Goal: Task Accomplishment & Management: Manage account settings

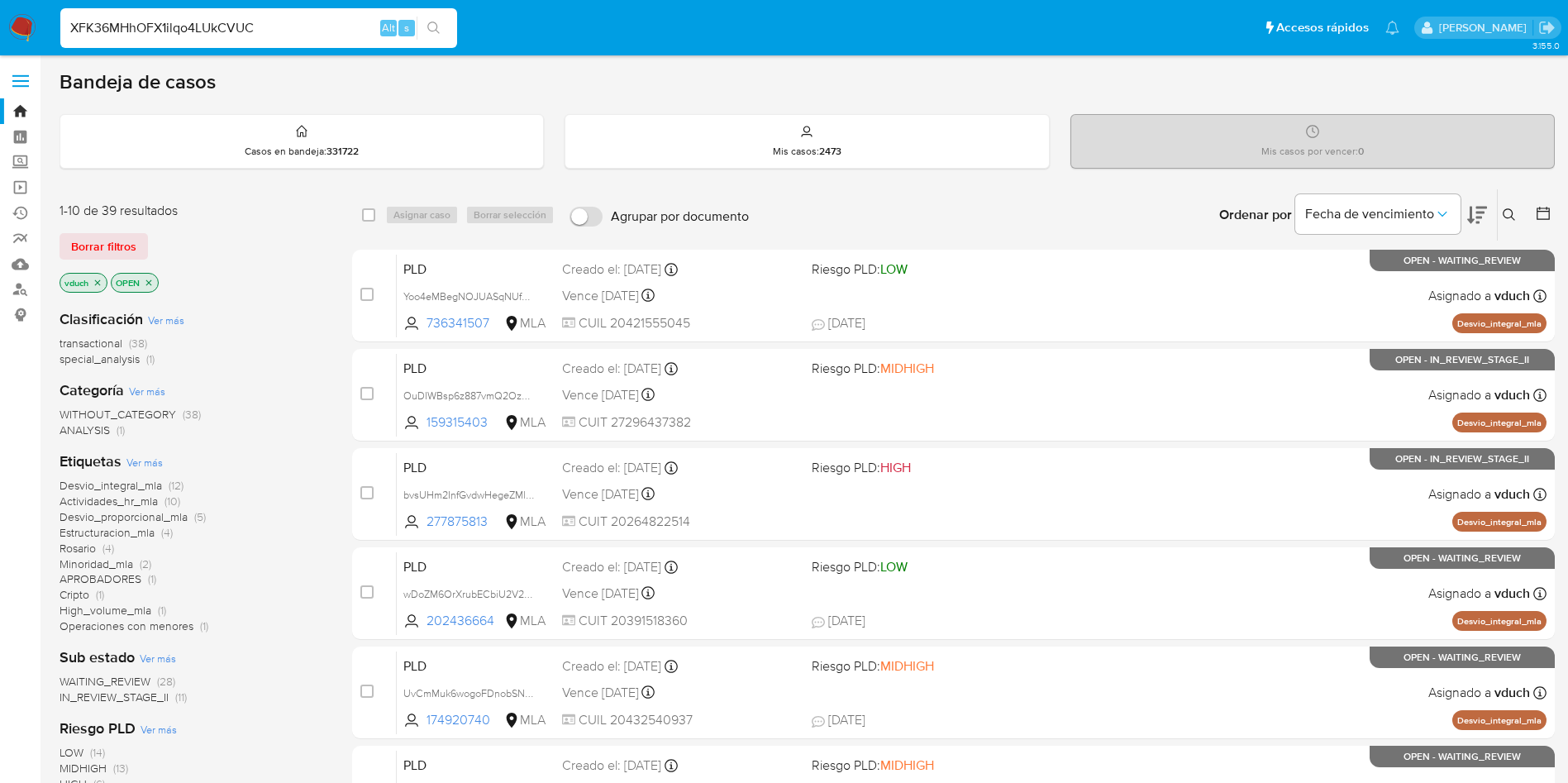
type input "XFK36MHhOFX1ilqo4LUkCVUC"
click at [431, 20] on button "search-icon" at bounding box center [434, 28] width 34 height 23
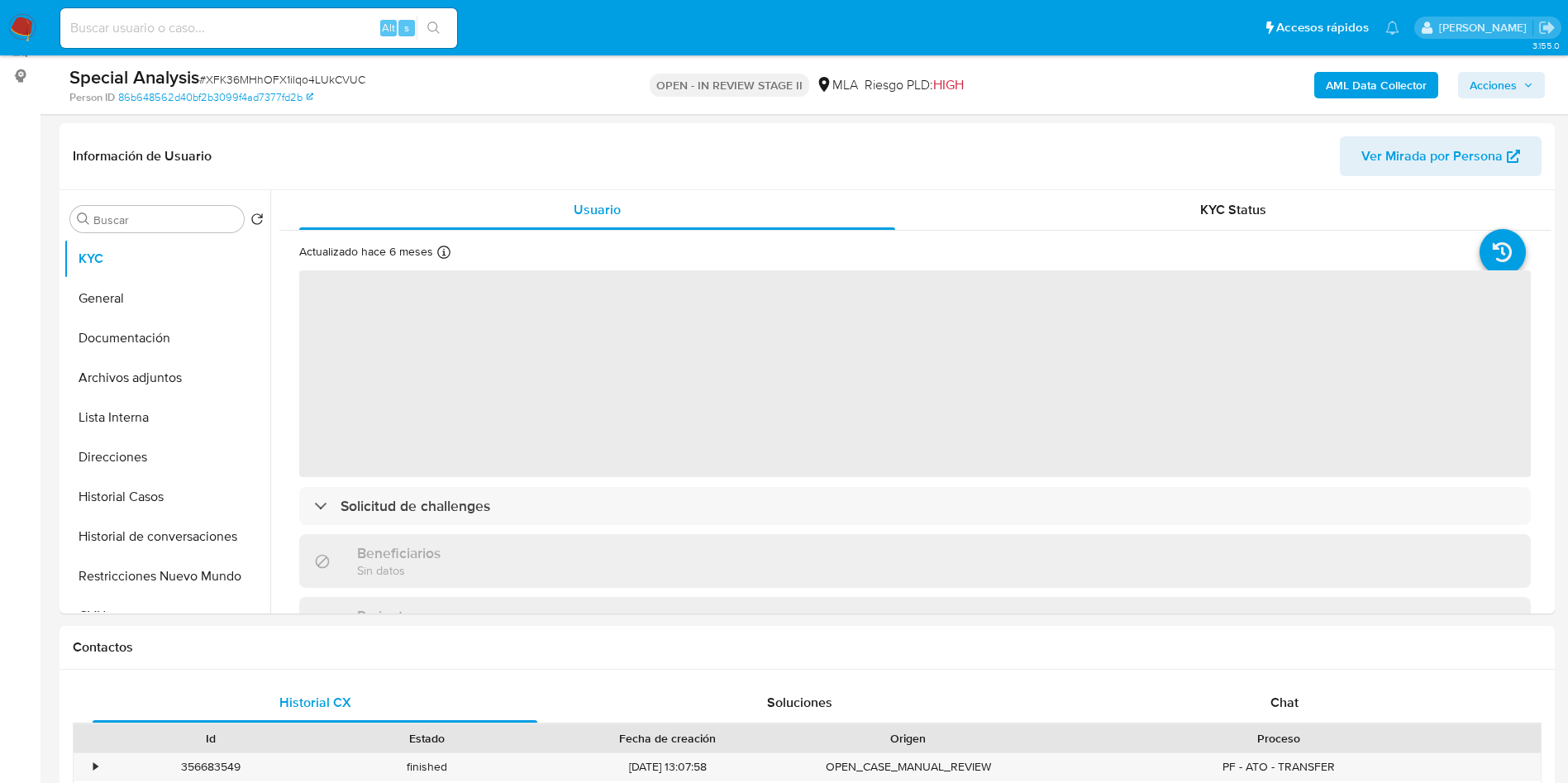
scroll to position [248, 0]
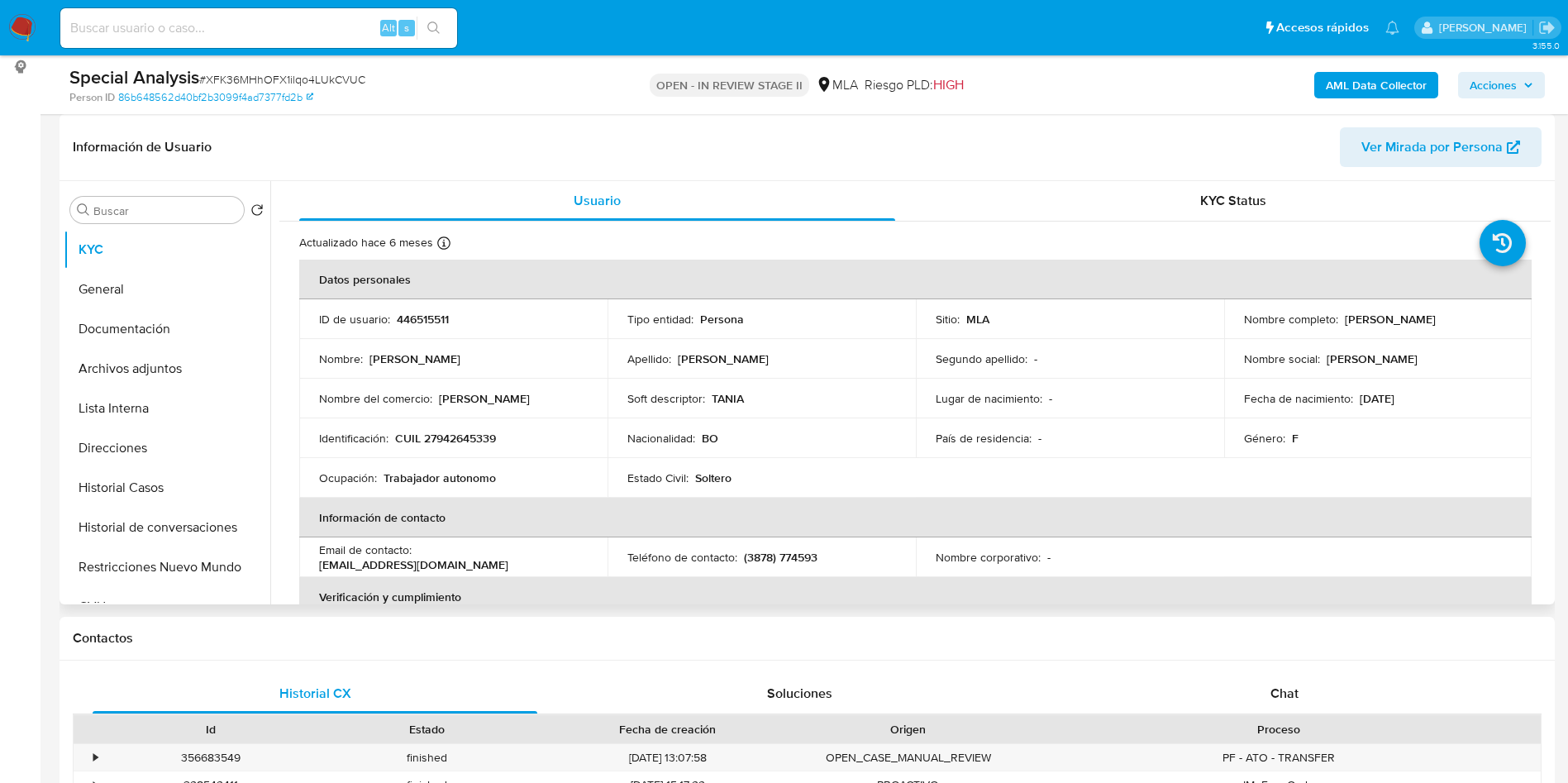
select select "10"
click at [409, 317] on p "446515511" at bounding box center [423, 319] width 52 height 15
click at [409, 315] on p "446515511" at bounding box center [423, 319] width 52 height 15
copy p "446515511"
click at [221, 389] on button "Lista Interna" at bounding box center [160, 409] width 193 height 39
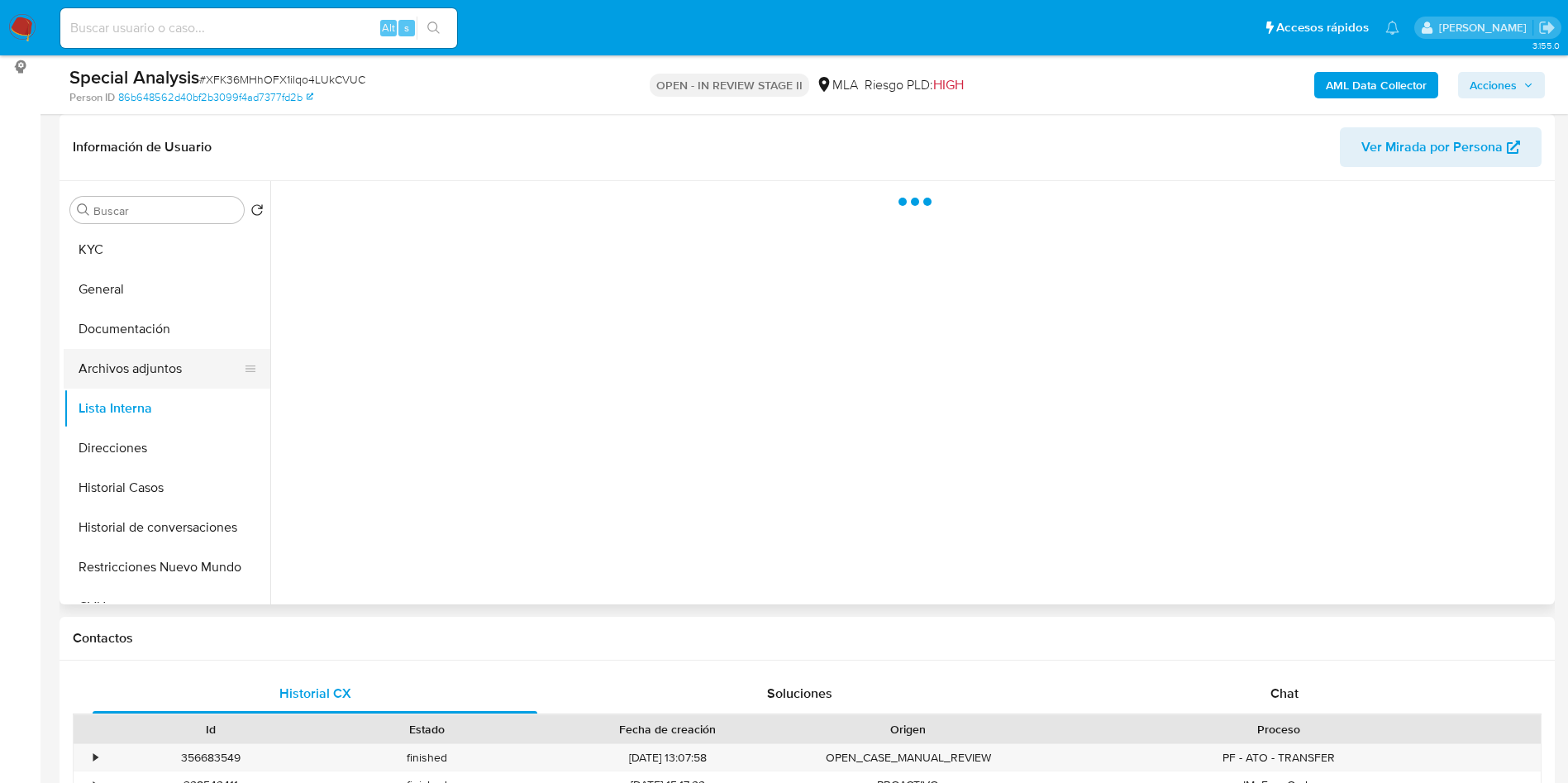
click at [228, 375] on button "Archivos adjuntos" at bounding box center [160, 369] width 193 height 39
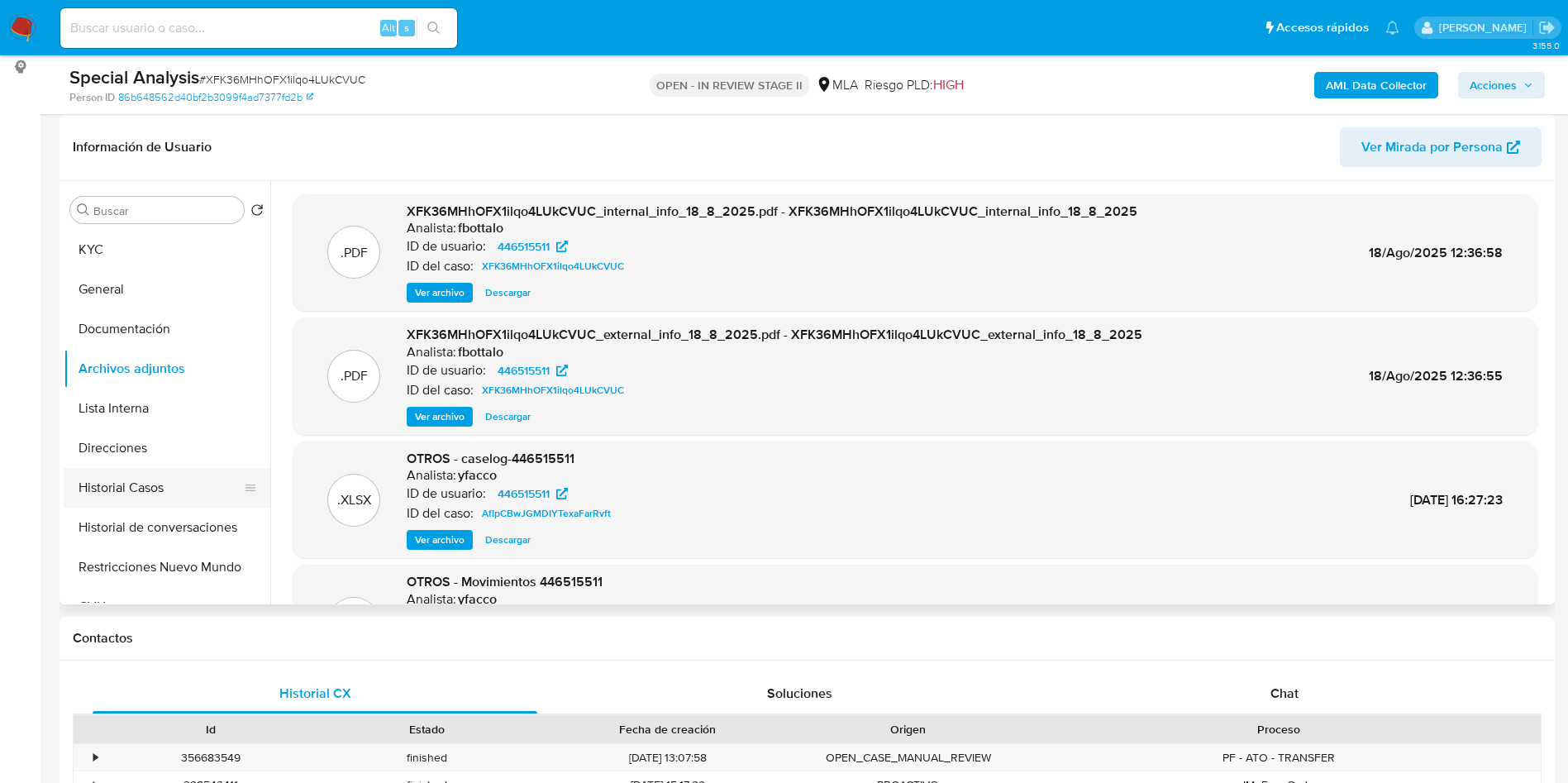
click at [184, 495] on button "Historial Casos" at bounding box center [160, 488] width 193 height 39
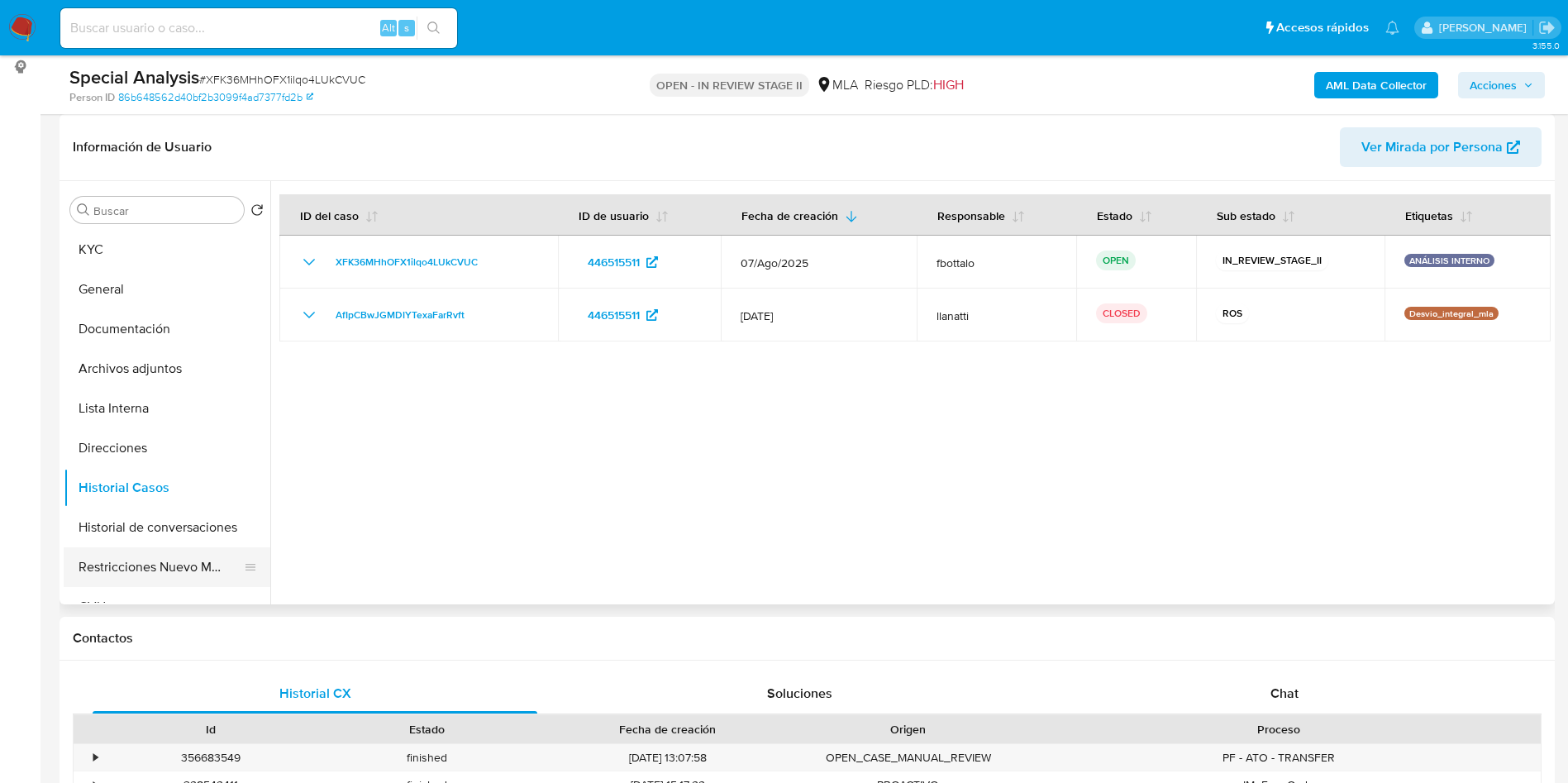
click at [157, 563] on button "Restricciones Nuevo Mundo" at bounding box center [160, 567] width 193 height 39
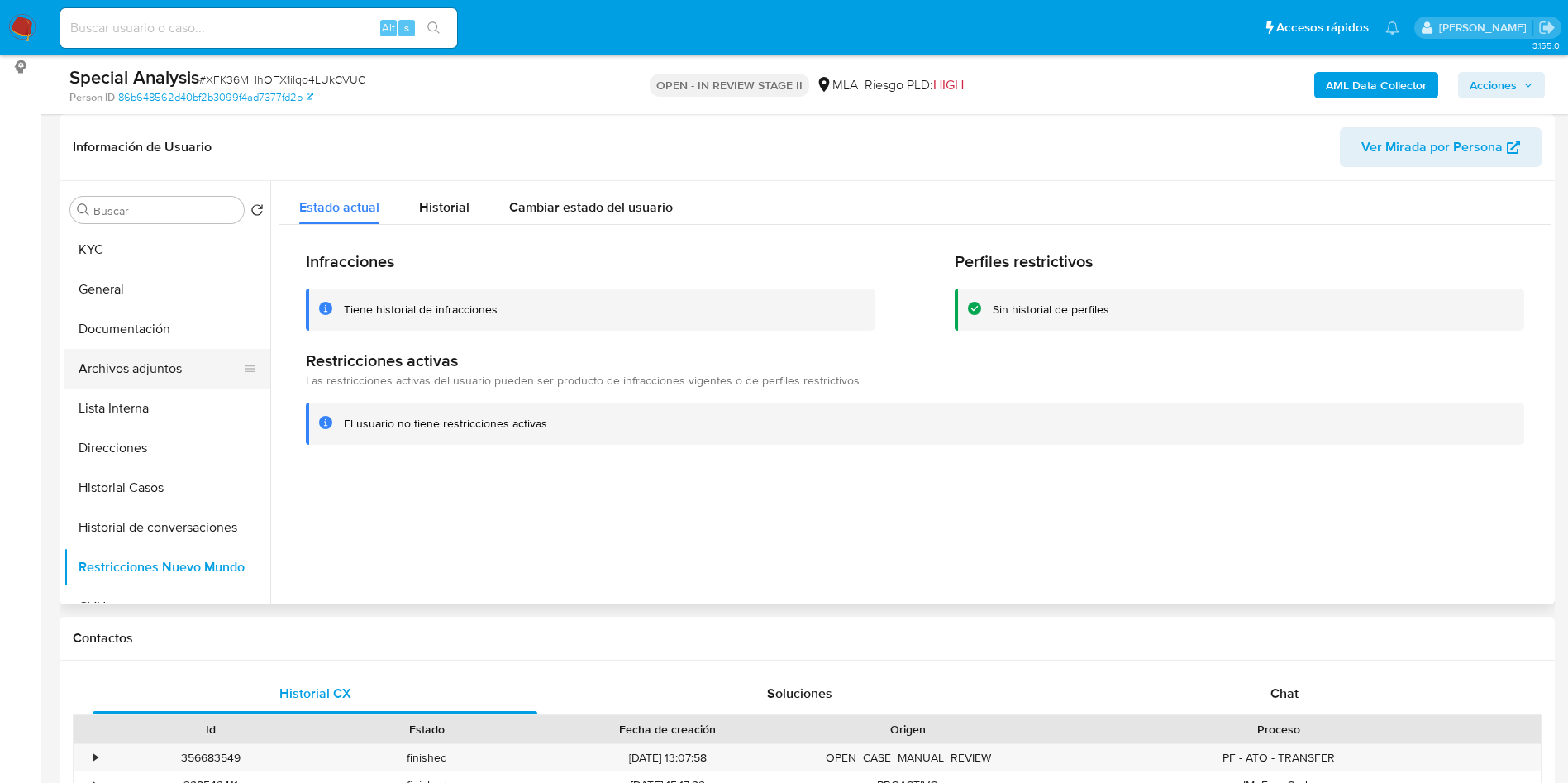
click at [205, 375] on button "Archivos adjuntos" at bounding box center [160, 369] width 193 height 39
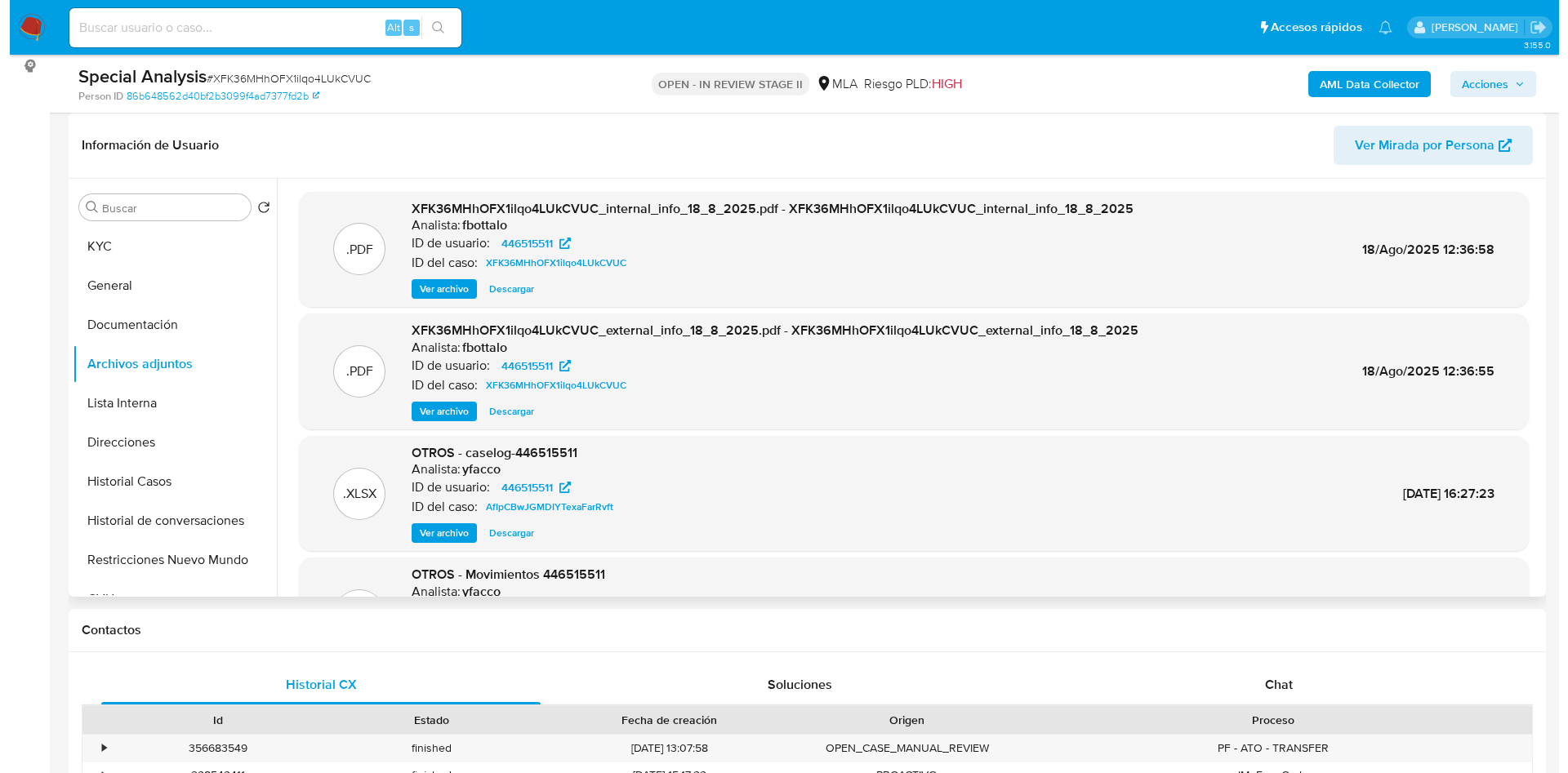
scroll to position [137, 0]
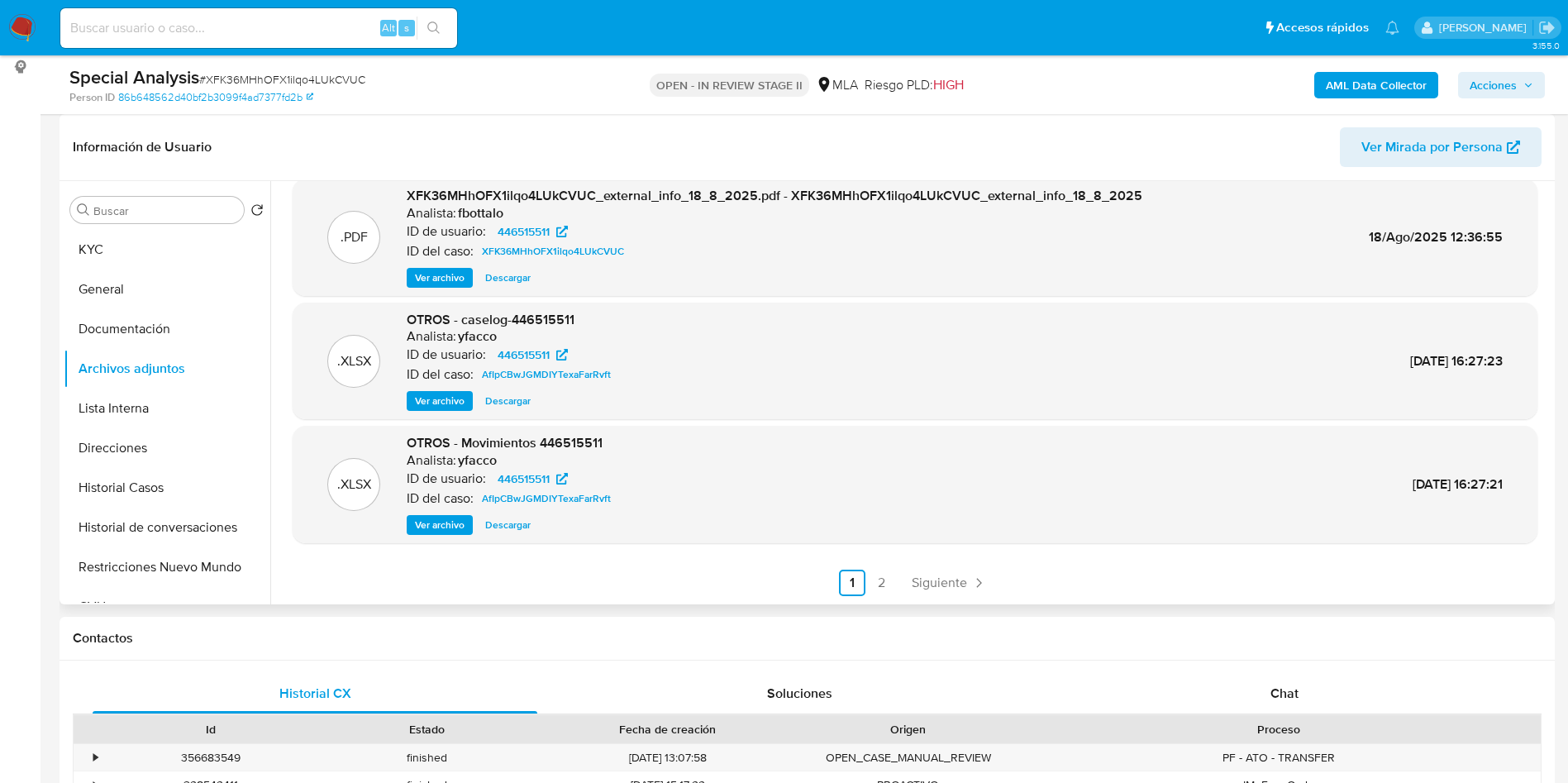
click at [439, 403] on span "Ver archivo" at bounding box center [440, 401] width 50 height 17
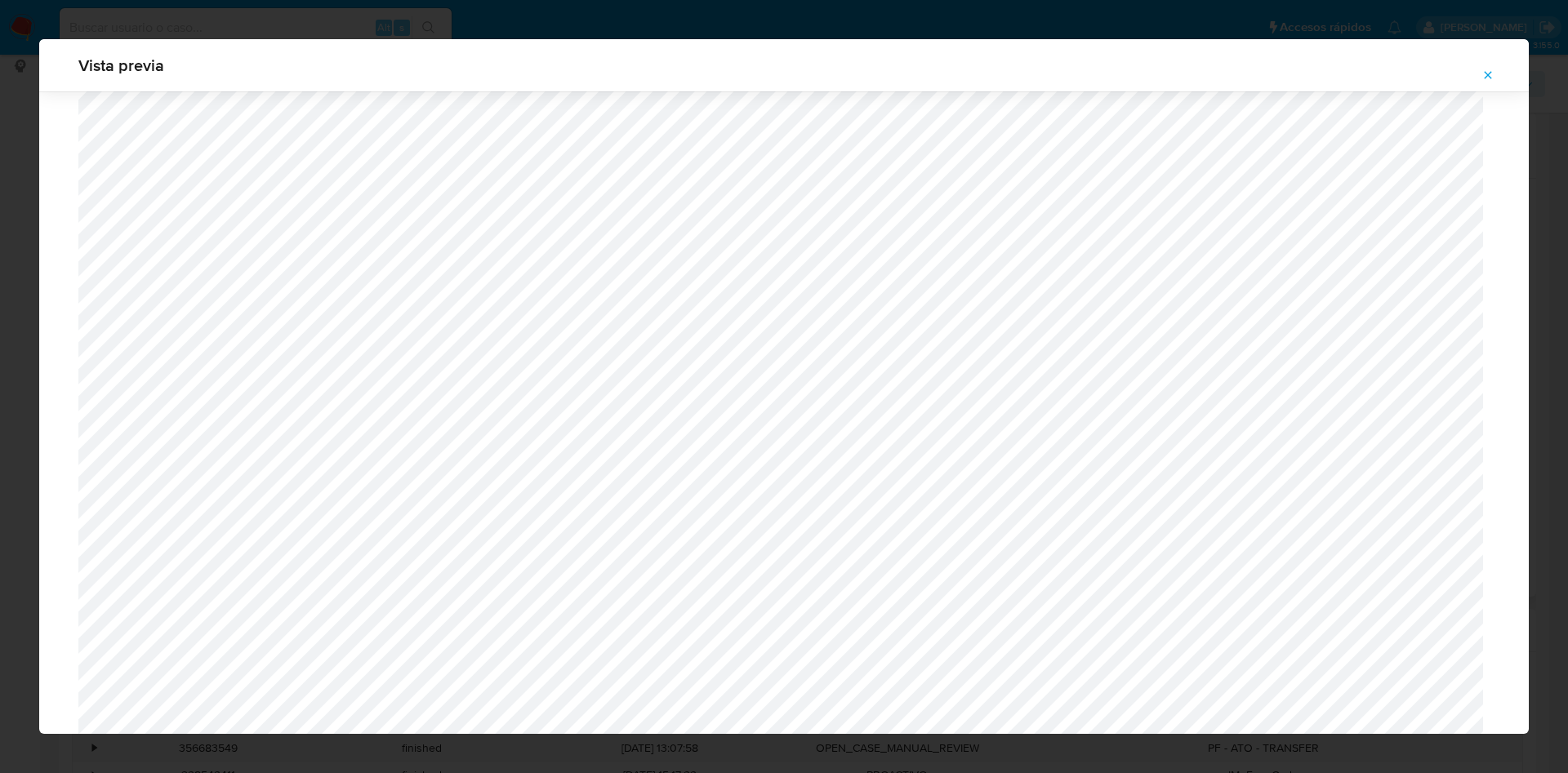
scroll to position [947, 0]
click at [1487, 80] on icon "Attachment preview" at bounding box center [1488, 75] width 13 height 13
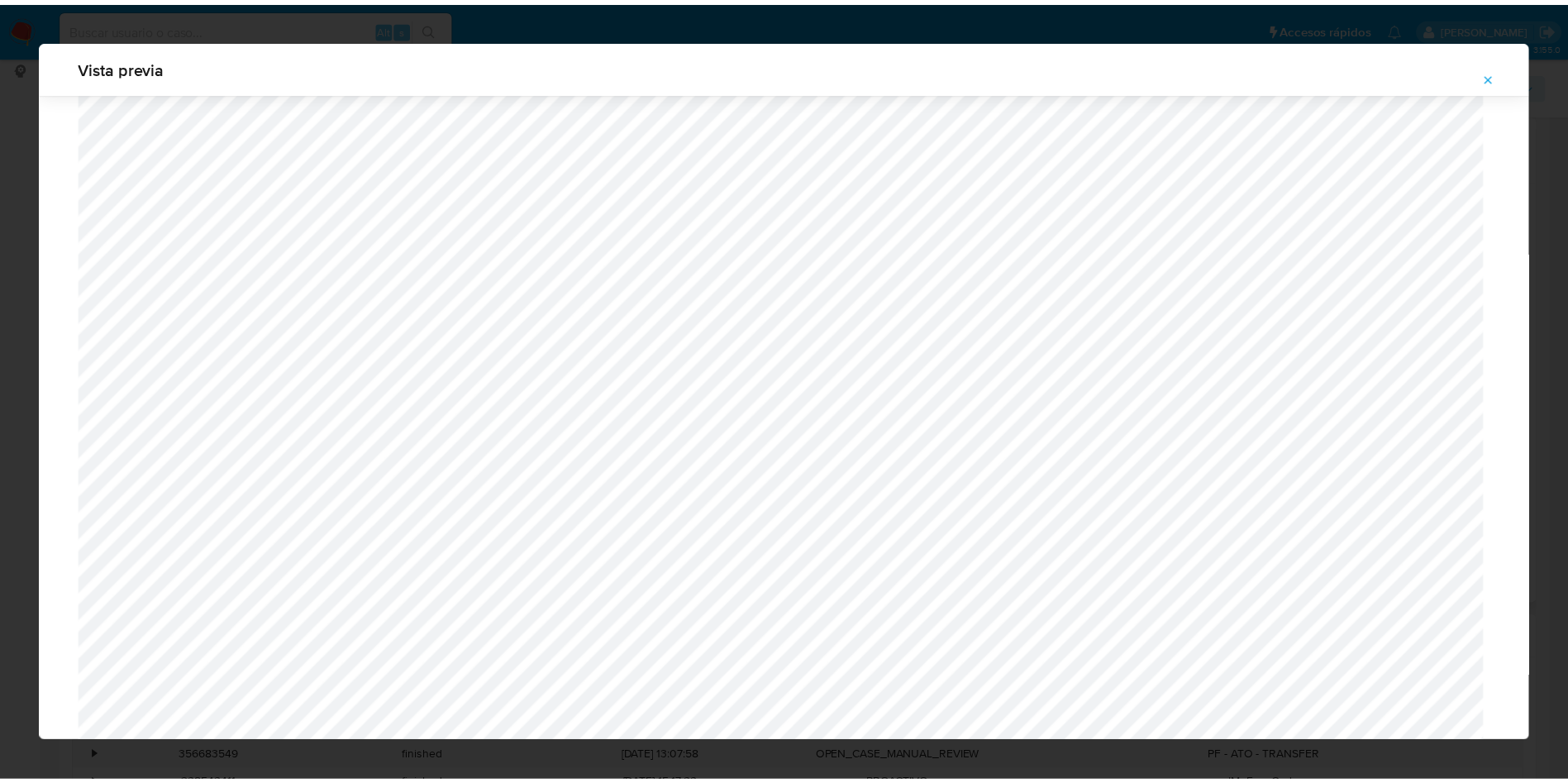
scroll to position [0, 0]
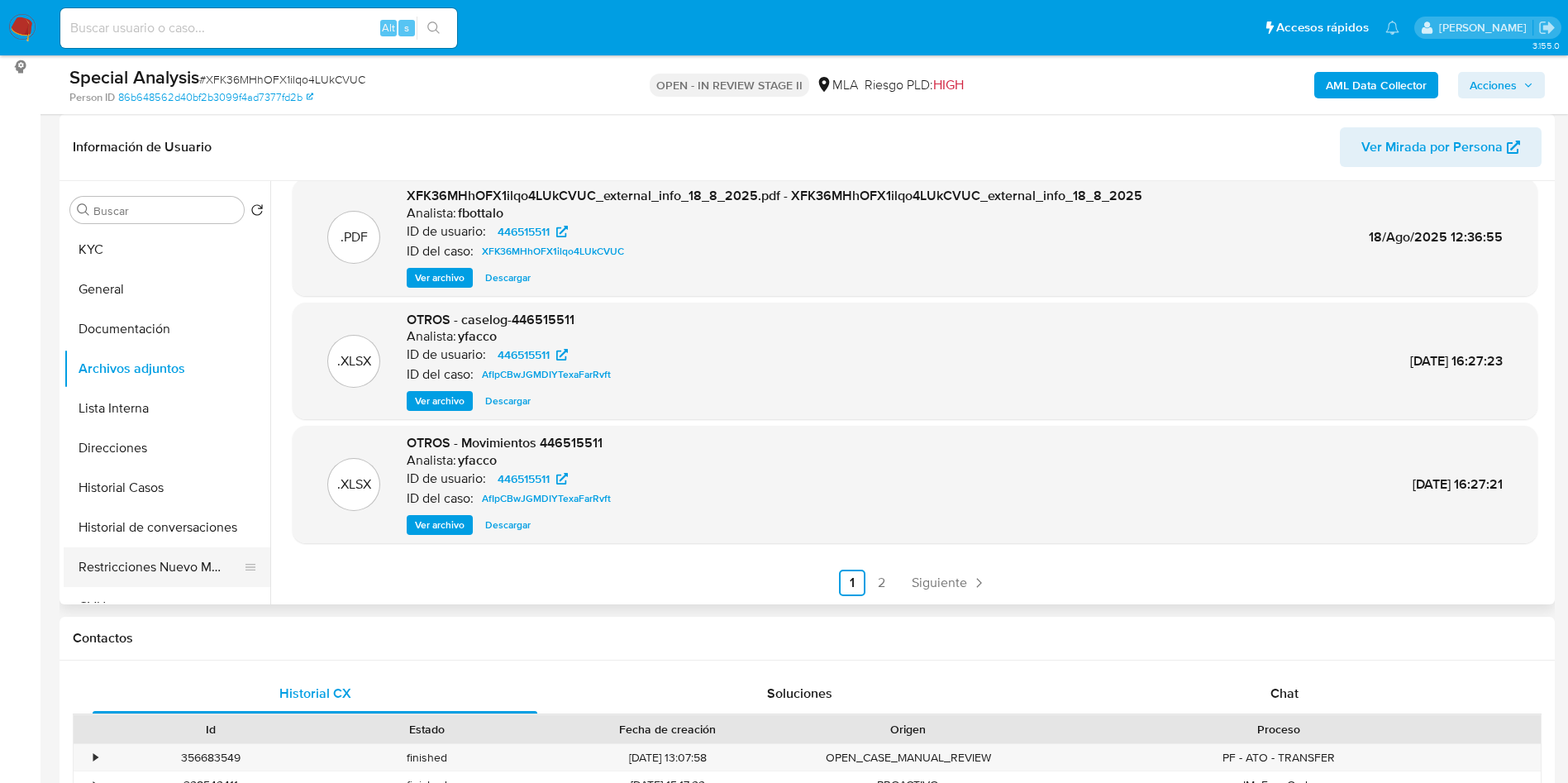
click at [150, 570] on button "Restricciones Nuevo Mundo" at bounding box center [160, 567] width 193 height 39
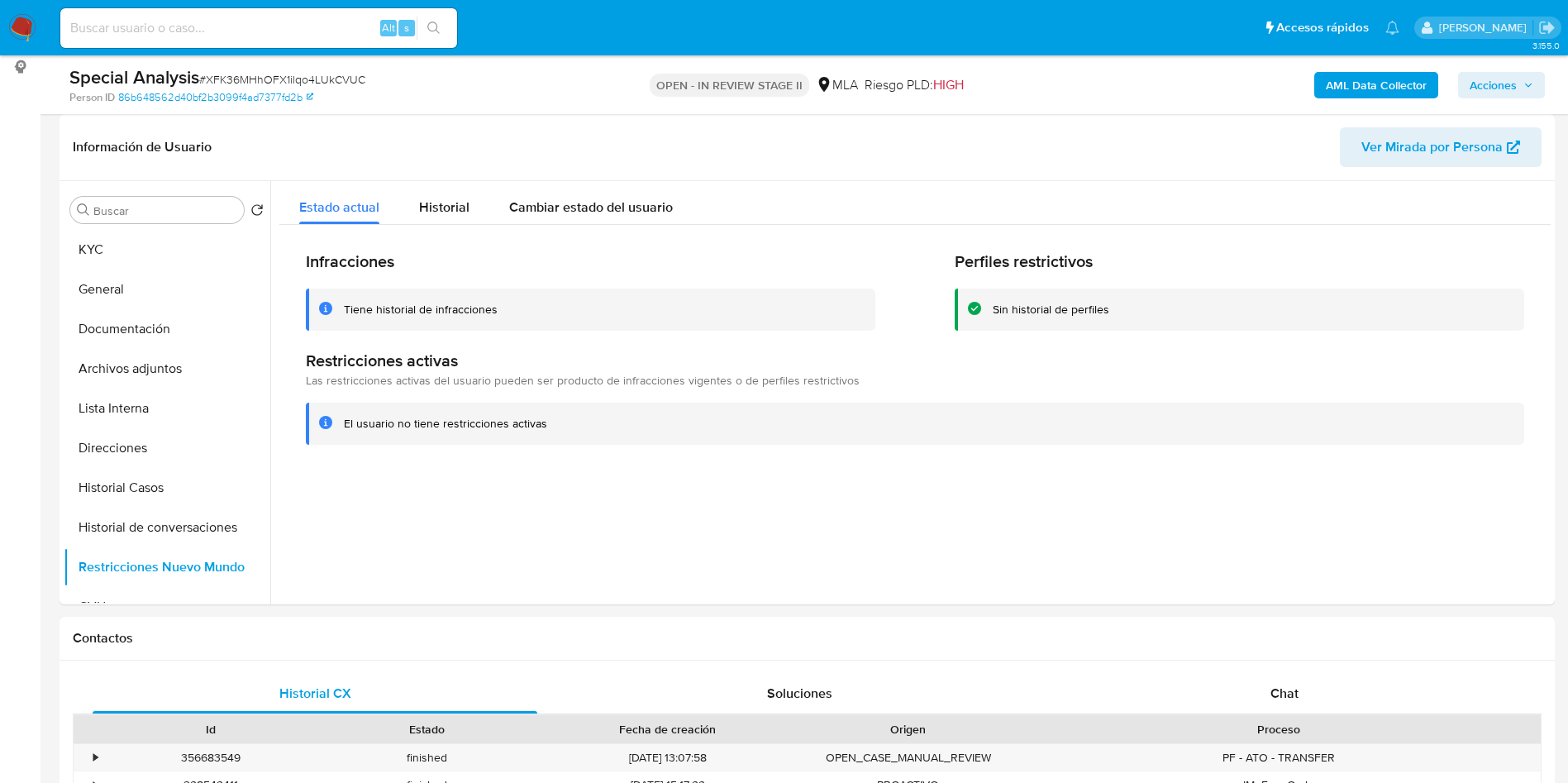
click at [463, 233] on div "Infracciones Tiene historial de infracciones Perfiles restrictivos Sin historia…" at bounding box center [915, 348] width 1271 height 246
click at [431, 214] on span "Historial" at bounding box center [444, 207] width 51 height 19
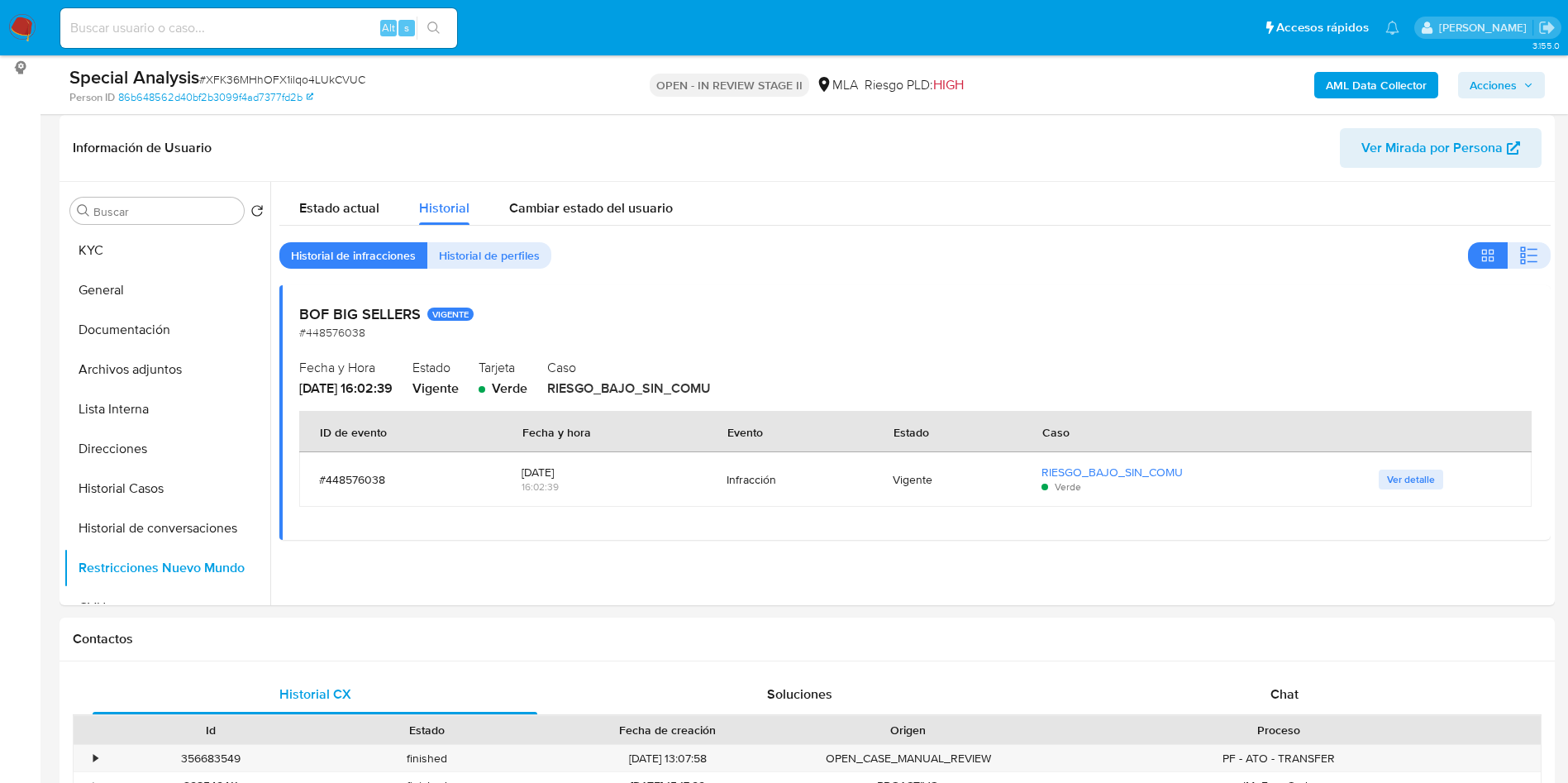
scroll to position [248, 0]
click at [491, 248] on span "Historial de perfiles" at bounding box center [489, 254] width 101 height 23
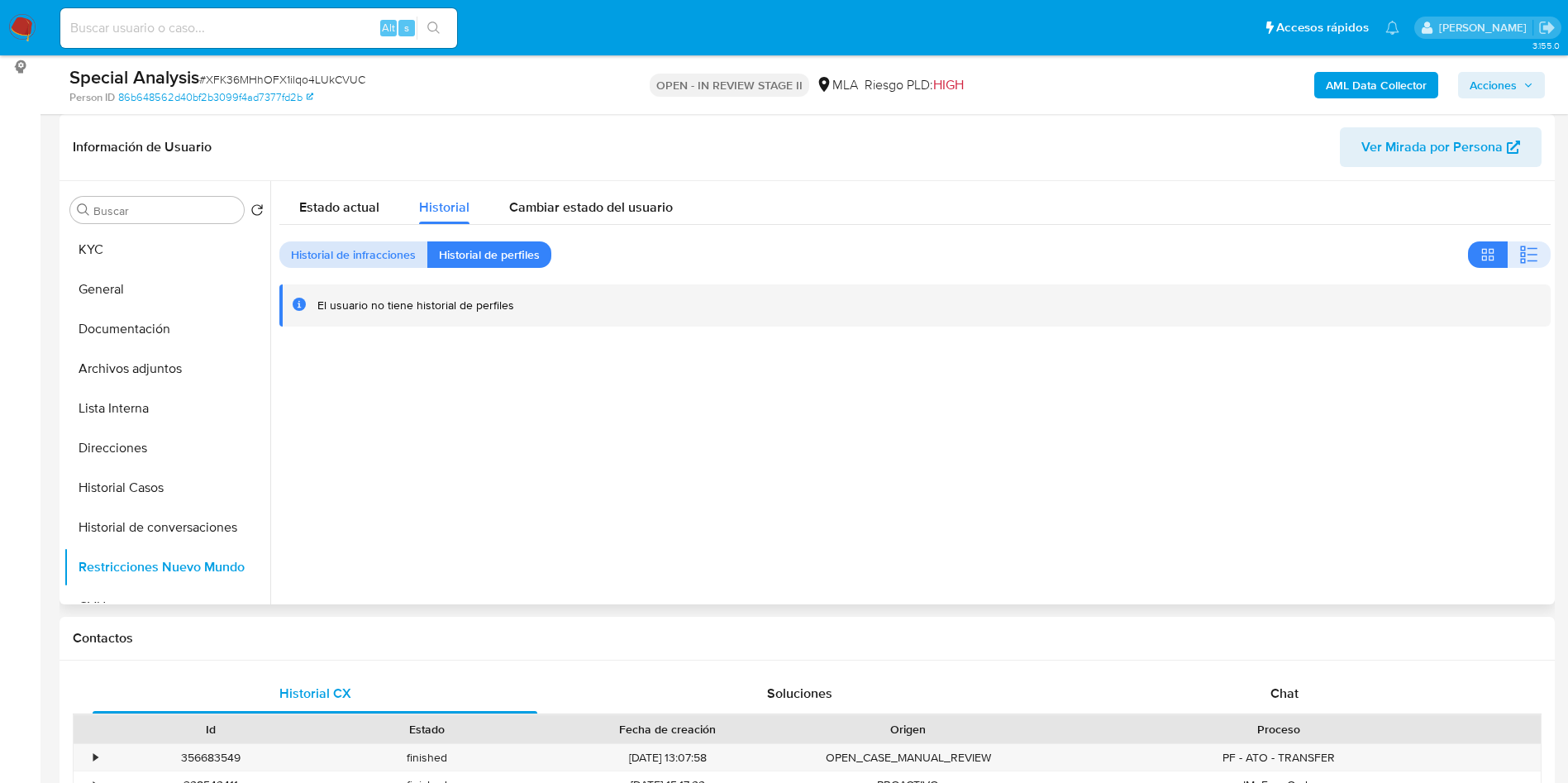
click at [368, 256] on span "Historial de infracciones" at bounding box center [352, 254] width 125 height 23
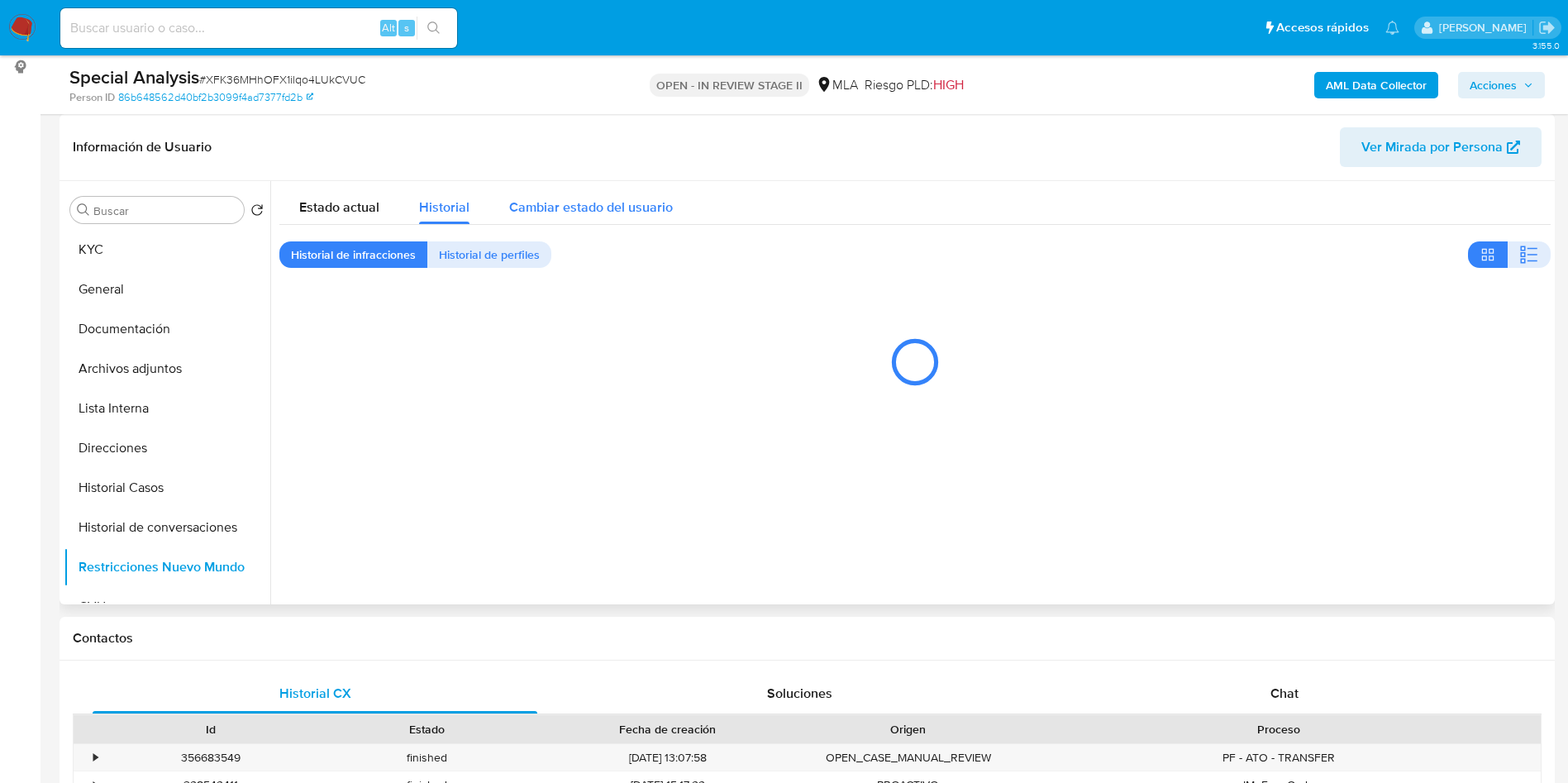
click at [534, 215] on span "Cambiar estado del usuario" at bounding box center [590, 207] width 164 height 19
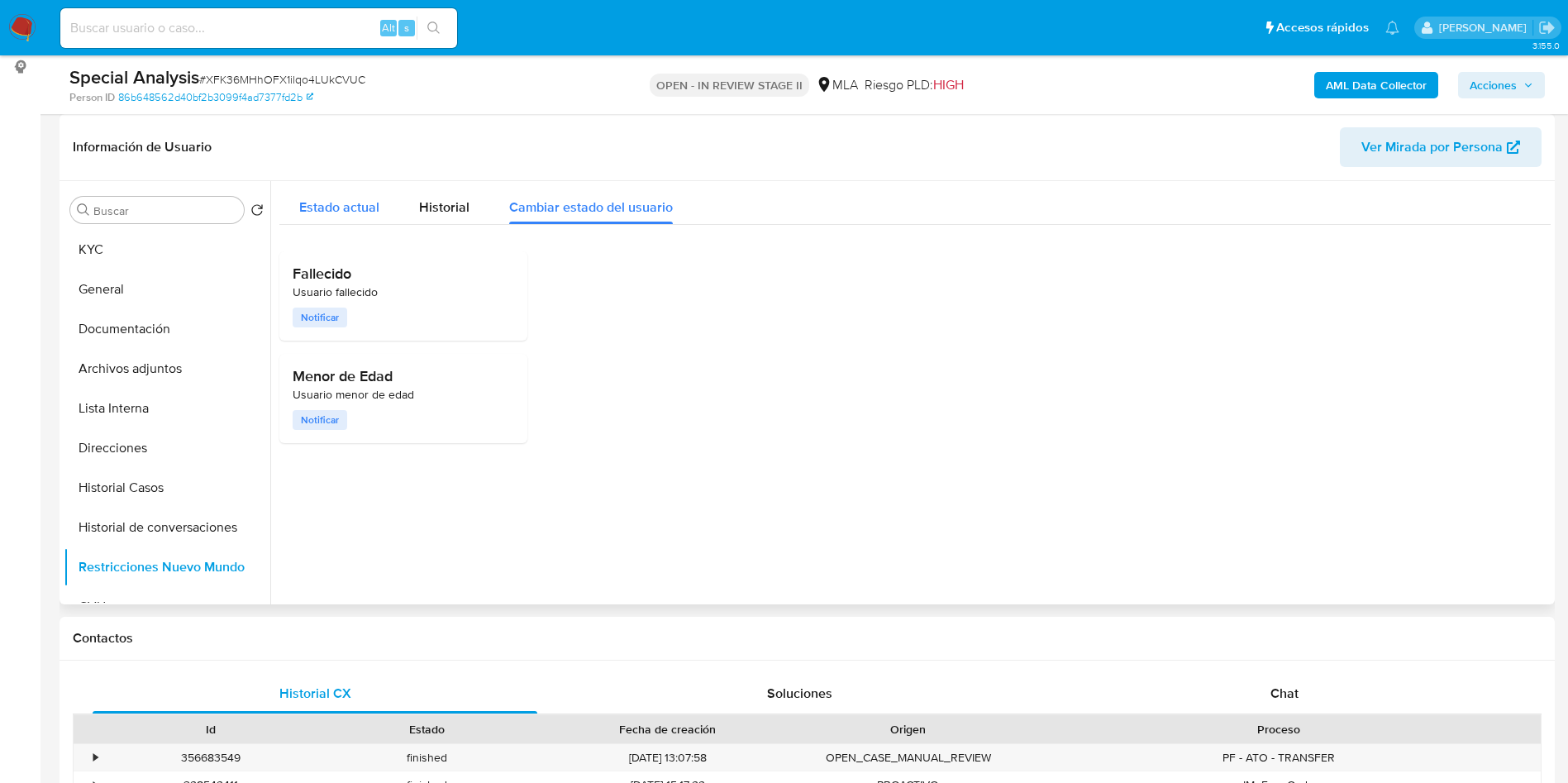
click at [310, 220] on div "Estado actual" at bounding box center [339, 203] width 81 height 44
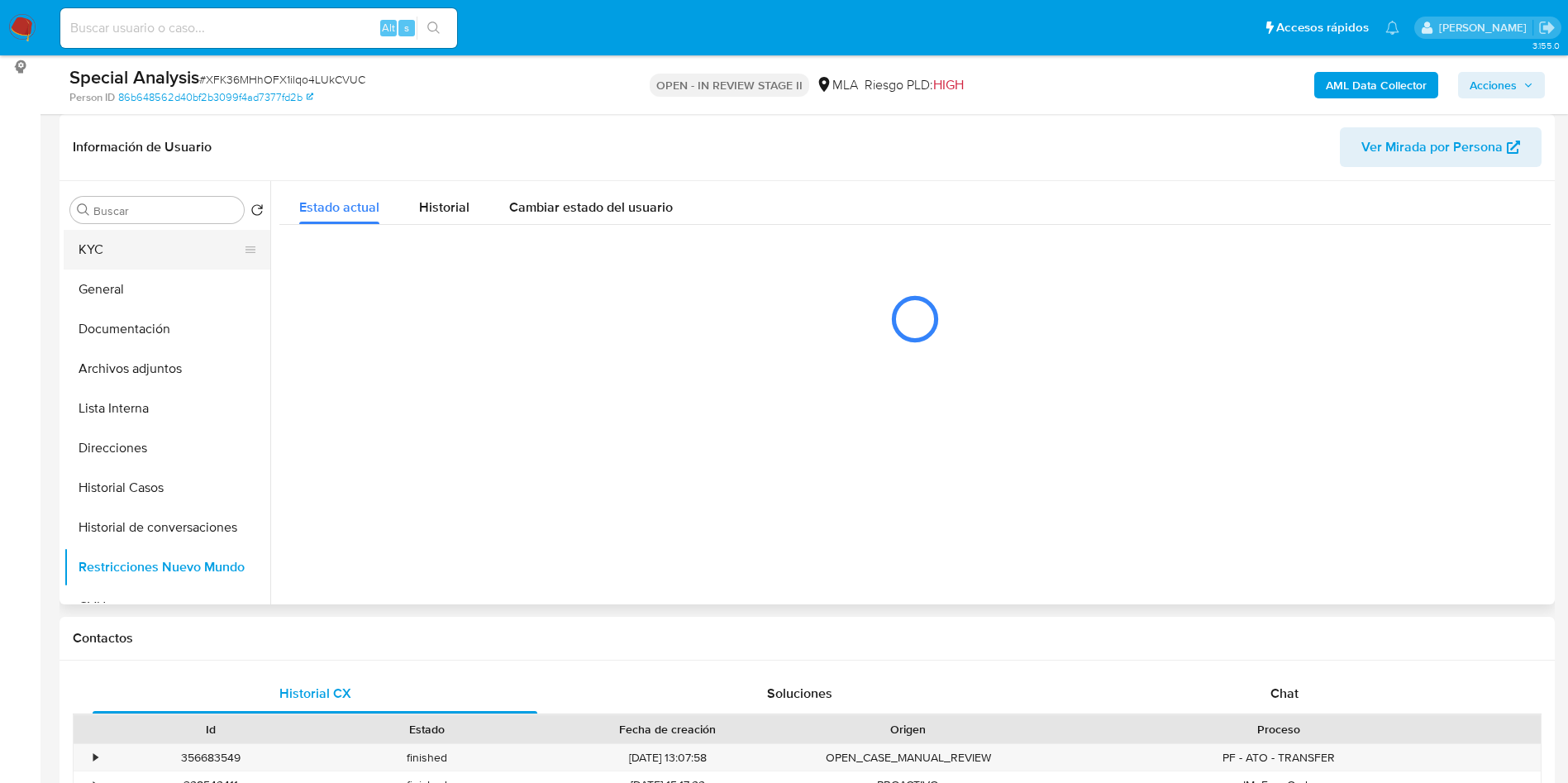
click at [212, 237] on button "KYC" at bounding box center [160, 249] width 193 height 39
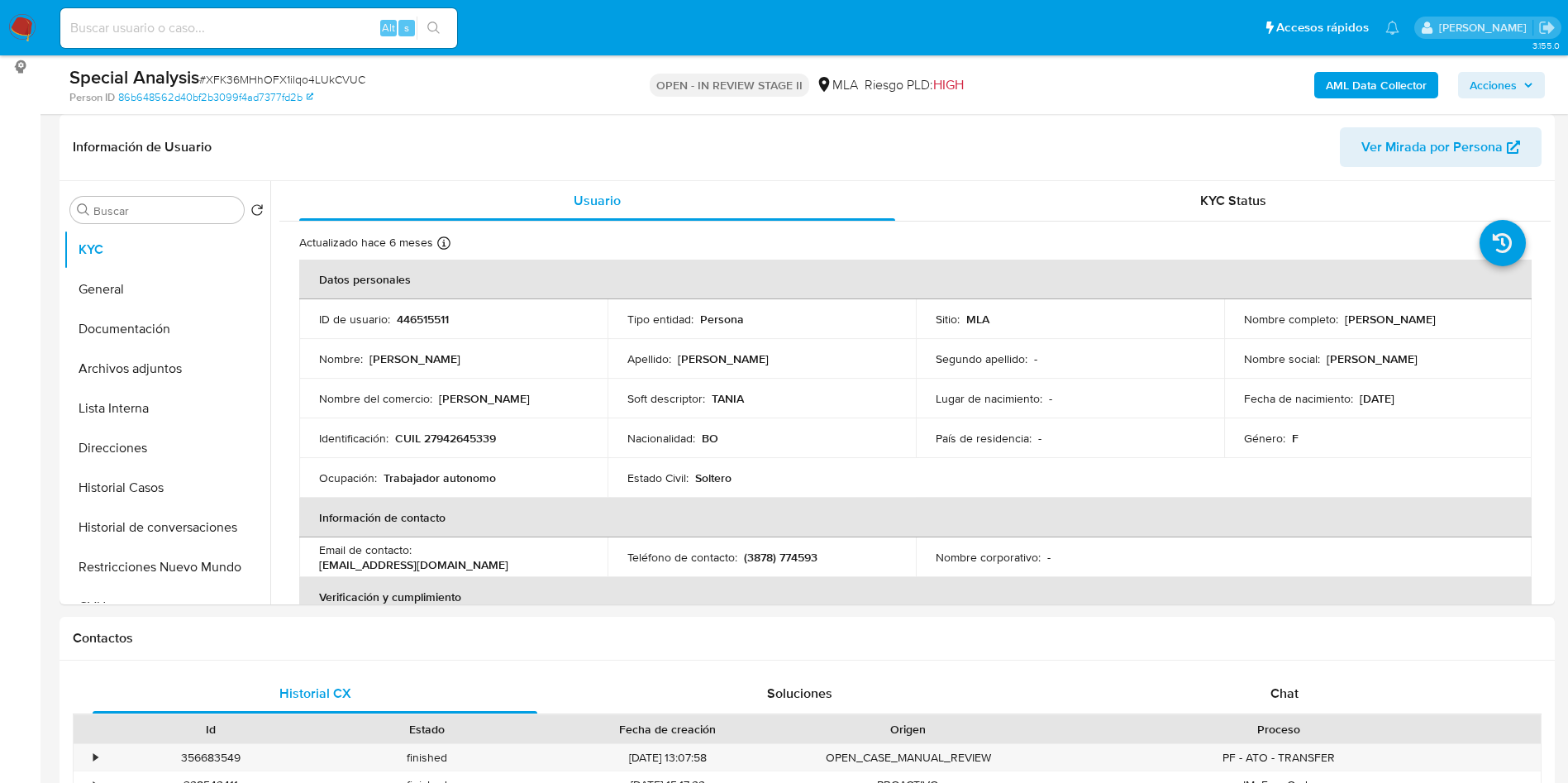
scroll to position [745, 0]
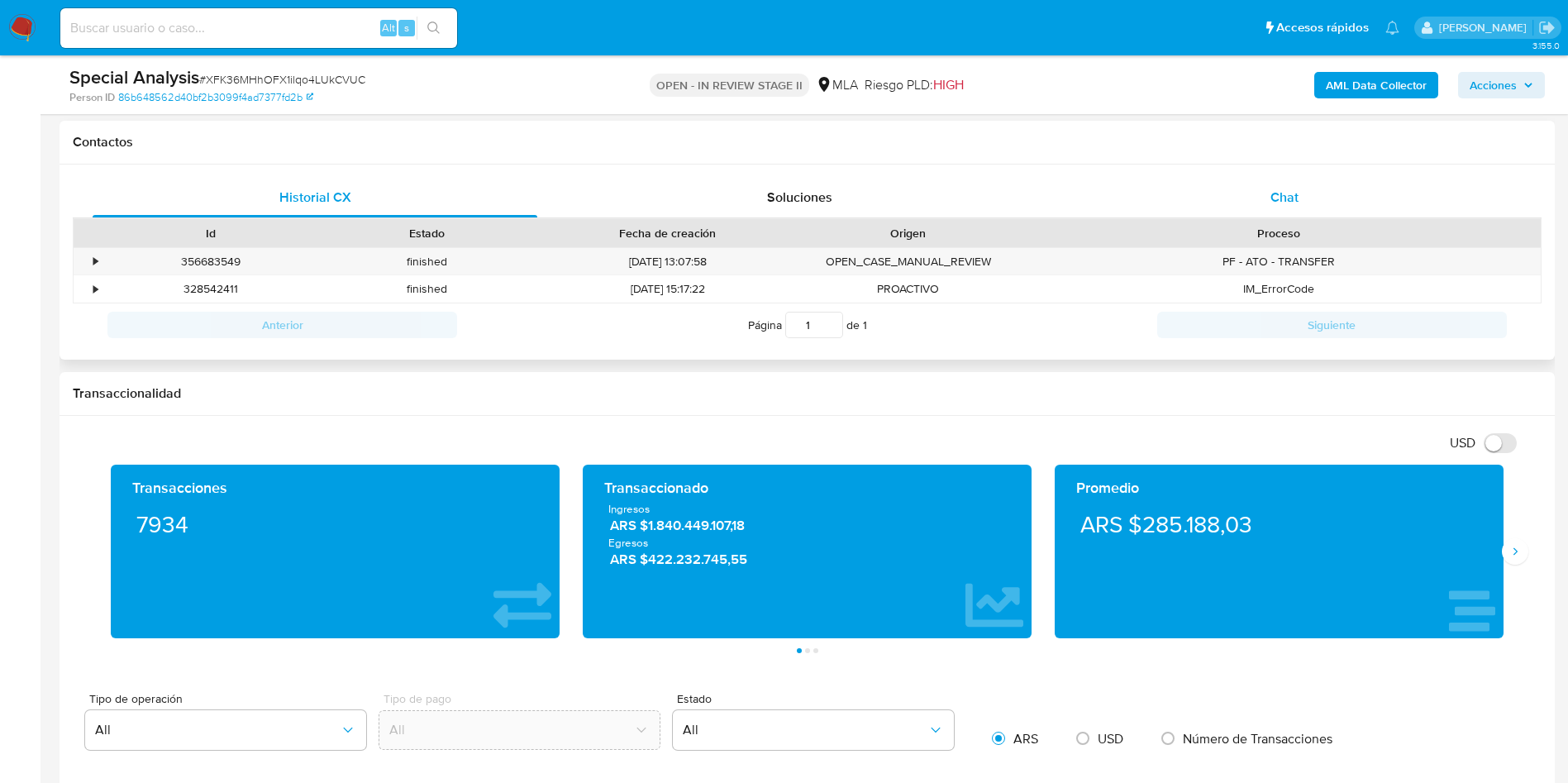
click at [1292, 205] on span "Chat" at bounding box center [1285, 197] width 28 height 19
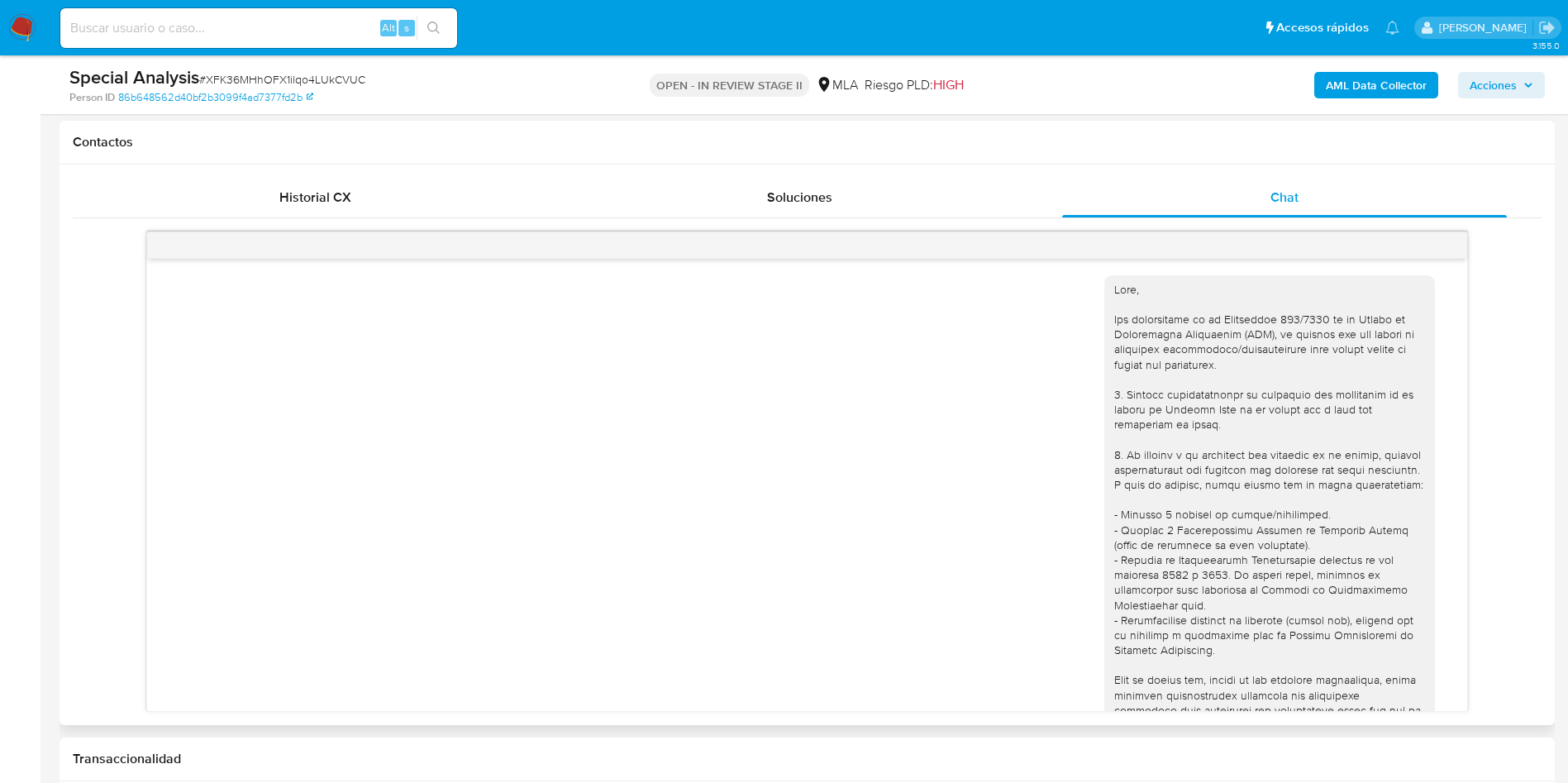
scroll to position [0, 0]
click at [242, 83] on span "# XFK36MHhOFX1ilqo4LUkCVUC" at bounding box center [282, 80] width 166 height 17
copy span "XFK36MHhOFX1ilqo4LUkCVUC"
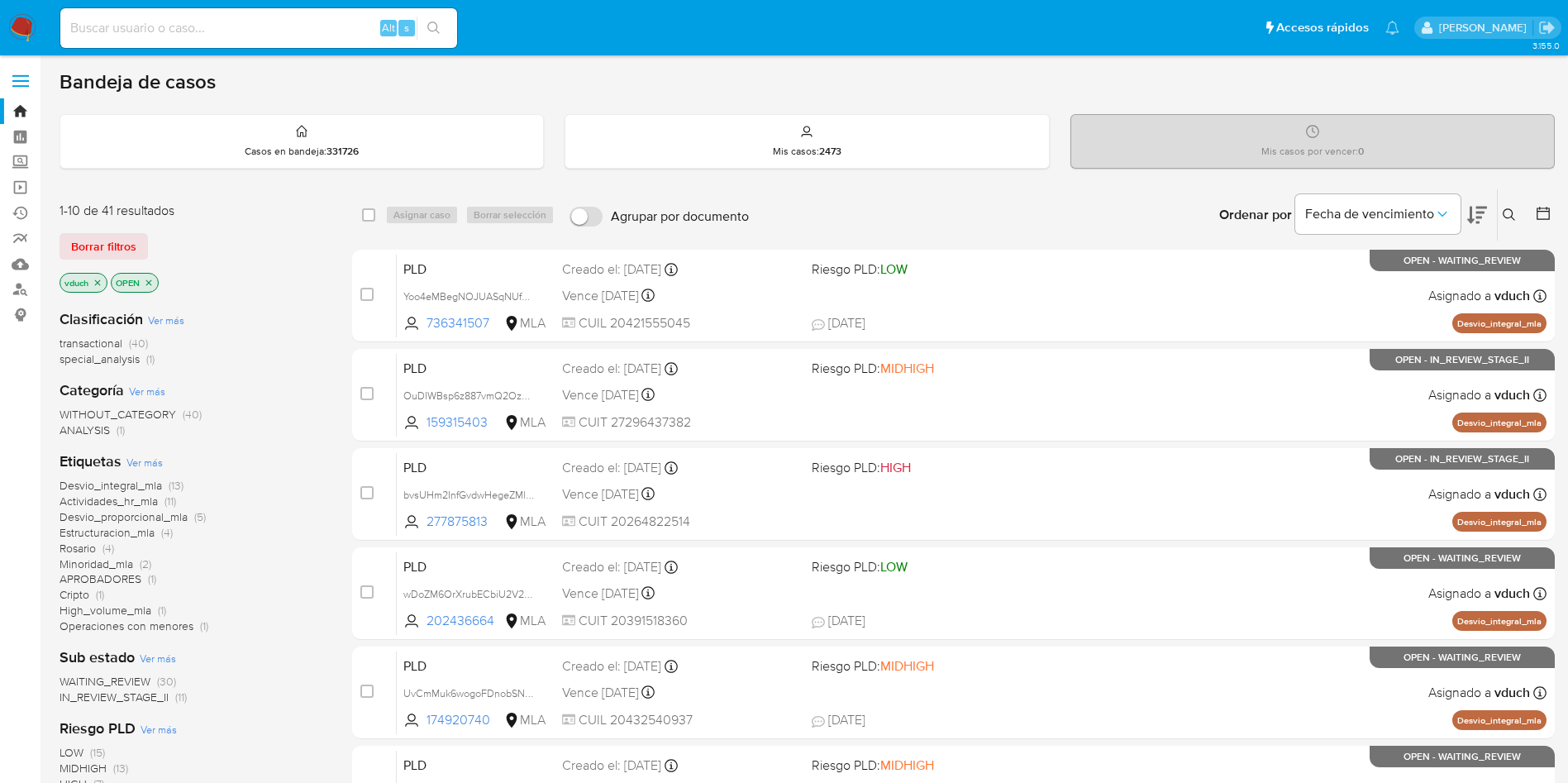
click at [1513, 209] on icon at bounding box center [1509, 215] width 13 height 13
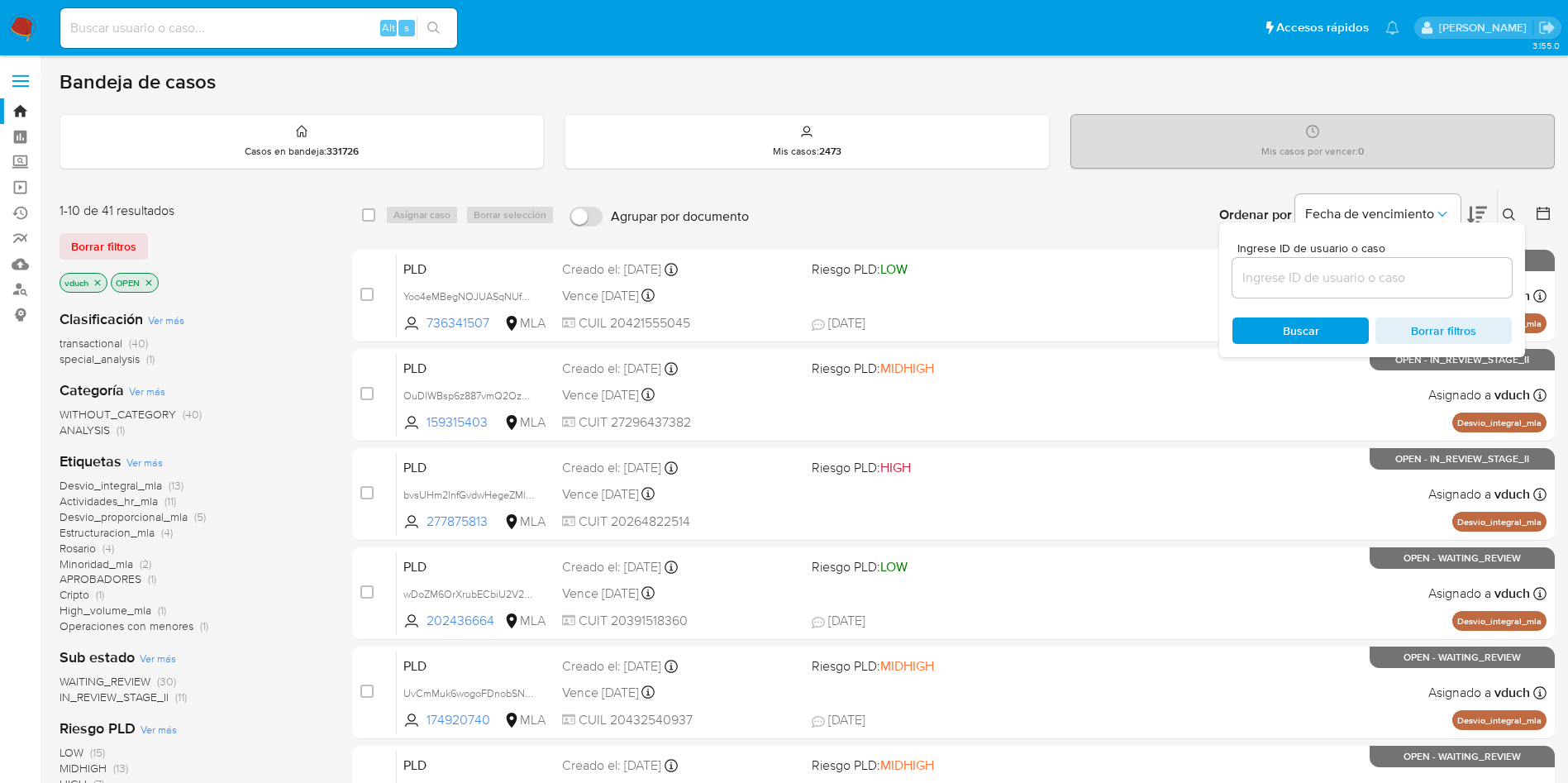
click at [1362, 264] on div at bounding box center [1372, 278] width 279 height 39
click at [1358, 276] on input at bounding box center [1372, 278] width 279 height 22
paste input "XFK36MHhOFX1ilqo4LUkCVUC"
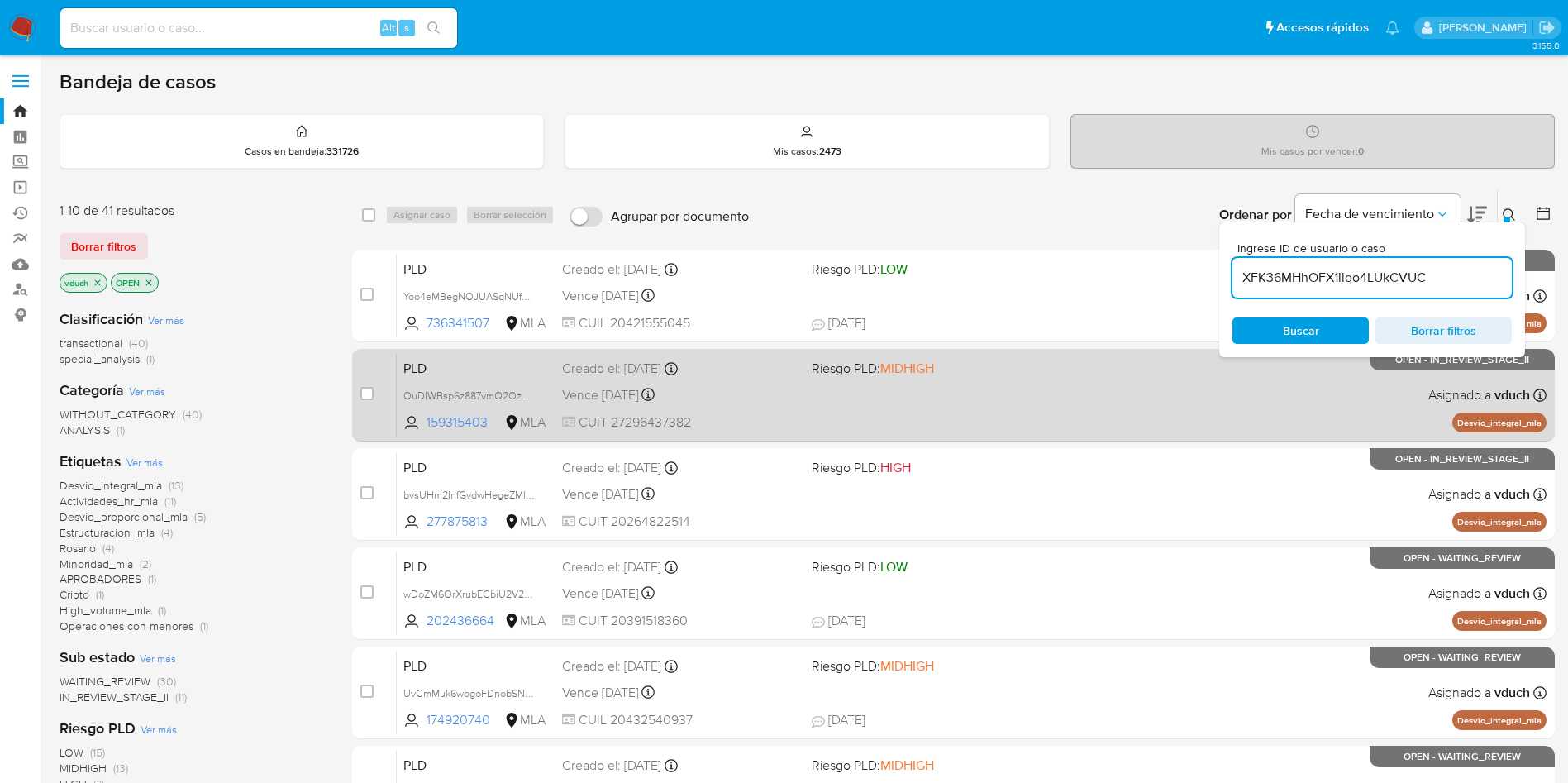
type input "XFK36MHhOFX1ilqo4LUkCVUC"
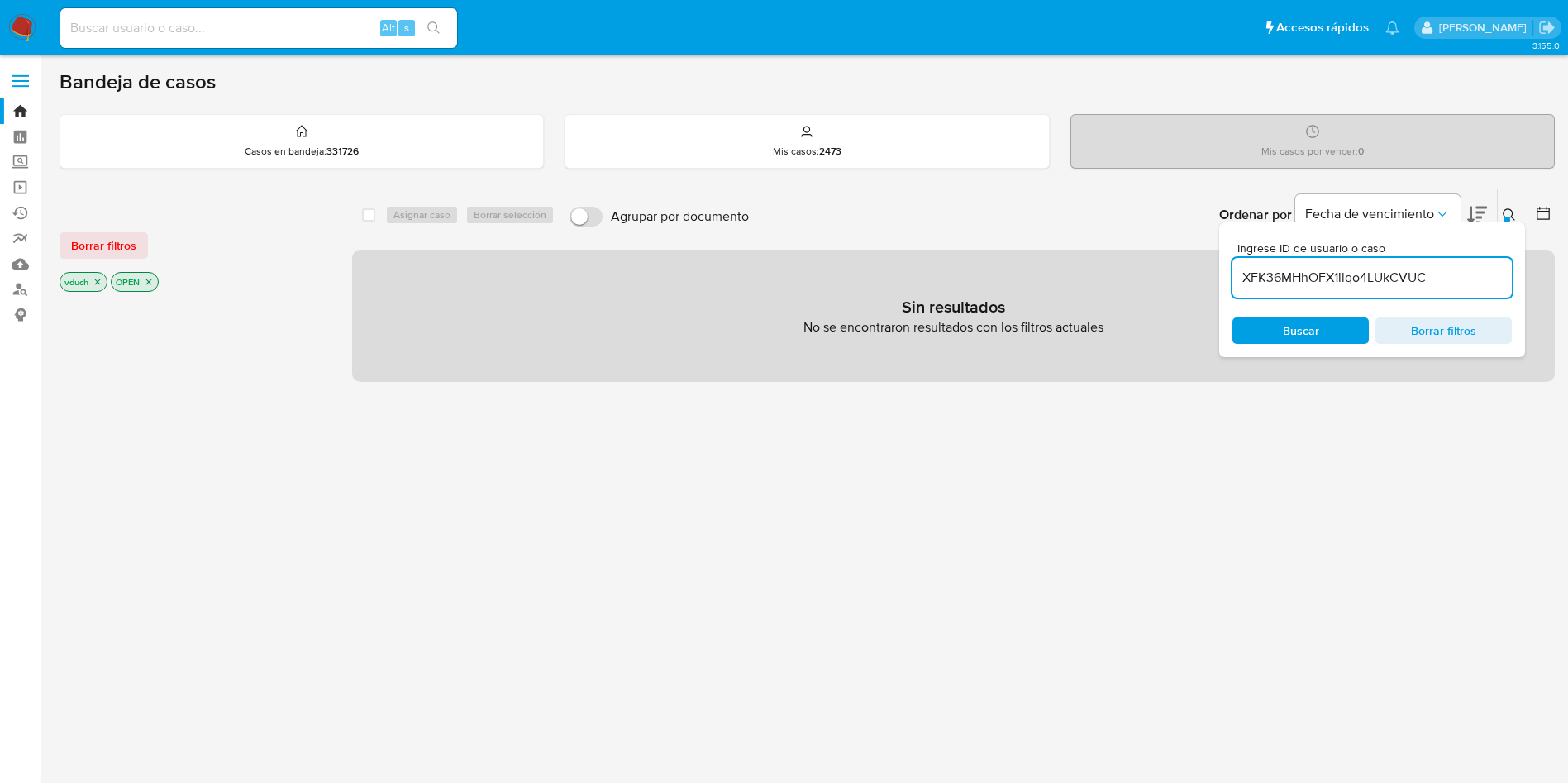
click at [101, 280] on icon "close-filter" at bounding box center [97, 281] width 10 height 10
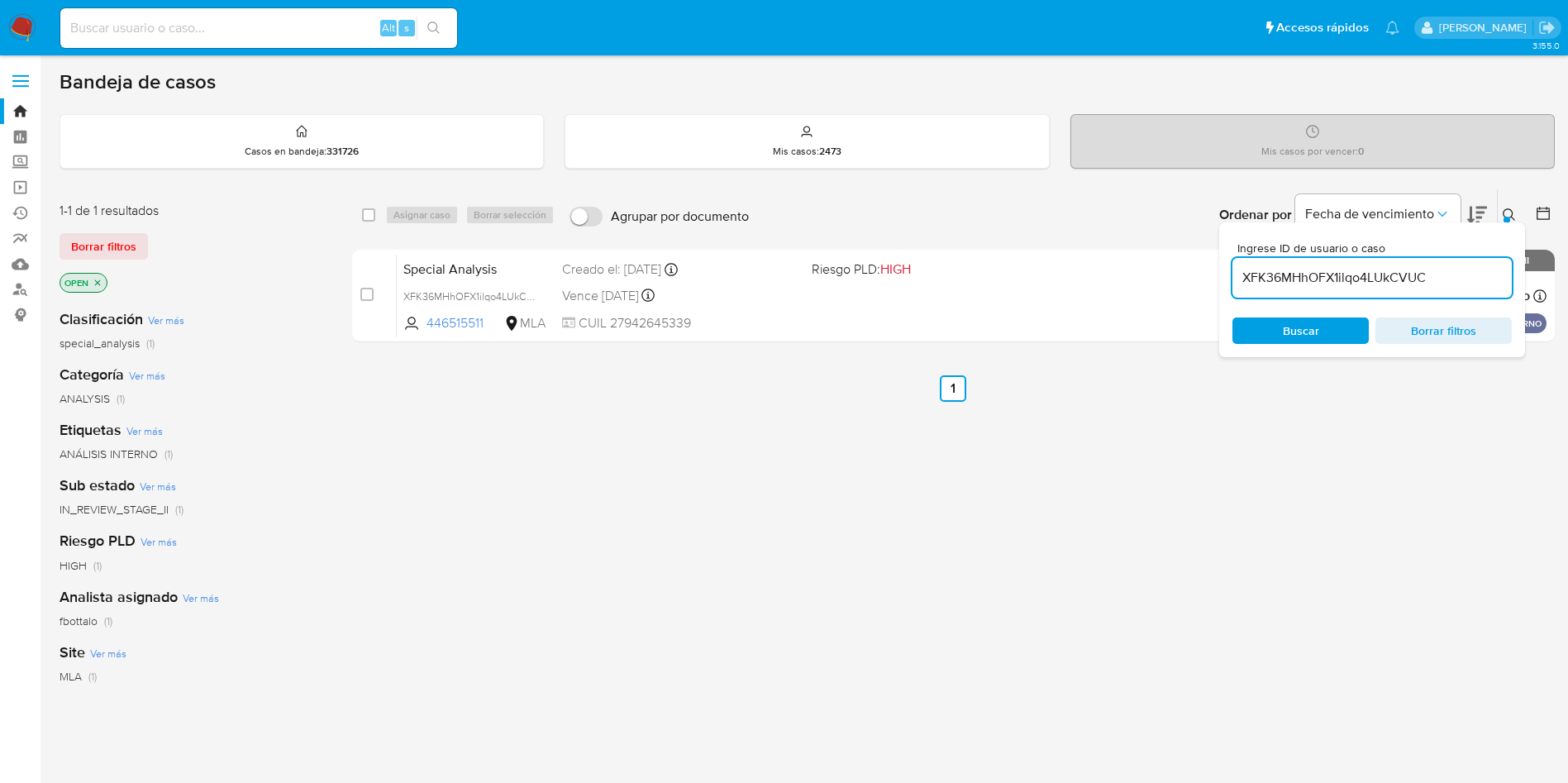
click at [101, 280] on icon "close-filter" at bounding box center [97, 282] width 10 height 10
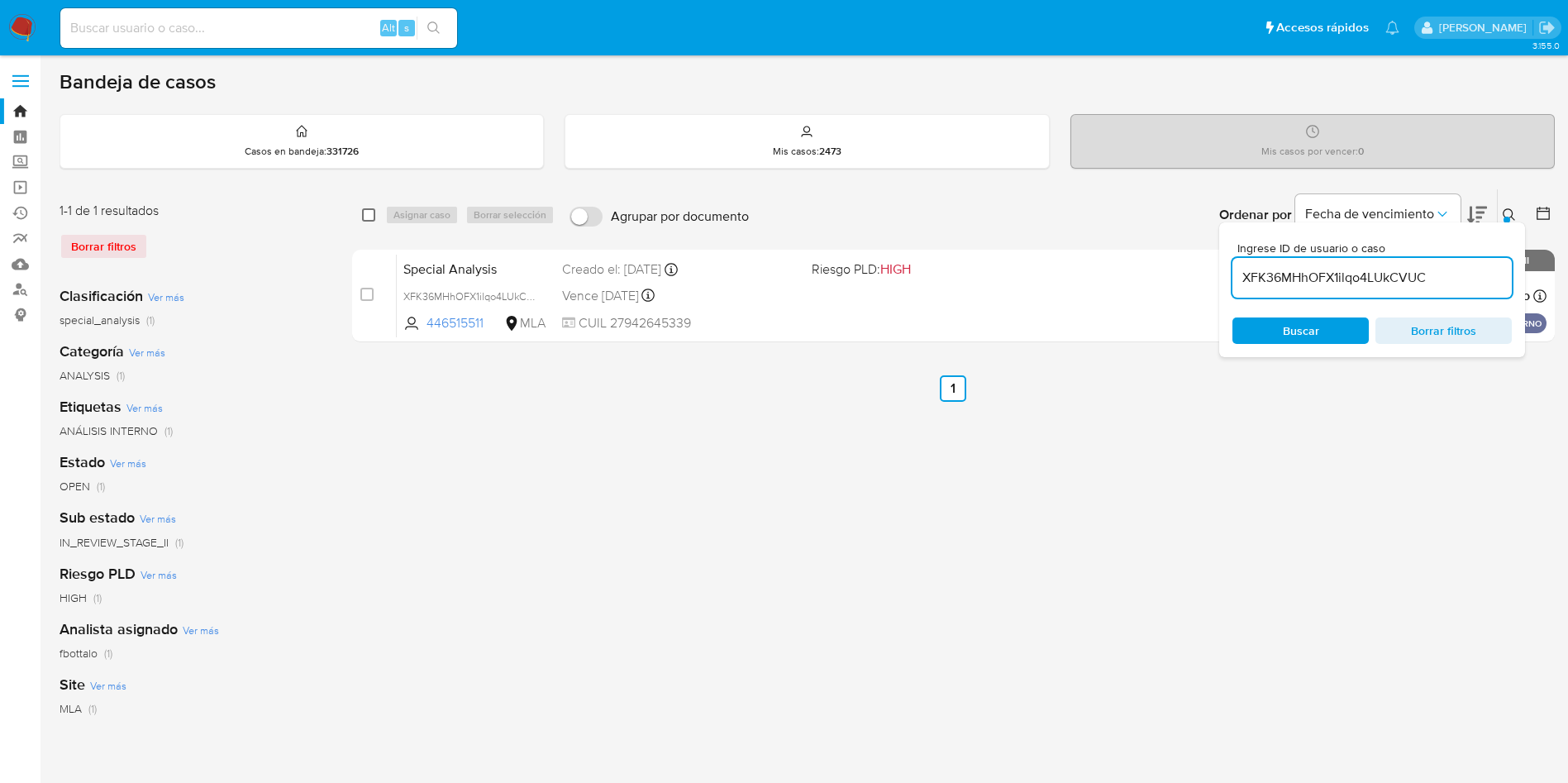
click at [367, 214] on input "checkbox" at bounding box center [368, 215] width 13 height 13
checkbox input "true"
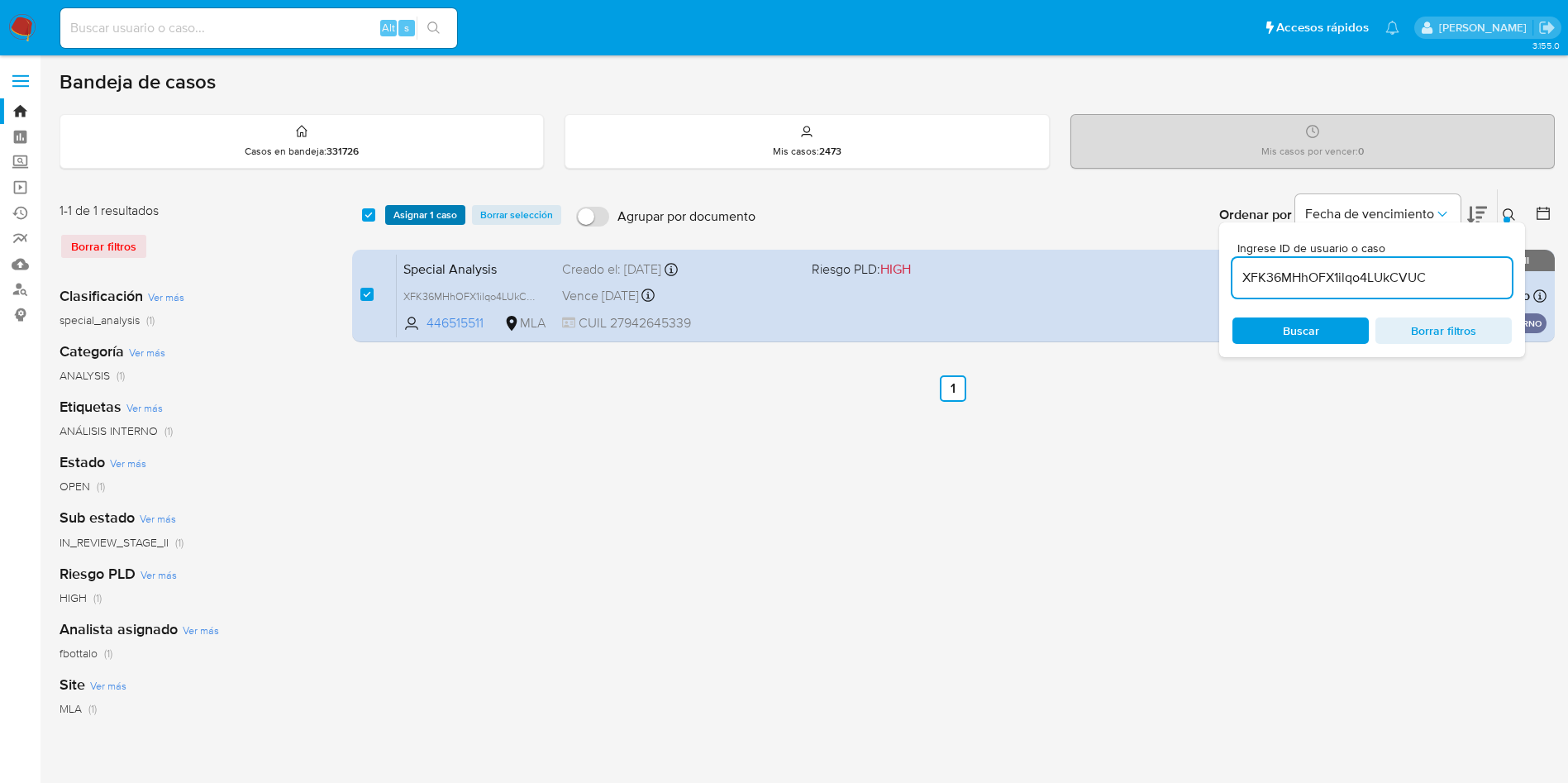
click at [411, 215] on span "Asignar 1 caso" at bounding box center [426, 215] width 64 height 17
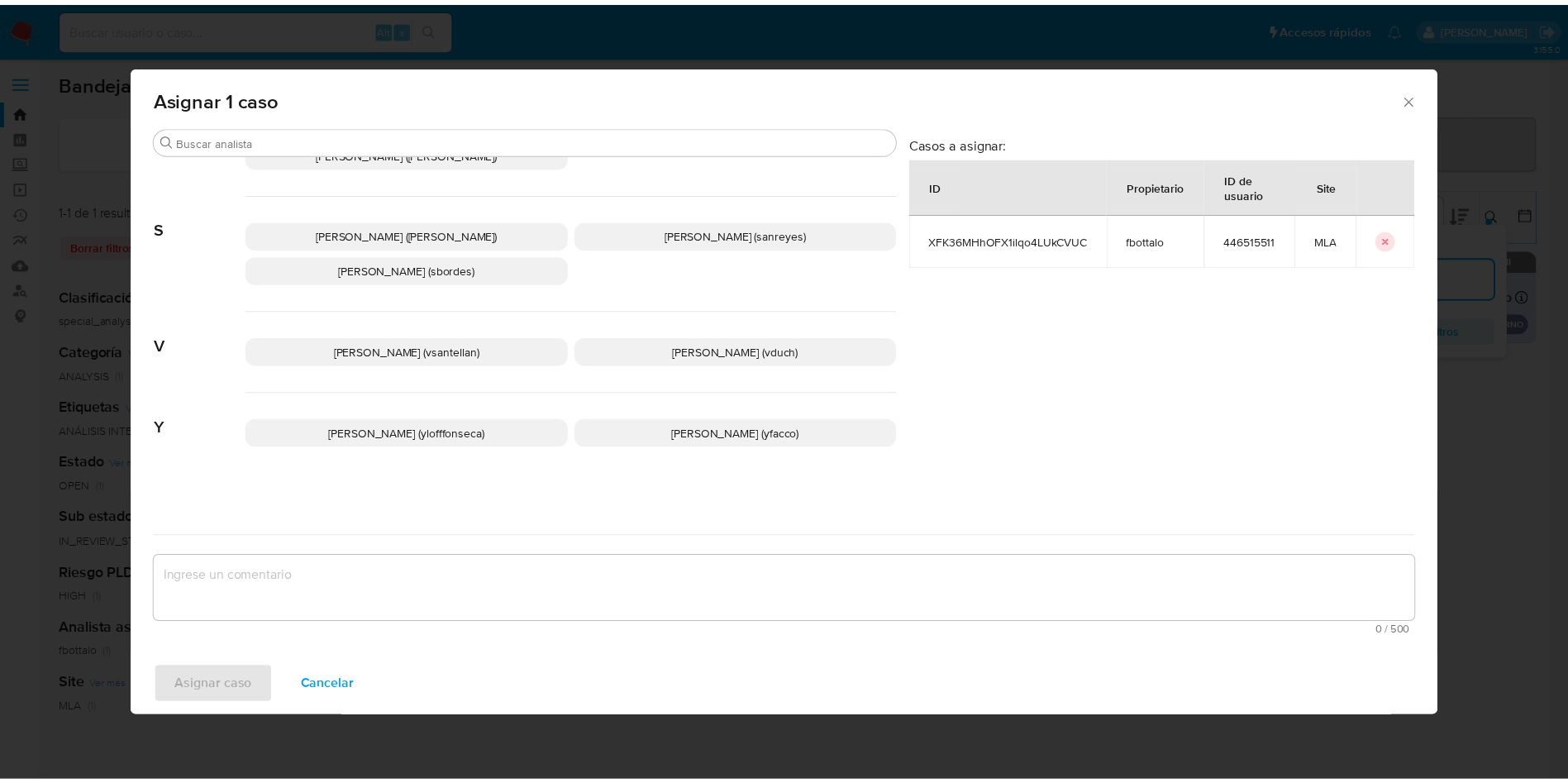
scroll to position [1547, 0]
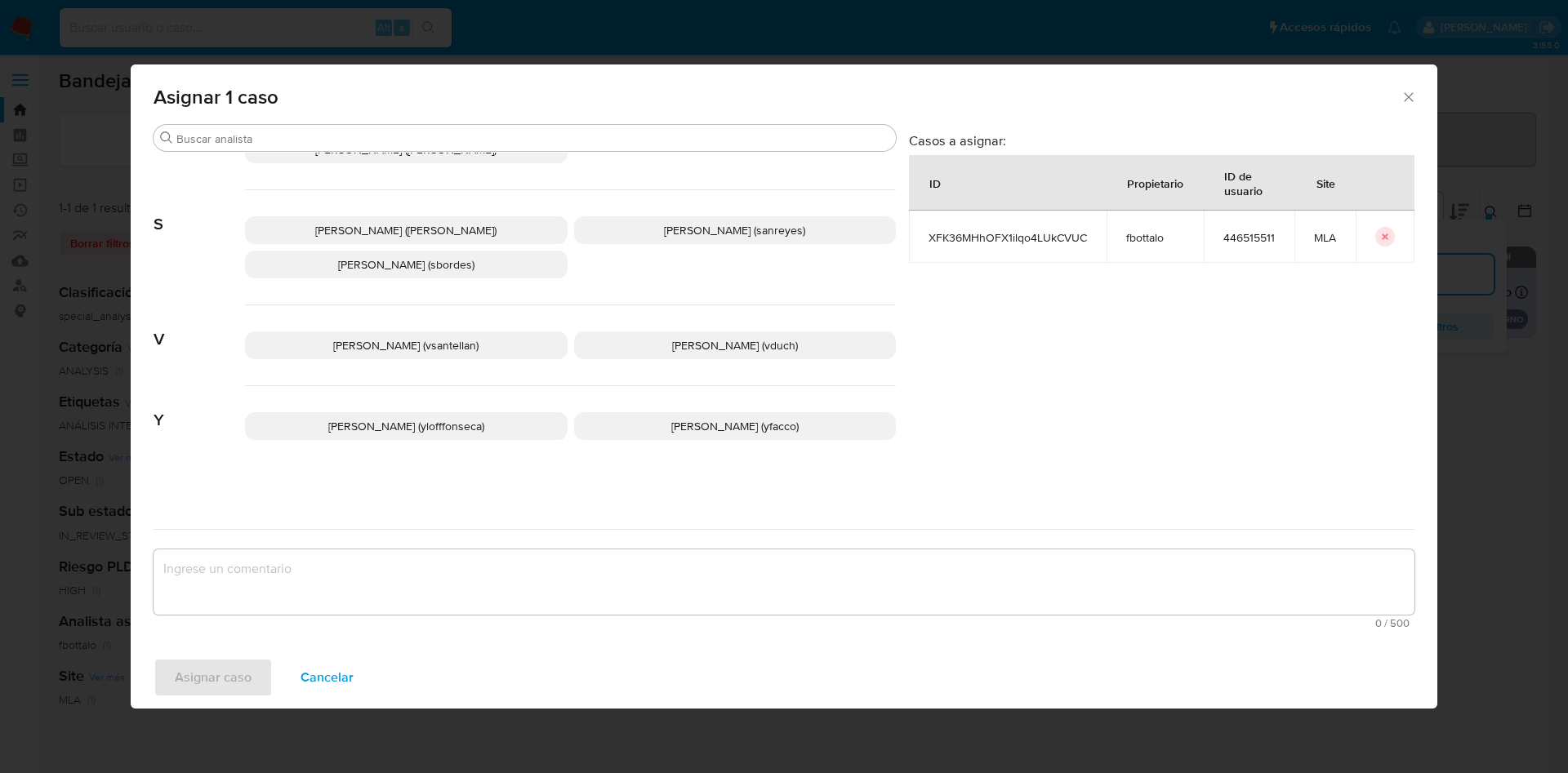
click at [779, 341] on p "Valeria Duch (vduch)" at bounding box center [735, 345] width 322 height 28
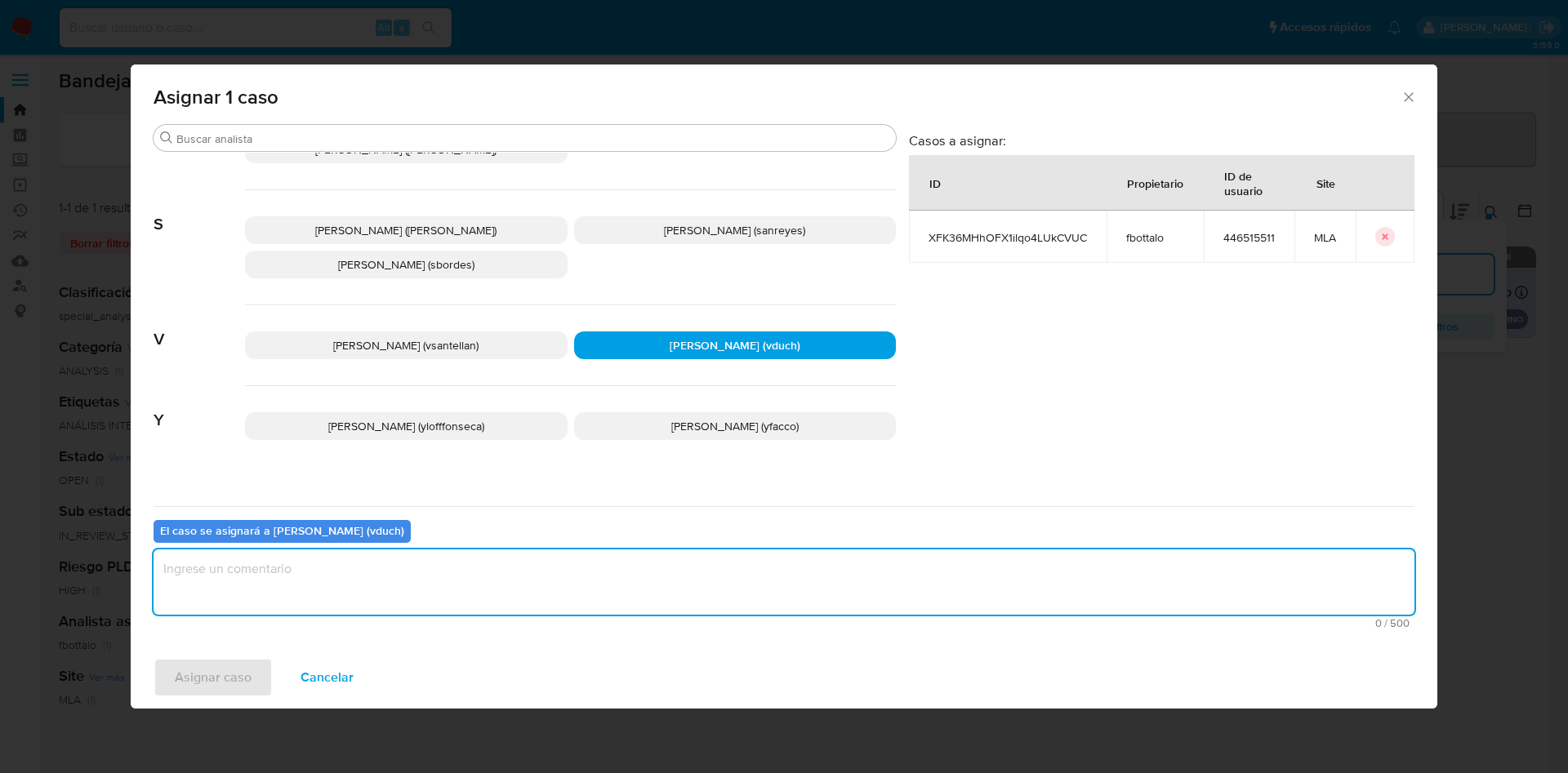
click at [766, 592] on textarea "assign-modal" at bounding box center [784, 582] width 1261 height 66
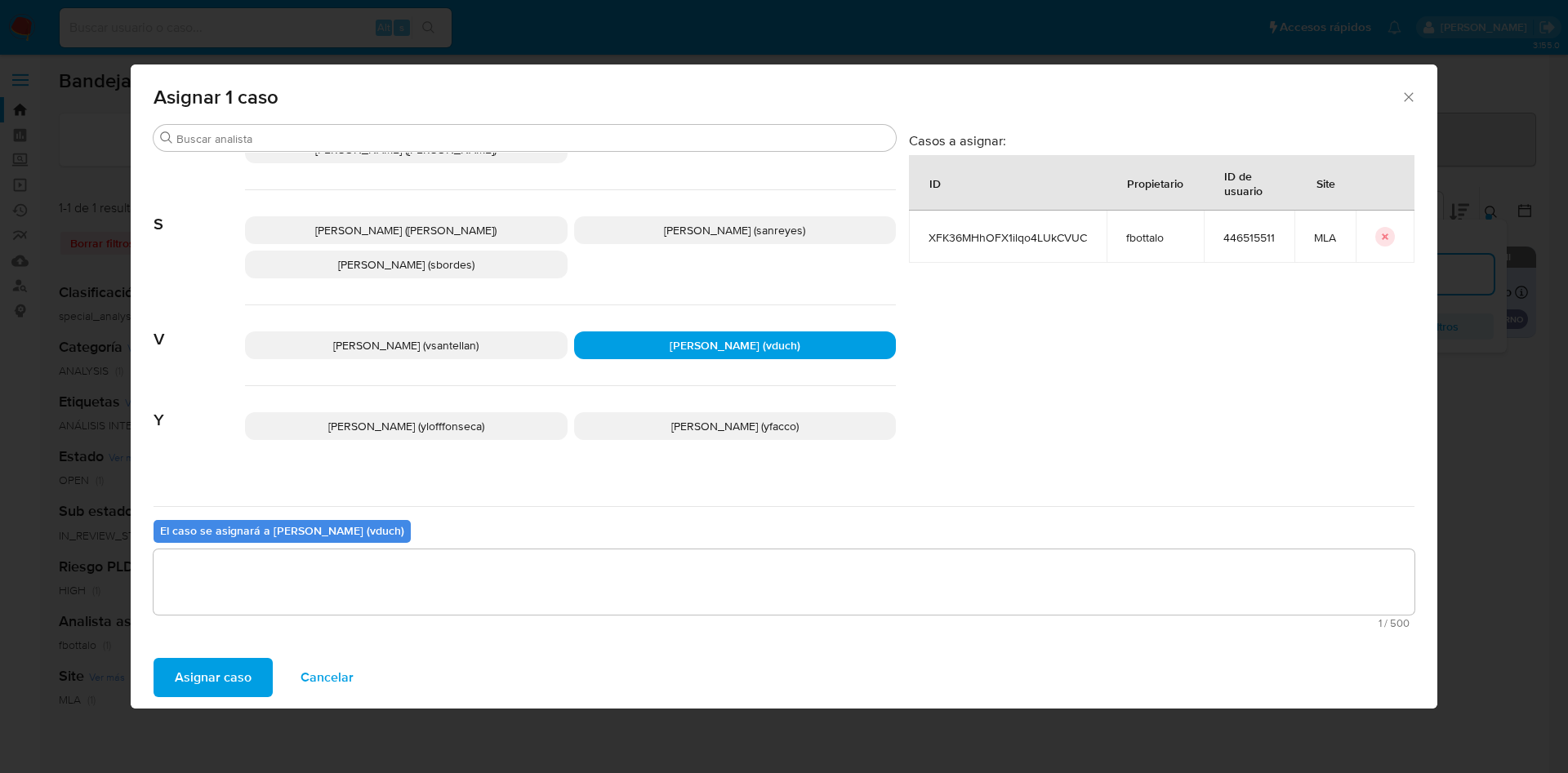
click at [229, 674] on span "Asignar caso" at bounding box center [213, 678] width 77 height 36
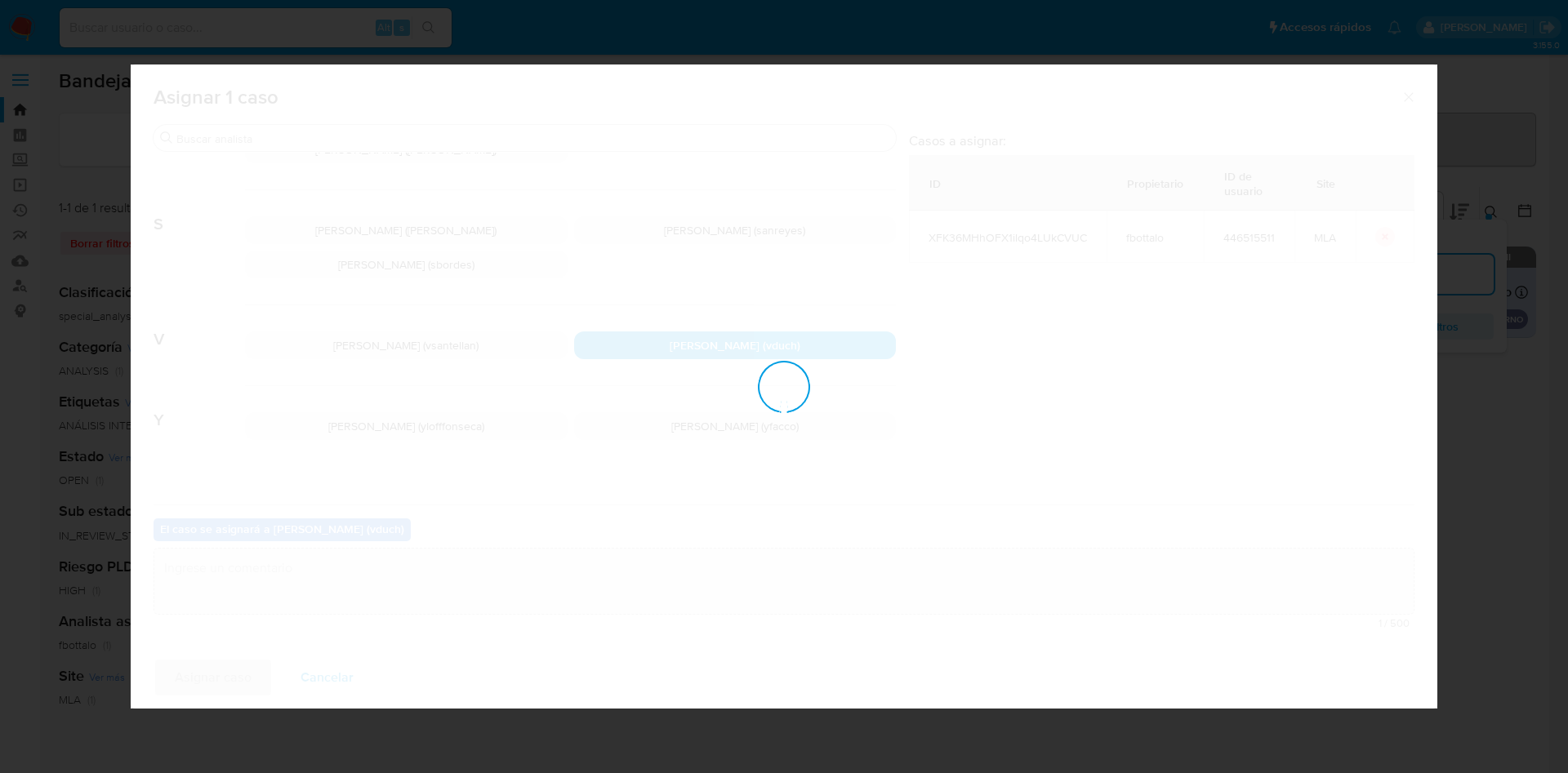
checkbox input "false"
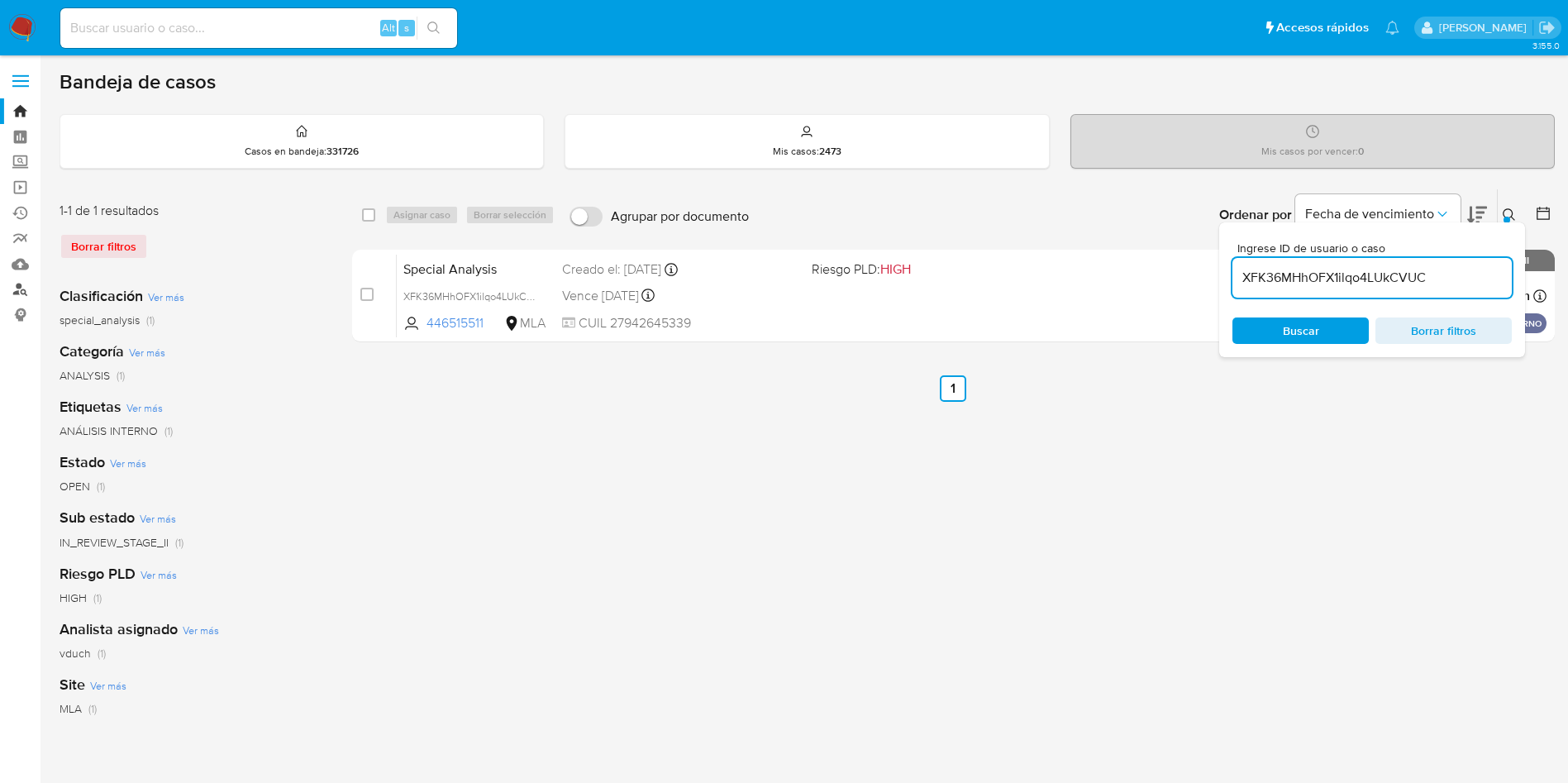
click at [26, 294] on link "Buscador de personas" at bounding box center [98, 289] width 197 height 25
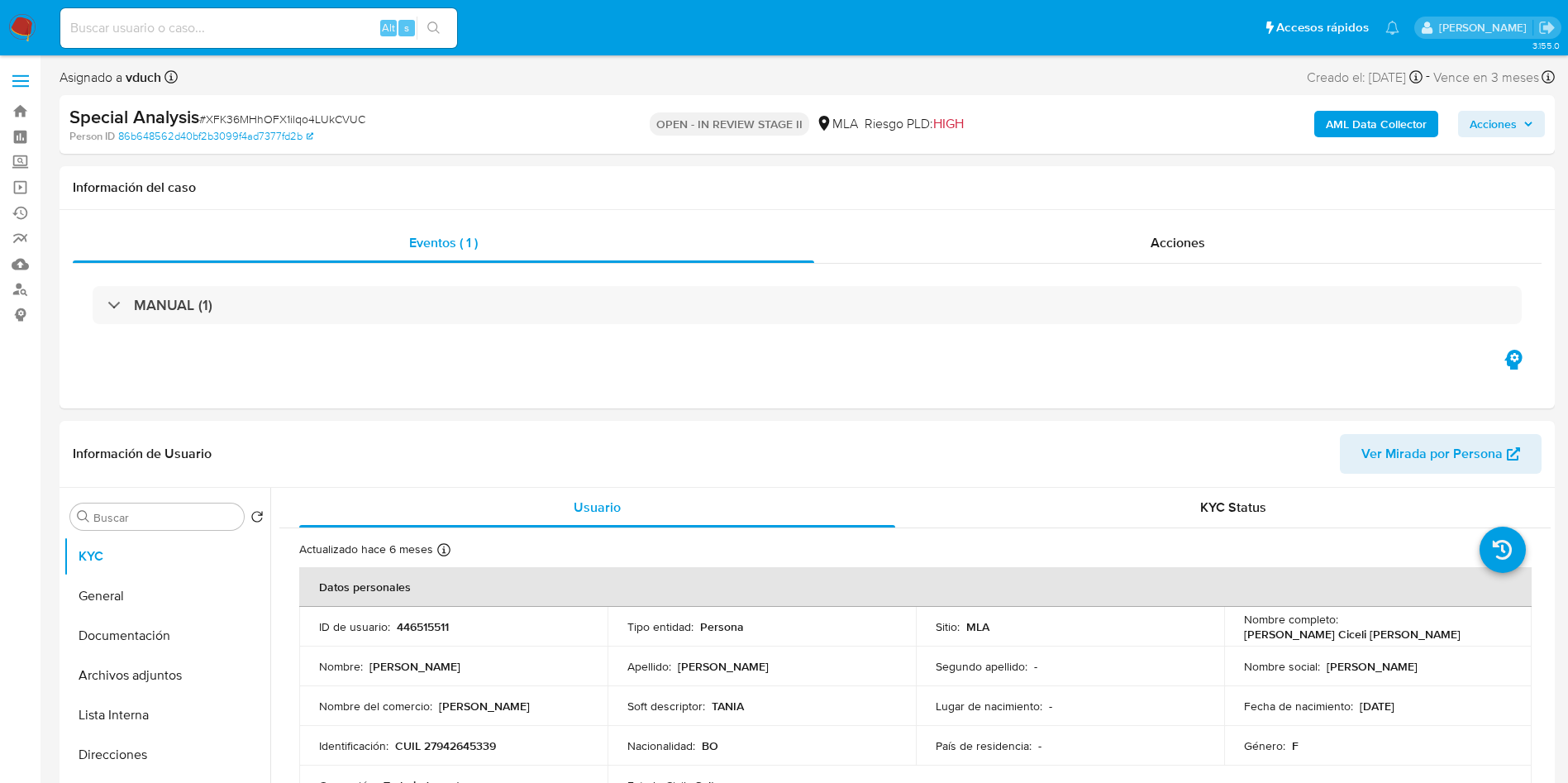
select select "10"
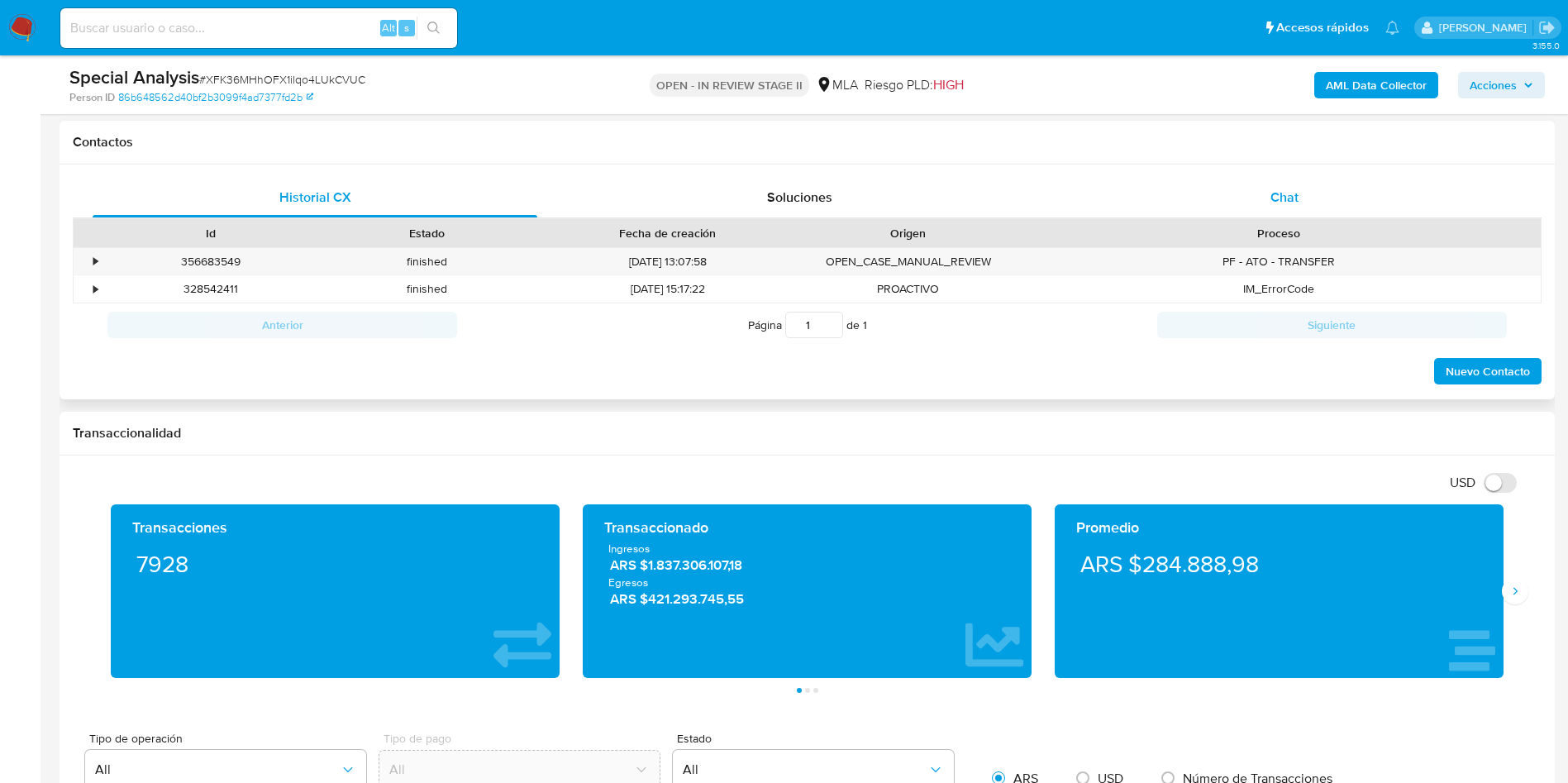
click at [1258, 195] on div "Chat" at bounding box center [1284, 198] width 444 height 39
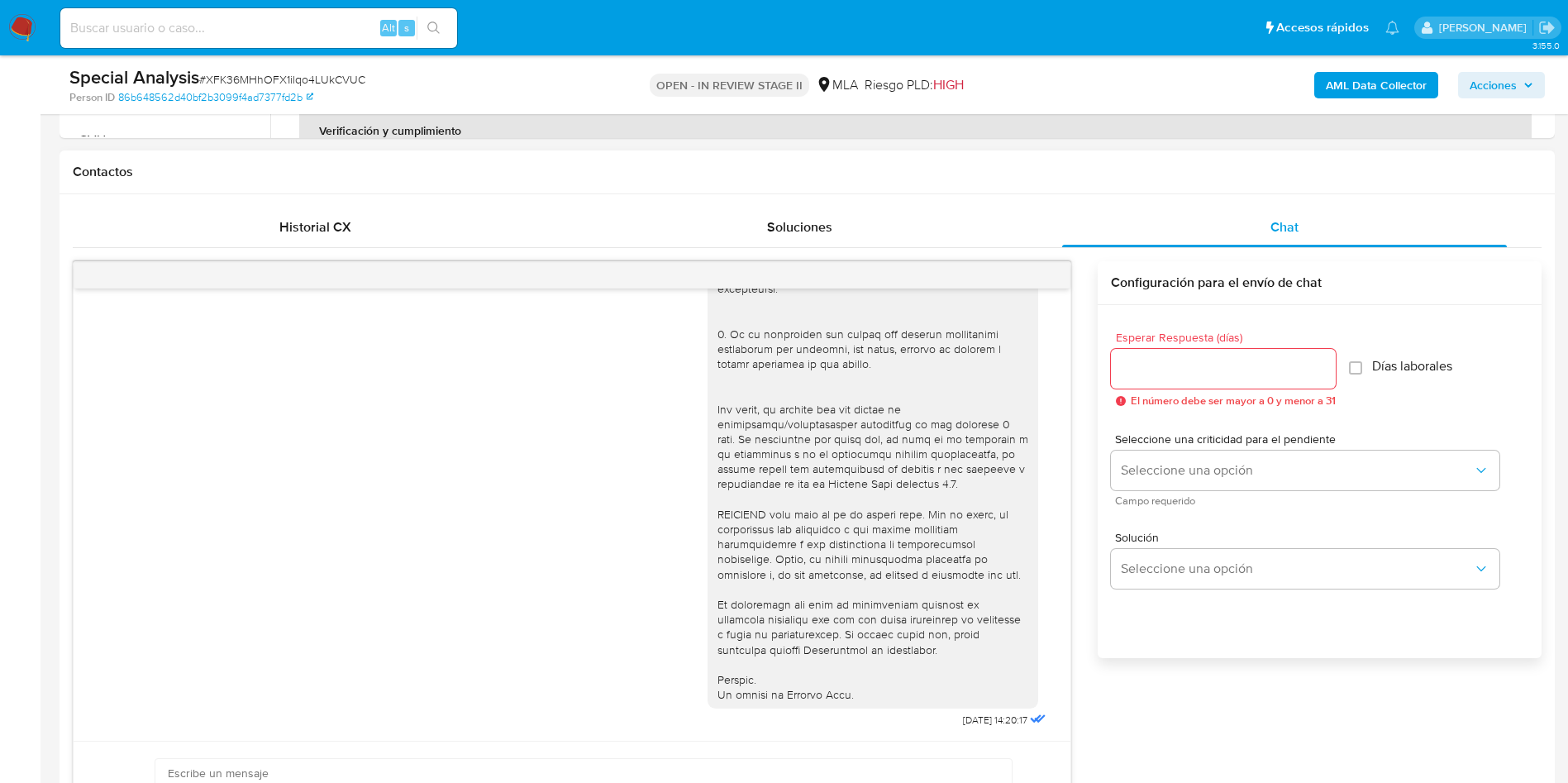
scroll to position [372, 0]
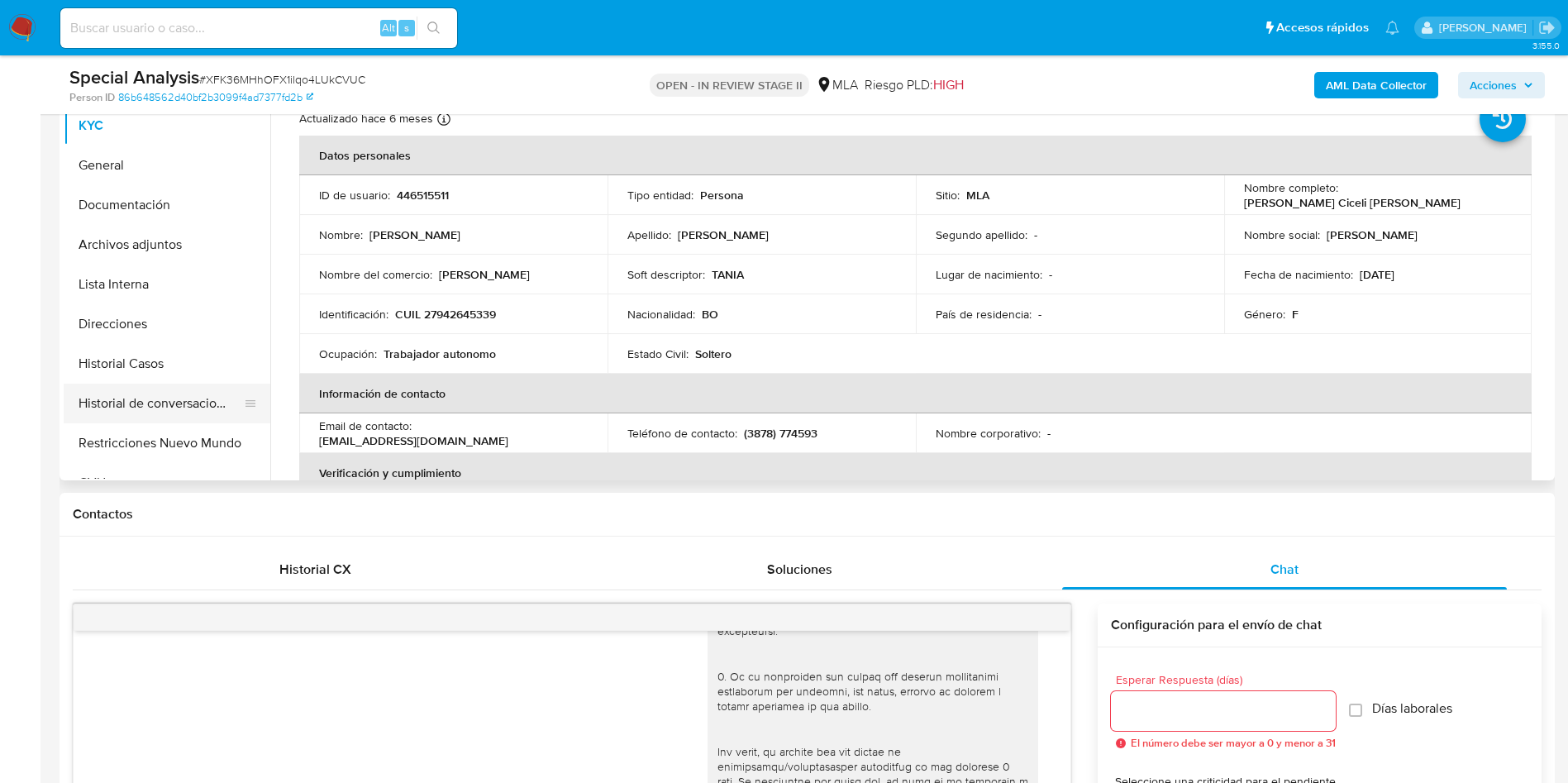
click at [175, 411] on button "Historial de conversaciones" at bounding box center [160, 403] width 193 height 39
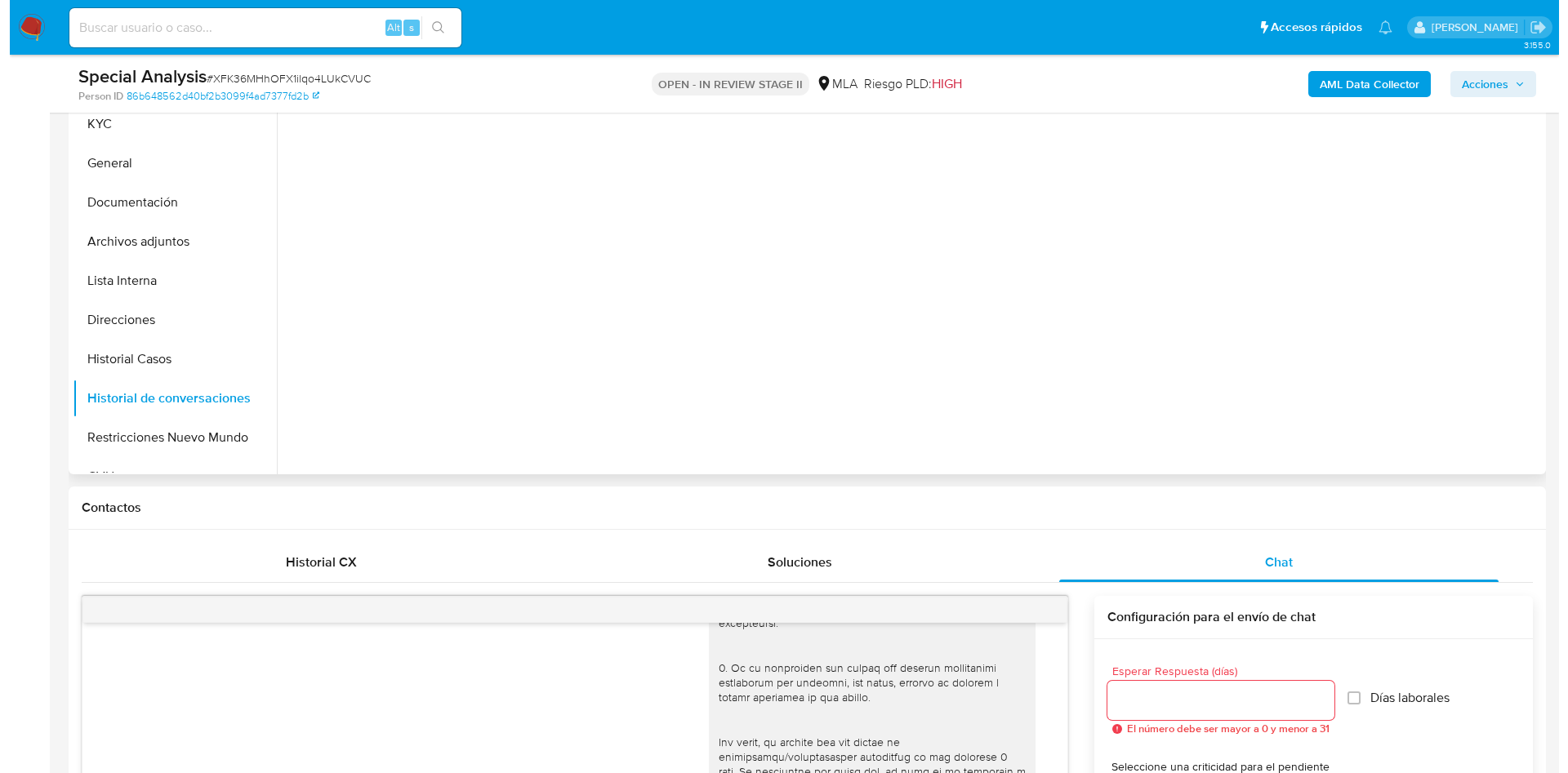
scroll to position [122, 0]
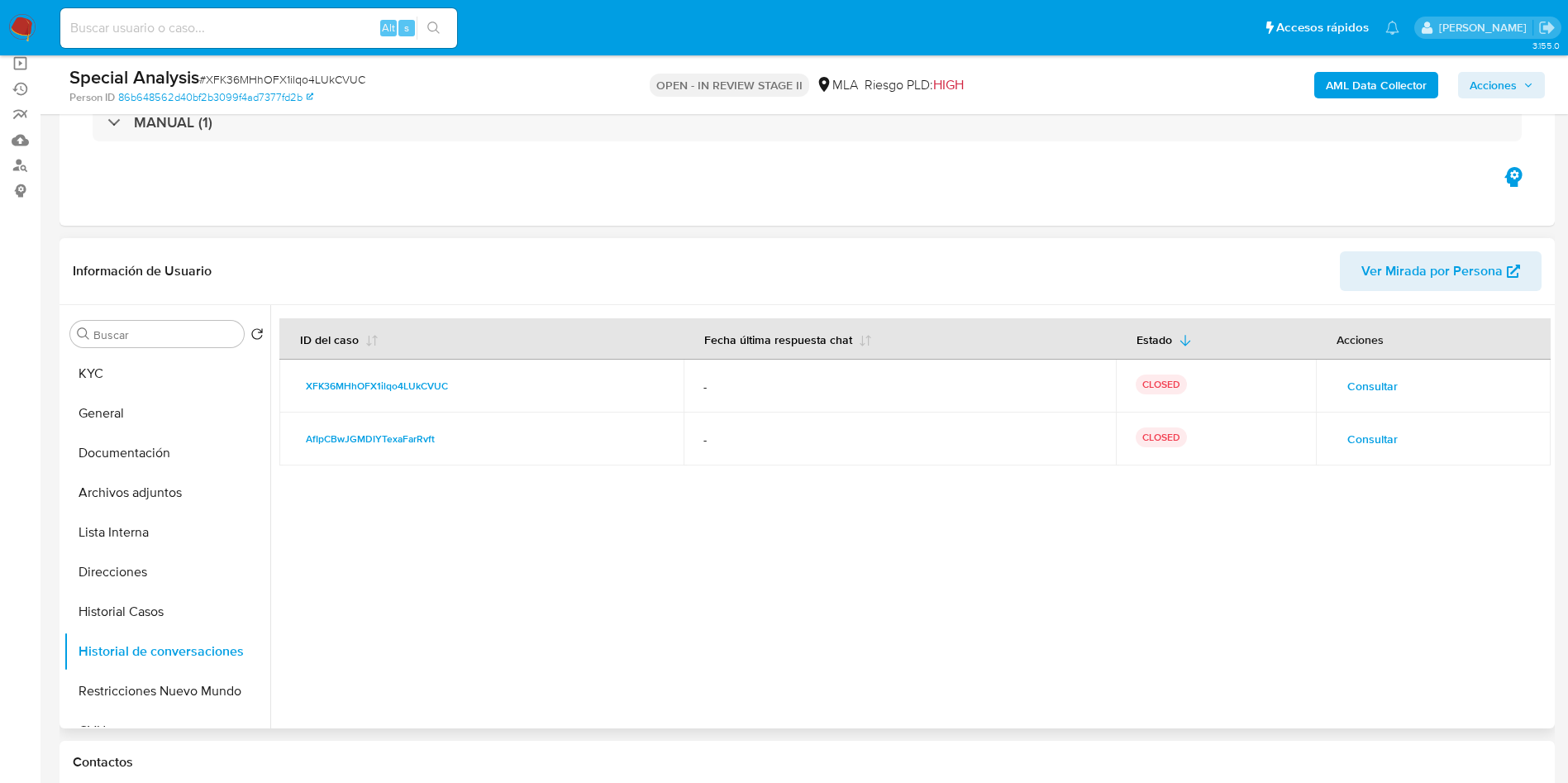
click at [1362, 391] on span "Consultar" at bounding box center [1373, 386] width 51 height 23
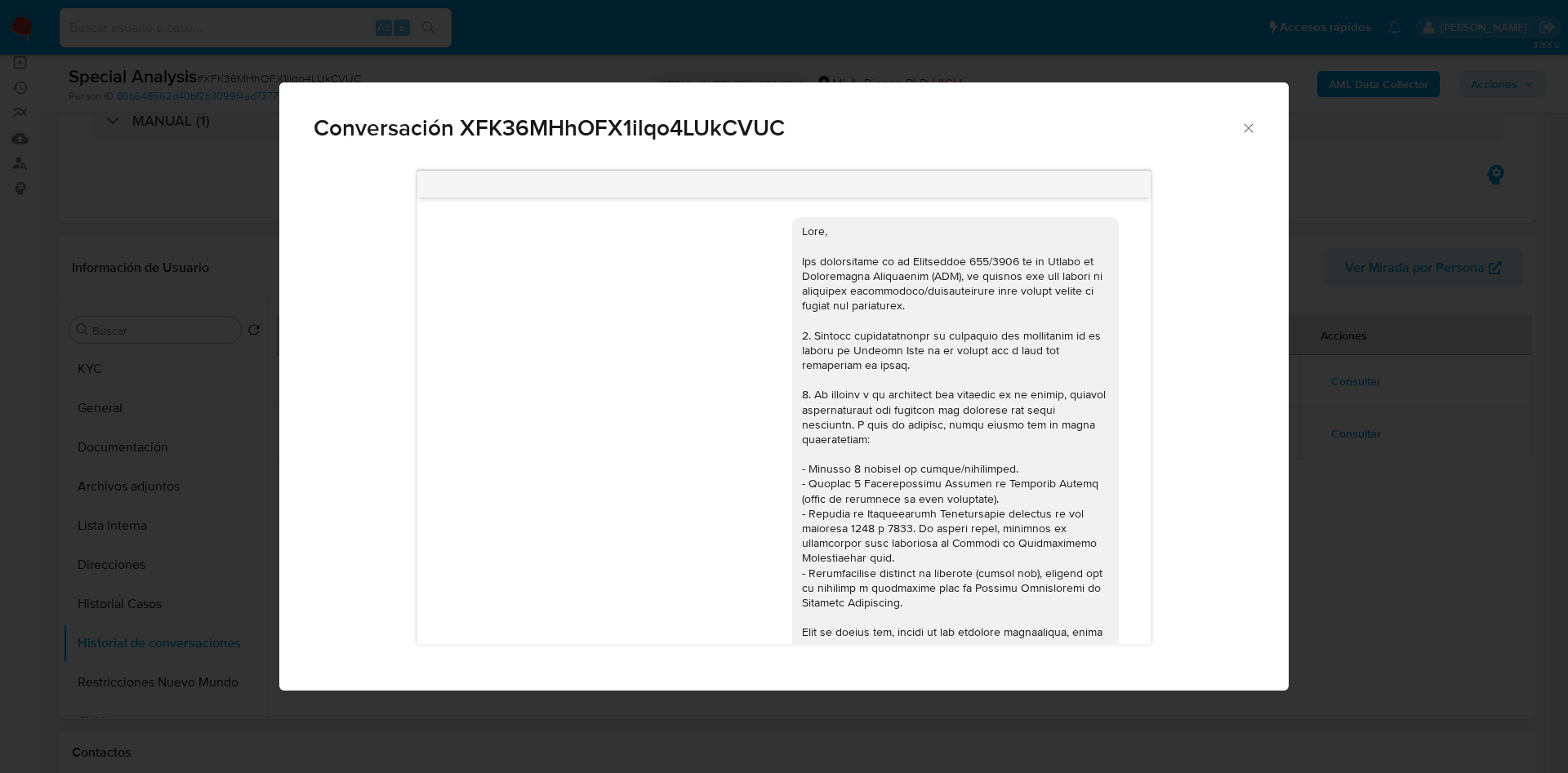
scroll to position [494, 0]
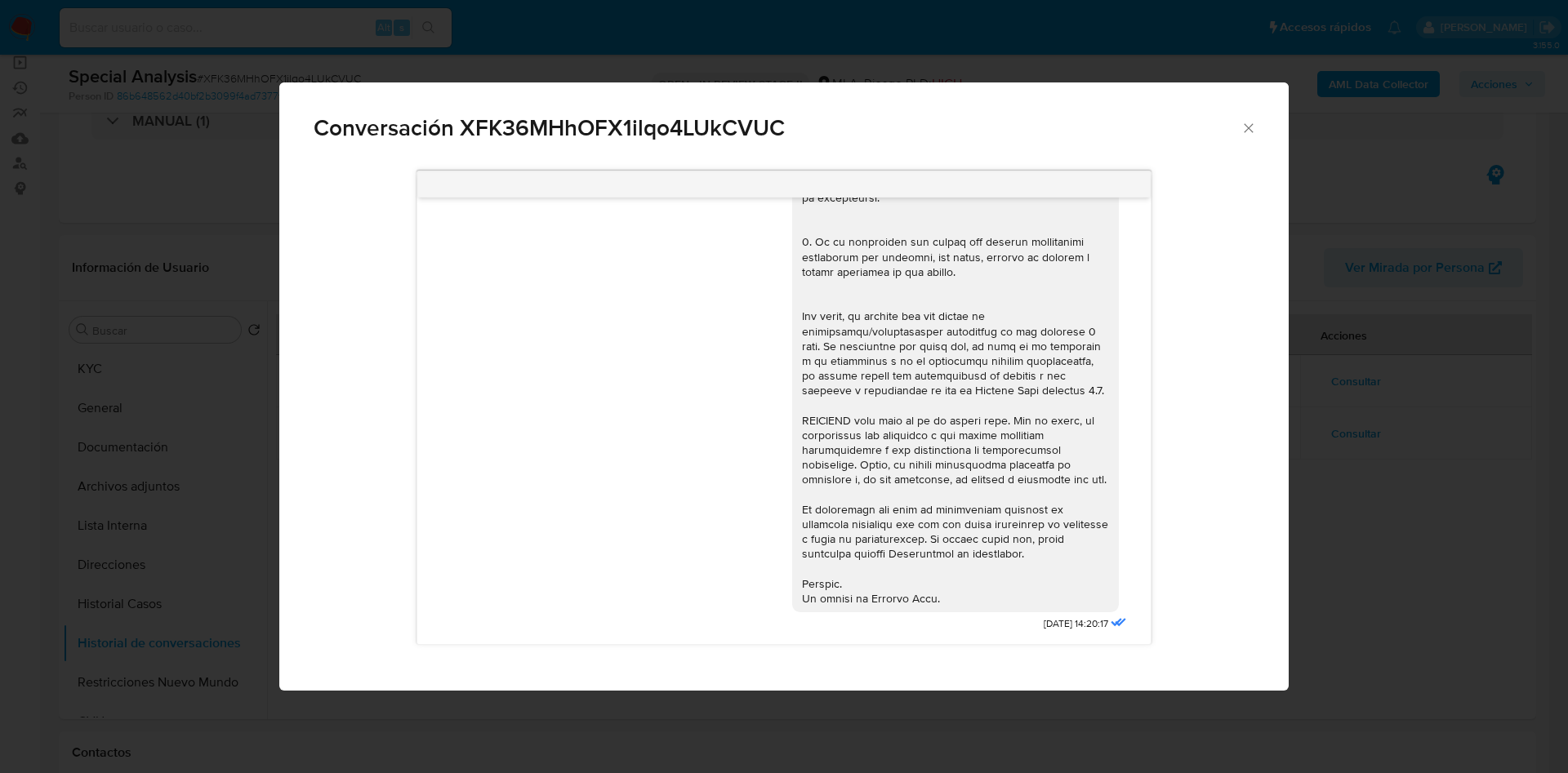
click at [1327, 412] on div "Conversación XFK36MHhOFX1ilqo4LUkCVUC 07/08/2025 14:20:17" at bounding box center [784, 386] width 1568 height 773
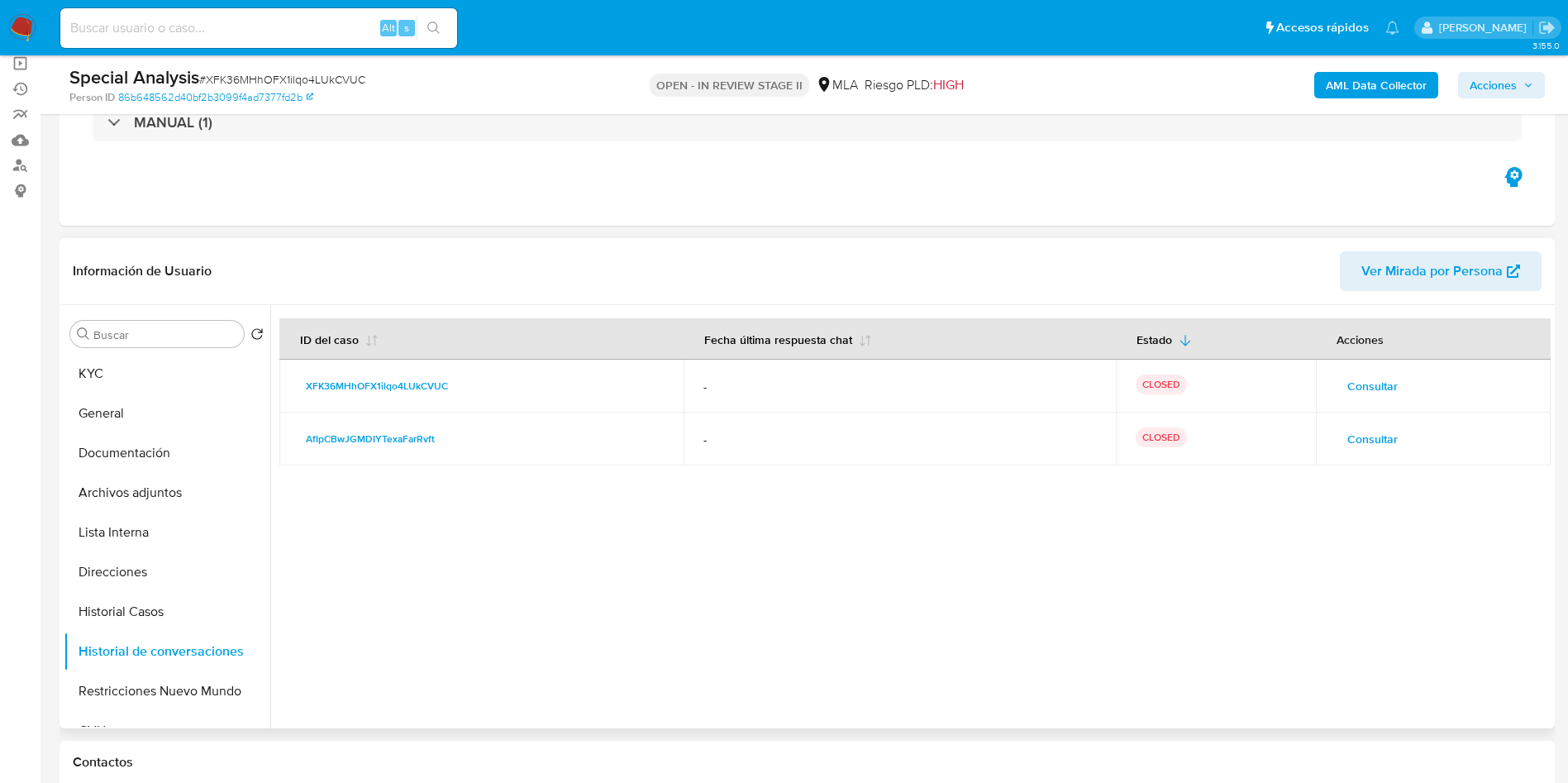
click at [1377, 431] on span "Consultar" at bounding box center [1373, 439] width 51 height 23
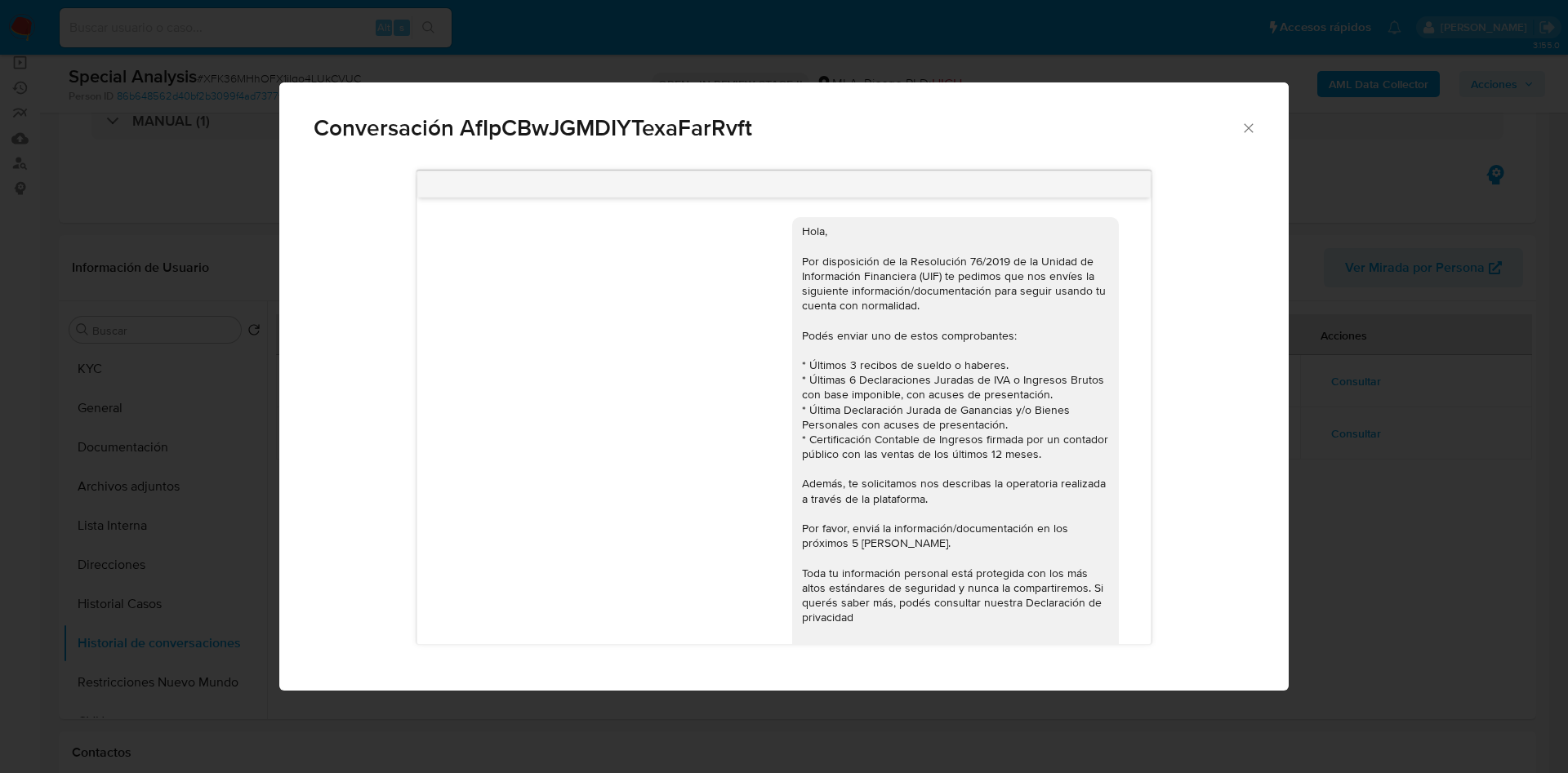
scroll to position [63, 0]
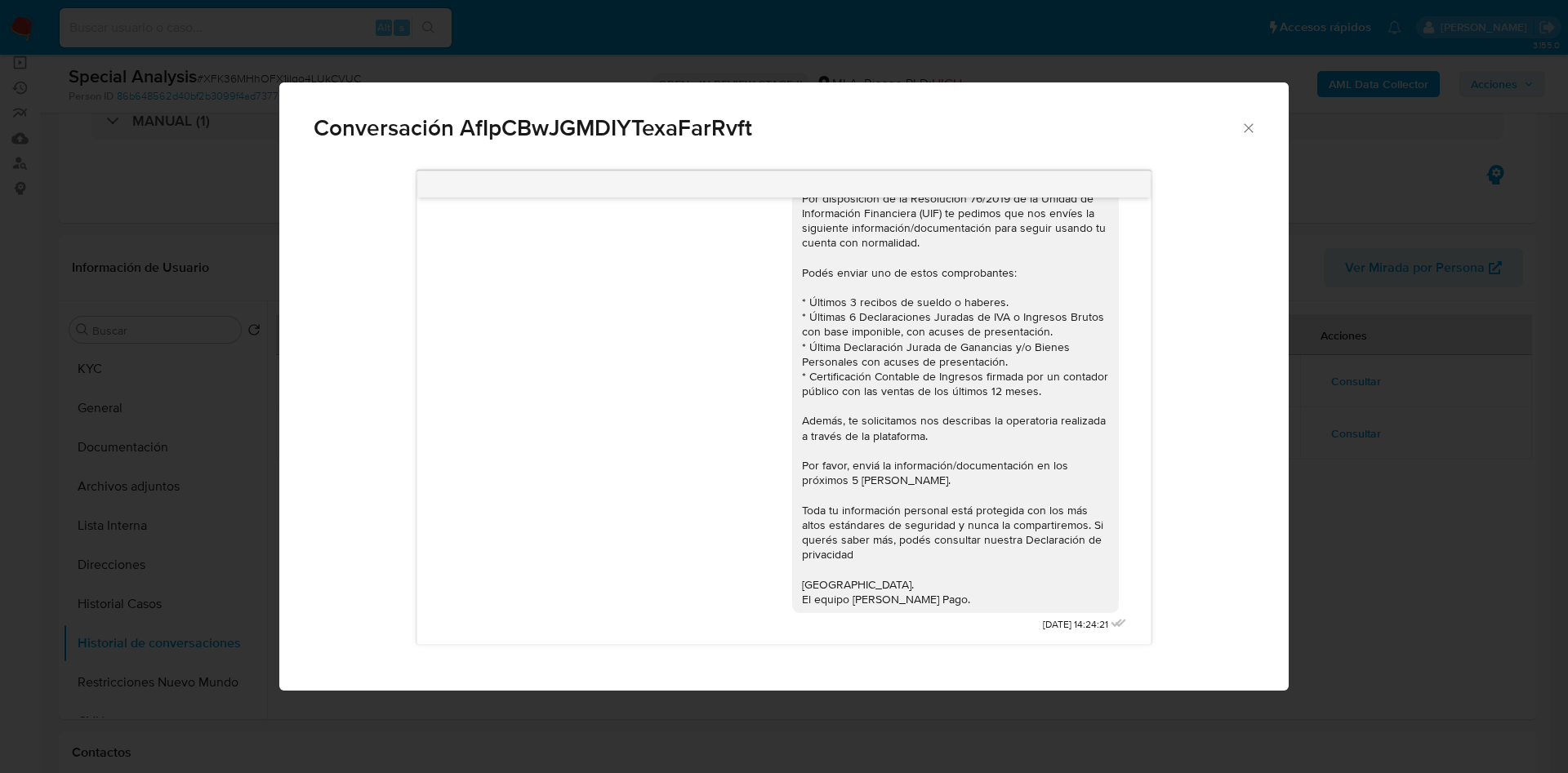
click at [1306, 371] on div "Conversación AfIpCBwJGMDIYTexaFarRvft 15/07/2024 14:24:21" at bounding box center [784, 386] width 1568 height 773
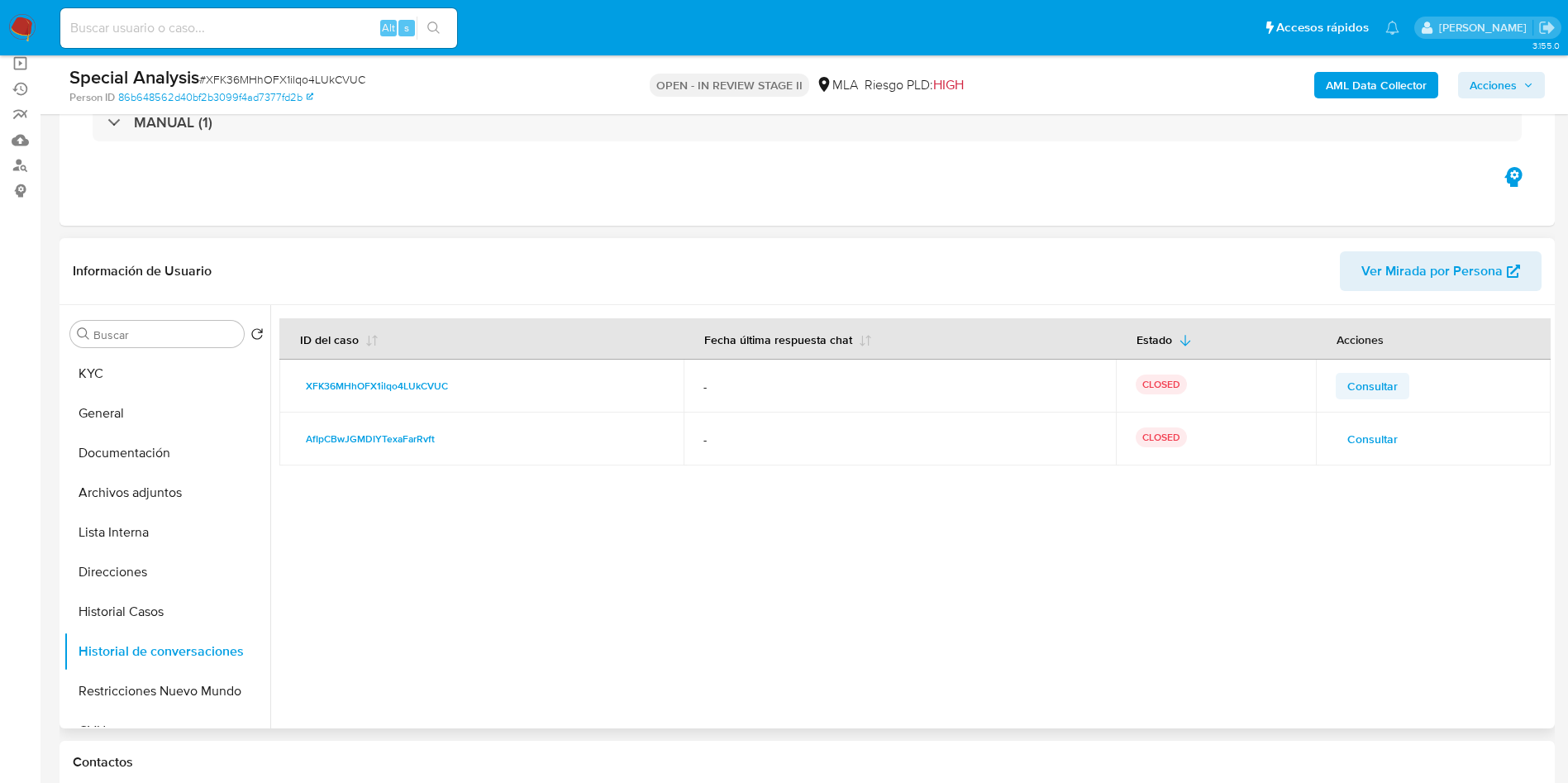
drag, startPoint x: 1320, startPoint y: 371, endPoint x: 1332, endPoint y: 379, distance: 14.4
click at [1322, 371] on td "Consultar" at bounding box center [1433, 386] width 234 height 53
click at [1337, 381] on button "Consultar" at bounding box center [1372, 386] width 73 height 26
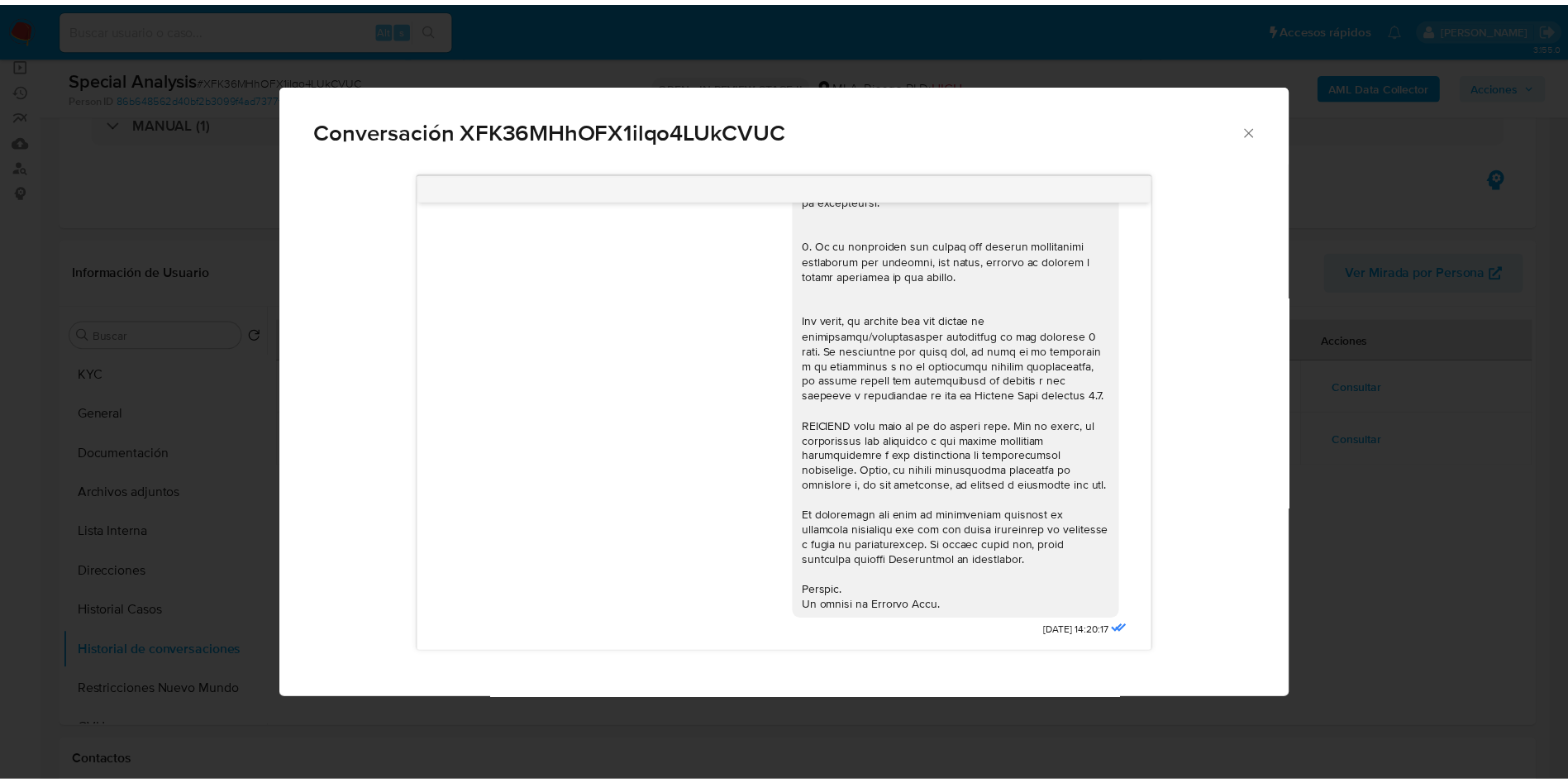
scroll to position [501, 0]
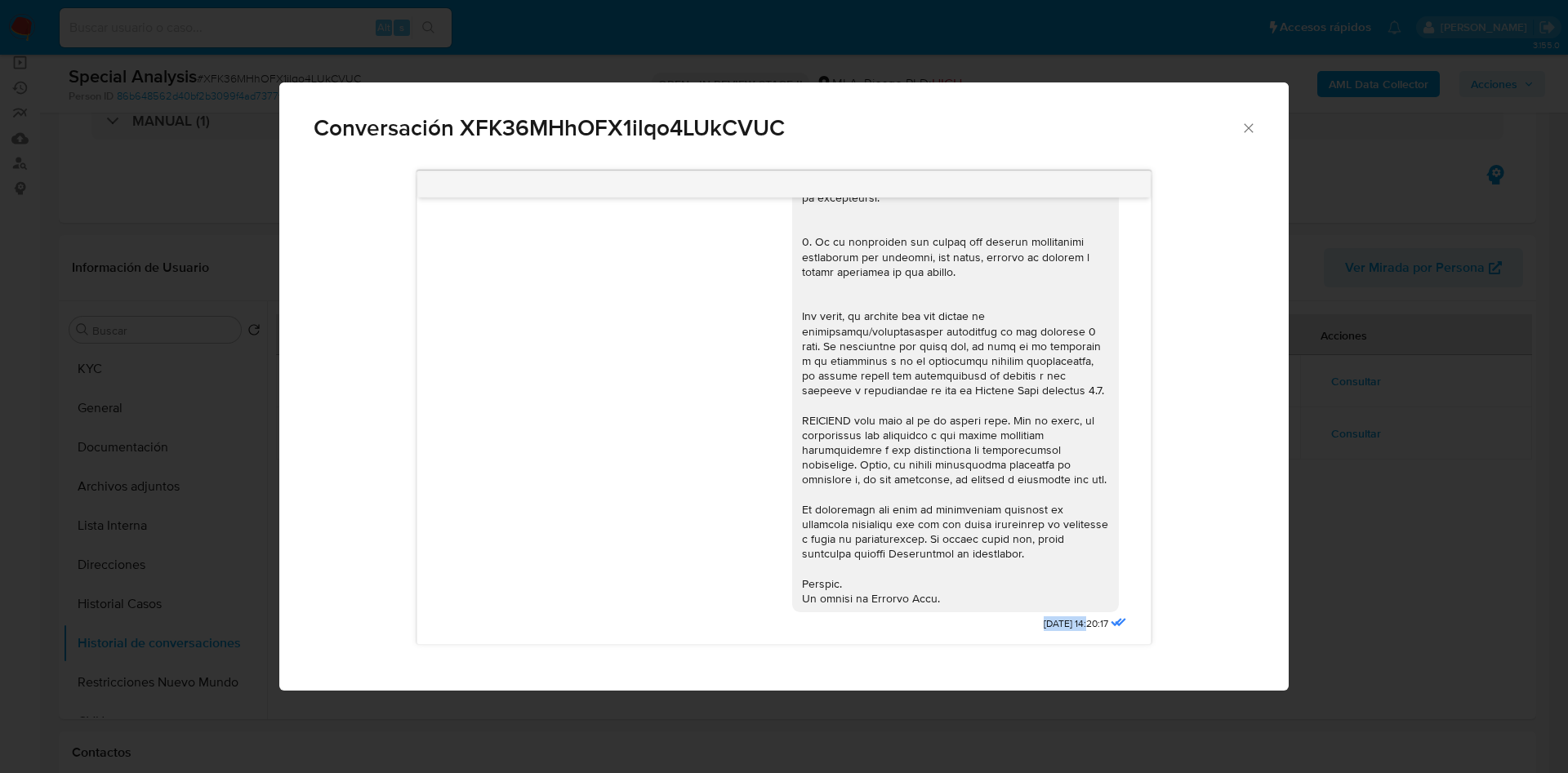
drag, startPoint x: 1053, startPoint y: 623, endPoint x: 993, endPoint y: 621, distance: 60.0
click at [993, 621] on div "07/08/2025 14:20:17" at bounding box center [960, 181] width 338 height 910
copy span "07/08/2025"
click at [1248, 125] on icon "Cerrar" at bounding box center [1249, 129] width 17 height 17
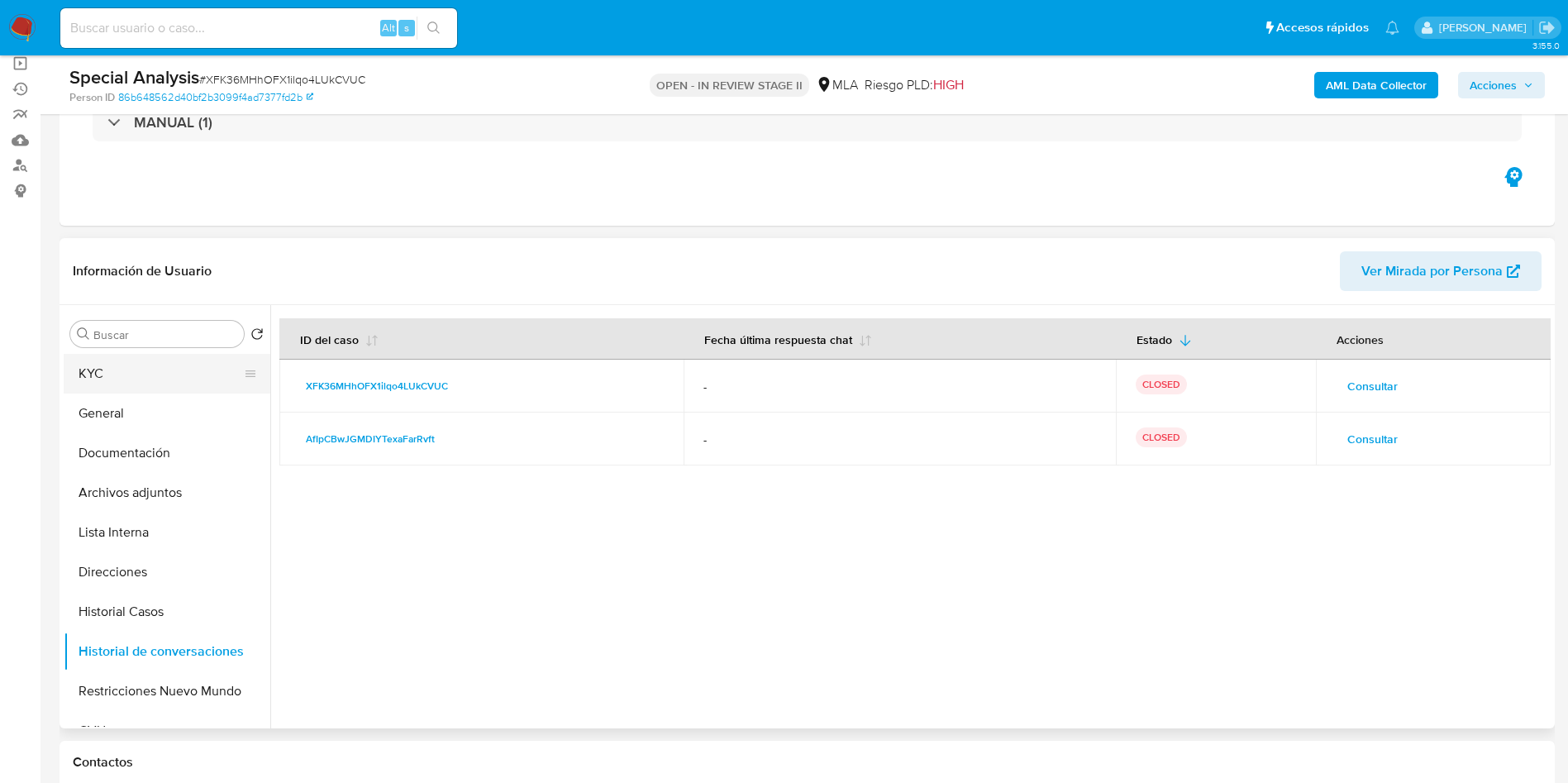
click at [180, 382] on button "KYC" at bounding box center [160, 373] width 193 height 39
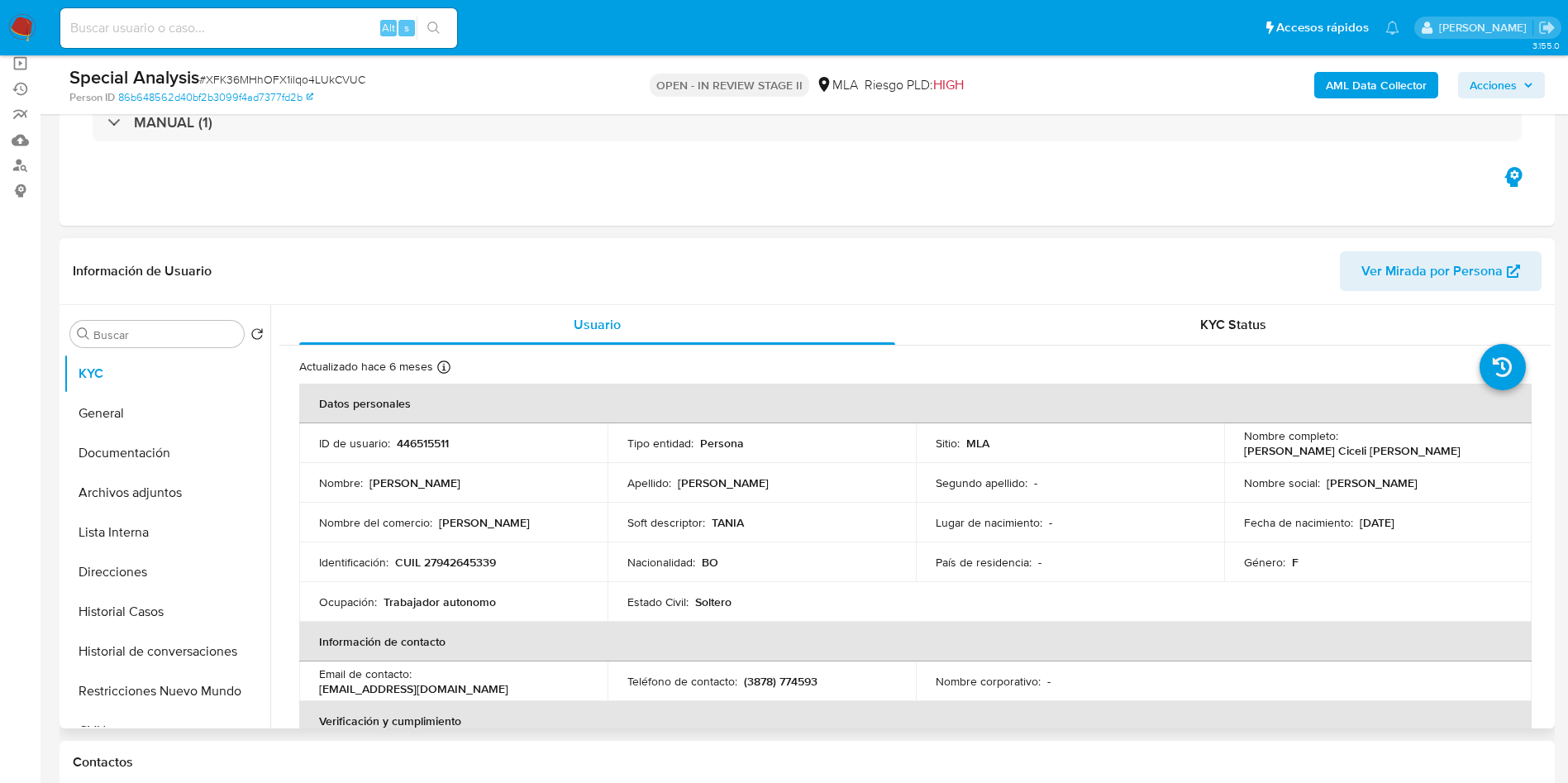
click at [457, 557] on p "CUIL 27942645339" at bounding box center [446, 563] width 101 height 15
drag, startPoint x: 457, startPoint y: 557, endPoint x: 429, endPoint y: 557, distance: 28.0
click at [457, 556] on p "CUIL 27942645339" at bounding box center [446, 563] width 101 height 15
copy p "27942645339"
click at [168, 504] on button "Archivos adjuntos" at bounding box center [160, 492] width 193 height 39
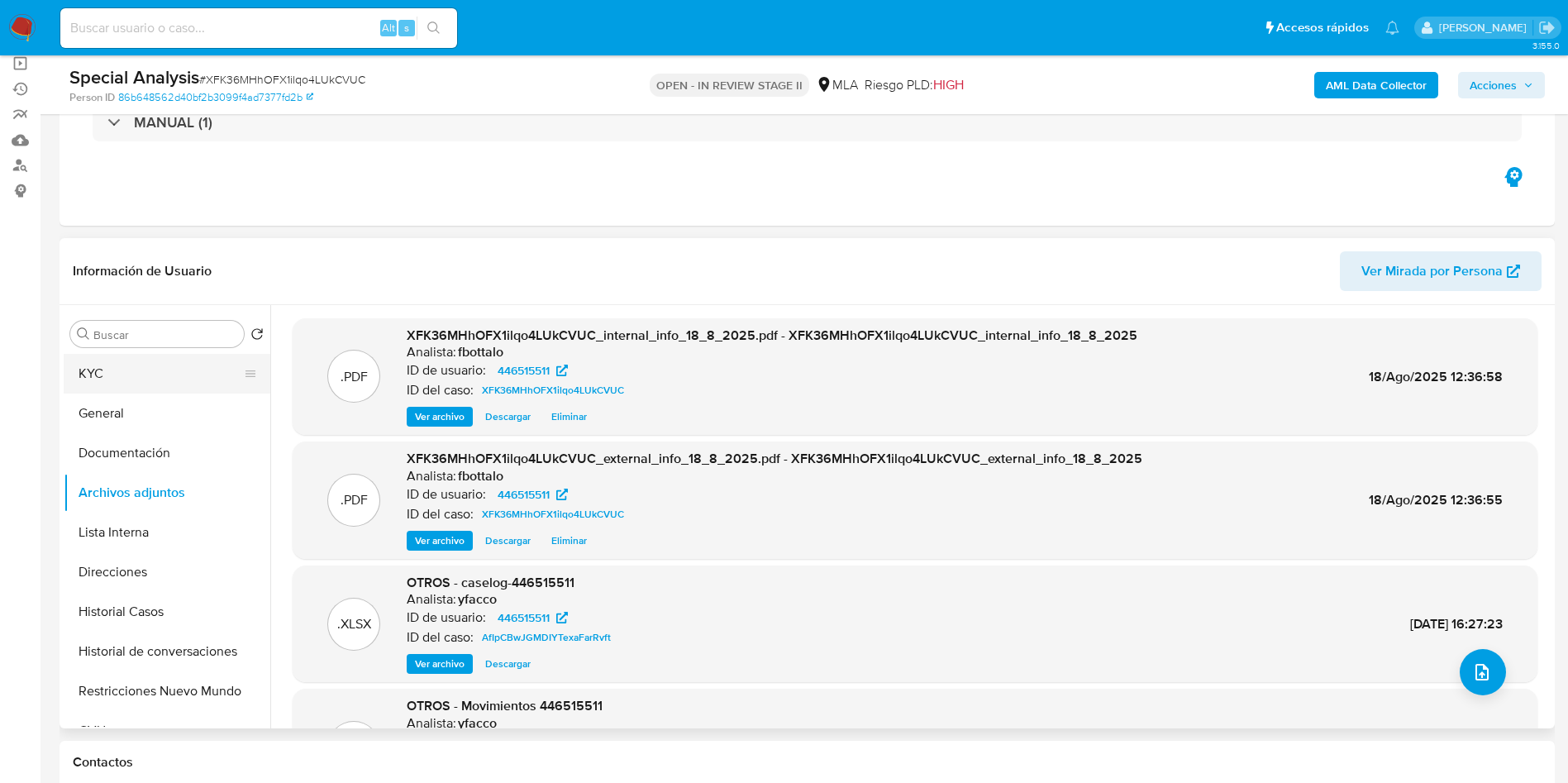
click at [150, 363] on button "KYC" at bounding box center [160, 373] width 193 height 39
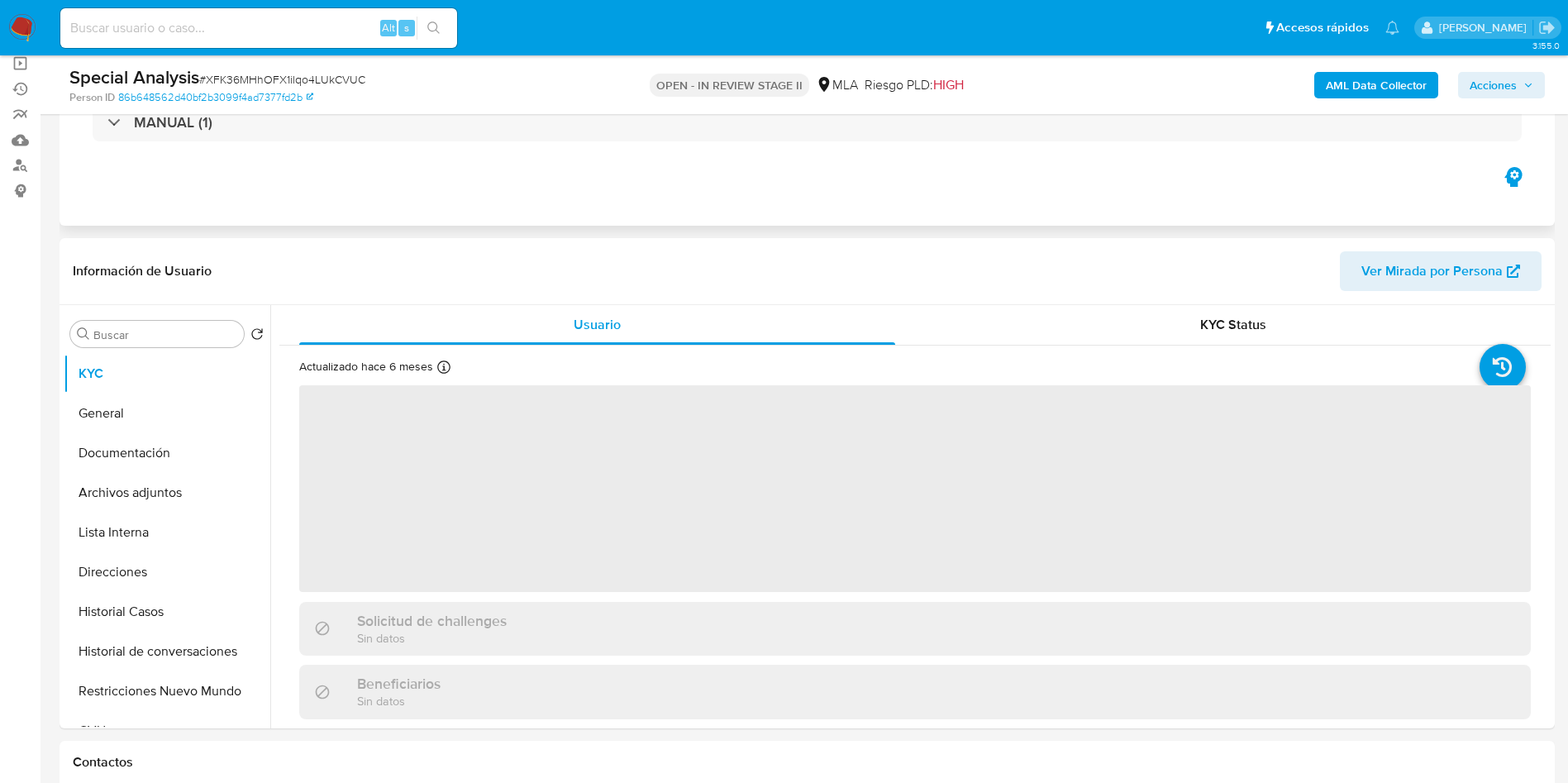
scroll to position [248, 0]
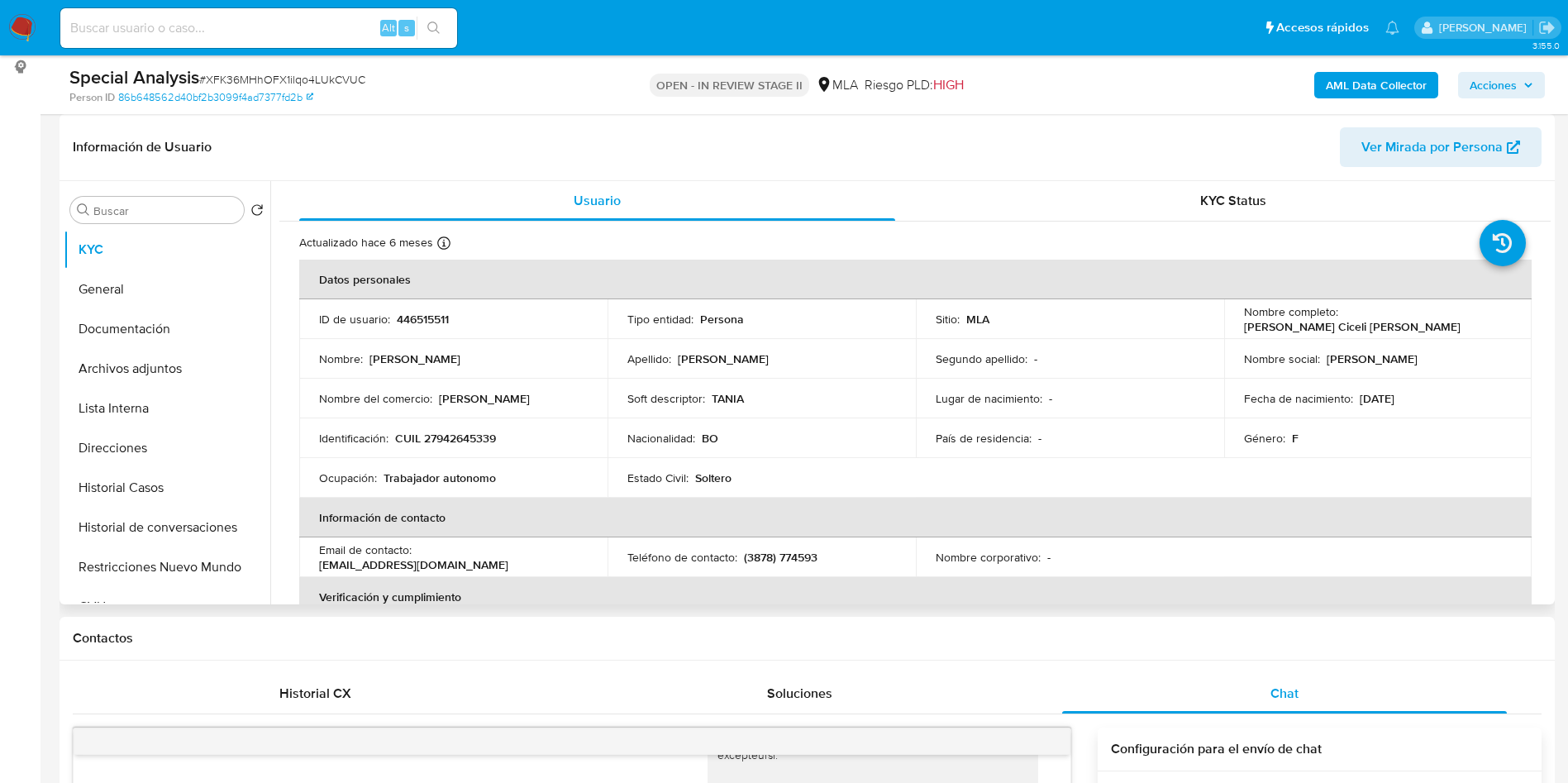
click at [990, 401] on p "Lugar de nacimiento :" at bounding box center [989, 399] width 107 height 15
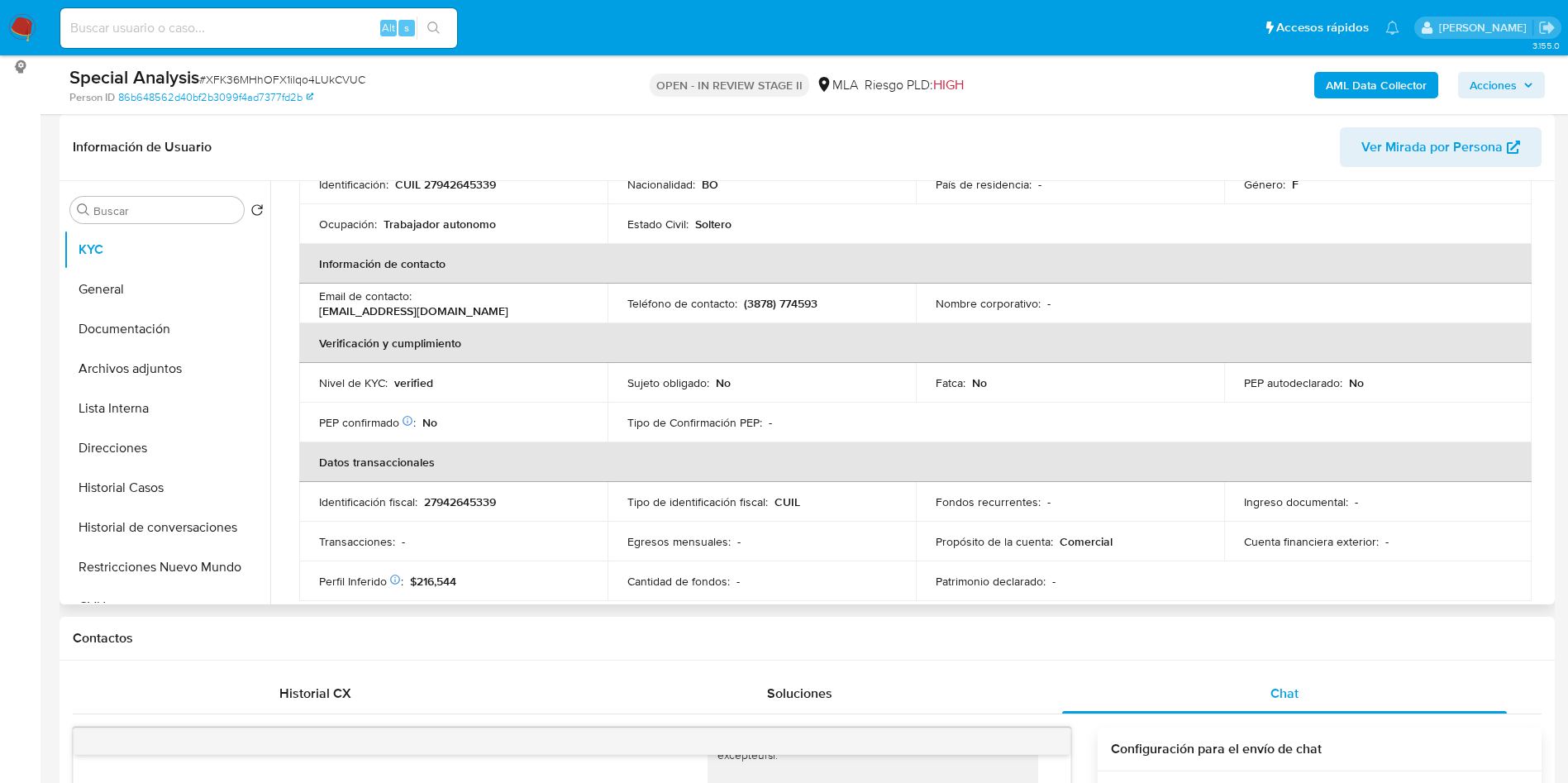
scroll to position [219, 0]
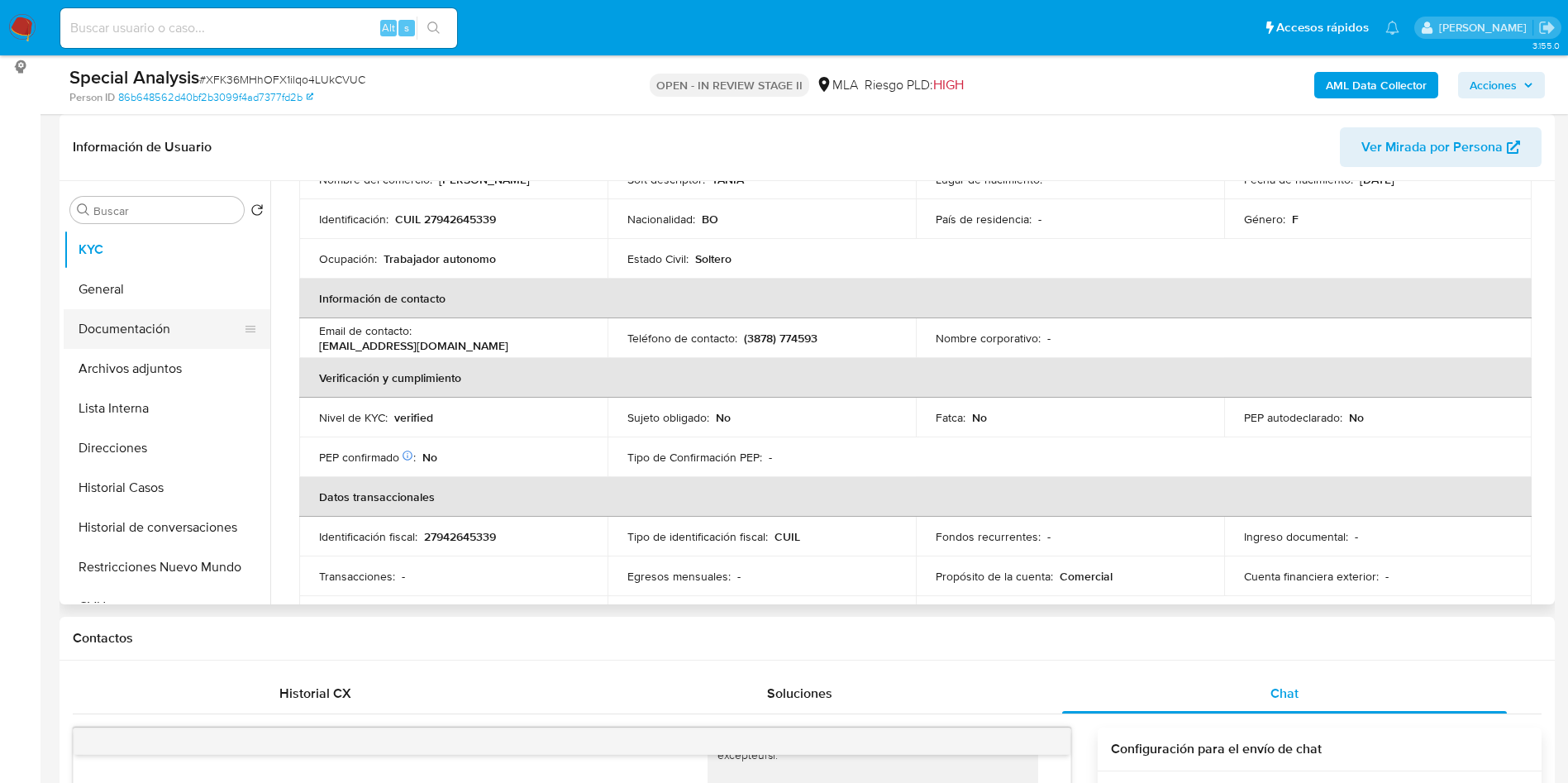
click at [191, 344] on button "Documentación" at bounding box center [160, 329] width 193 height 39
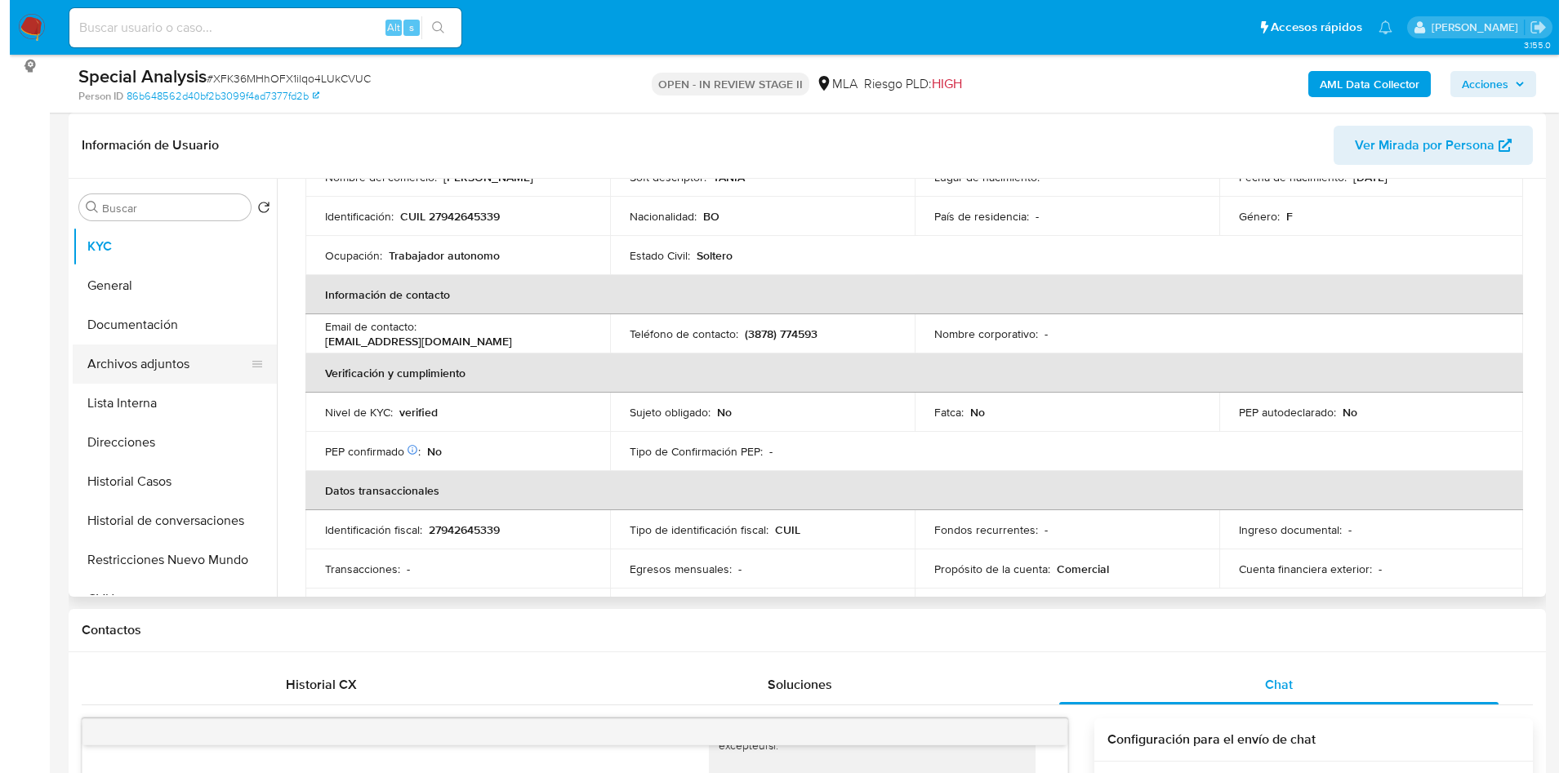
scroll to position [0, 0]
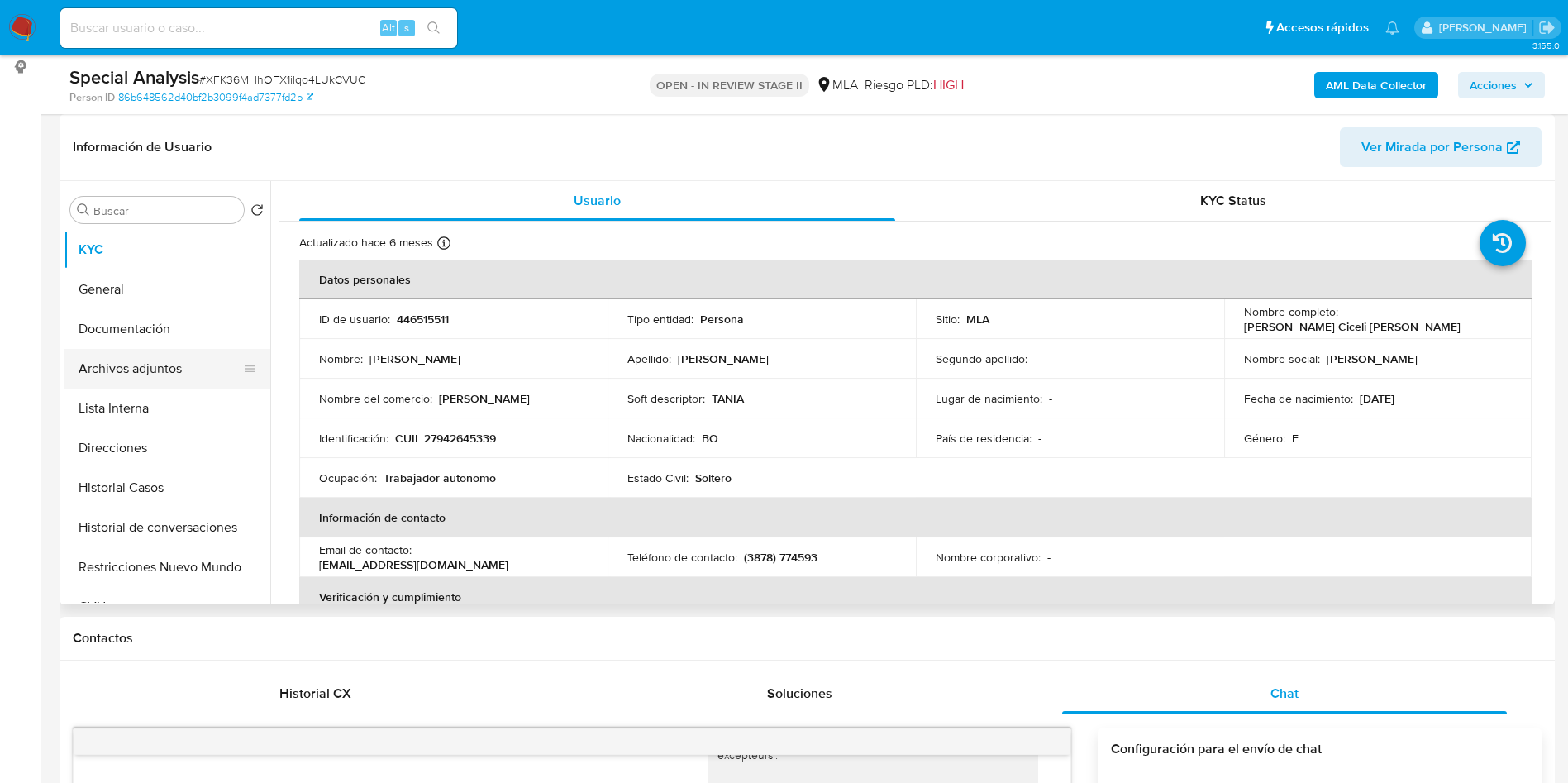
click at [163, 374] on button "Archivos adjuntos" at bounding box center [160, 369] width 193 height 39
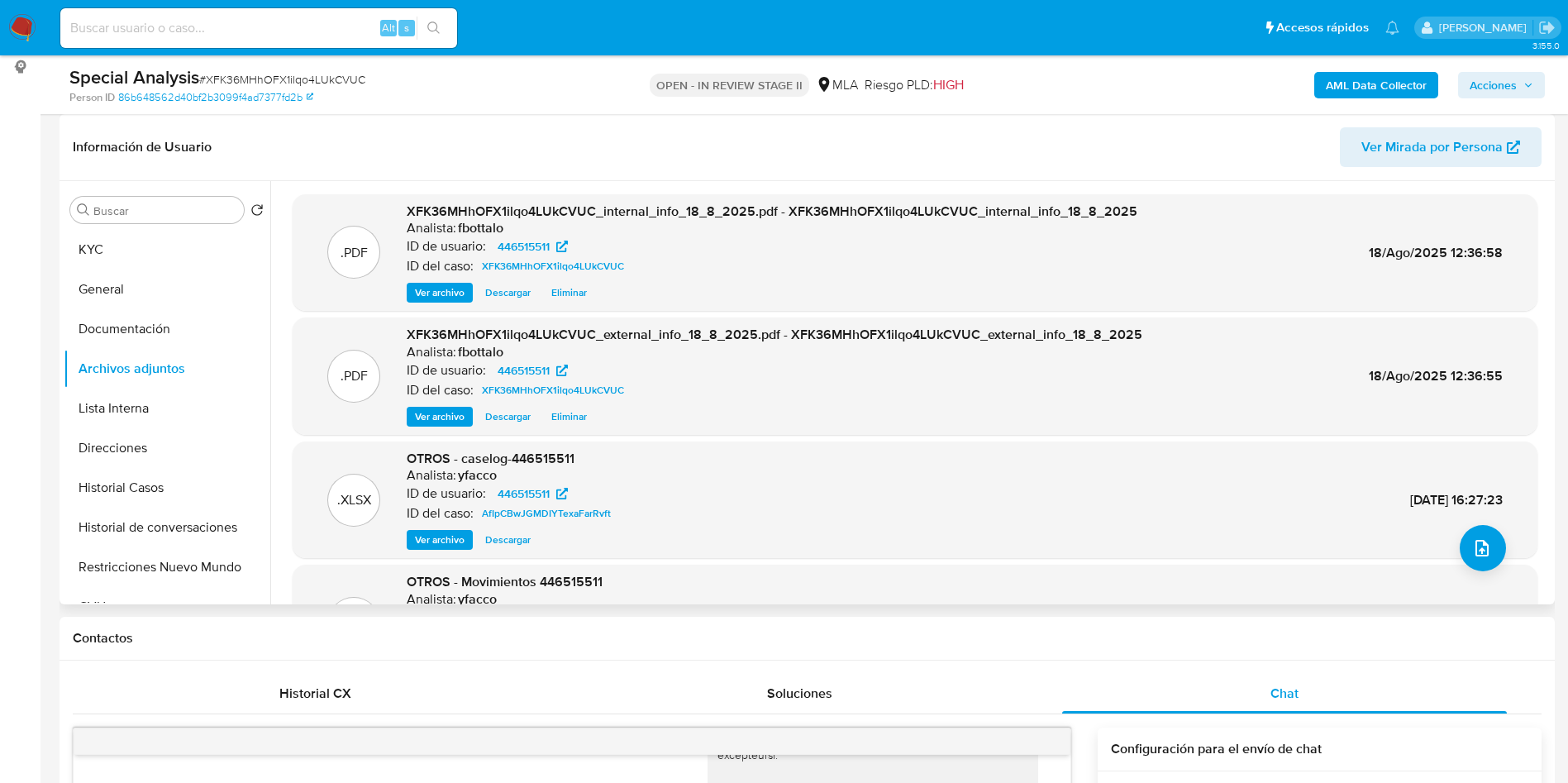
click at [451, 542] on span "Ver archivo" at bounding box center [440, 540] width 50 height 17
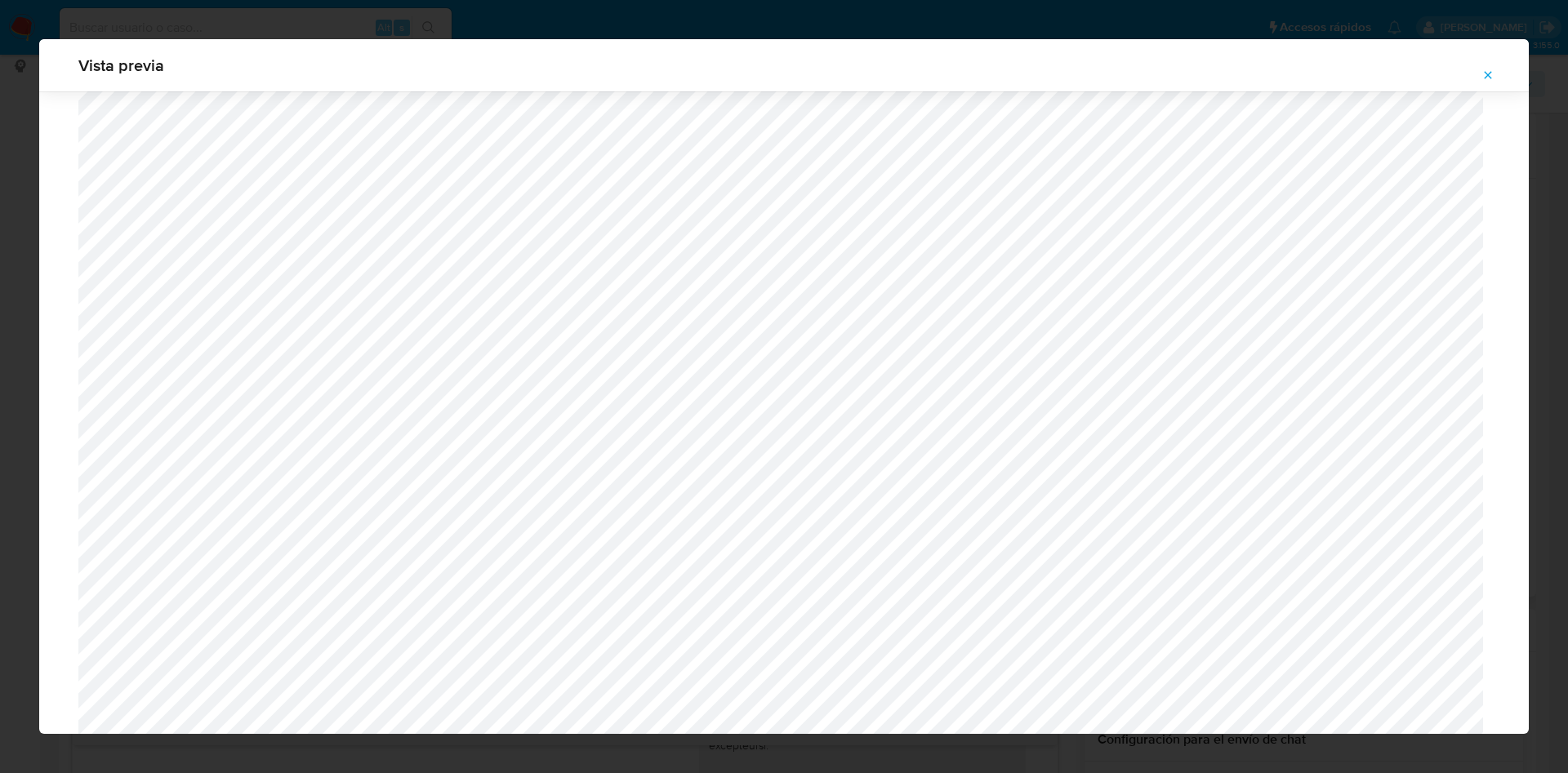
scroll to position [1192, 0]
click at [1503, 73] on button "Attachment preview" at bounding box center [1488, 75] width 36 height 26
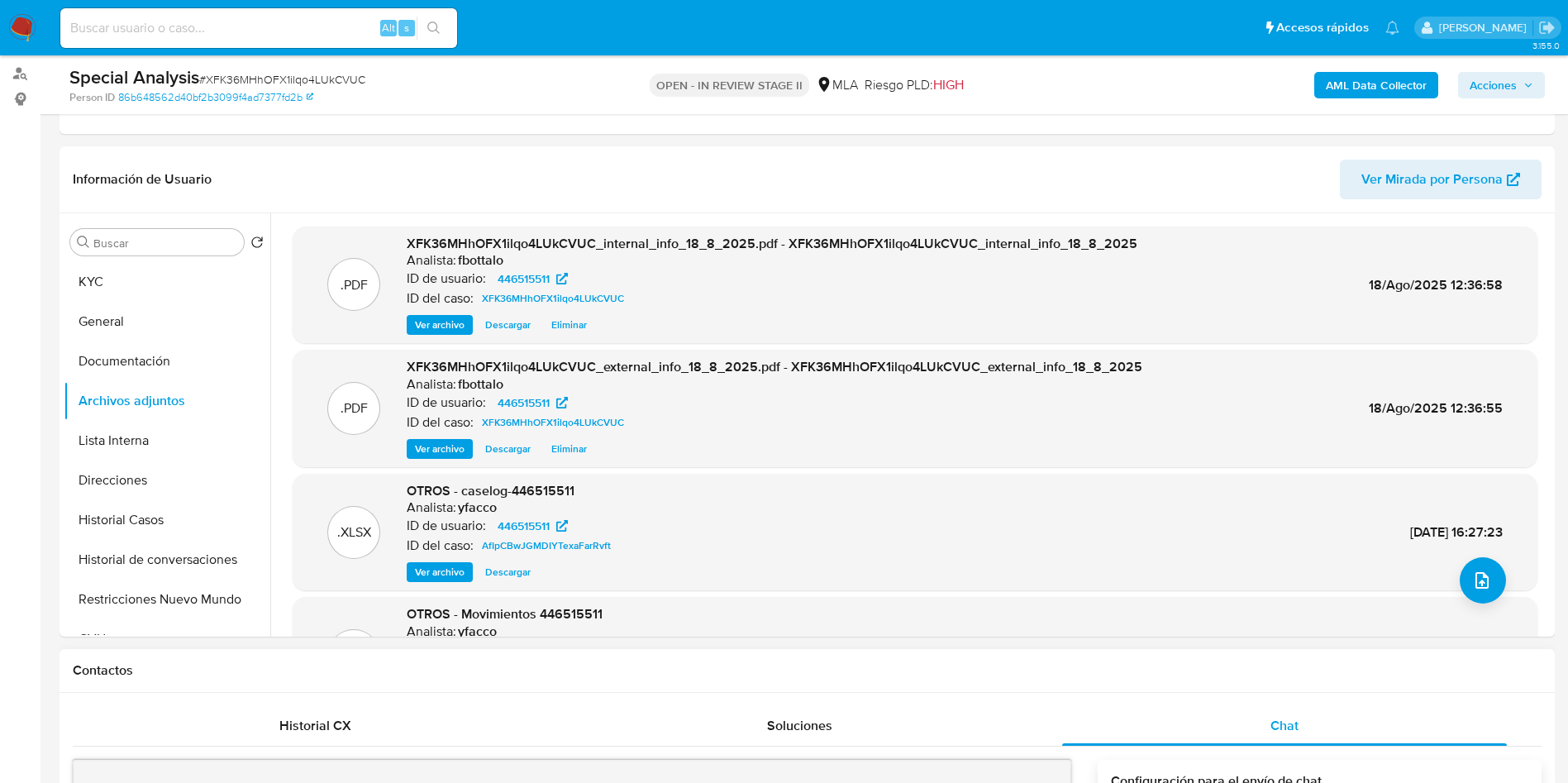
scroll to position [304, 0]
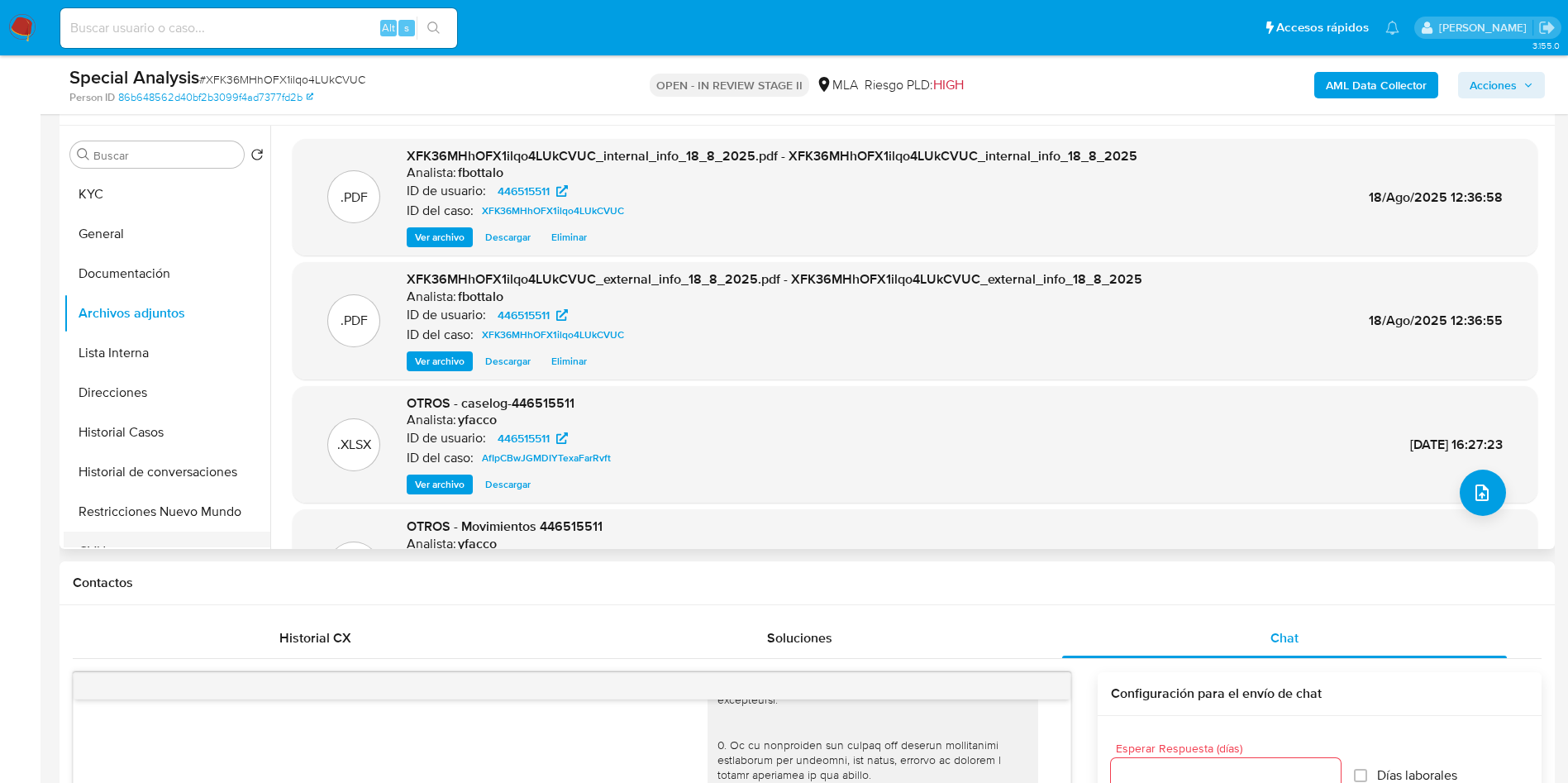
click at [121, 533] on button "CVU" at bounding box center [160, 551] width 193 height 39
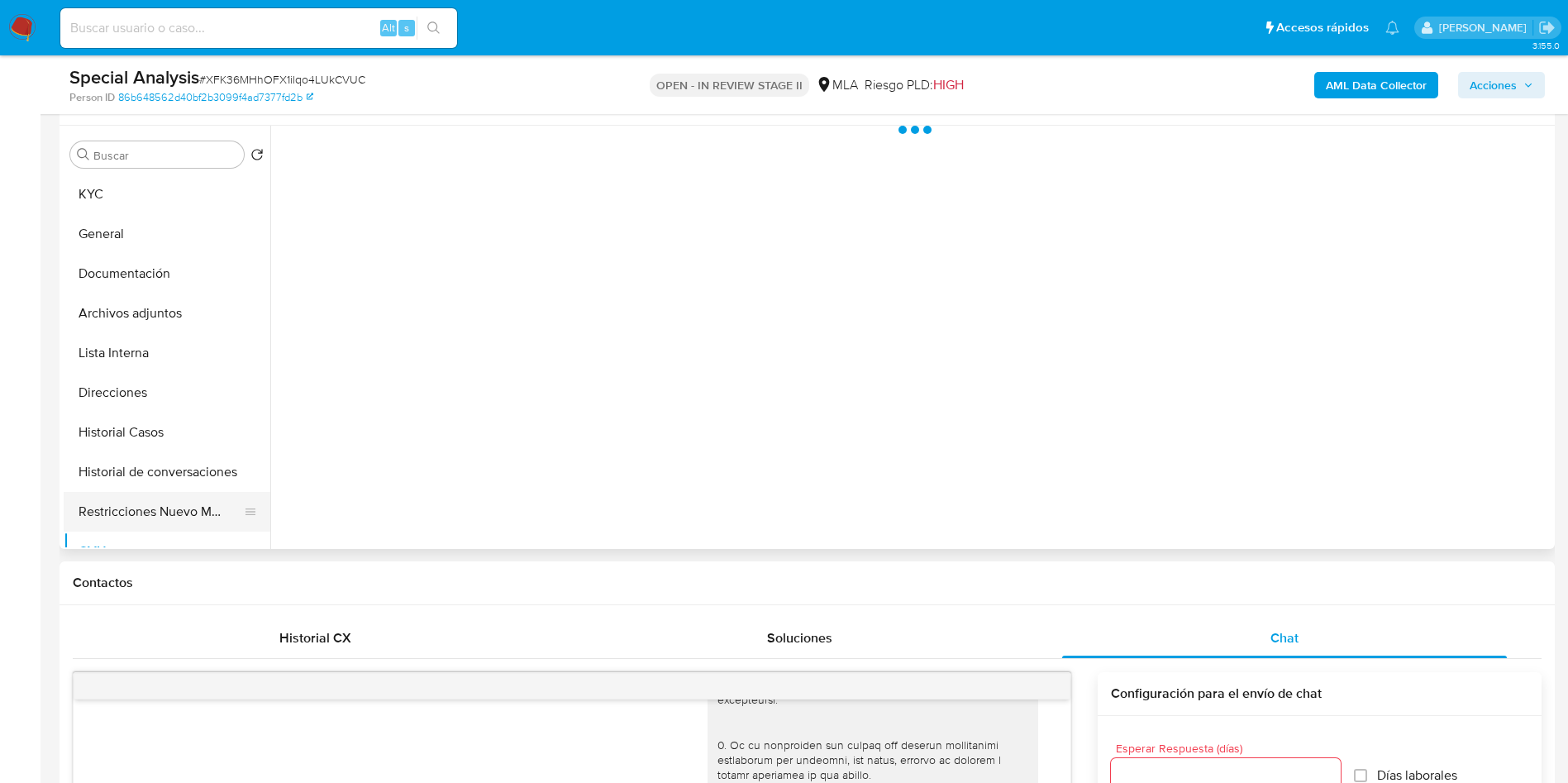
click at [115, 516] on button "Restricciones Nuevo Mundo" at bounding box center [160, 512] width 193 height 39
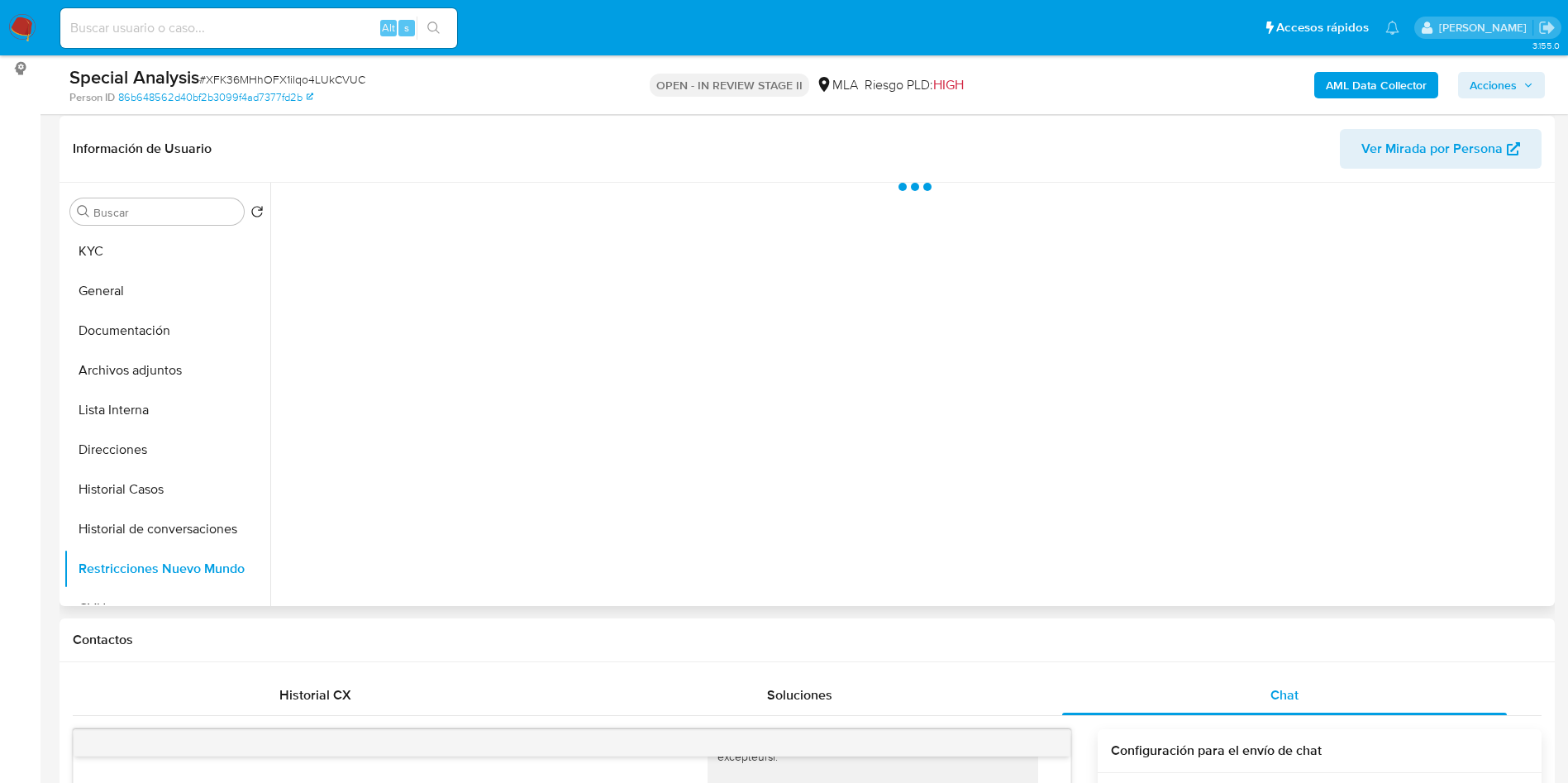
scroll to position [248, 0]
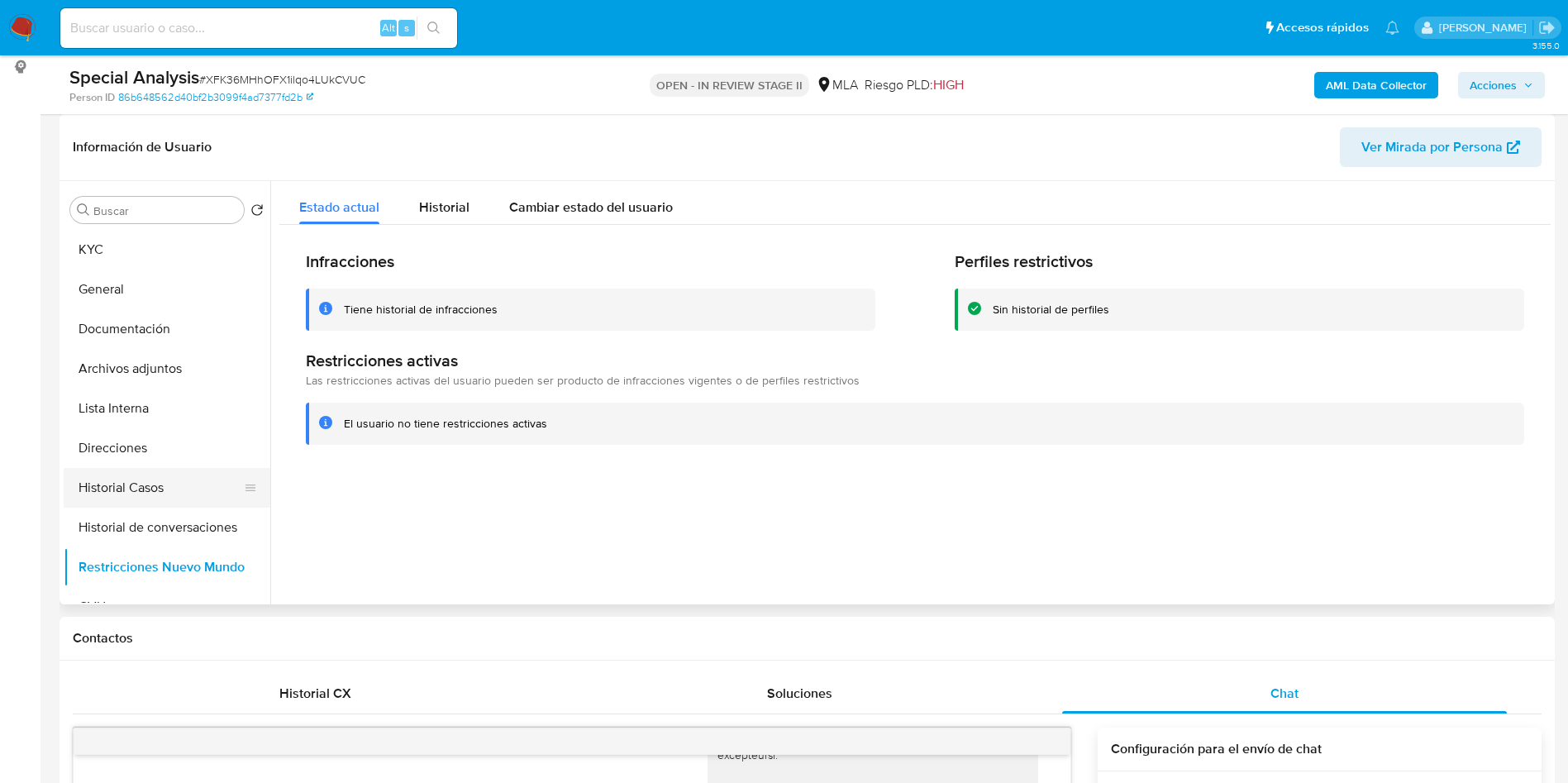
click at [96, 497] on button "Historial Casos" at bounding box center [160, 488] width 193 height 39
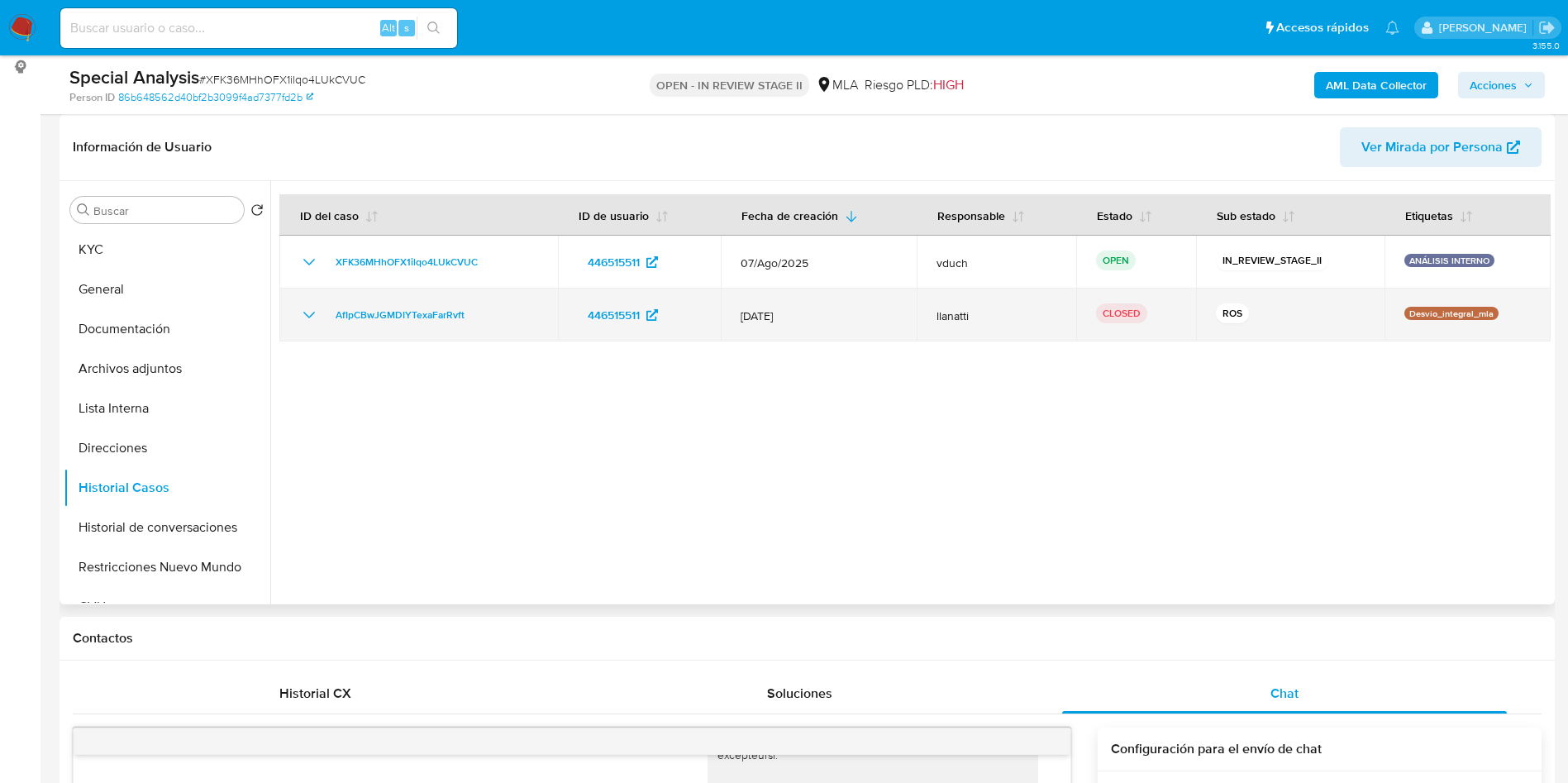
click at [311, 315] on icon "Mostrar/Ocultar" at bounding box center [308, 314] width 20 height 20
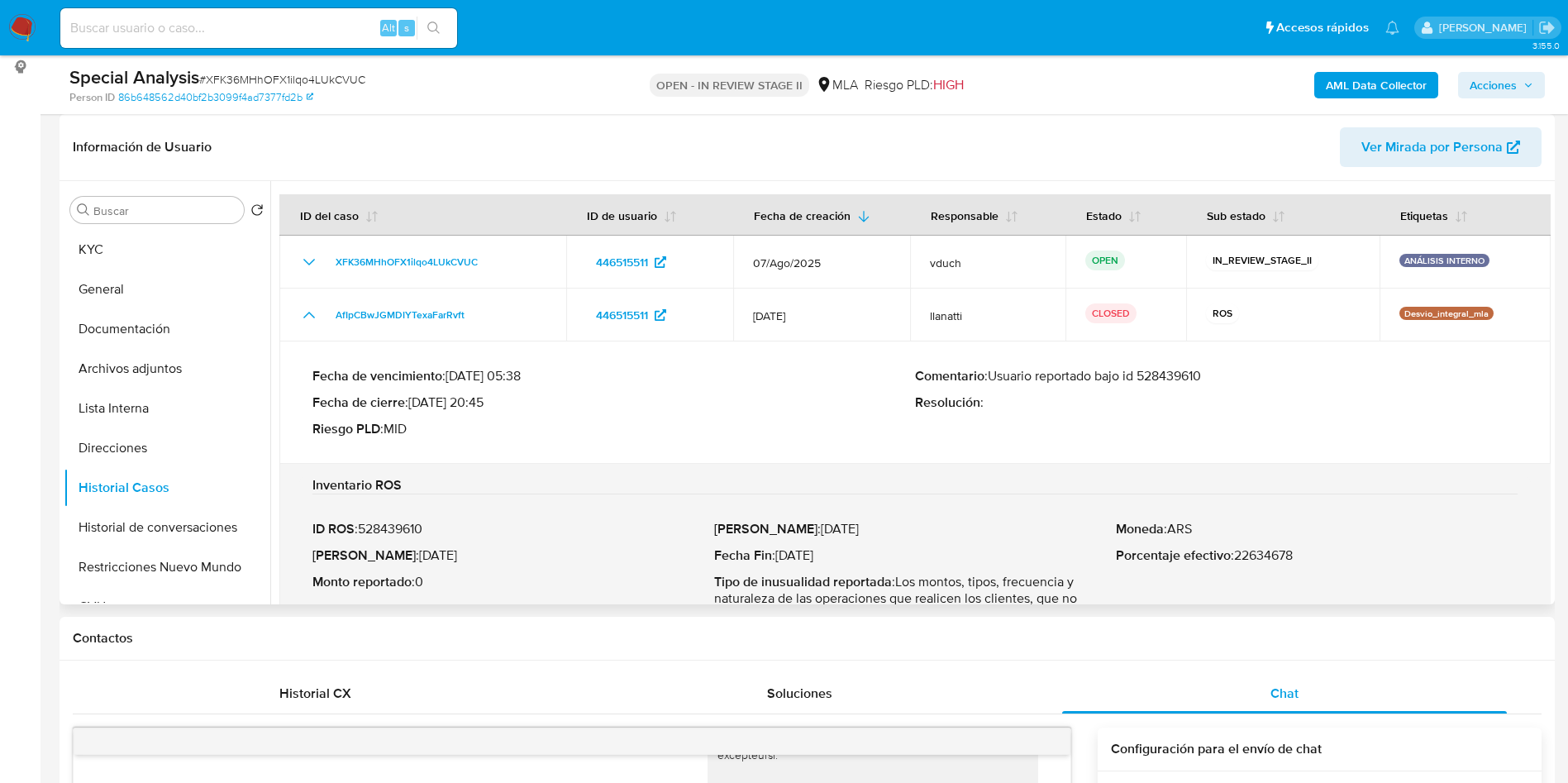
click at [1166, 382] on p "Comentario : Usuario reportado bajo id 528439610" at bounding box center [1216, 376] width 603 height 17
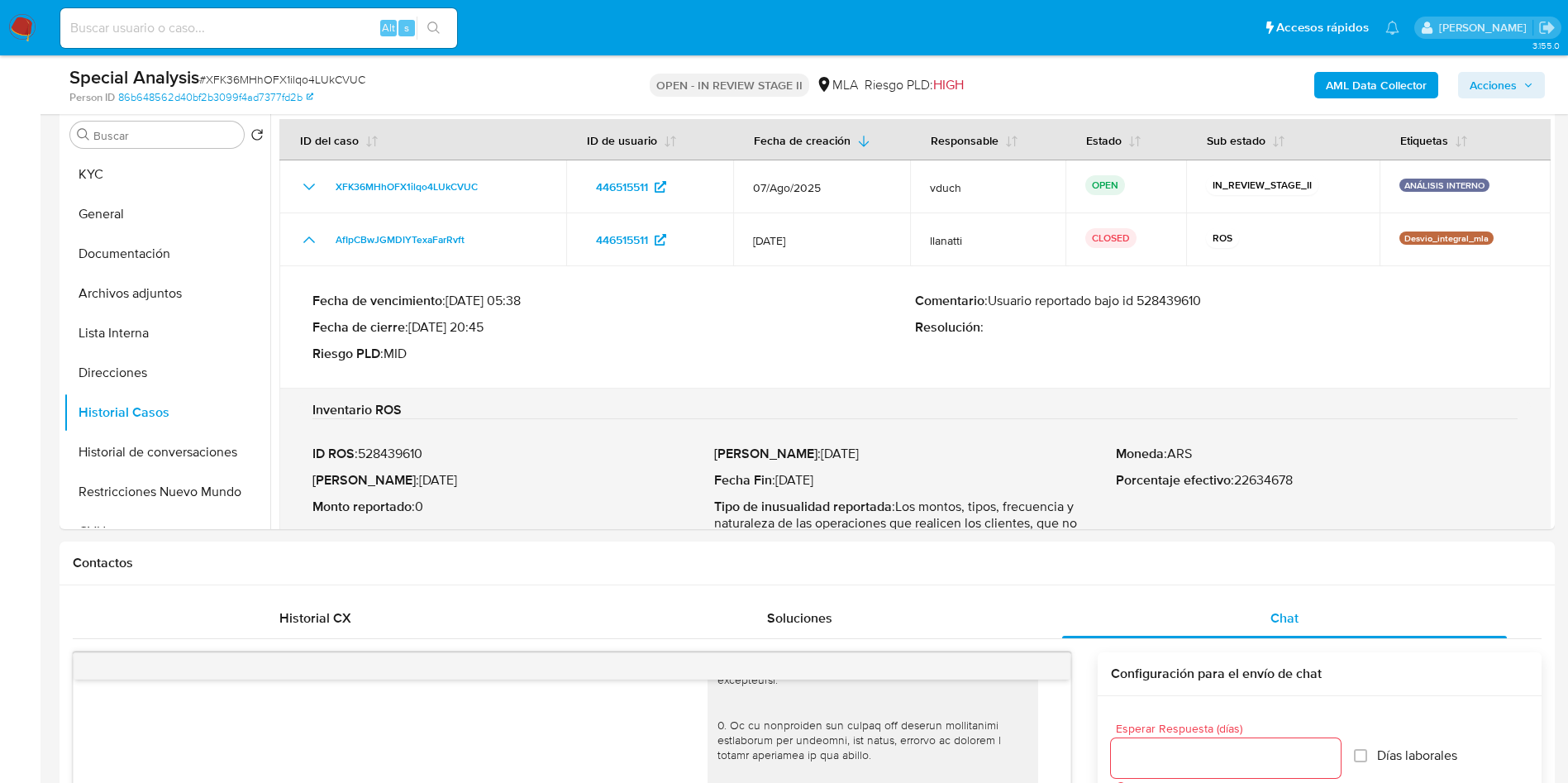
scroll to position [496, 0]
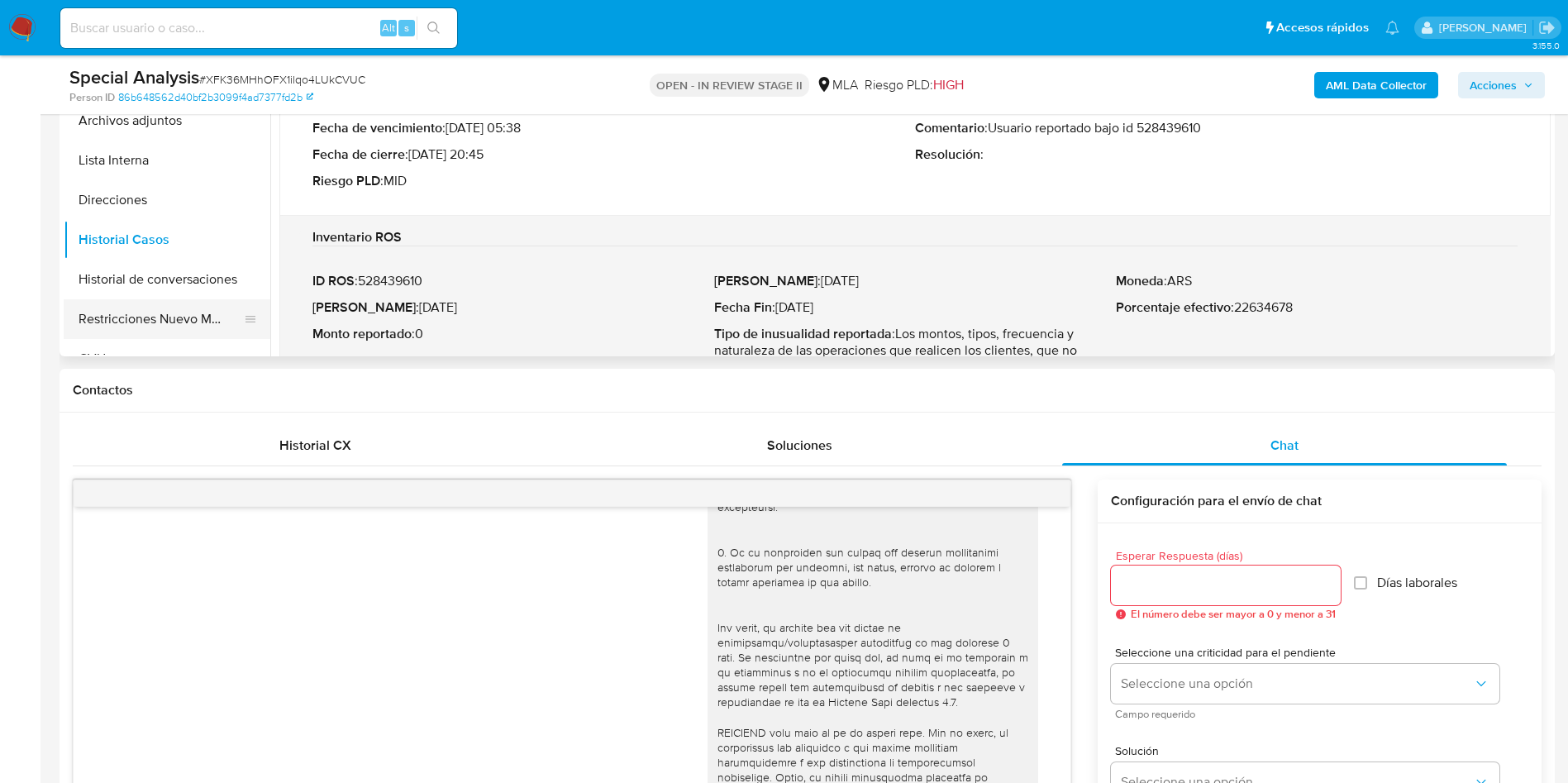
click at [98, 333] on button "Restricciones Nuevo Mundo" at bounding box center [160, 319] width 193 height 39
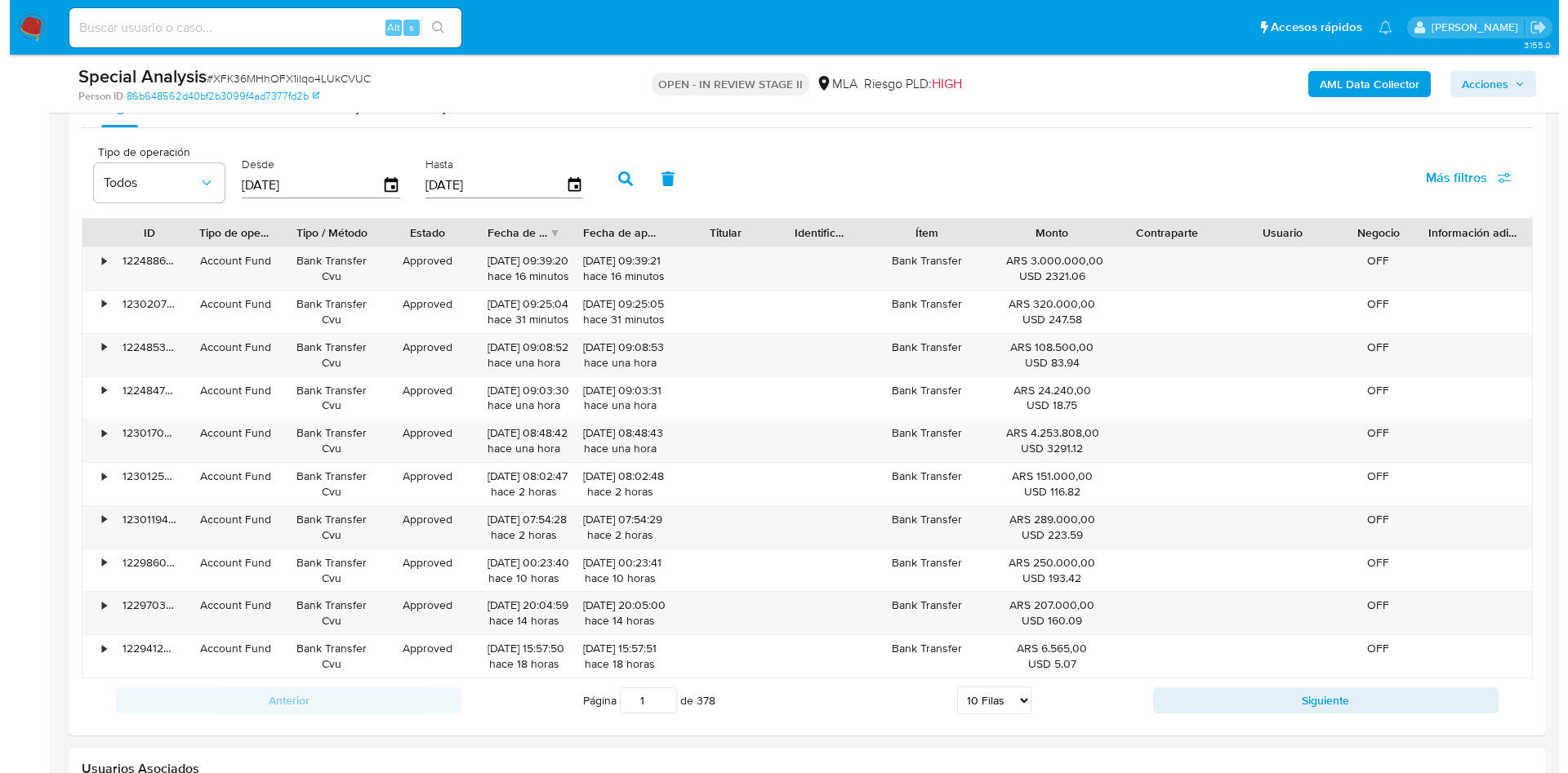
scroll to position [2872, 0]
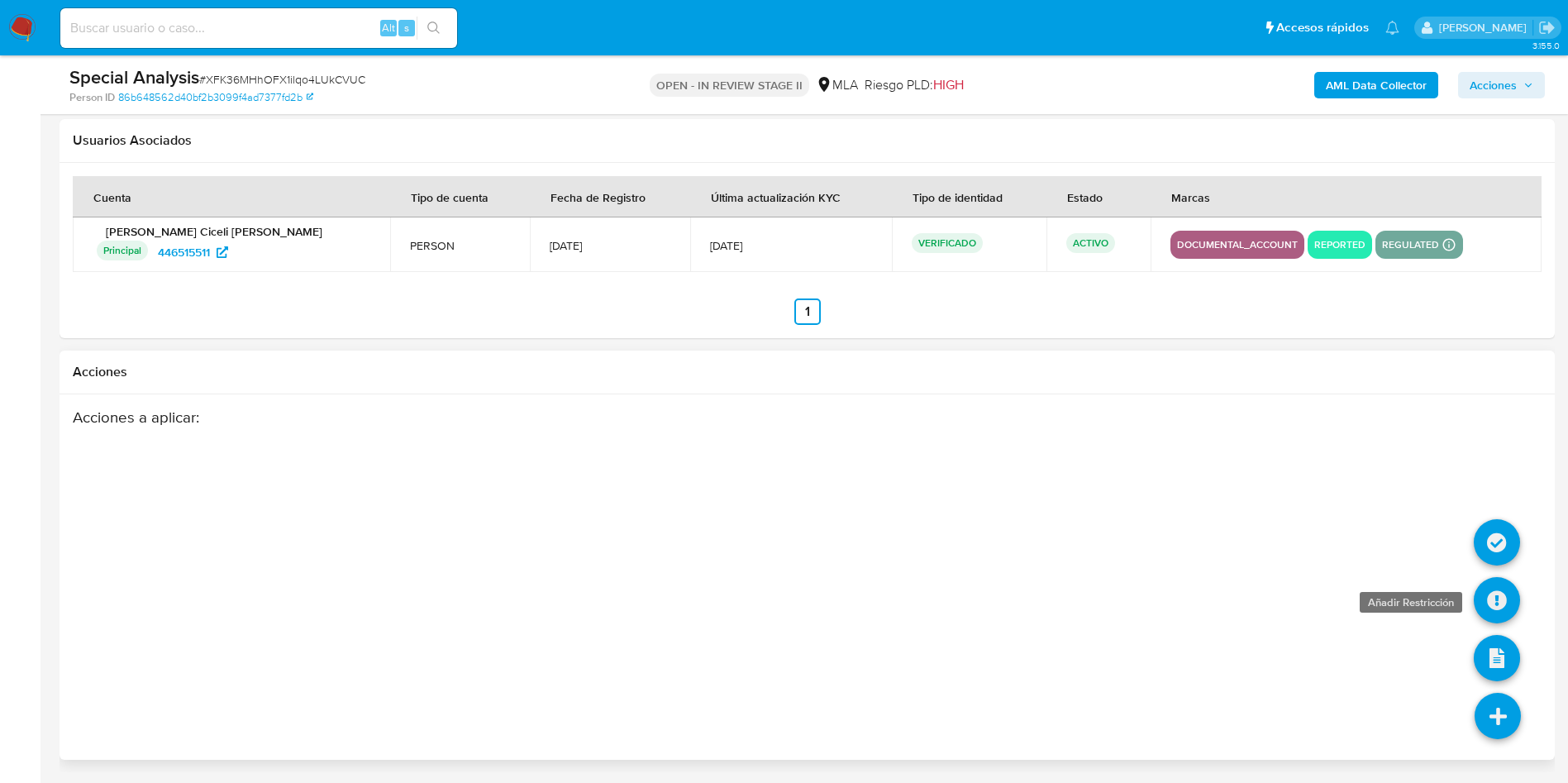
click at [1500, 609] on icon at bounding box center [1497, 600] width 46 height 46
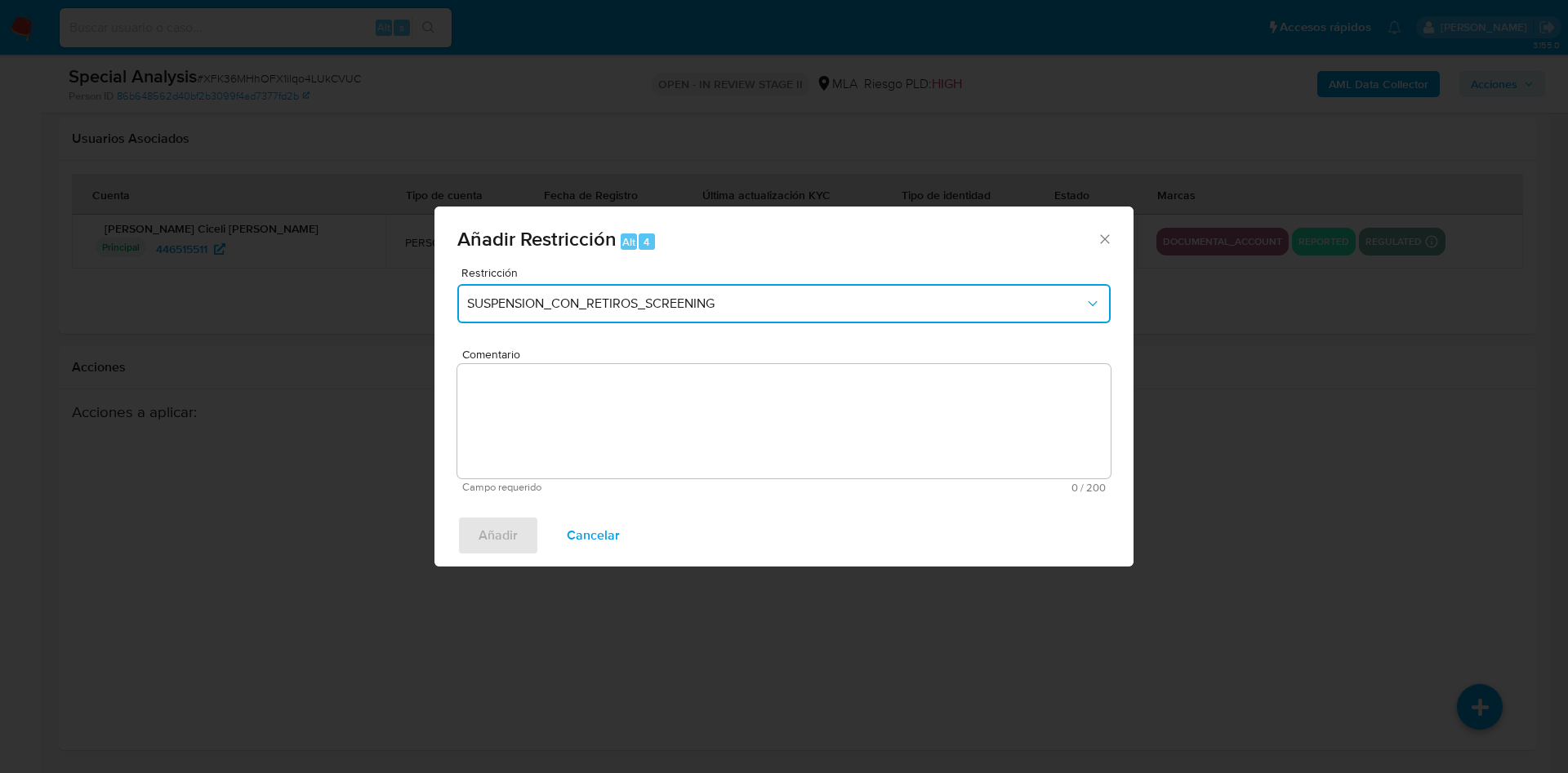
click at [760, 305] on span "SUSPENSION_CON_RETIROS_SCREENING" at bounding box center [775, 304] width 618 height 17
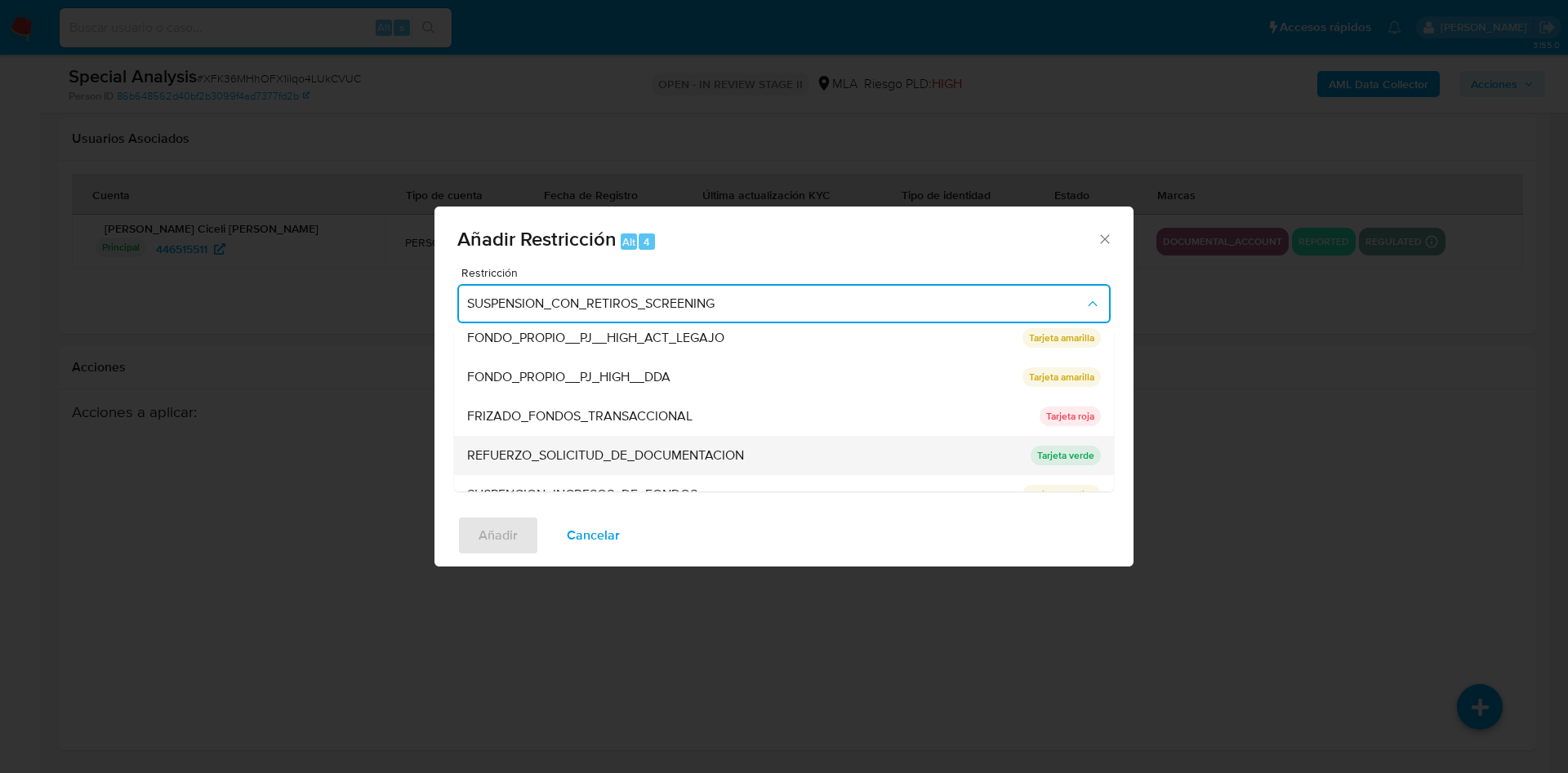
scroll to position [346, 0]
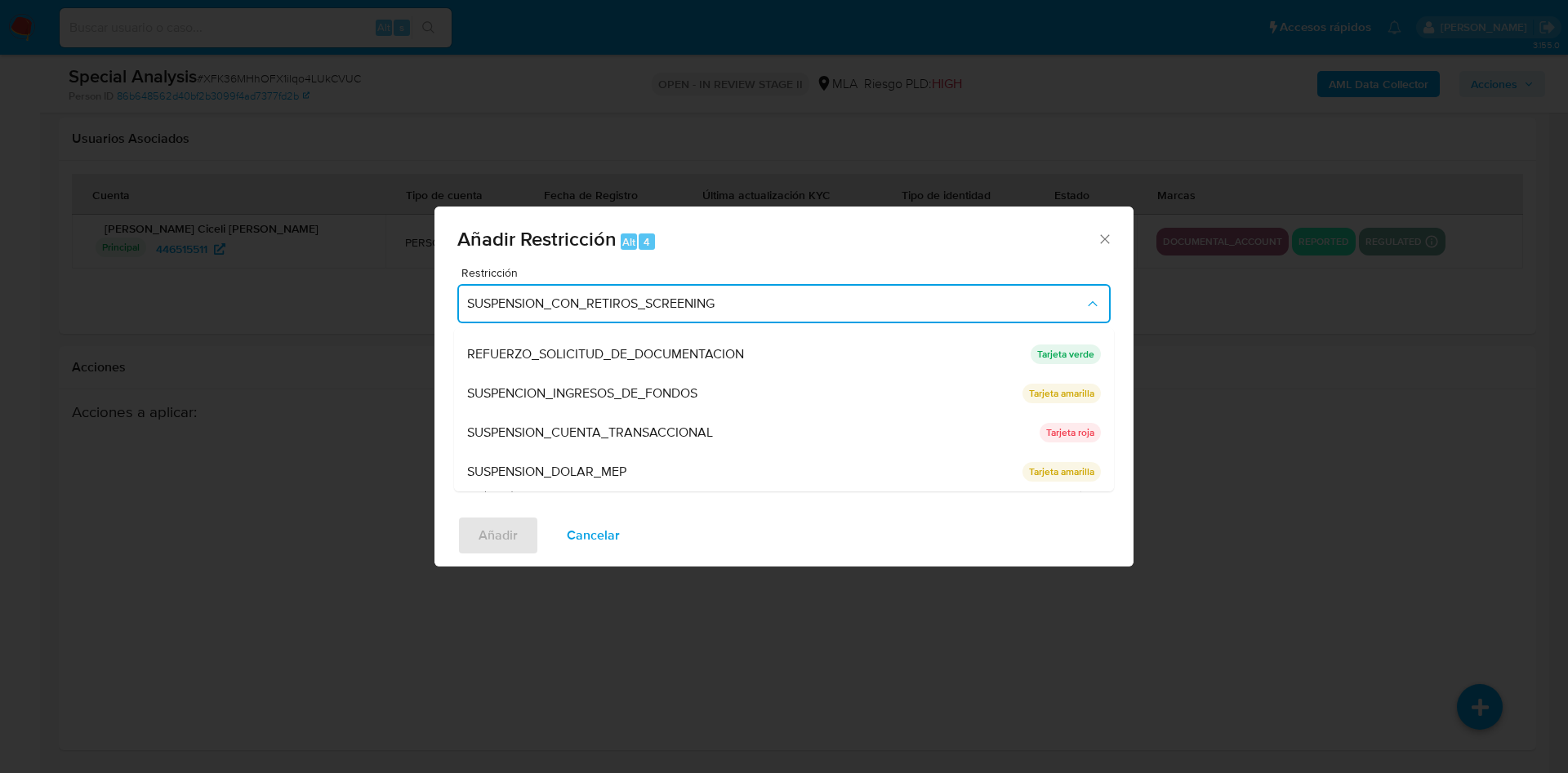
click at [646, 432] on span "SUSPENSION_CUENTA_TRANSACCIONAL" at bounding box center [589, 433] width 245 height 17
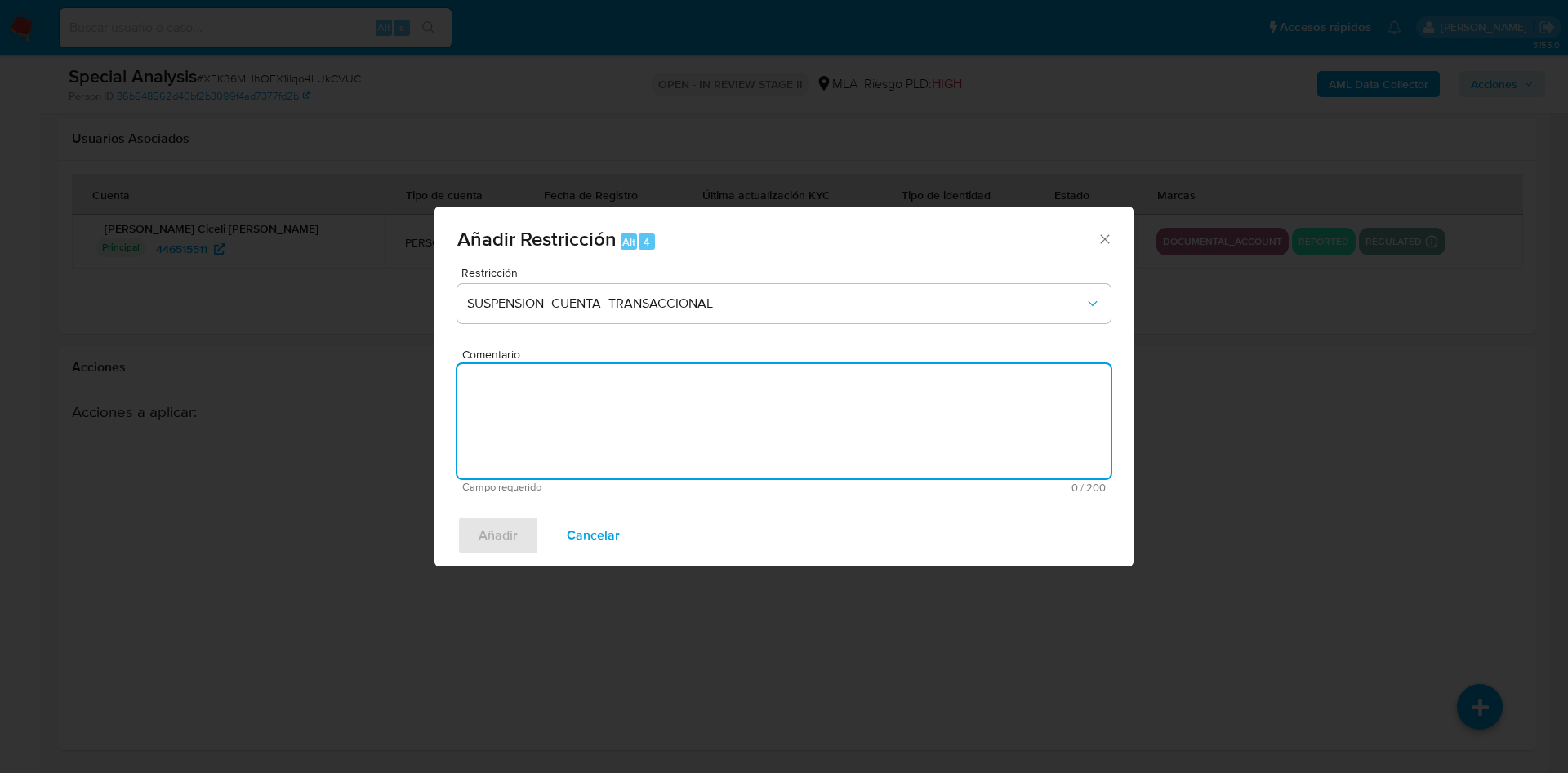
click at [731, 424] on textarea "Comentario" at bounding box center [784, 420] width 654 height 114
type textarea "AML"
click at [493, 543] on span "Añadir" at bounding box center [498, 535] width 39 height 36
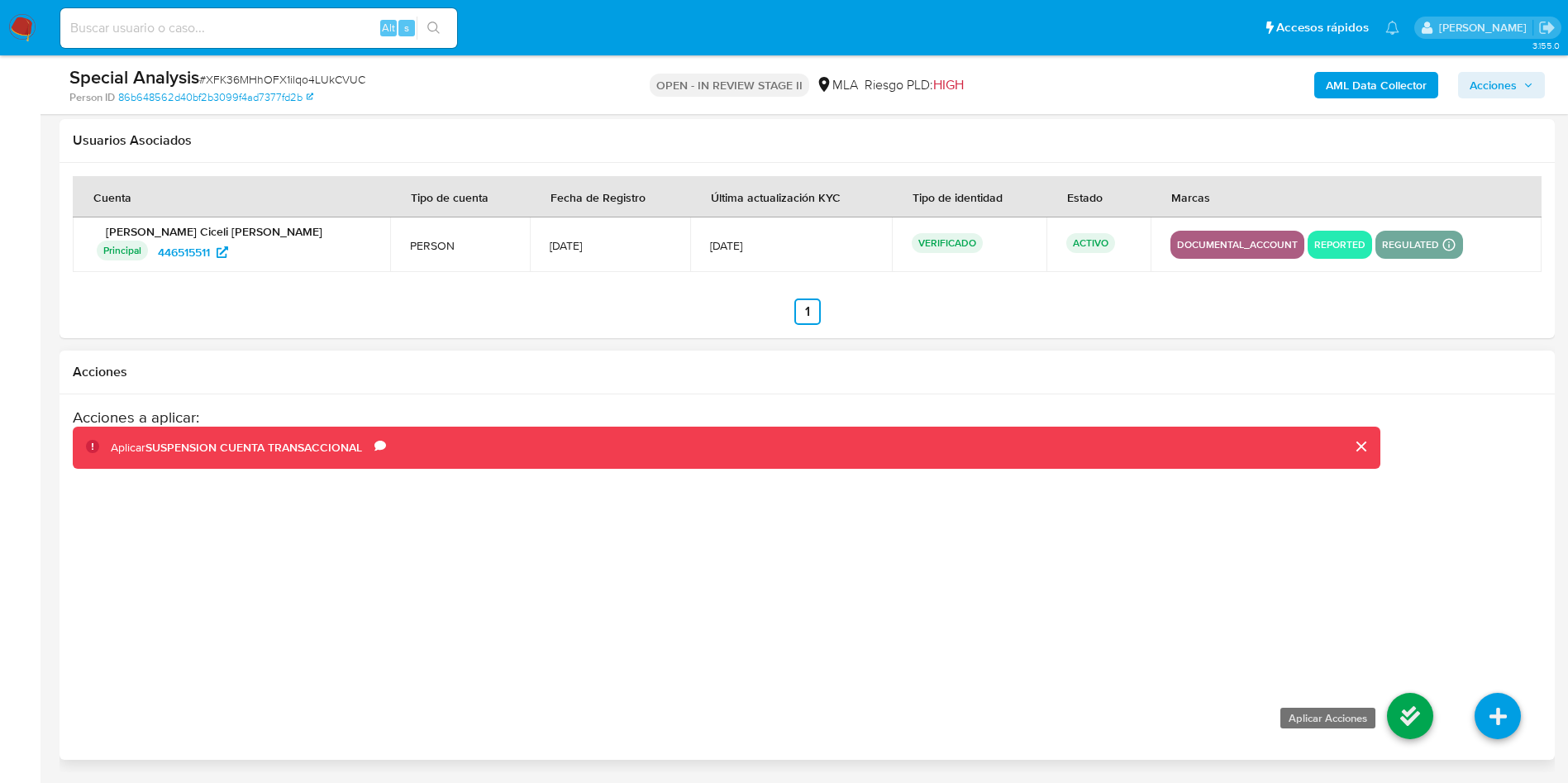
click at [1423, 710] on icon at bounding box center [1410, 715] width 46 height 46
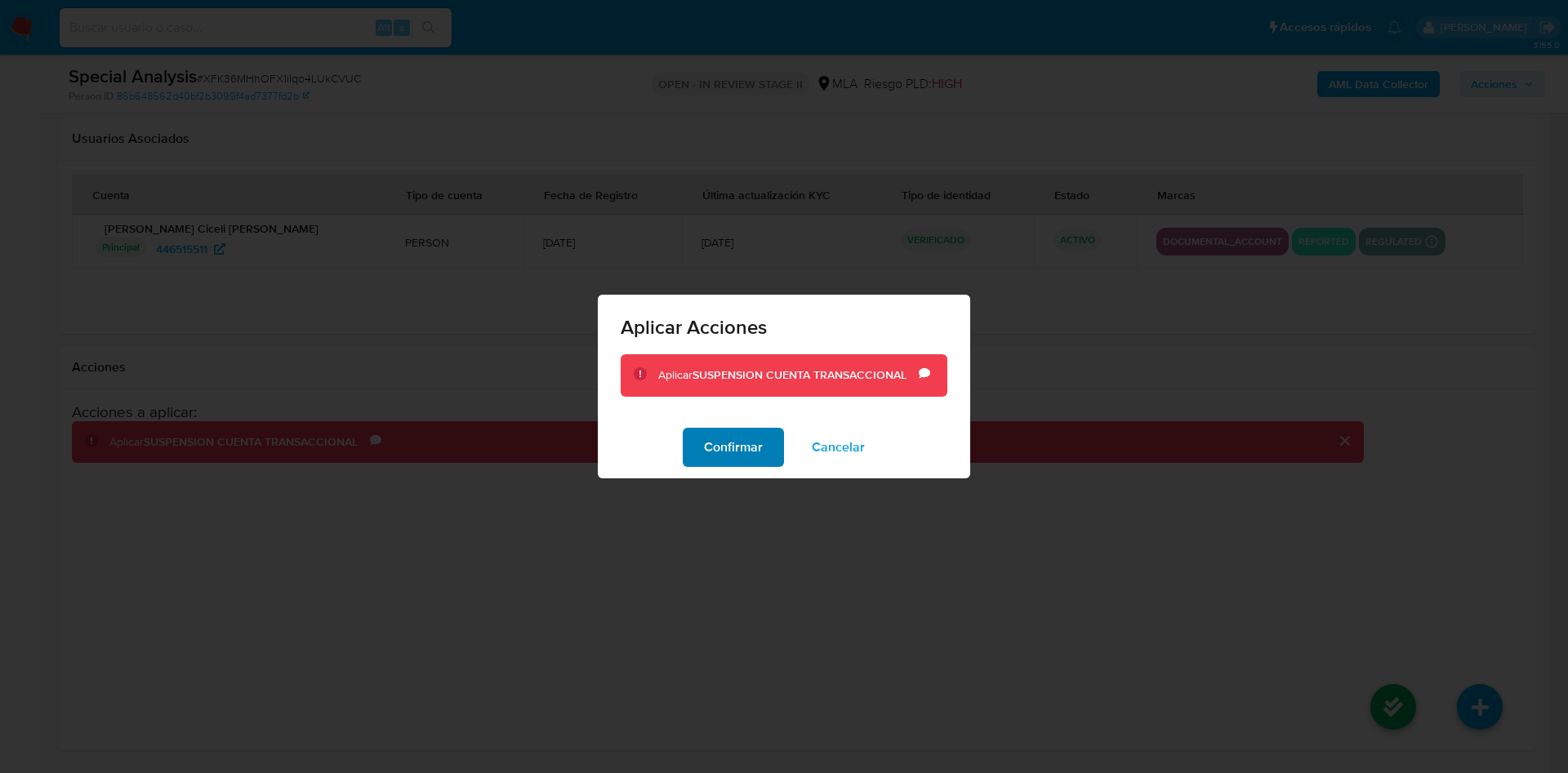
click at [771, 459] on button "Confirmar" at bounding box center [733, 447] width 101 height 39
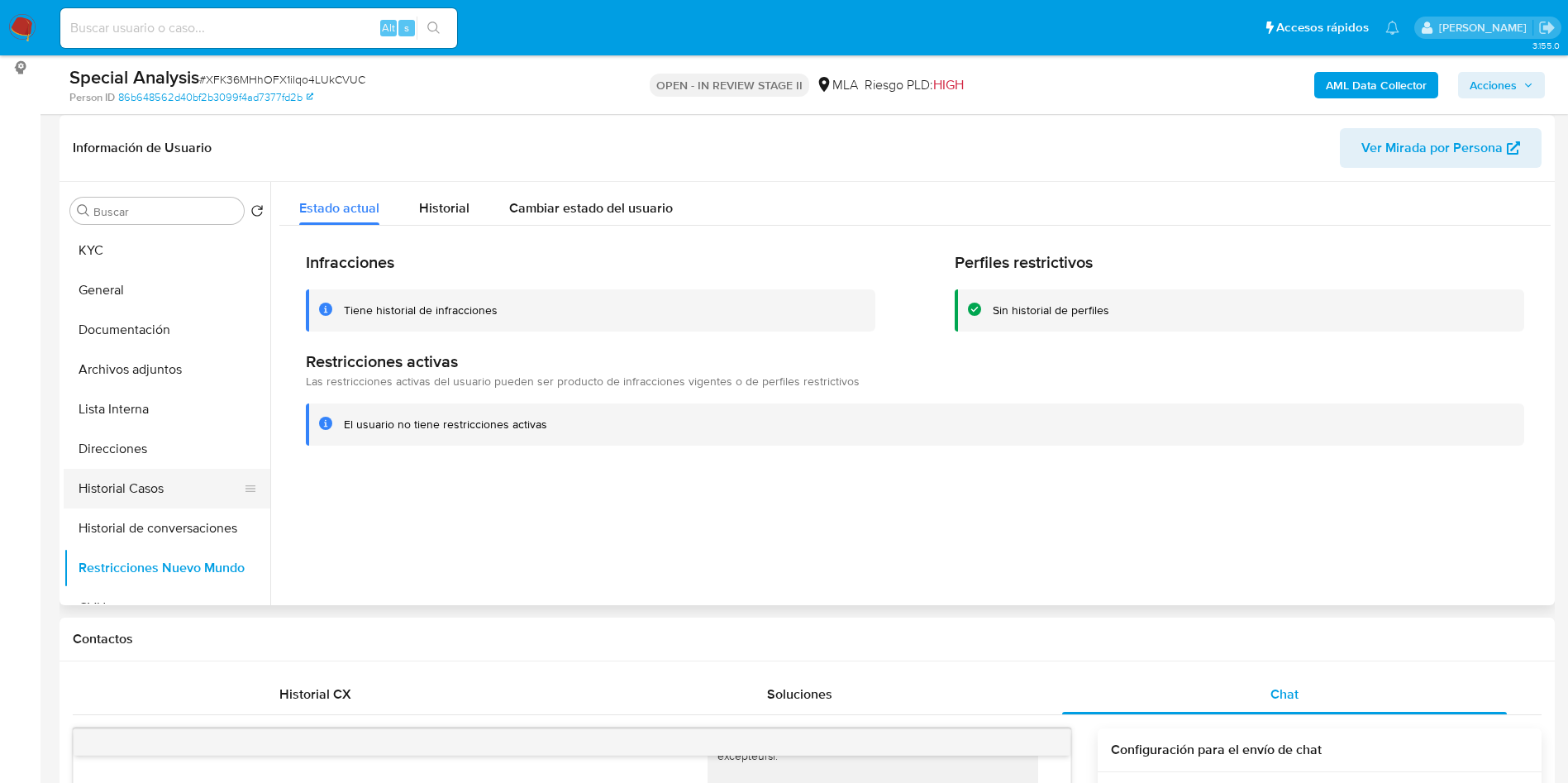
scroll to position [248, 0]
click at [126, 497] on button "Historial Casos" at bounding box center [160, 488] width 193 height 39
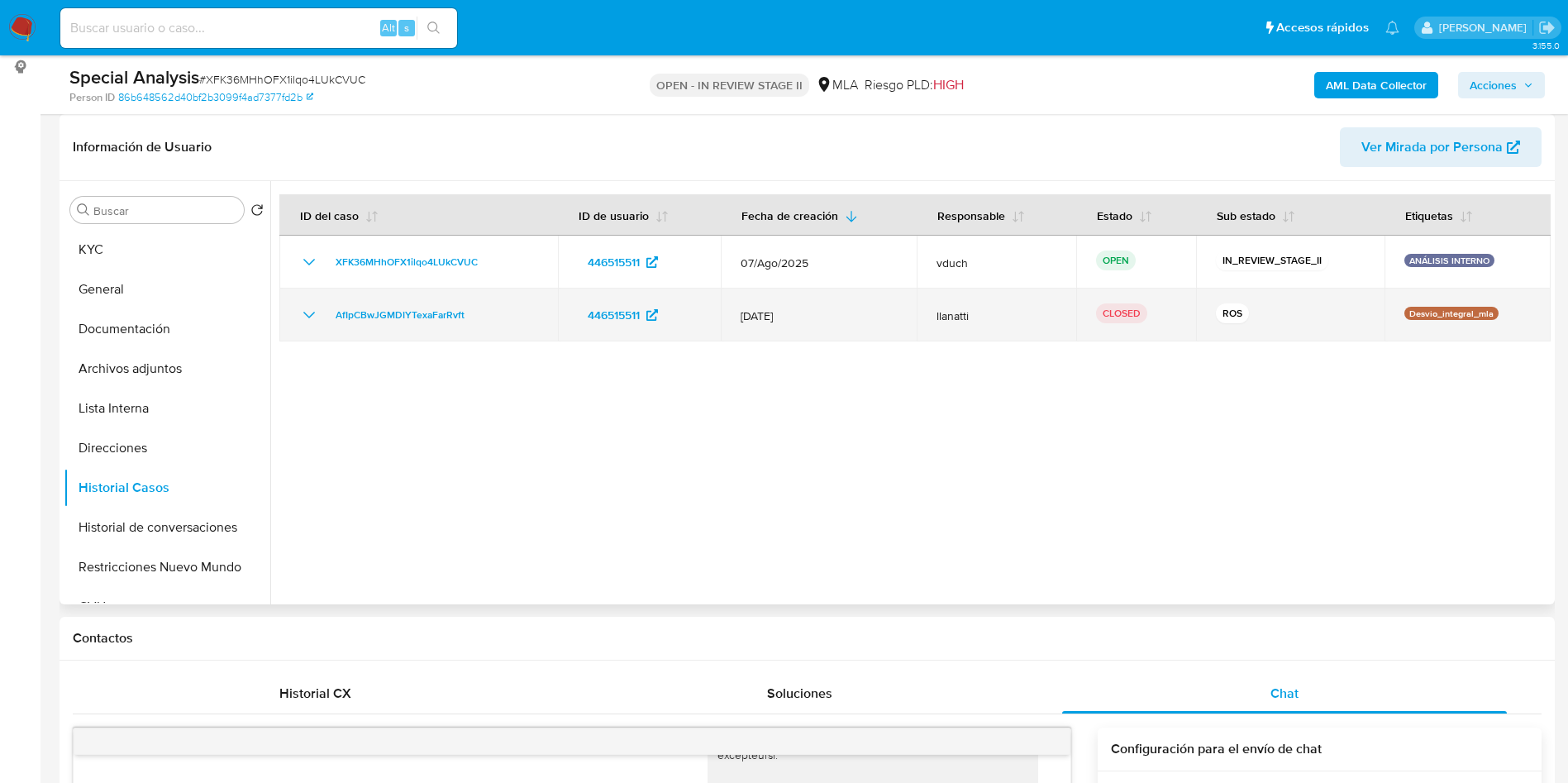
click at [301, 303] on td "AfIpCBwJGMDIYTexaFarRvft" at bounding box center [418, 315] width 278 height 53
click at [312, 316] on icon "Mostrar/Ocultar" at bounding box center [308, 314] width 20 height 20
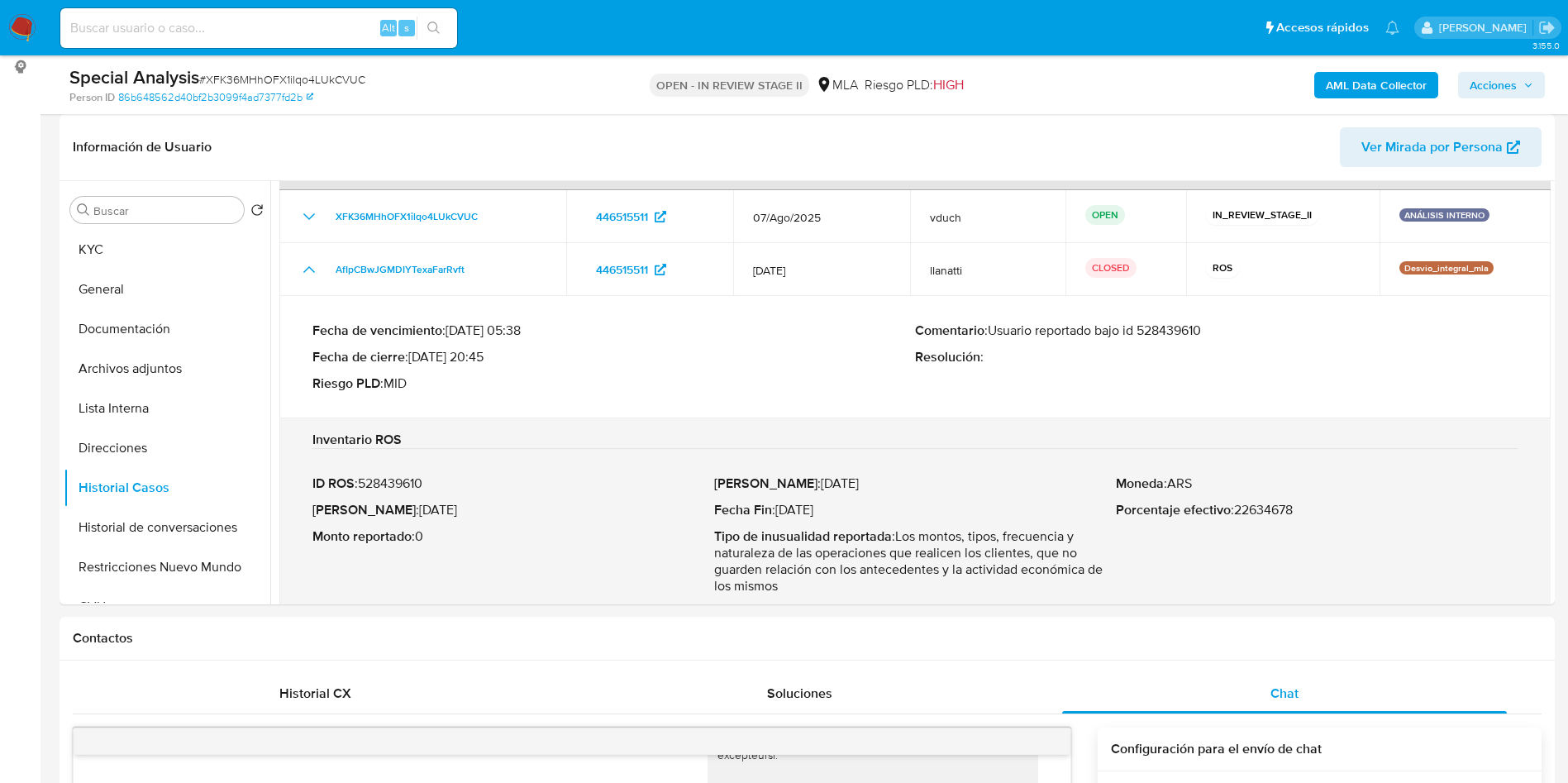
scroll to position [70, 0]
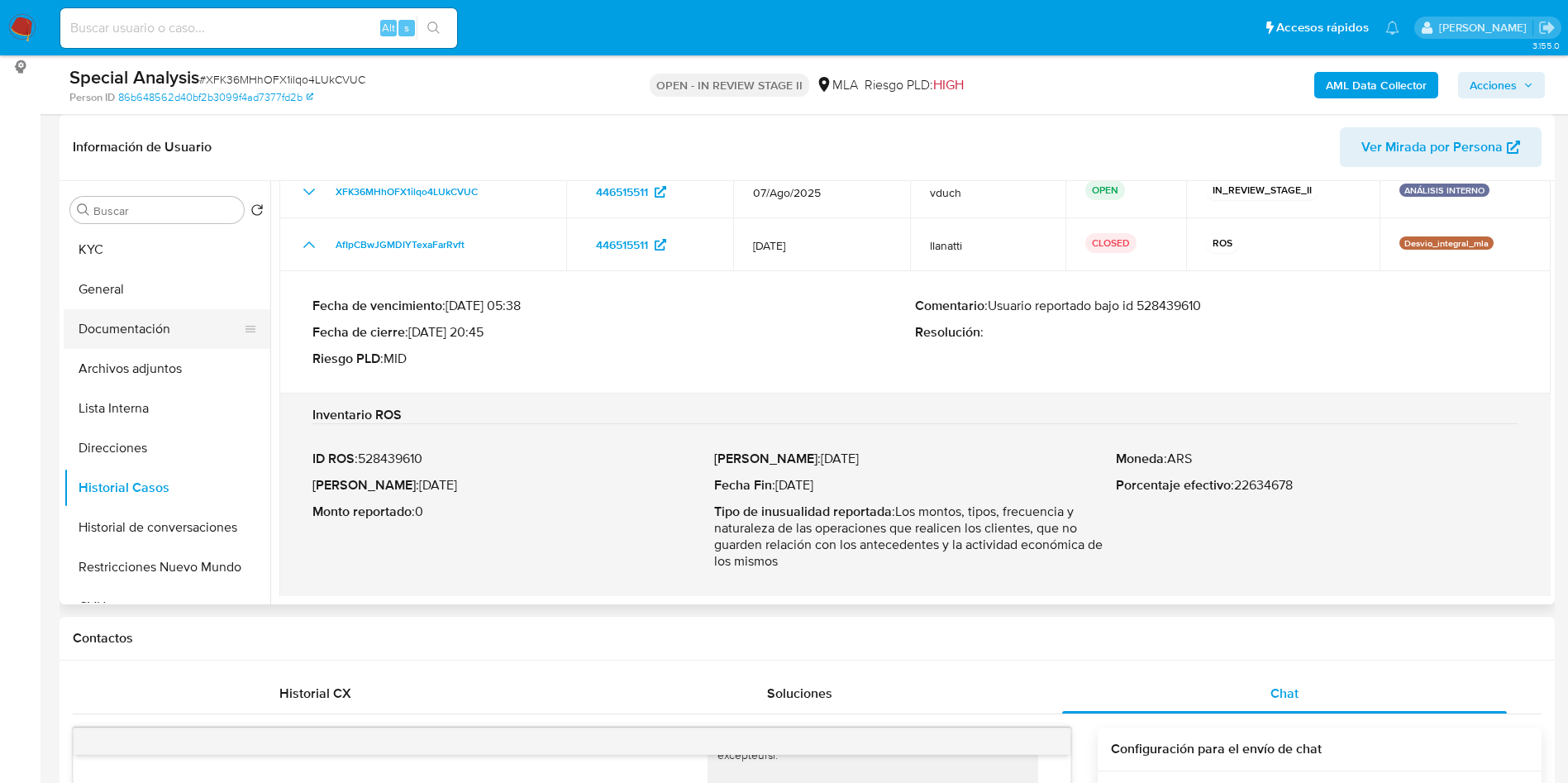
click at [181, 339] on button "Documentación" at bounding box center [160, 329] width 193 height 39
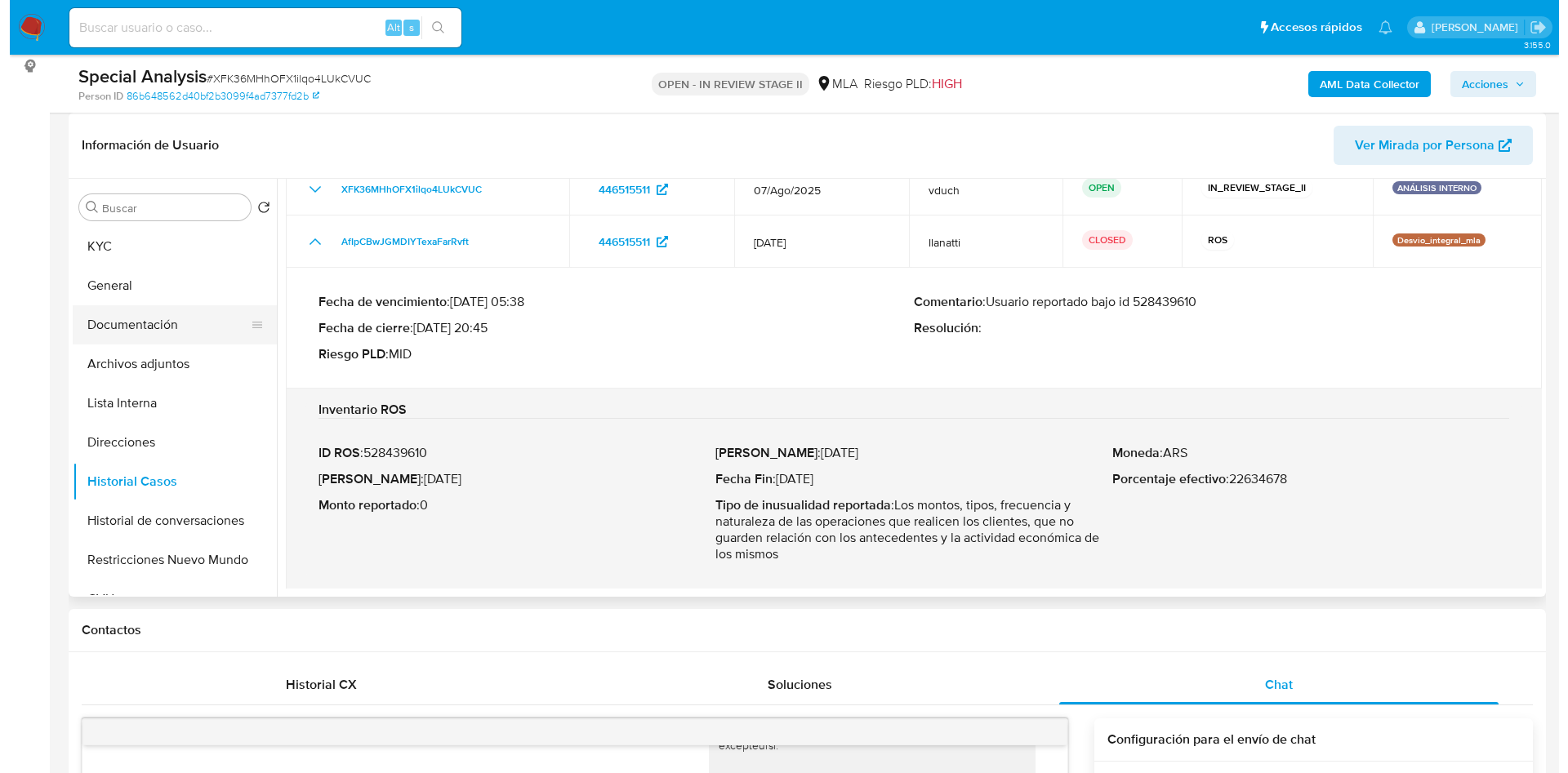
scroll to position [0, 0]
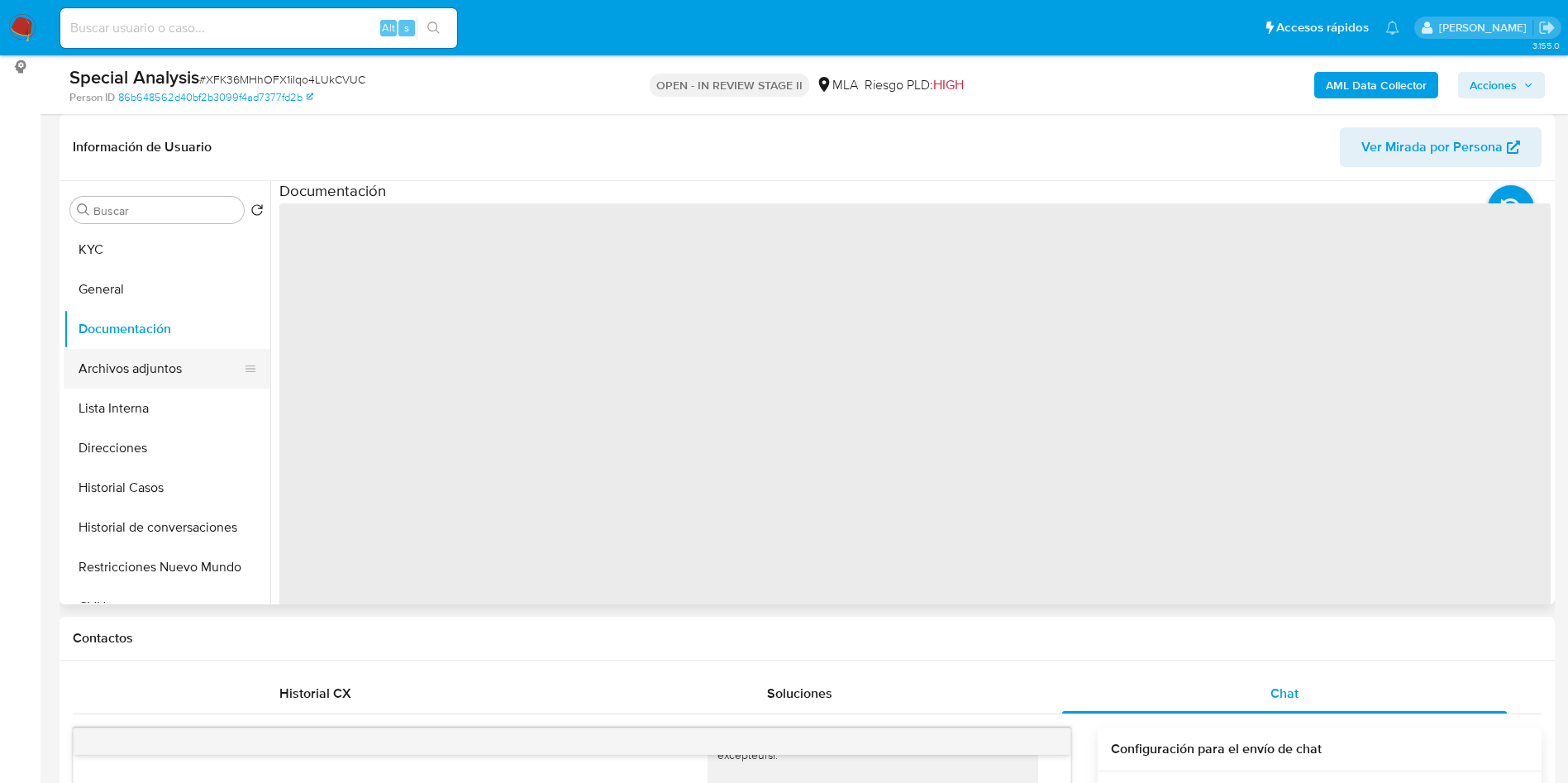
click at [172, 354] on button "Archivos adjuntos" at bounding box center [160, 369] width 193 height 39
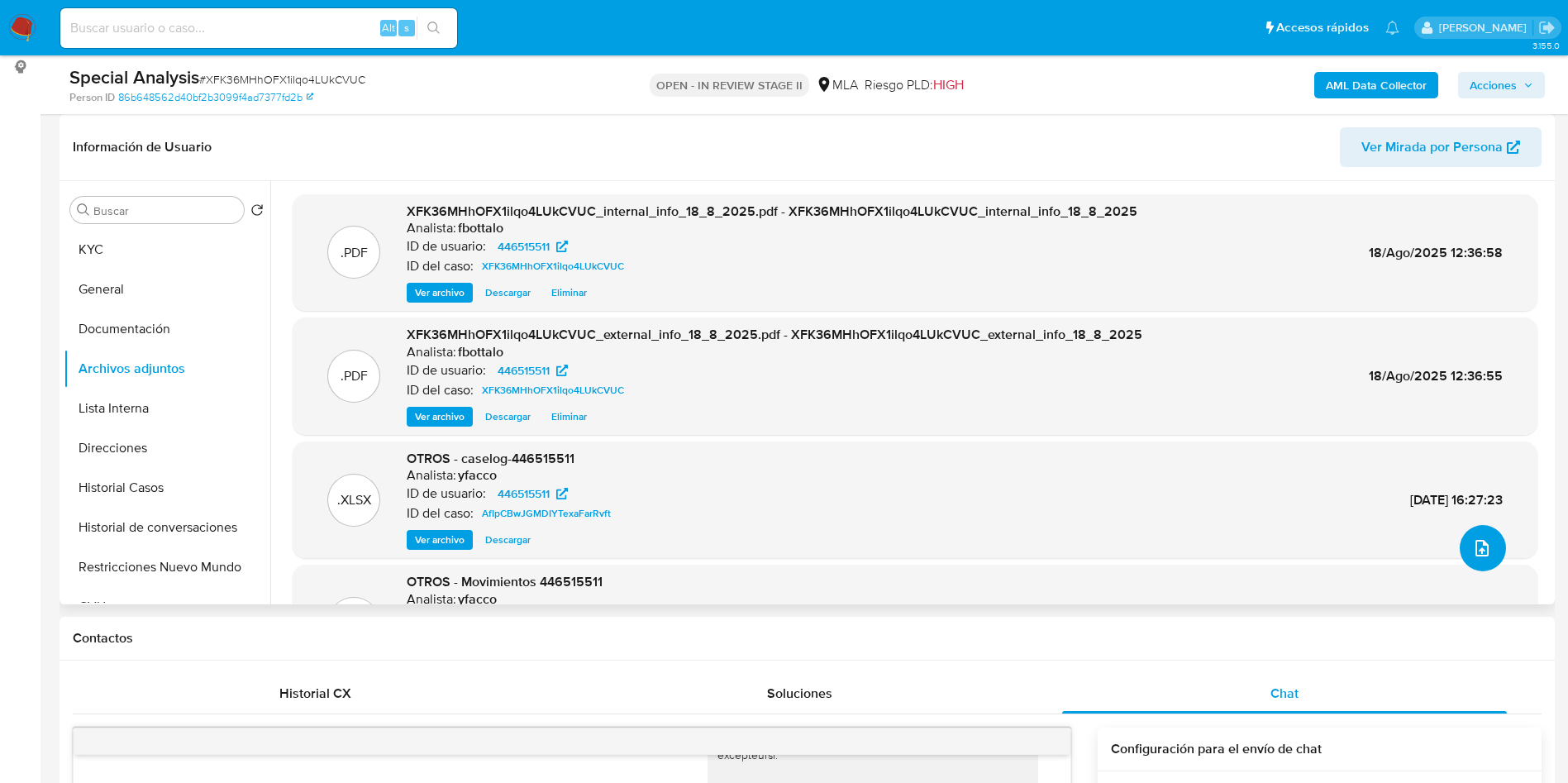
click at [1476, 543] on icon "upload-file" at bounding box center [1482, 549] width 13 height 17
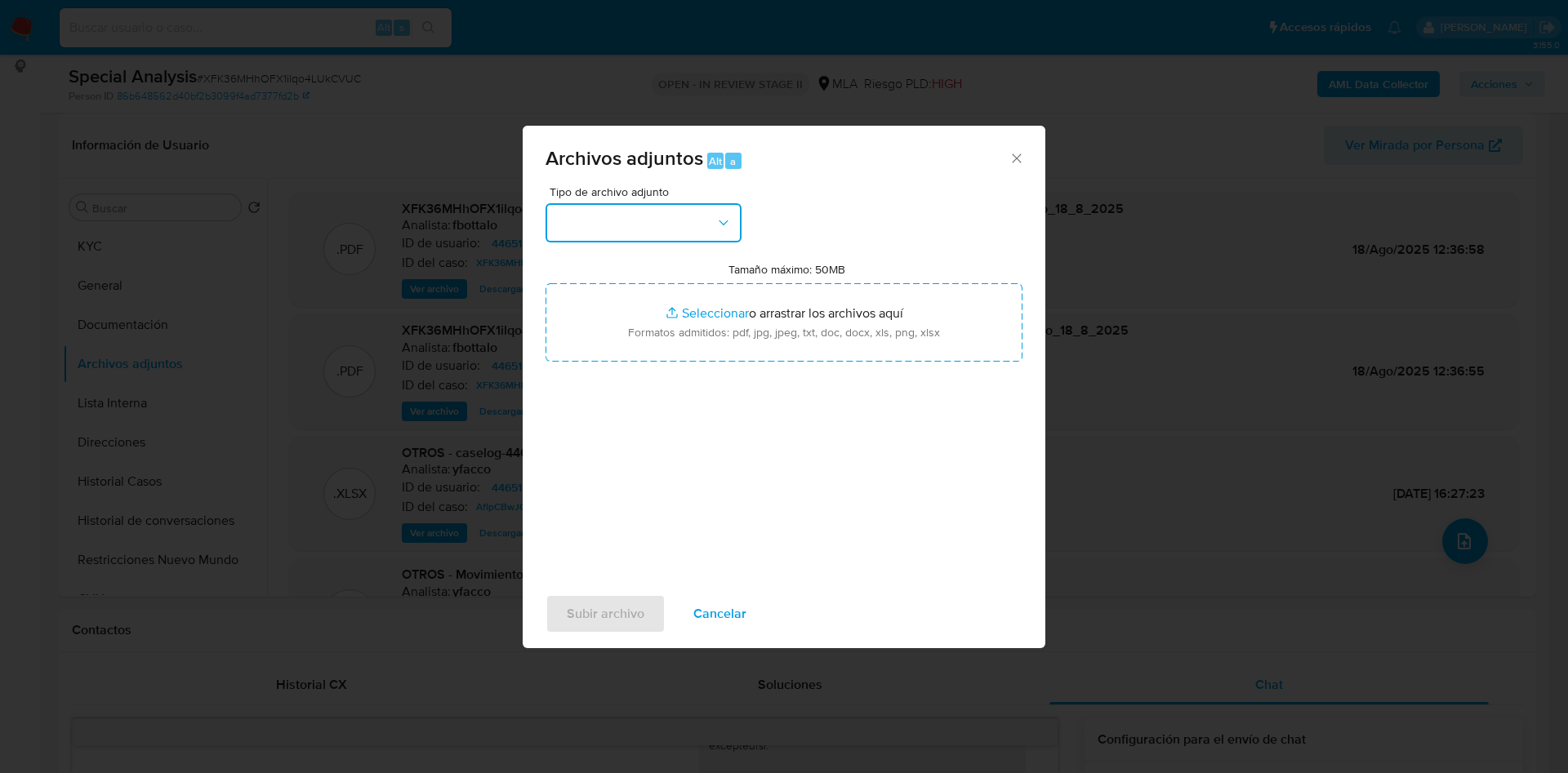
click at [723, 225] on icon "button" at bounding box center [724, 223] width 17 height 17
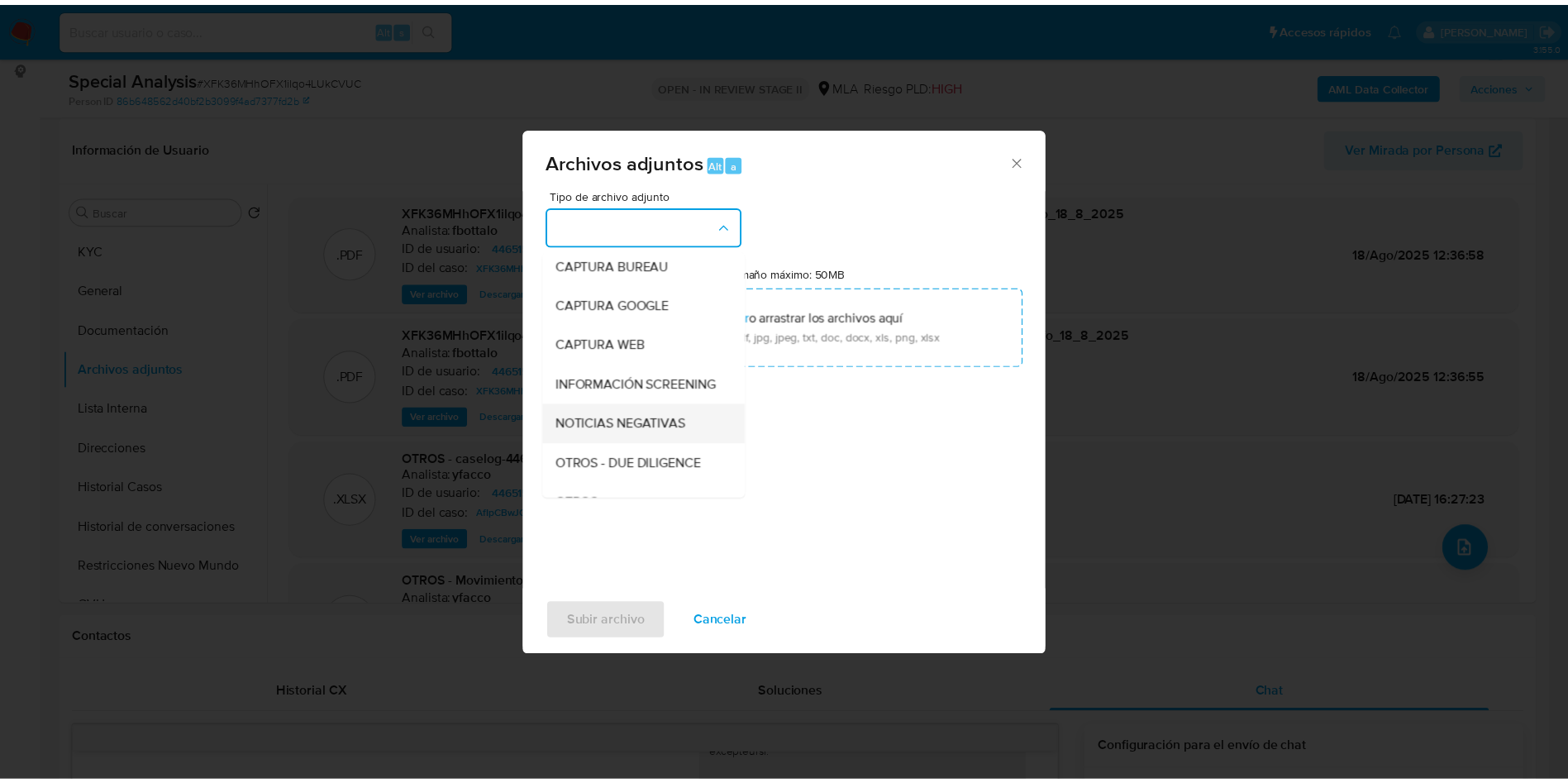
scroll to position [124, 0]
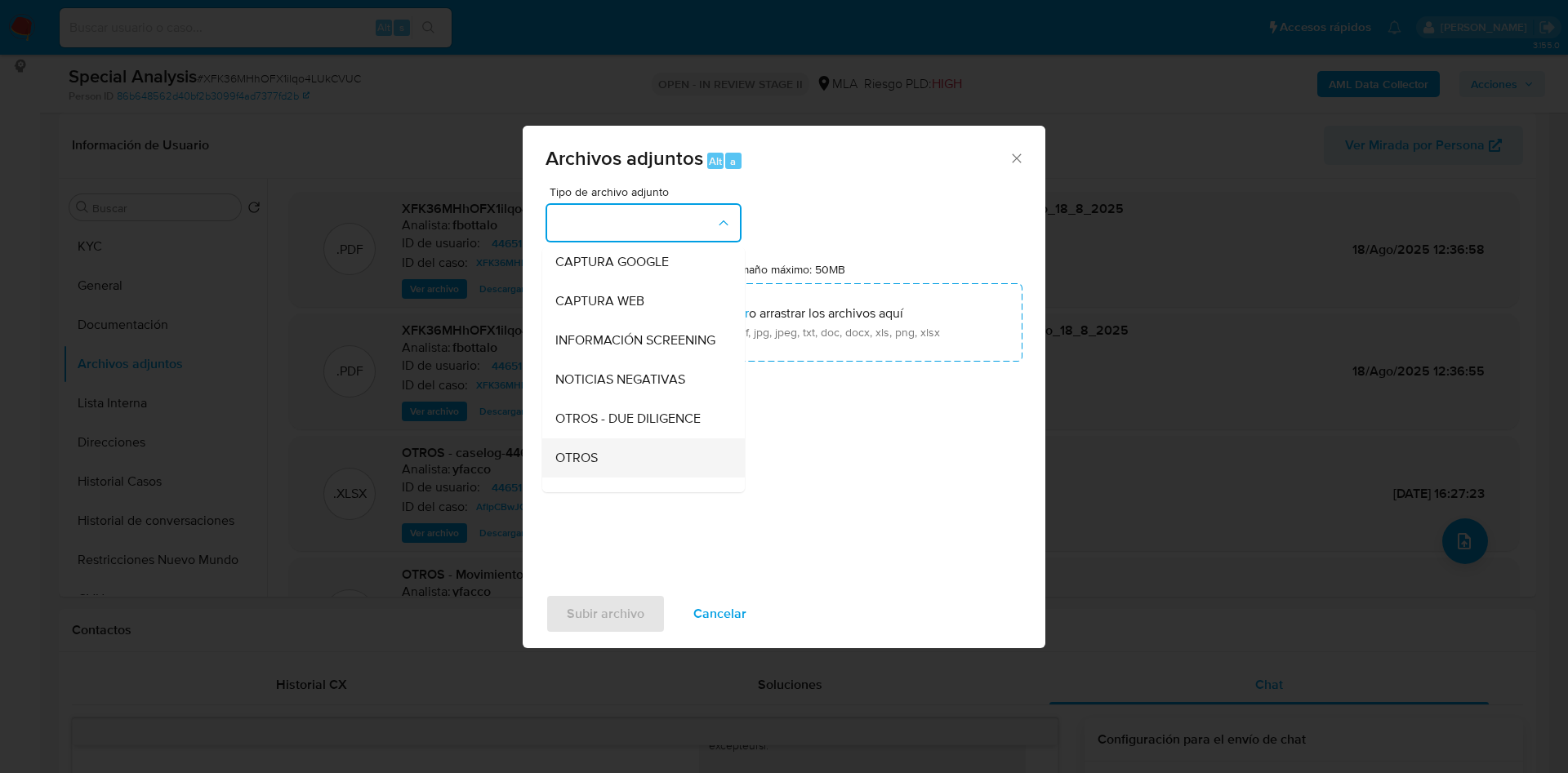
click at [630, 458] on div "OTROS" at bounding box center [639, 458] width 167 height 39
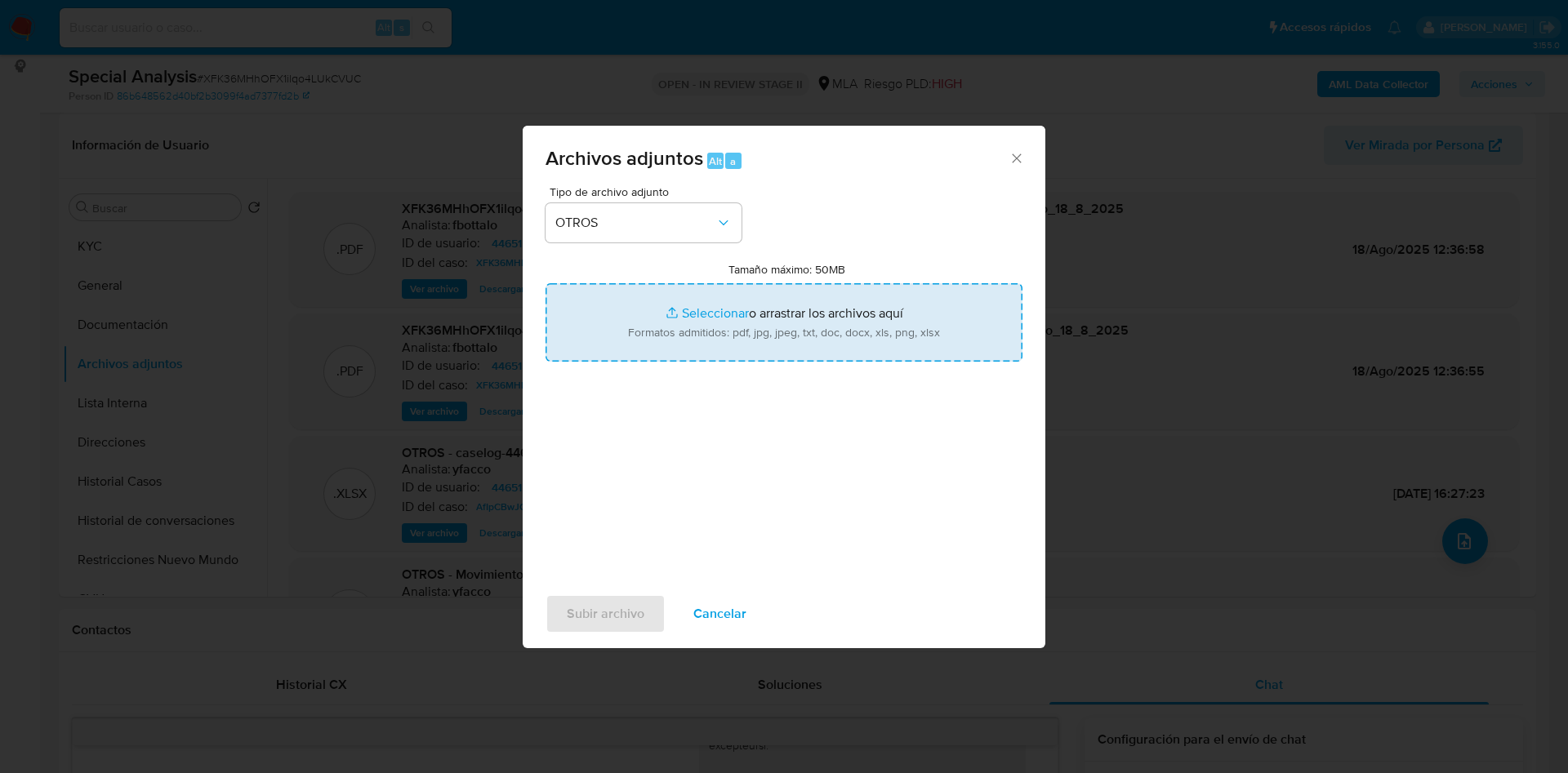
type input "C:\fakepath\Caselog XFK36MHhOFX1ilqo4LUkCVUC_2025_08_18_13_44_28.docx"
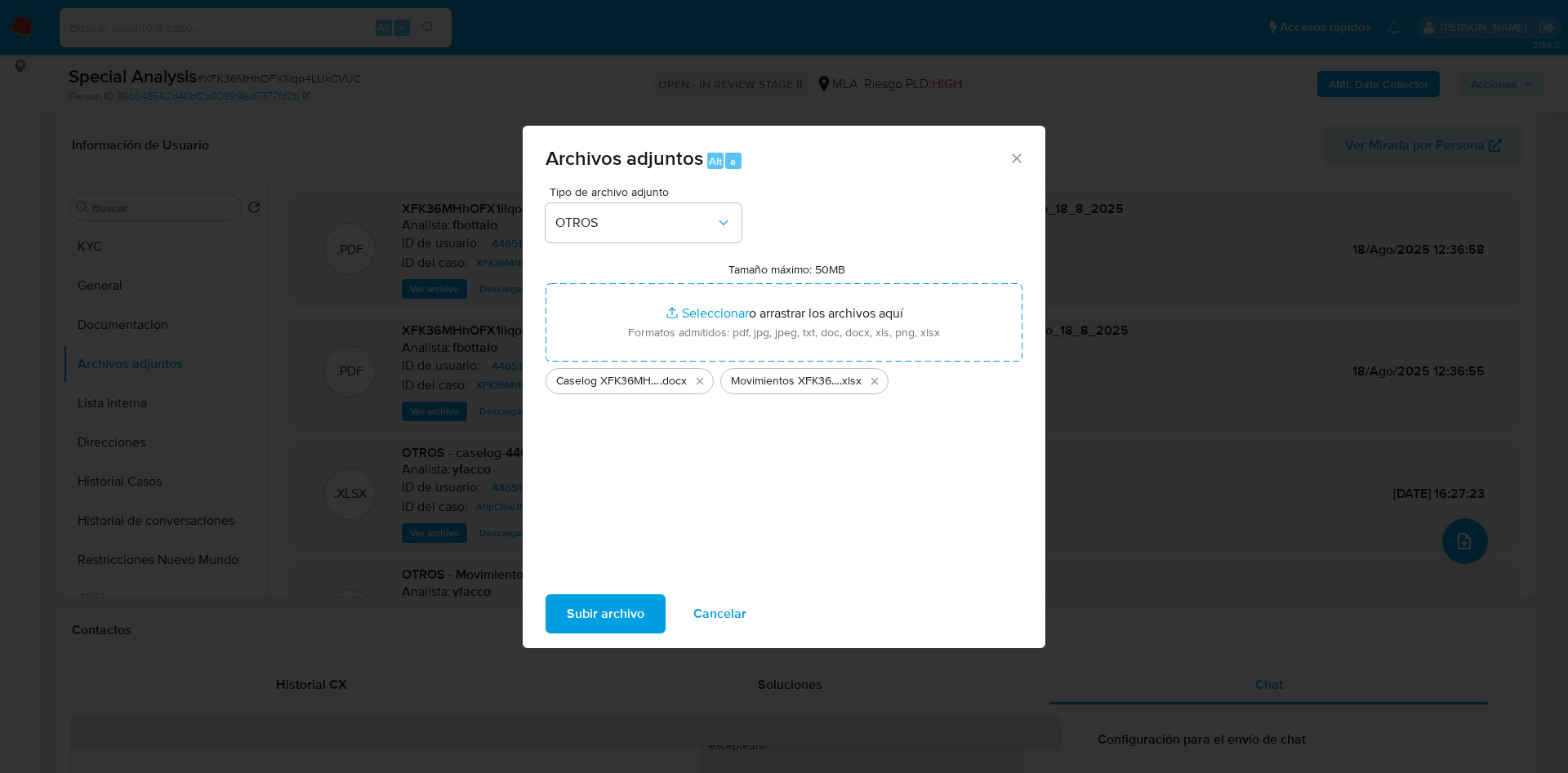
click at [593, 607] on span "Subir archivo" at bounding box center [606, 614] width 78 height 36
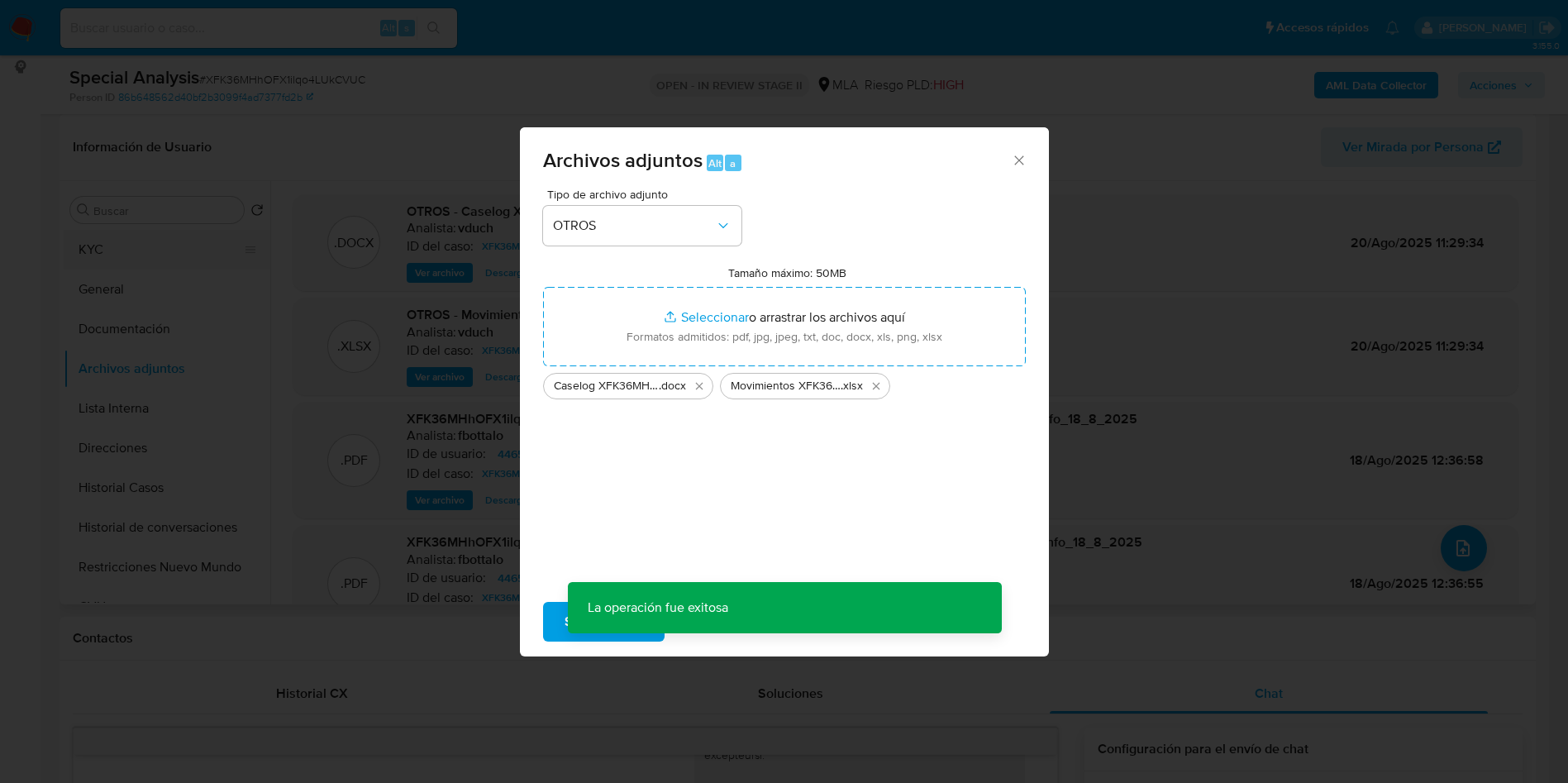
click at [121, 246] on button "KYC" at bounding box center [160, 249] width 193 height 39
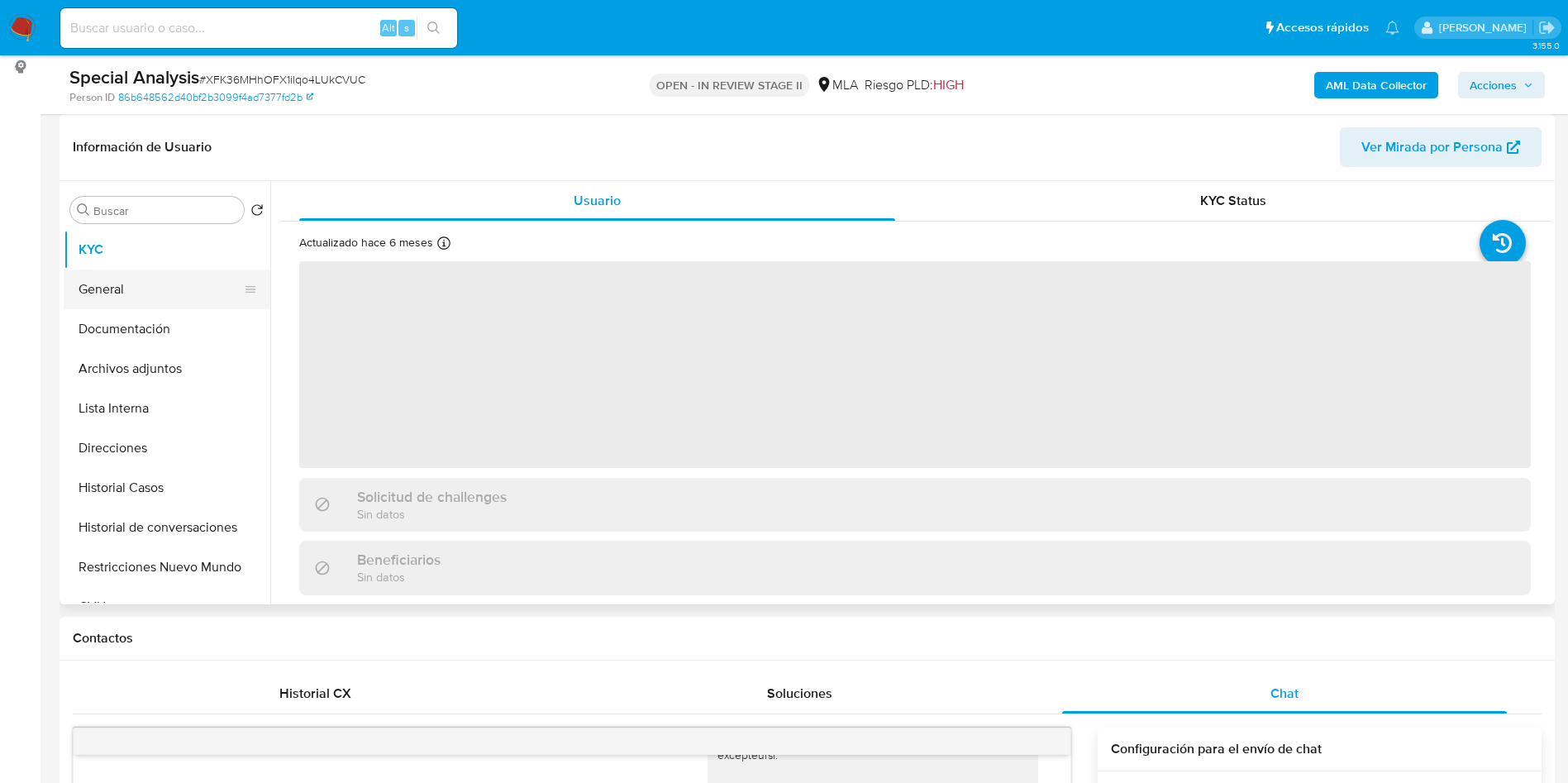
click at [124, 279] on button "General" at bounding box center [160, 290] width 193 height 39
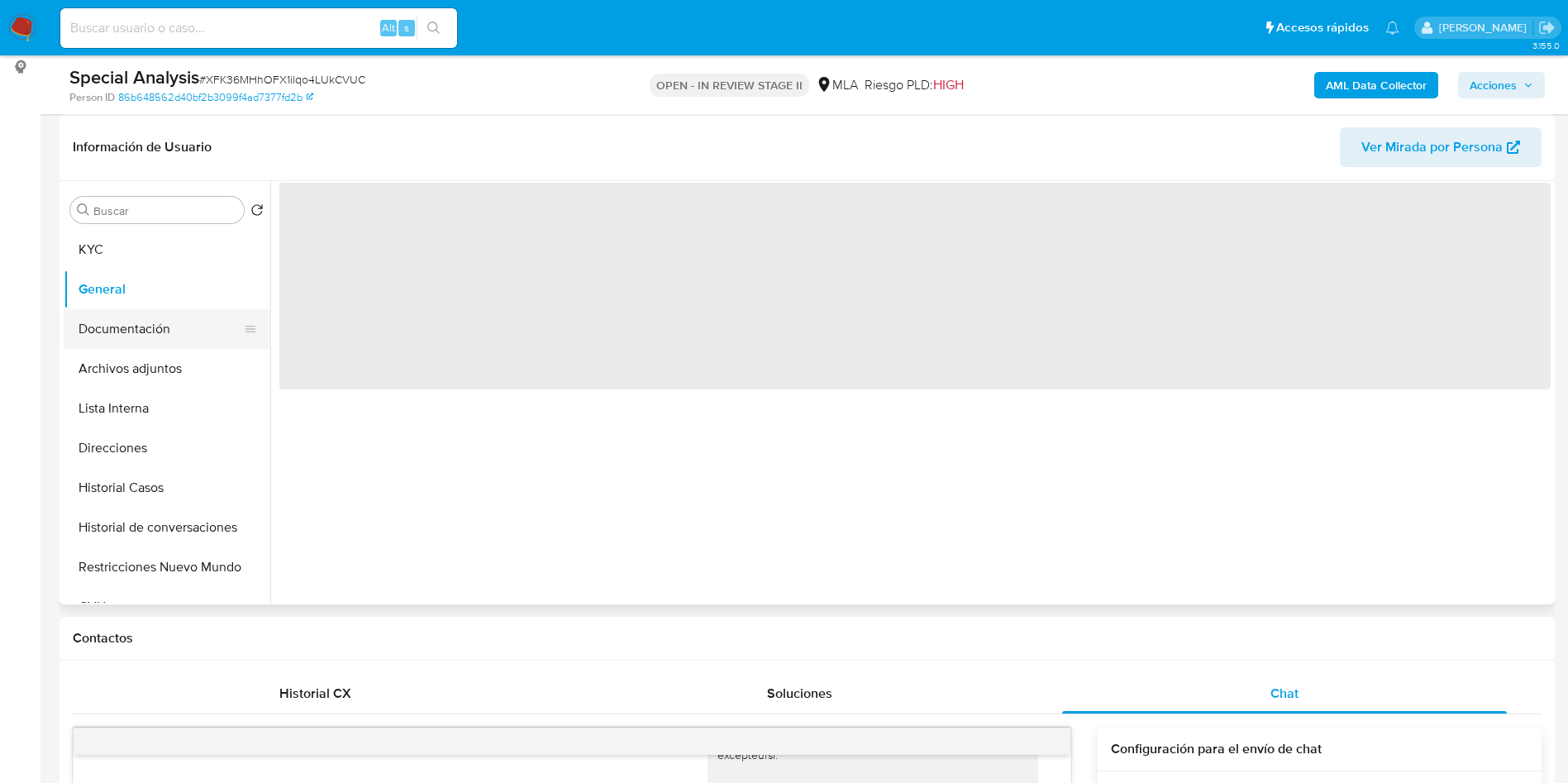
click at [137, 314] on button "Documentación" at bounding box center [160, 329] width 193 height 39
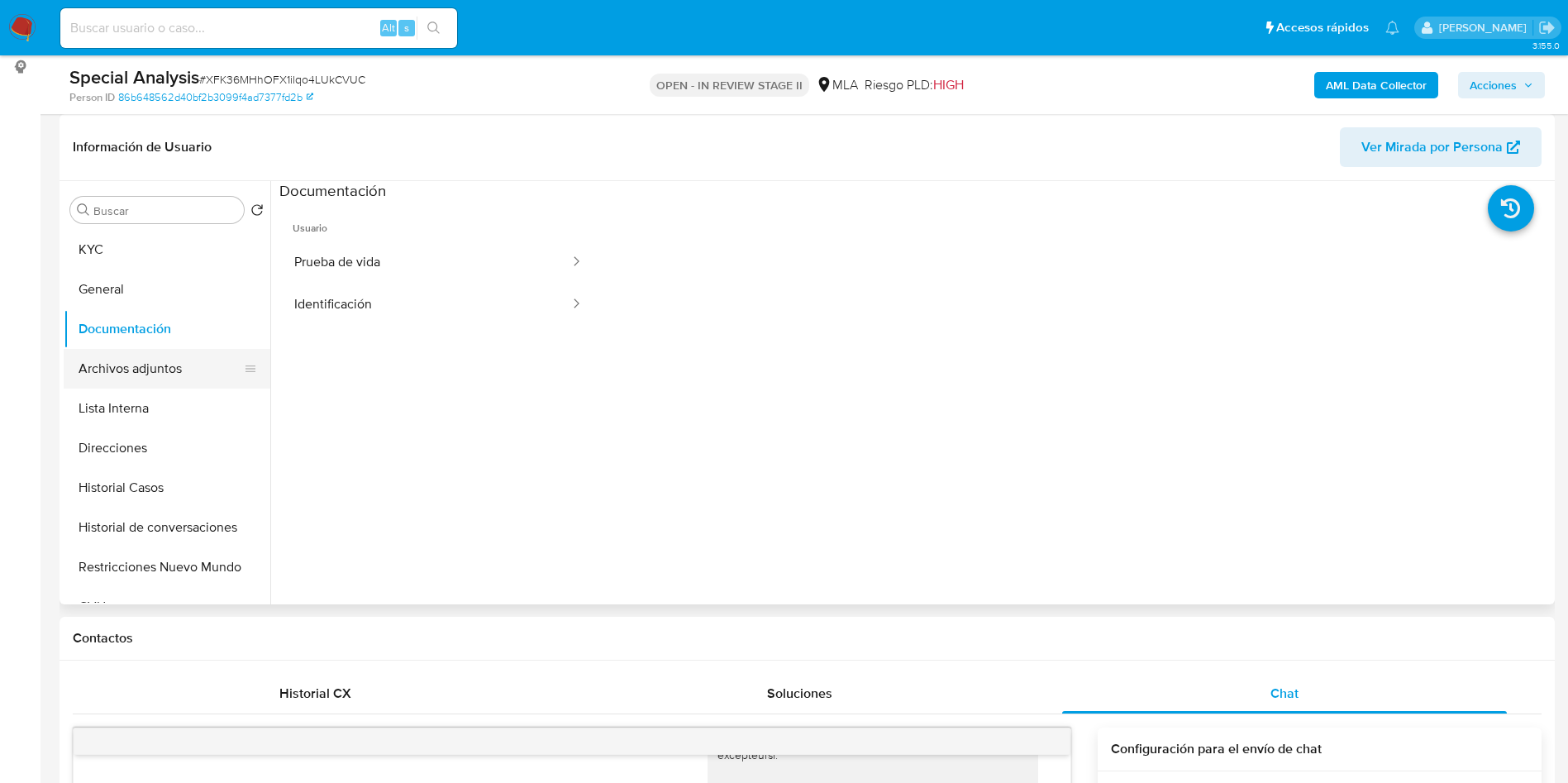
click at [142, 355] on button "Archivos adjuntos" at bounding box center [160, 369] width 193 height 39
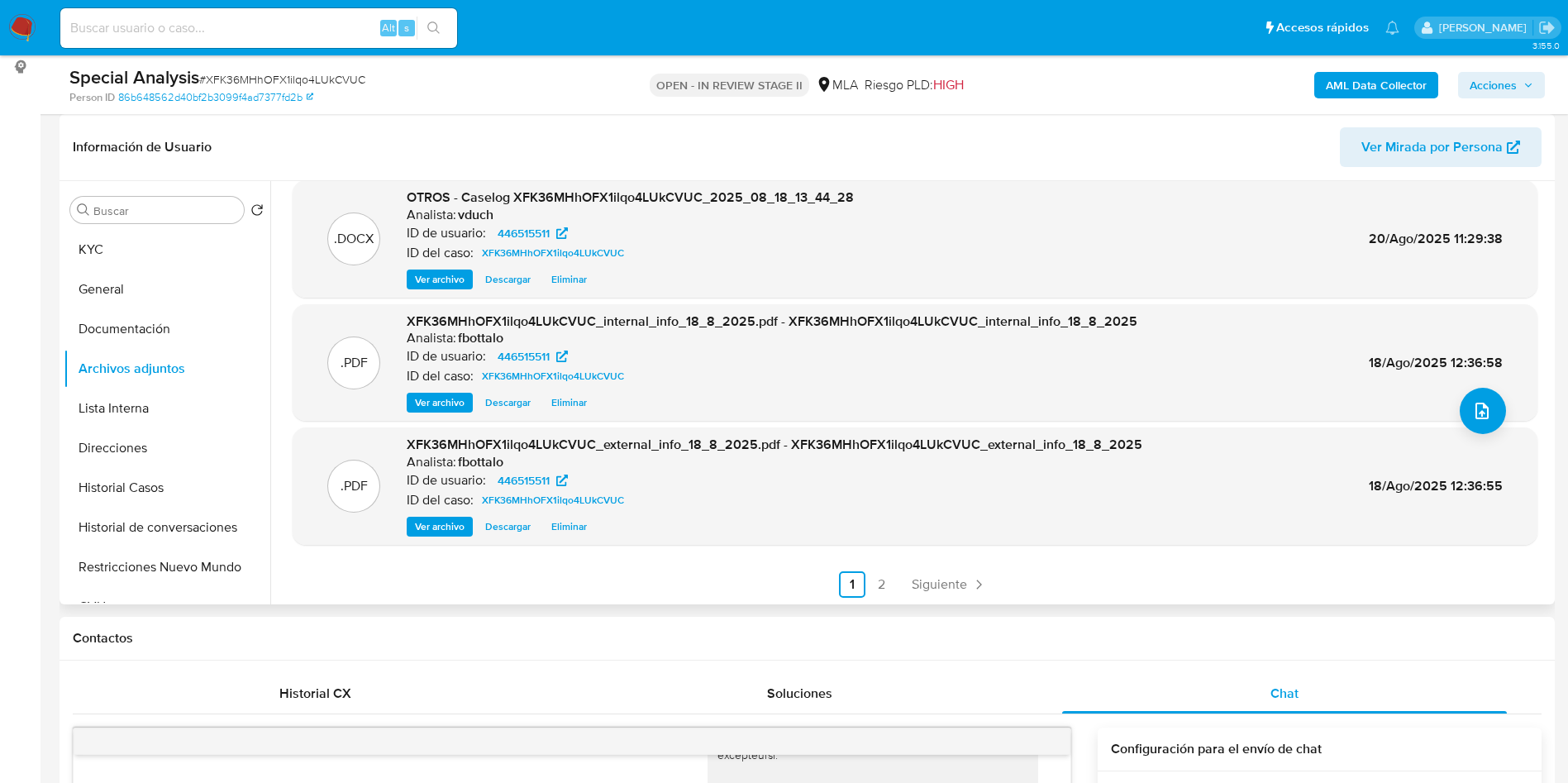
scroll to position [139, 0]
click at [248, 320] on div at bounding box center [250, 329] width 13 height 39
click at [227, 324] on button "Documentación" at bounding box center [160, 329] width 193 height 39
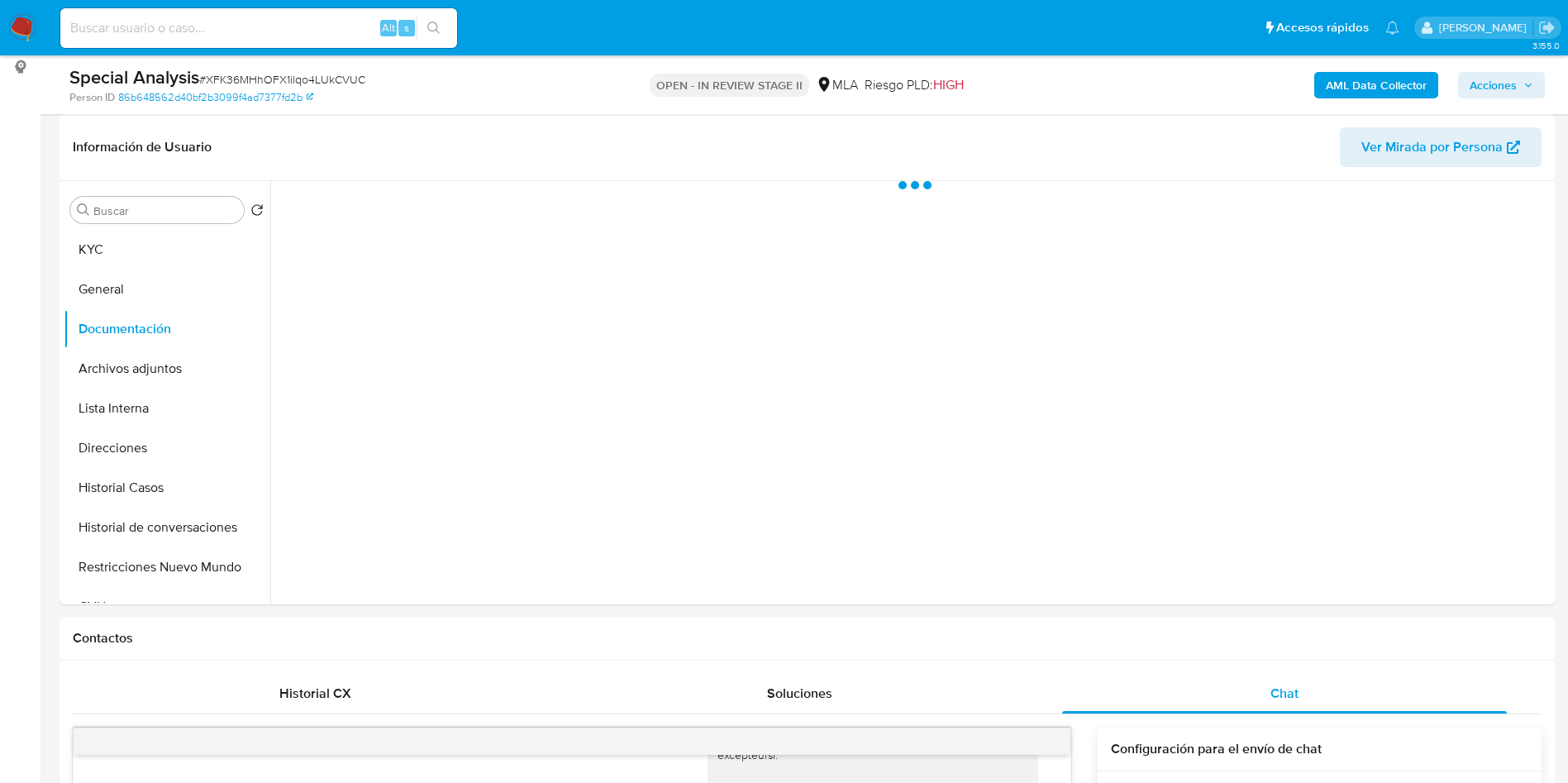
scroll to position [0, 0]
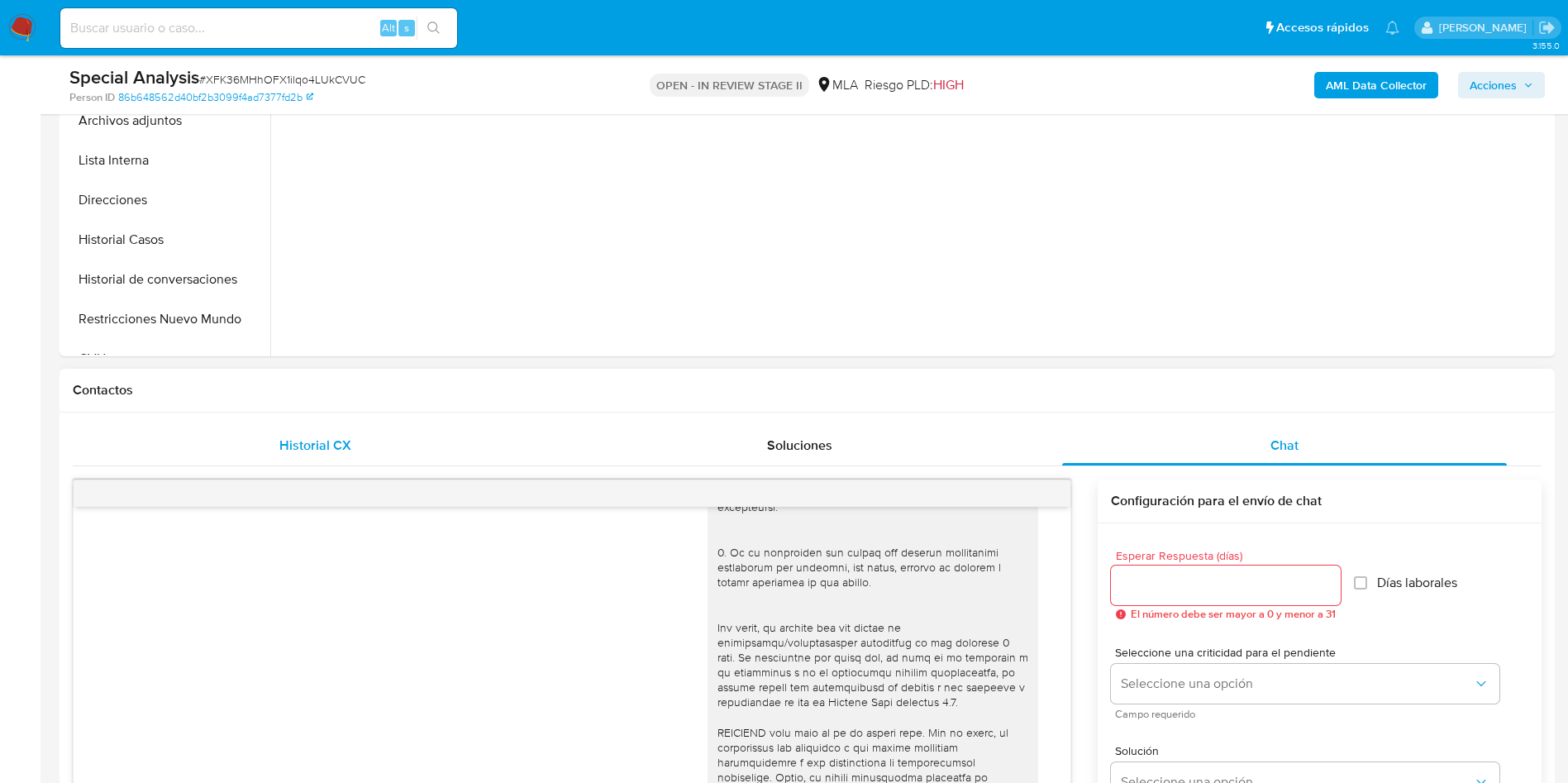
drag, startPoint x: 256, startPoint y: 437, endPoint x: 247, endPoint y: 440, distance: 9.5
click at [257, 437] on div "Historial CX" at bounding box center [315, 445] width 444 height 39
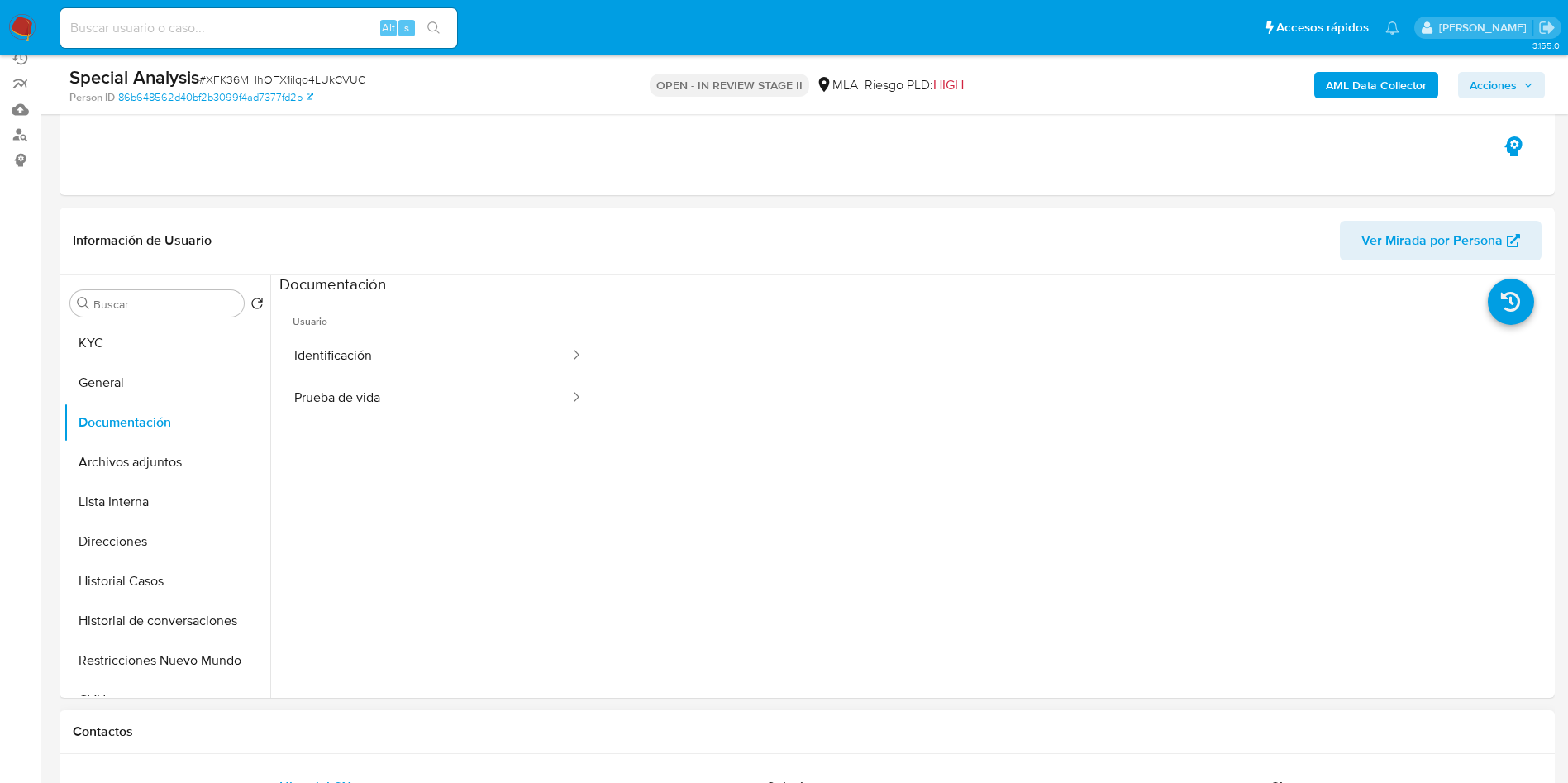
scroll to position [372, 0]
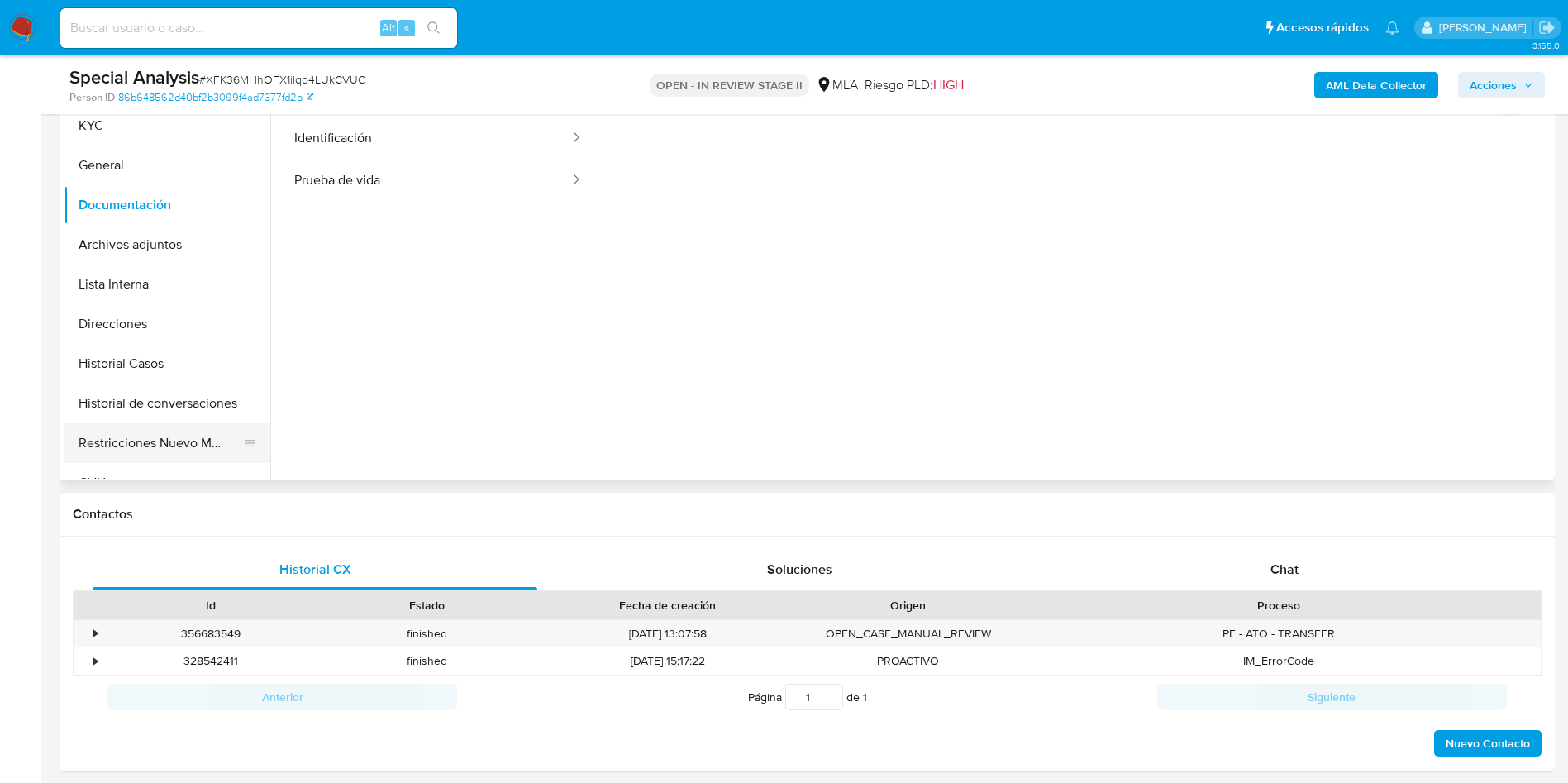
click at [137, 454] on button "Restricciones Nuevo Mundo" at bounding box center [160, 444] width 193 height 39
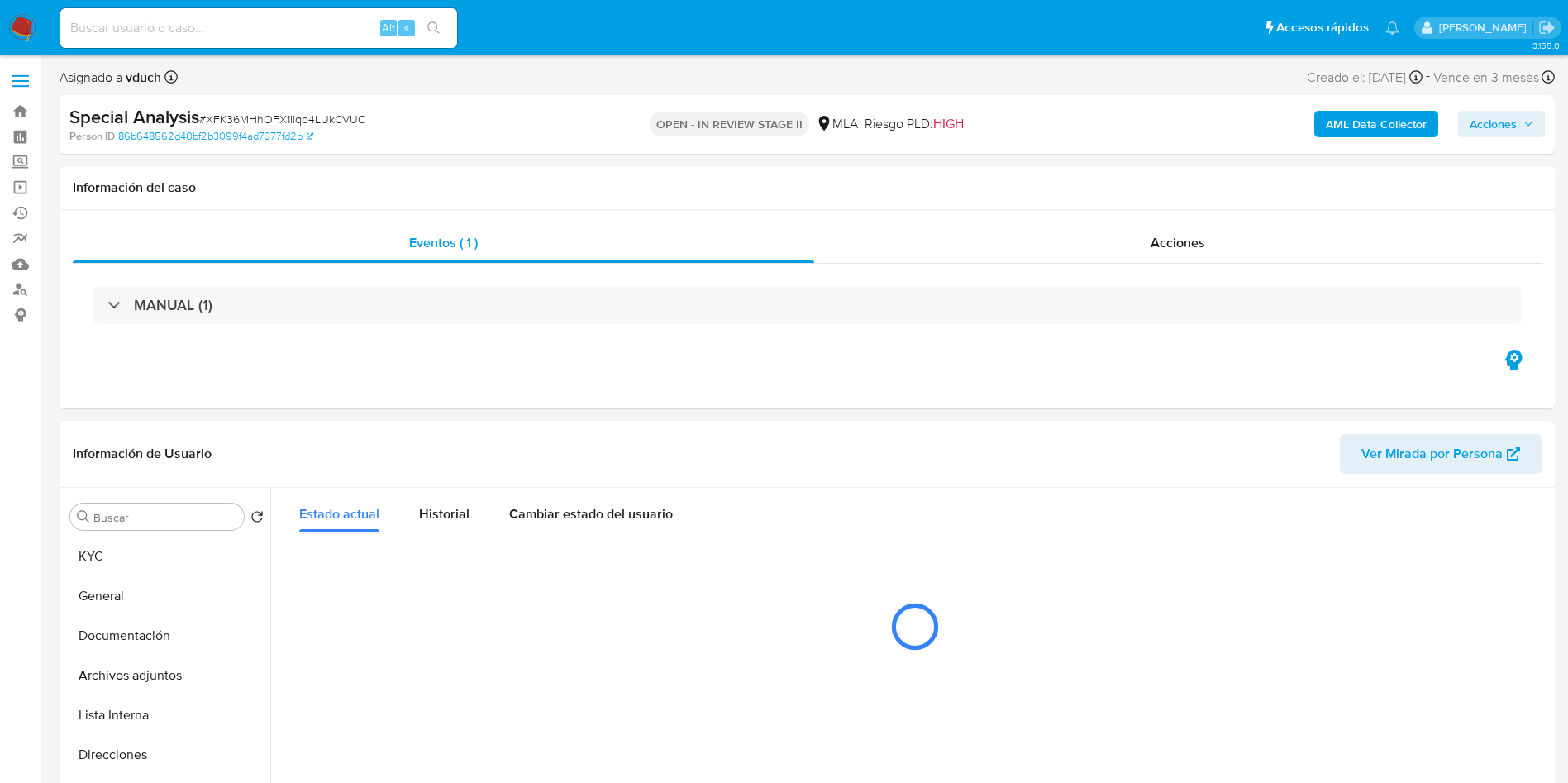
click at [1511, 126] on span "Acciones" at bounding box center [1493, 124] width 47 height 26
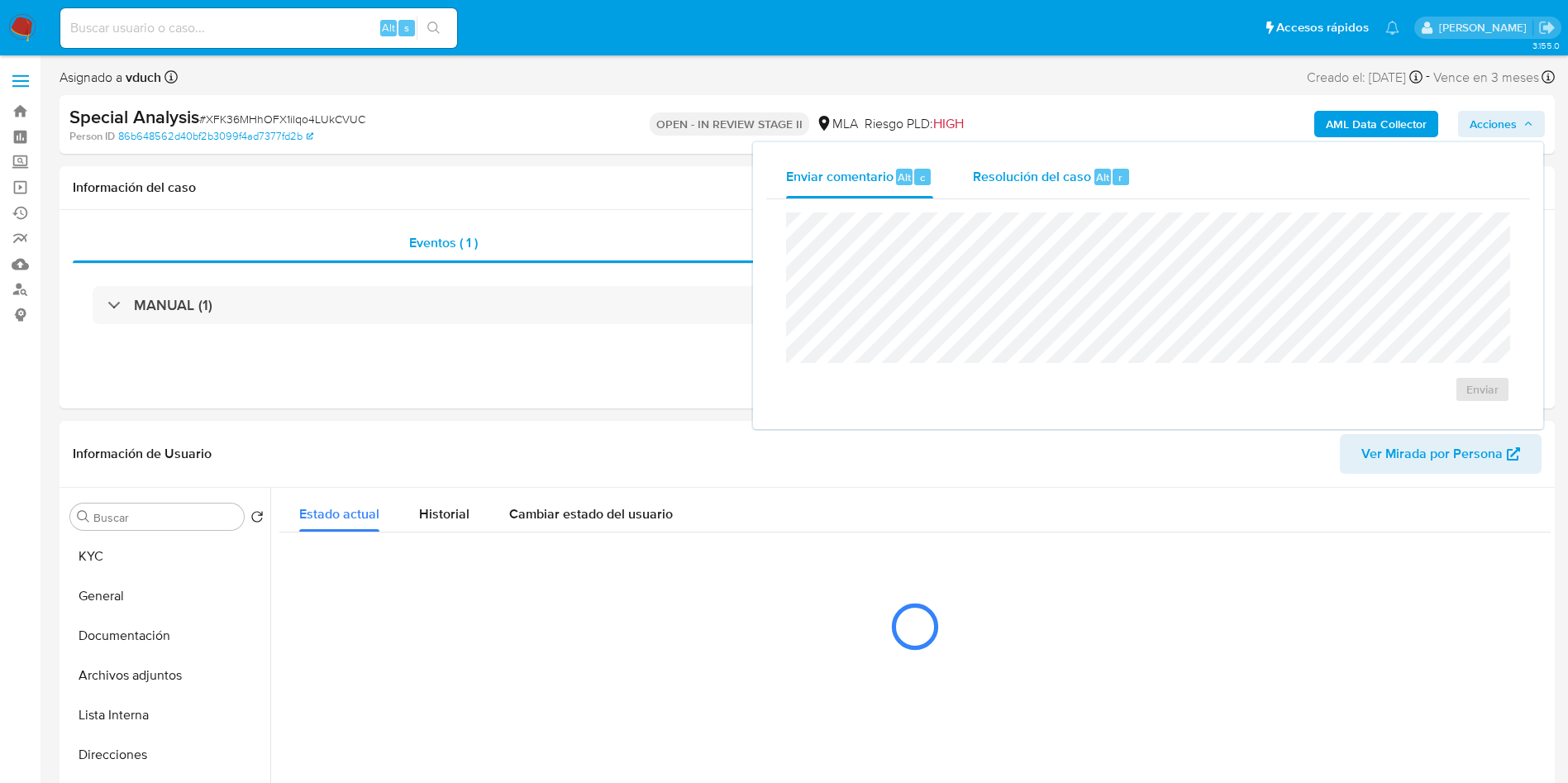
drag, startPoint x: 1095, startPoint y: 174, endPoint x: 1085, endPoint y: 186, distance: 15.6
click at [1096, 174] on span "Alt" at bounding box center [1102, 177] width 13 height 16
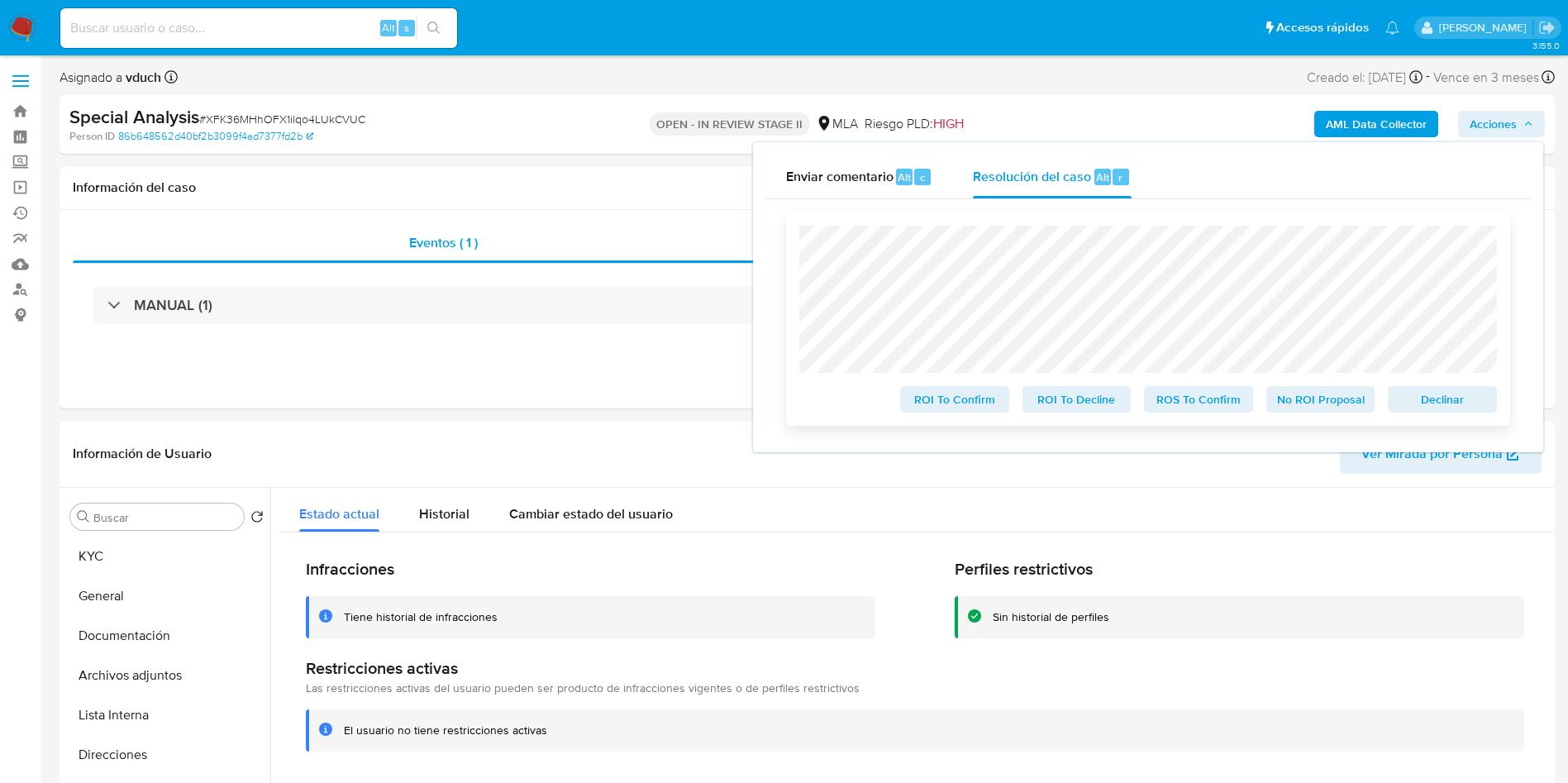
click at [1424, 401] on span "Declinar" at bounding box center [1442, 399] width 86 height 23
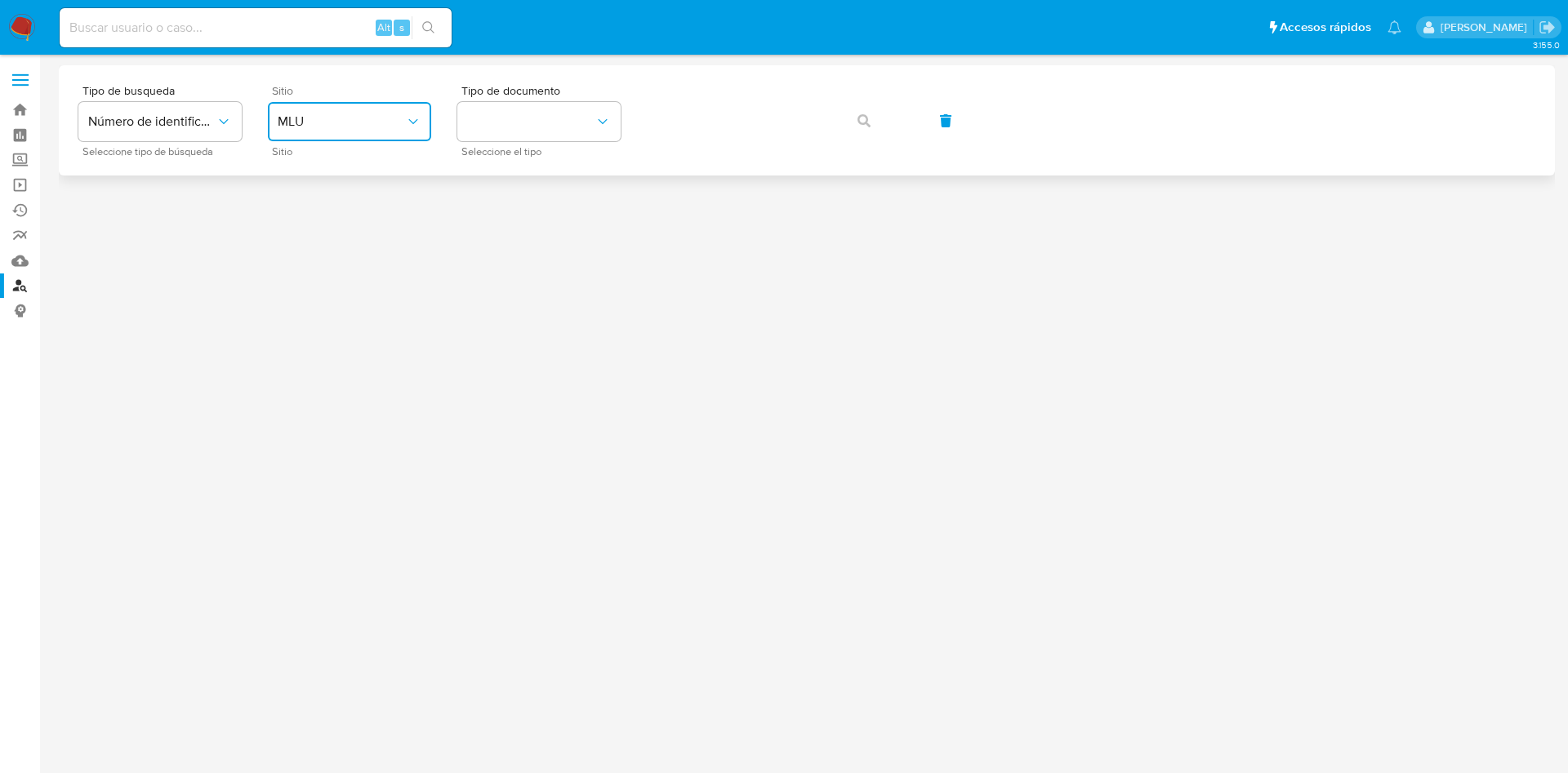
click at [345, 126] on span "MLU" at bounding box center [342, 122] width 128 height 17
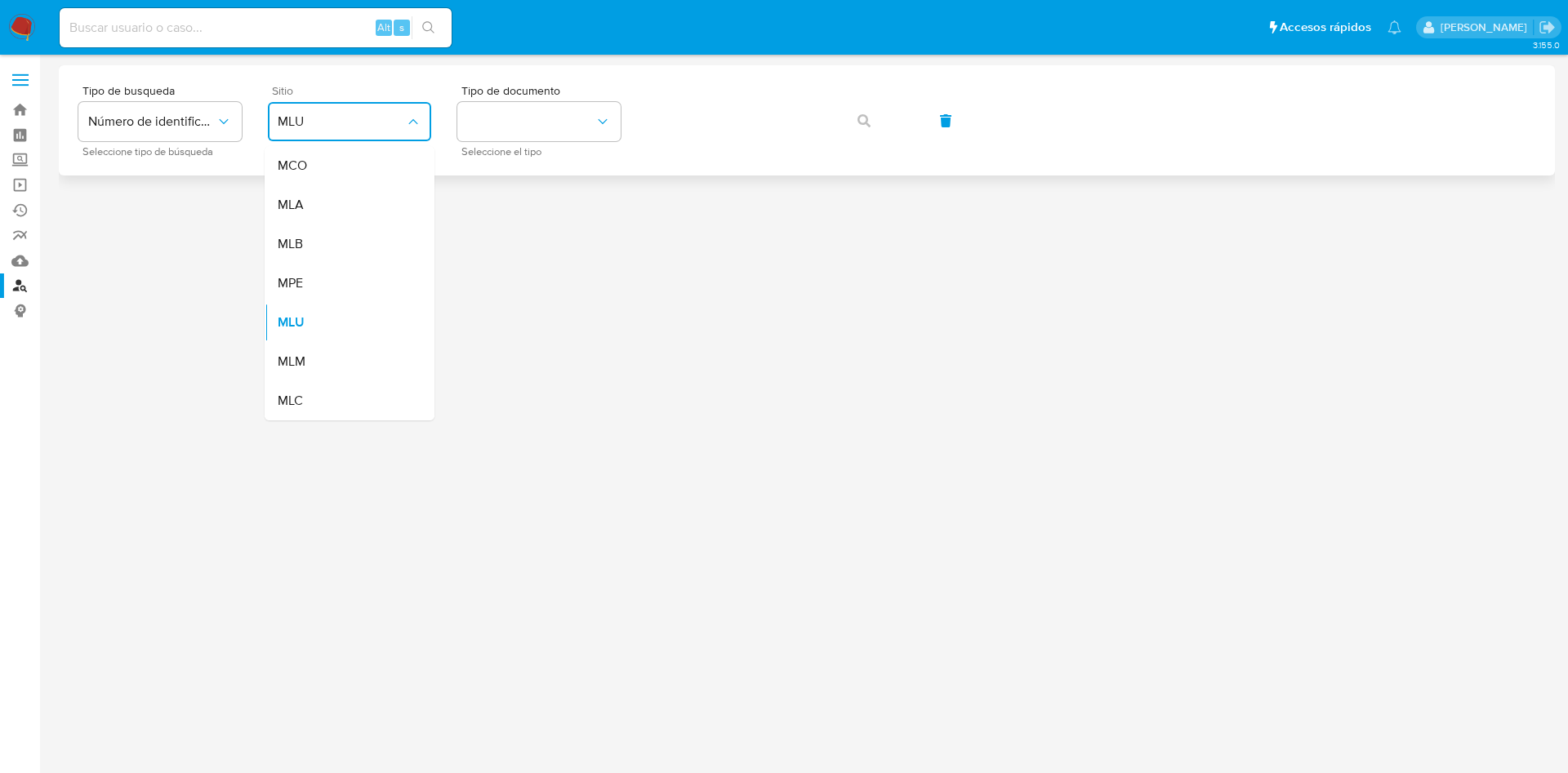
click at [351, 195] on div "MLA" at bounding box center [345, 205] width 134 height 39
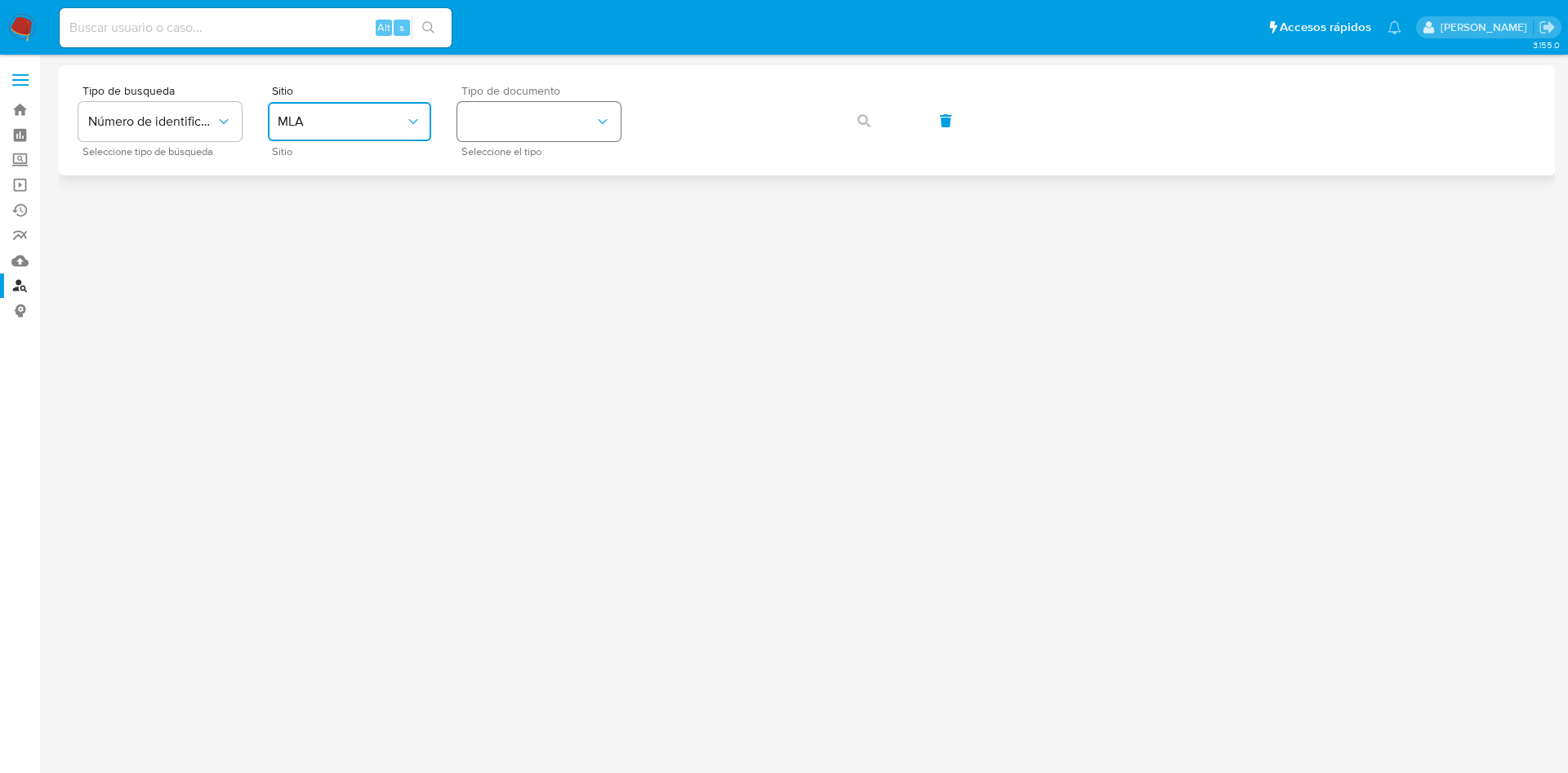
click at [536, 117] on button "identificationType" at bounding box center [539, 121] width 163 height 39
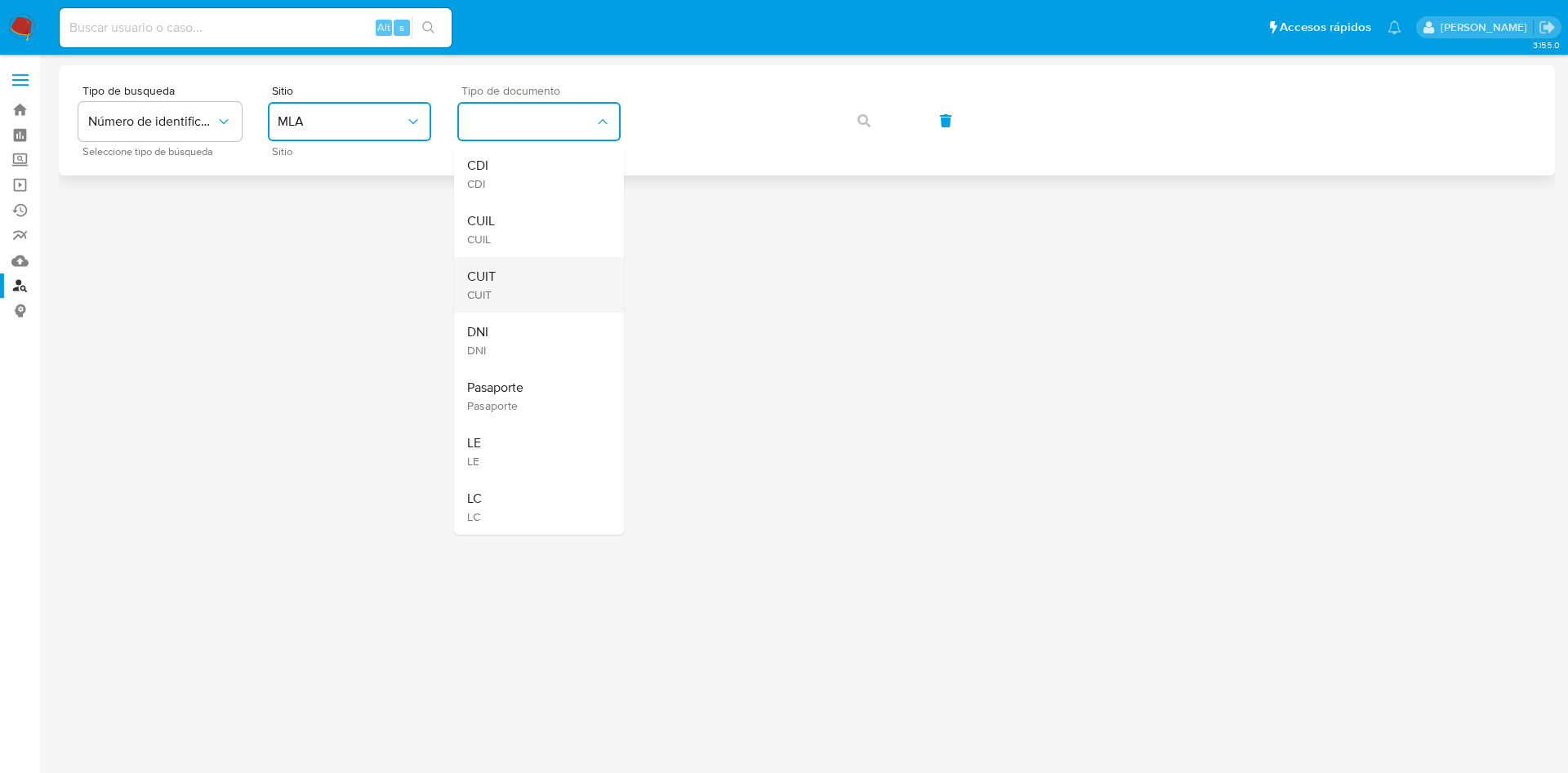
click at [511, 269] on div "CUIT CUIT" at bounding box center [533, 285] width 134 height 56
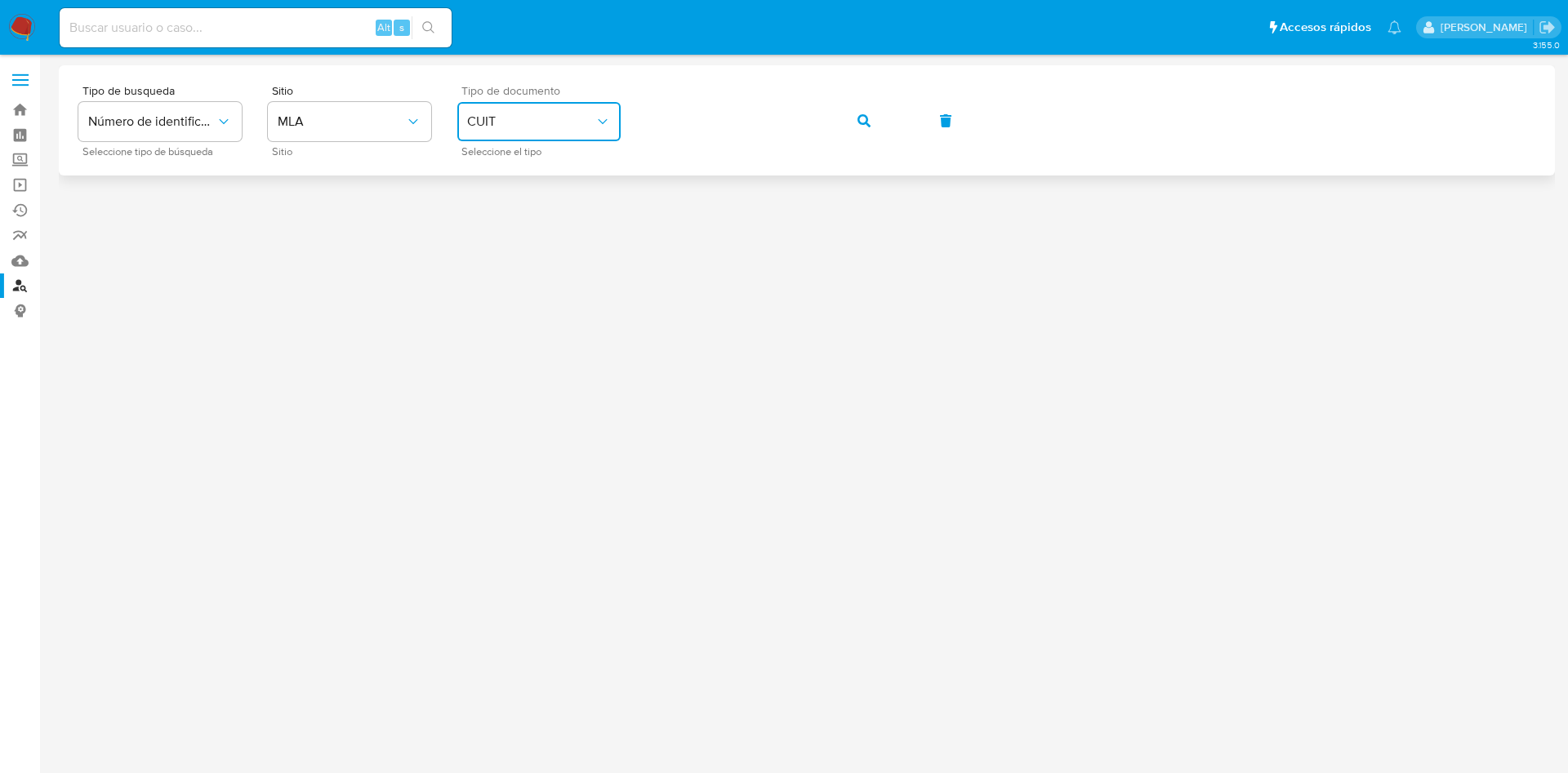
click at [842, 130] on button "button" at bounding box center [864, 120] width 56 height 39
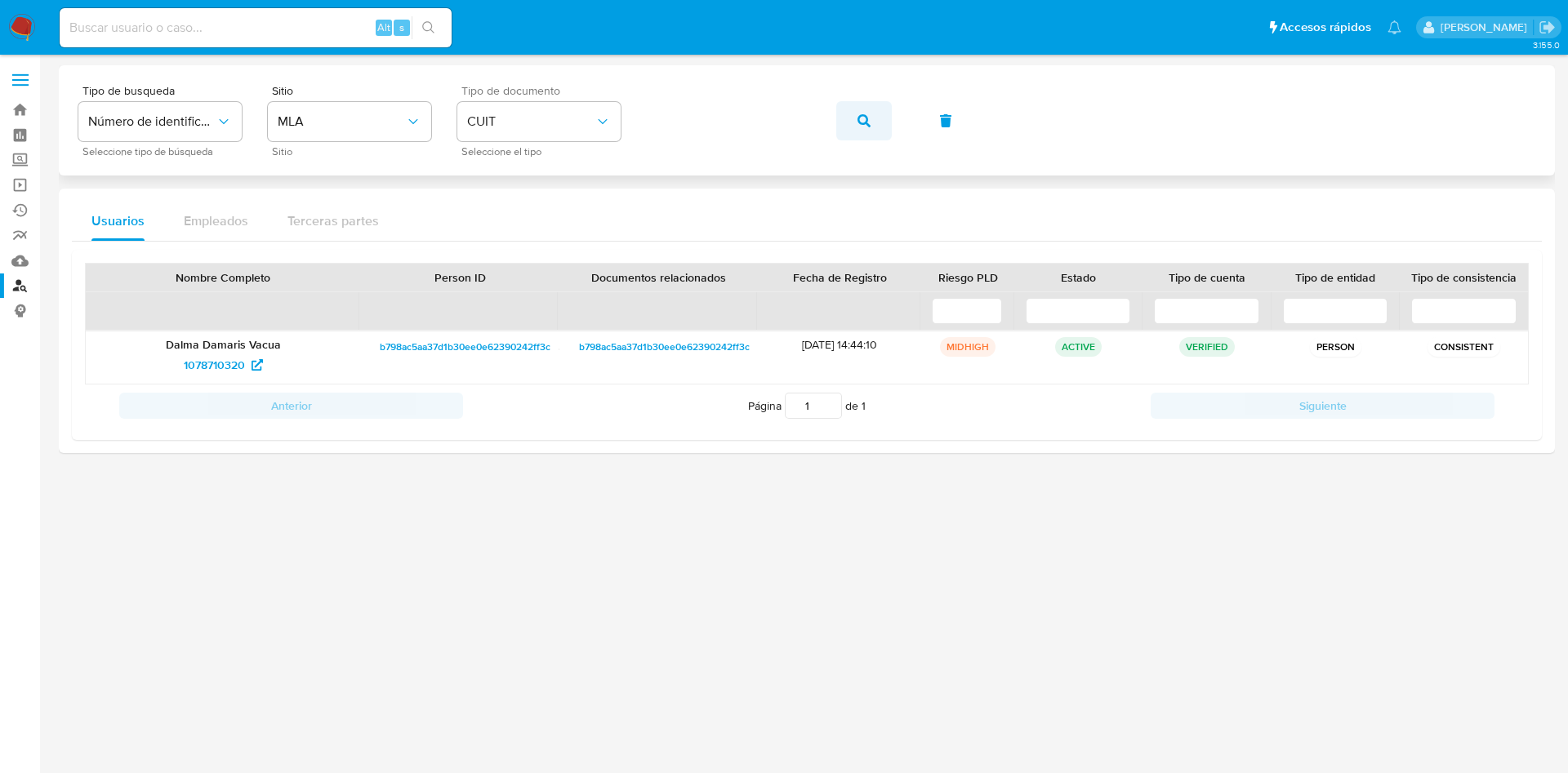
click at [855, 121] on button "button" at bounding box center [864, 120] width 56 height 39
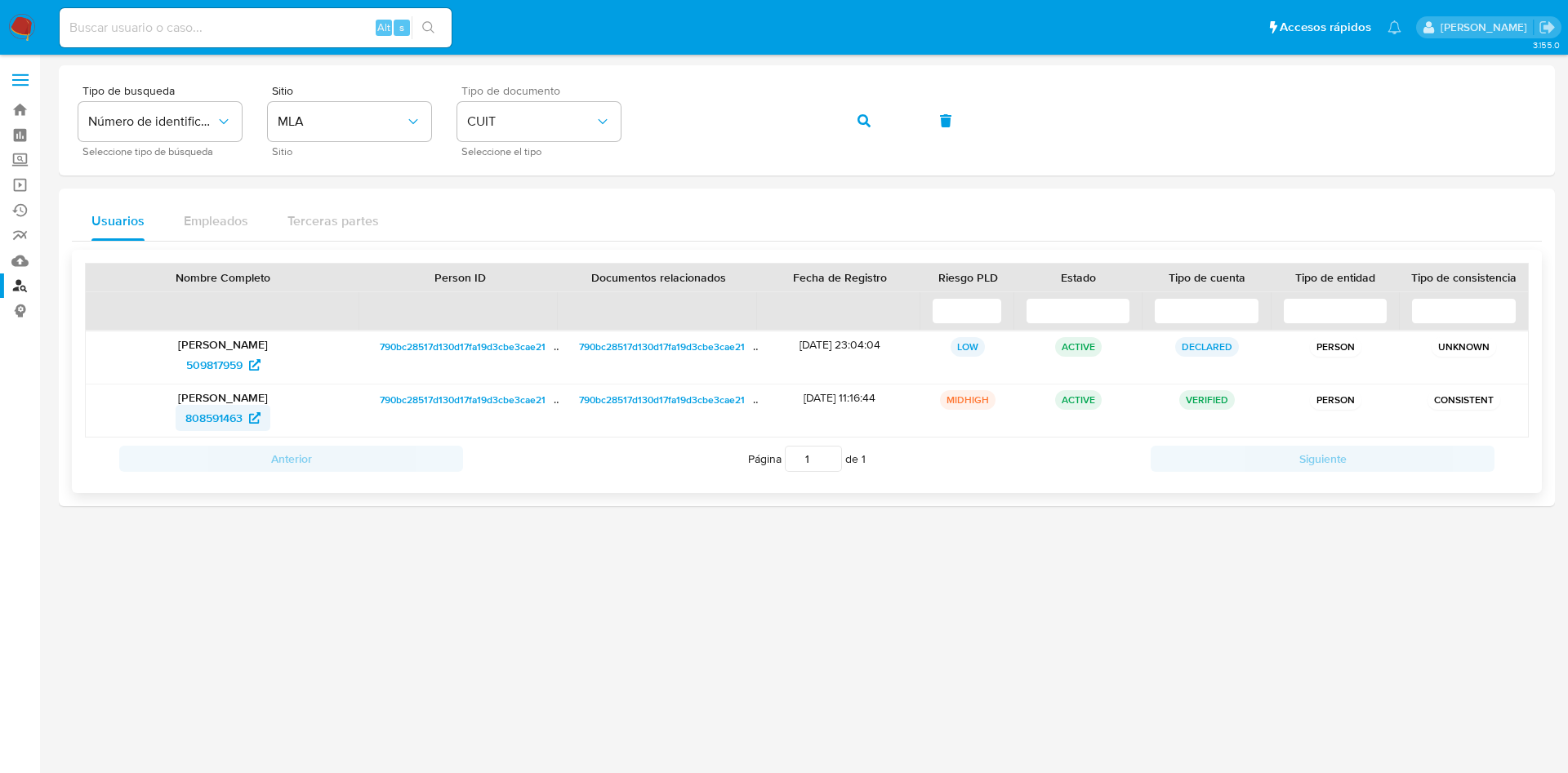
click at [229, 425] on span "808591463" at bounding box center [214, 418] width 57 height 26
click at [851, 128] on button "button" at bounding box center [864, 120] width 56 height 39
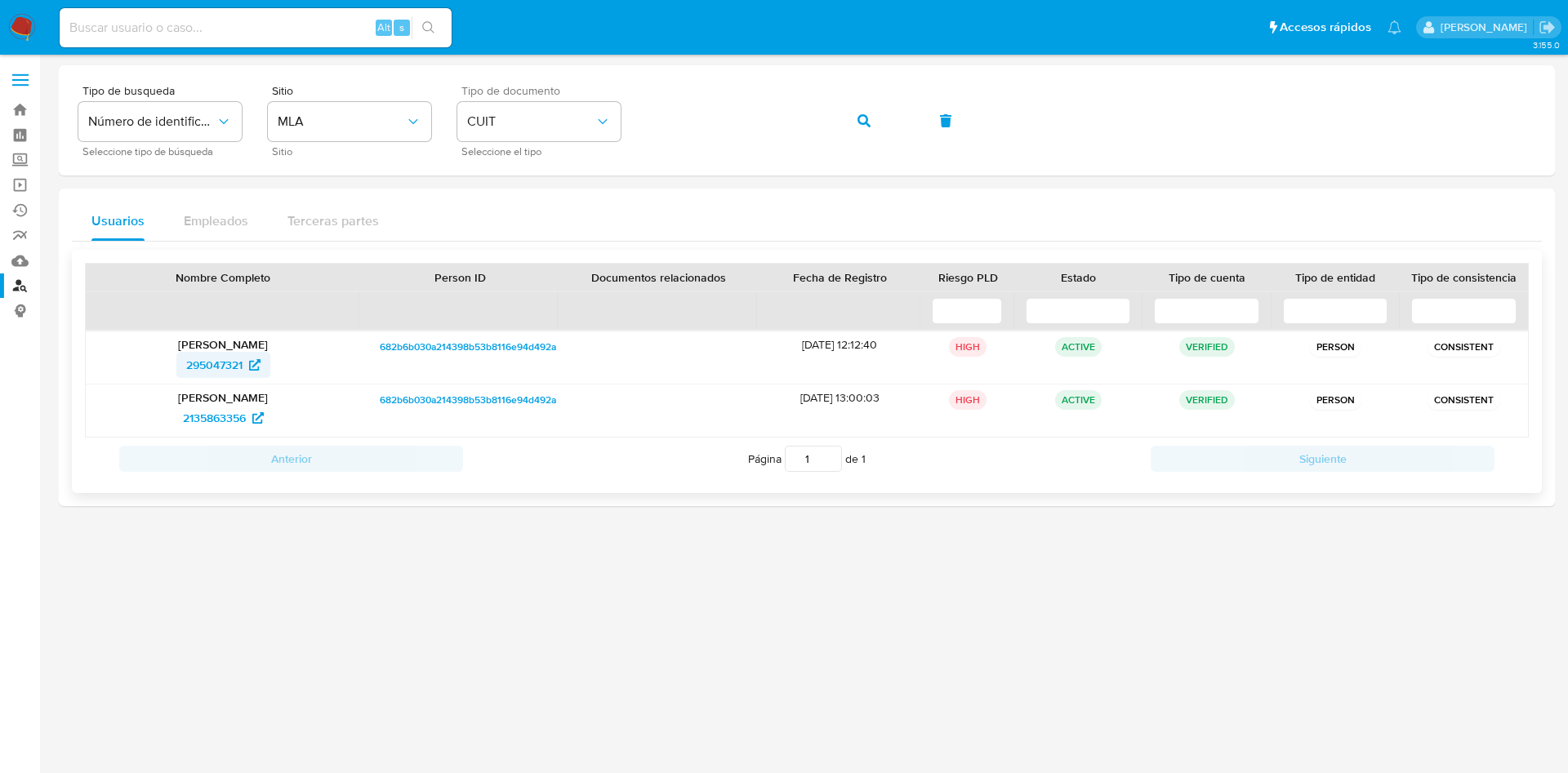
click at [197, 363] on span "295047321" at bounding box center [214, 365] width 56 height 26
click at [875, 128] on button "button" at bounding box center [864, 120] width 56 height 39
click at [207, 367] on span "416606361" at bounding box center [214, 365] width 55 height 26
click at [863, 122] on icon "button" at bounding box center [864, 120] width 13 height 13
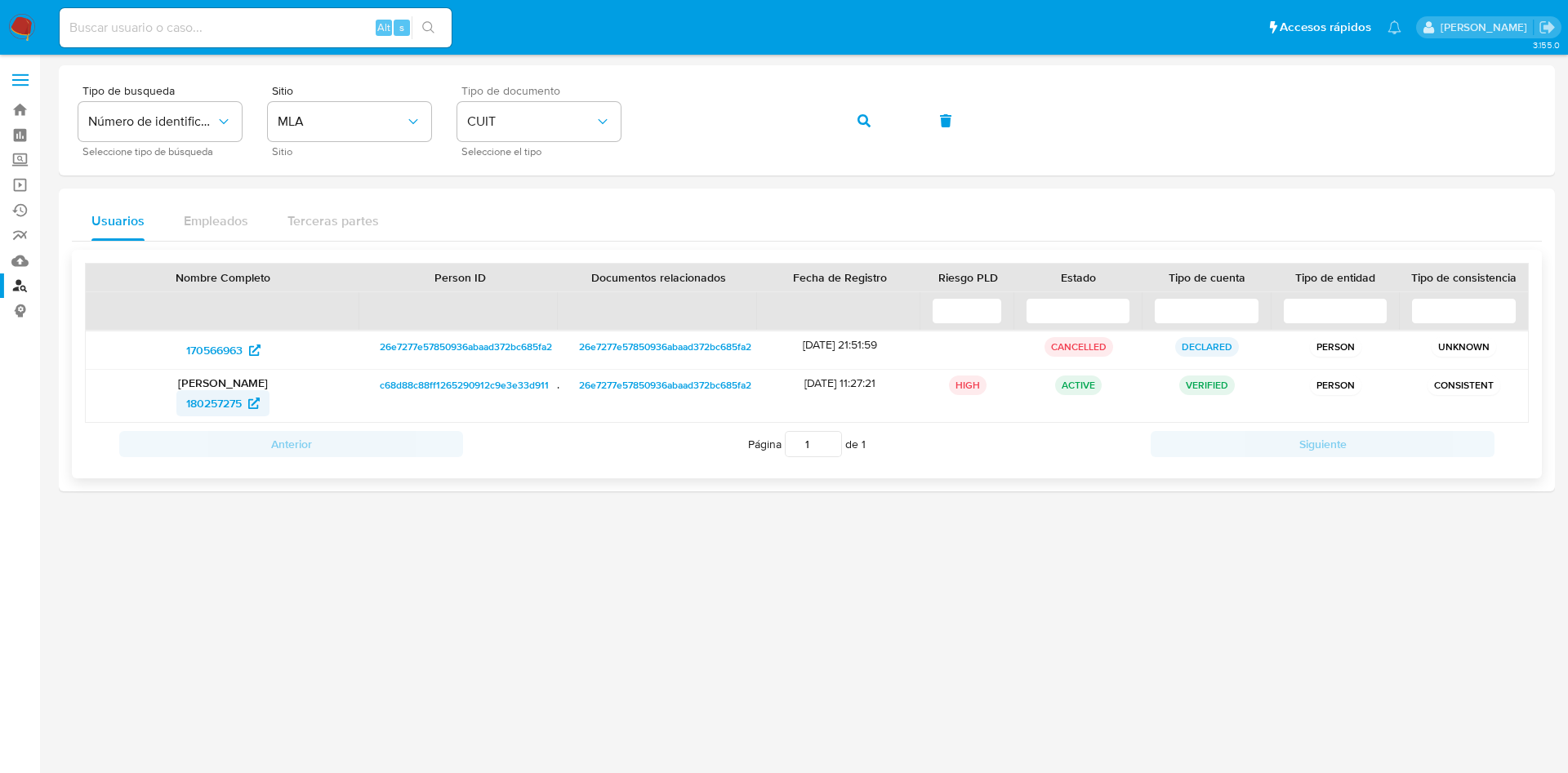
click at [228, 398] on span "180257275" at bounding box center [214, 404] width 56 height 26
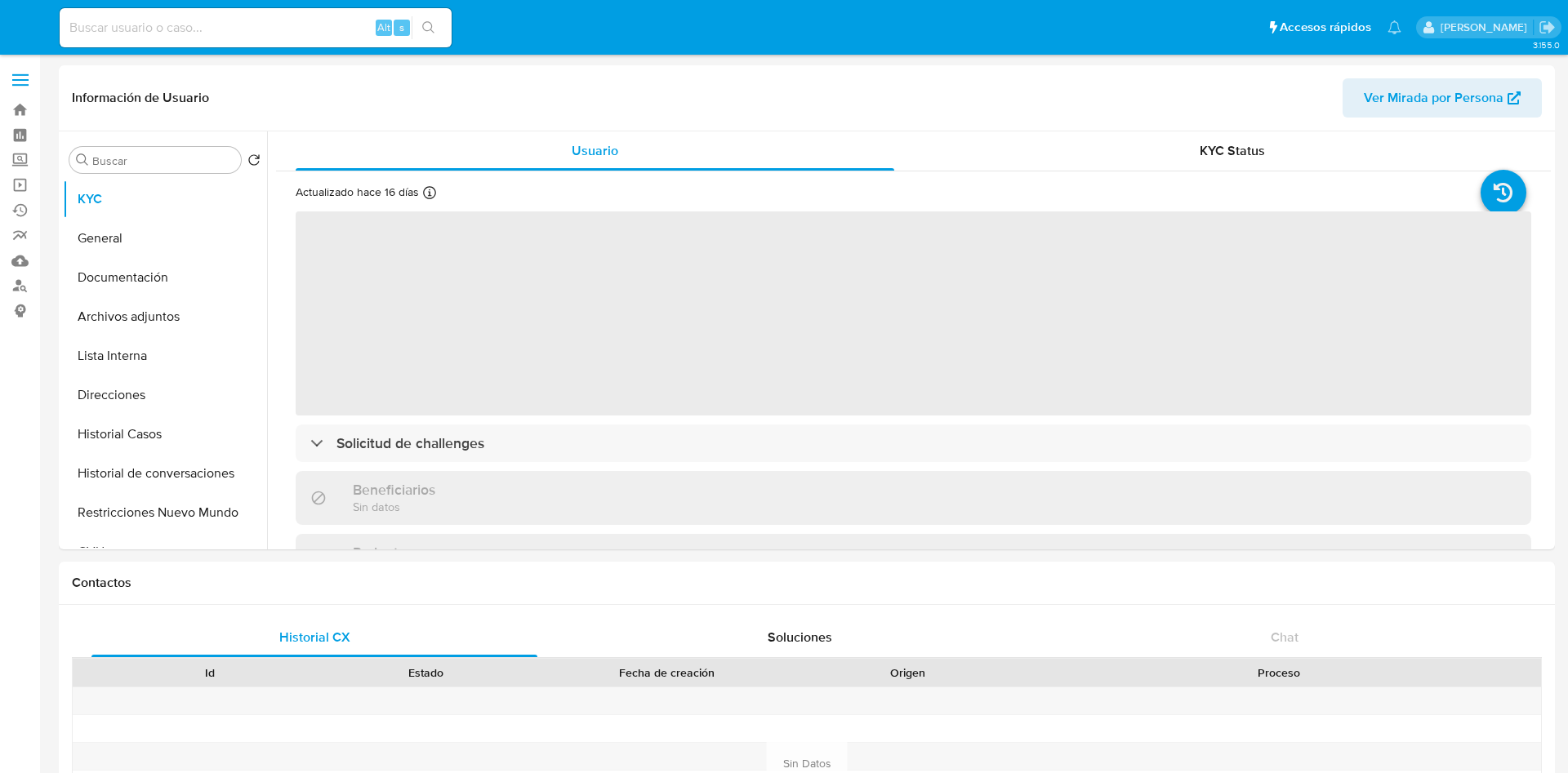
select select "10"
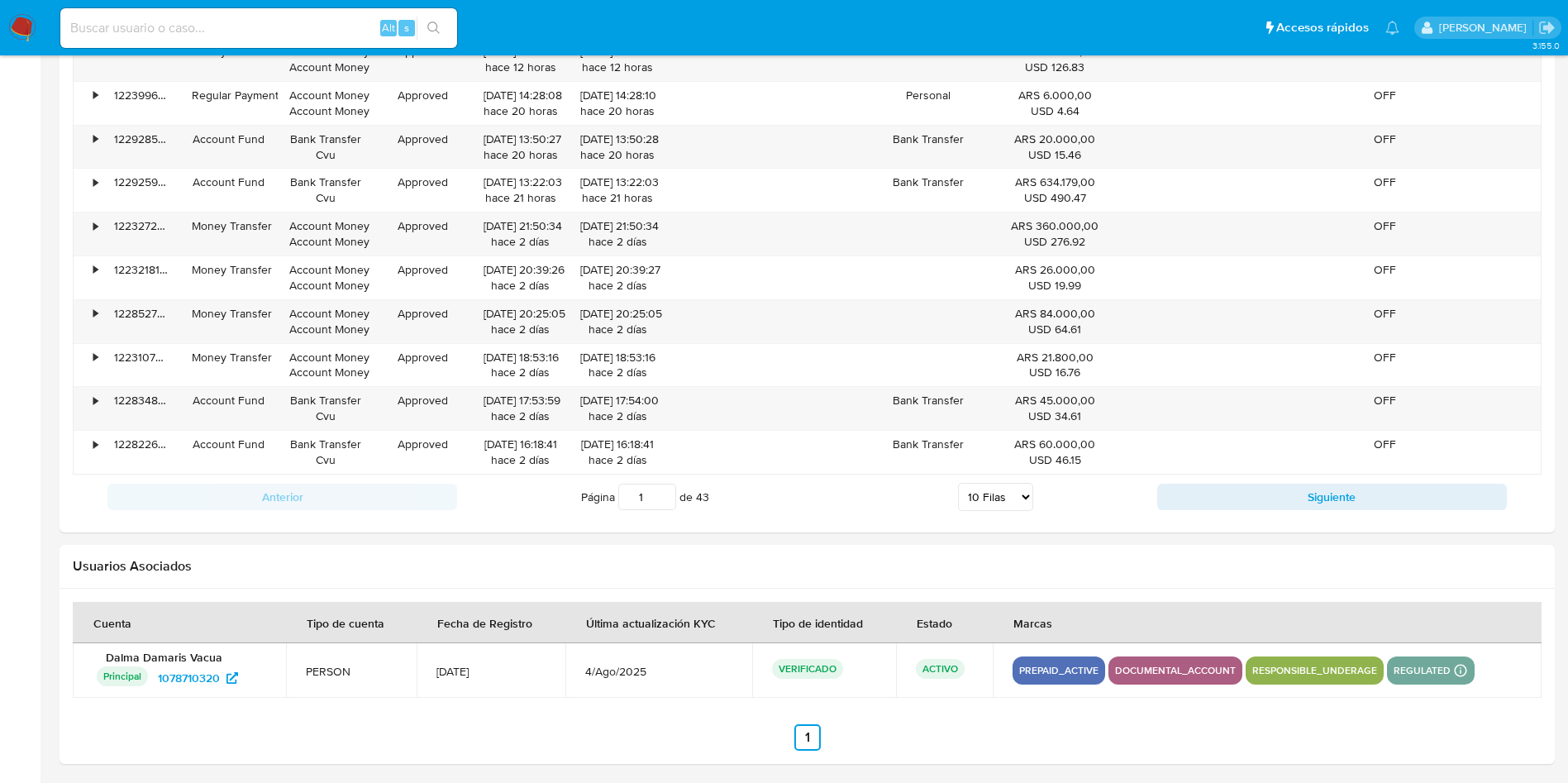
scroll to position [1748, 0]
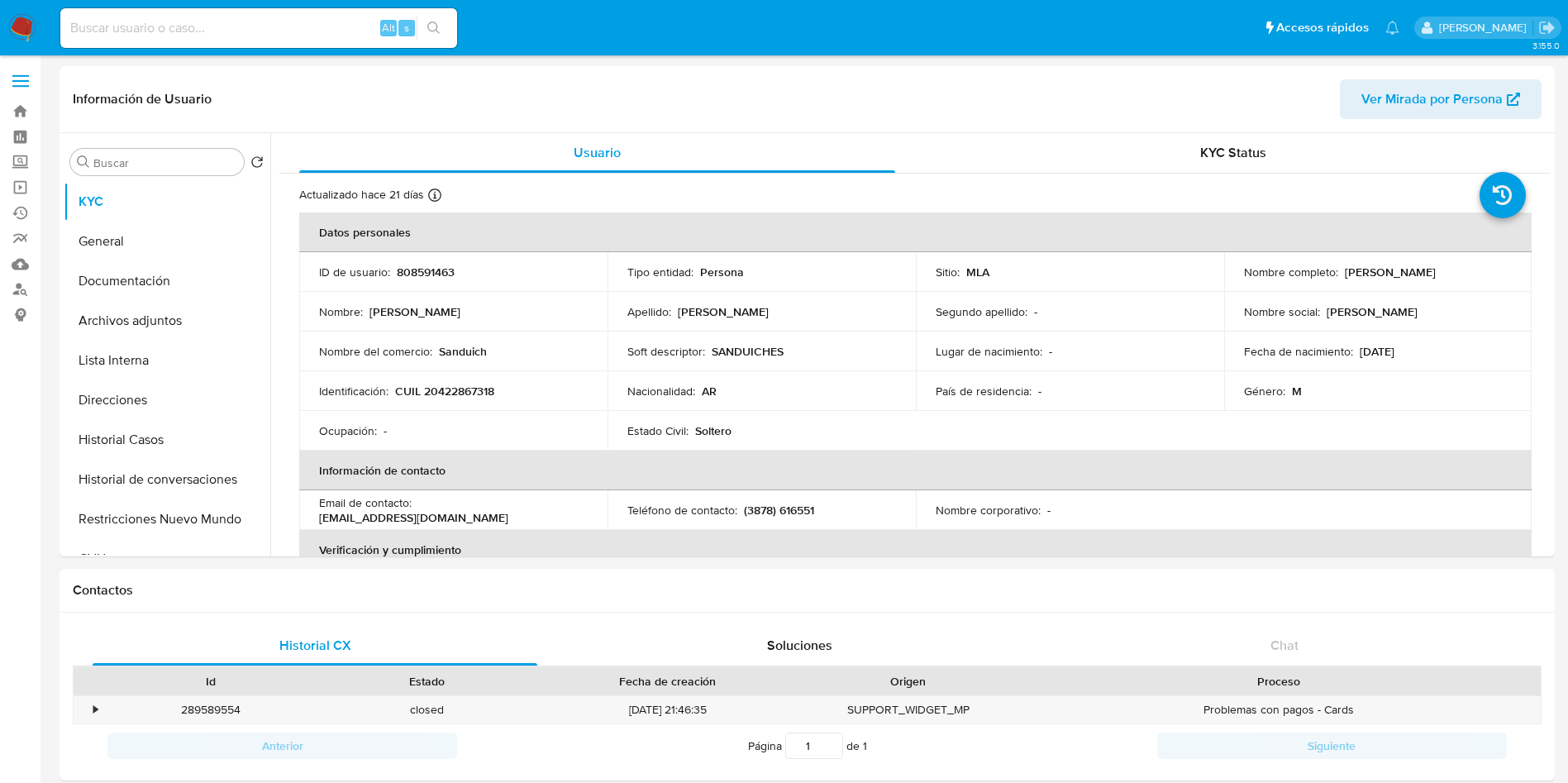
scroll to position [1160, 0]
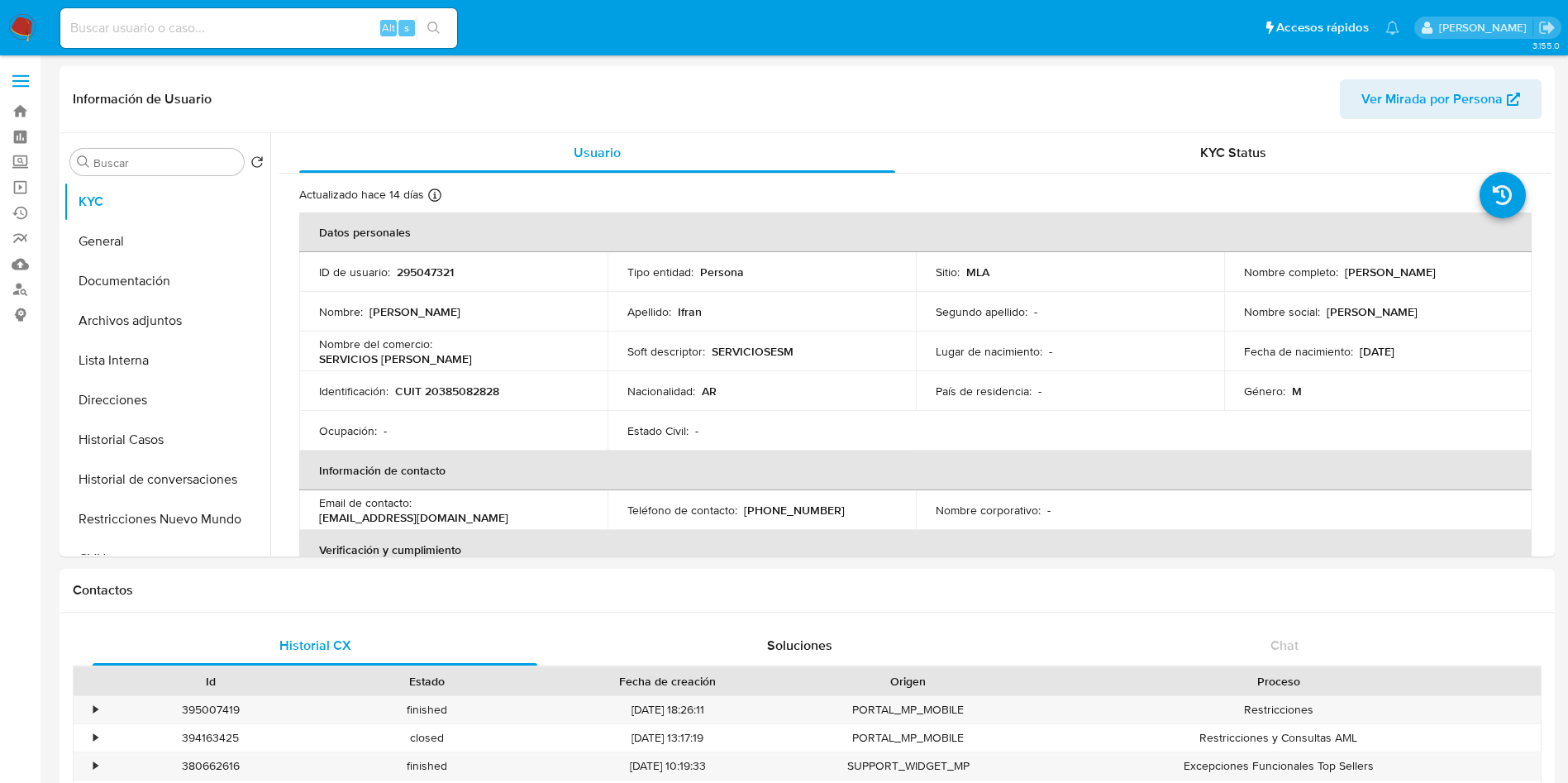
select select "10"
drag, startPoint x: 161, startPoint y: 489, endPoint x: 157, endPoint y: 496, distance: 8.1
click at [161, 488] on button "Historial de conversaciones" at bounding box center [160, 479] width 193 height 39
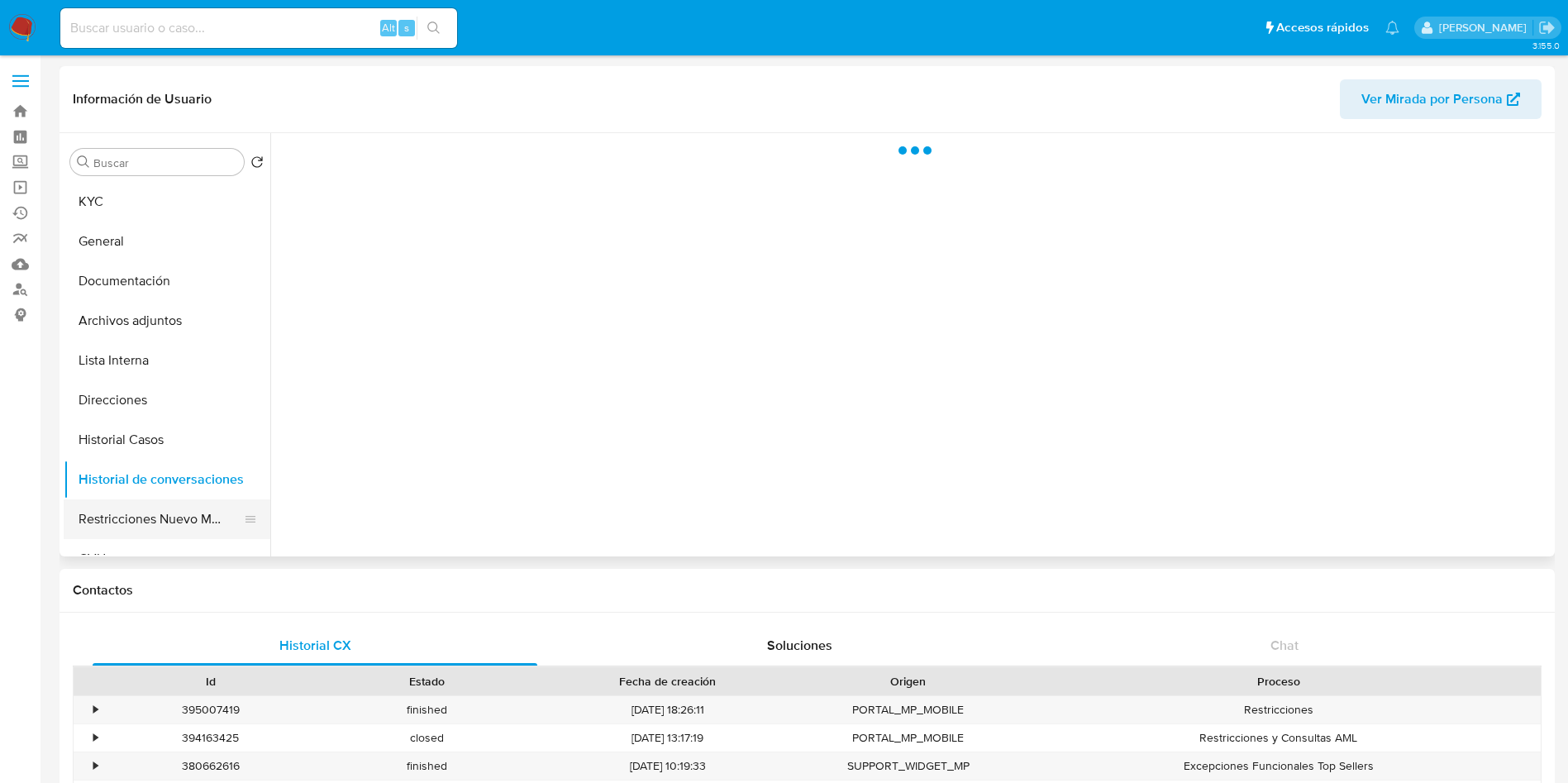
click at [142, 530] on button "Restricciones Nuevo Mundo" at bounding box center [160, 519] width 193 height 39
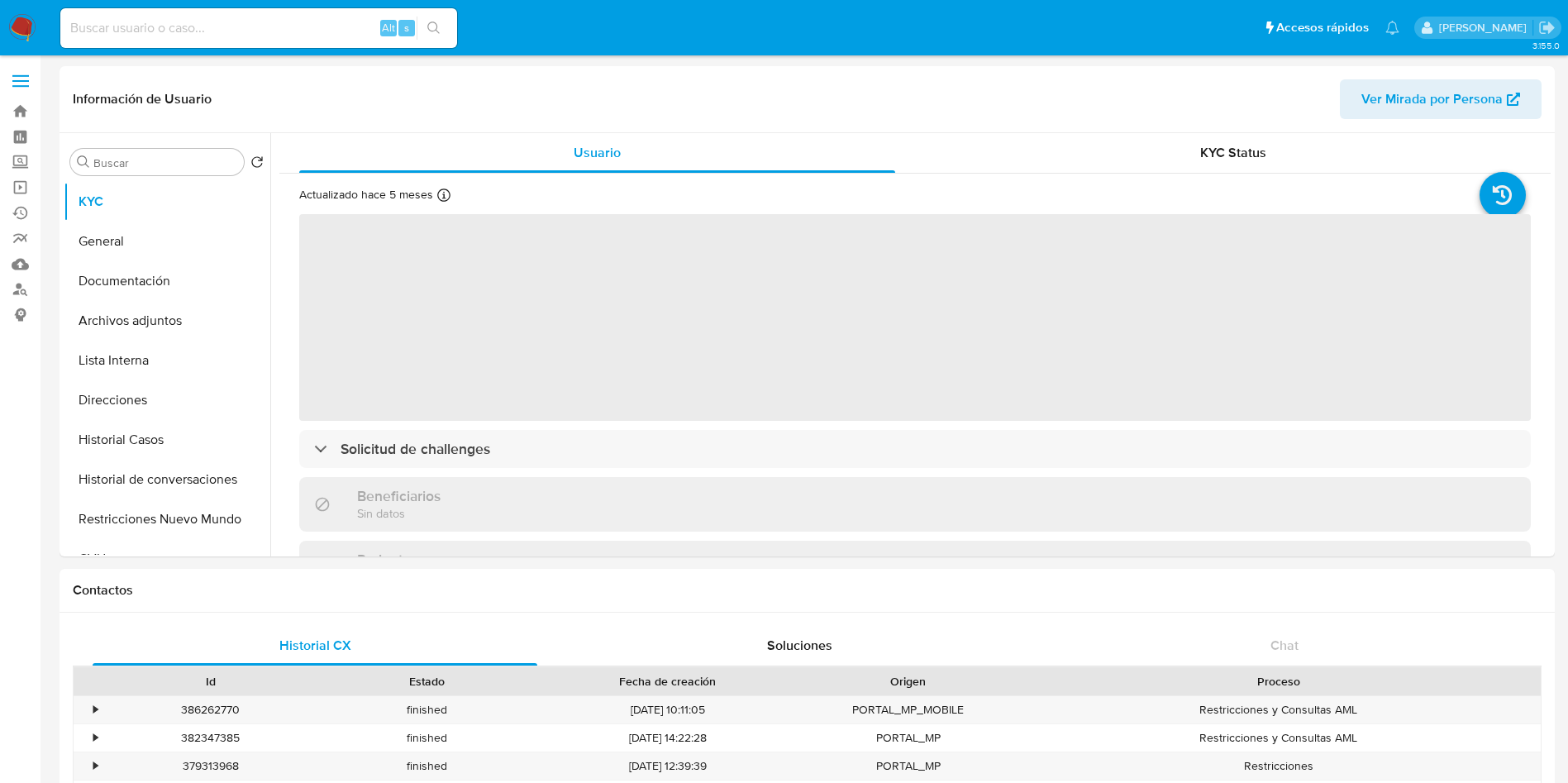
select select "10"
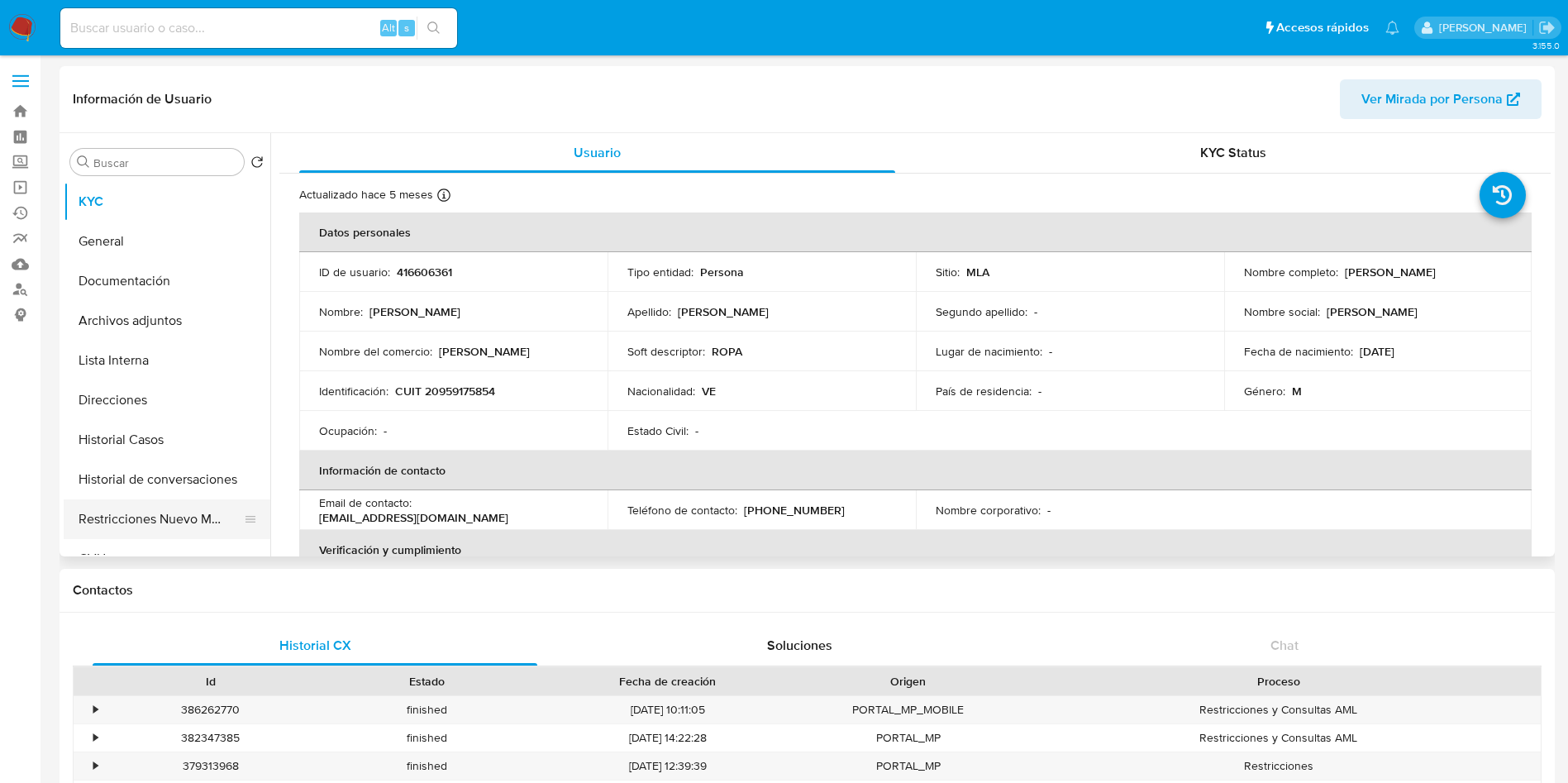
click at [234, 501] on button "Restricciones Nuevo Mundo" at bounding box center [160, 519] width 193 height 39
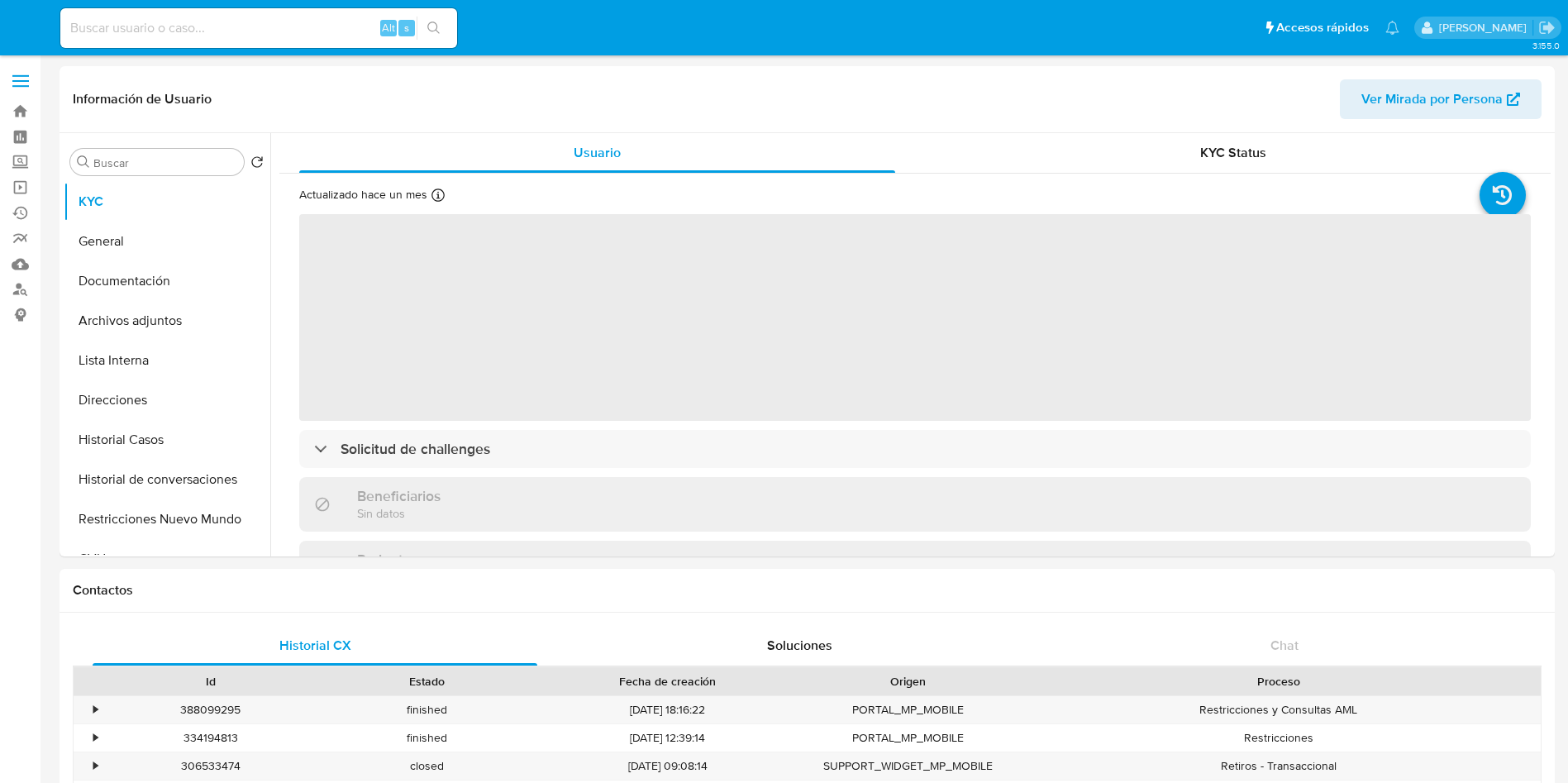
select select "10"
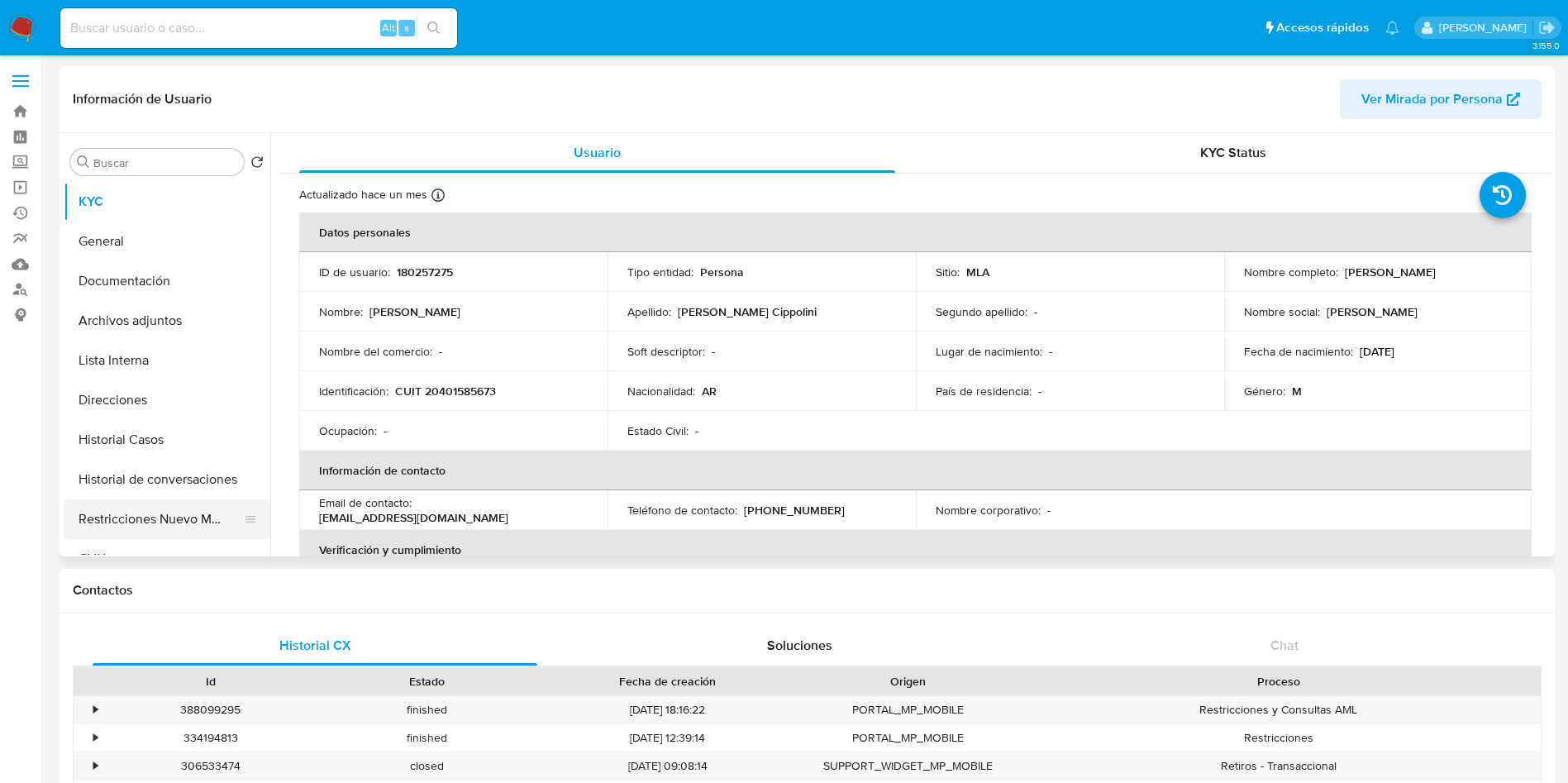
click at [162, 506] on button "Restricciones Nuevo Mundo" at bounding box center [160, 519] width 193 height 39
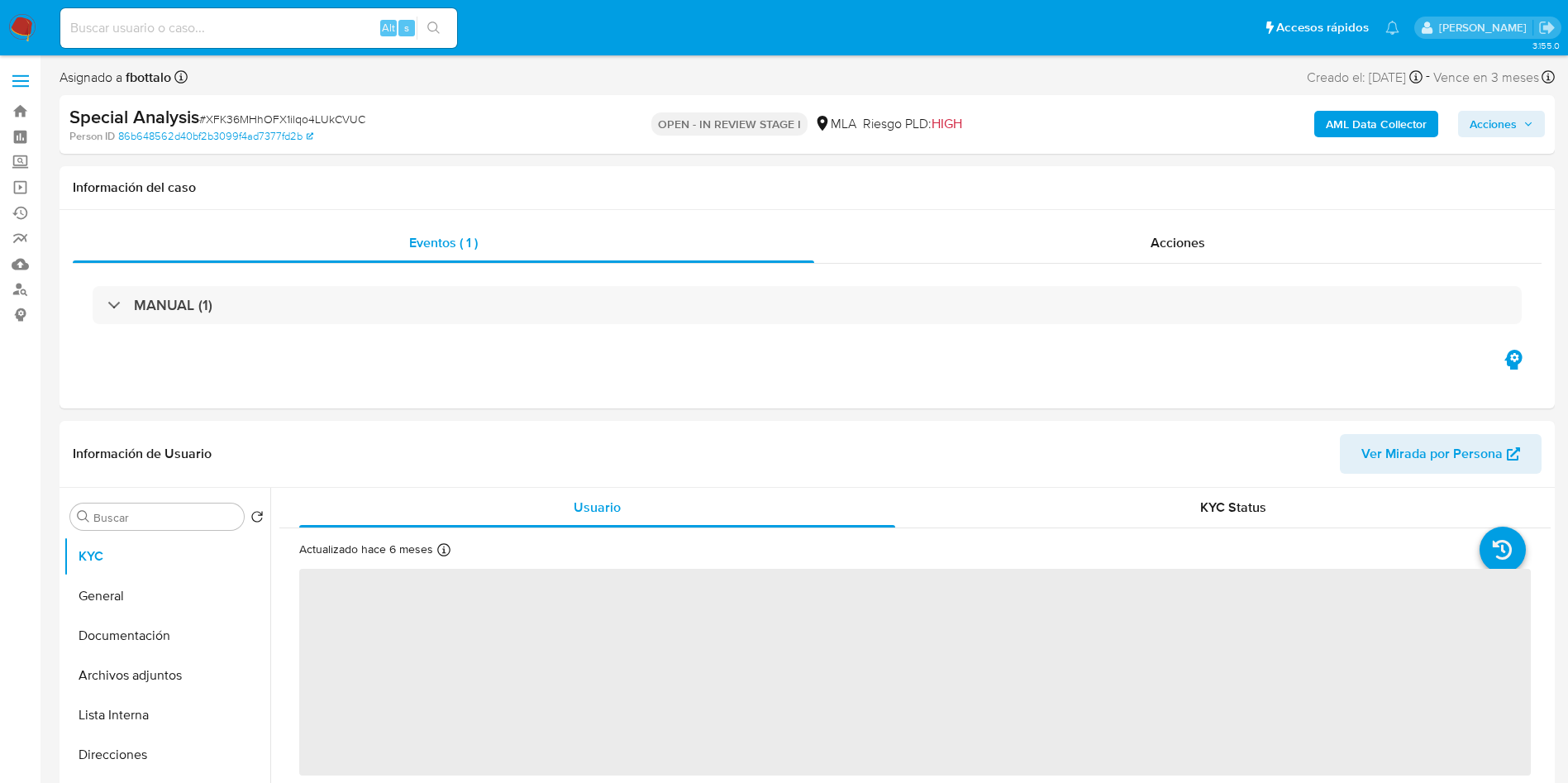
scroll to position [248, 0]
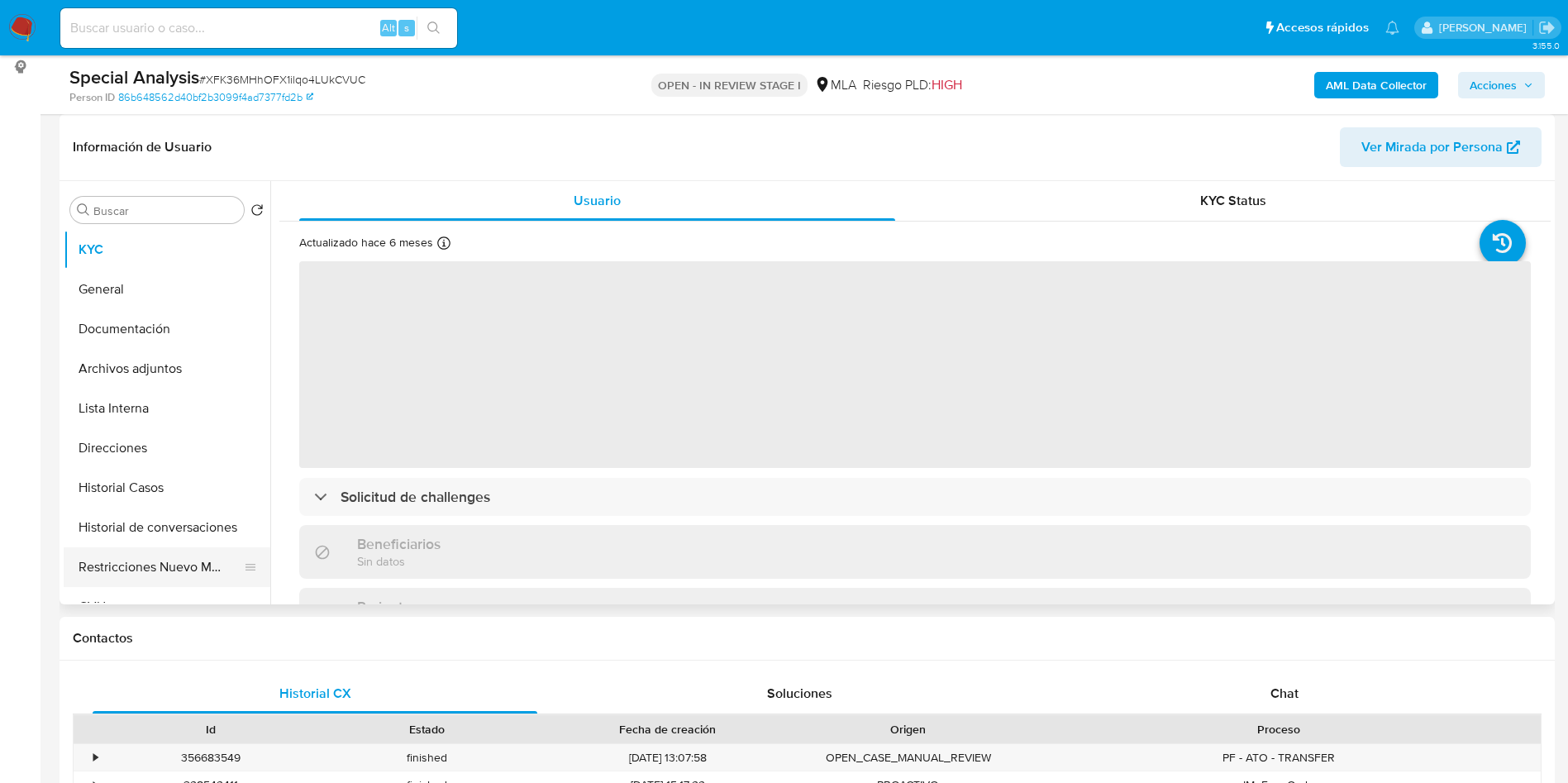
click at [142, 572] on button "Restricciones Nuevo Mundo" at bounding box center [160, 567] width 193 height 39
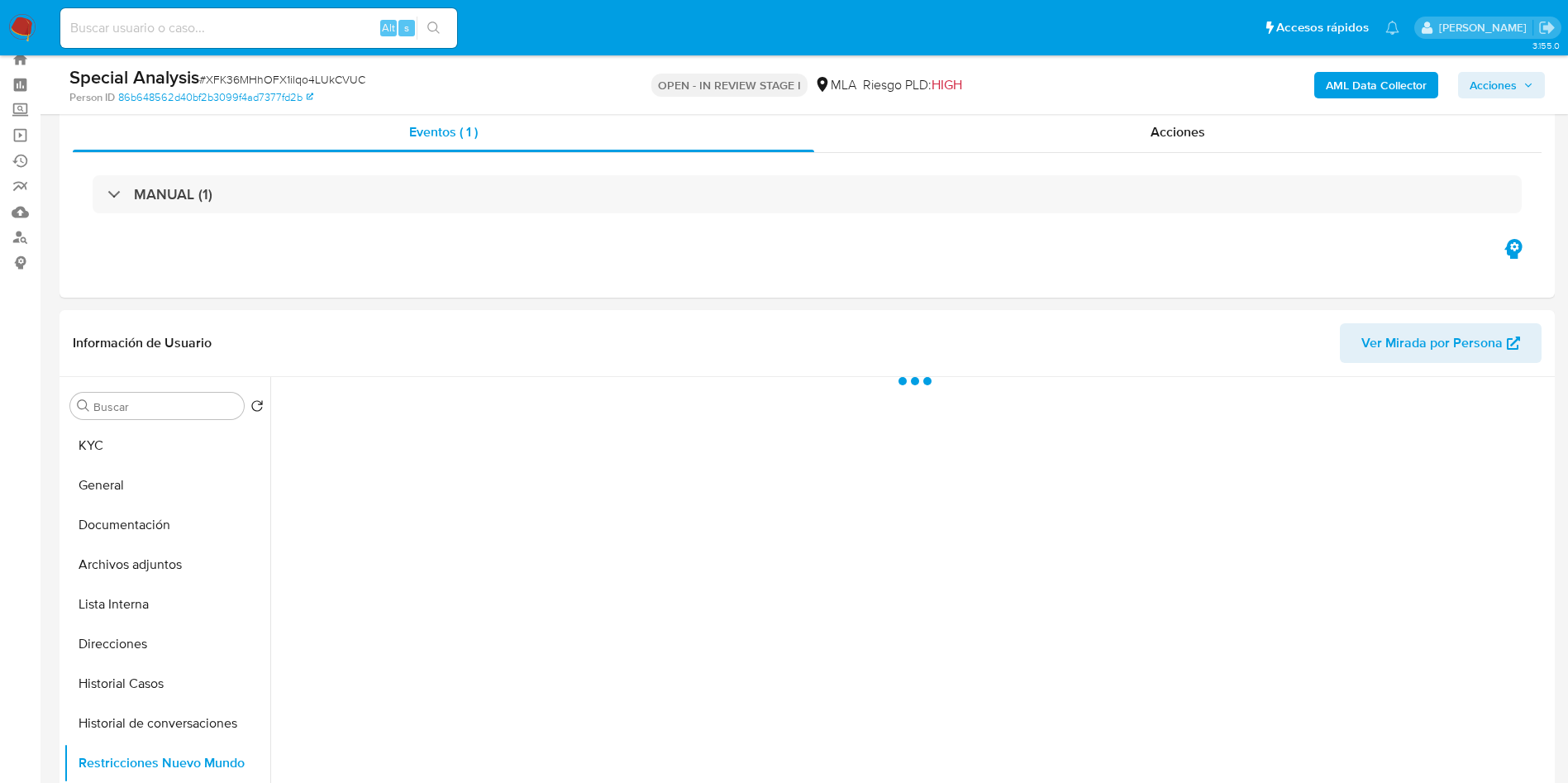
scroll to position [0, 0]
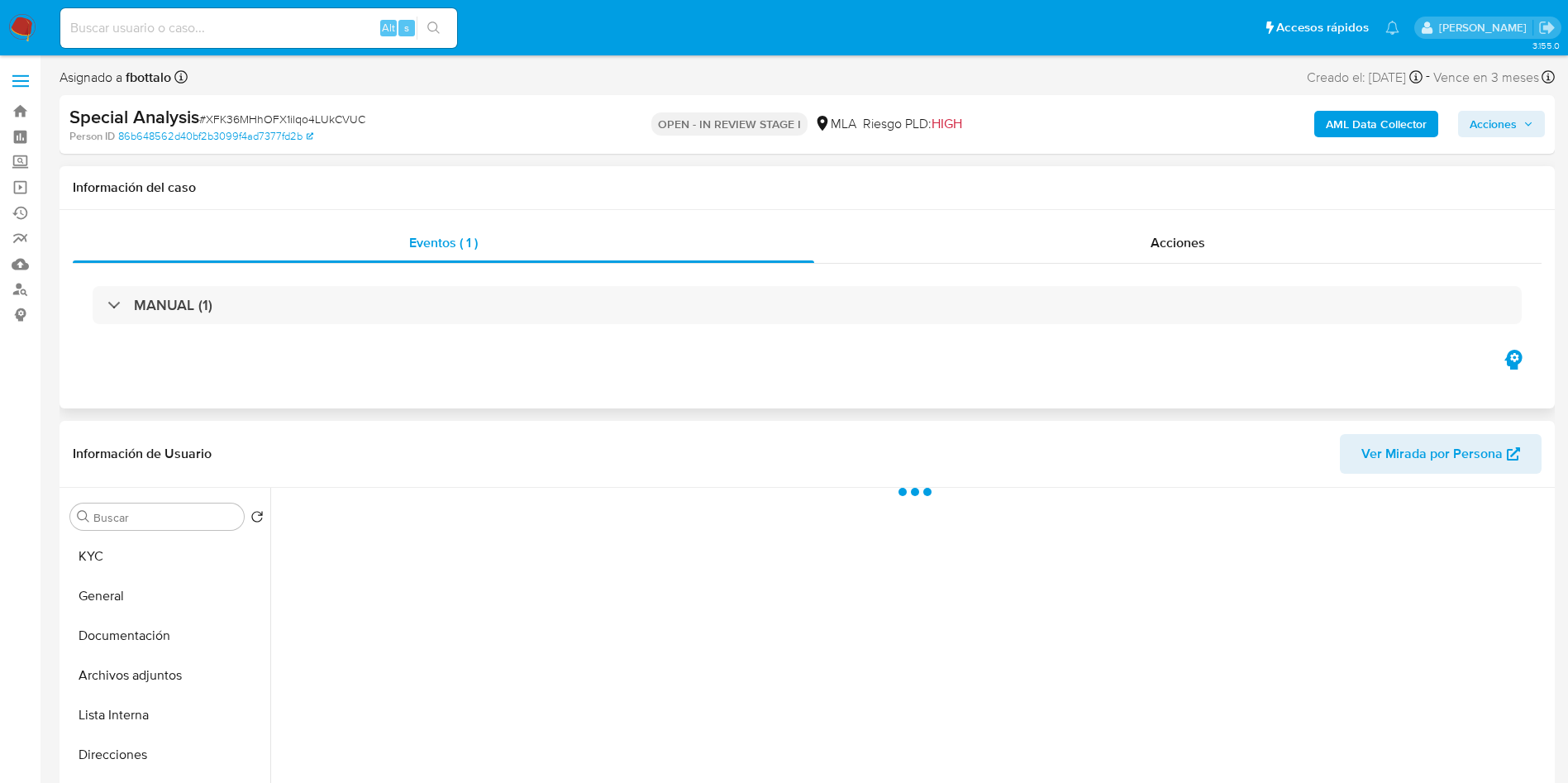
select select "10"
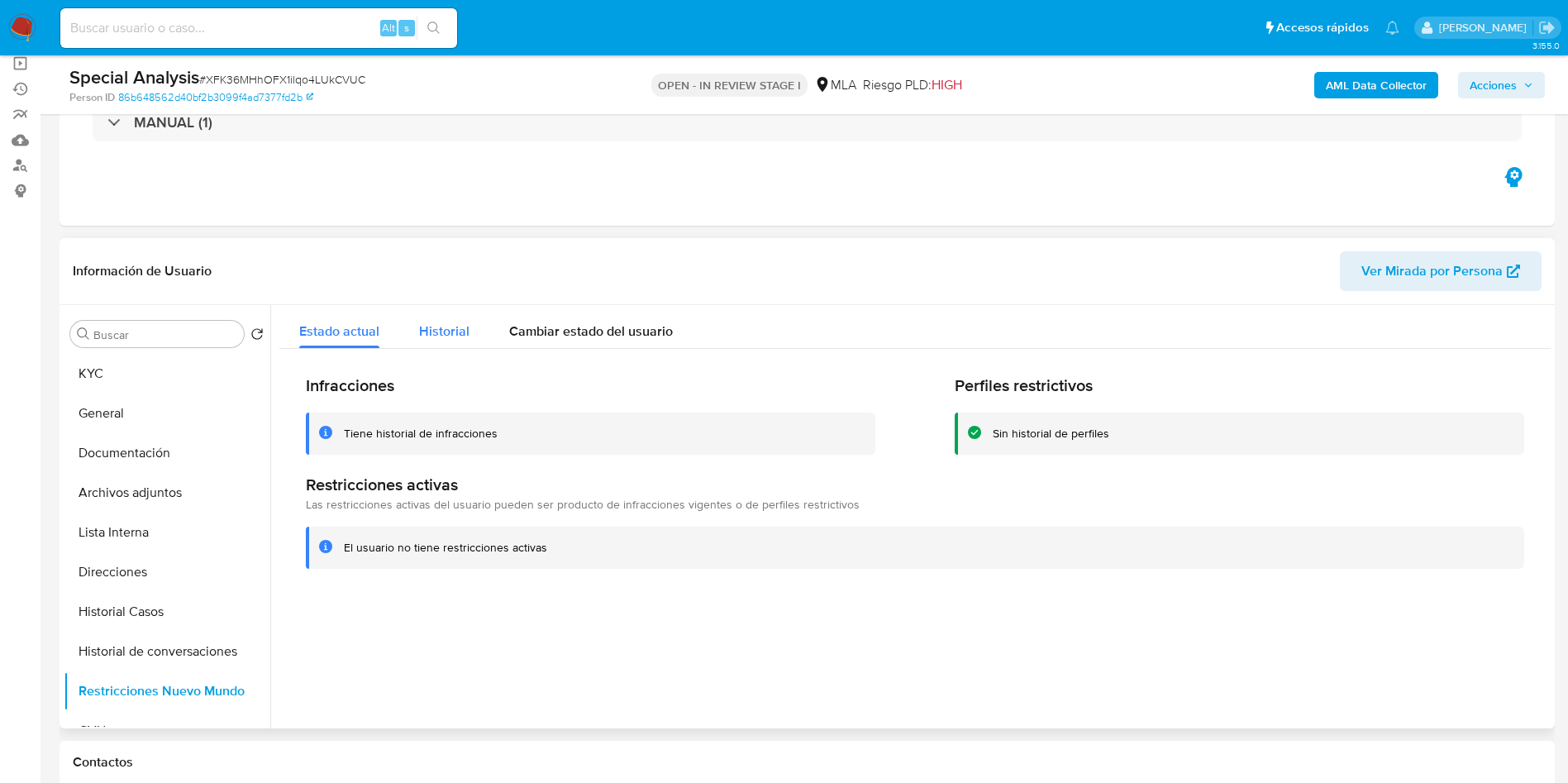
click at [433, 334] on span "Historial" at bounding box center [444, 331] width 51 height 19
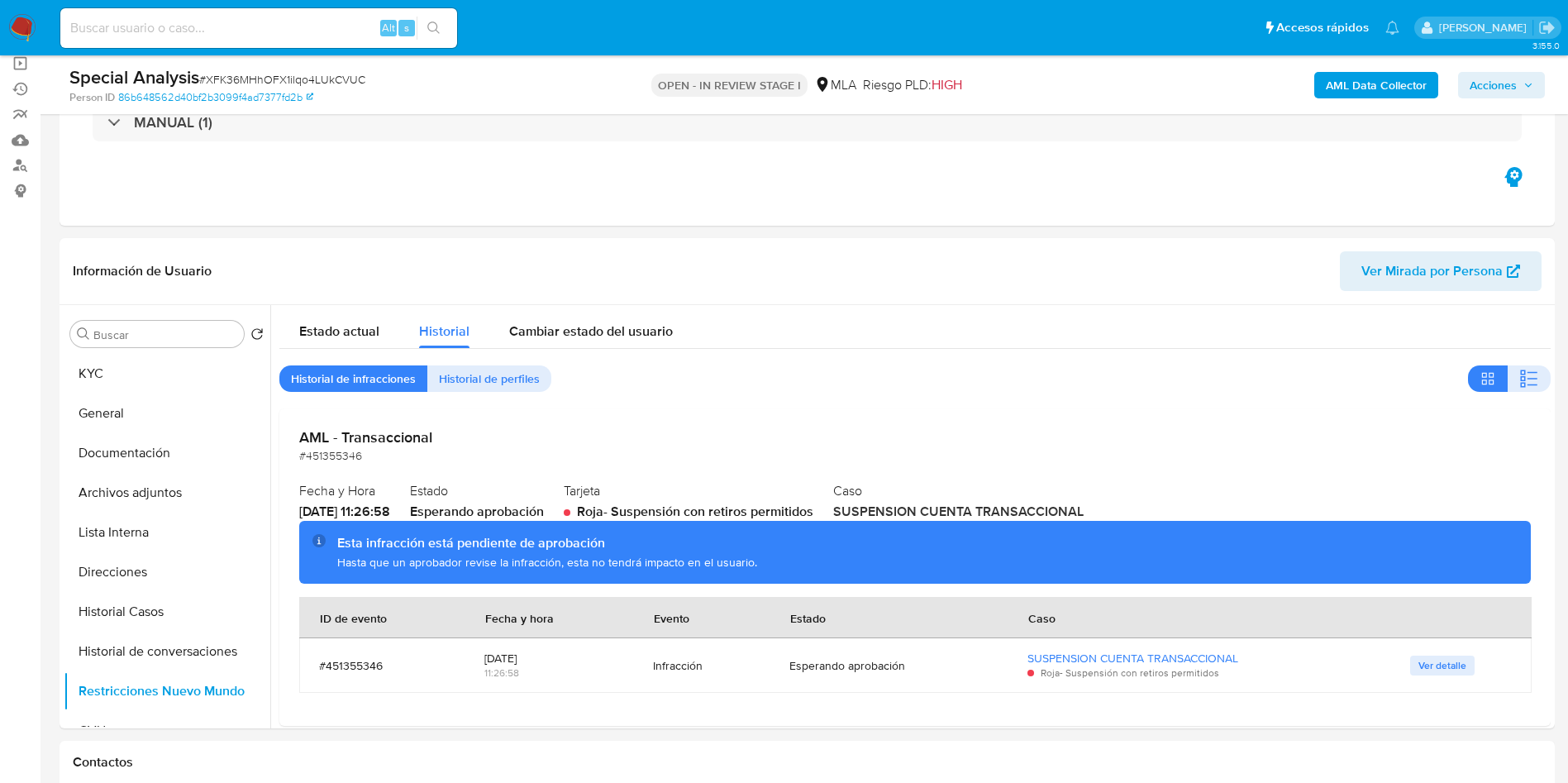
click at [1516, 79] on span "Acciones" at bounding box center [1493, 85] width 47 height 26
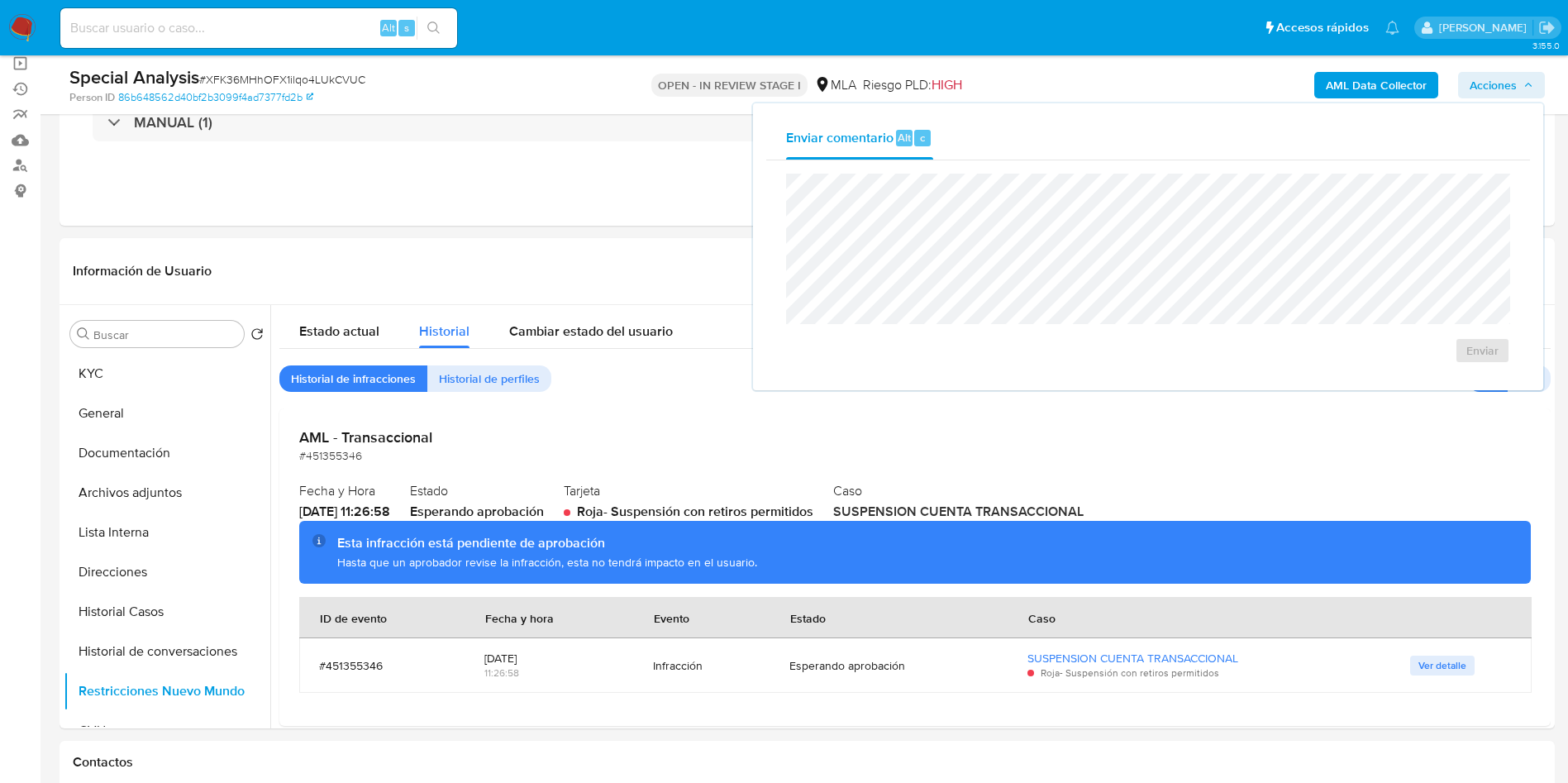
click at [1171, 129] on div "Enviar comentario Alt c" at bounding box center [1148, 138] width 764 height 43
click at [296, 90] on link "86b648562d40bf2b3099f4ad7377fd2b" at bounding box center [216, 98] width 195 height 15
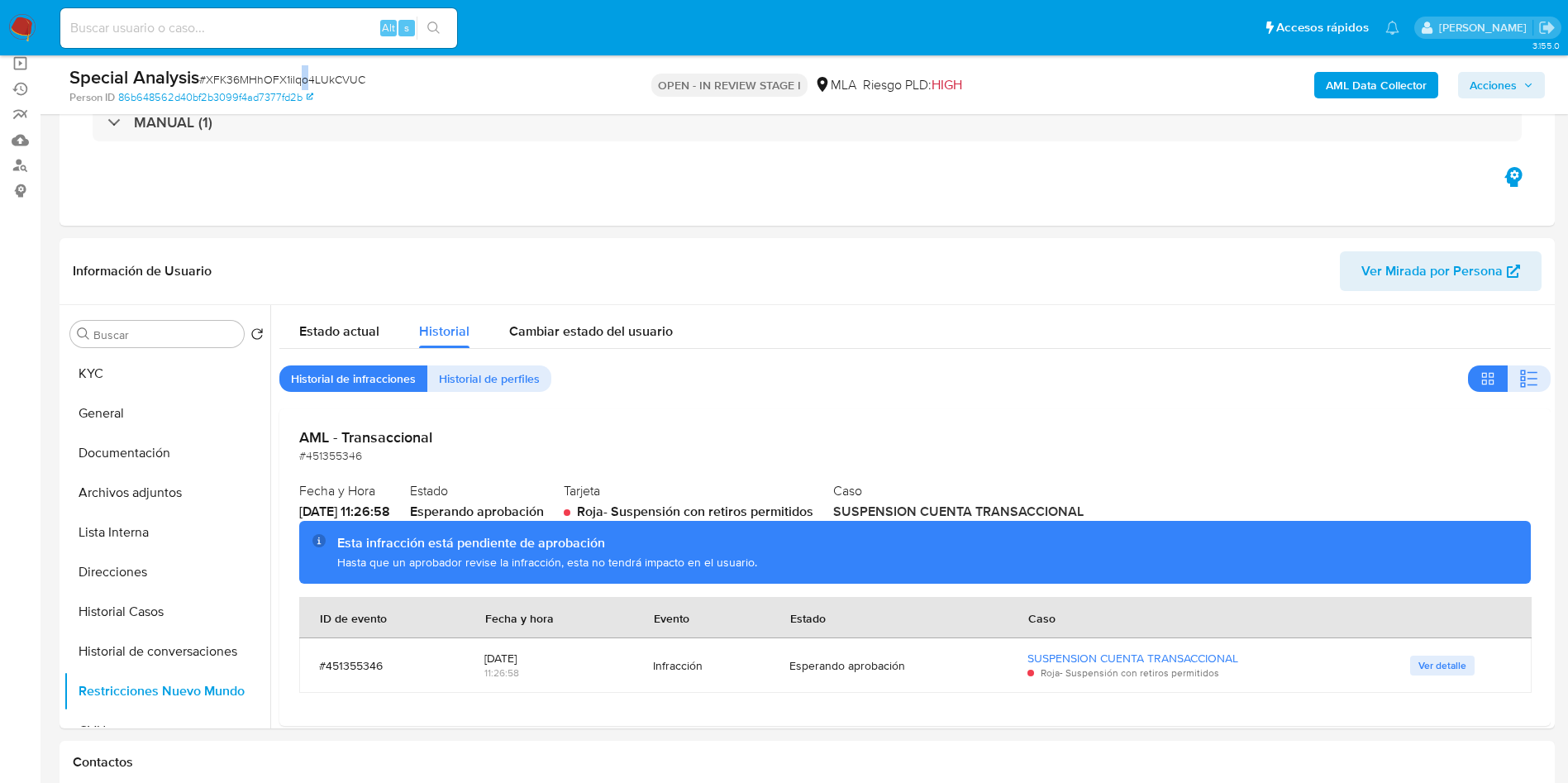
click at [306, 74] on span "# XFK36MHhOFX1ilqo4LUkCVUC" at bounding box center [282, 80] width 166 height 17
click at [354, 71] on span "# XFK36MHhOFX1ilqo4LUkCVUC" at bounding box center [282, 80] width 166 height 17
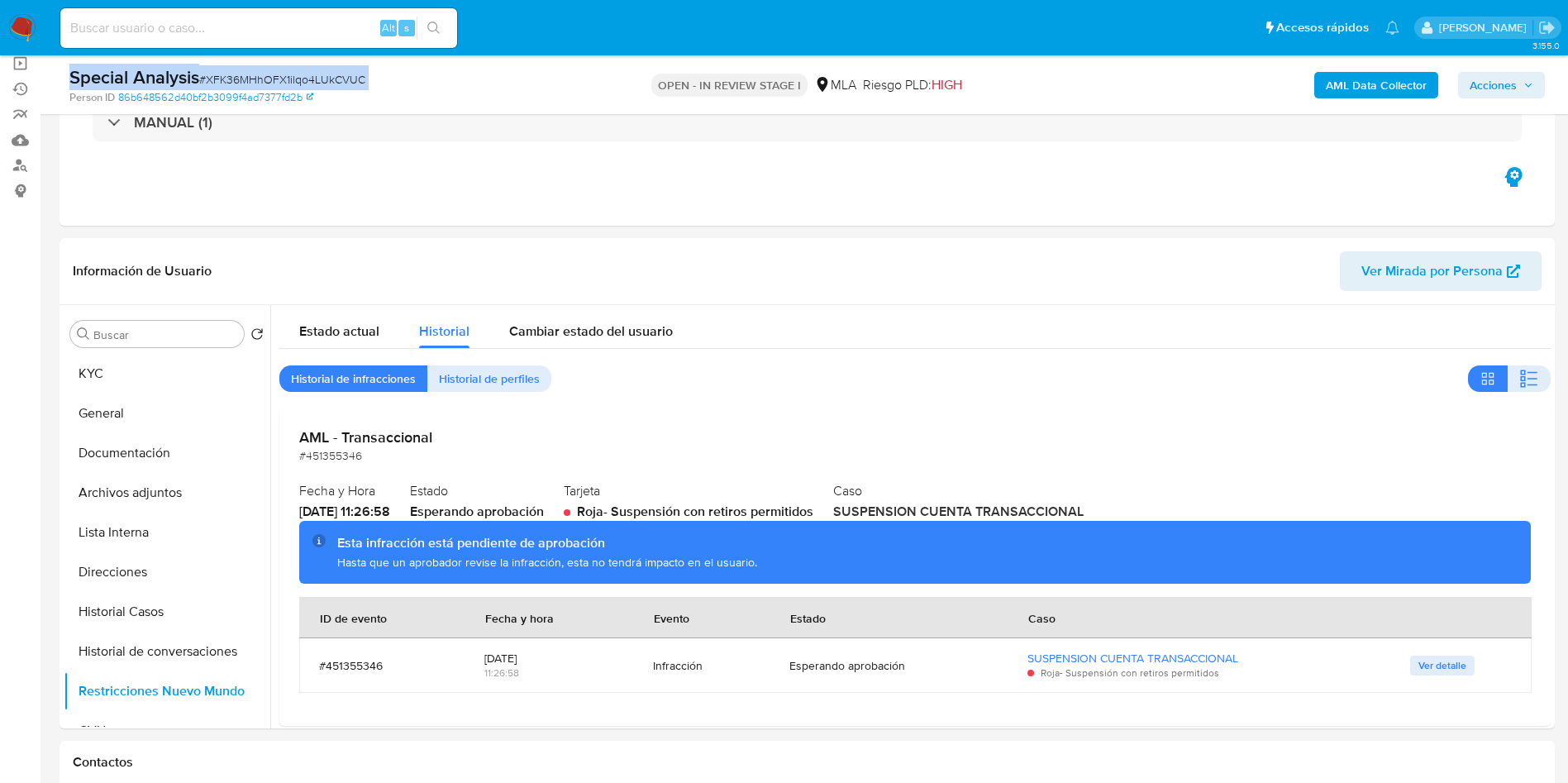
click at [482, 76] on div "Special Analysis # XFK36MHhOFX1ilqo4LUkCVUC" at bounding box center [312, 78] width 486 height 24
click at [346, 82] on span "# XFK36MHhOFX1ilqo4LUkCVUC" at bounding box center [282, 80] width 166 height 17
copy span "XFK36MHhOFX1ilqo4LUkCVUC"
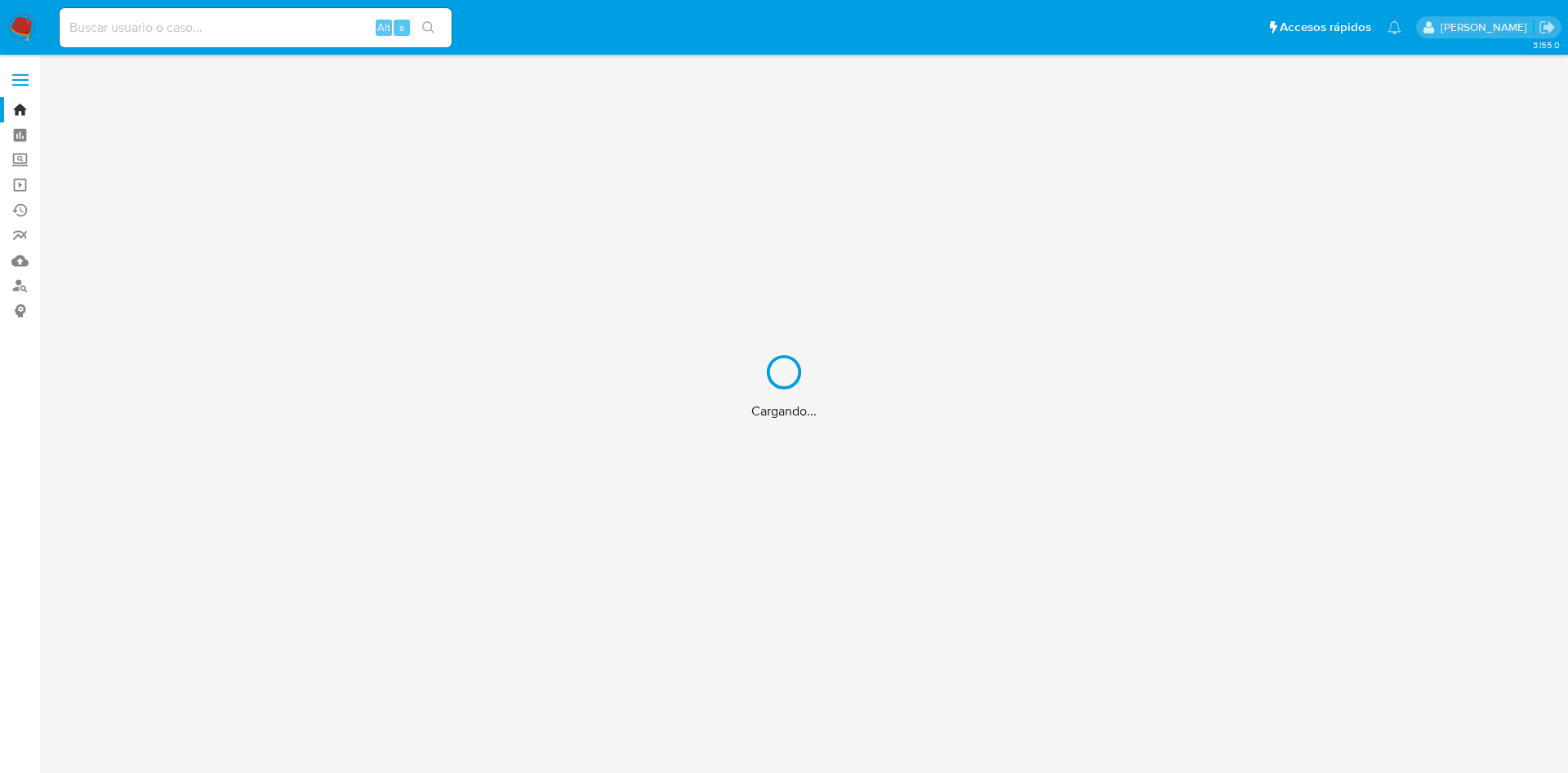
click at [843, 771] on div "Cargando..." at bounding box center [784, 386] width 1568 height 773
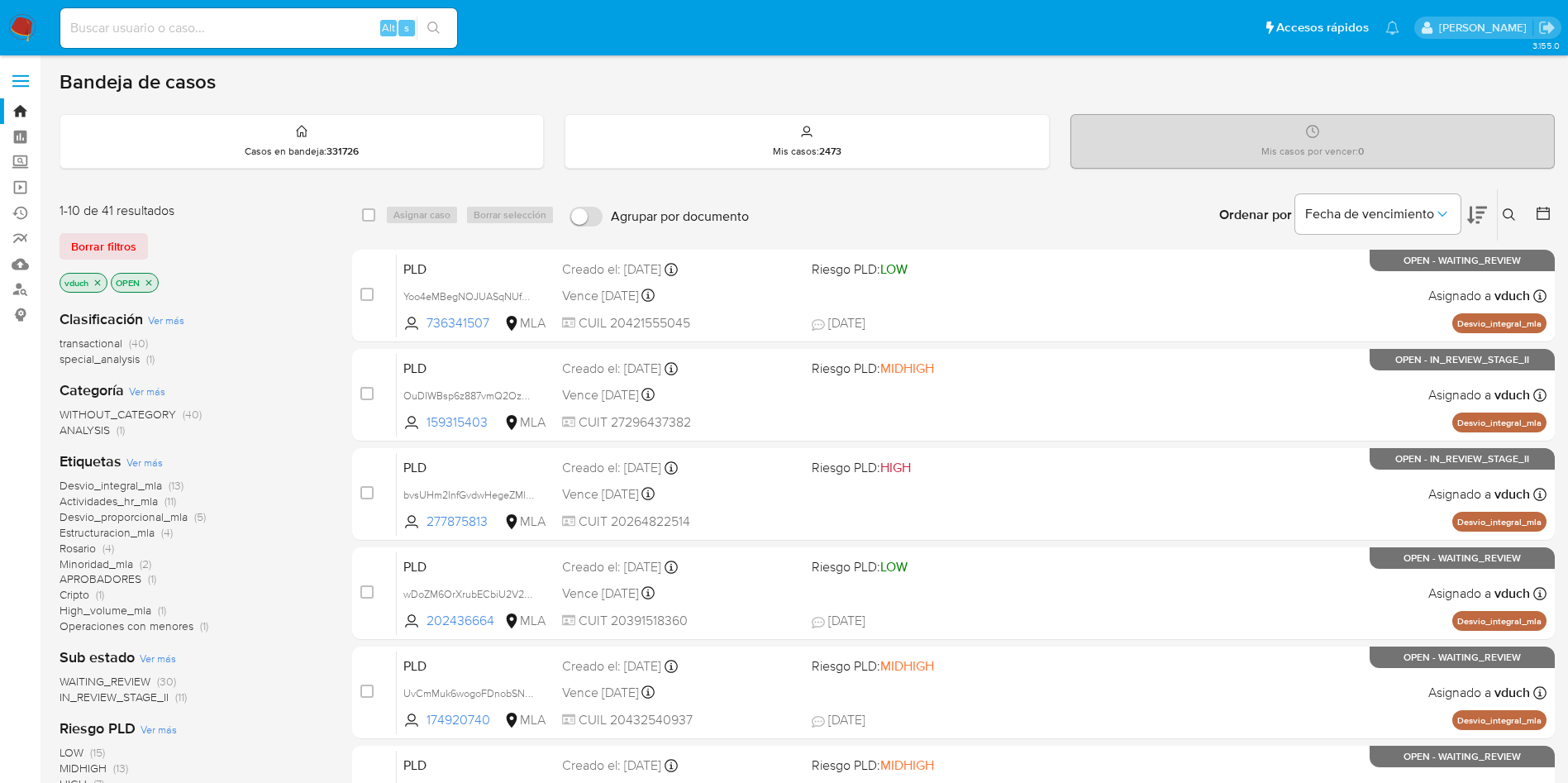
click at [1501, 216] on button at bounding box center [1511, 215] width 27 height 20
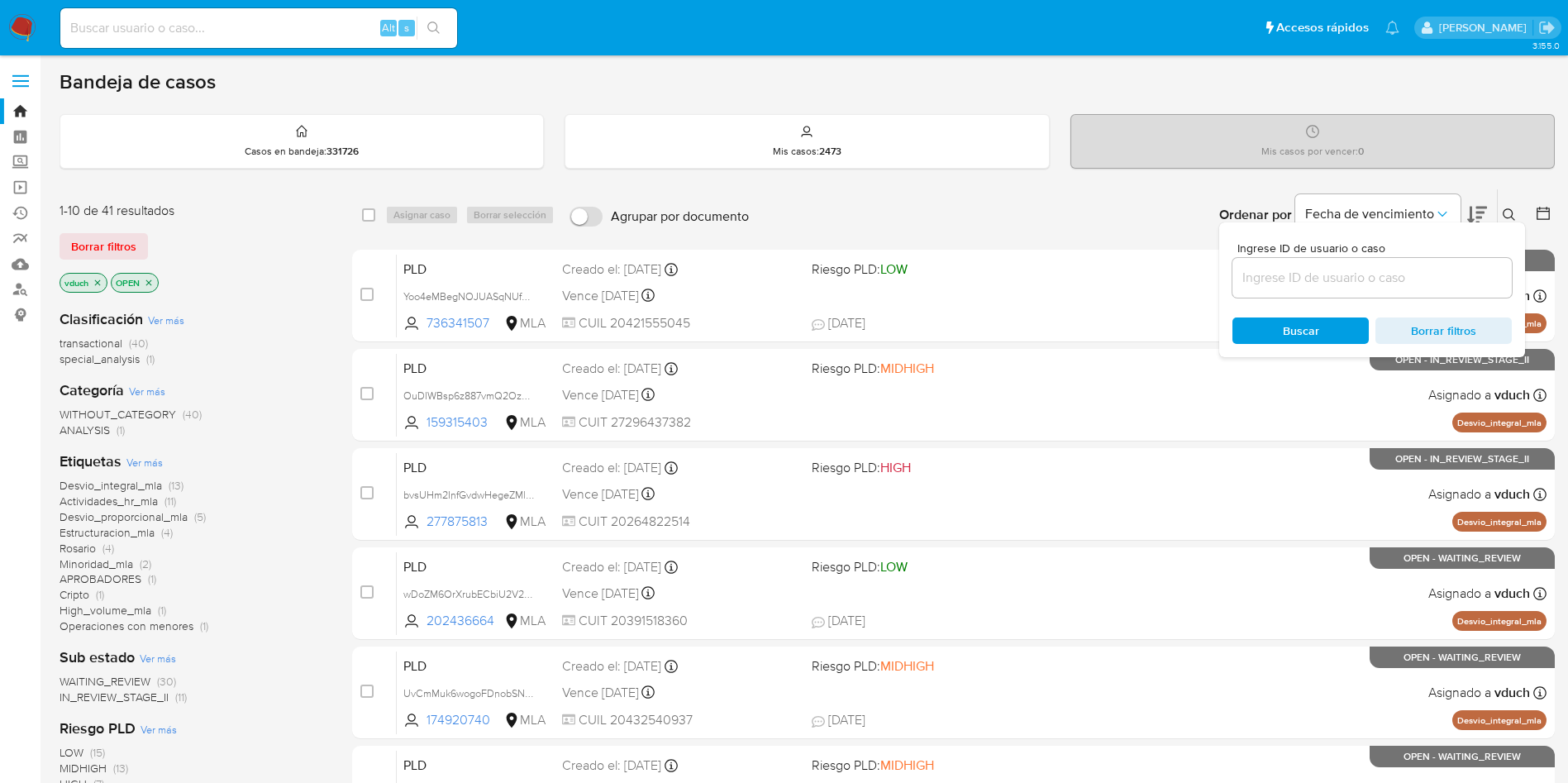
click at [1404, 269] on input at bounding box center [1372, 278] width 279 height 22
type input "XFK36MHhOFX1ilqo4LUkCVUC"
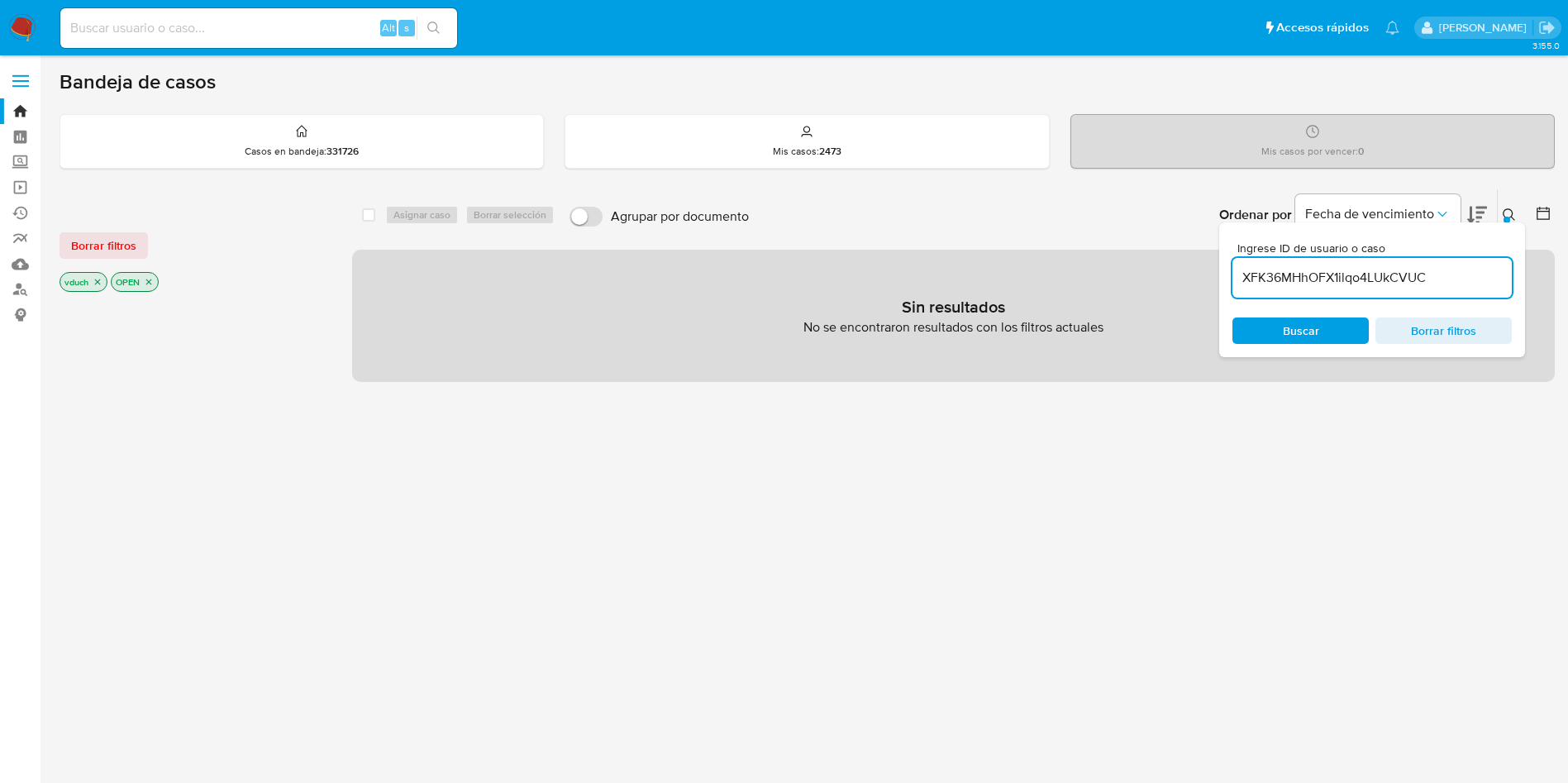
click at [97, 278] on icon "close-filter" at bounding box center [97, 281] width 10 height 10
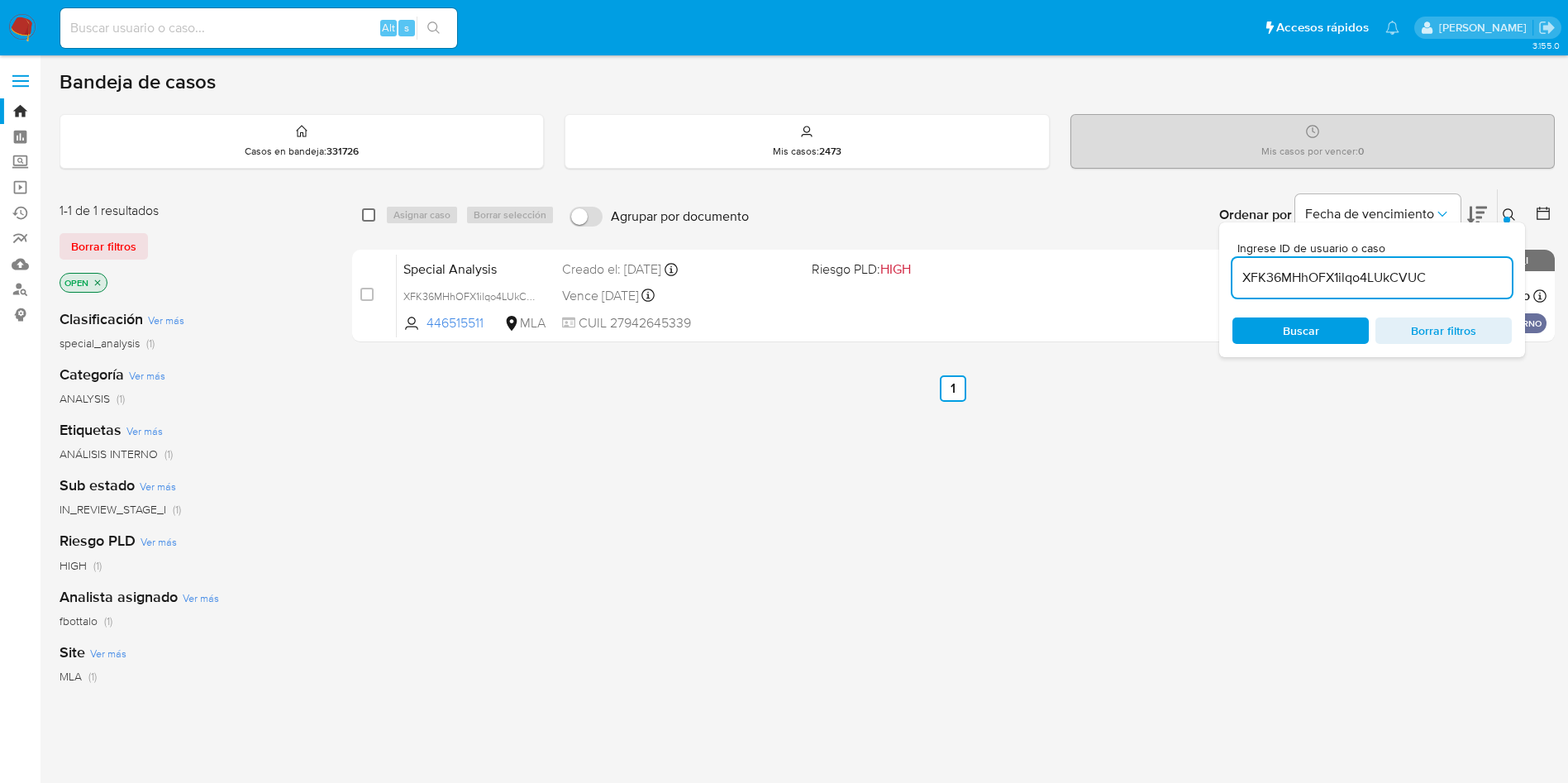
click at [363, 215] on input "checkbox" at bounding box center [368, 215] width 13 height 13
checkbox input "true"
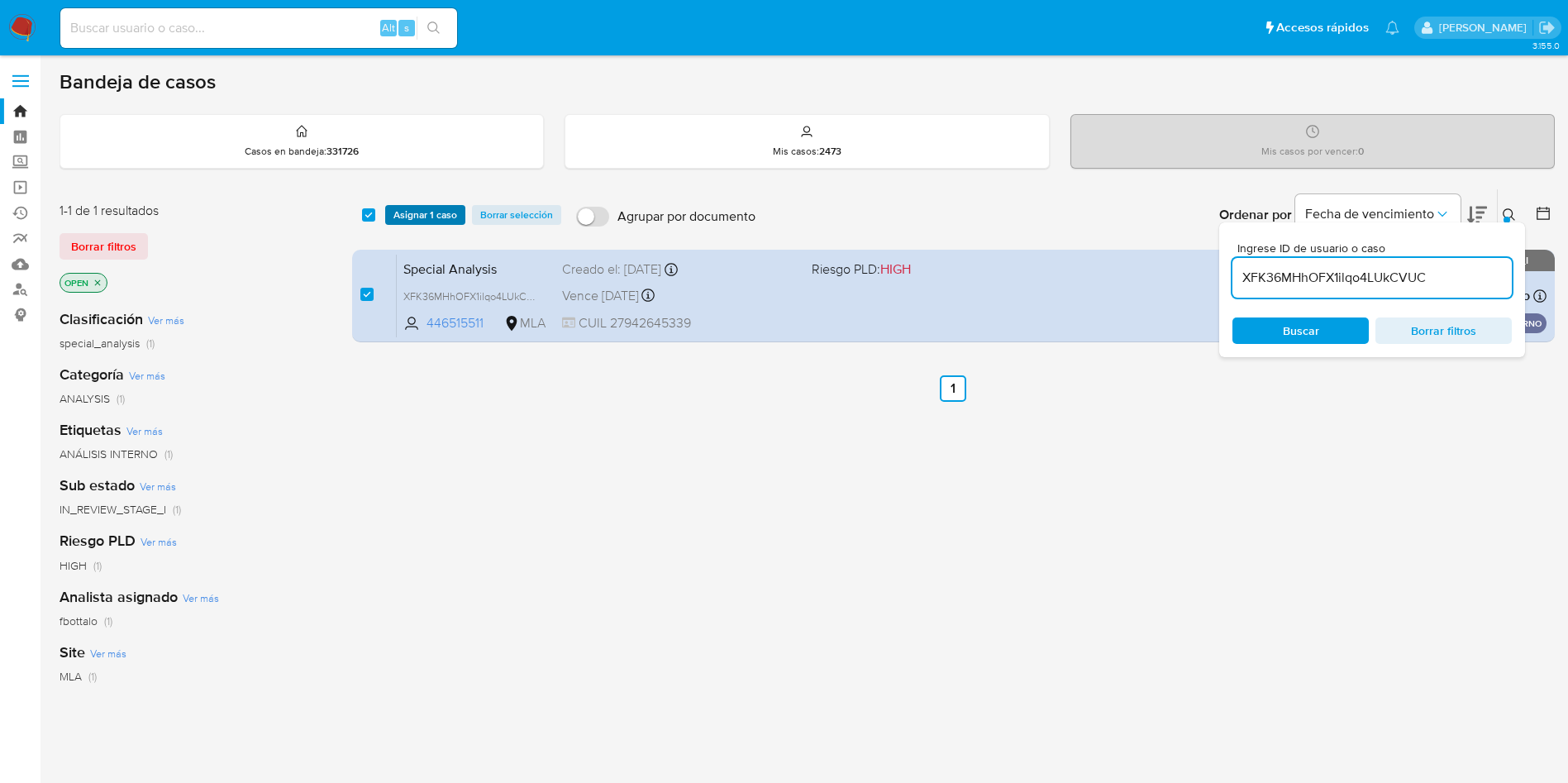
click at [402, 218] on span "Asignar 1 caso" at bounding box center [426, 215] width 64 height 17
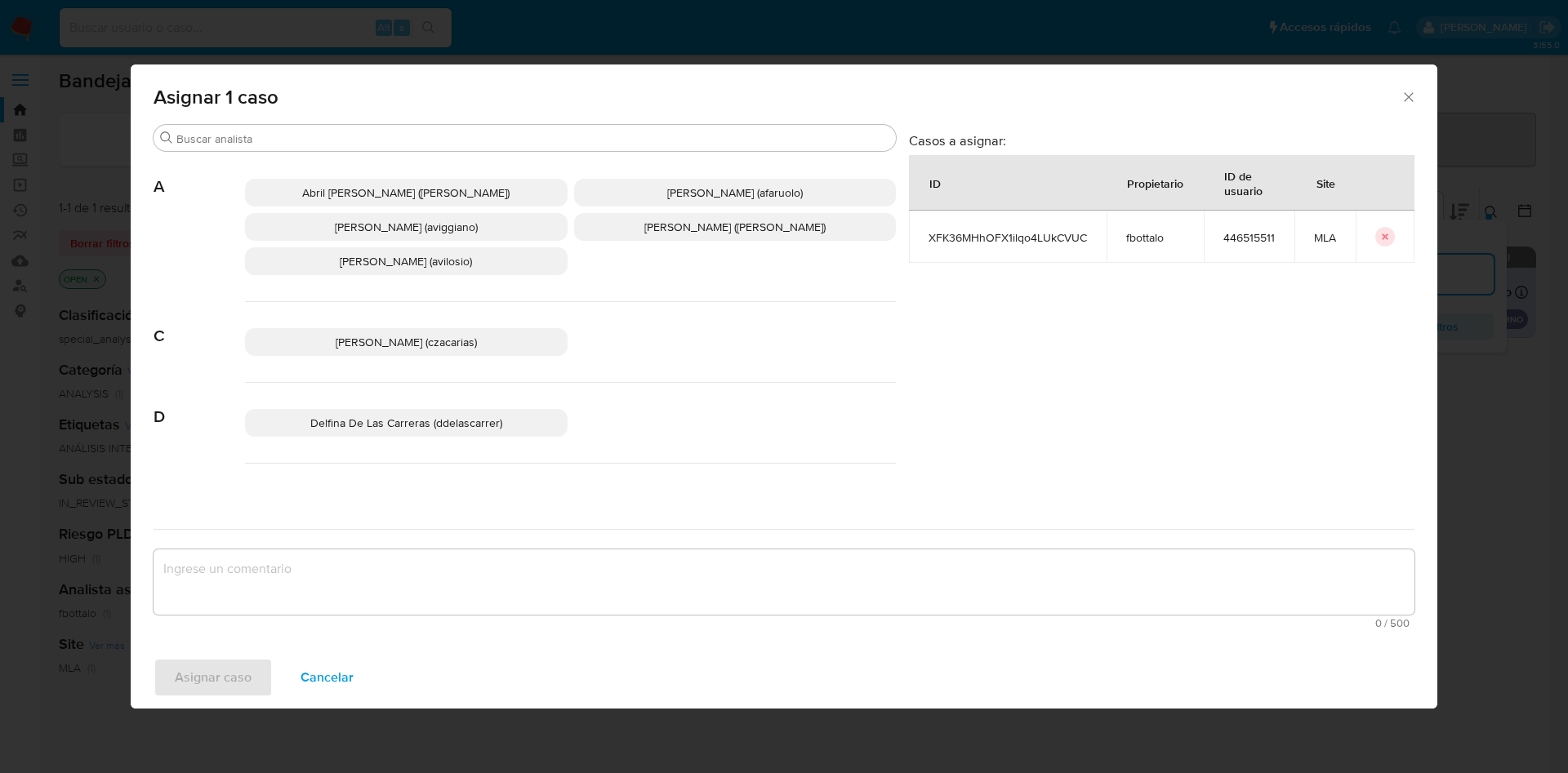
scroll to position [1527, 0]
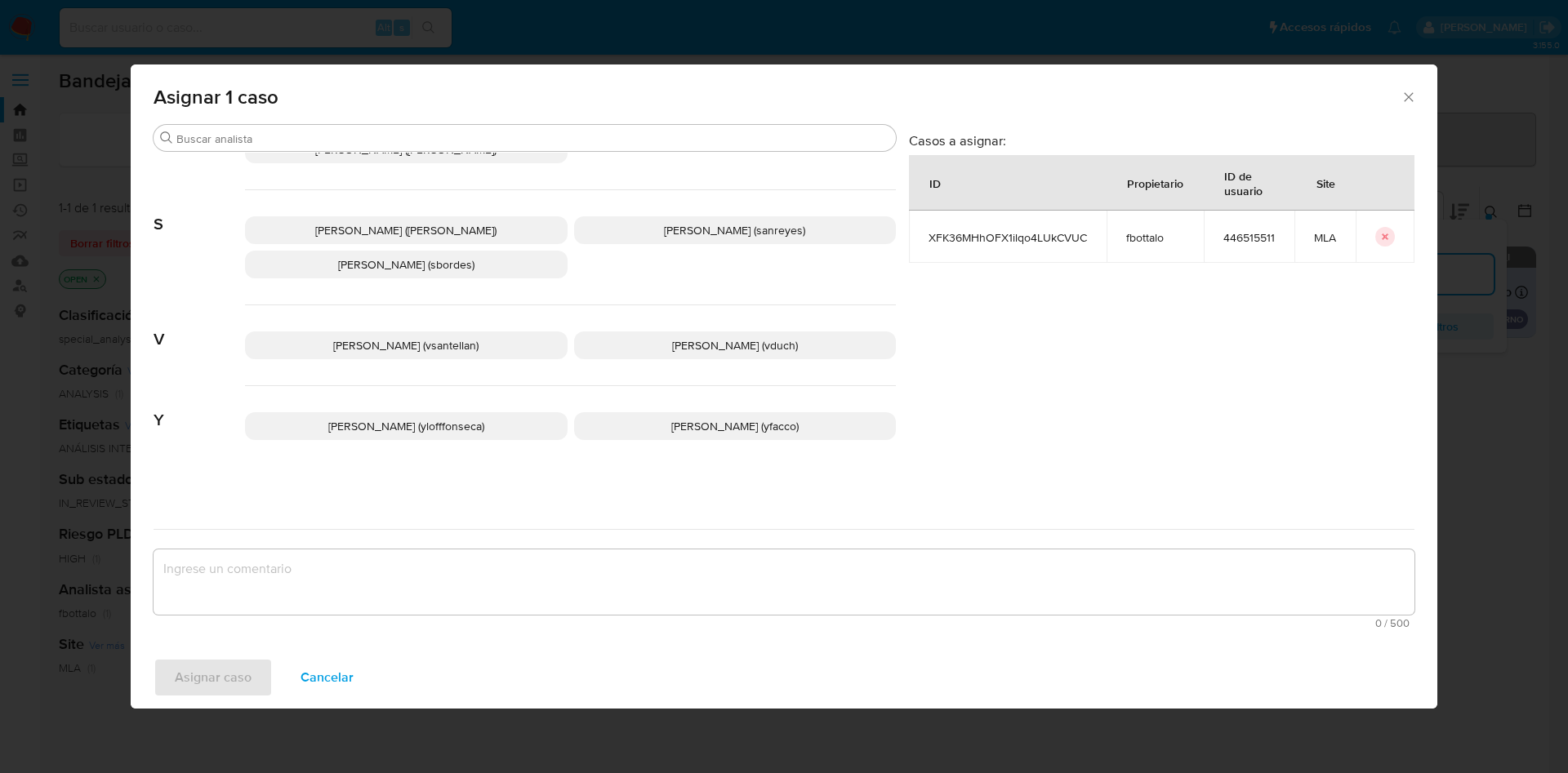
click at [757, 335] on p "Valeria Duch (vduch)" at bounding box center [735, 345] width 322 height 28
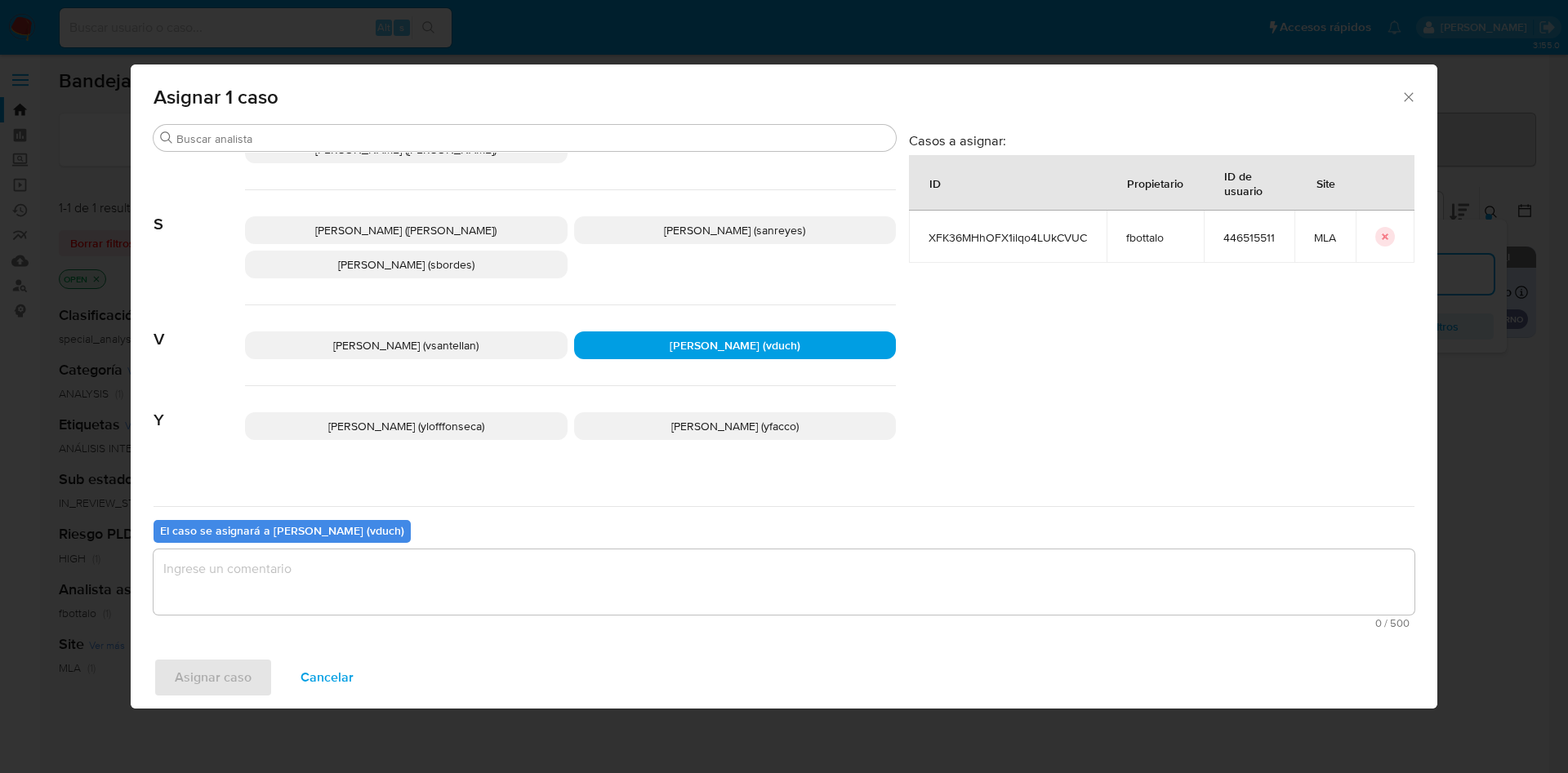
click at [775, 532] on div "El caso se asignará a Valeria Duch (vduch) 0 / 500 500 caracteres restantes" at bounding box center [784, 570] width 1261 height 129
click at [693, 583] on textarea "assign-modal" at bounding box center [784, 582] width 1261 height 66
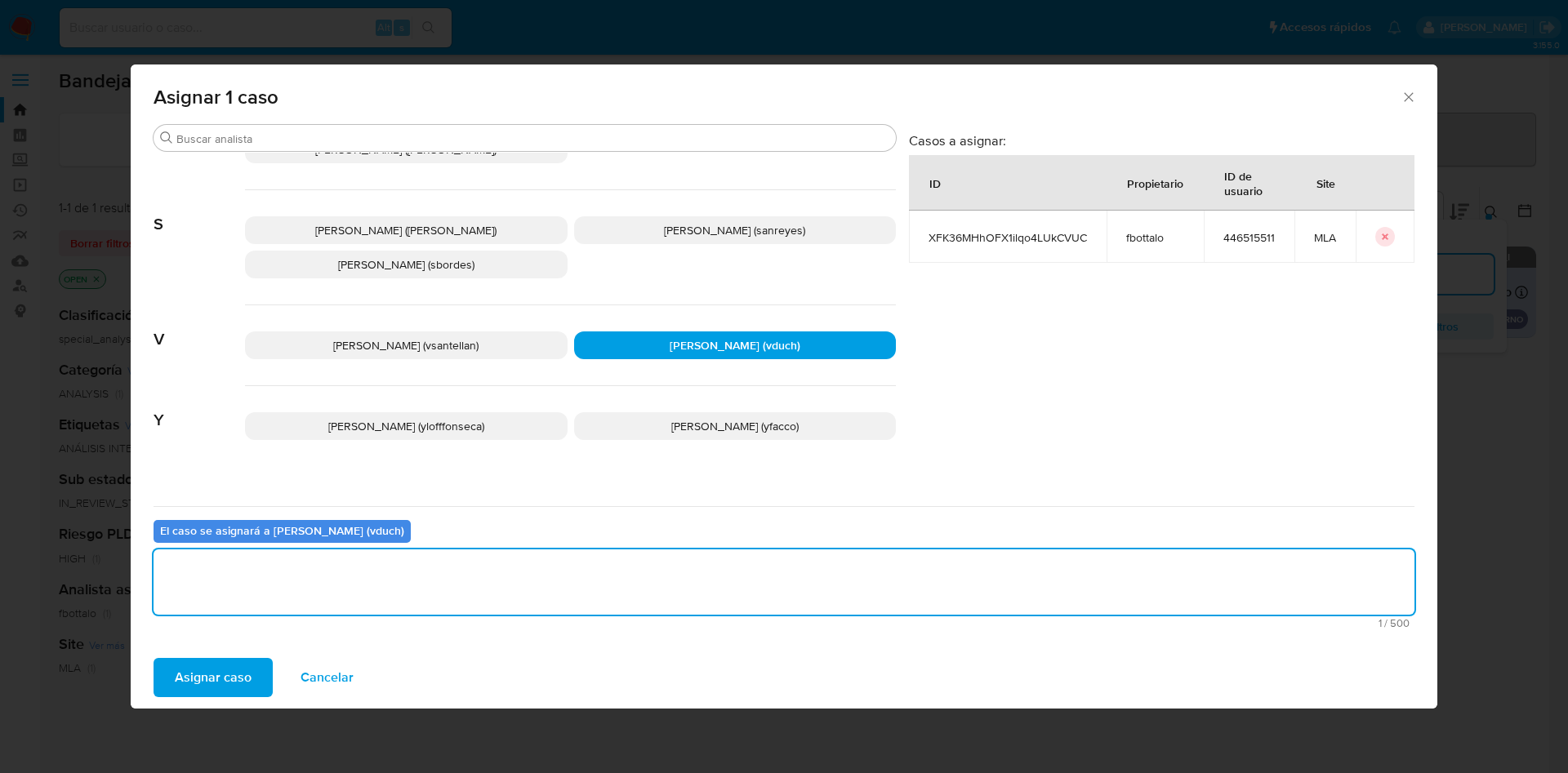
click at [184, 661] on span "Asignar caso" at bounding box center [213, 678] width 77 height 36
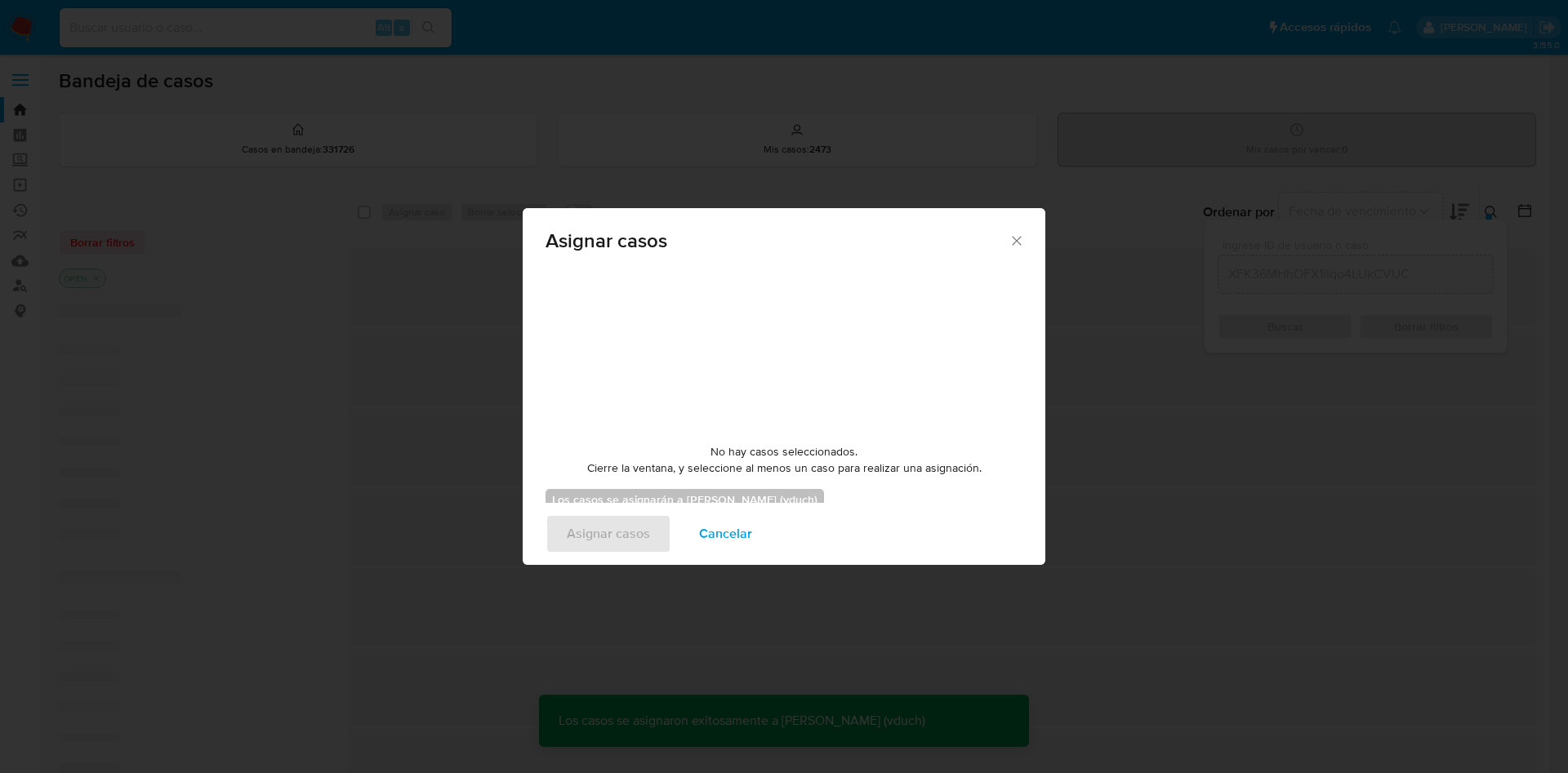
checkbox input "false"
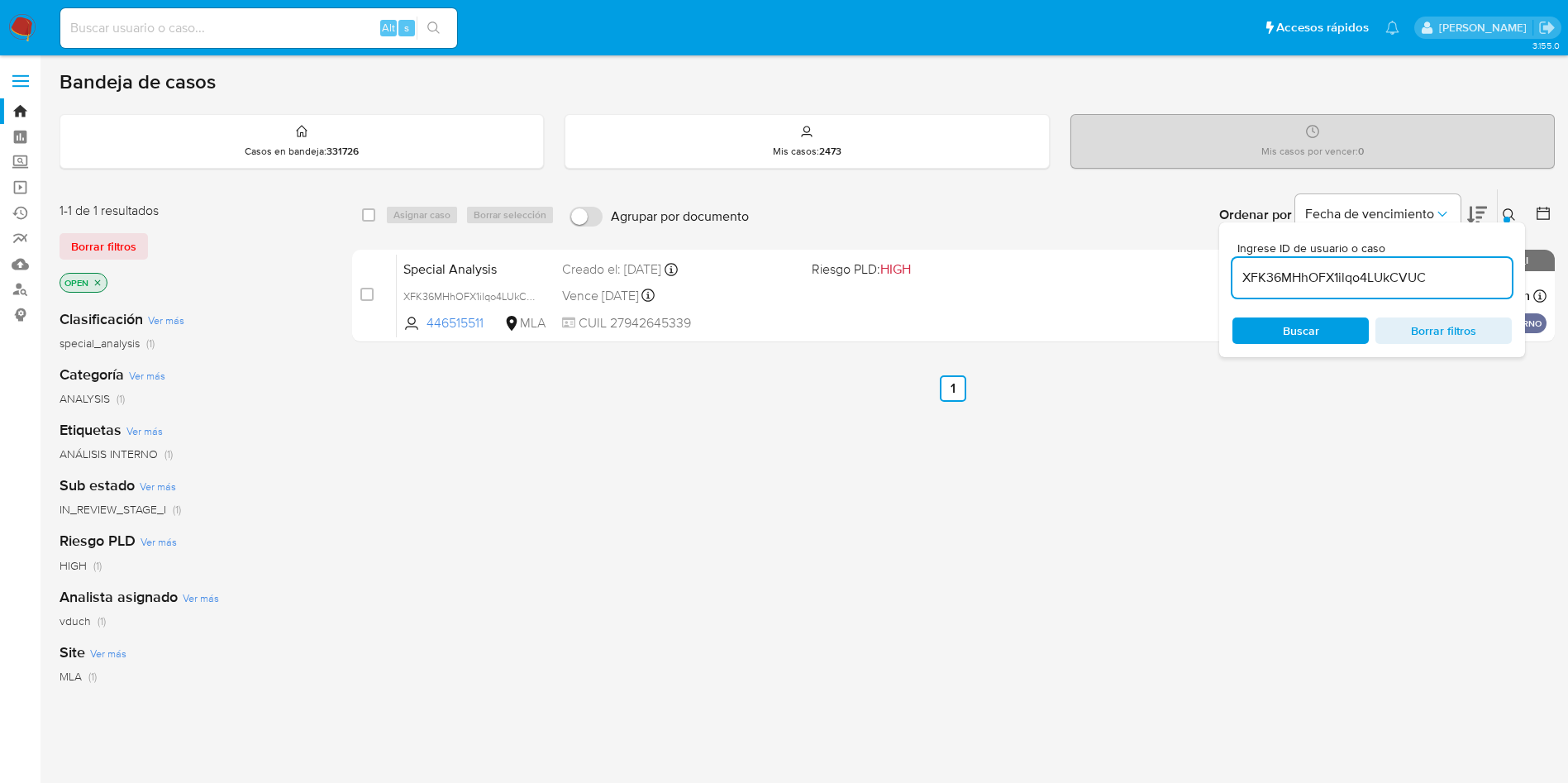
click at [1395, 279] on input "XFK36MHhOFX1ilqo4LUkCVUC" at bounding box center [1372, 278] width 279 height 22
paste input "SF4yHJqZl9DarGZwgp2WZdax"
type input "SF4yHJqZl9DarGZwgp2WZdax"
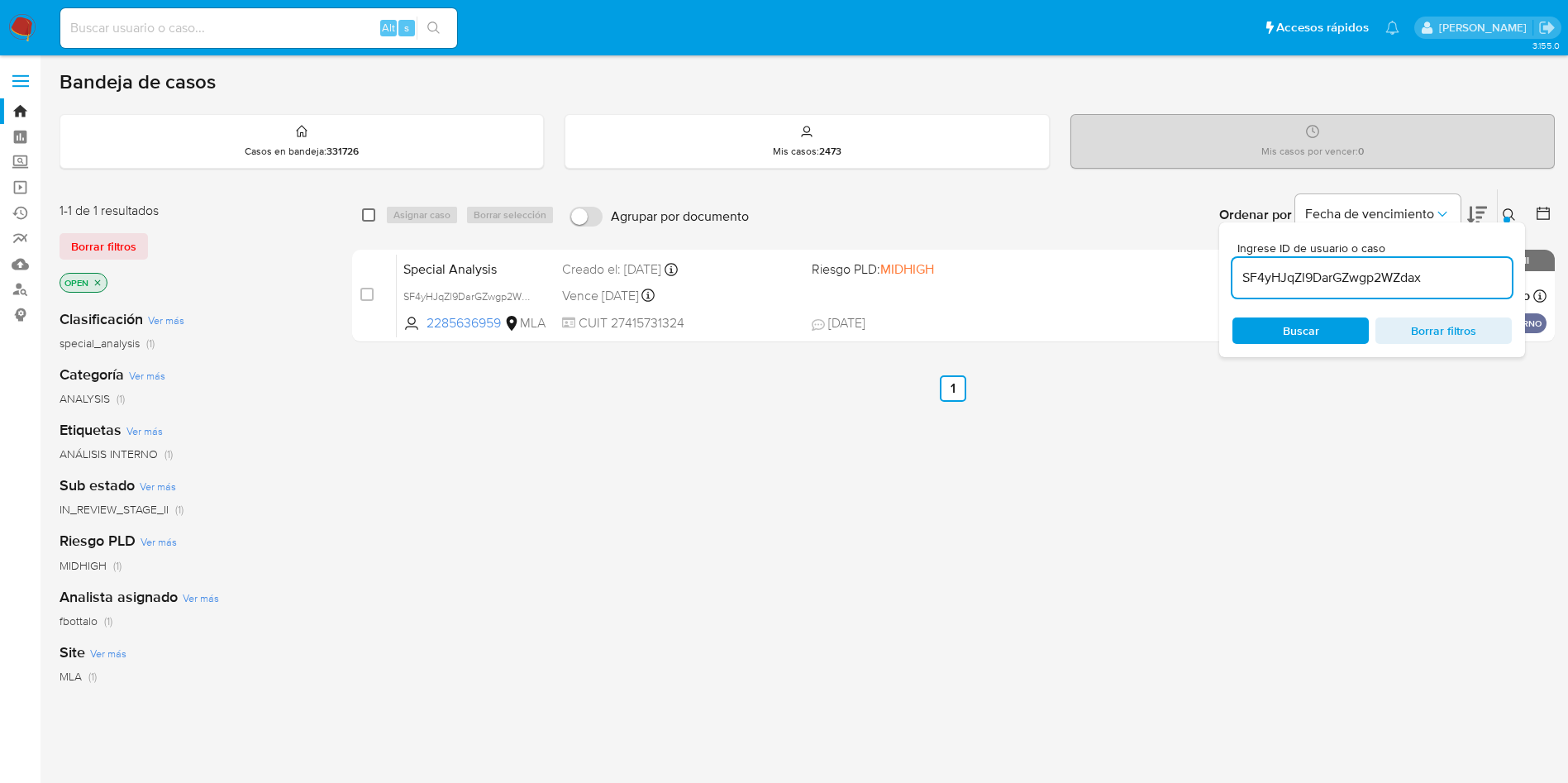
click at [367, 214] on input "checkbox" at bounding box center [368, 215] width 13 height 13
checkbox input "true"
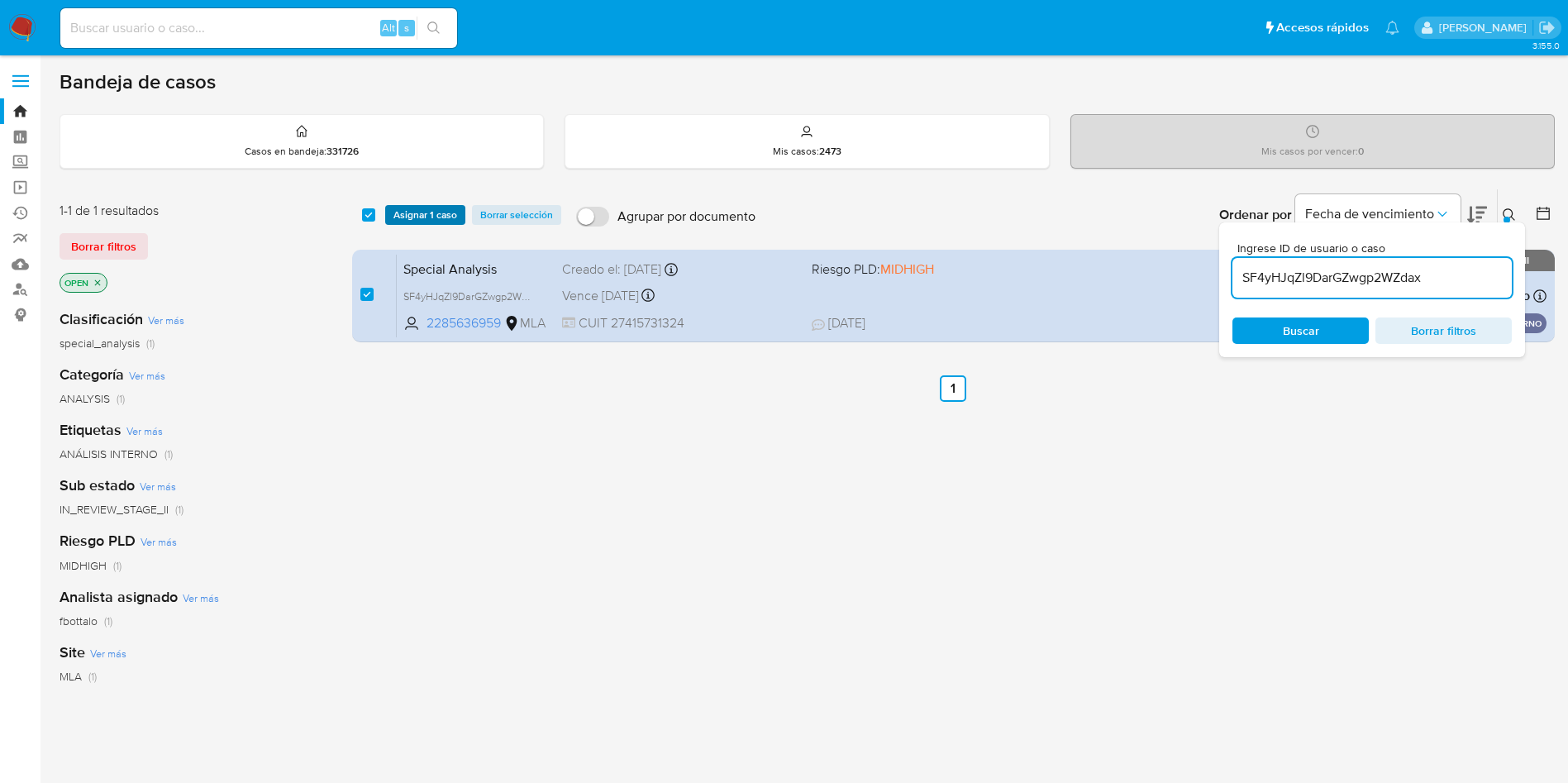
click at [403, 214] on span "Asignar 1 caso" at bounding box center [426, 215] width 64 height 17
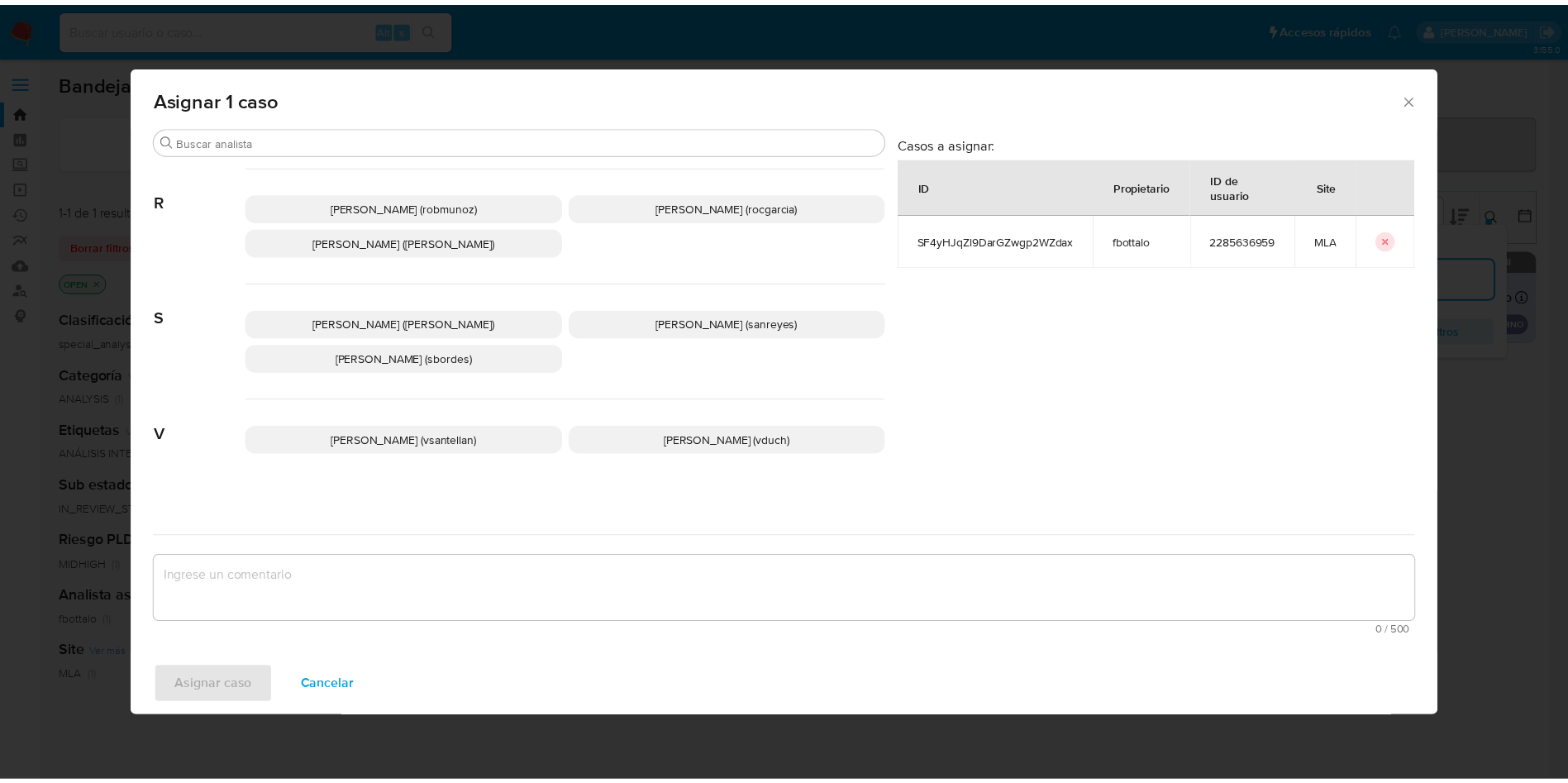
scroll to position [1547, 0]
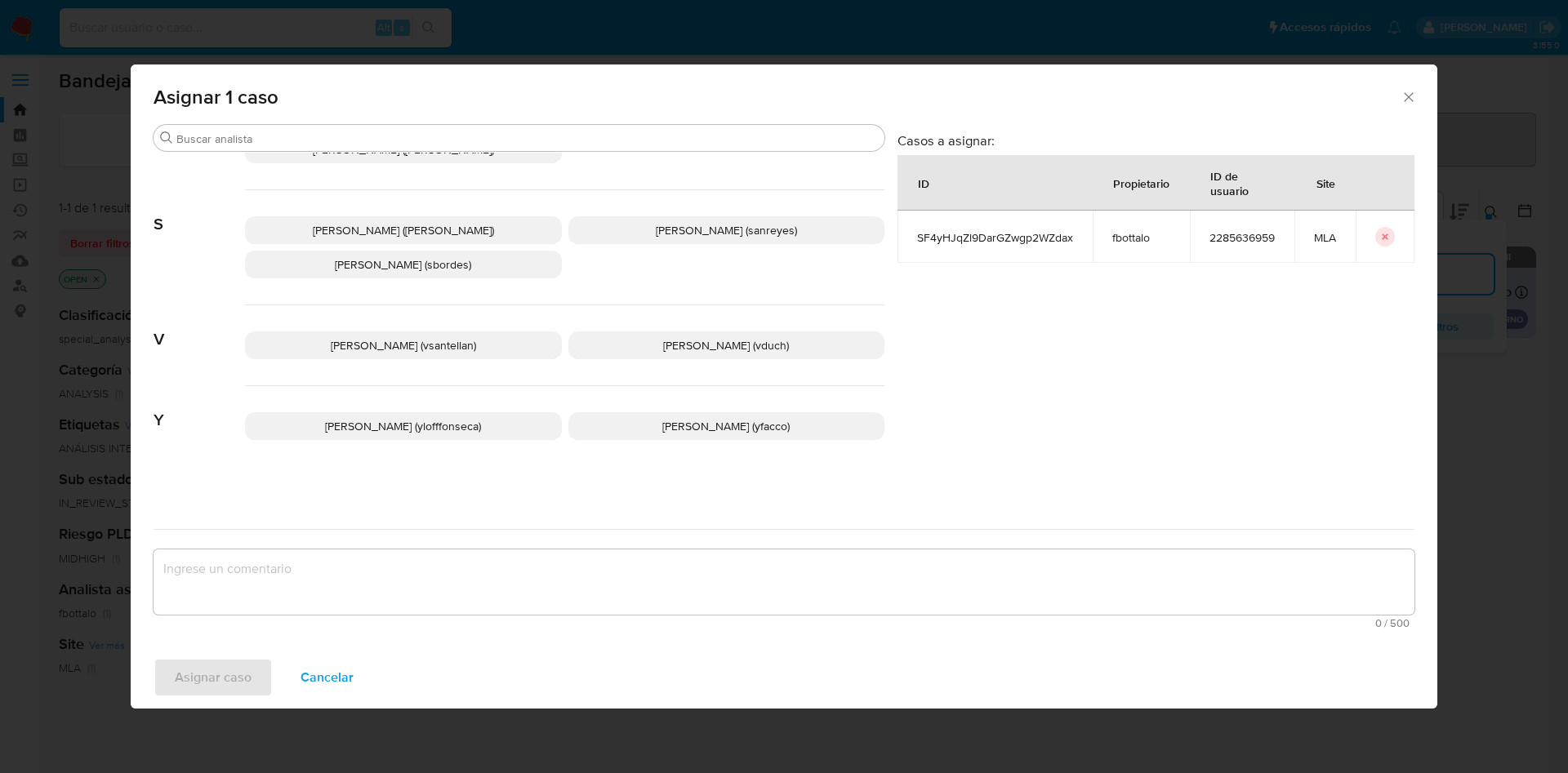
drag, startPoint x: 776, startPoint y: 337, endPoint x: 777, endPoint y: 365, distance: 28.0
click at [777, 337] on p "Valeria Duch (vduch)" at bounding box center [727, 345] width 317 height 28
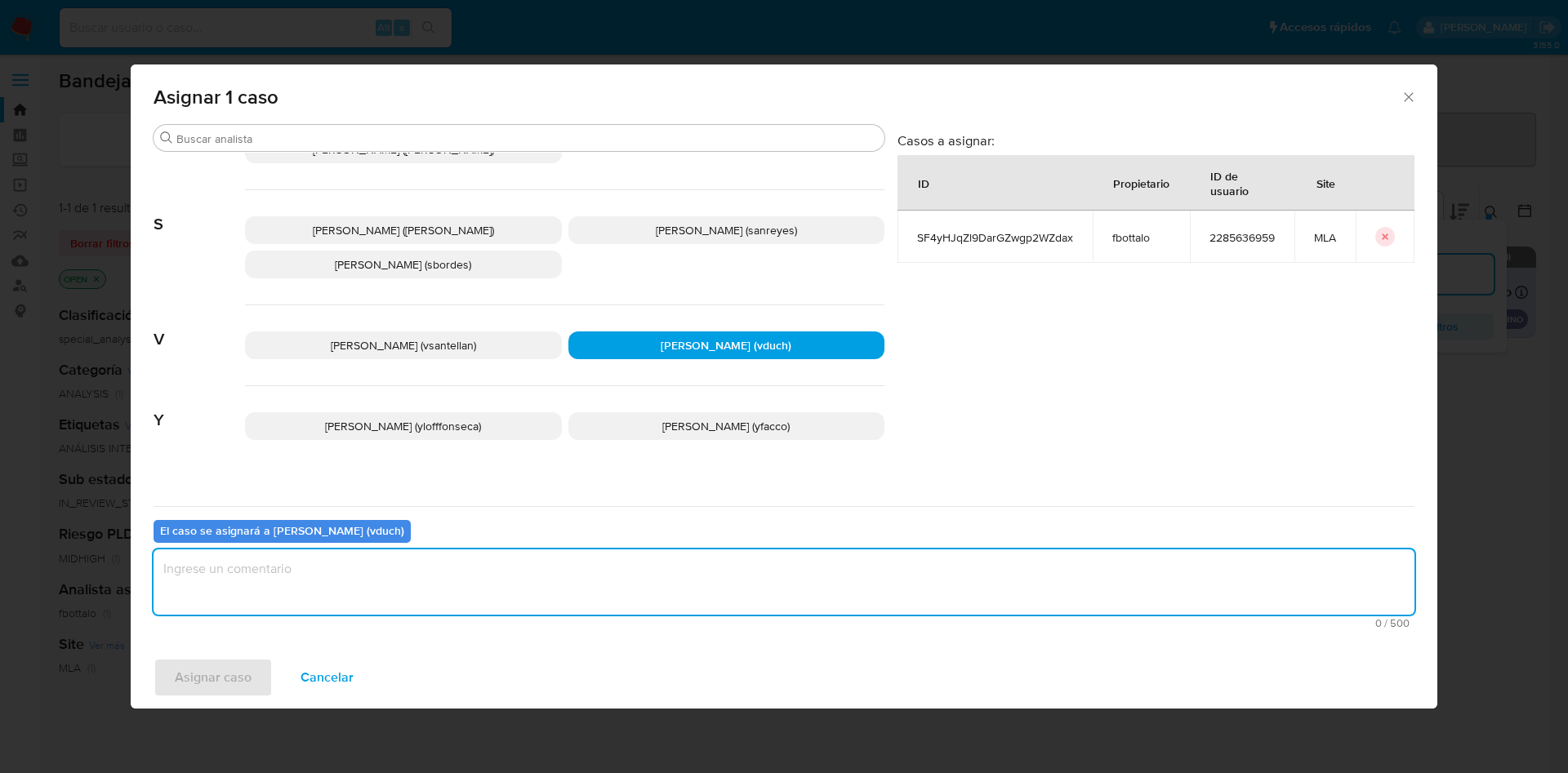
click at [751, 585] on textarea "assign-modal" at bounding box center [784, 582] width 1261 height 66
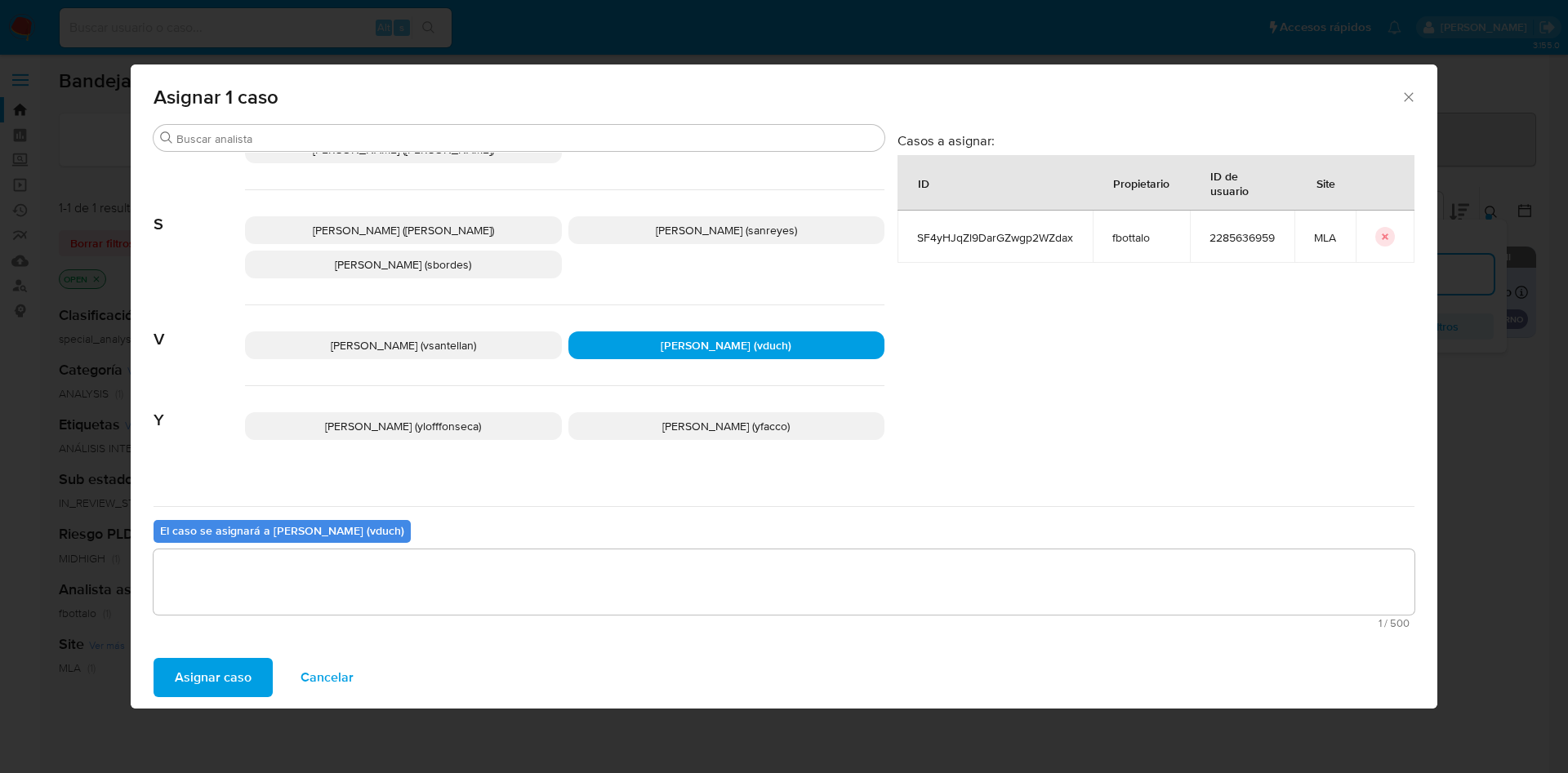
click at [210, 700] on div "Asignar caso Cancelar" at bounding box center [784, 678] width 1307 height 62
click at [232, 667] on span "Asignar caso" at bounding box center [213, 678] width 77 height 36
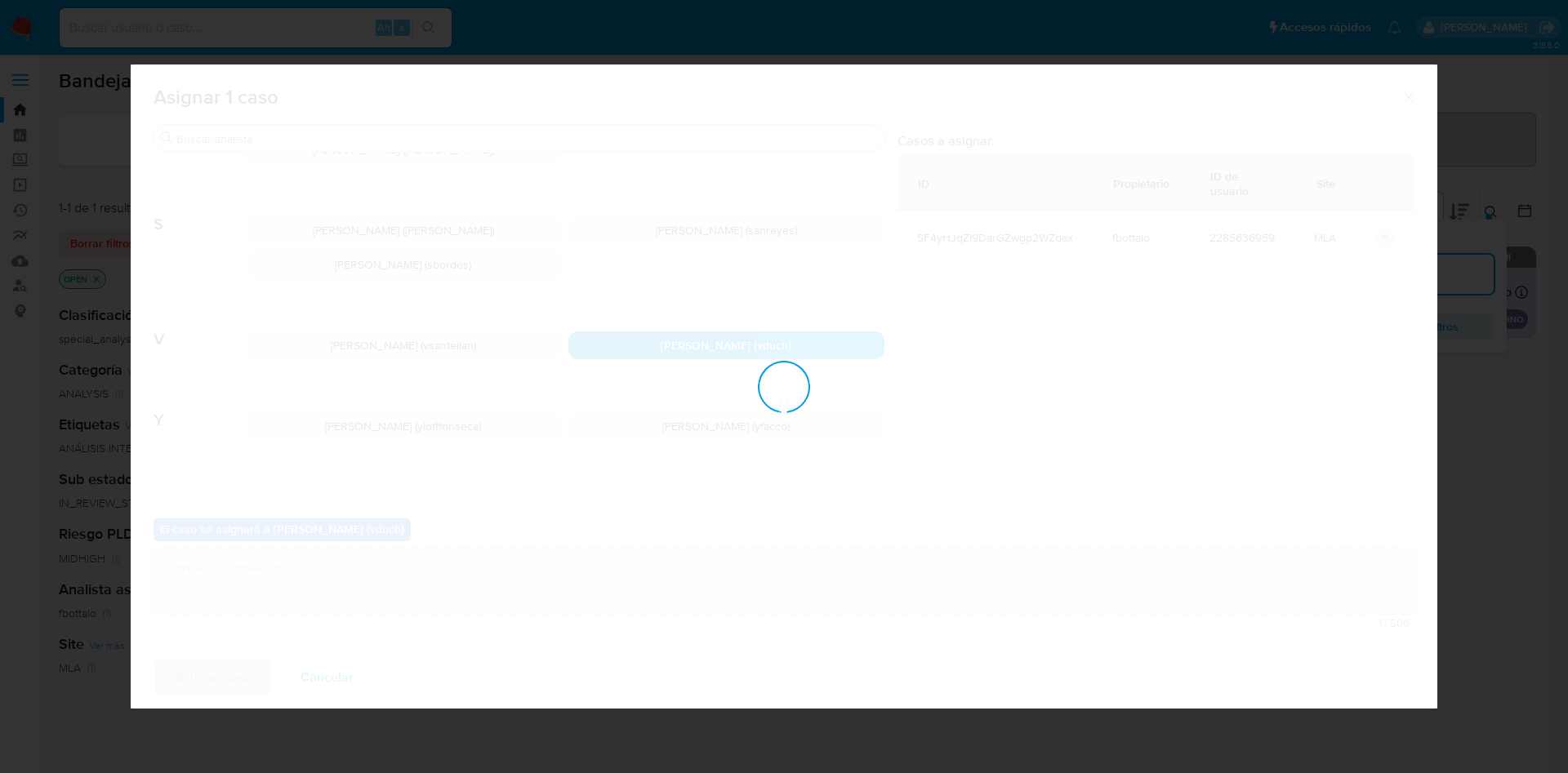
checkbox input "false"
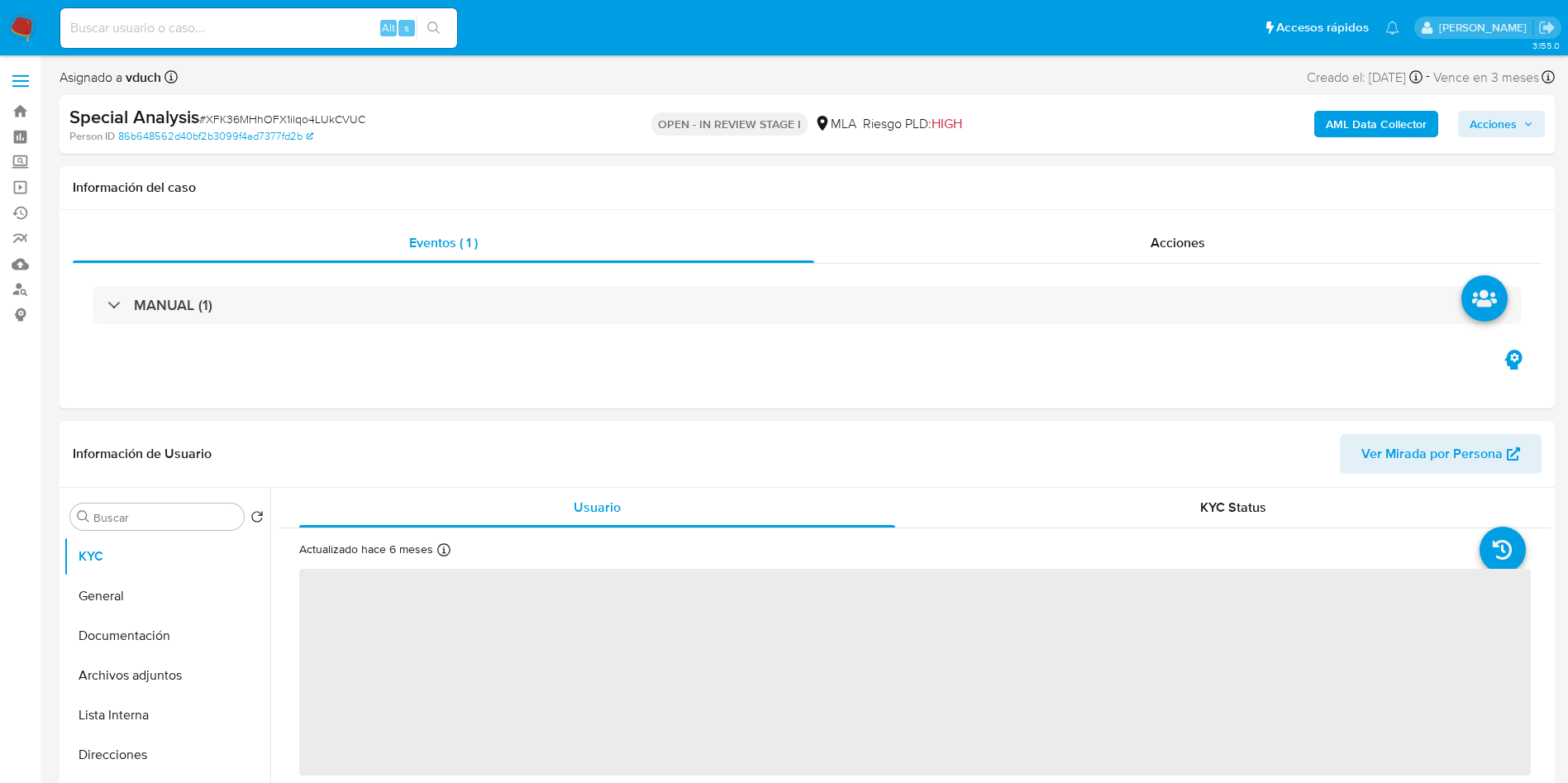
click at [1493, 135] on span "Acciones" at bounding box center [1493, 124] width 47 height 26
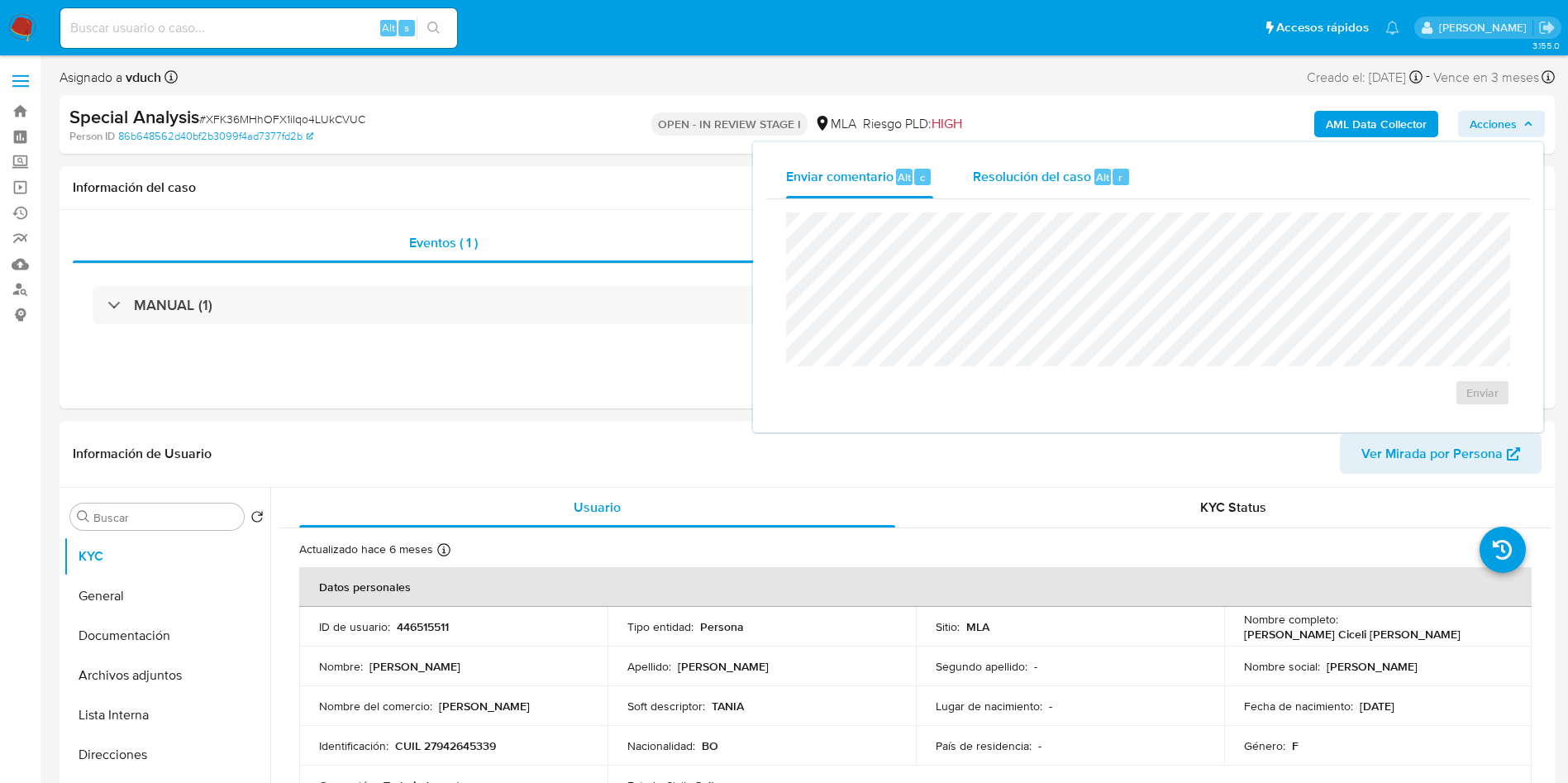
click at [1059, 162] on div "Resolución del caso Alt r" at bounding box center [1052, 177] width 157 height 43
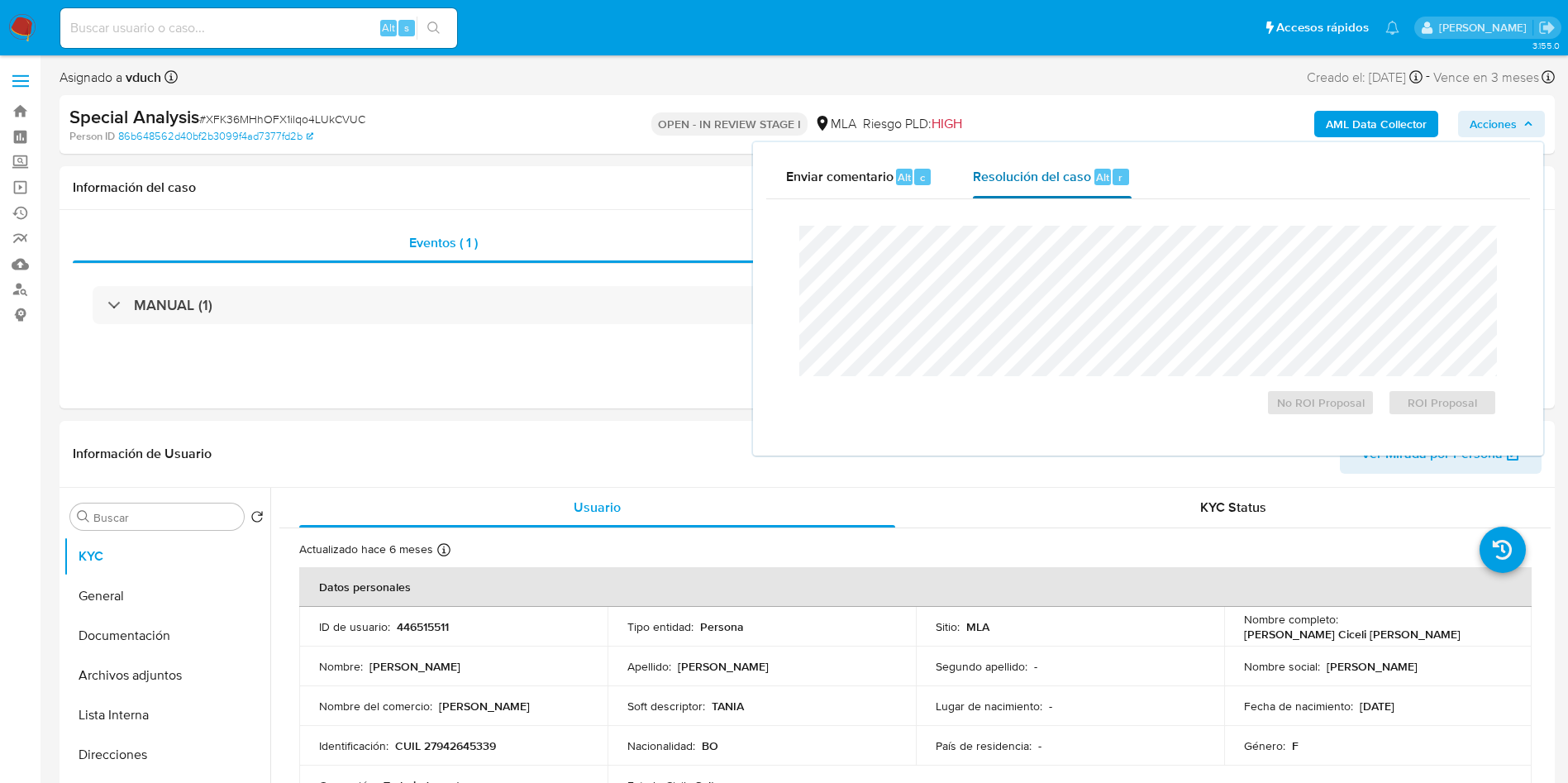
click at [1064, 224] on div "No ROI Proposal ROI Proposal" at bounding box center [1148, 321] width 724 height 217
select select "10"
click at [1487, 402] on button "ROI Proposal" at bounding box center [1442, 402] width 109 height 26
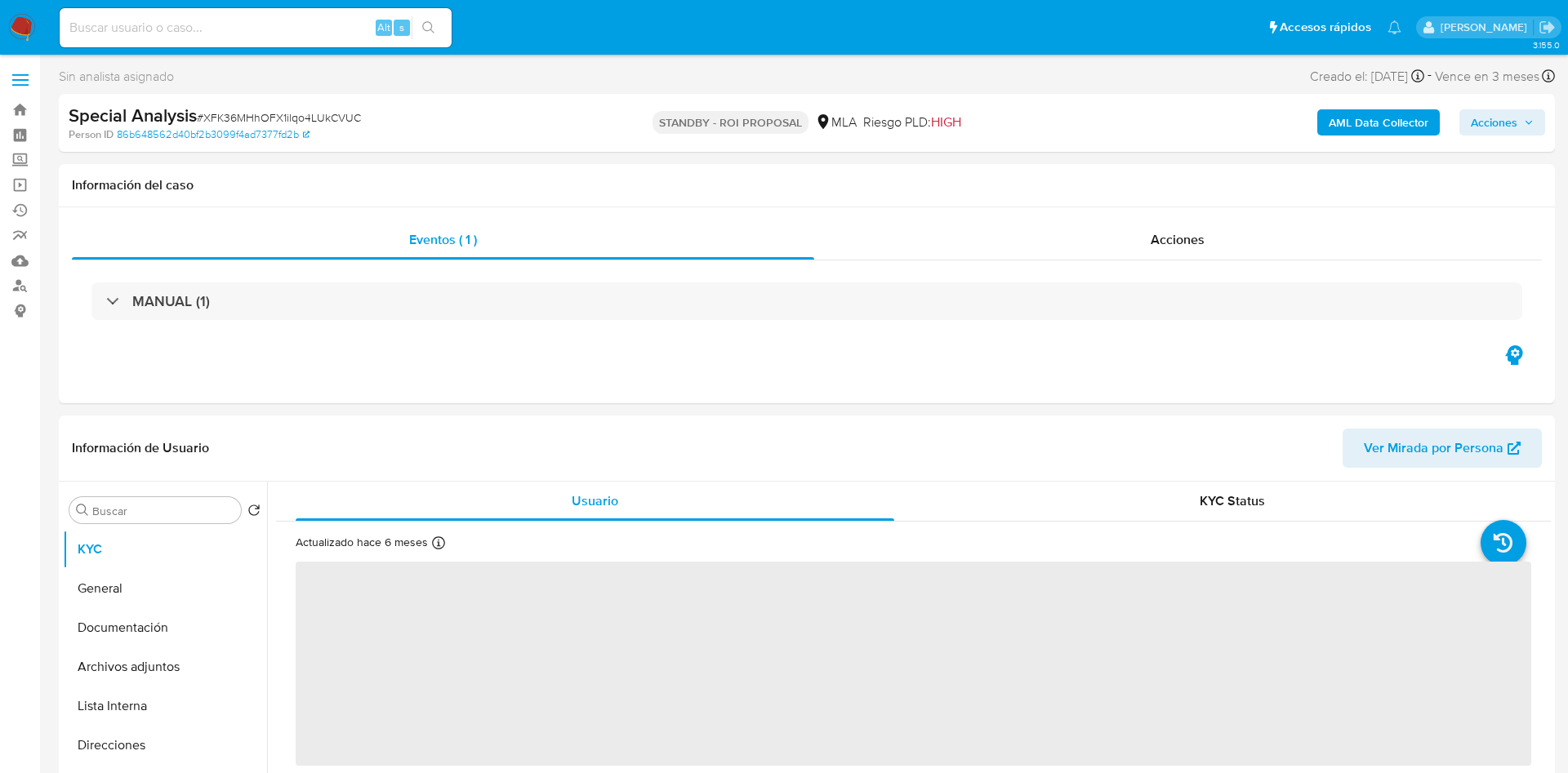
select select "10"
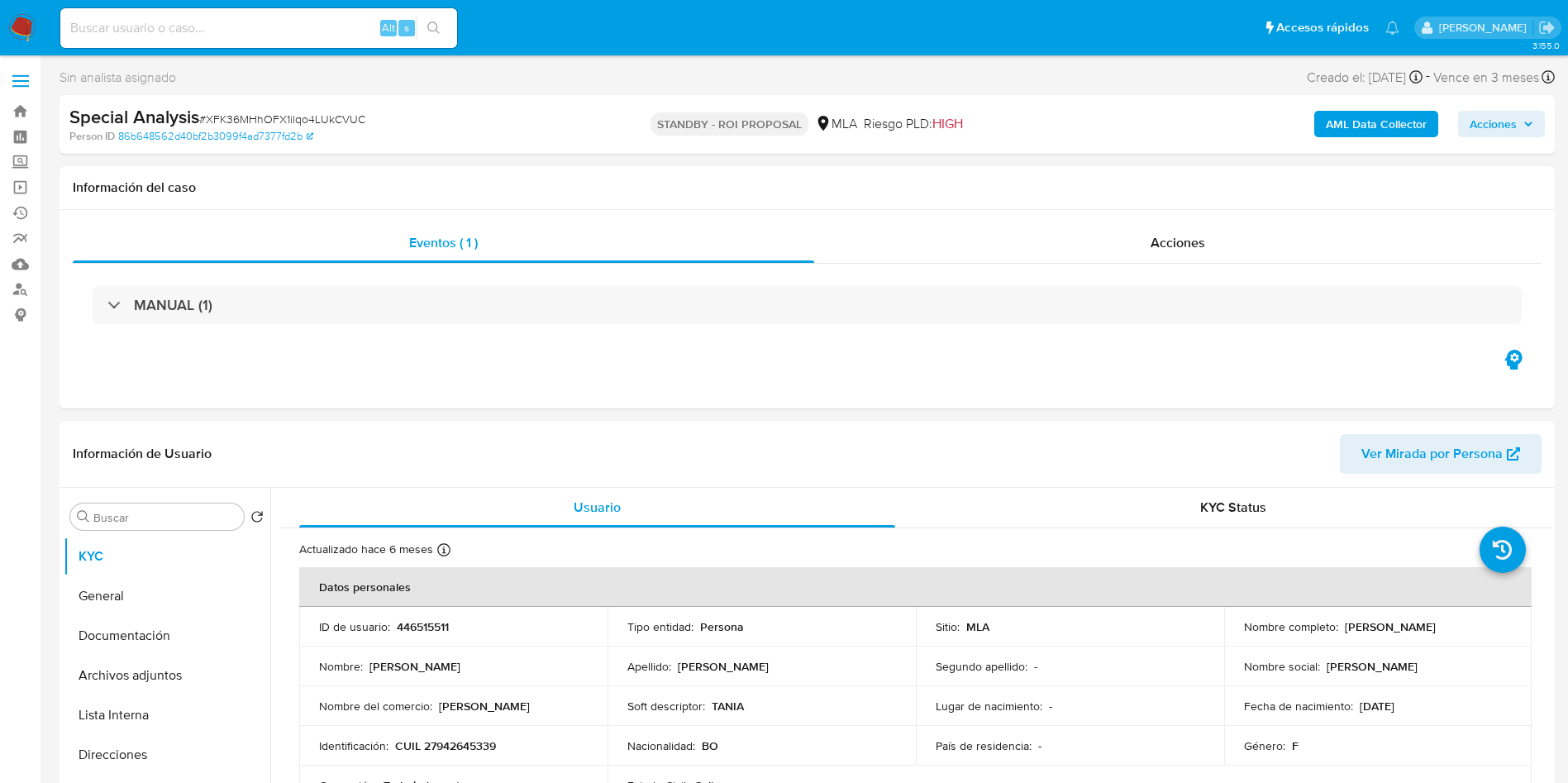
select select "10"
click at [323, 31] on input at bounding box center [258, 28] width 396 height 22
paste input "SF4yHJqZl9DarGZwgp2WZdax"
type input "SF4yHJqZl9DarGZwgp2WZdax"
click at [431, 22] on icon "search-icon" at bounding box center [434, 28] width 13 height 13
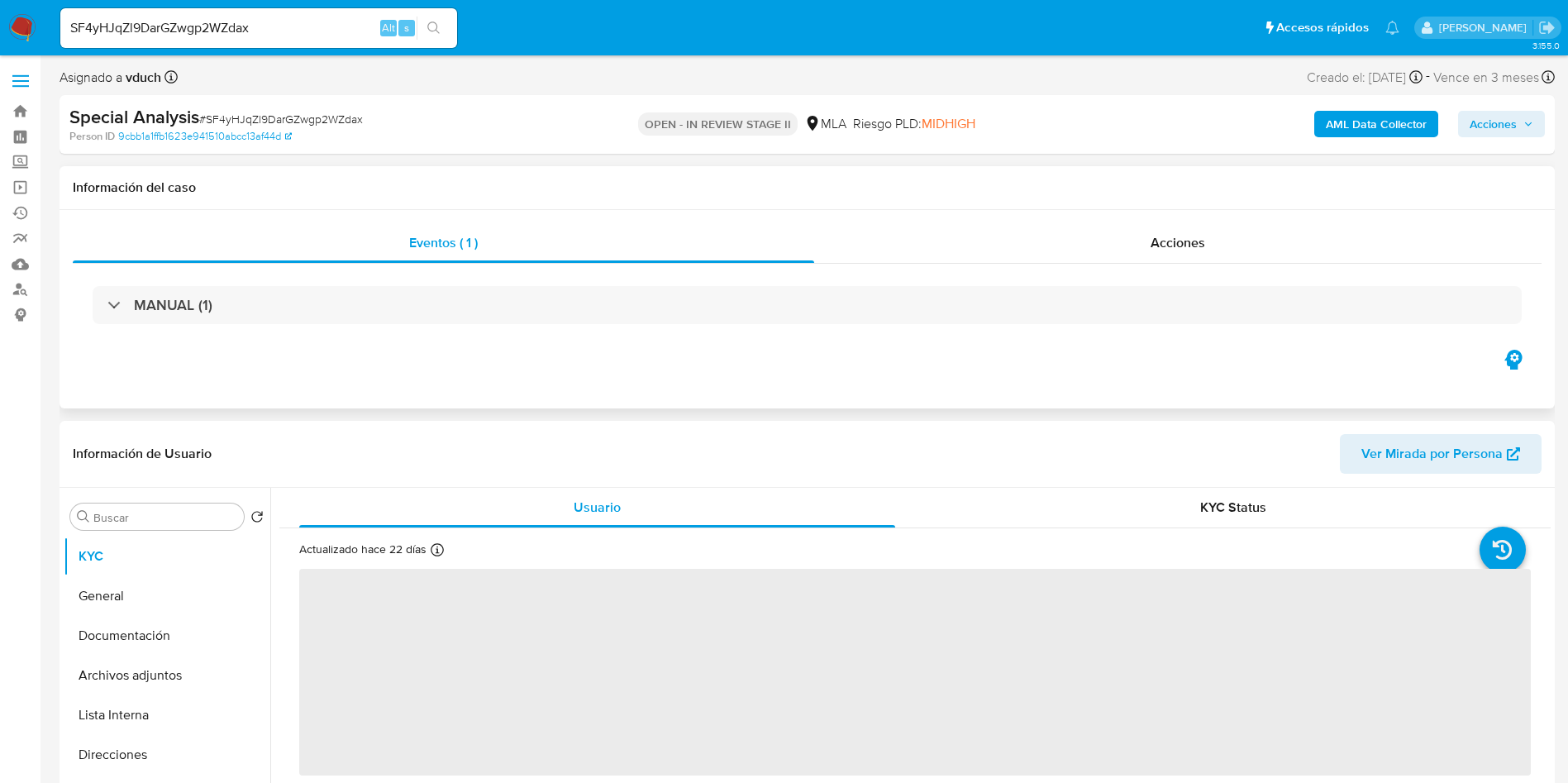
click at [739, 166] on div "Información del caso" at bounding box center [807, 188] width 1495 height 44
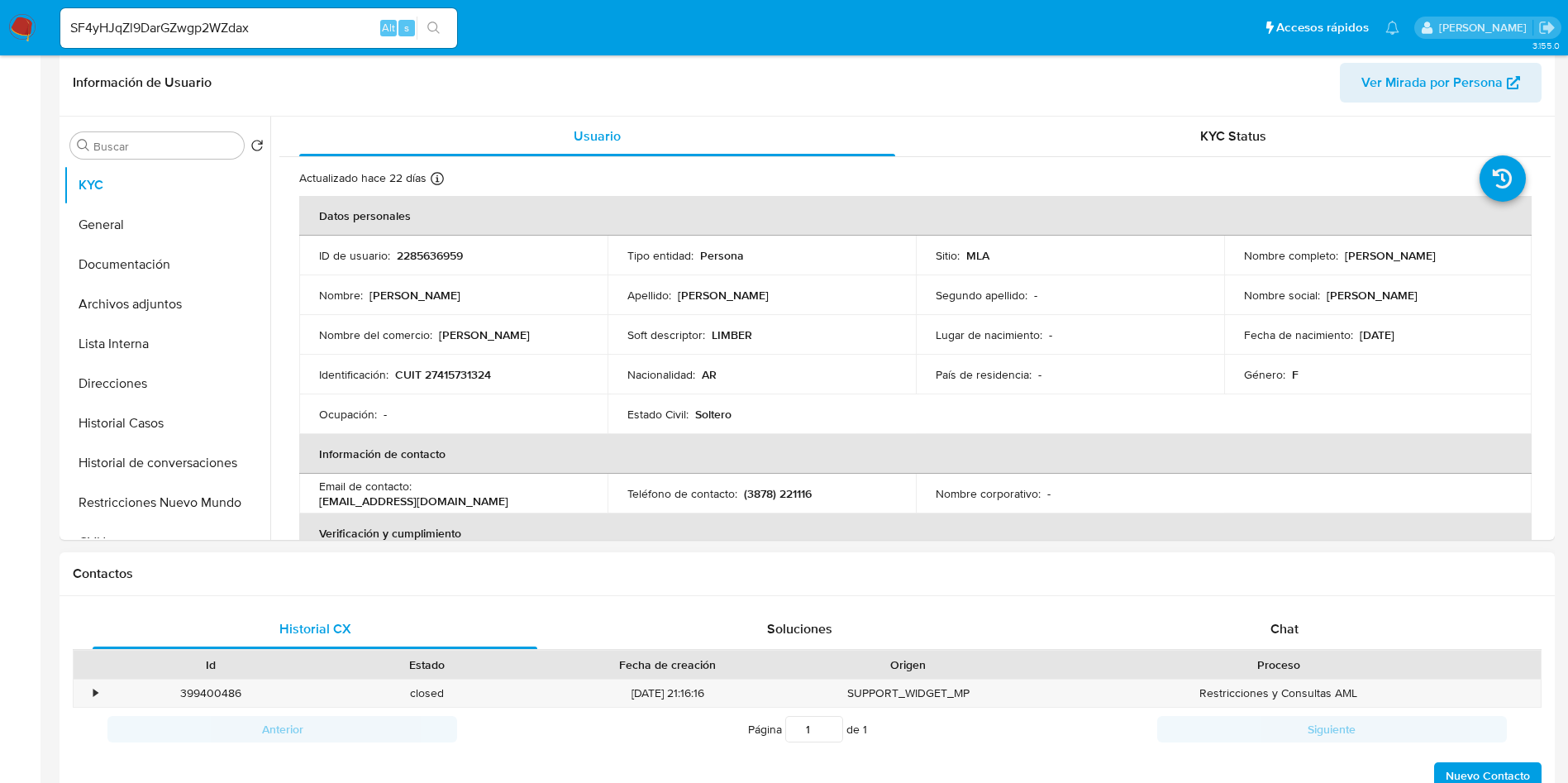
select select "10"
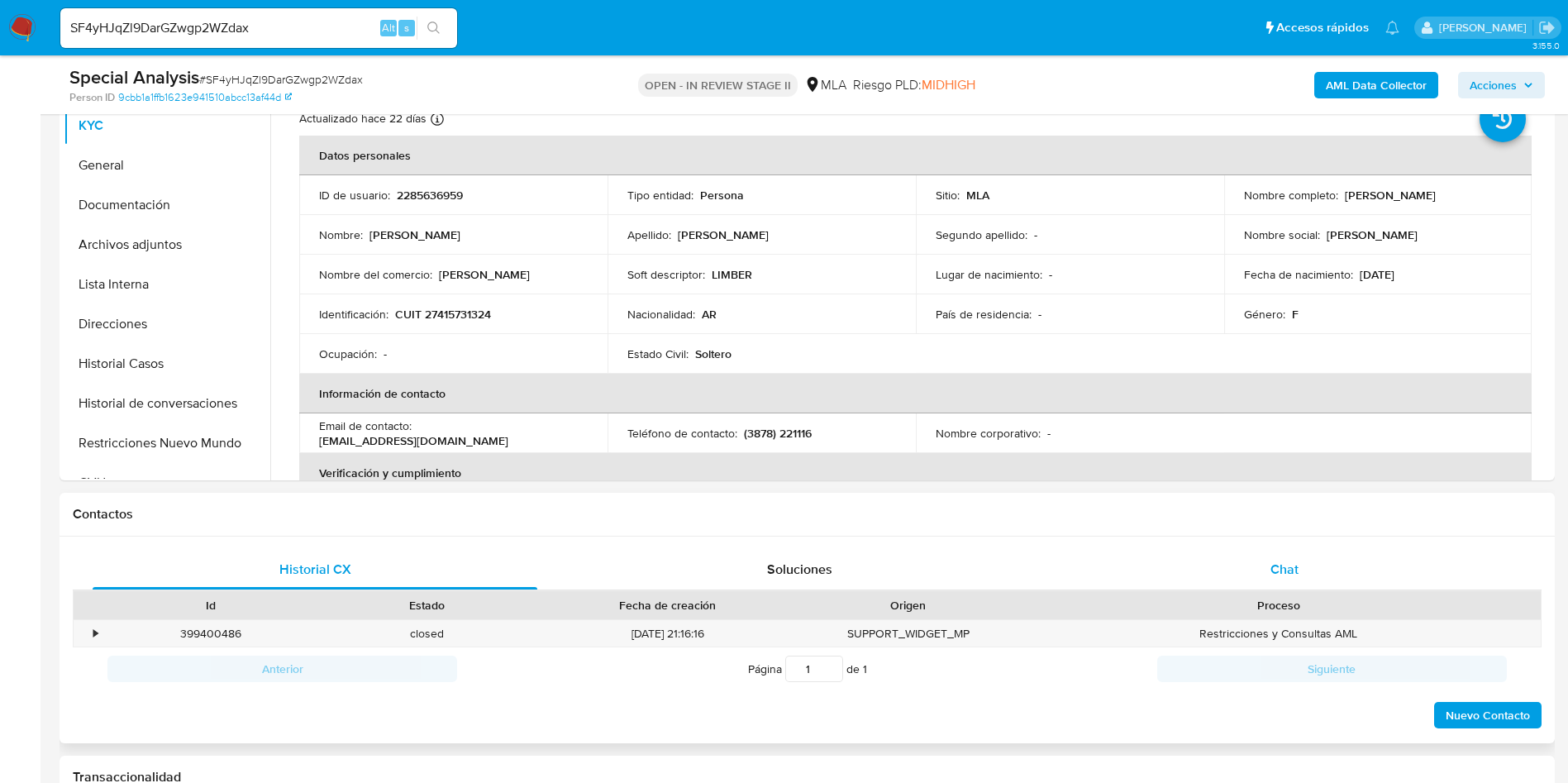
click at [1243, 581] on div "Chat" at bounding box center [1284, 570] width 444 height 39
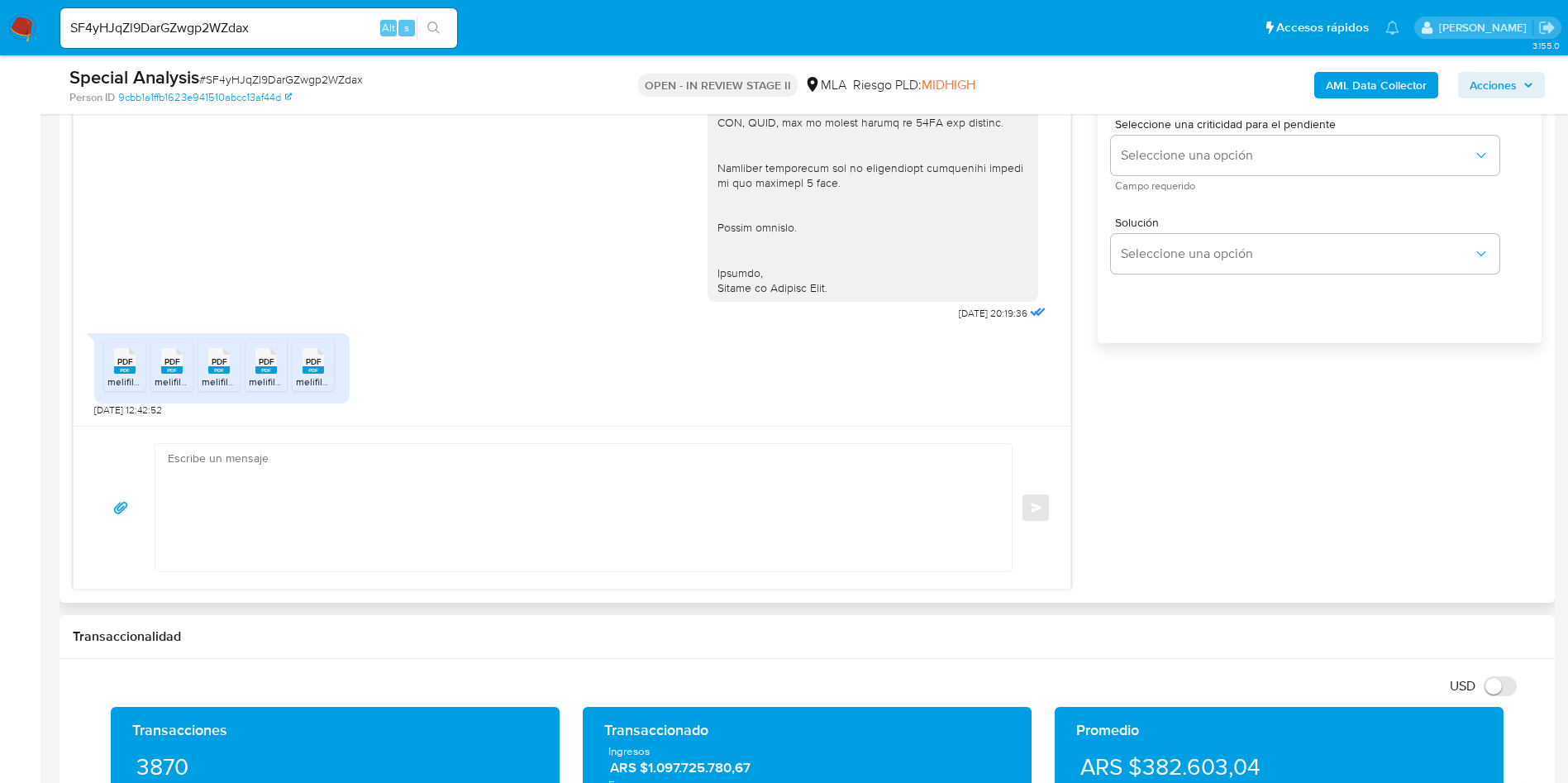
scroll to position [1117, 0]
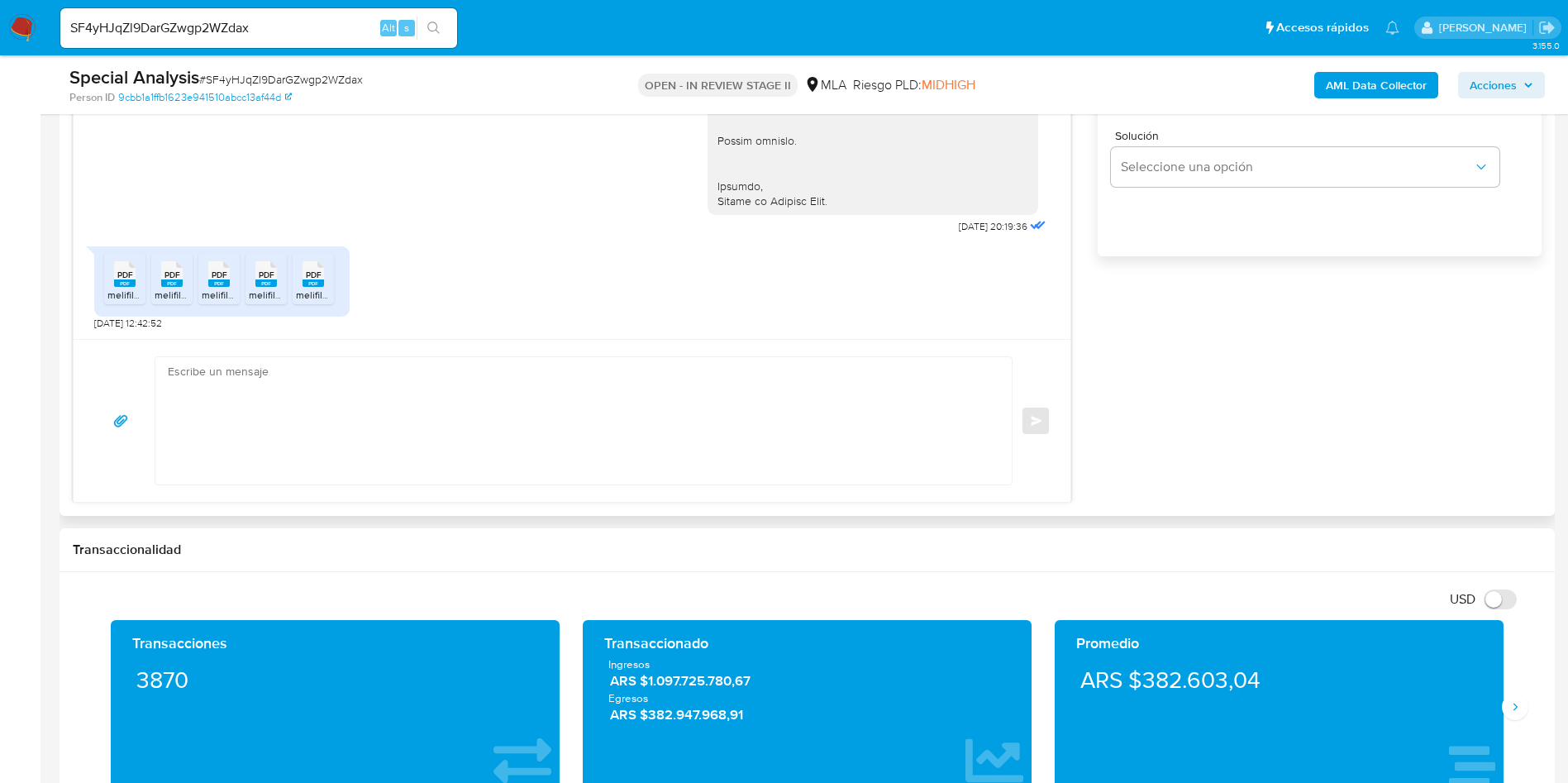
click at [122, 281] on rect at bounding box center [125, 283] width 22 height 8
click at [169, 279] on span "PDF" at bounding box center [172, 275] width 16 height 10
click at [209, 281] on rect at bounding box center [218, 283] width 22 height 8
click at [264, 283] on rect at bounding box center [266, 283] width 22 height 8
click at [306, 282] on rect at bounding box center [313, 283] width 22 height 8
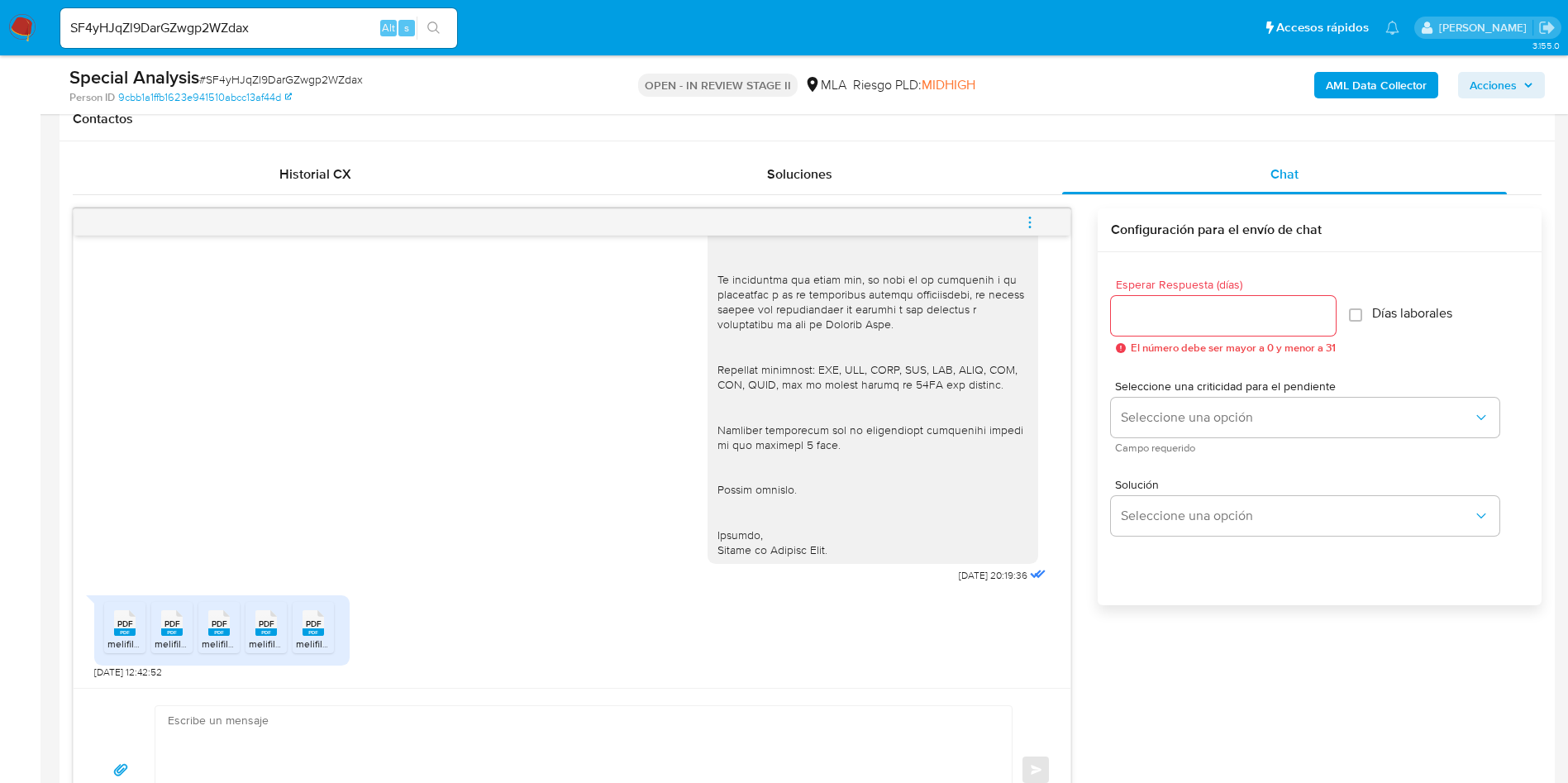
scroll to position [745, 0]
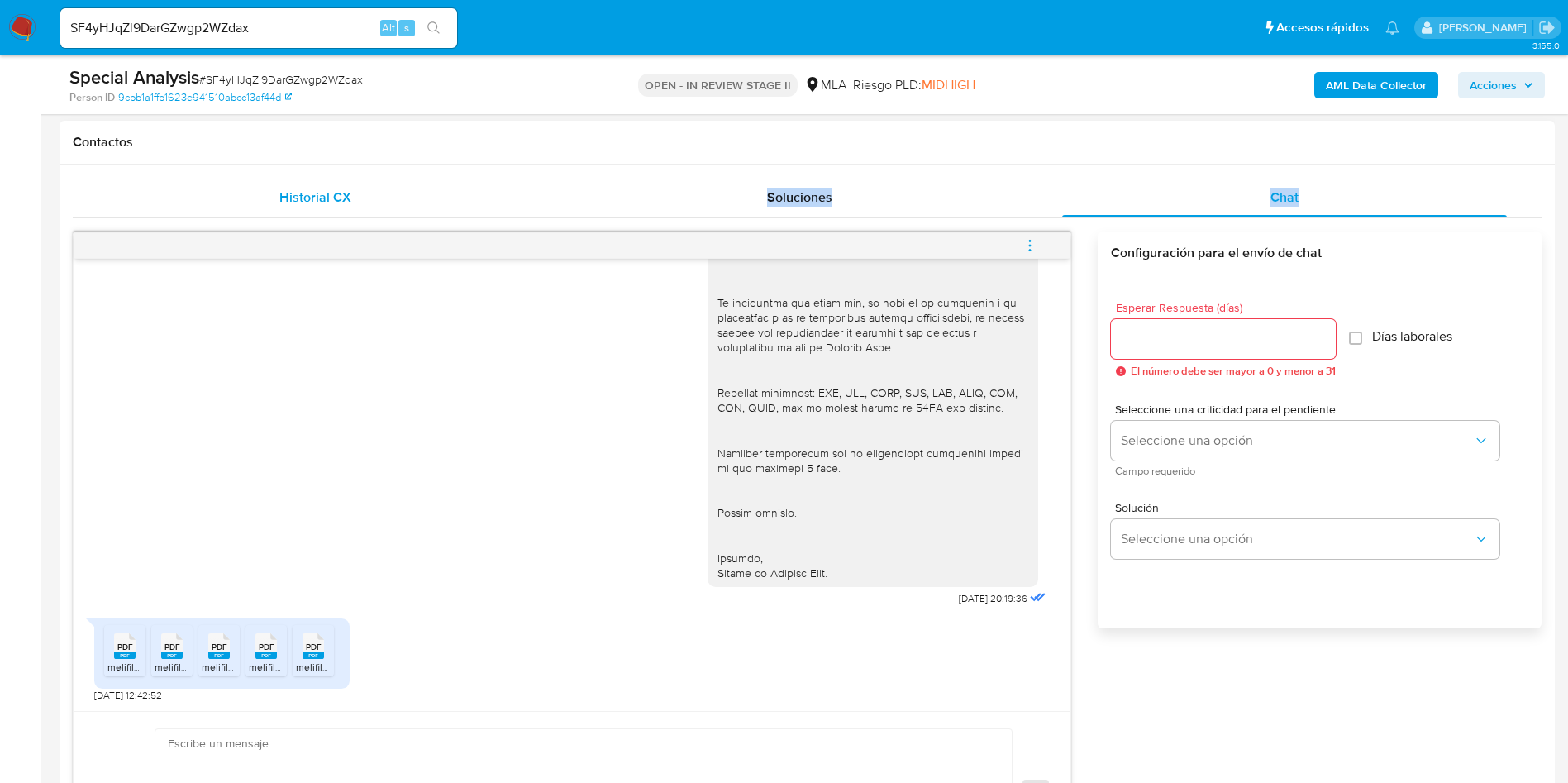
click at [359, 217] on div "Historial CX Soluciones Chat" at bounding box center [807, 198] width 1469 height 40
click at [275, 172] on div "Historial CX Soluciones Chat Id Estado Fecha de creación Origen Proceso • 39940…" at bounding box center [807, 527] width 1495 height 724
click at [291, 209] on div "Historial CX" at bounding box center [315, 198] width 444 height 39
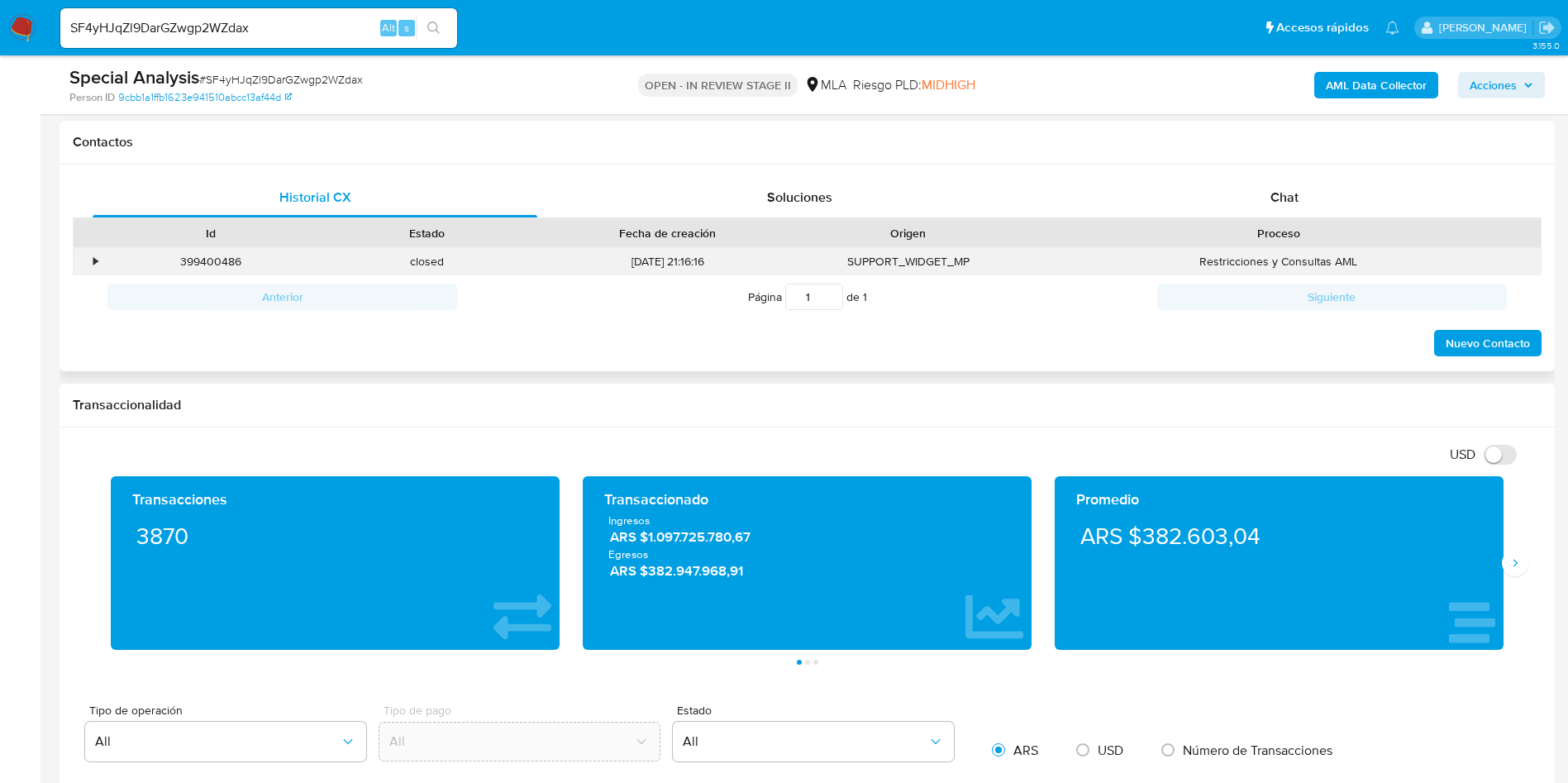
click at [101, 259] on div "•" at bounding box center [87, 262] width 29 height 27
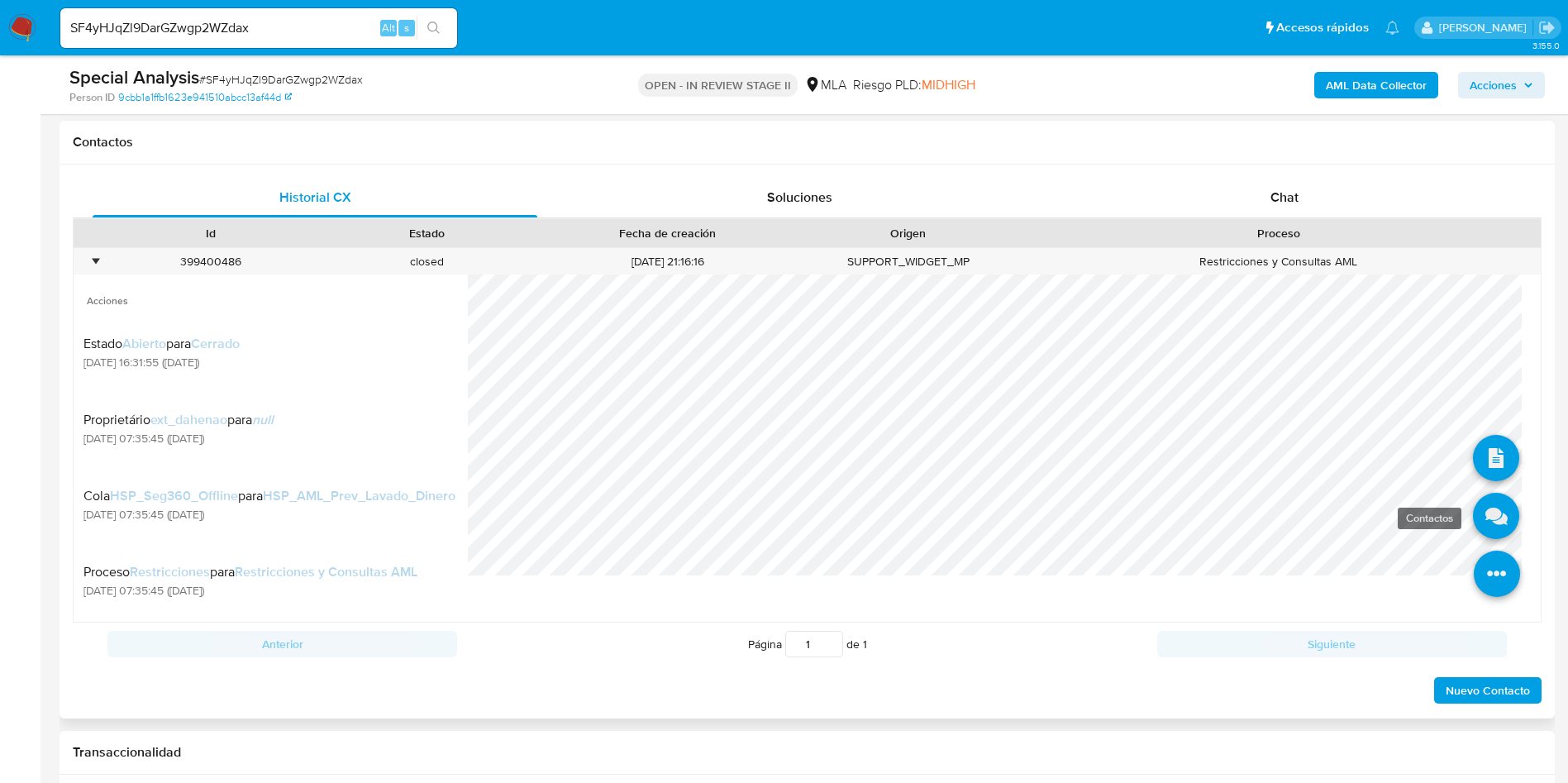
click at [1486, 507] on icon at bounding box center [1496, 517] width 46 height 46
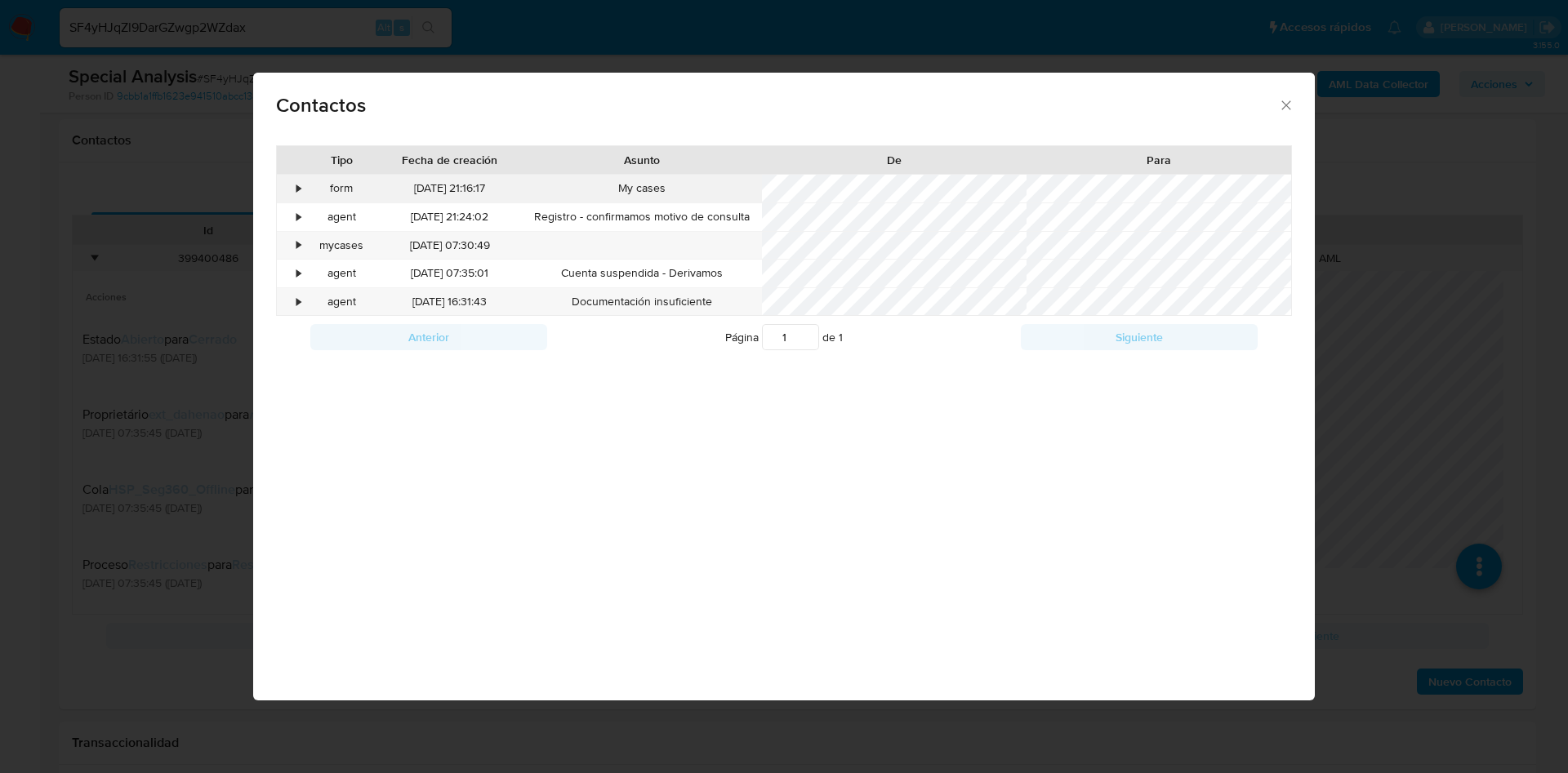
click at [287, 188] on div "•" at bounding box center [291, 189] width 29 height 28
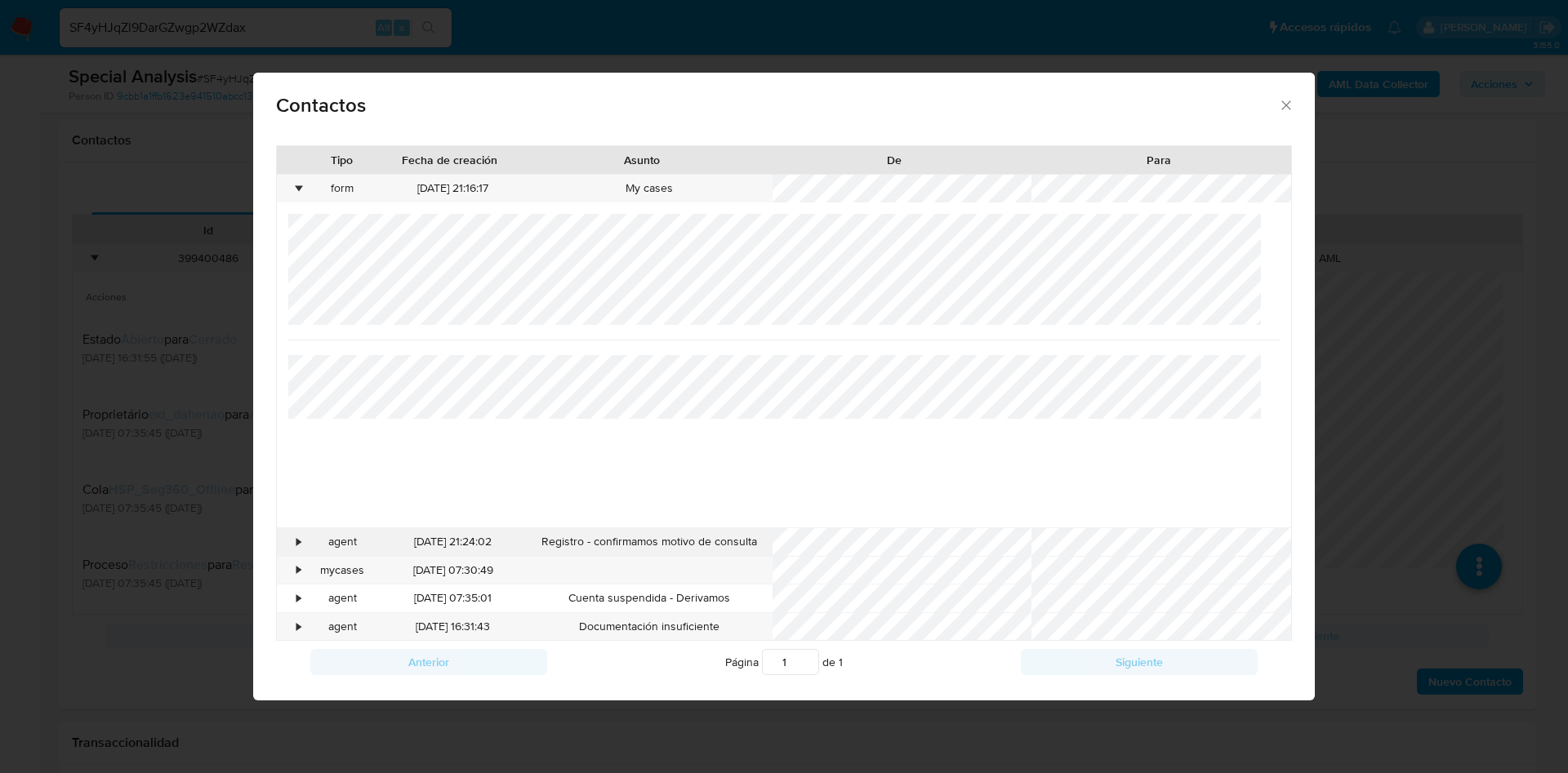
click at [297, 534] on div "•" at bounding box center [298, 542] width 4 height 17
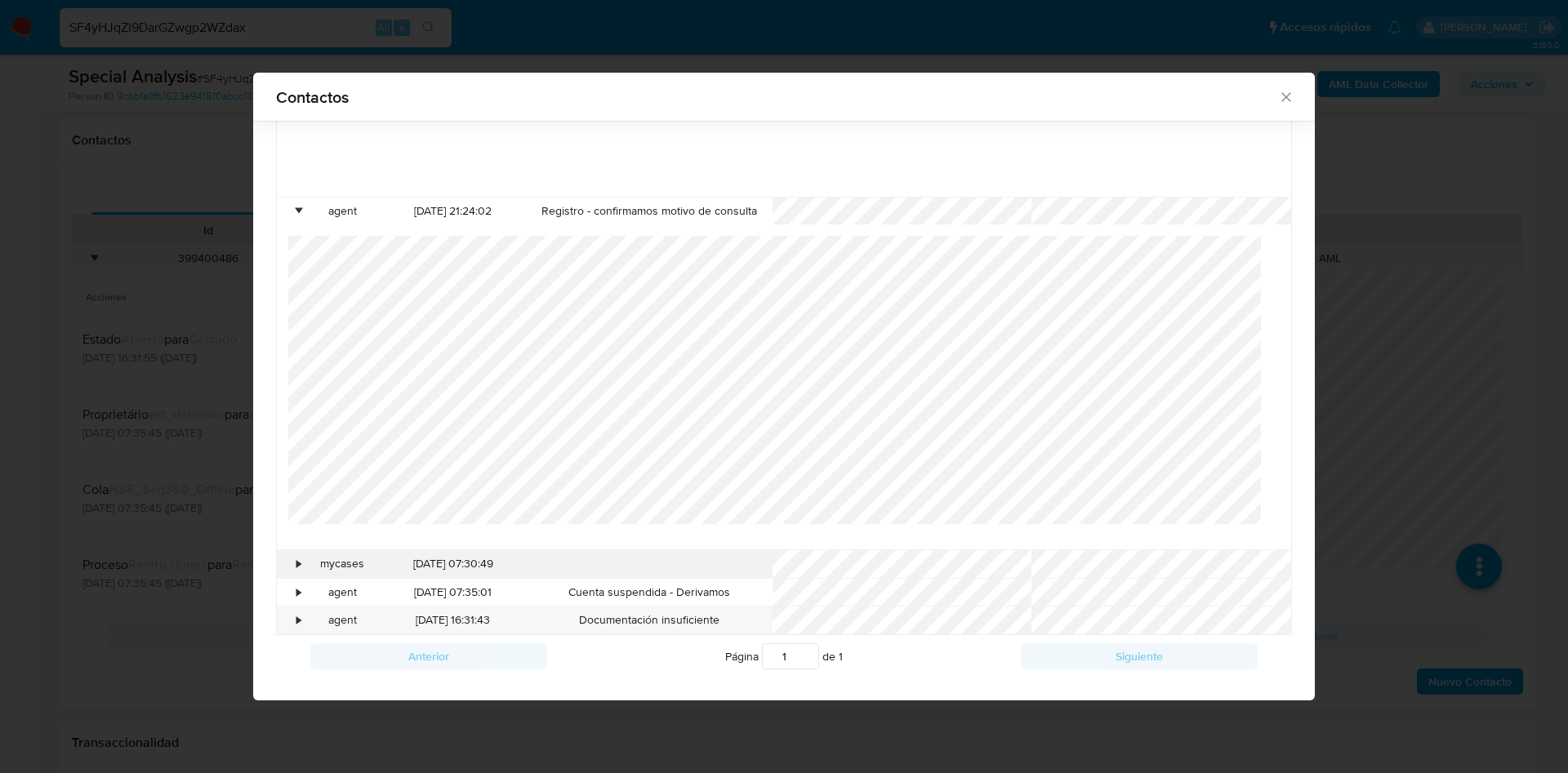
click at [288, 556] on div "•" at bounding box center [291, 564] width 29 height 28
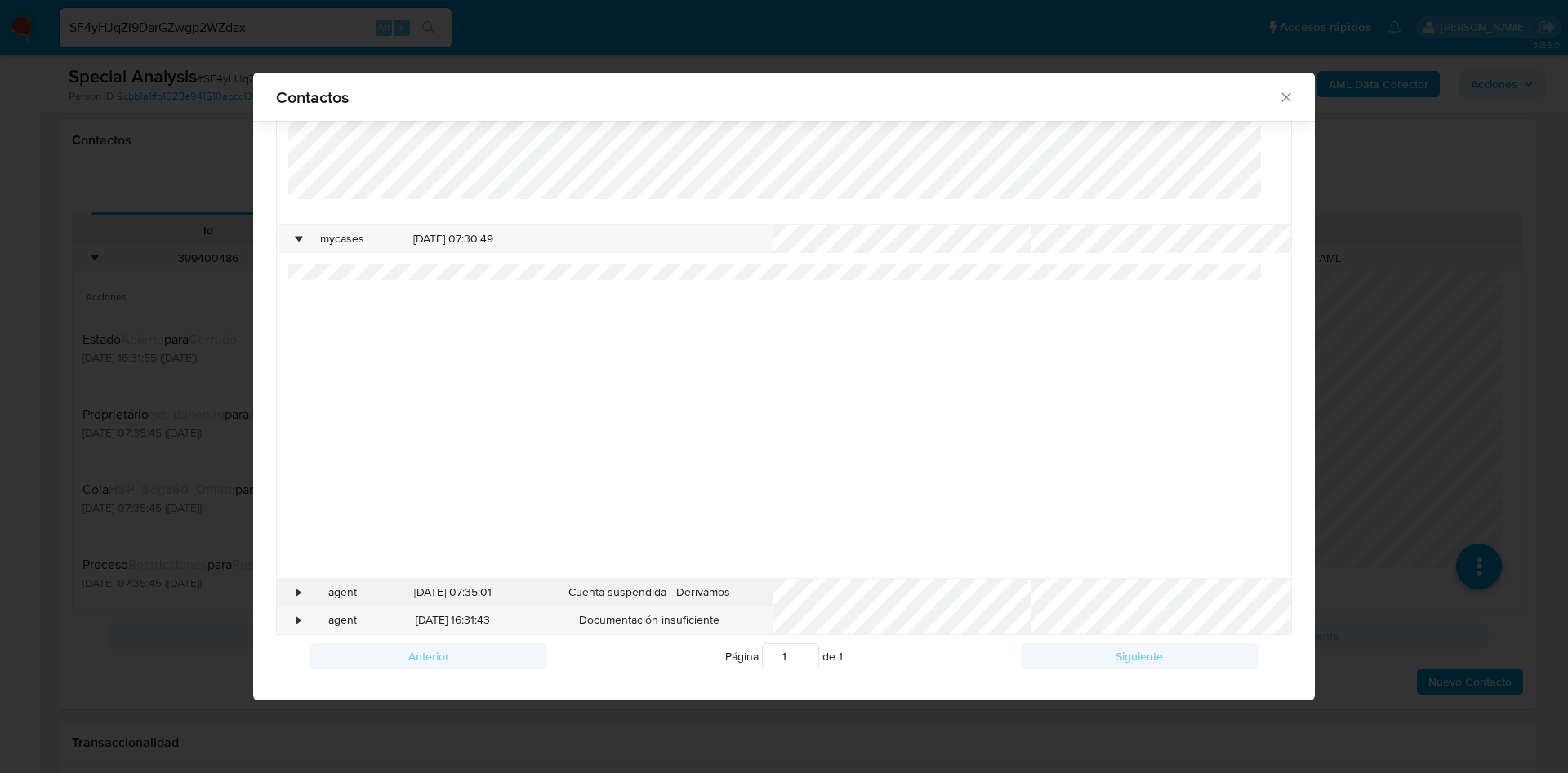
drag, startPoint x: 287, startPoint y: 592, endPoint x: 295, endPoint y: 587, distance: 9.4
click at [287, 592] on div "•" at bounding box center [291, 592] width 29 height 28
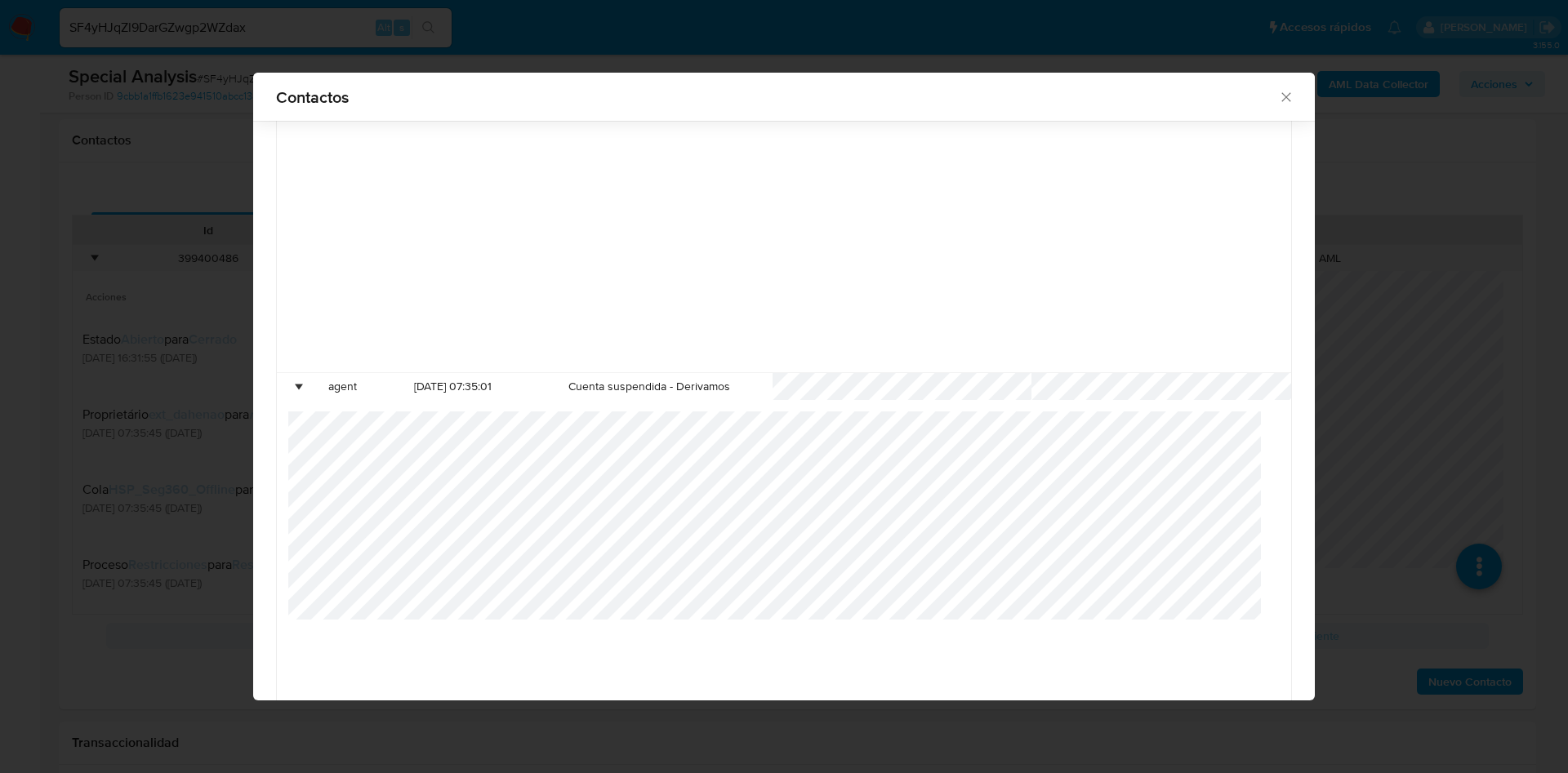
scroll to position [969, 0]
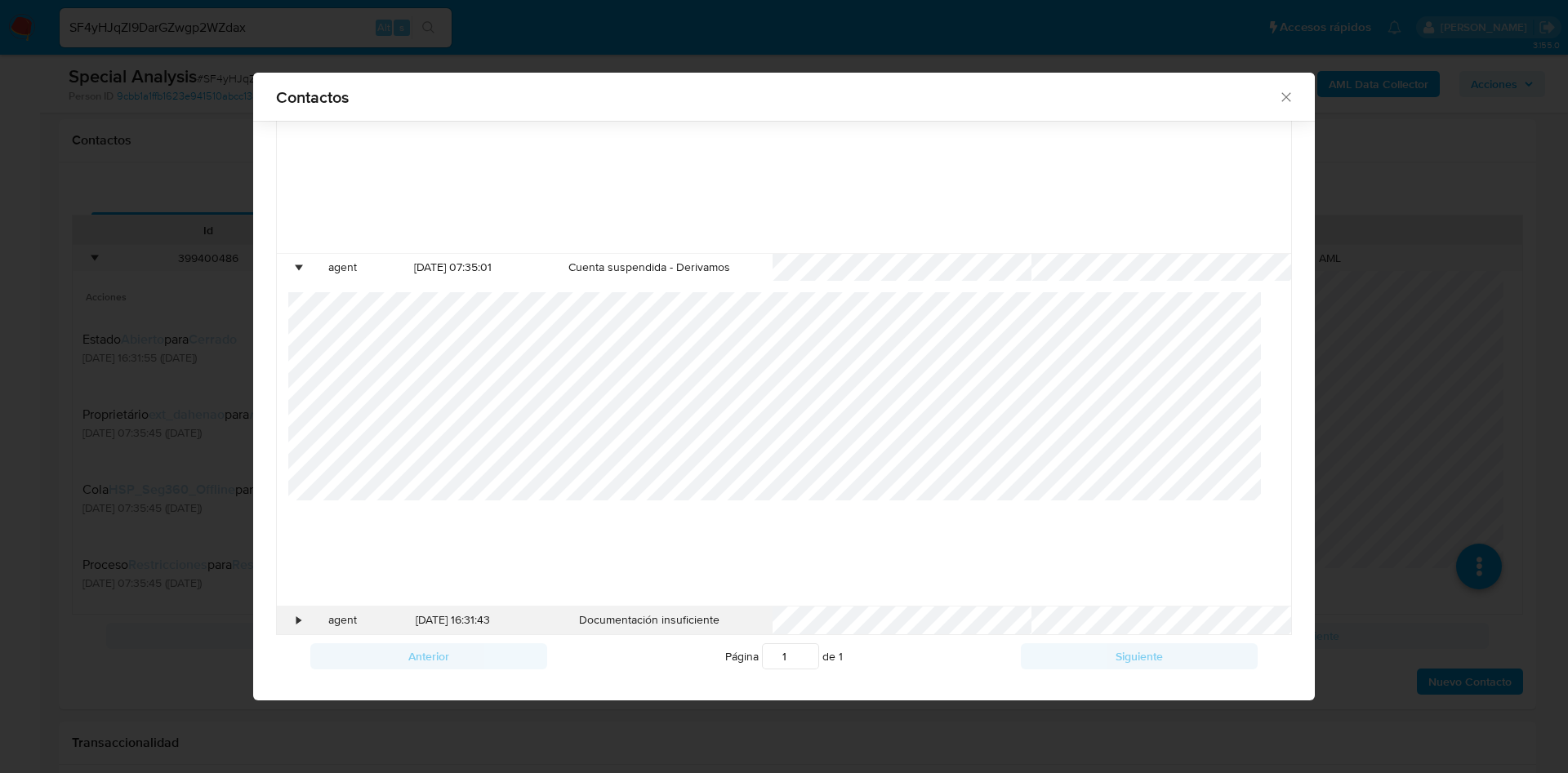
click at [301, 611] on div "•" at bounding box center [291, 620] width 29 height 28
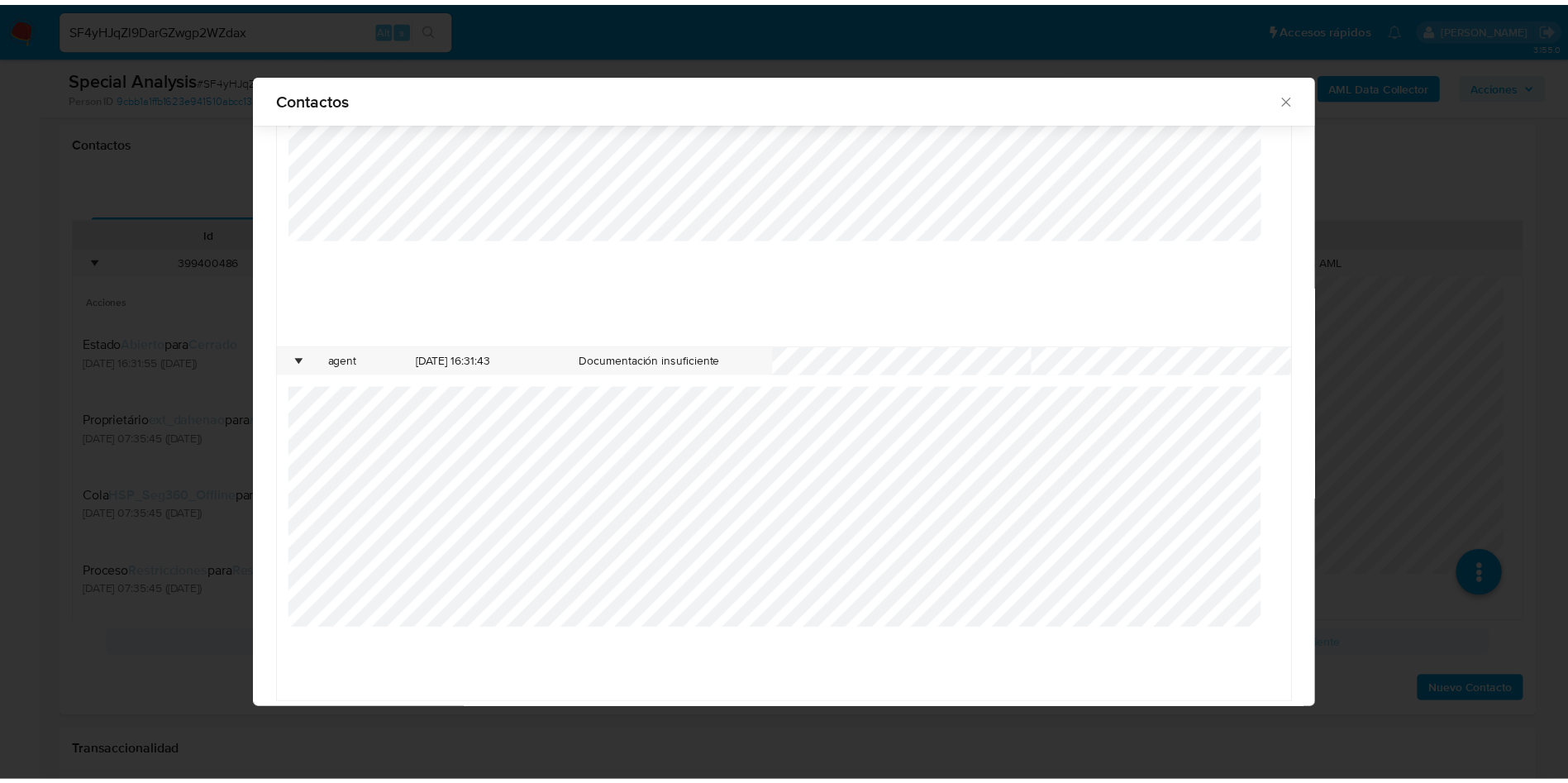
scroll to position [1311, 0]
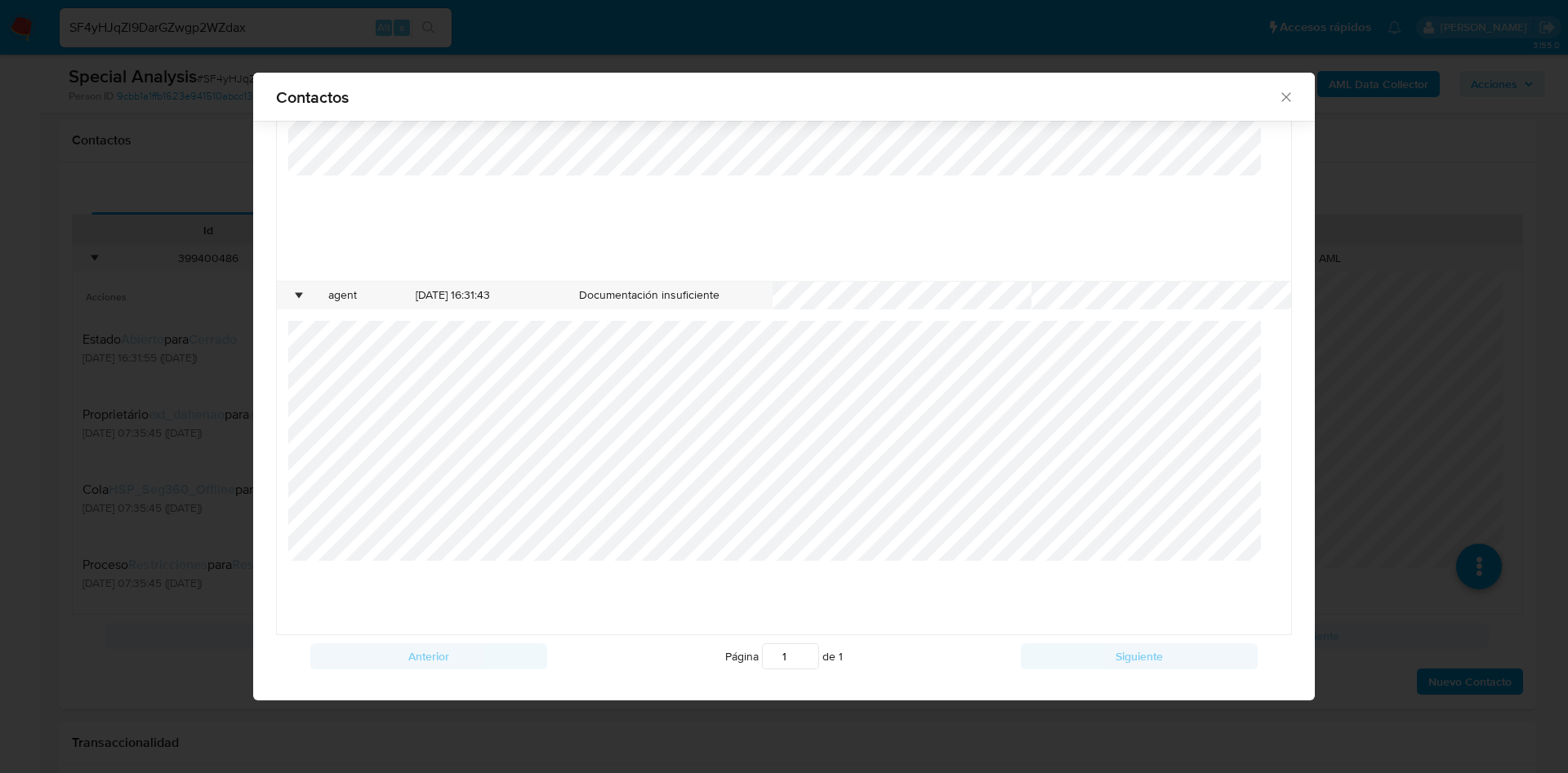
click at [1278, 100] on icon "close" at bounding box center [1286, 97] width 17 height 17
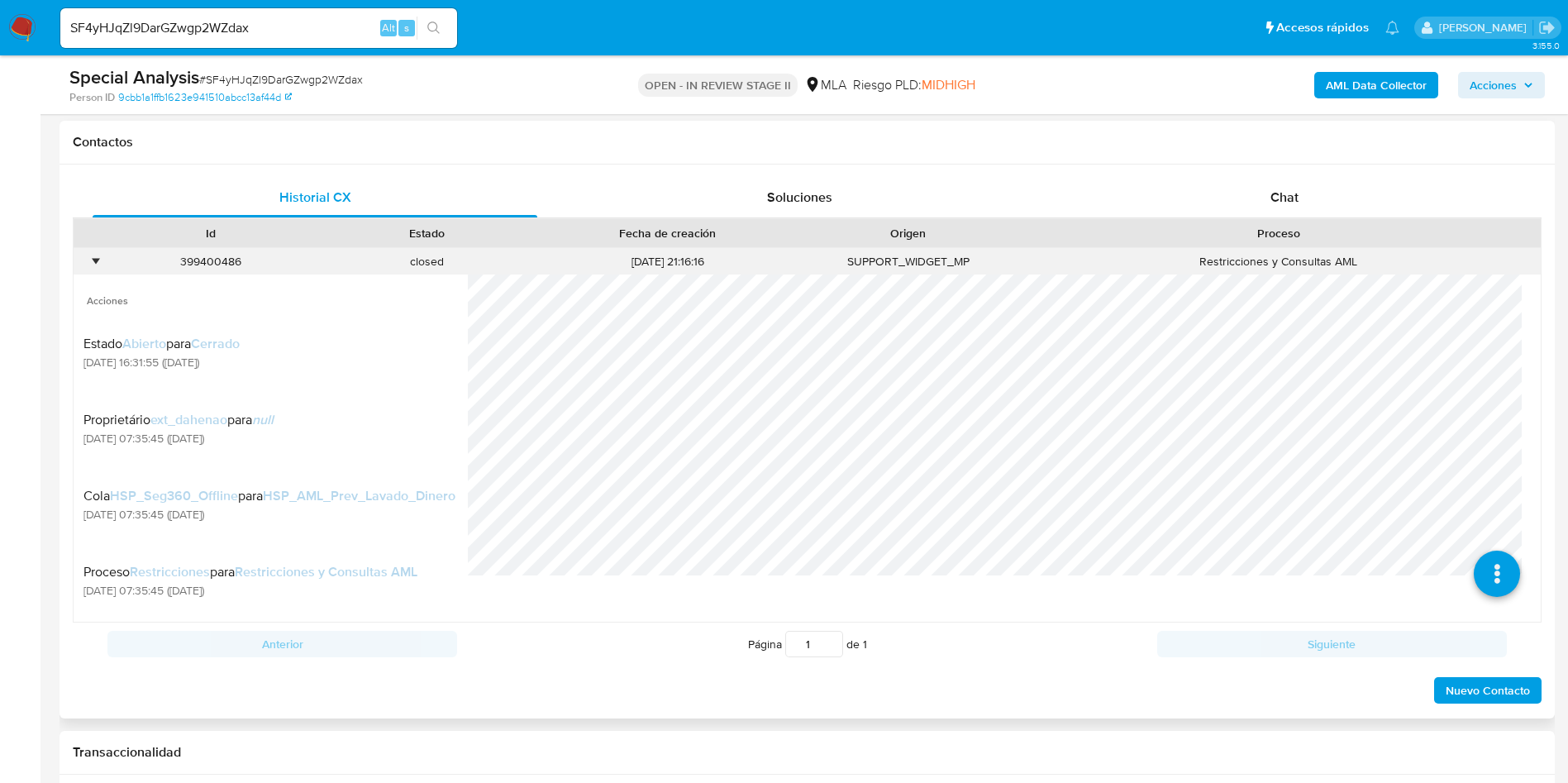
click at [105, 264] on div "399400486" at bounding box center [210, 262] width 217 height 27
click at [87, 257] on div "•" at bounding box center [87, 262] width 29 height 27
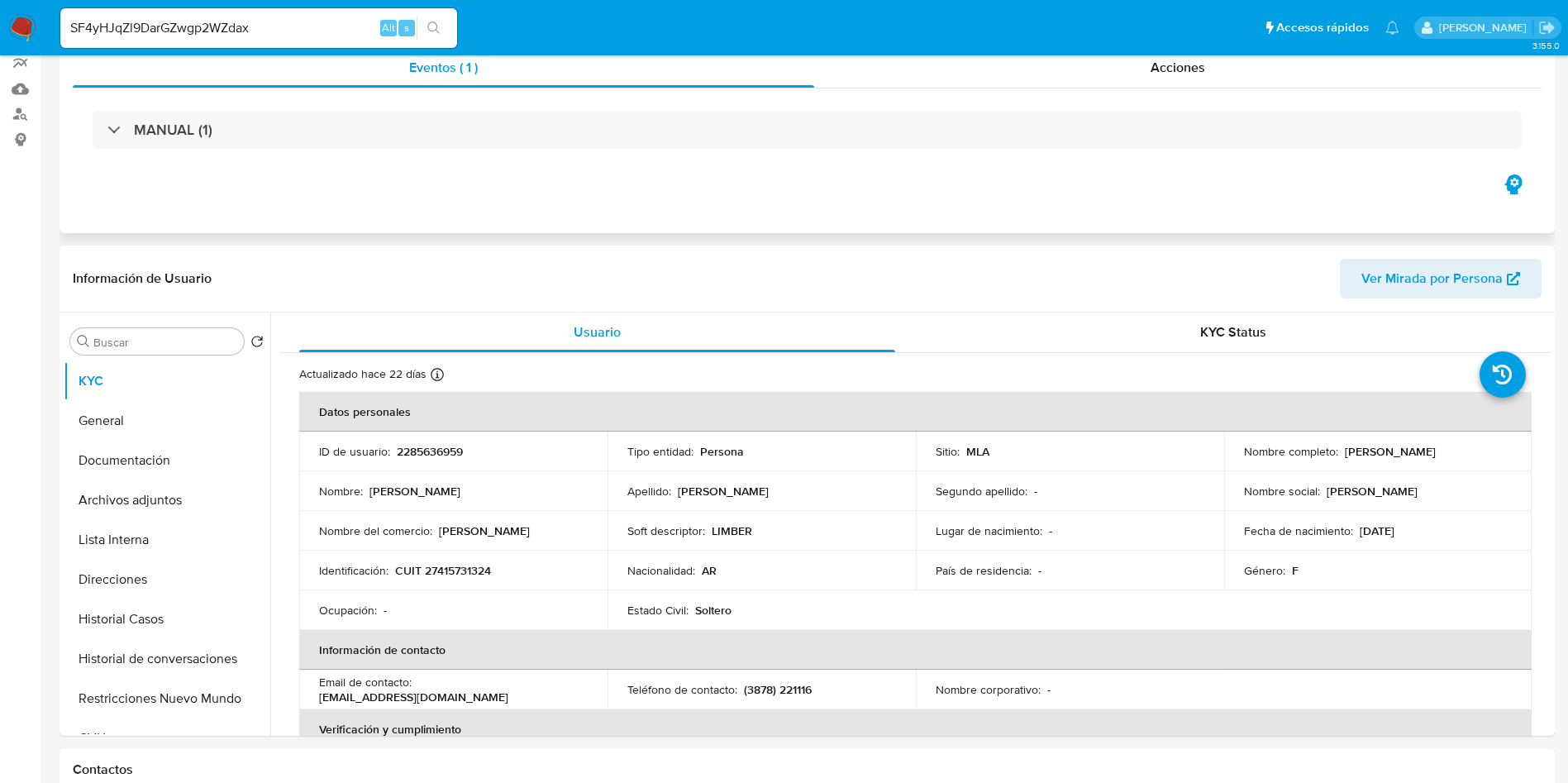
scroll to position [0, 0]
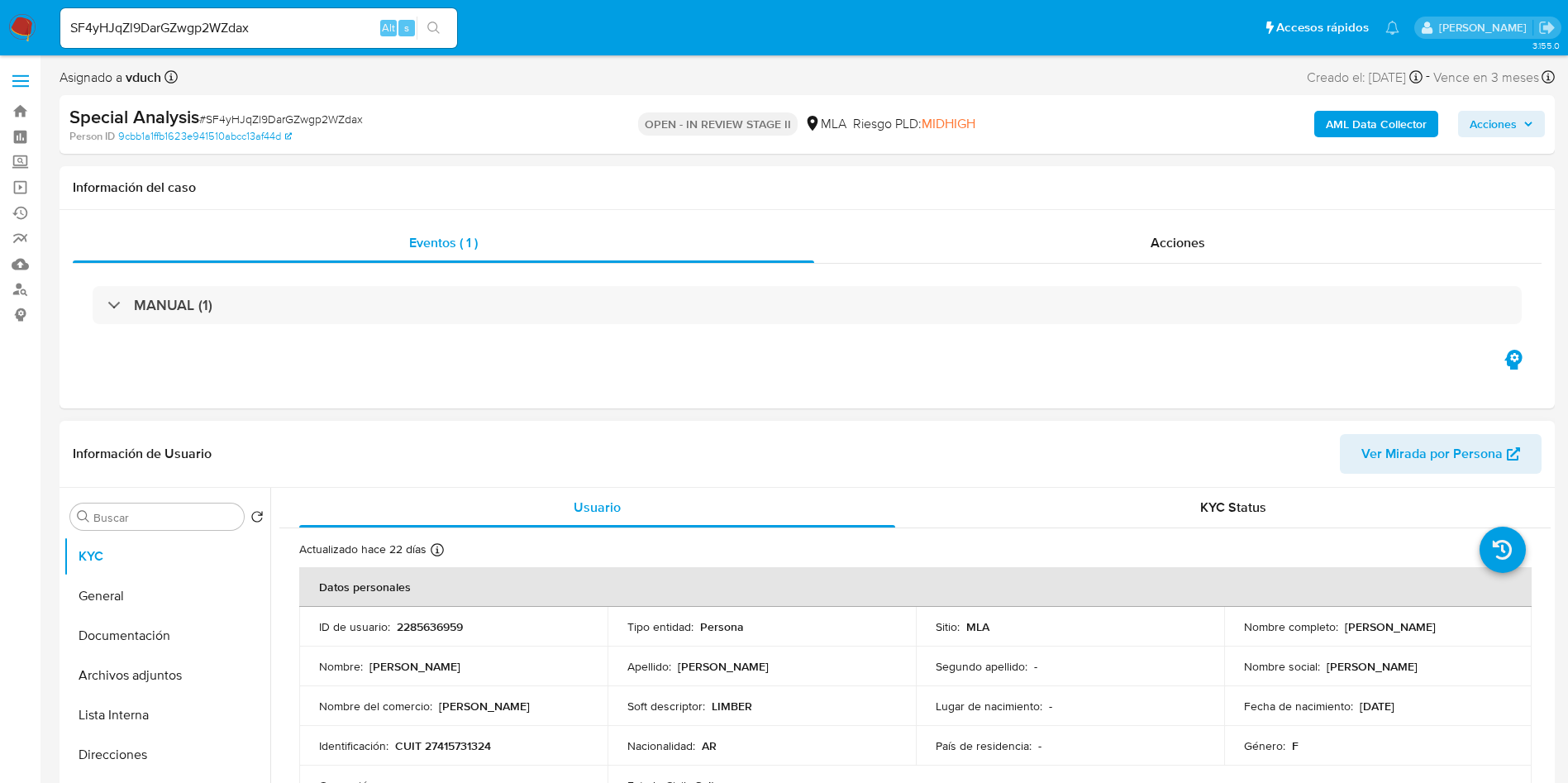
click at [417, 647] on td "Nombre : Camila Ailen" at bounding box center [453, 667] width 308 height 39
click at [423, 635] on td "ID de usuario : 2285636959" at bounding box center [453, 626] width 308 height 39
click at [426, 629] on p "2285636959" at bounding box center [429, 627] width 67 height 15
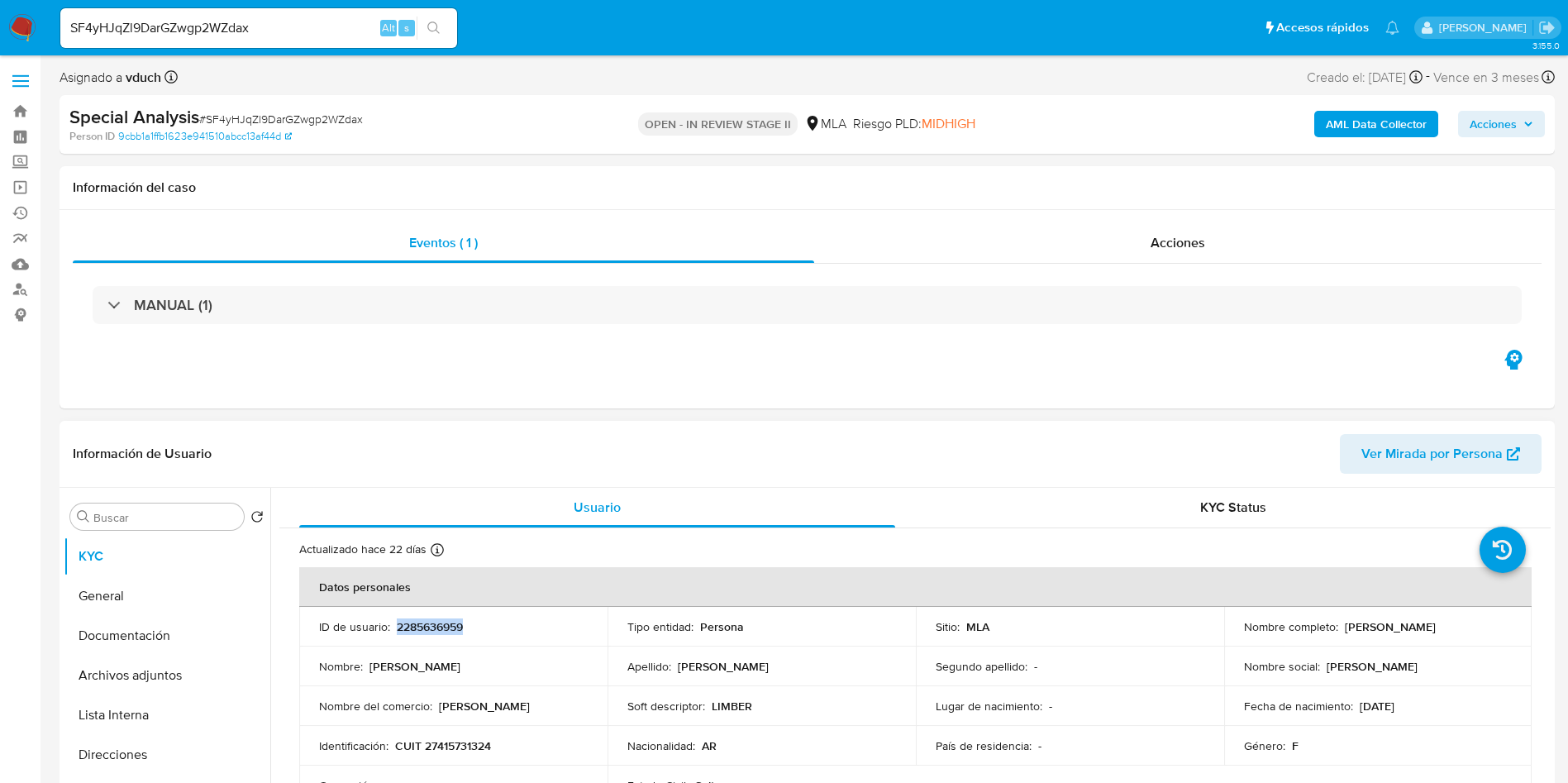
click at [426, 629] on p "2285636959" at bounding box center [429, 627] width 67 height 15
copy p "2285636959"
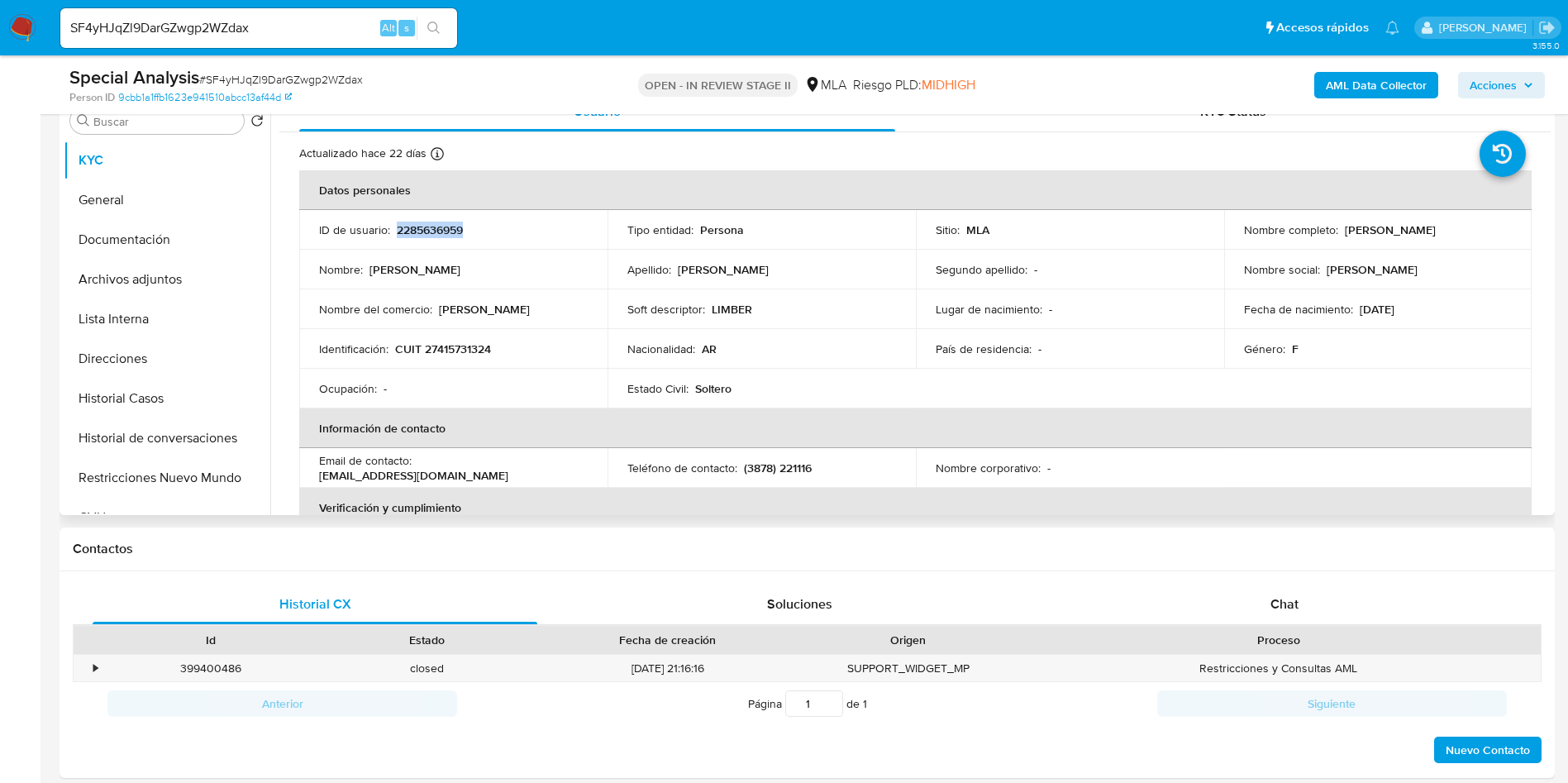
scroll to position [372, 0]
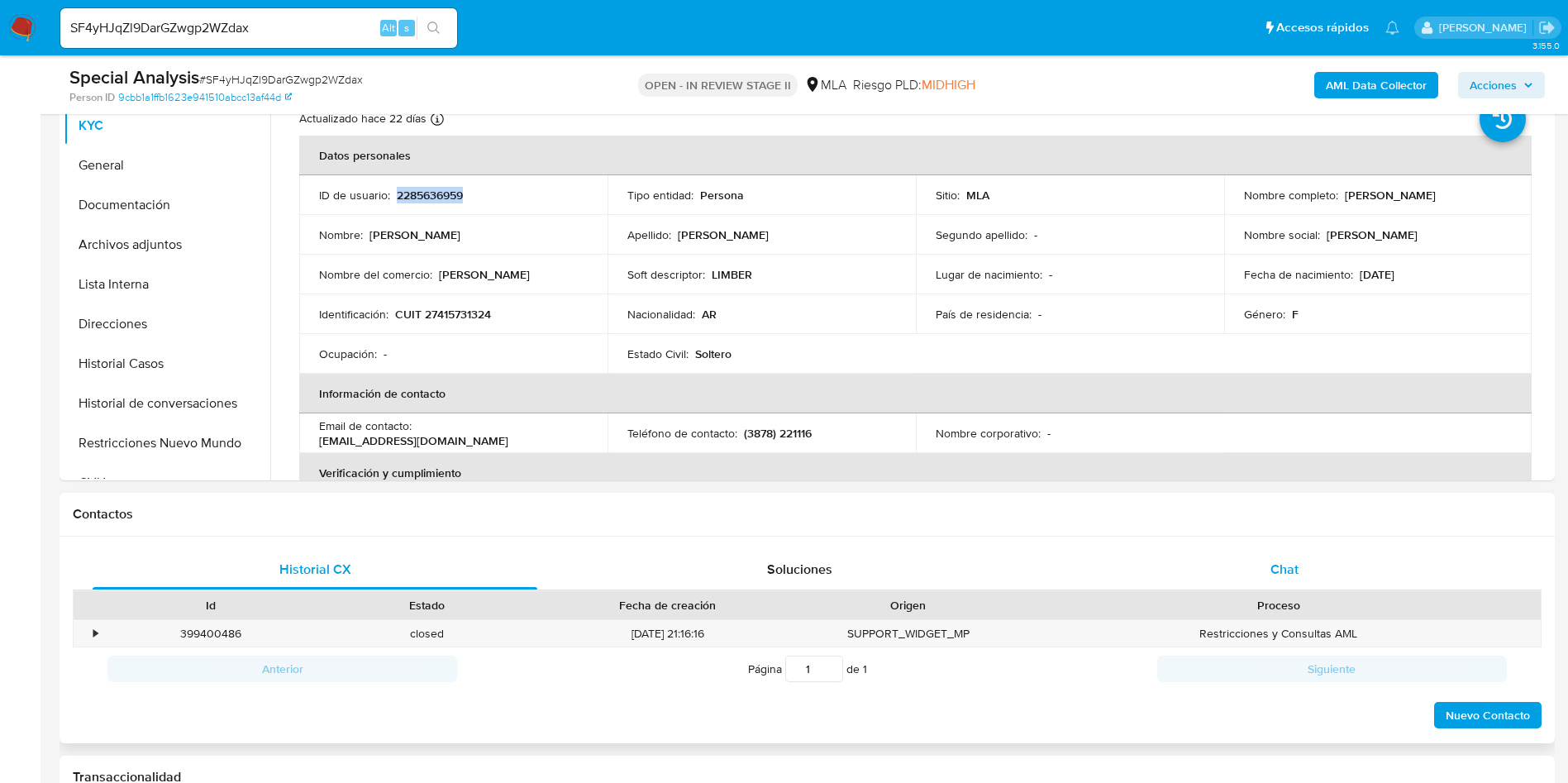
click at [1399, 561] on div "Chat" at bounding box center [1284, 570] width 444 height 39
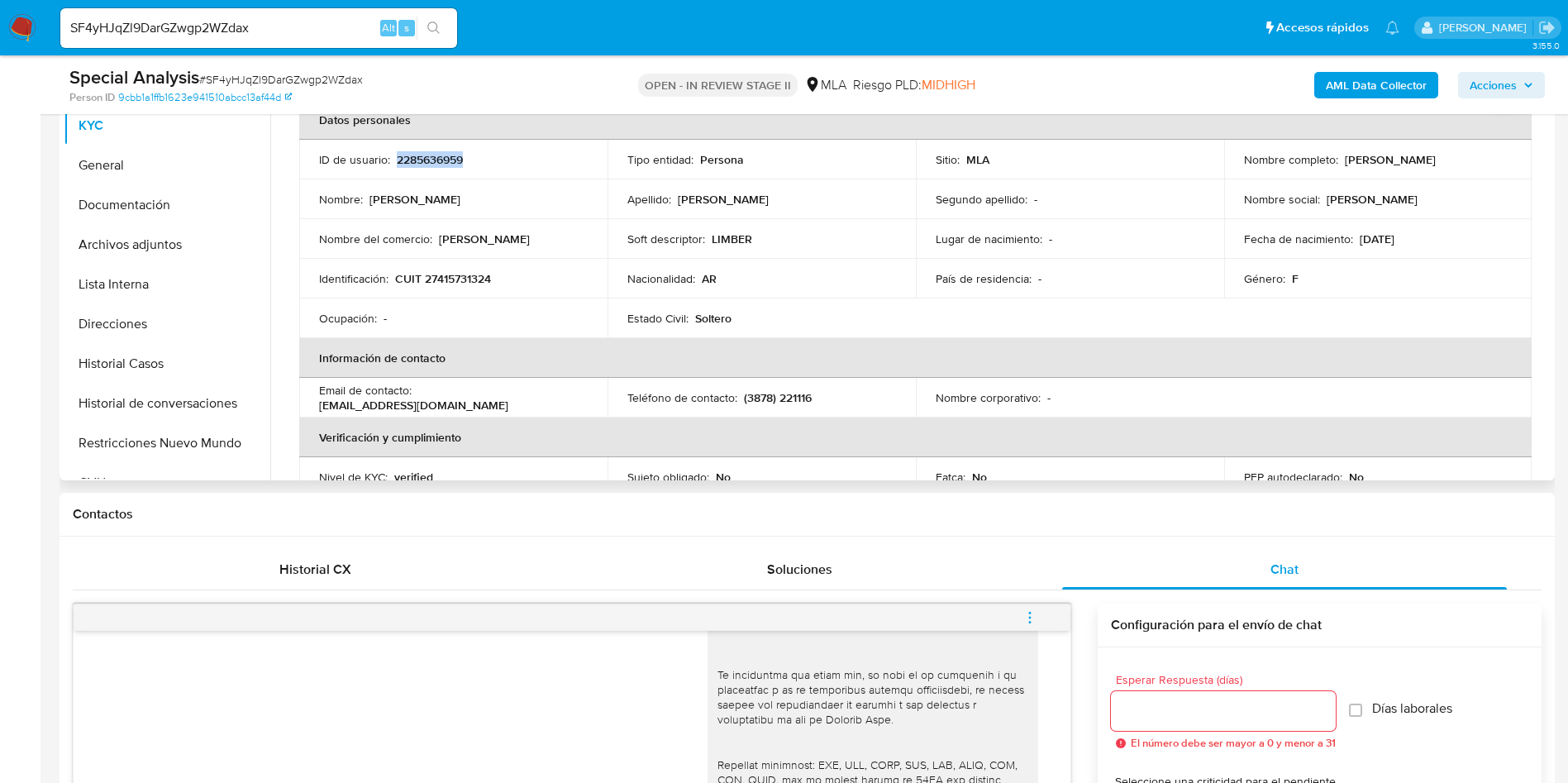
scroll to position [0, 0]
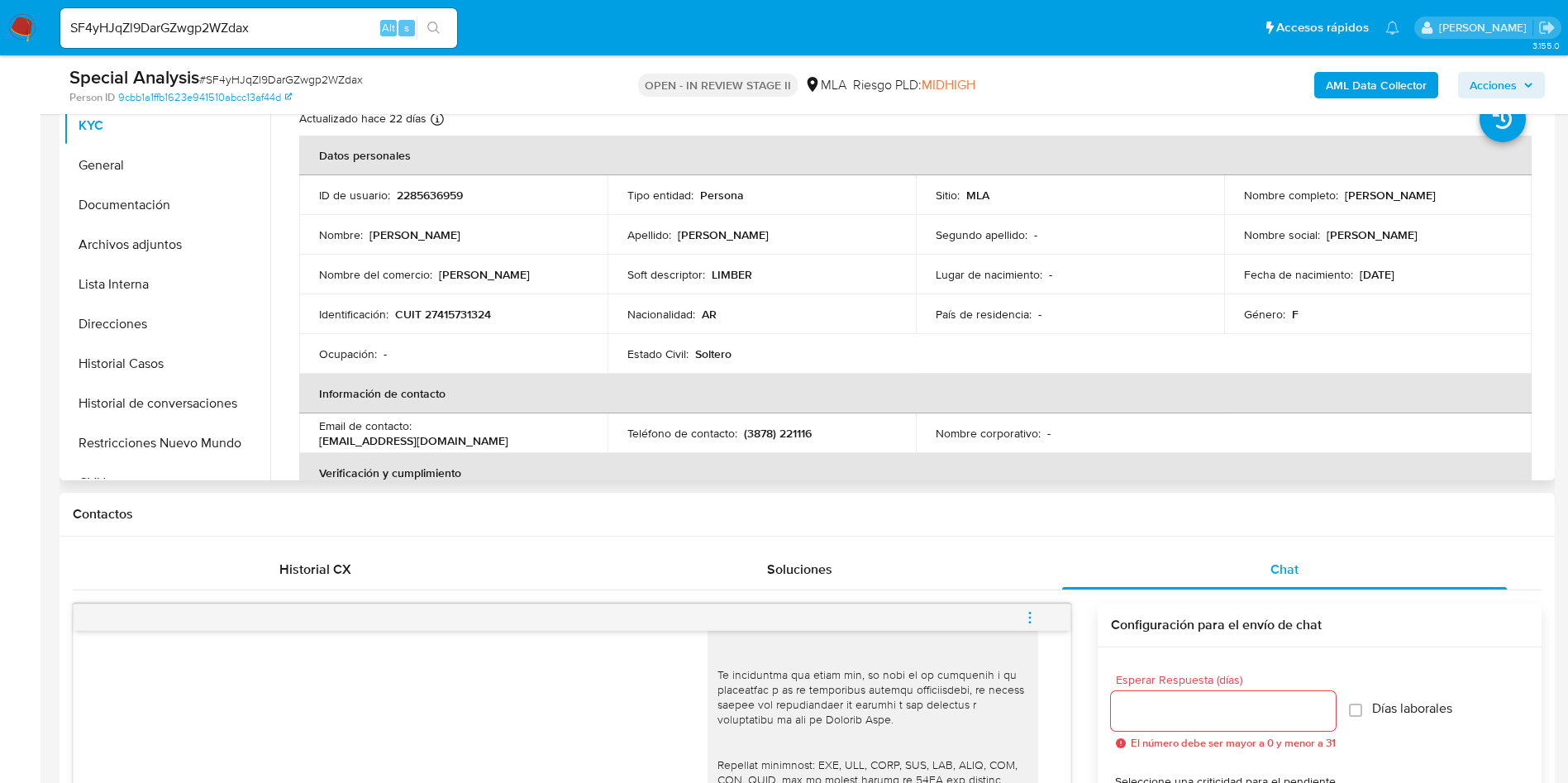
click at [928, 333] on td "País de residencia : -" at bounding box center [1069, 314] width 308 height 39
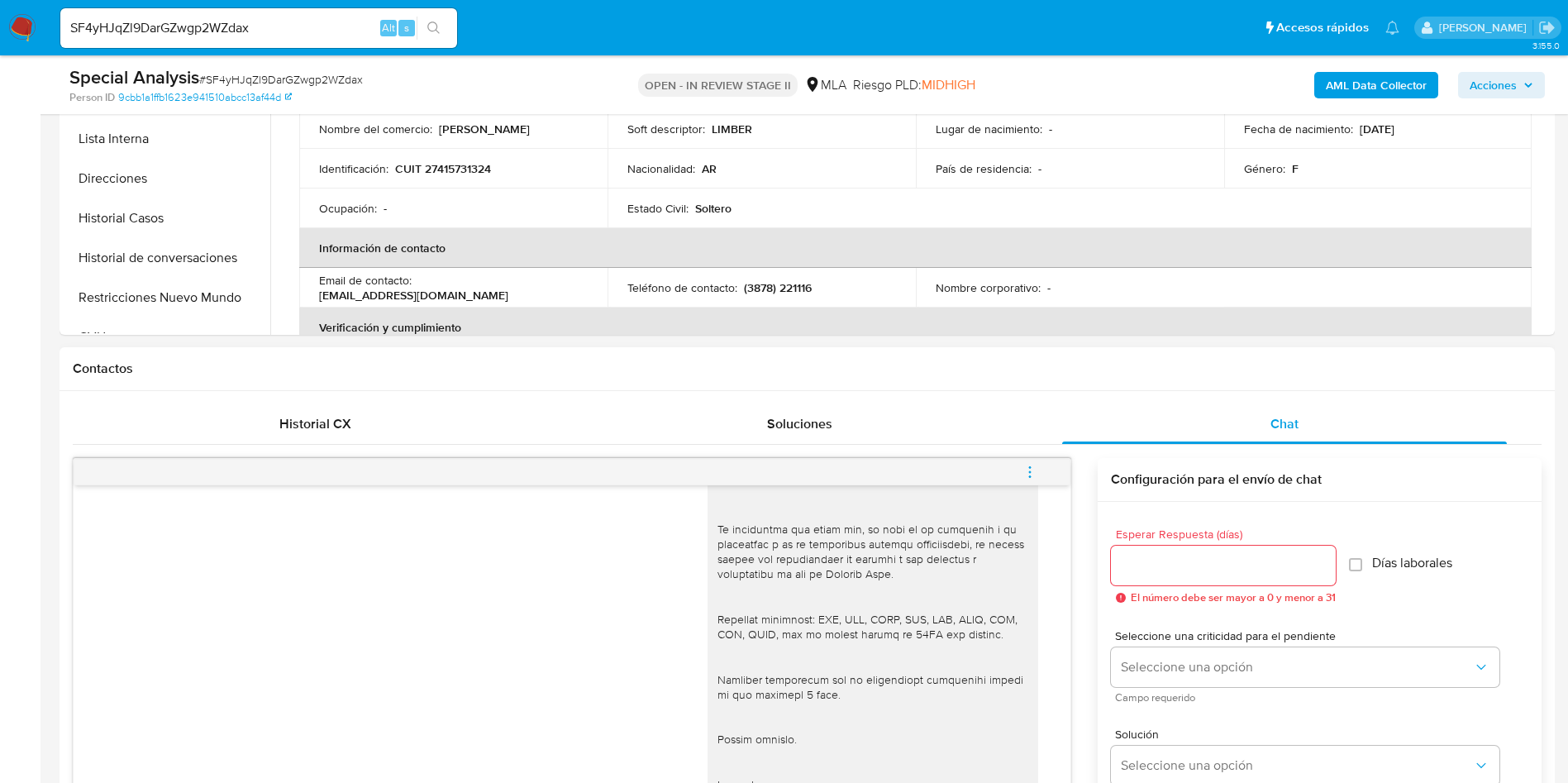
scroll to position [745, 0]
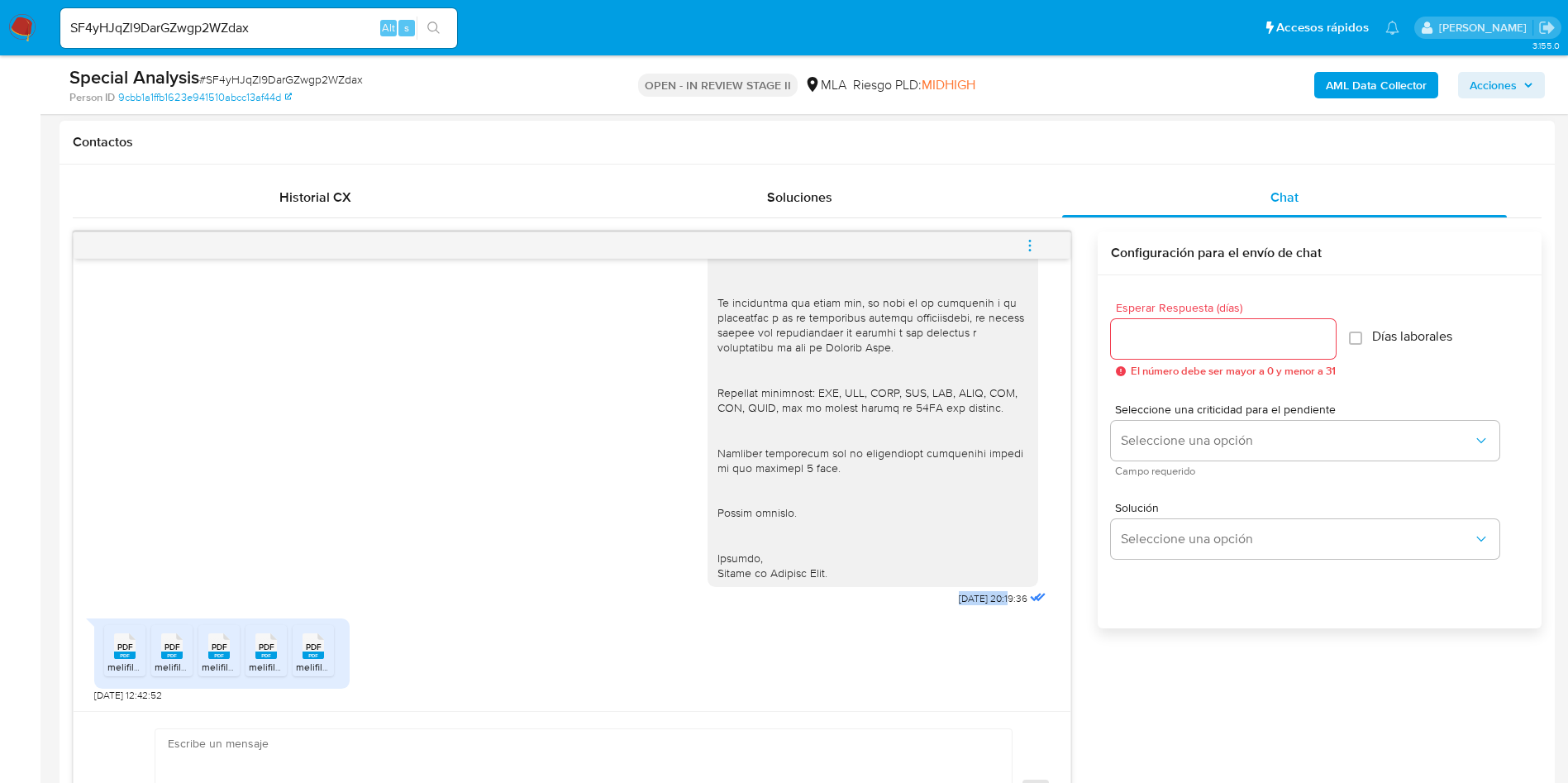
drag, startPoint x: 974, startPoint y: 595, endPoint x: 916, endPoint y: 599, distance: 58.1
click at [916, 599] on div "11/08/2025 20:19:36" at bounding box center [878, 293] width 342 height 635
copy span "11/08/2025"
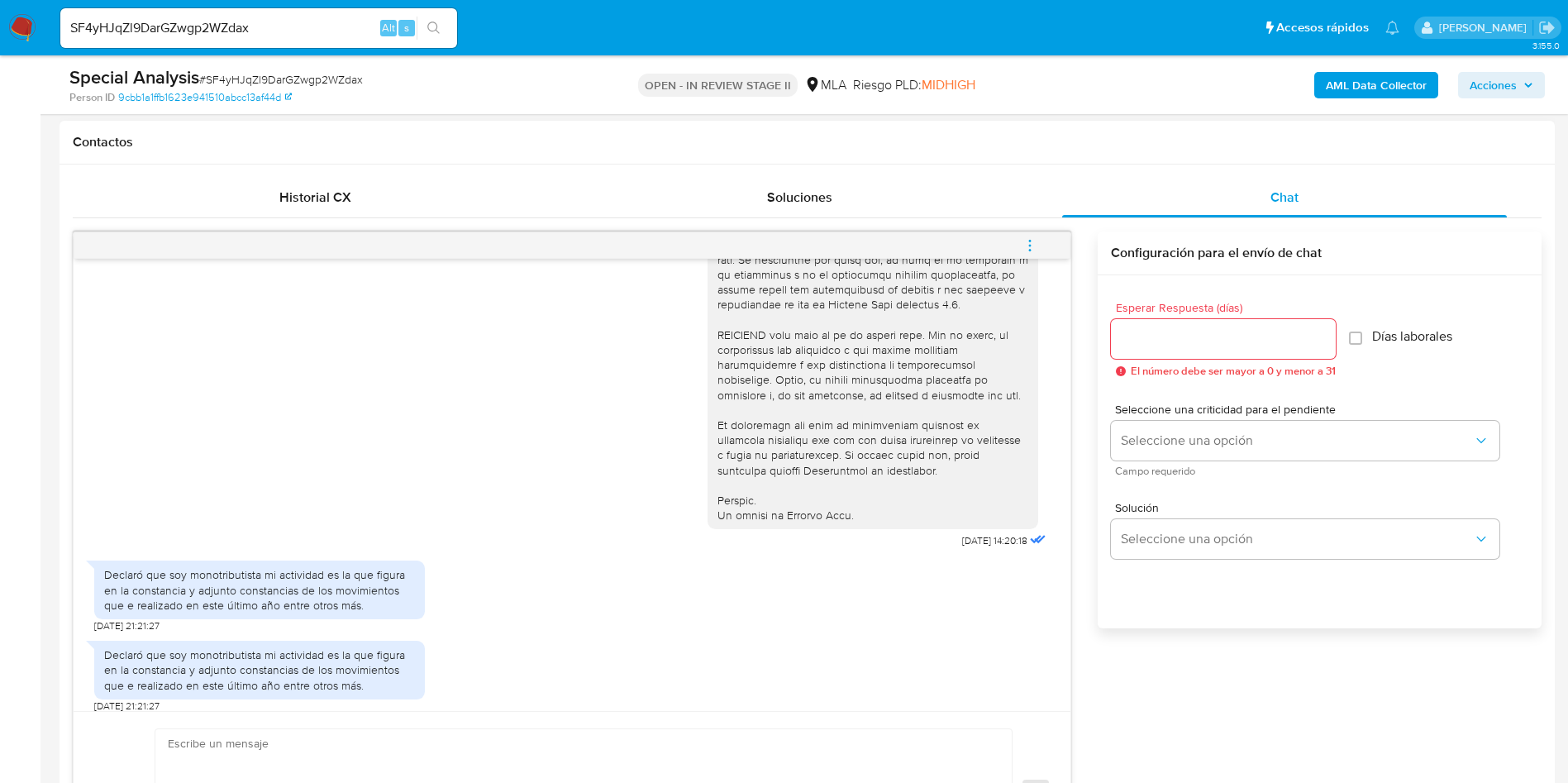
scroll to position [641, 0]
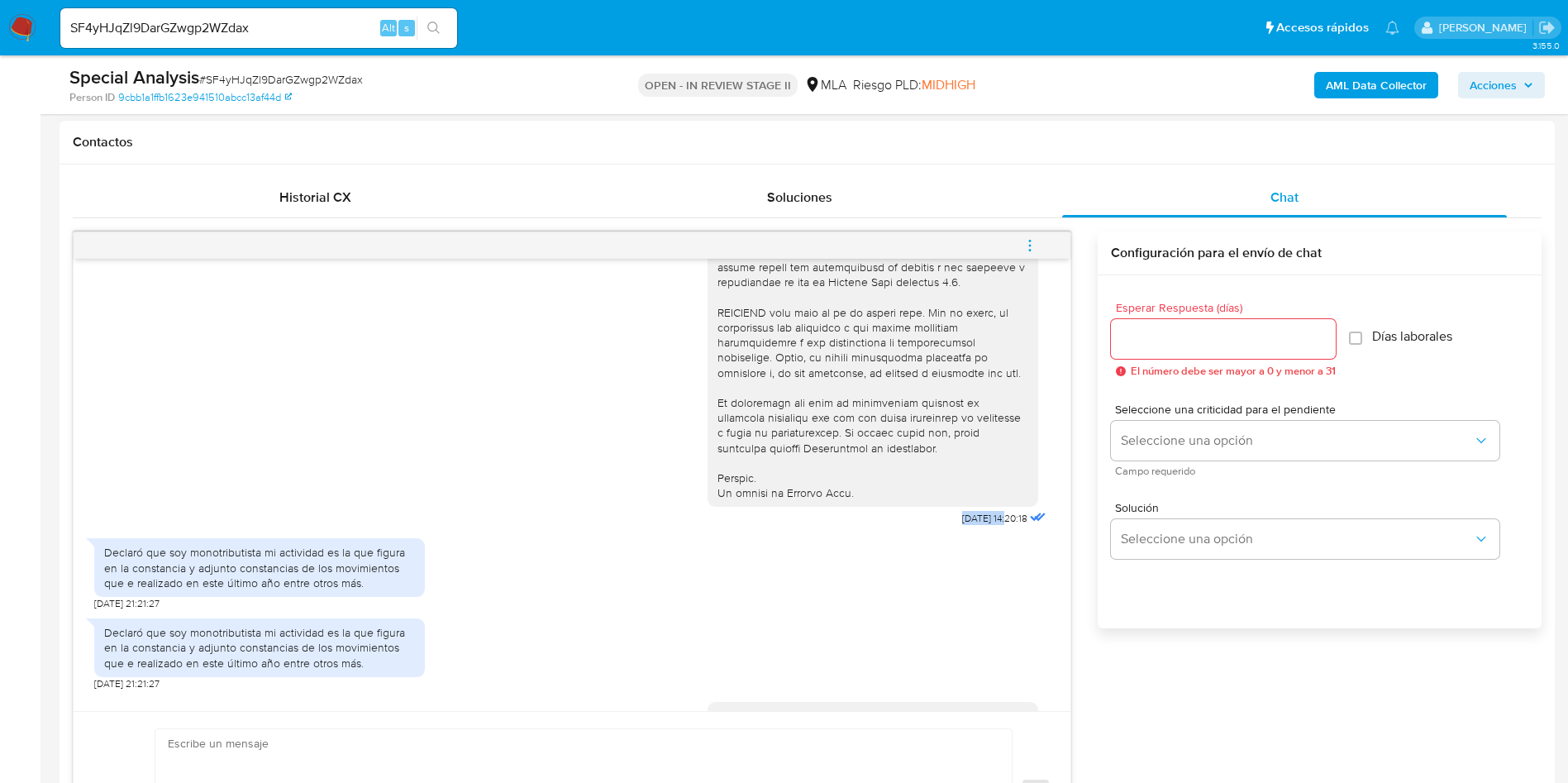
drag, startPoint x: 970, startPoint y: 545, endPoint x: 893, endPoint y: 546, distance: 77.0
click at [893, 531] on div "07/08/2025 14:20:18" at bounding box center [878, 78] width 342 height 906
copy div "07/08/2025"
click at [844, 459] on div at bounding box center [874, 72] width 311 height 858
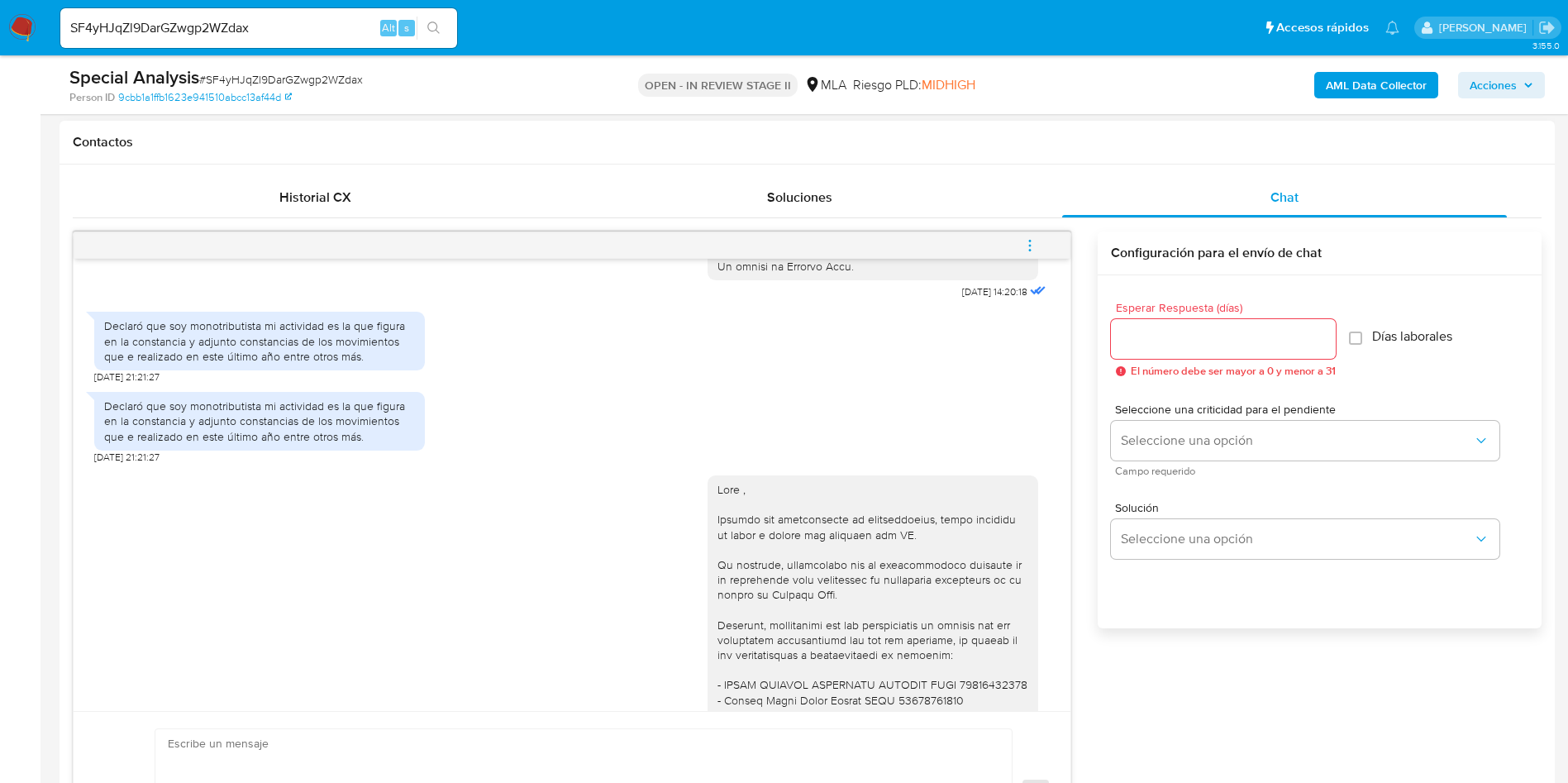
scroll to position [1386, 0]
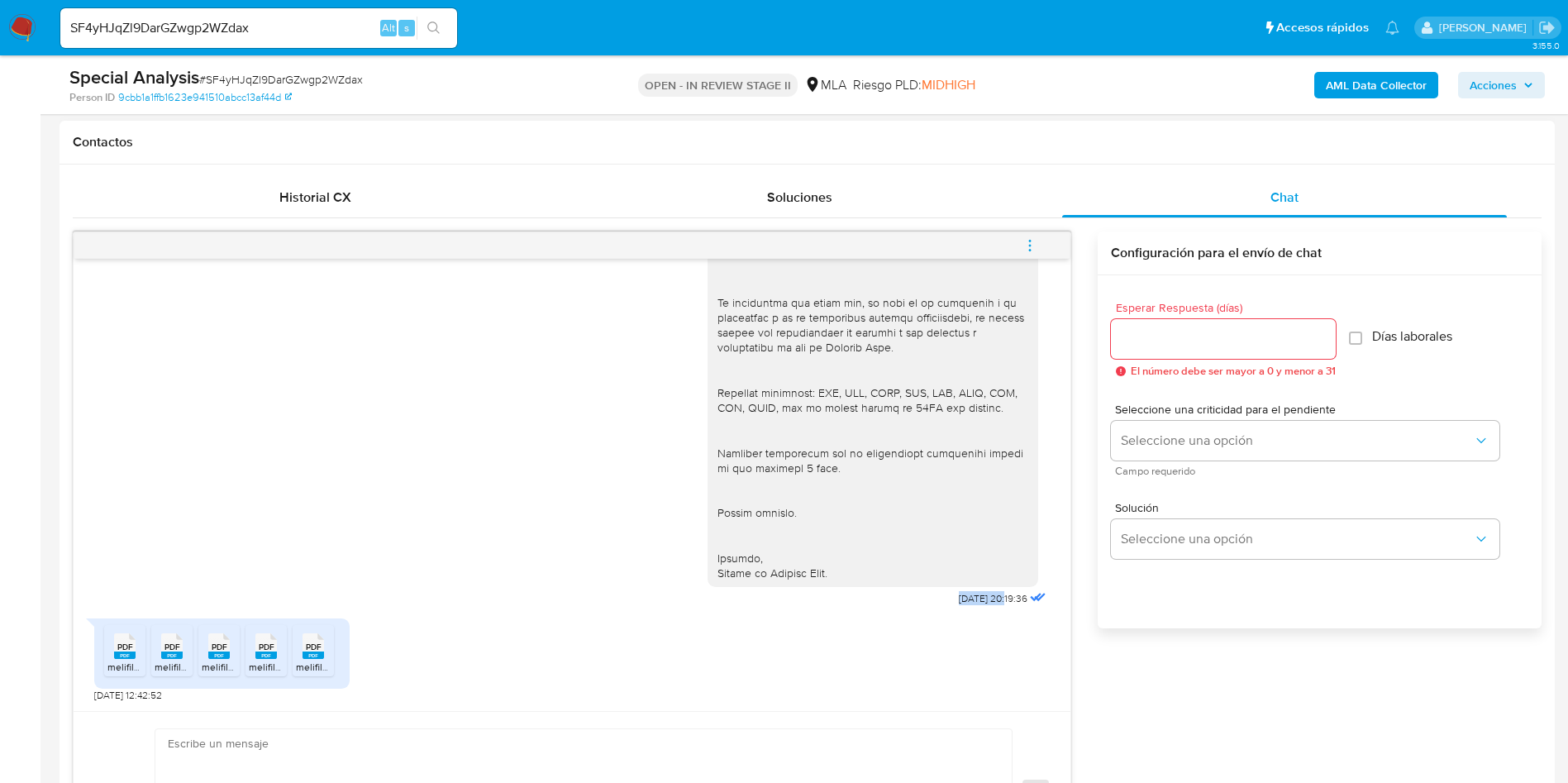
drag, startPoint x: 969, startPoint y: 594, endPoint x: 903, endPoint y: 604, distance: 66.8
click at [904, 601] on div "11/08/2025 20:19:36" at bounding box center [878, 293] width 342 height 635
copy div "11/08/2025"
click at [796, 587] on div at bounding box center [873, 287] width 331 height 599
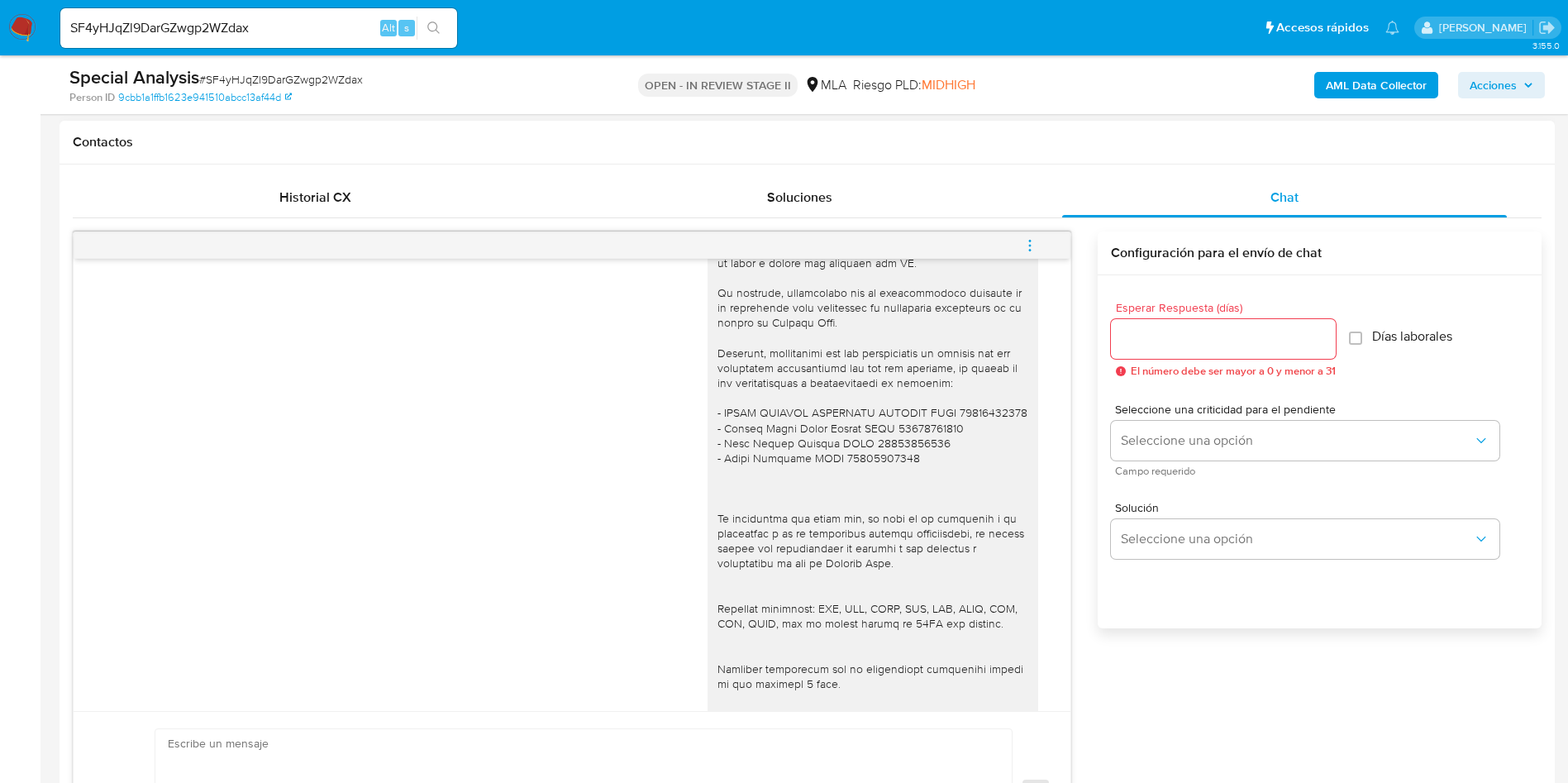
scroll to position [890, 0]
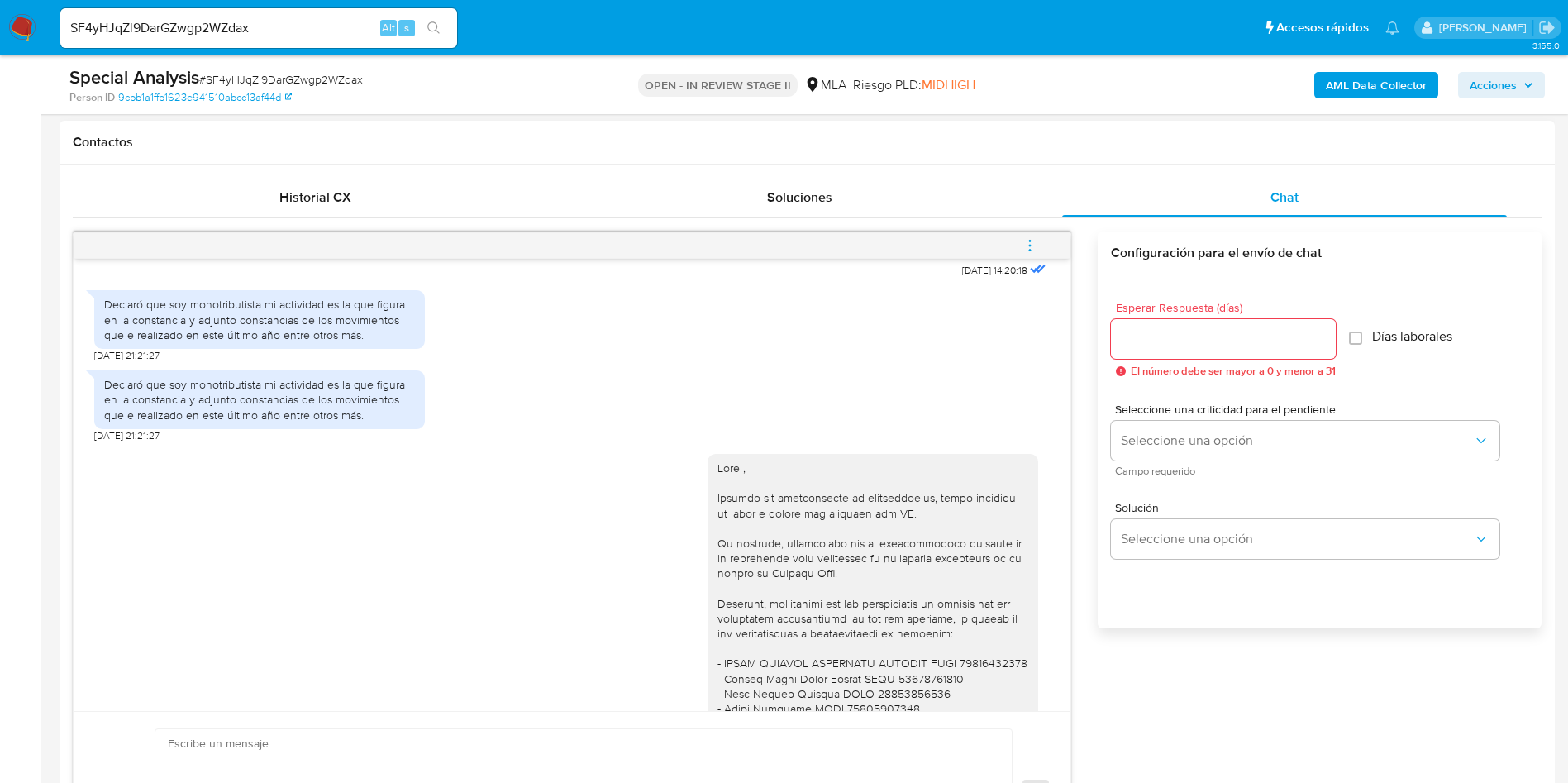
click at [266, 342] on div "Declaró que soy monotributista mi actividad es la que figura en la constancia y…" at bounding box center [260, 320] width 311 height 46
copy div "Declaró que soy monotributista mi actividad es la que figura en la constancia y…"
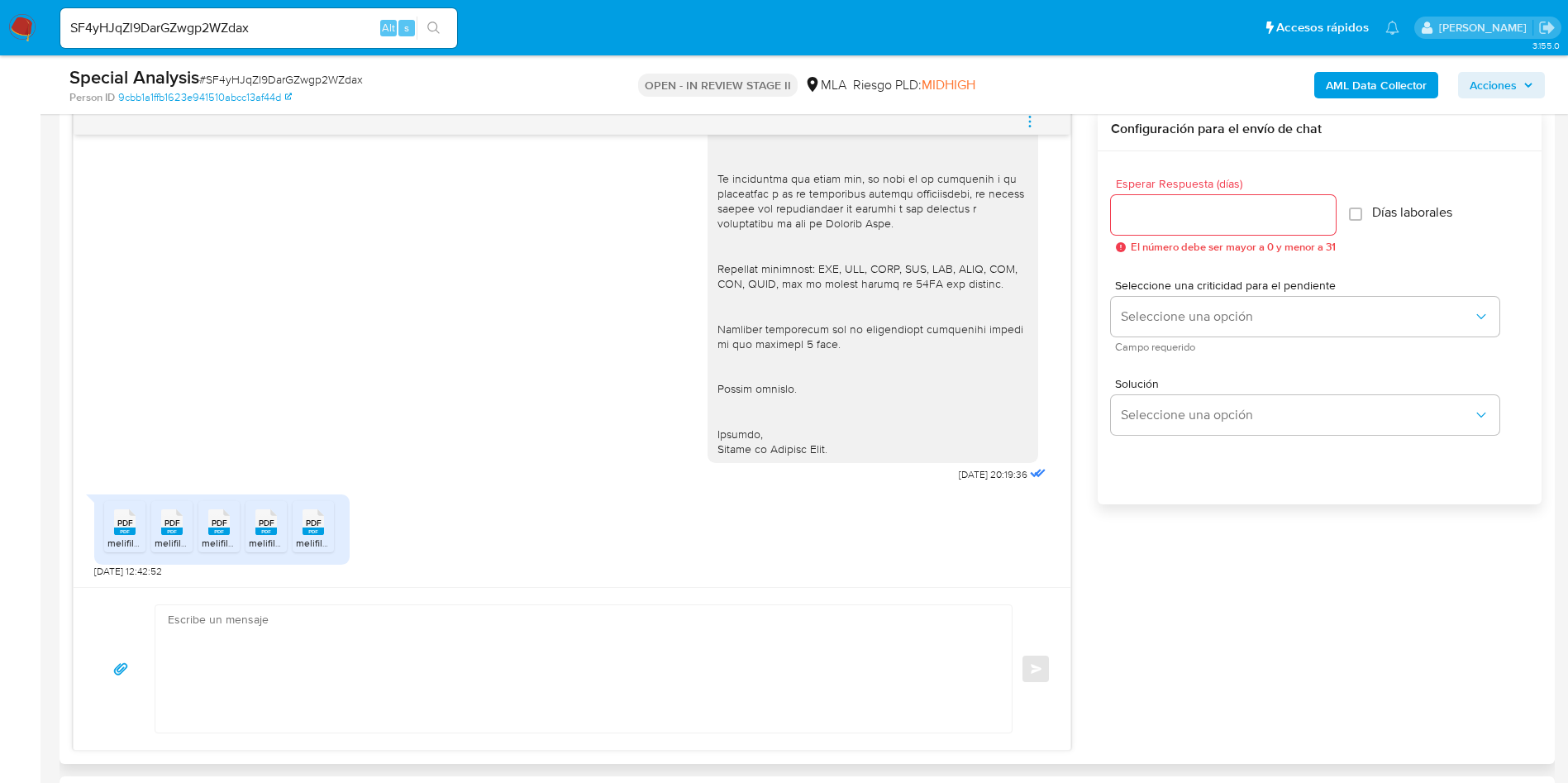
scroll to position [1386, 0]
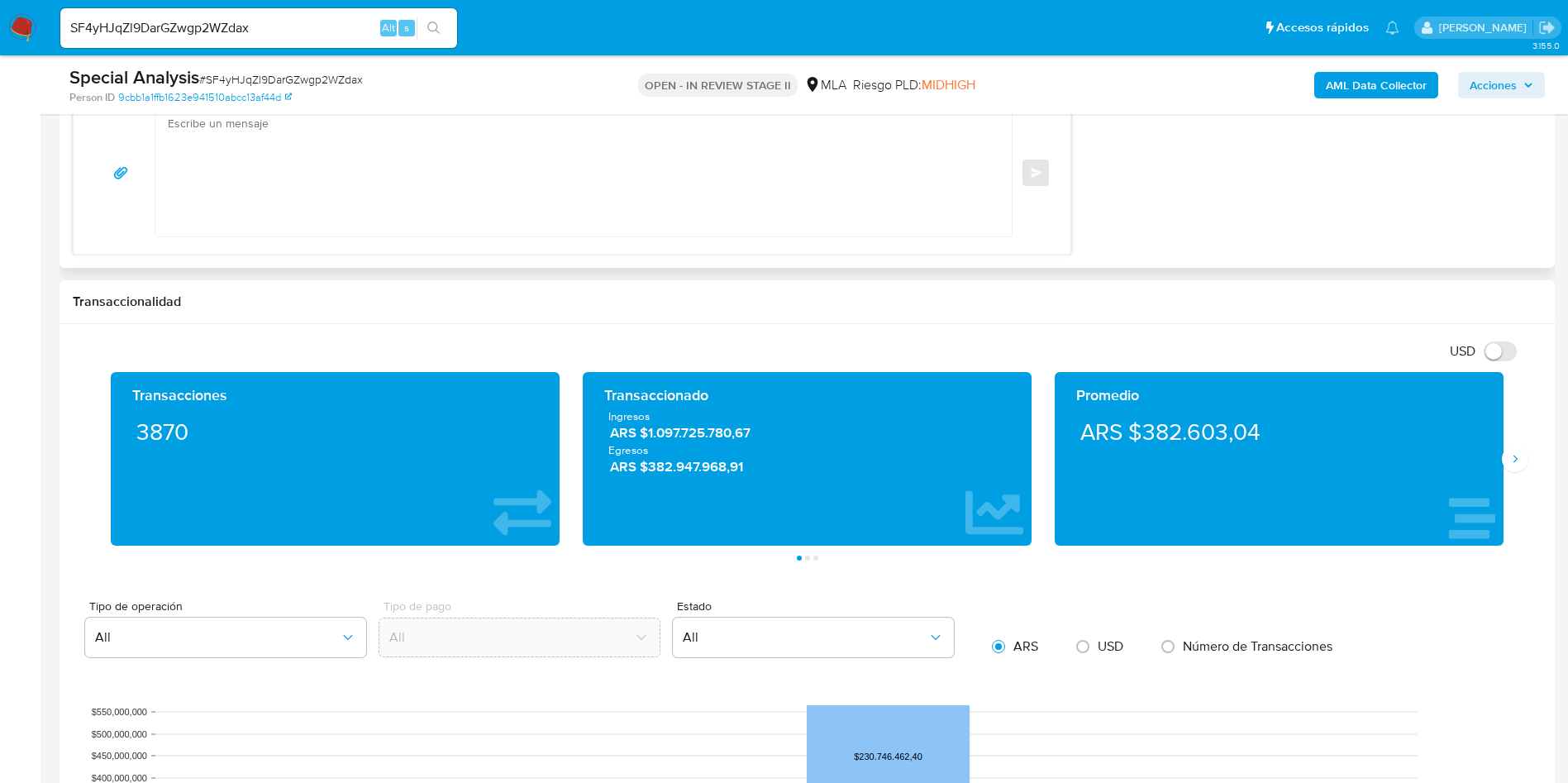
click at [354, 161] on textarea at bounding box center [579, 173] width 823 height 128
paste textarea "Hola, Muchas gracias por tu respuesta. Nos ponemos en contacto nuevamente dado …"
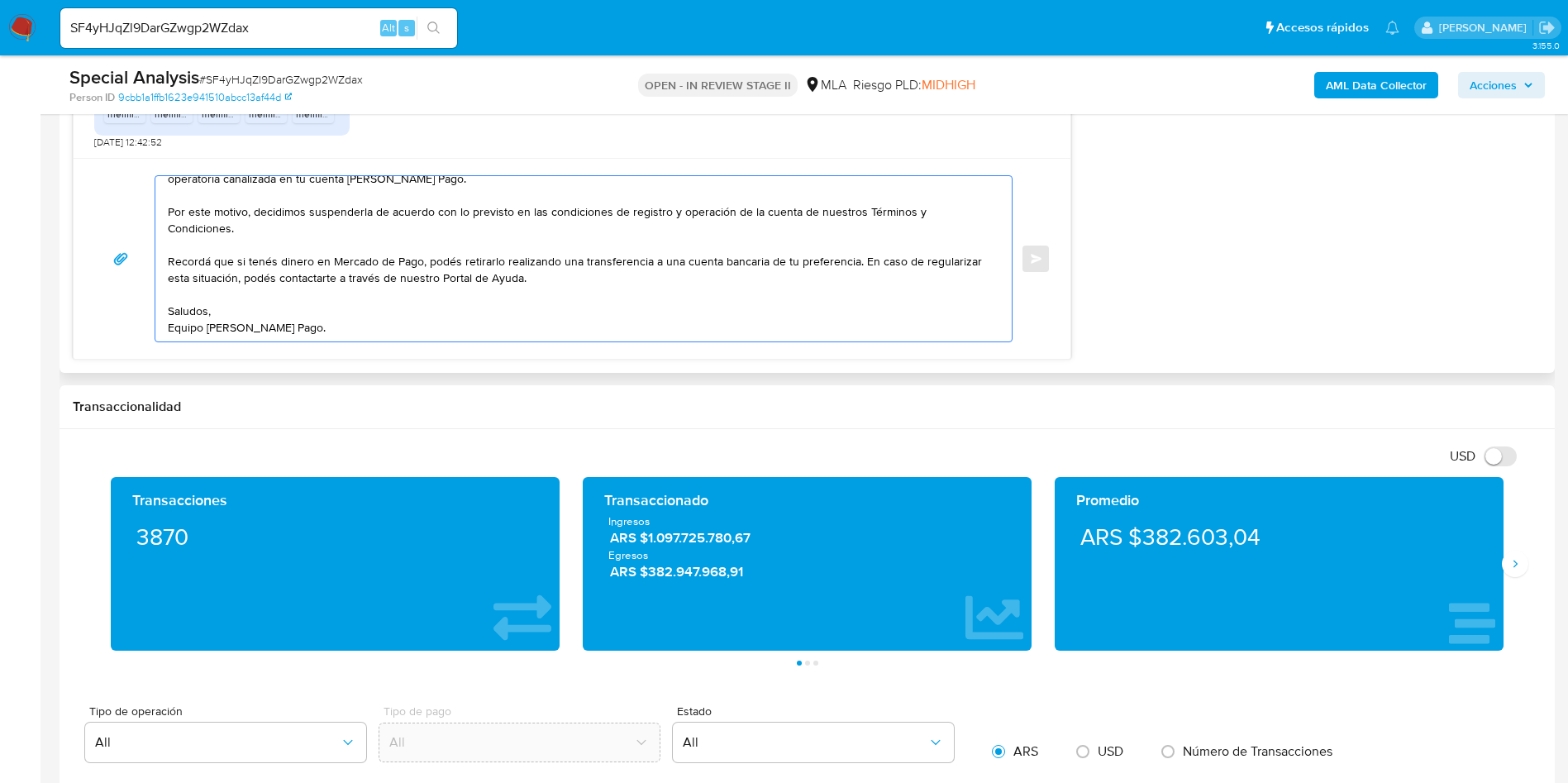
scroll to position [868, 0]
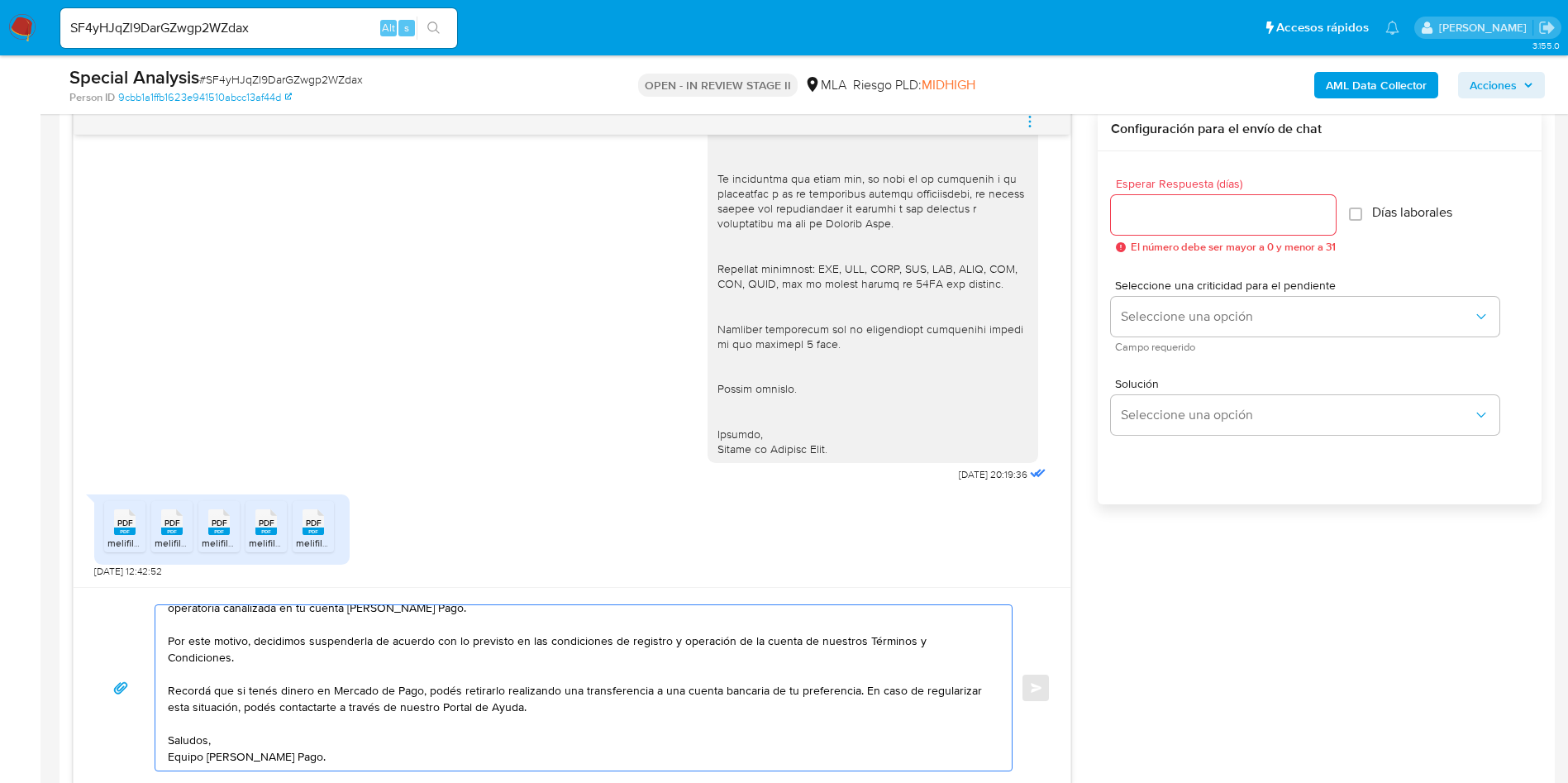
type textarea "Hola, Muchas gracias por tu respuesta. Nos ponemos en contacto nuevamente dado …"
click at [1178, 188] on span "Esperar Respuesta (días)" at bounding box center [1229, 184] width 225 height 12
click at [1111, 204] on input "Esperar Respuesta (días)" at bounding box center [1223, 215] width 225 height 22
click at [1155, 214] on input "Esperar Respuesta (días)" at bounding box center [1223, 215] width 225 height 22
type input "0"
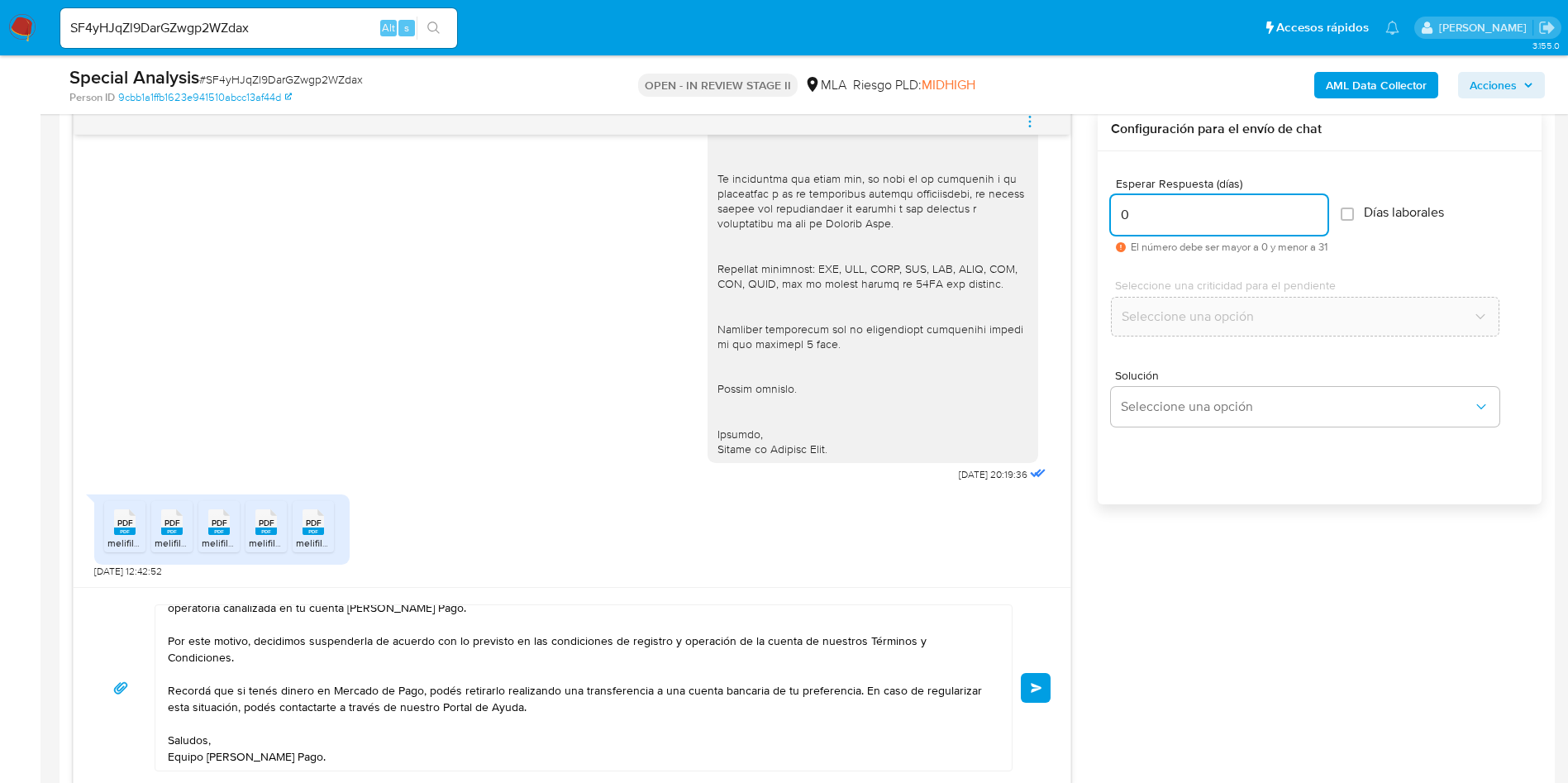
click at [1166, 215] on input "0" at bounding box center [1218, 215] width 217 height 22
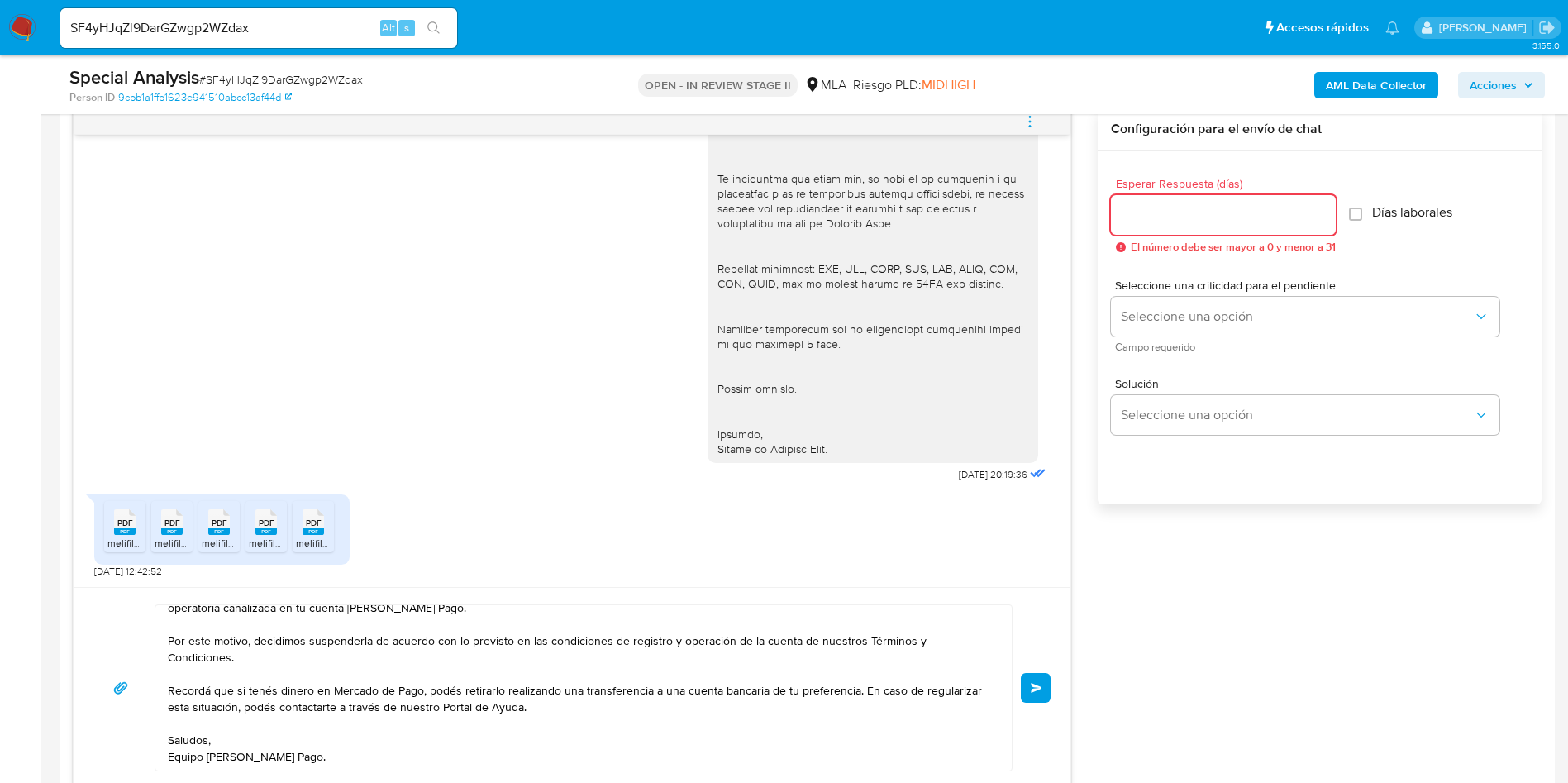
click at [1129, 206] on input "Esperar Respuesta (días)" at bounding box center [1223, 215] width 225 height 22
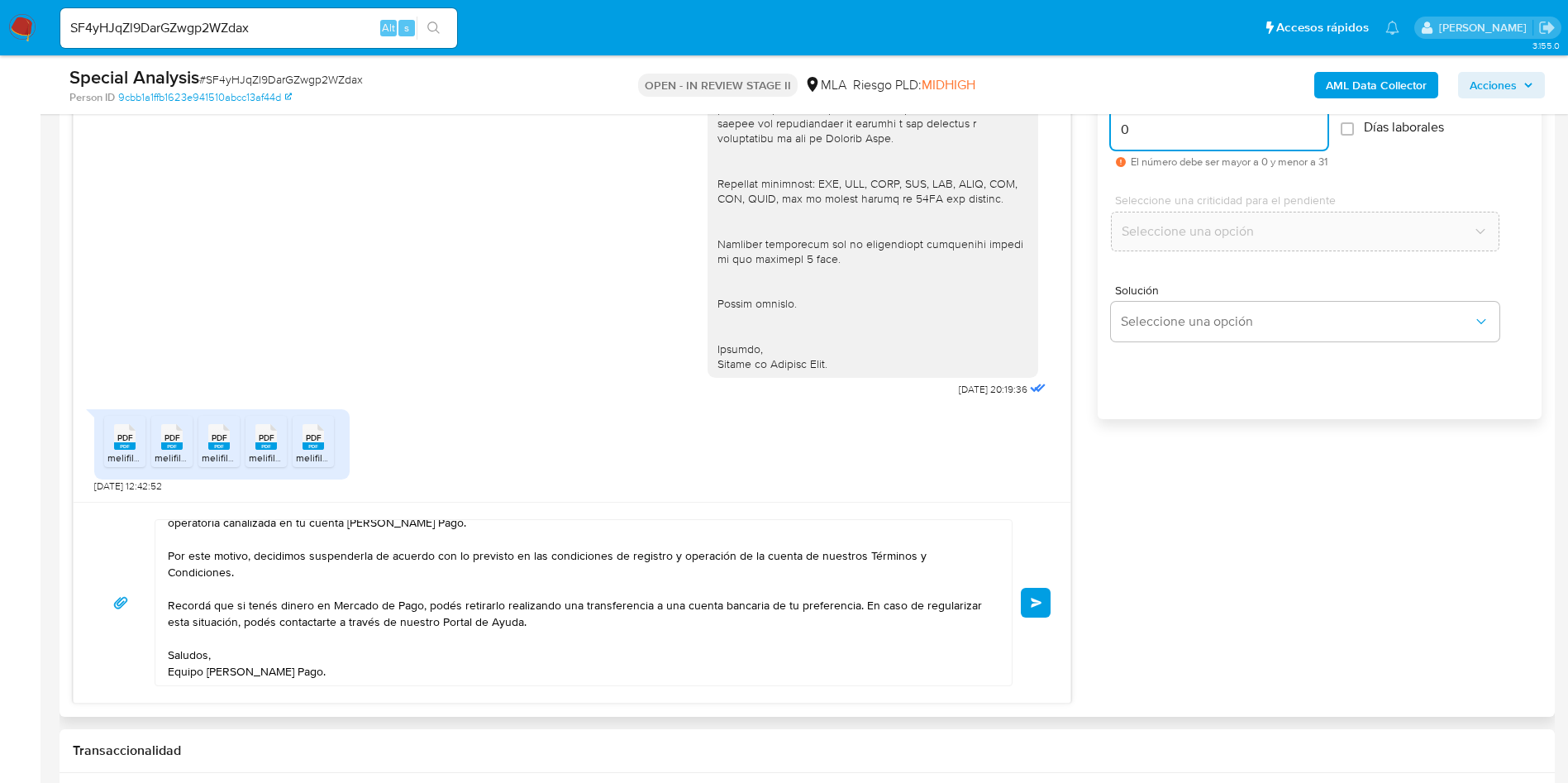
scroll to position [992, 0]
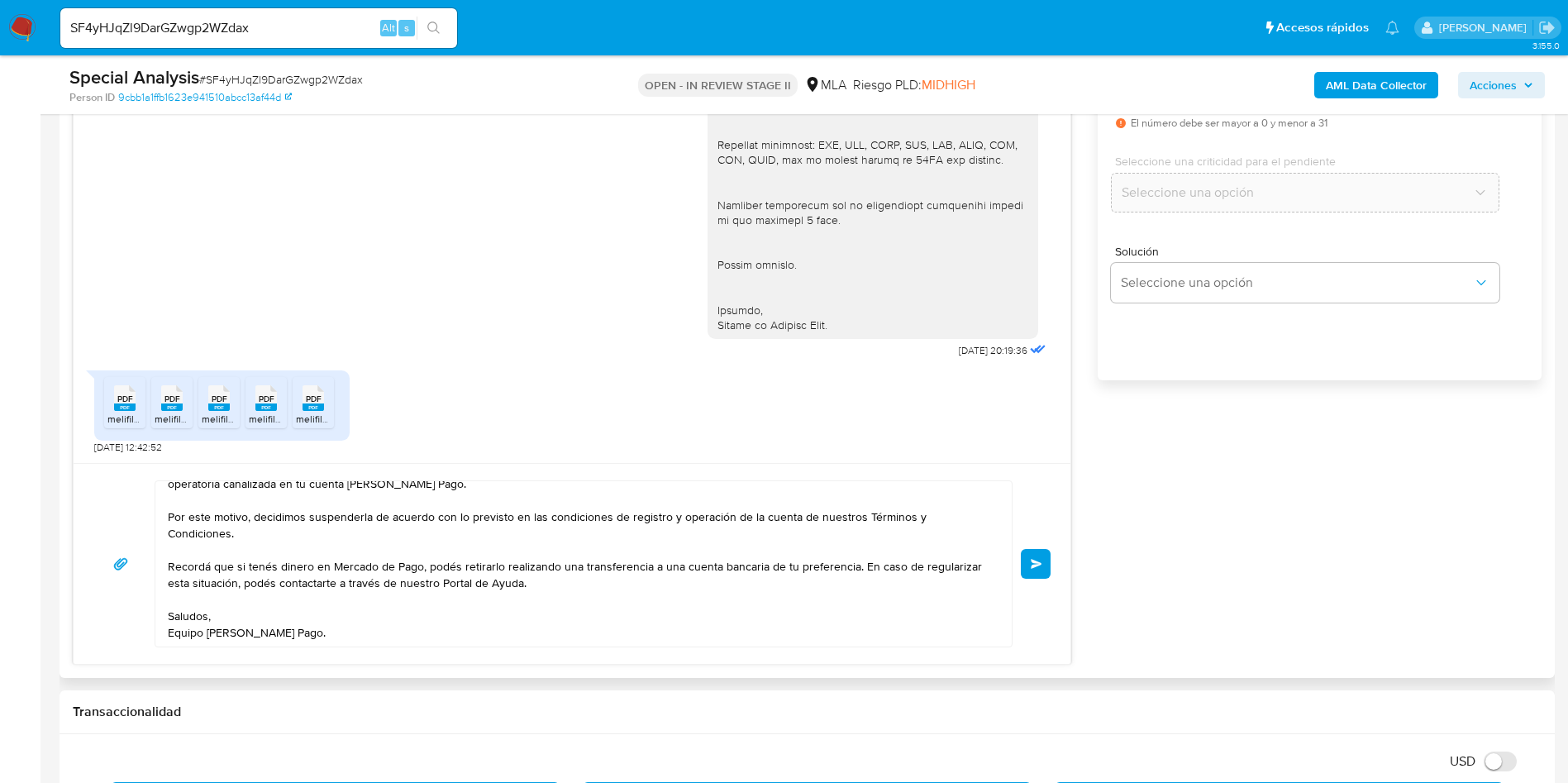
type input "0"
click at [199, 636] on textarea "Hola, Muchas gracias por tu respuesta. Nos ponemos en contacto nuevamente dado …" at bounding box center [579, 564] width 823 height 165
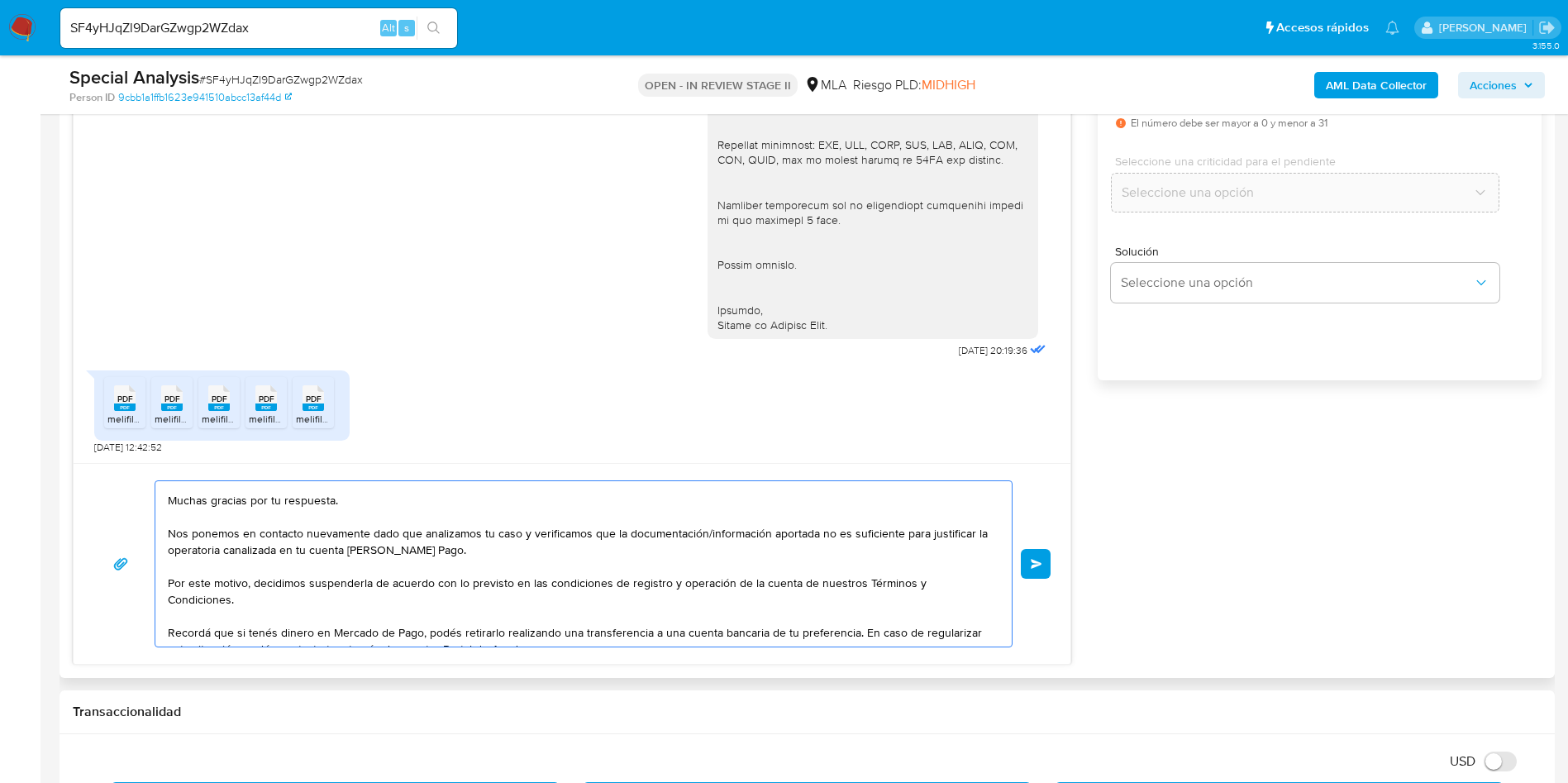
scroll to position [0, 0]
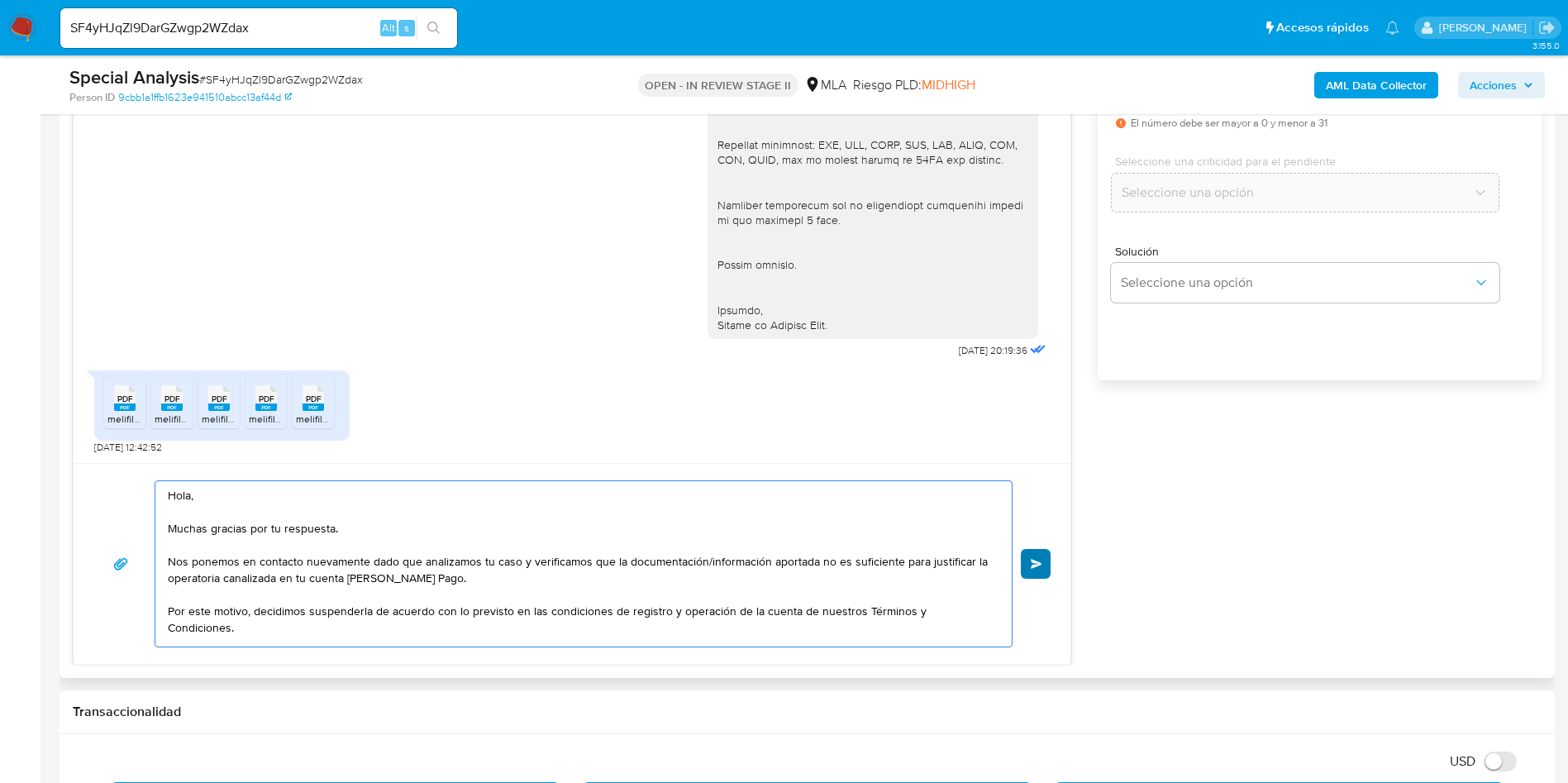
type textarea "Hola, Muchas gracias por tu respuesta. Nos ponemos en contacto nuevamente dado …"
click at [1039, 564] on span "Enviar" at bounding box center [1037, 564] width 11 height 10
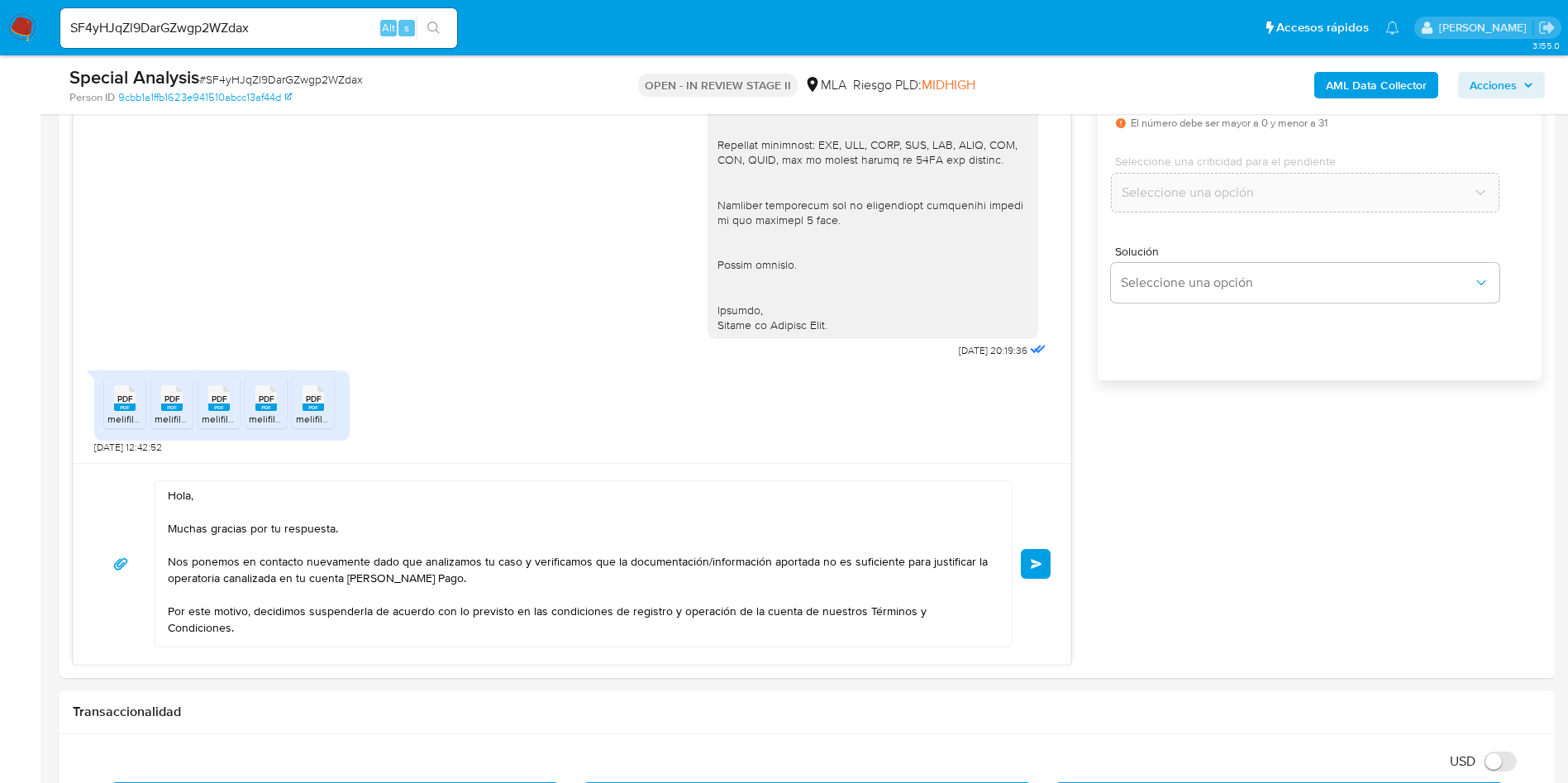
click at [234, 28] on input "SF4yHJqZl9DarGZwgp2WZdax" at bounding box center [258, 28] width 396 height 22
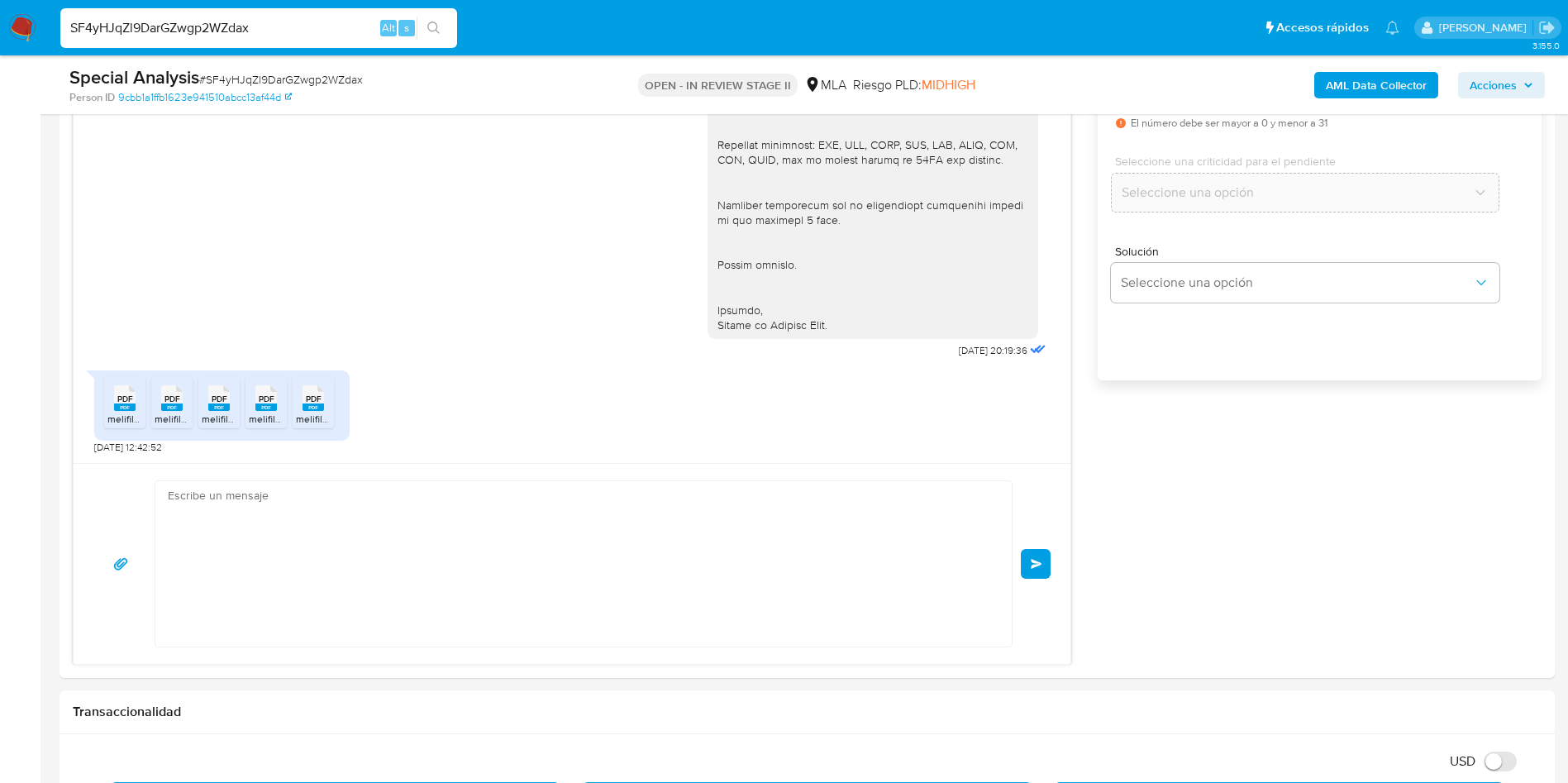
scroll to position [1735, 0]
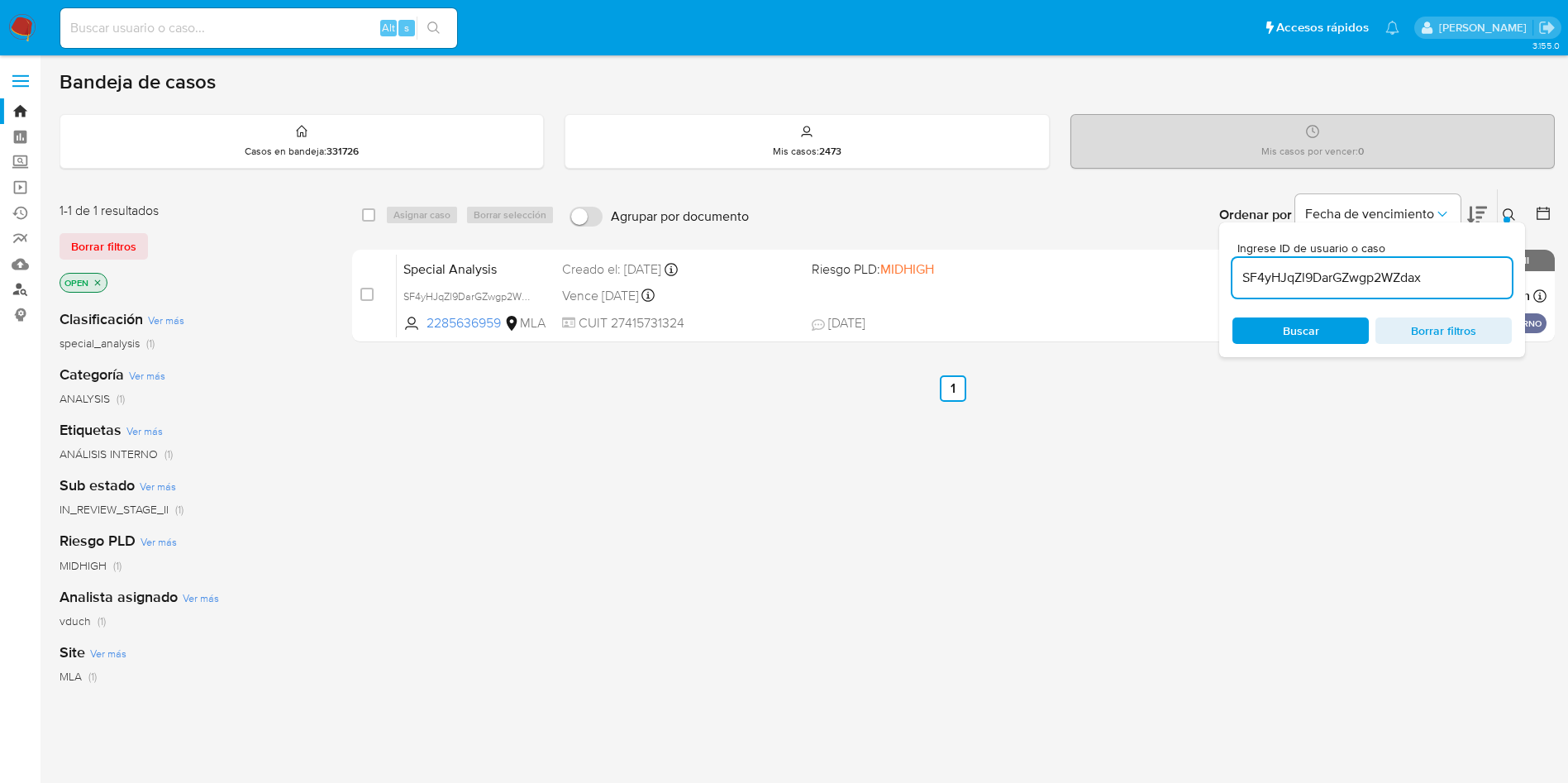
click at [24, 282] on link "Buscador de personas" at bounding box center [98, 289] width 197 height 25
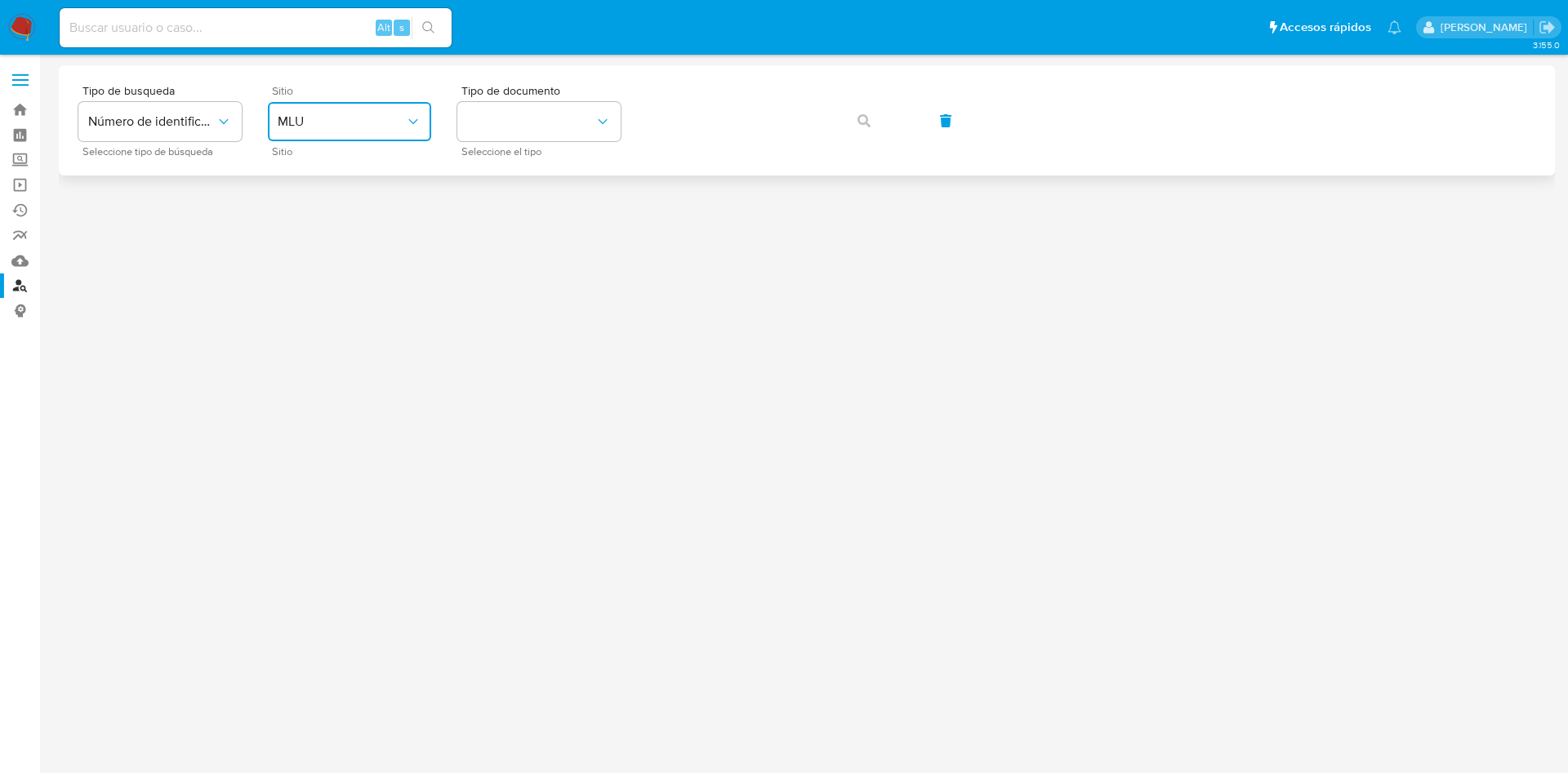
click at [365, 121] on span "MLU" at bounding box center [342, 122] width 128 height 17
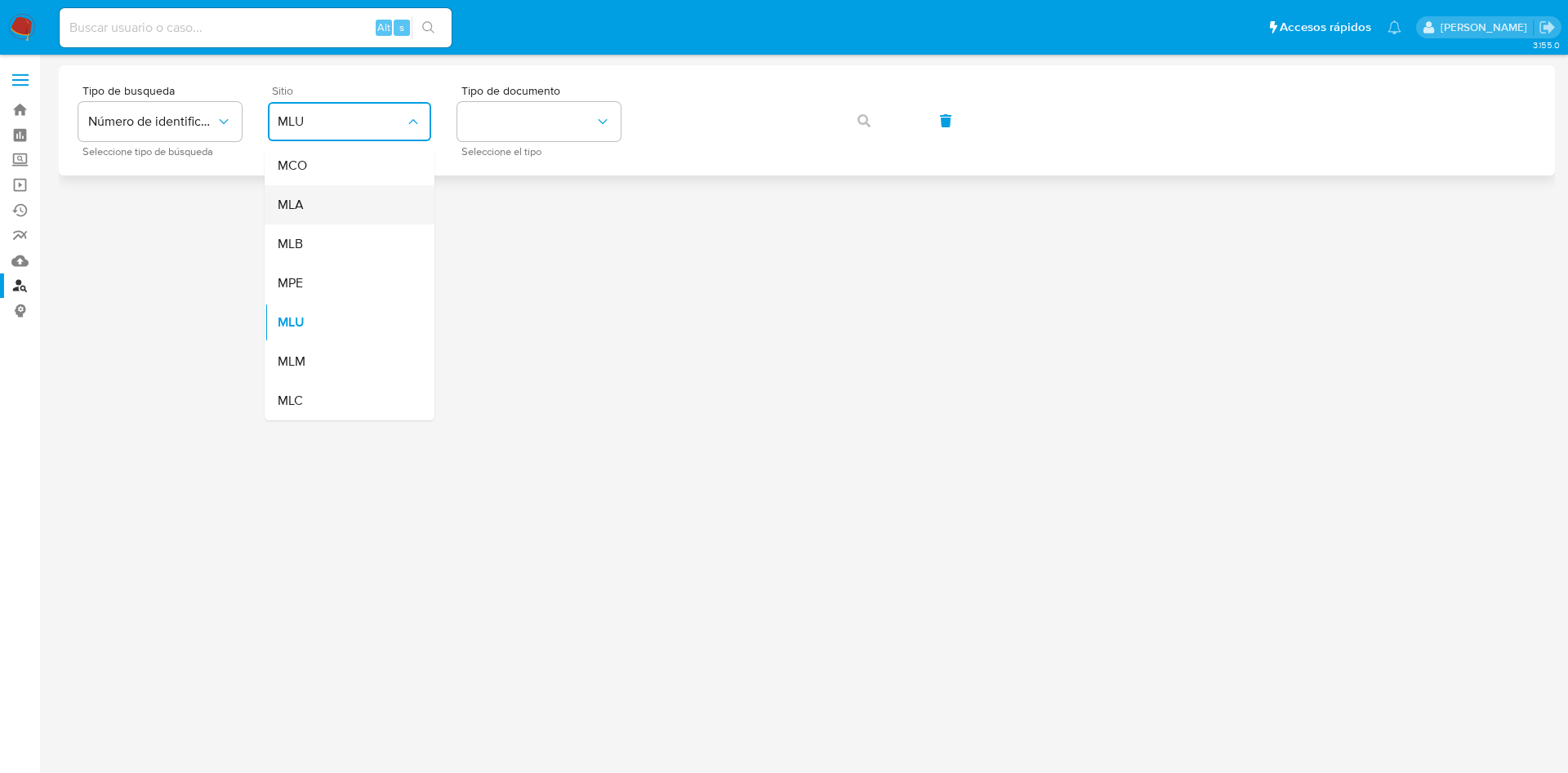
click at [325, 203] on div "MLA" at bounding box center [345, 205] width 134 height 39
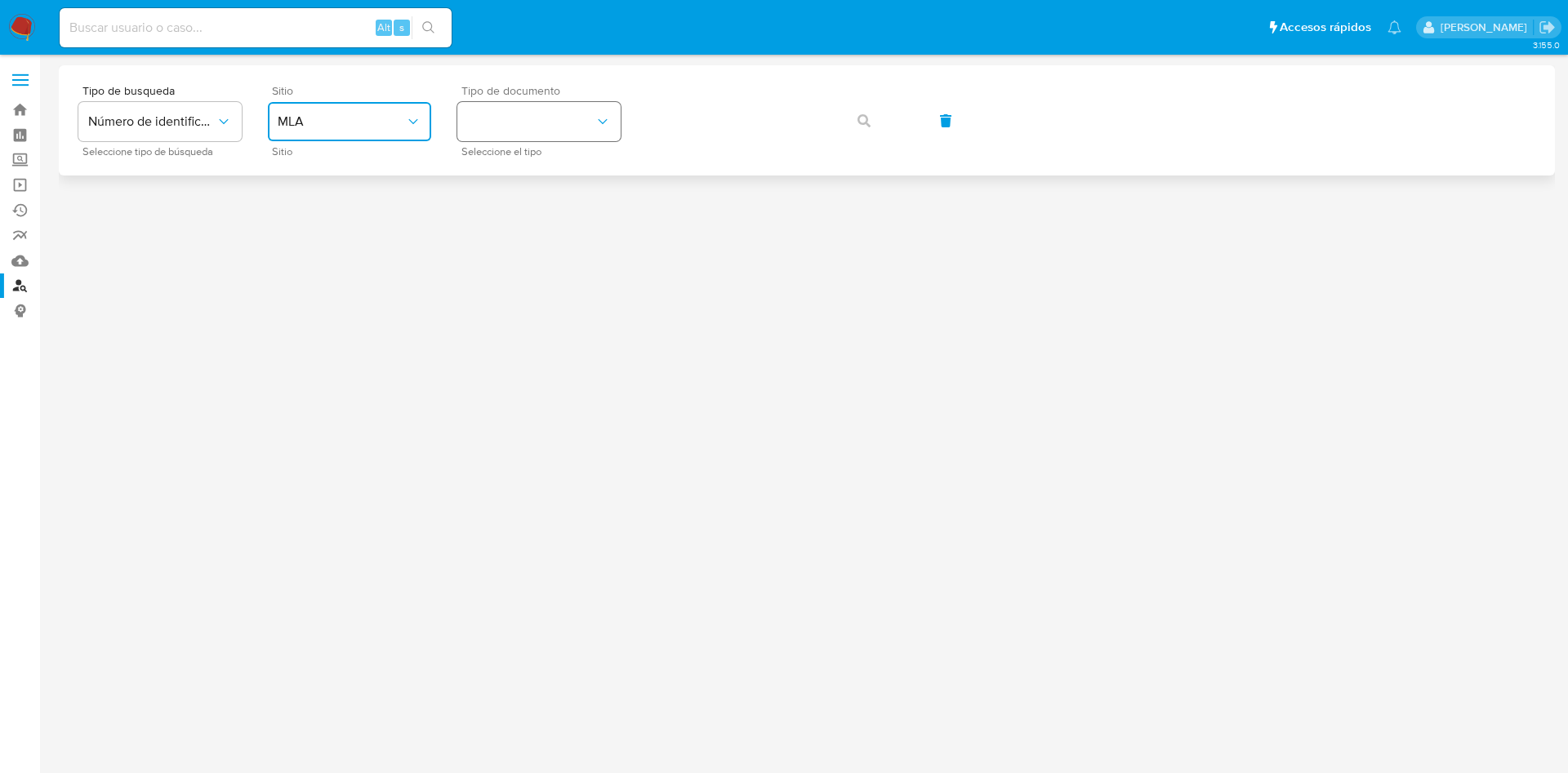
click at [537, 122] on button "identificationType" at bounding box center [539, 121] width 163 height 39
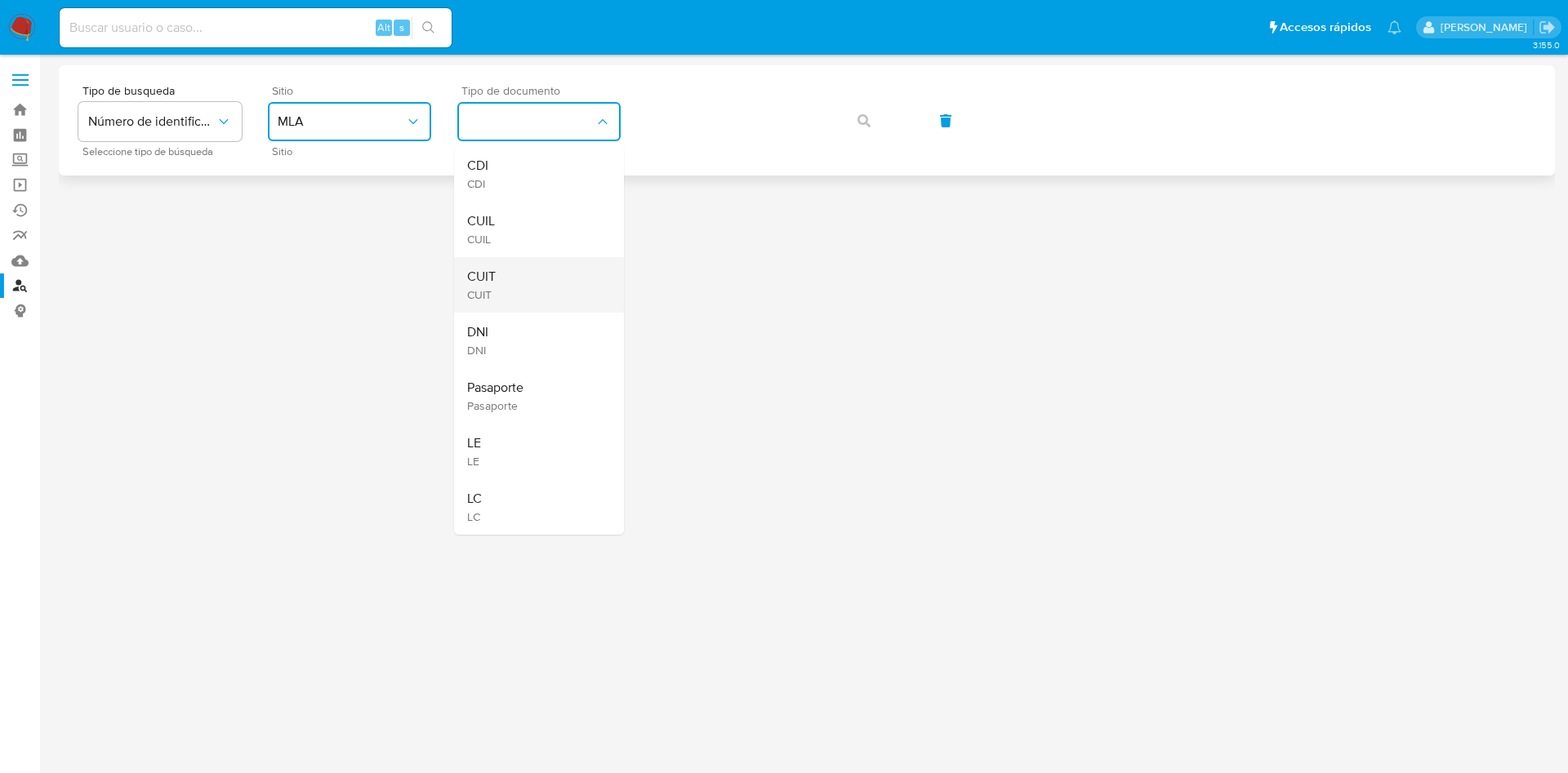
click at [504, 281] on div "CUIT CUIT" at bounding box center [533, 285] width 134 height 56
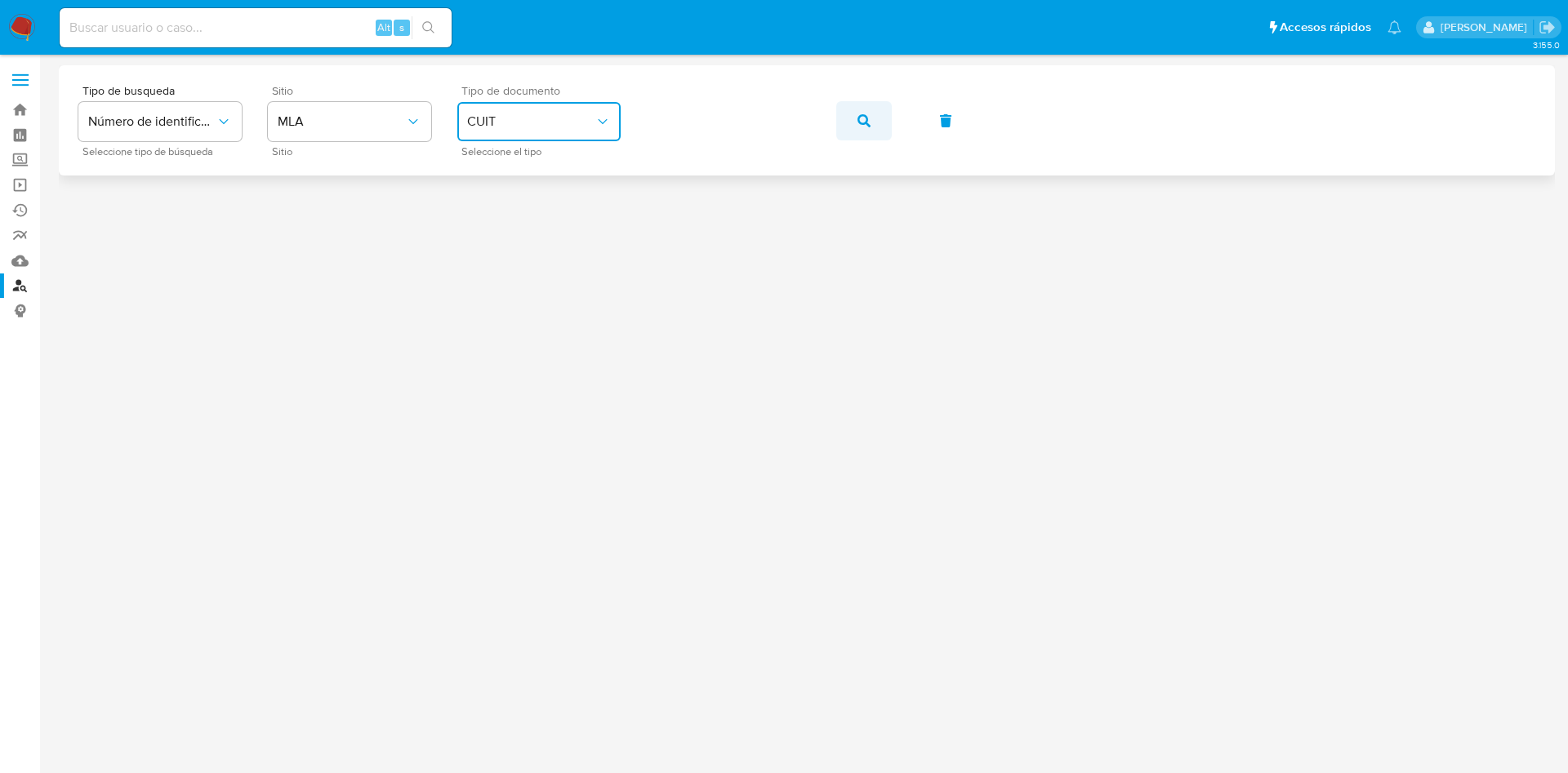
click at [845, 111] on button "button" at bounding box center [864, 120] width 56 height 39
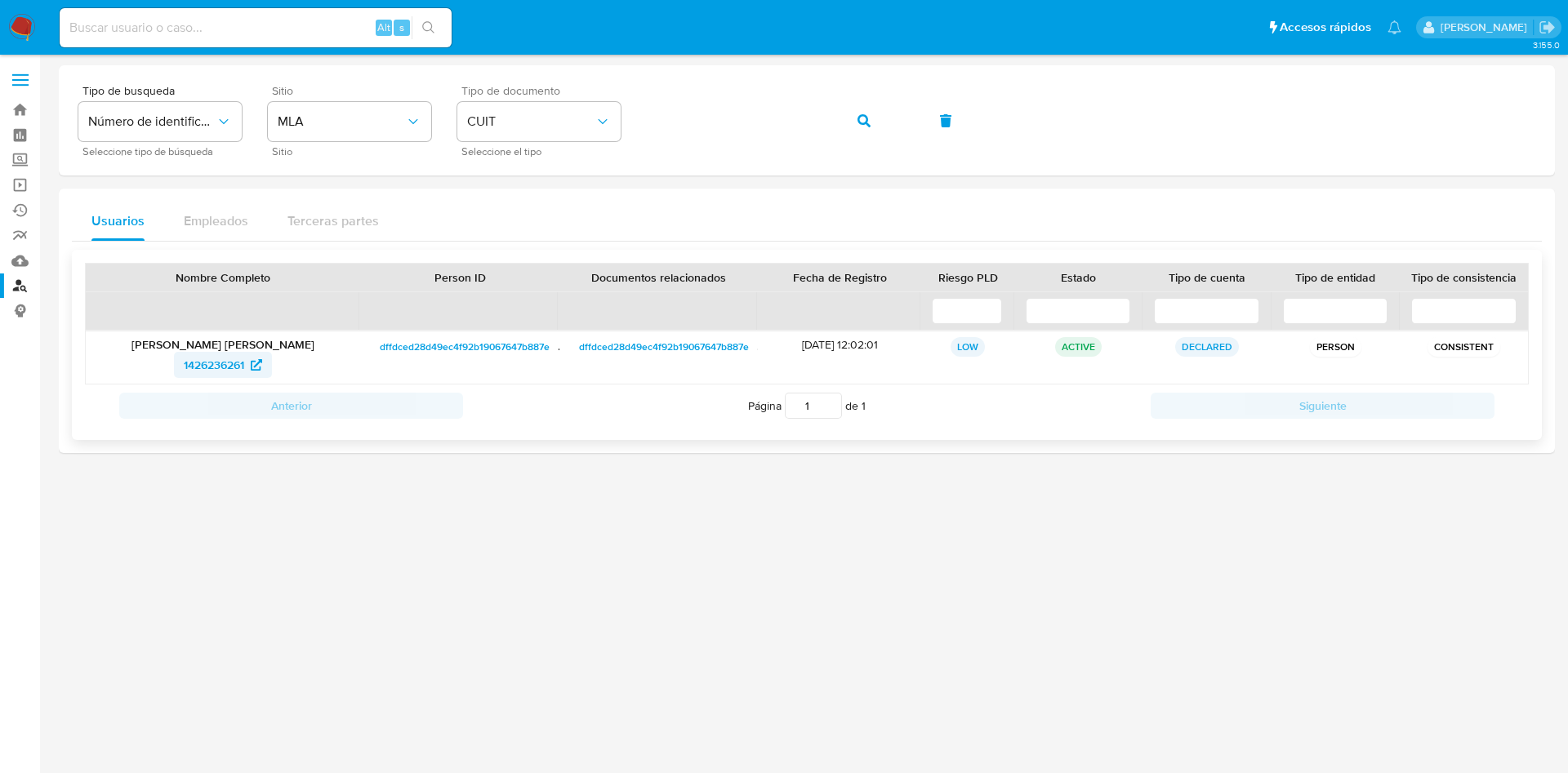
click at [205, 366] on span "1426236261" at bounding box center [213, 365] width 60 height 26
click at [845, 129] on button "button" at bounding box center [864, 120] width 56 height 39
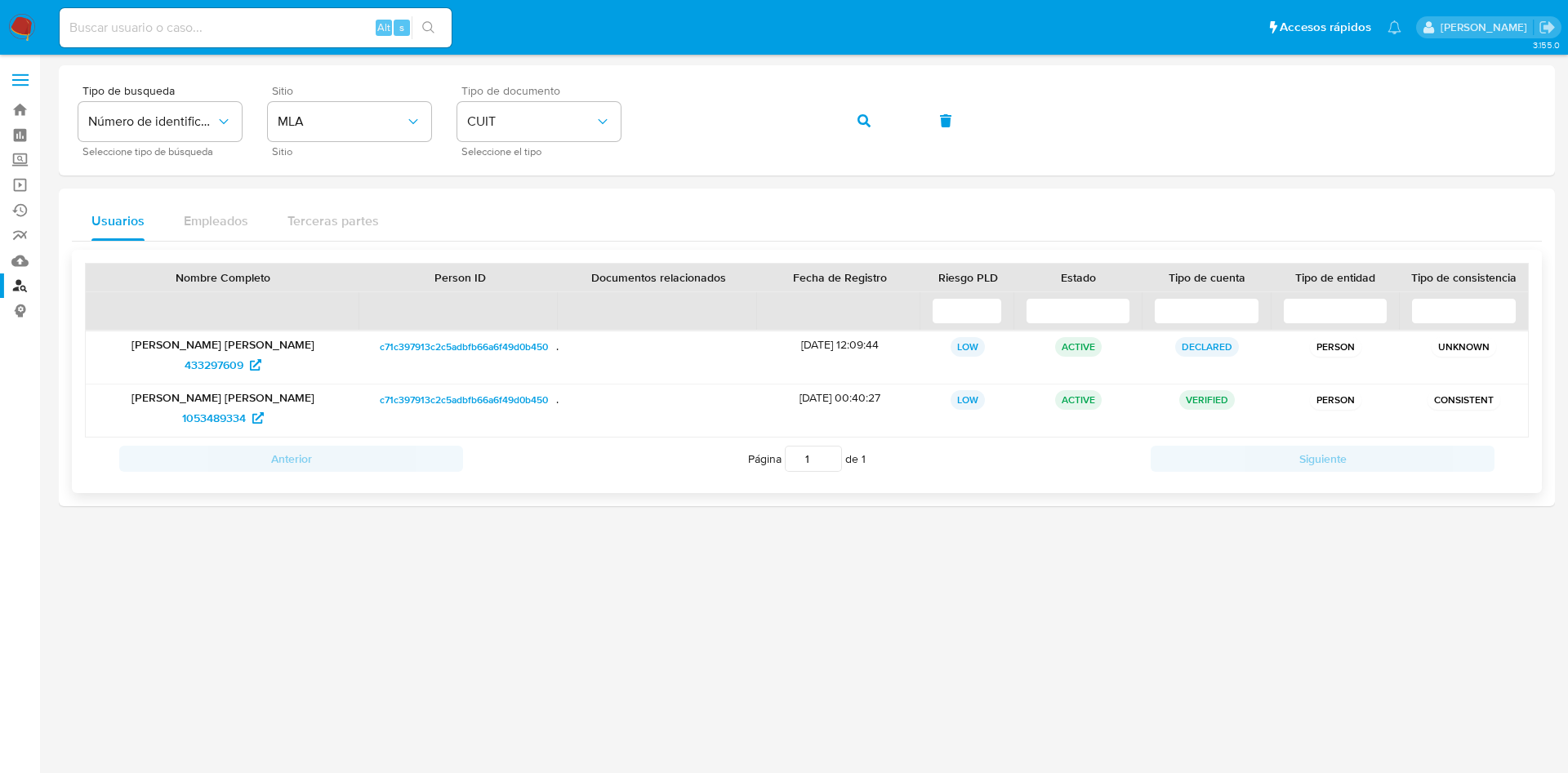
click at [202, 349] on p "Angela Maria Laura Cortez" at bounding box center [223, 344] width 252 height 15
click at [217, 360] on span "433297609" at bounding box center [214, 365] width 59 height 26
click at [843, 122] on button "button" at bounding box center [864, 120] width 56 height 39
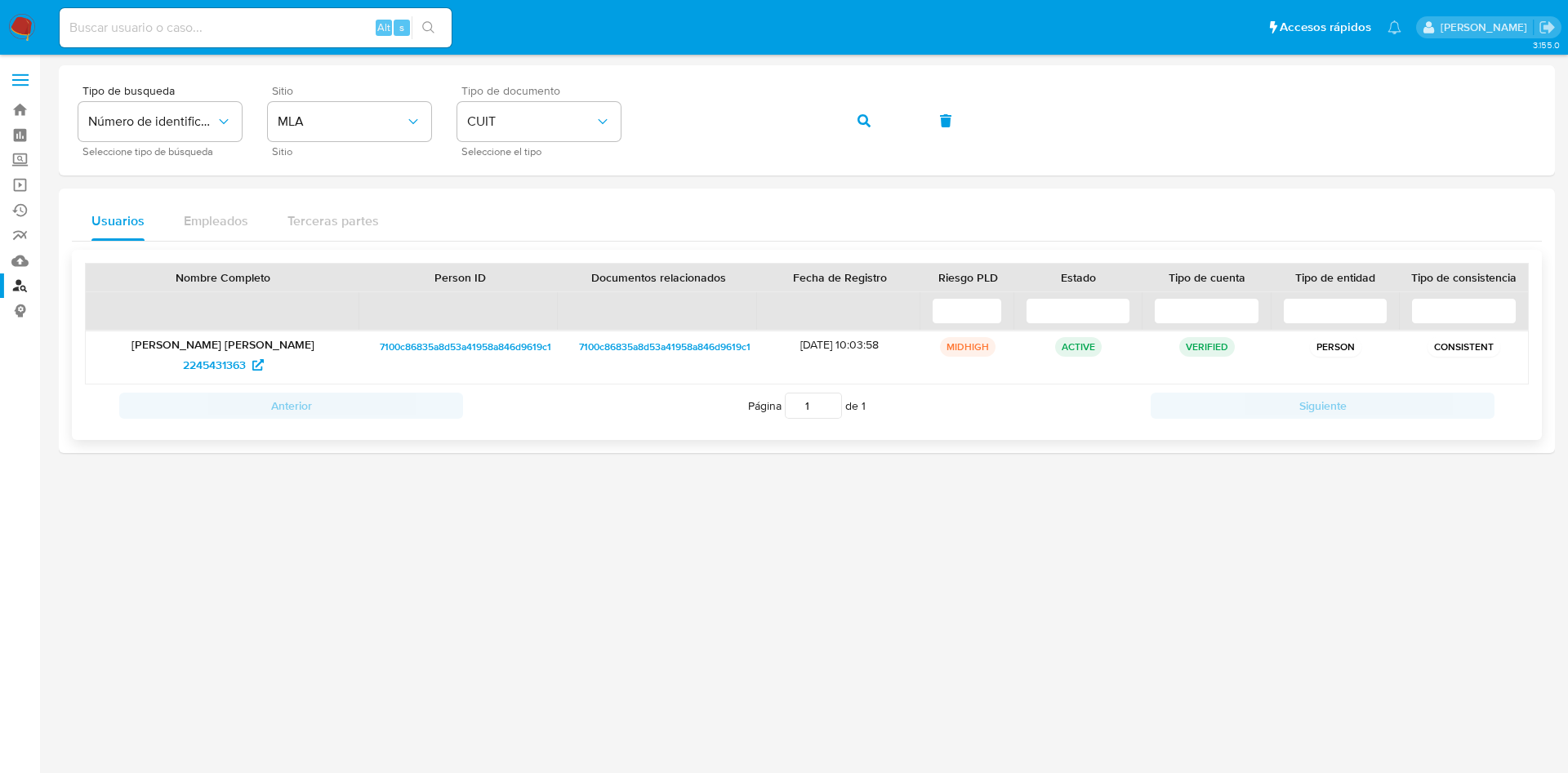
click at [242, 344] on p "Gregorio Liber Armella Aracena" at bounding box center [223, 344] width 252 height 15
click at [248, 368] on span "2245431363" at bounding box center [223, 365] width 81 height 26
click at [859, 128] on span "button" at bounding box center [864, 120] width 13 height 36
click at [231, 358] on span "2177976671" at bounding box center [214, 365] width 57 height 26
click at [850, 120] on button "button" at bounding box center [864, 120] width 56 height 39
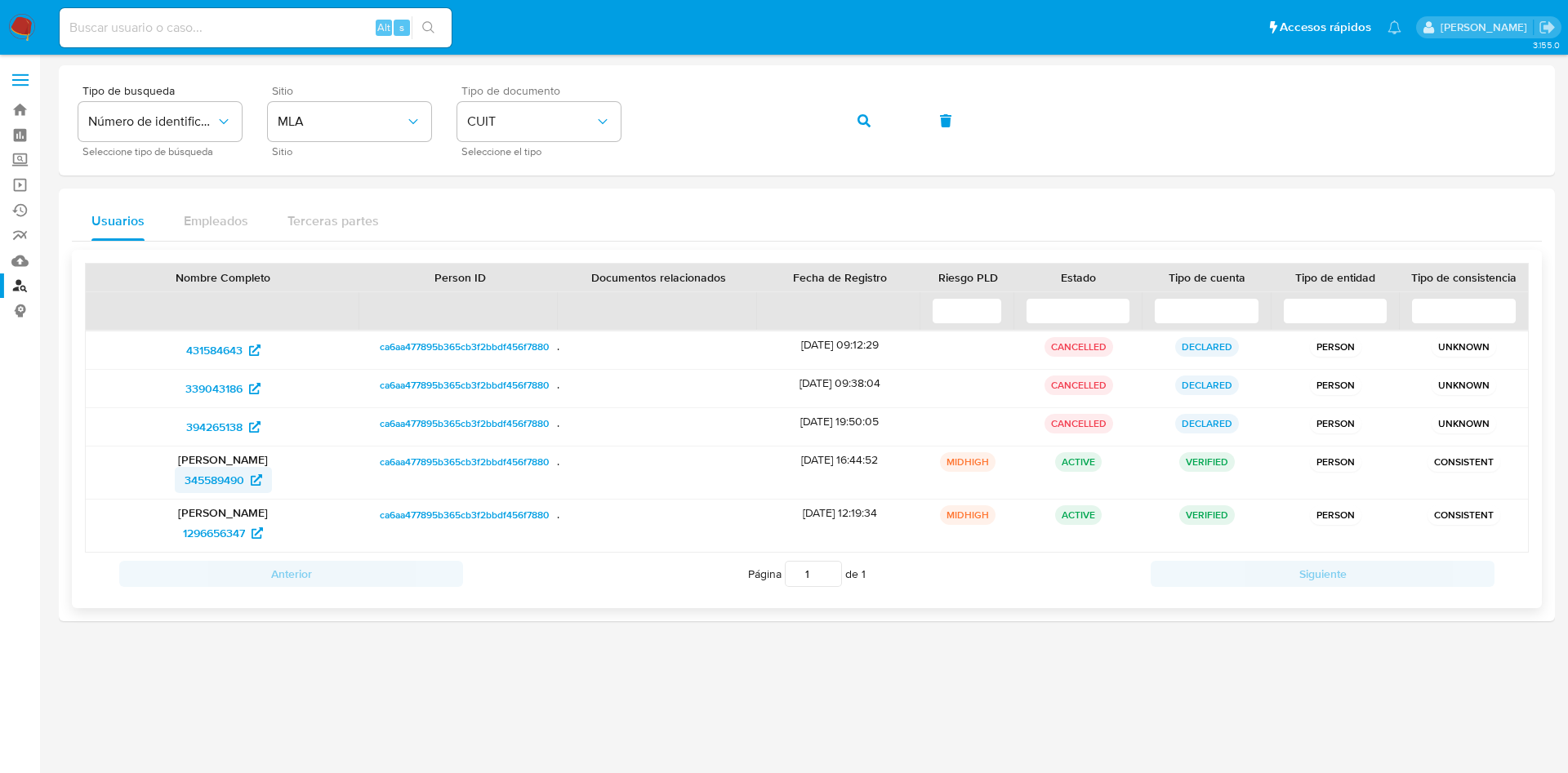
click at [220, 477] on span "345589490" at bounding box center [214, 480] width 59 height 26
click at [861, 130] on span "button" at bounding box center [864, 120] width 13 height 36
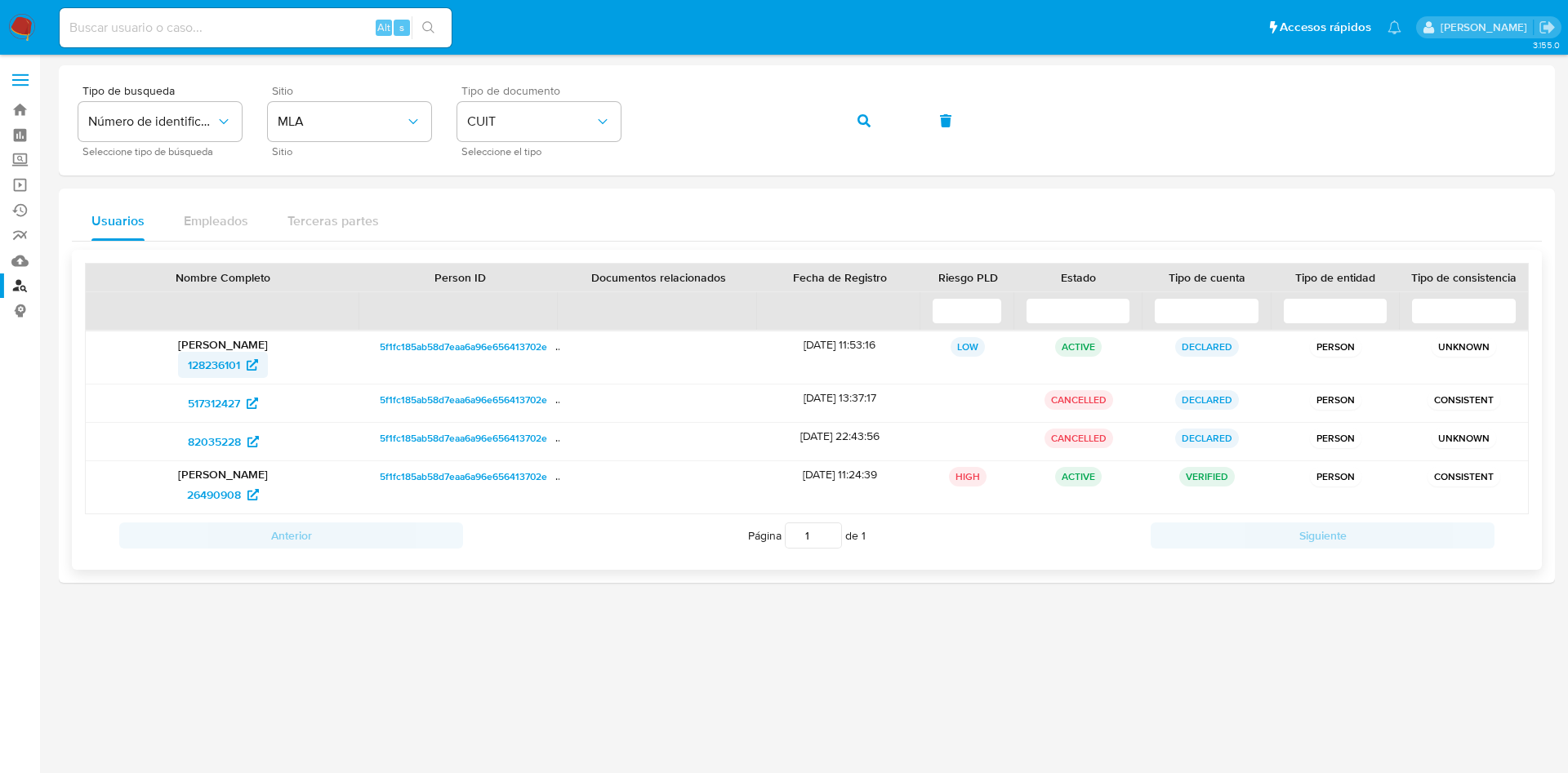
click at [239, 367] on span "128236101" at bounding box center [214, 365] width 52 height 26
click at [855, 143] on div "Tipo de busqueda Número de identificación Seleccione tipo de búsqueda Sitio MLA…" at bounding box center [807, 120] width 1457 height 71
click at [861, 131] on span "button" at bounding box center [864, 120] width 13 height 36
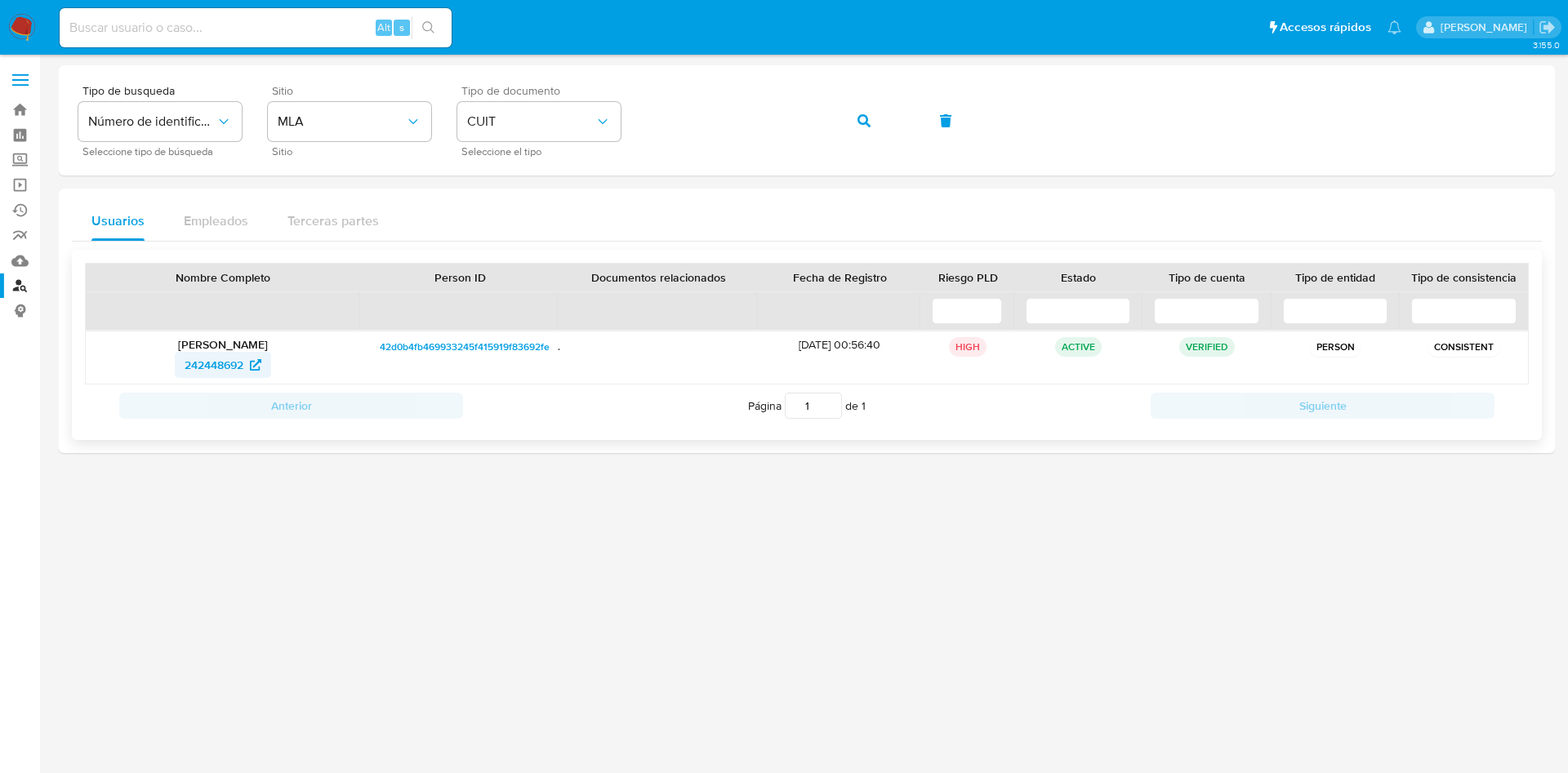
click at [224, 364] on span "242448692" at bounding box center [214, 365] width 59 height 26
click at [855, 120] on button "button" at bounding box center [864, 120] width 56 height 39
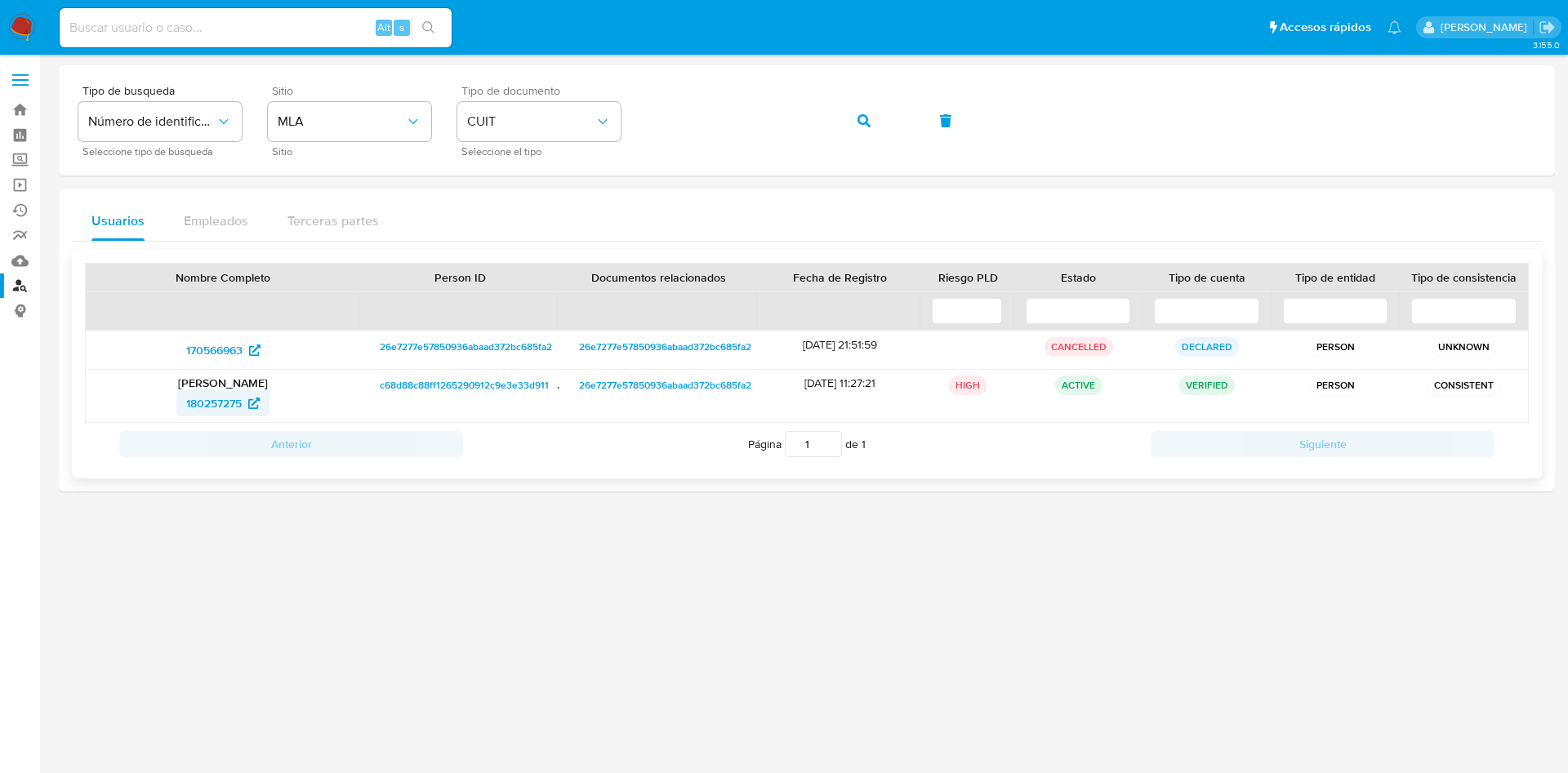
click at [223, 398] on span "180257275" at bounding box center [214, 404] width 56 height 26
click at [866, 132] on span "button" at bounding box center [864, 120] width 13 height 36
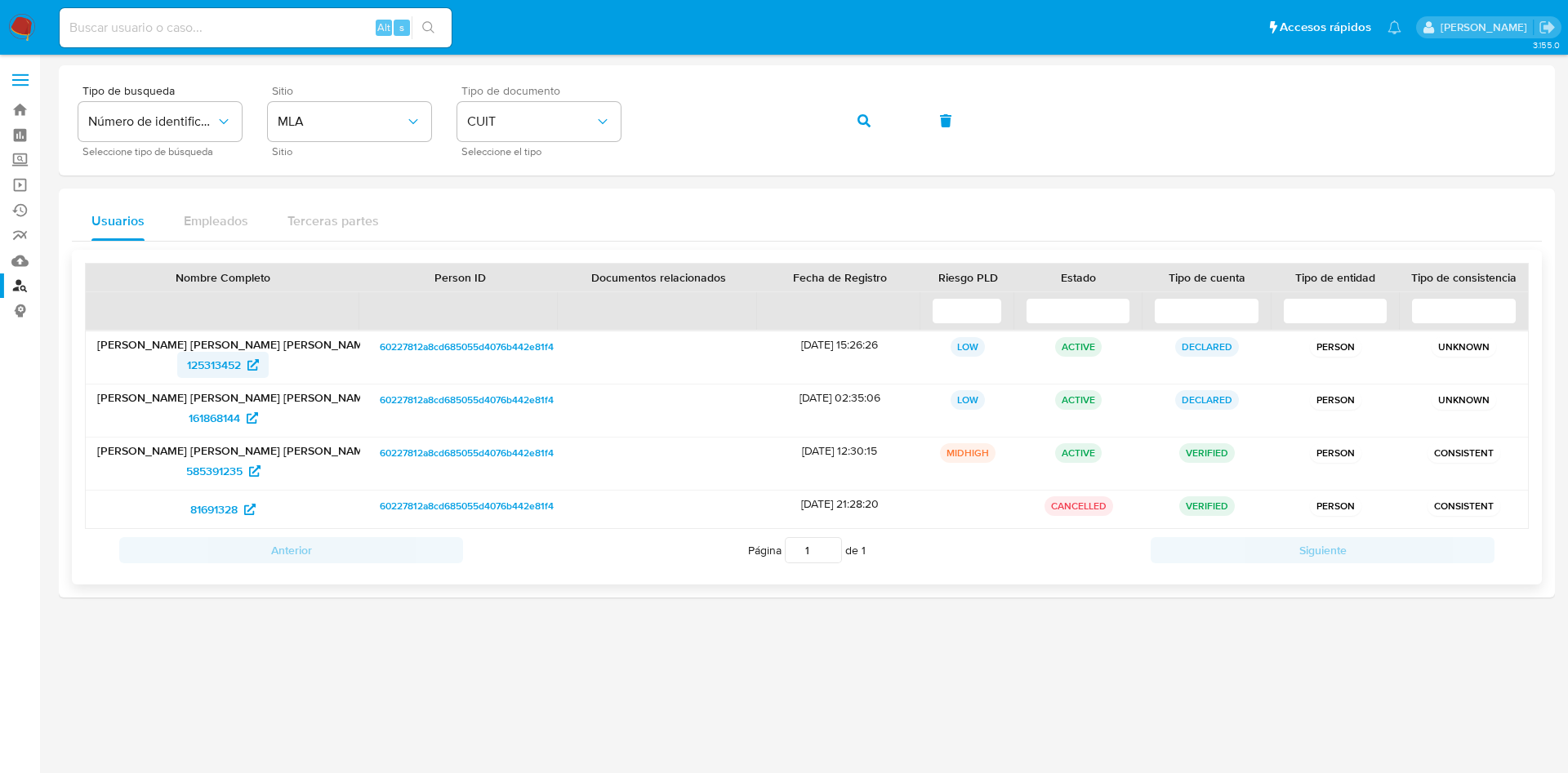
click at [221, 370] on span "125313452" at bounding box center [214, 365] width 54 height 26
click at [847, 129] on button "button" at bounding box center [864, 120] width 56 height 39
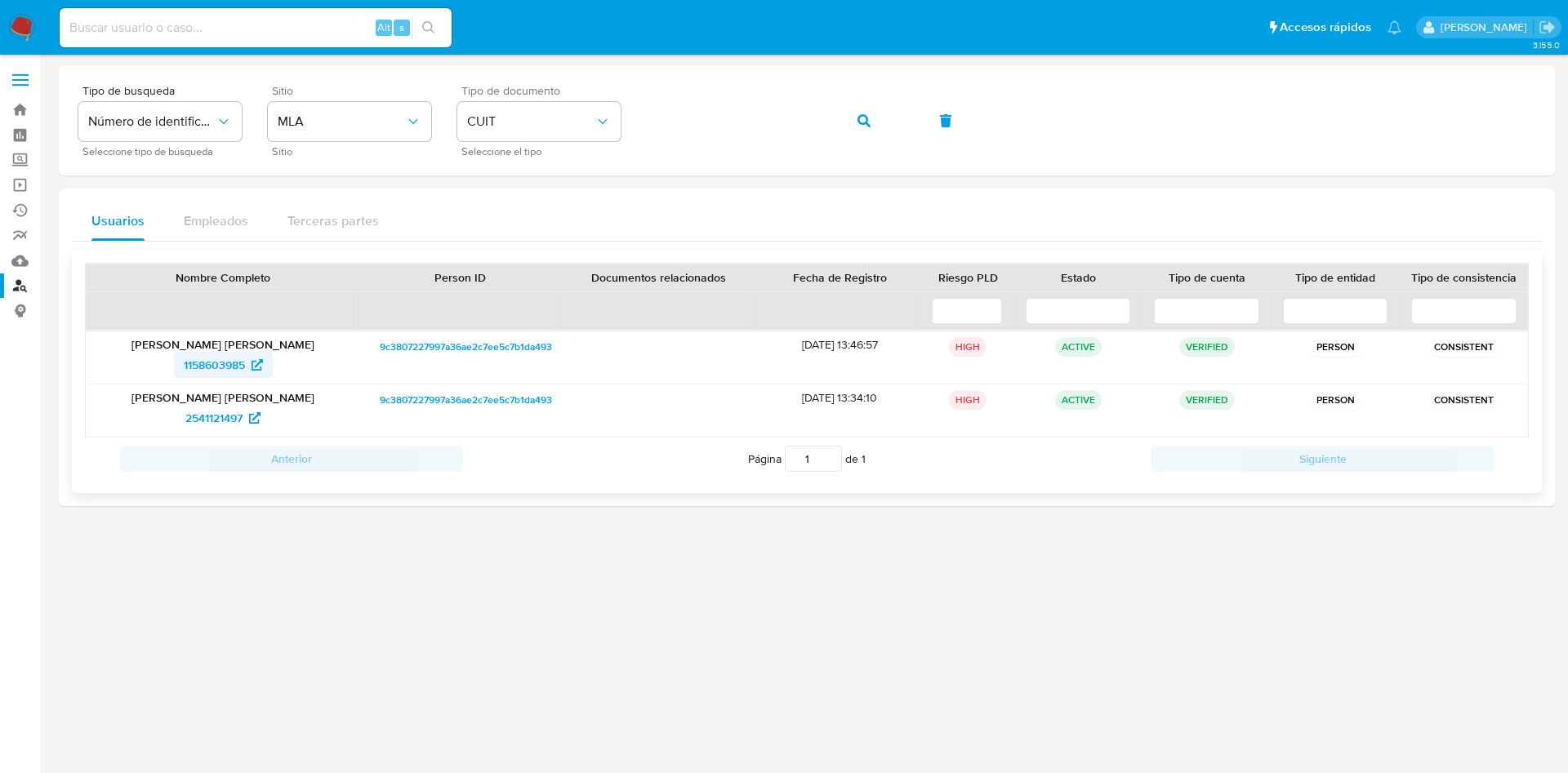
click at [224, 364] on span "1158603985" at bounding box center [214, 365] width 61 height 26
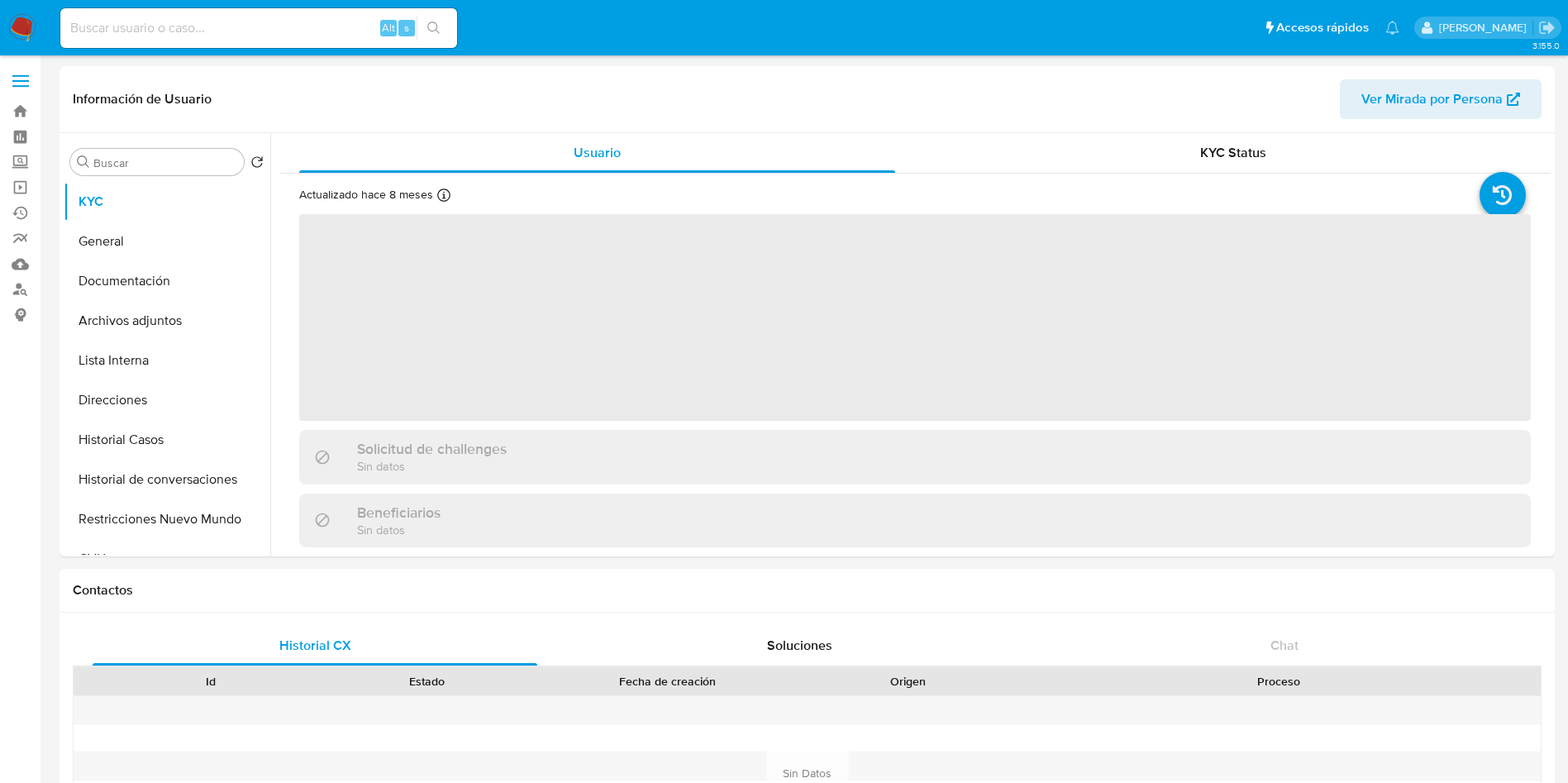
select select "10"
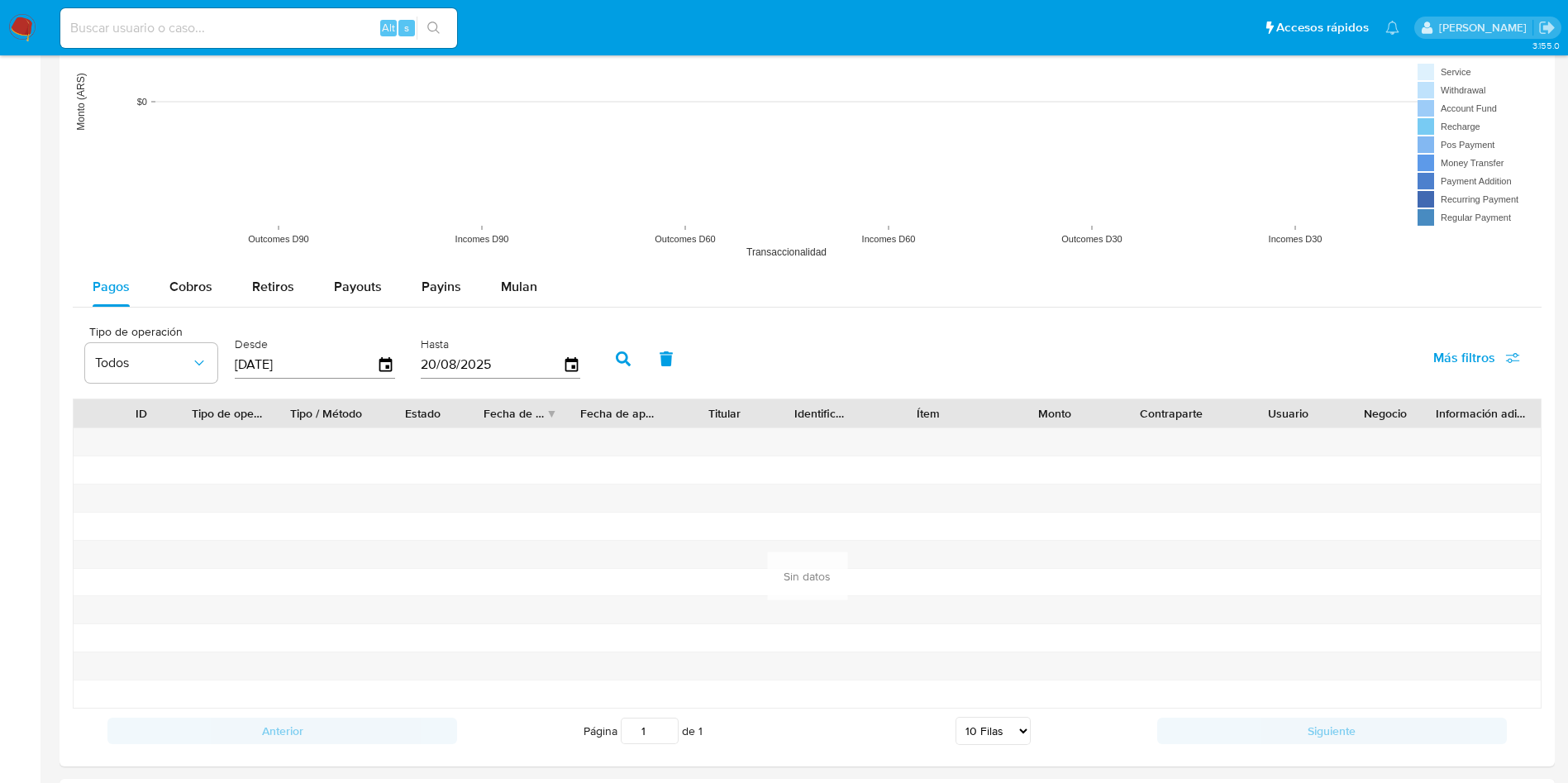
scroll to position [1591, 0]
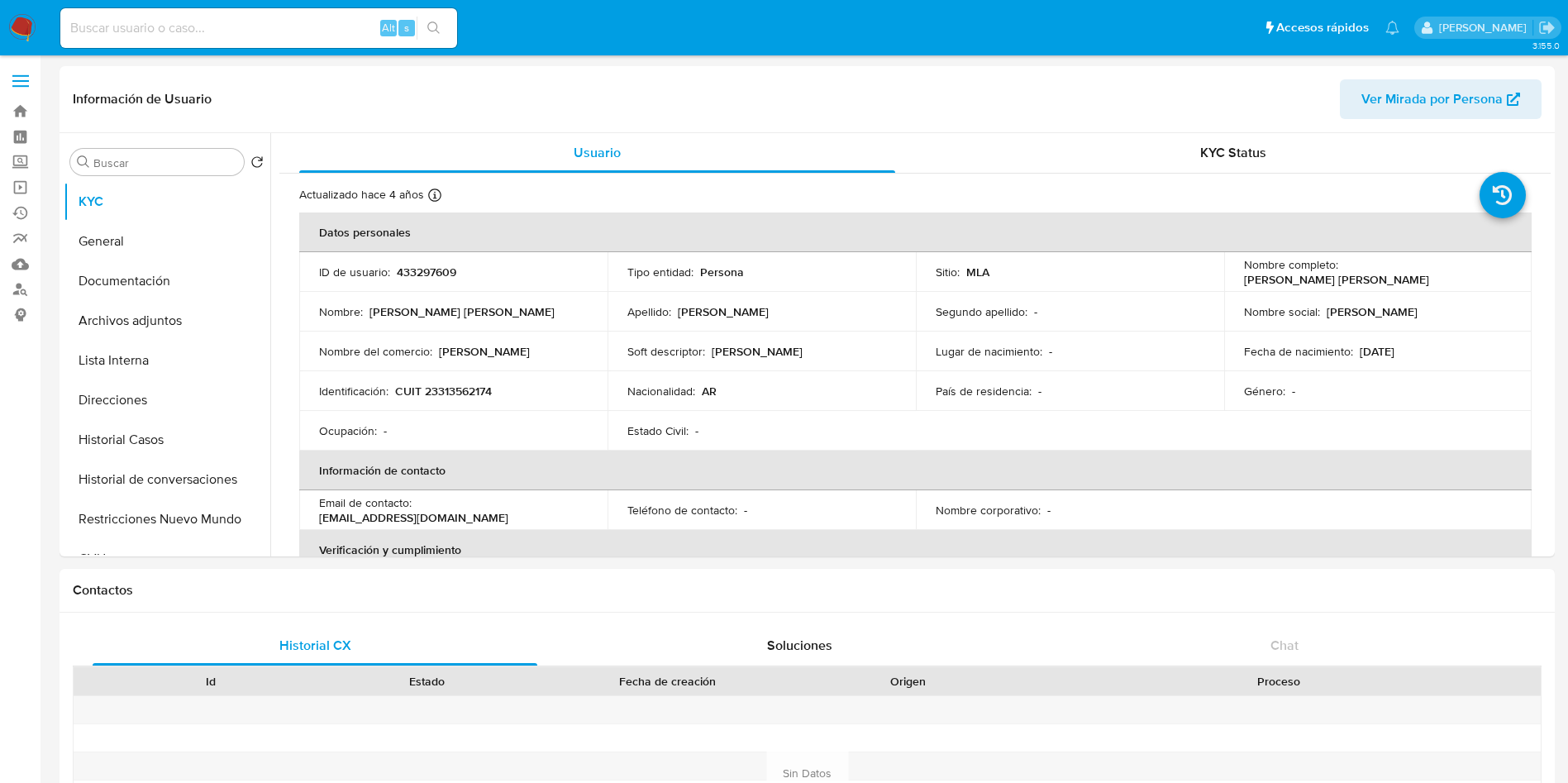
select select "10"
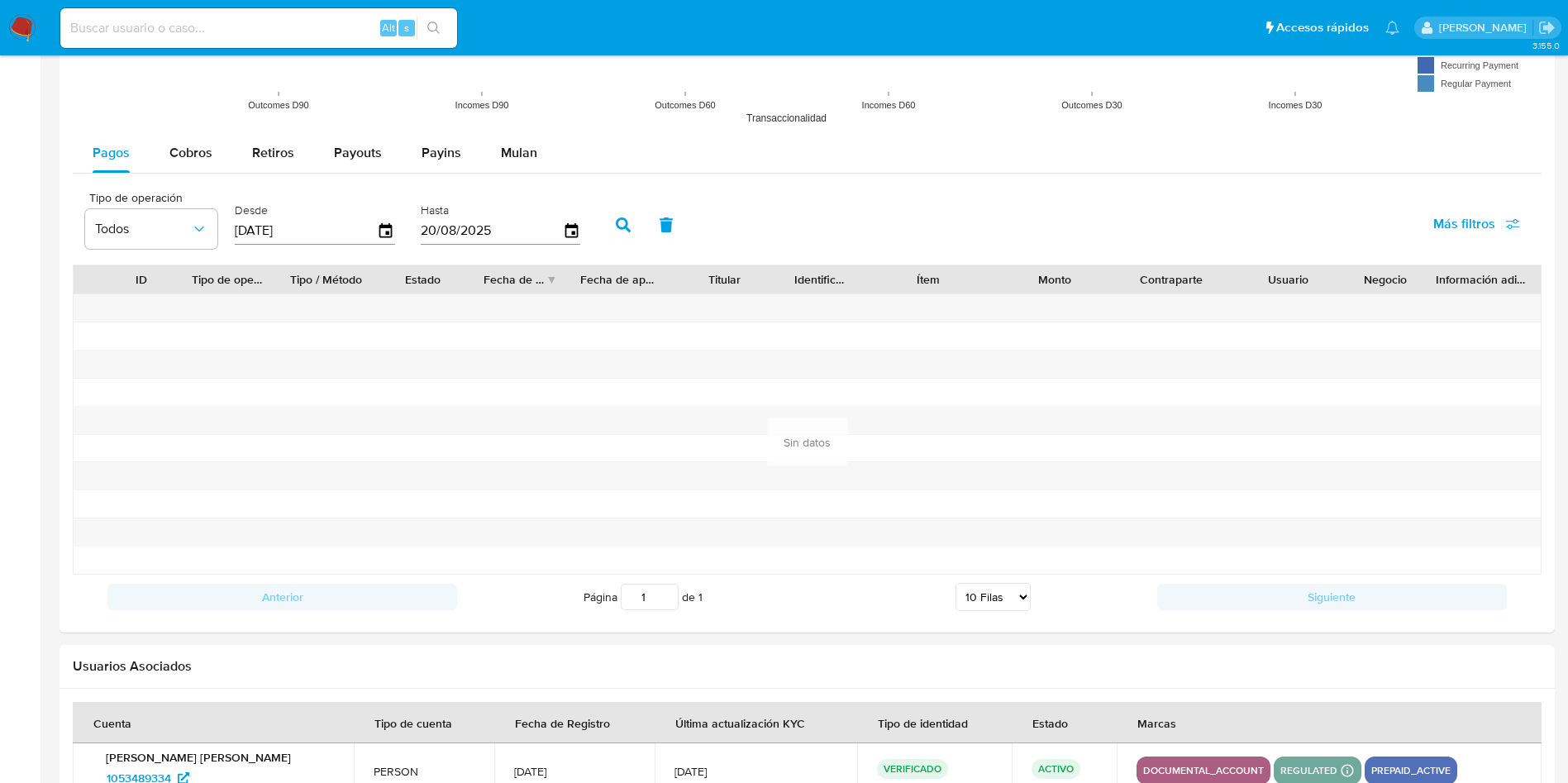
scroll to position [1646, 0]
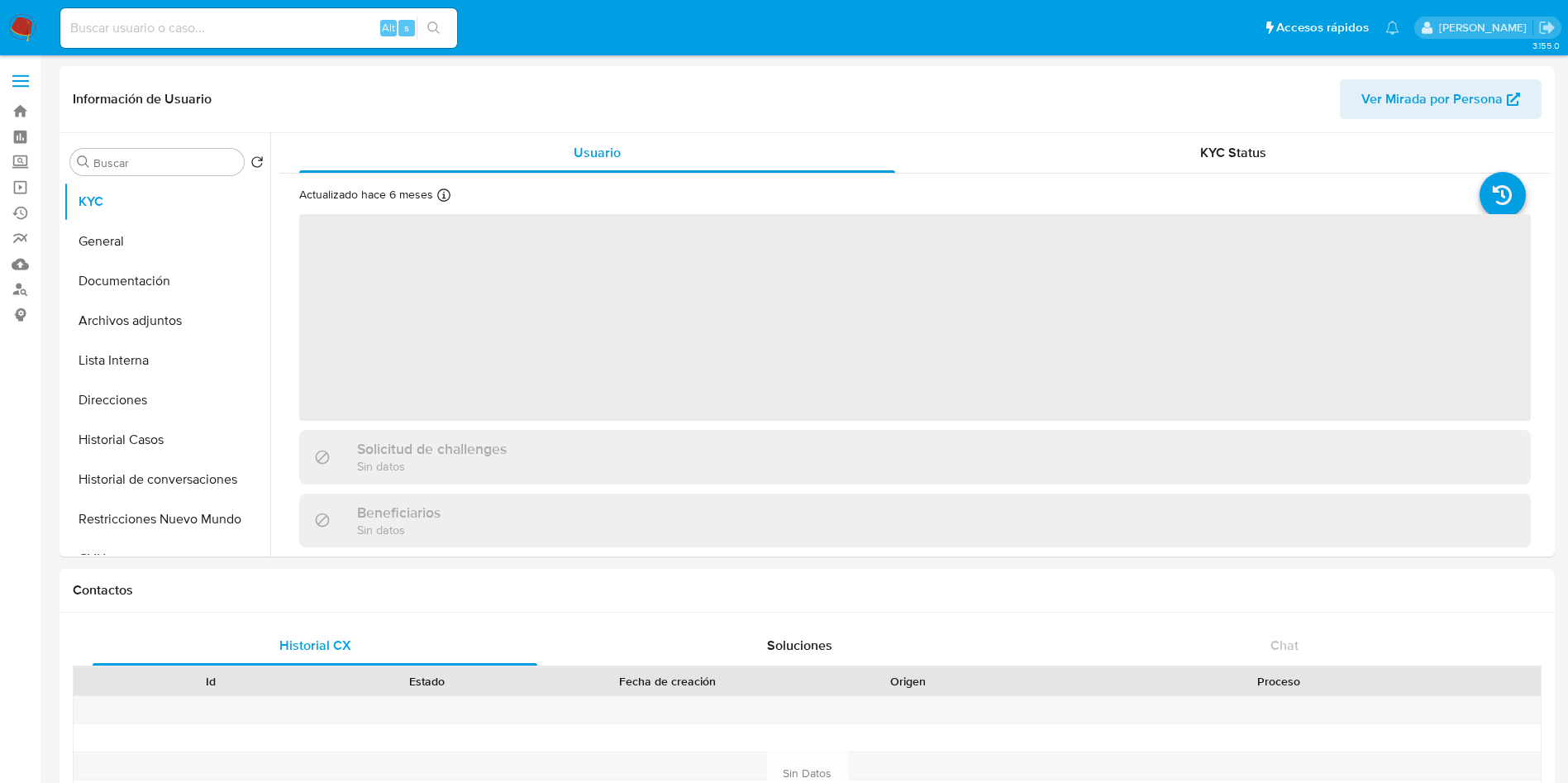
select select "10"
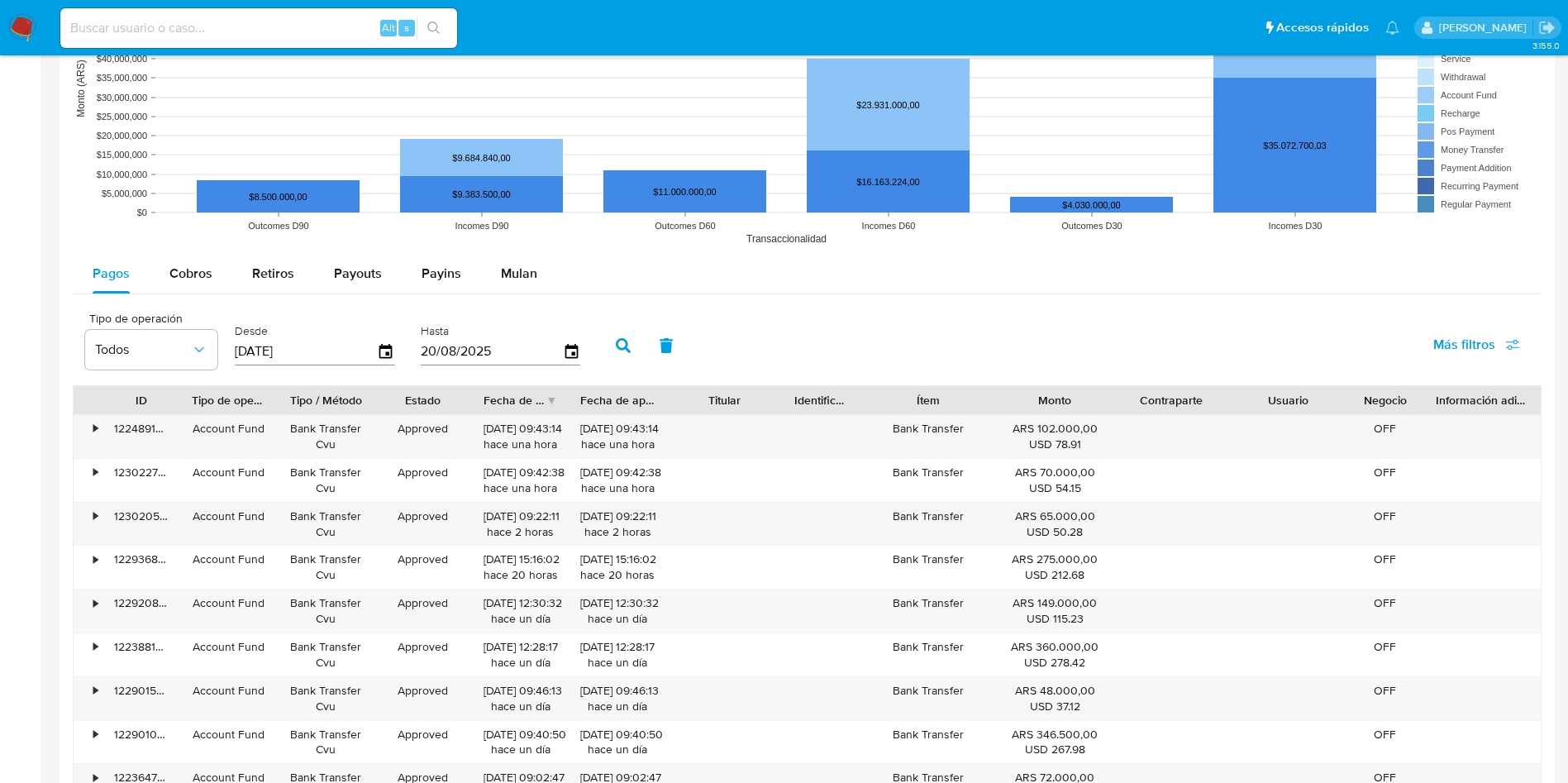
scroll to position [1748, 0]
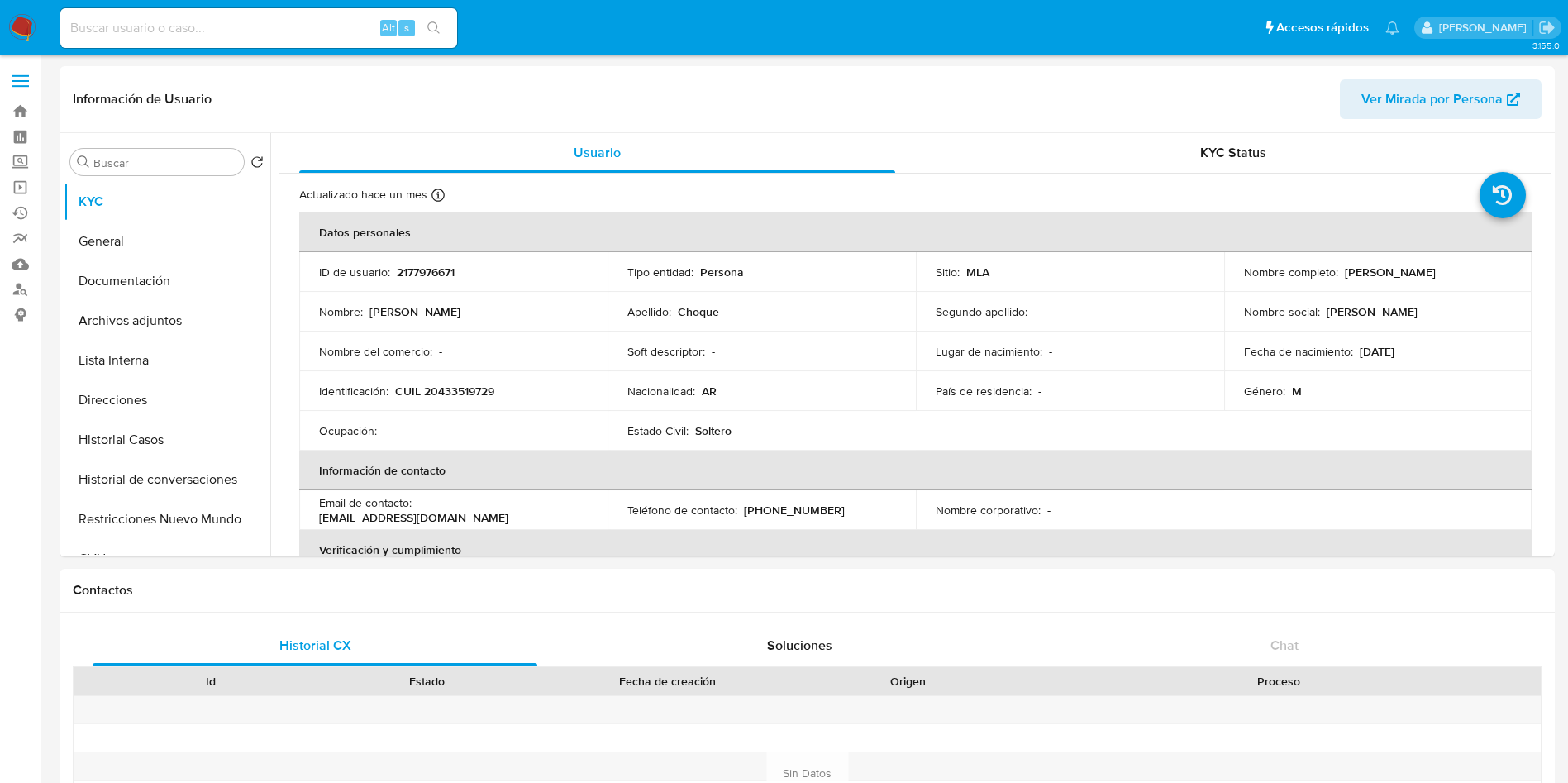
select select "10"
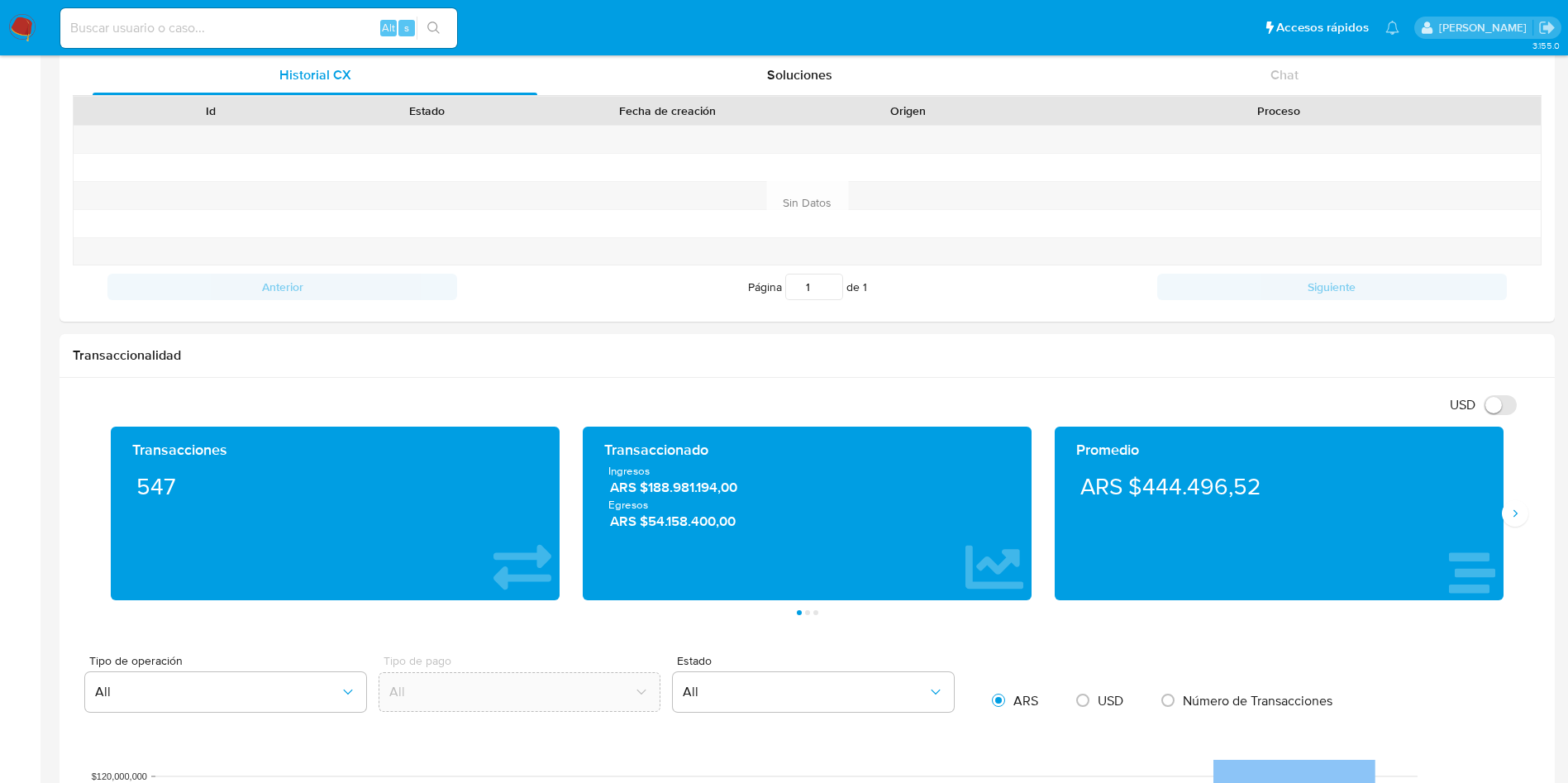
scroll to position [1748, 0]
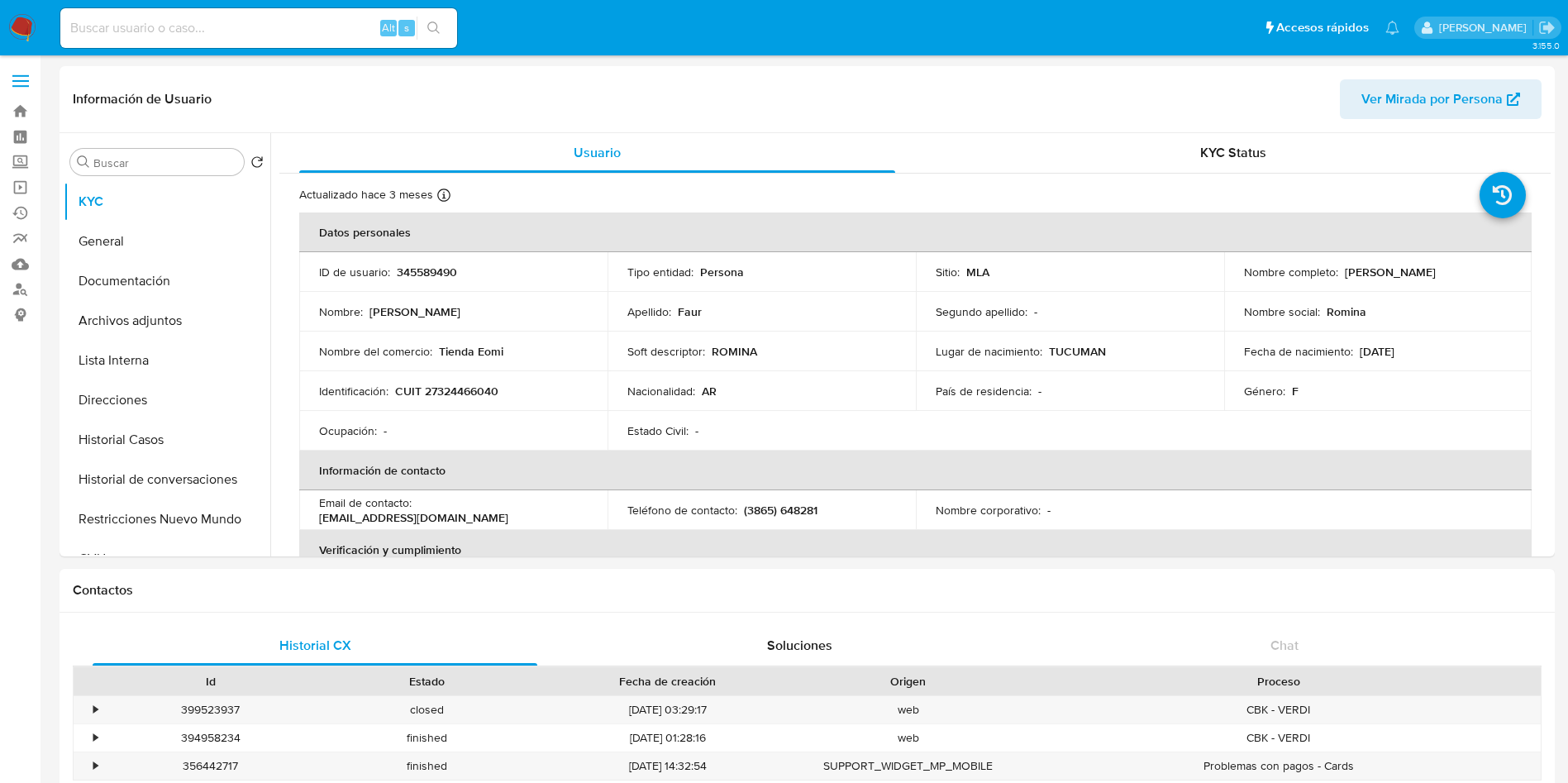
select select "10"
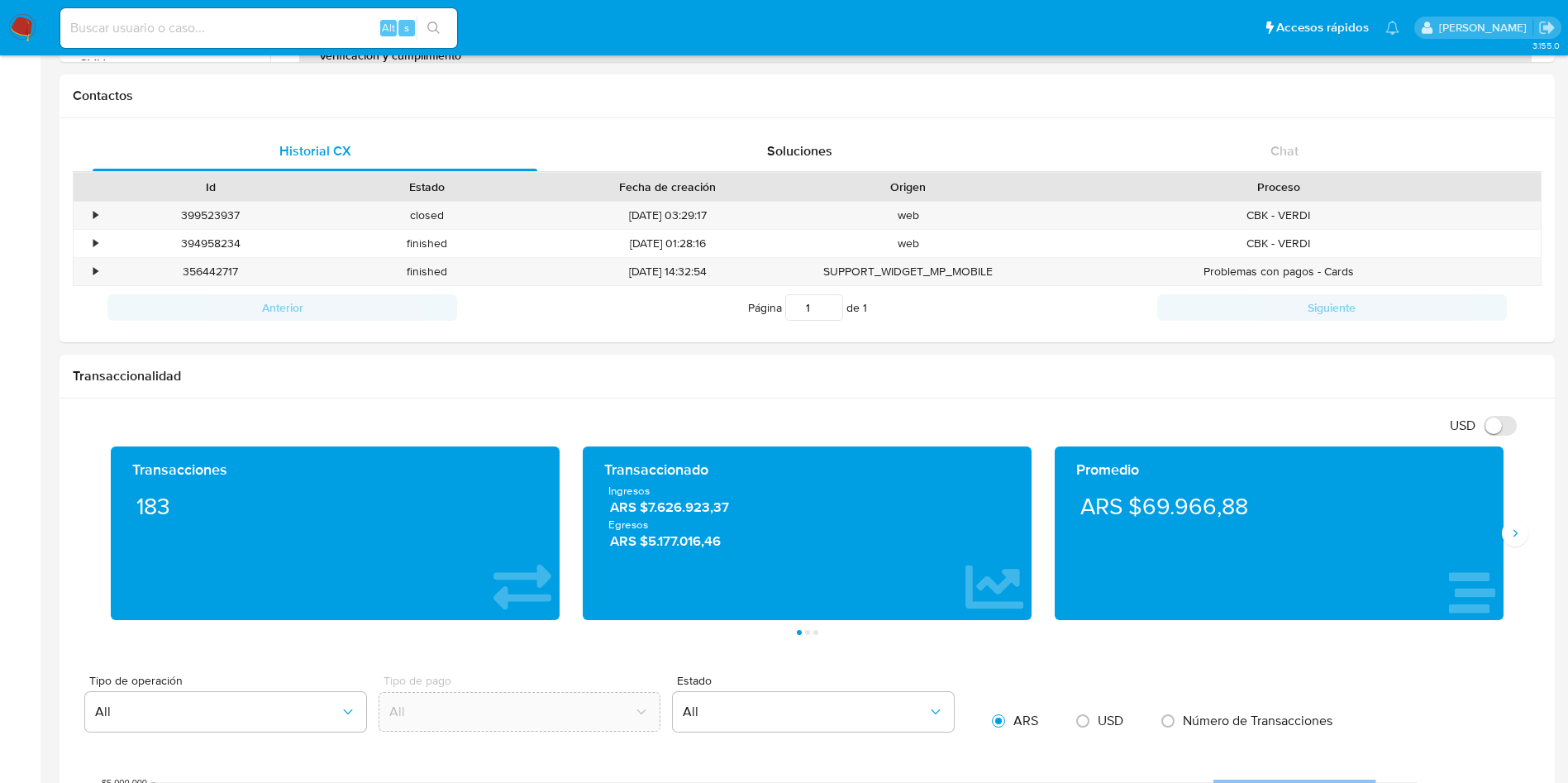
scroll to position [1905, 0]
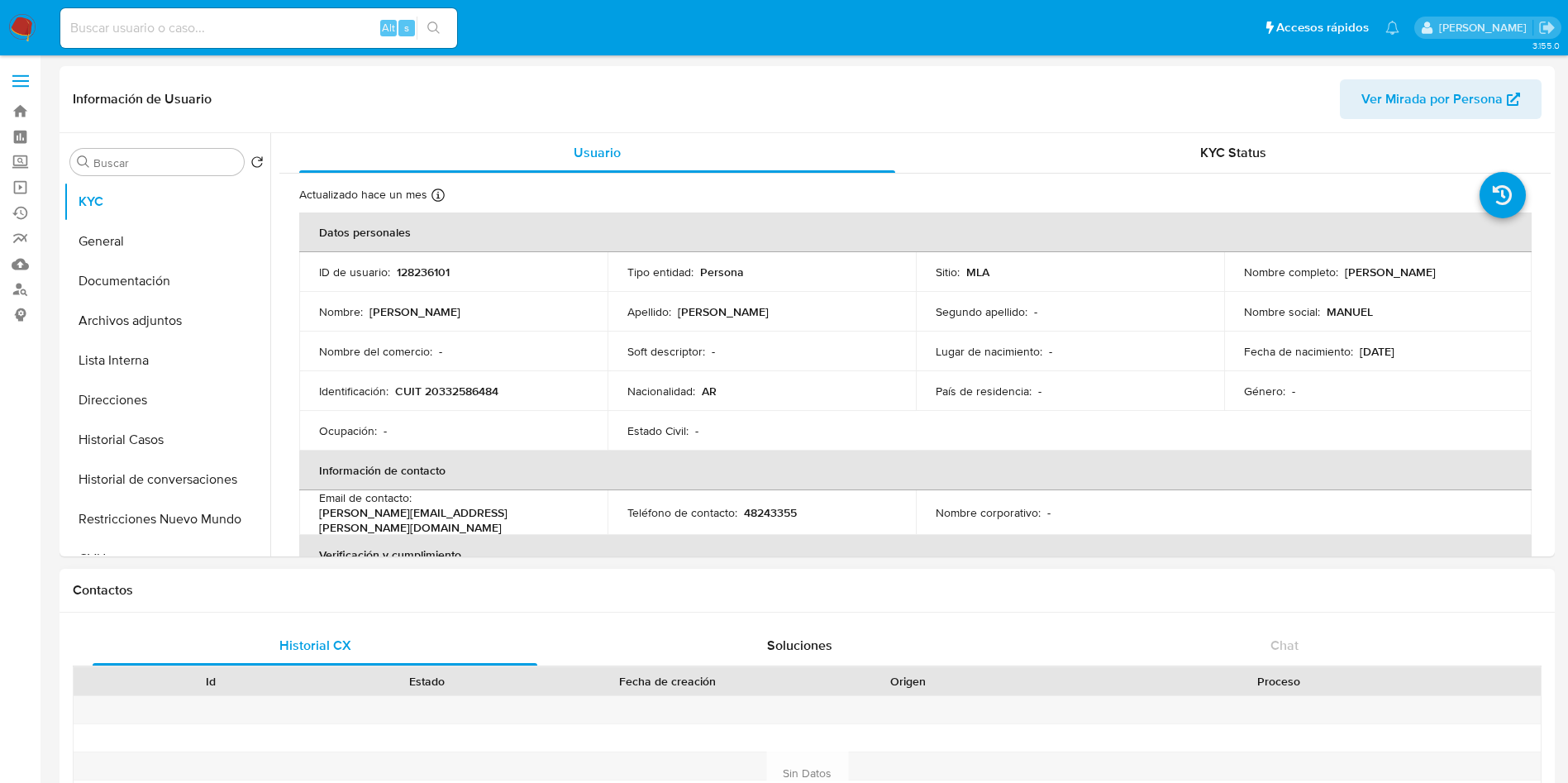
select select "10"
drag, startPoint x: 1337, startPoint y: 270, endPoint x: 1476, endPoint y: 278, distance: 139.2
click at [1476, 278] on div "Nombre completo : Juan Manuel Formica" at bounding box center [1378, 272] width 269 height 15
copy div "Juan Manuel Formica"
click at [130, 522] on button "Restricciones Nuevo Mundo" at bounding box center [160, 519] width 193 height 39
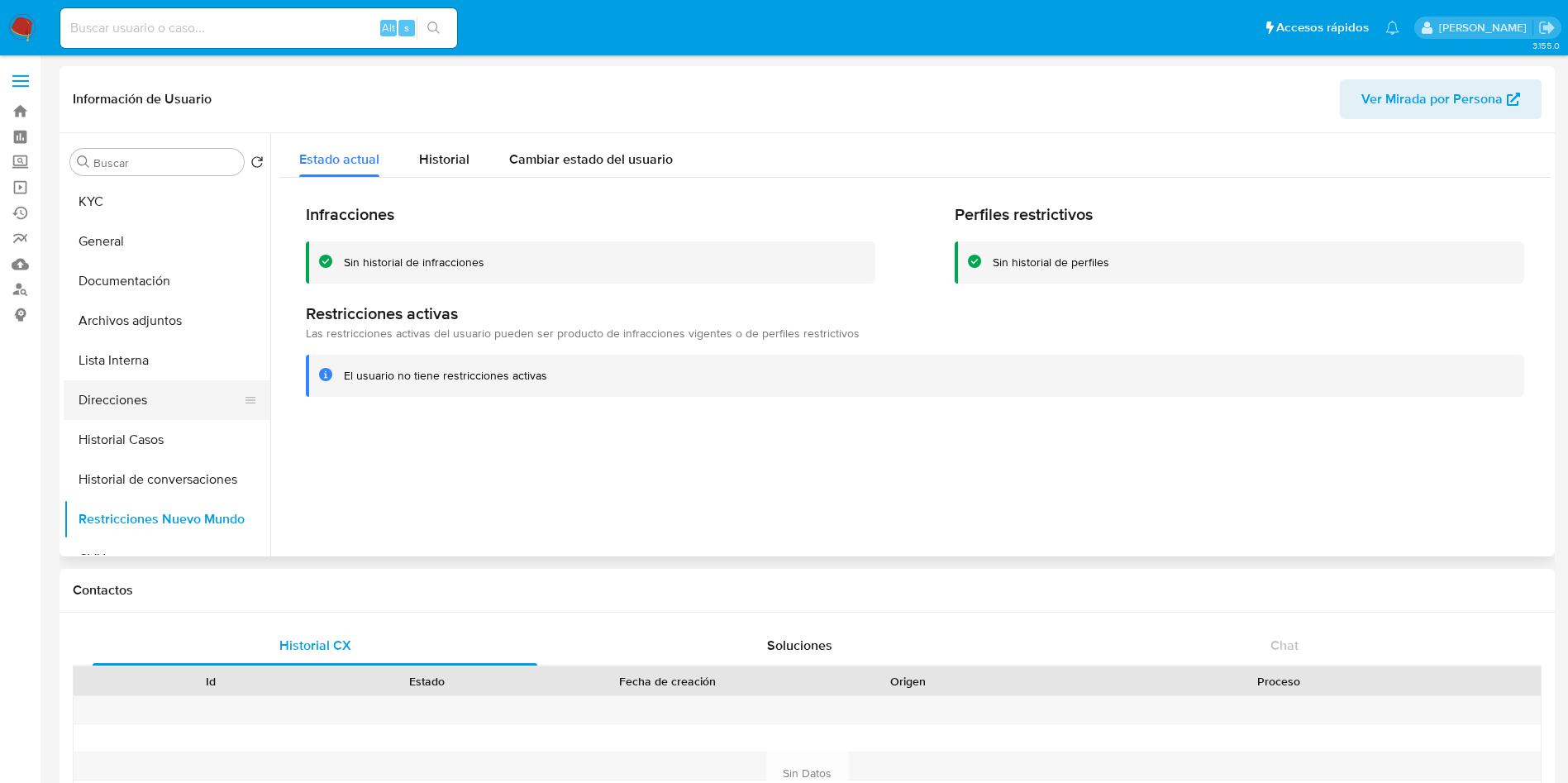
click at [179, 414] on button "Direcciones" at bounding box center [160, 400] width 193 height 39
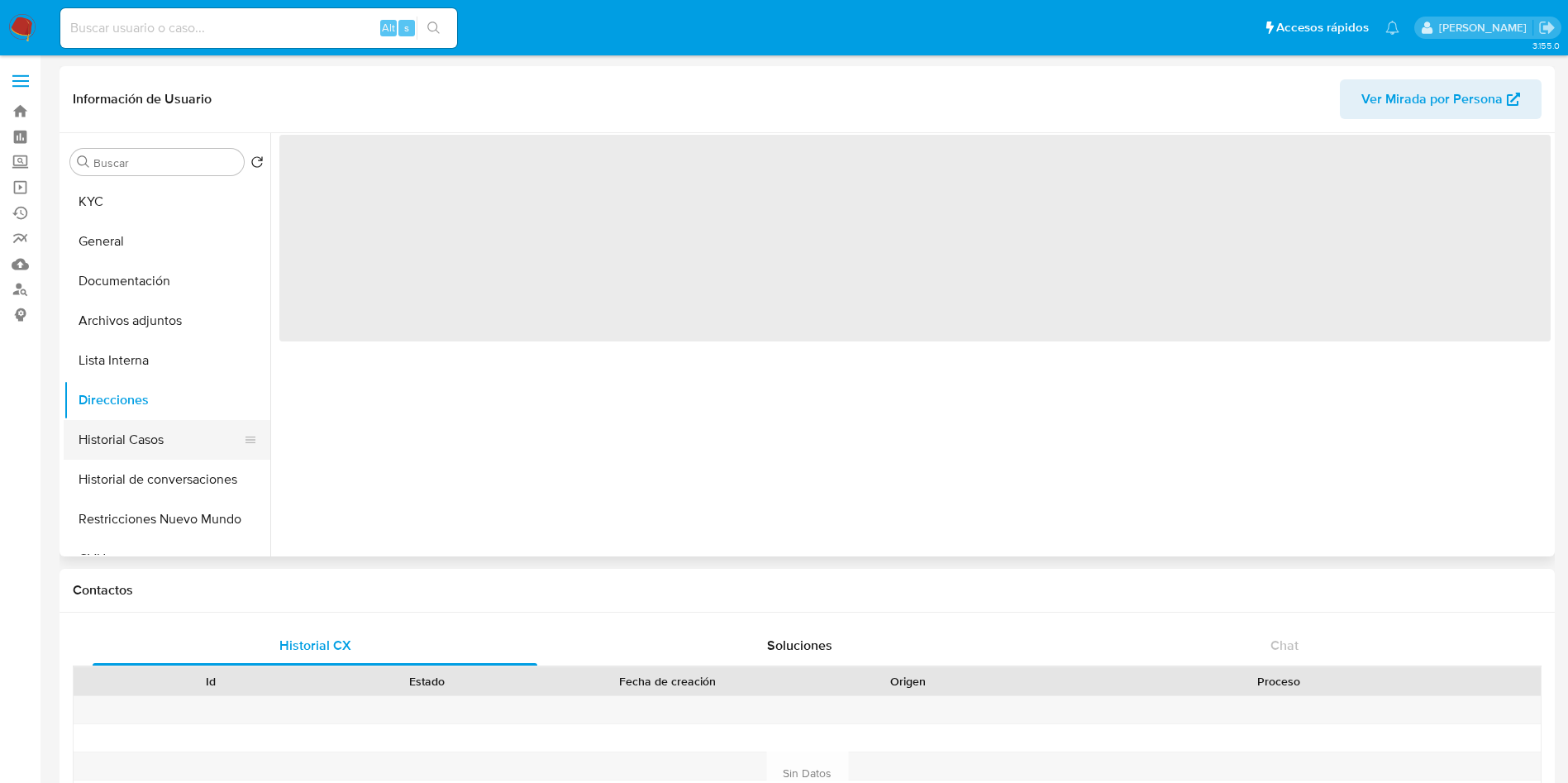
click at [176, 426] on button "Historial Casos" at bounding box center [160, 440] width 193 height 39
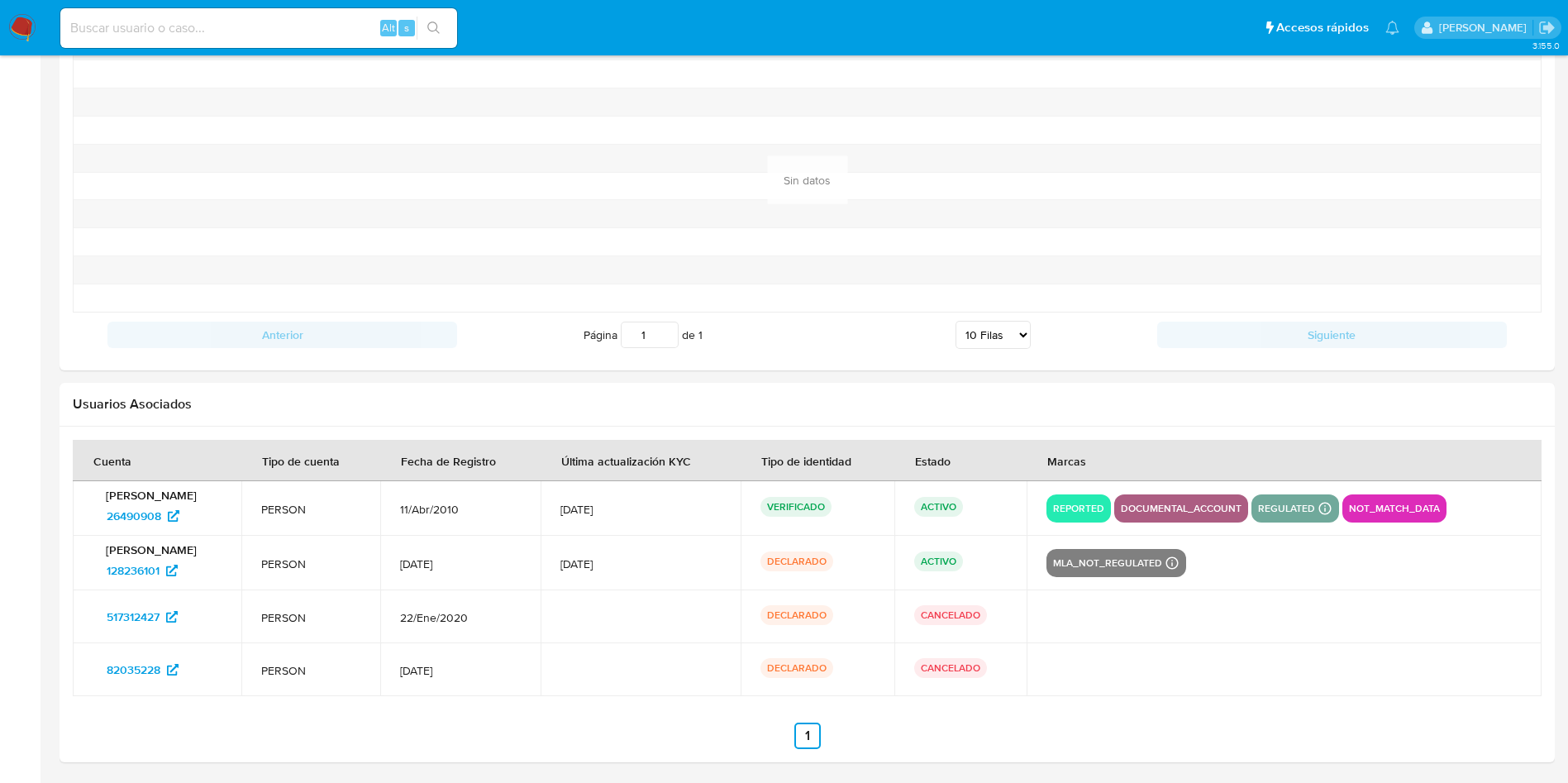
scroll to position [1752, 0]
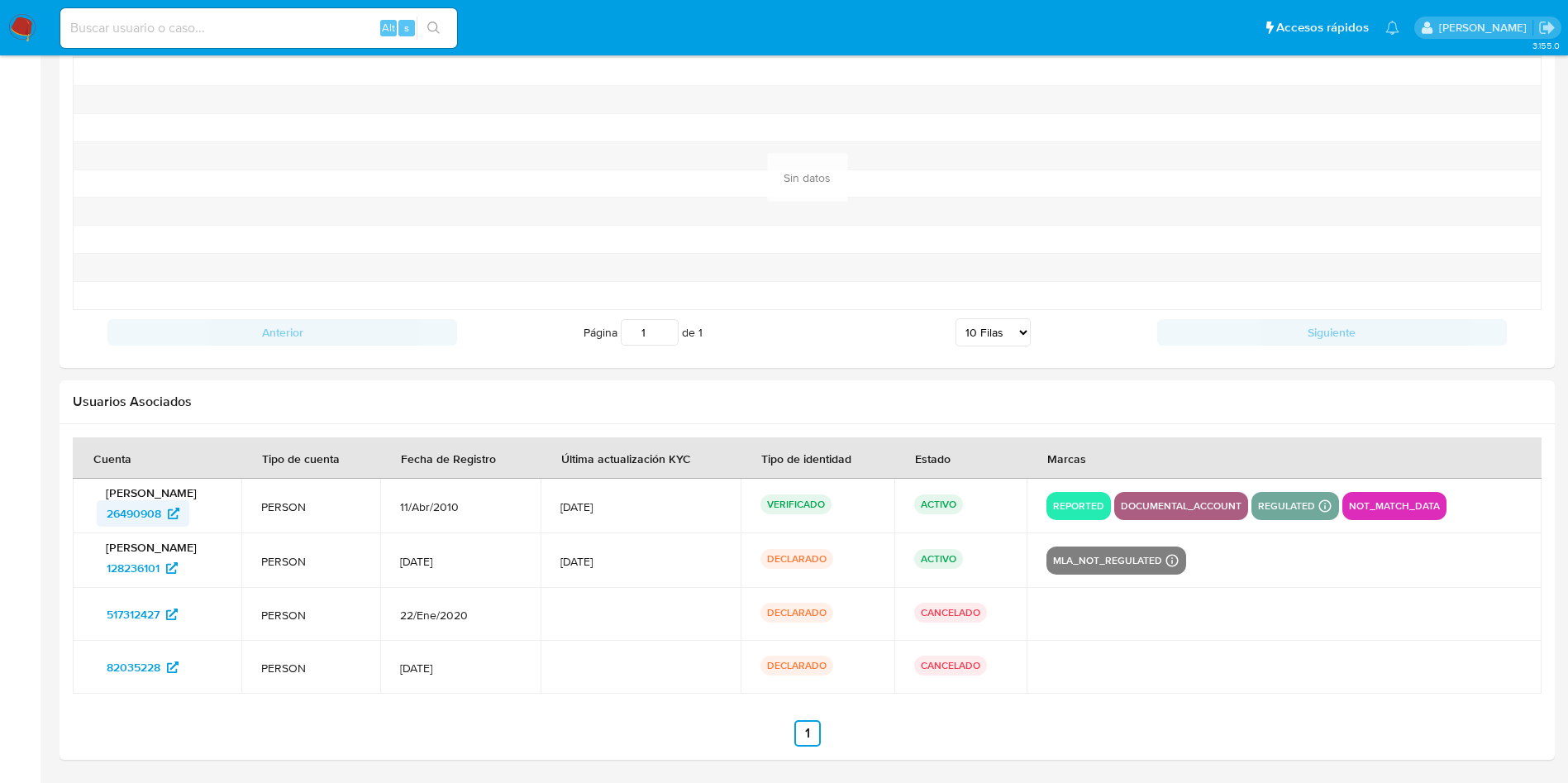
click at [134, 517] on span "26490908" at bounding box center [134, 514] width 54 height 26
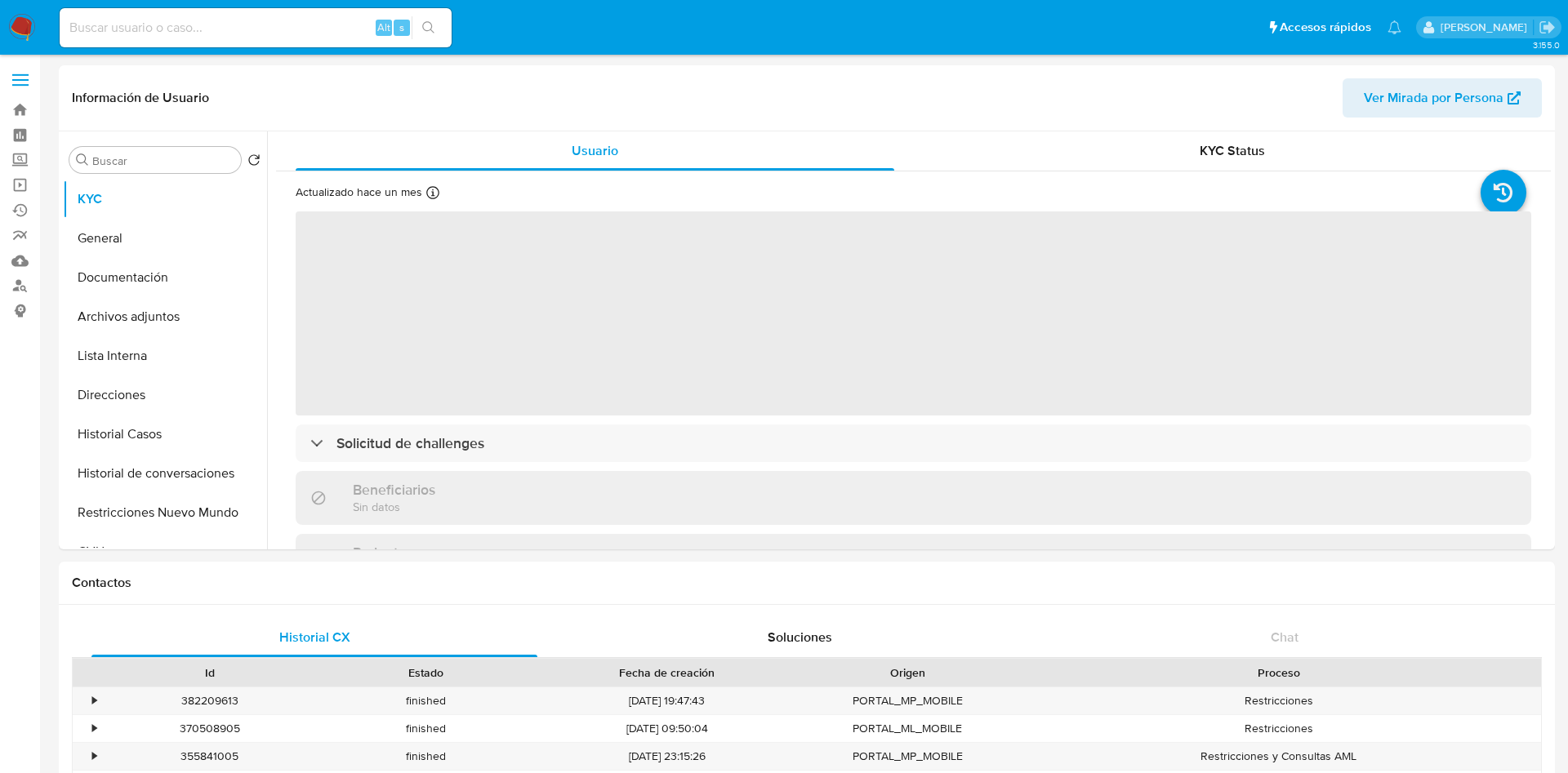
select select "10"
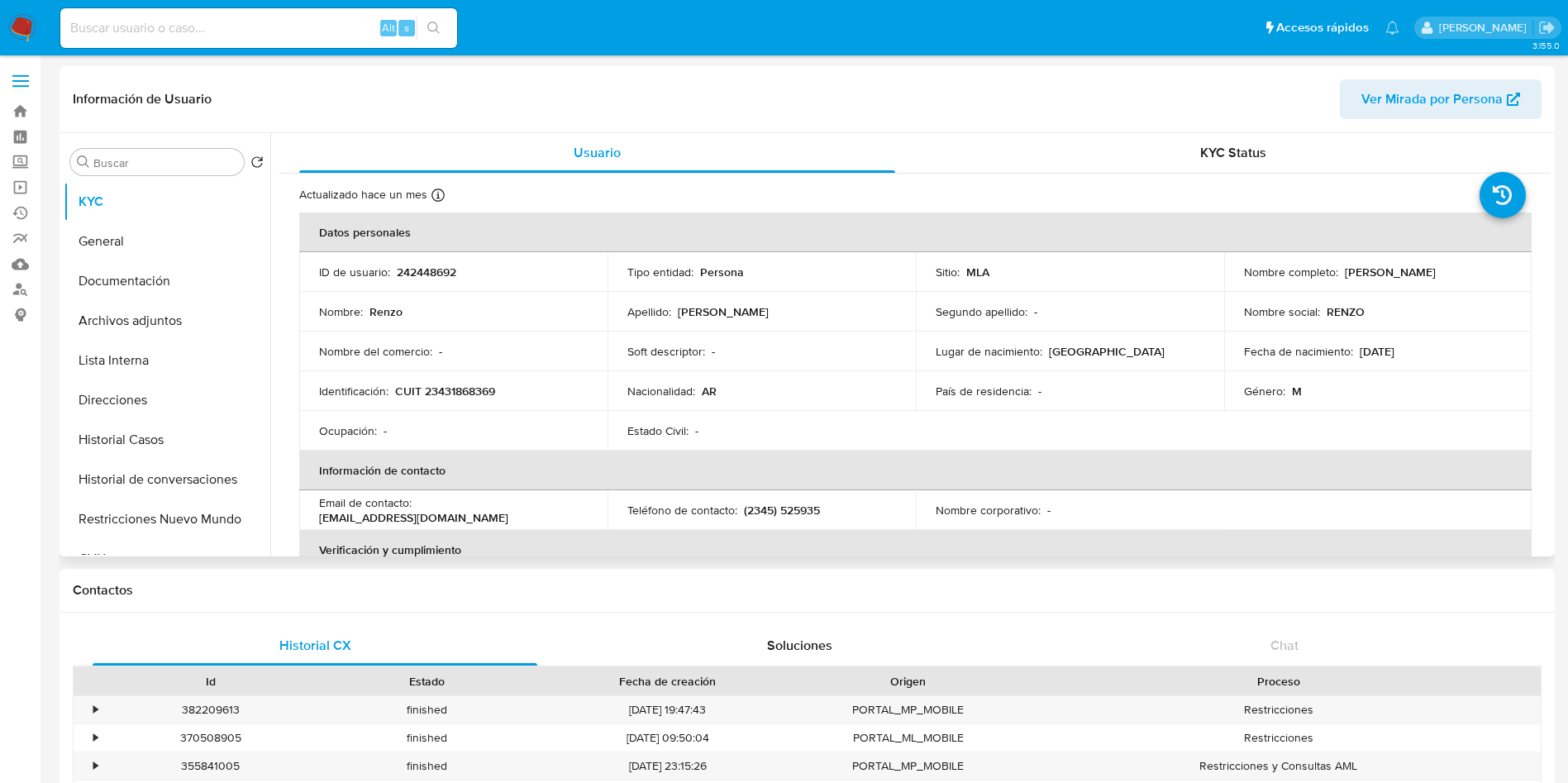
drag, startPoint x: 1395, startPoint y: 270, endPoint x: 1356, endPoint y: 376, distance: 112.9
click at [1449, 274] on div "Nombre completo : [PERSON_NAME]" at bounding box center [1378, 272] width 269 height 15
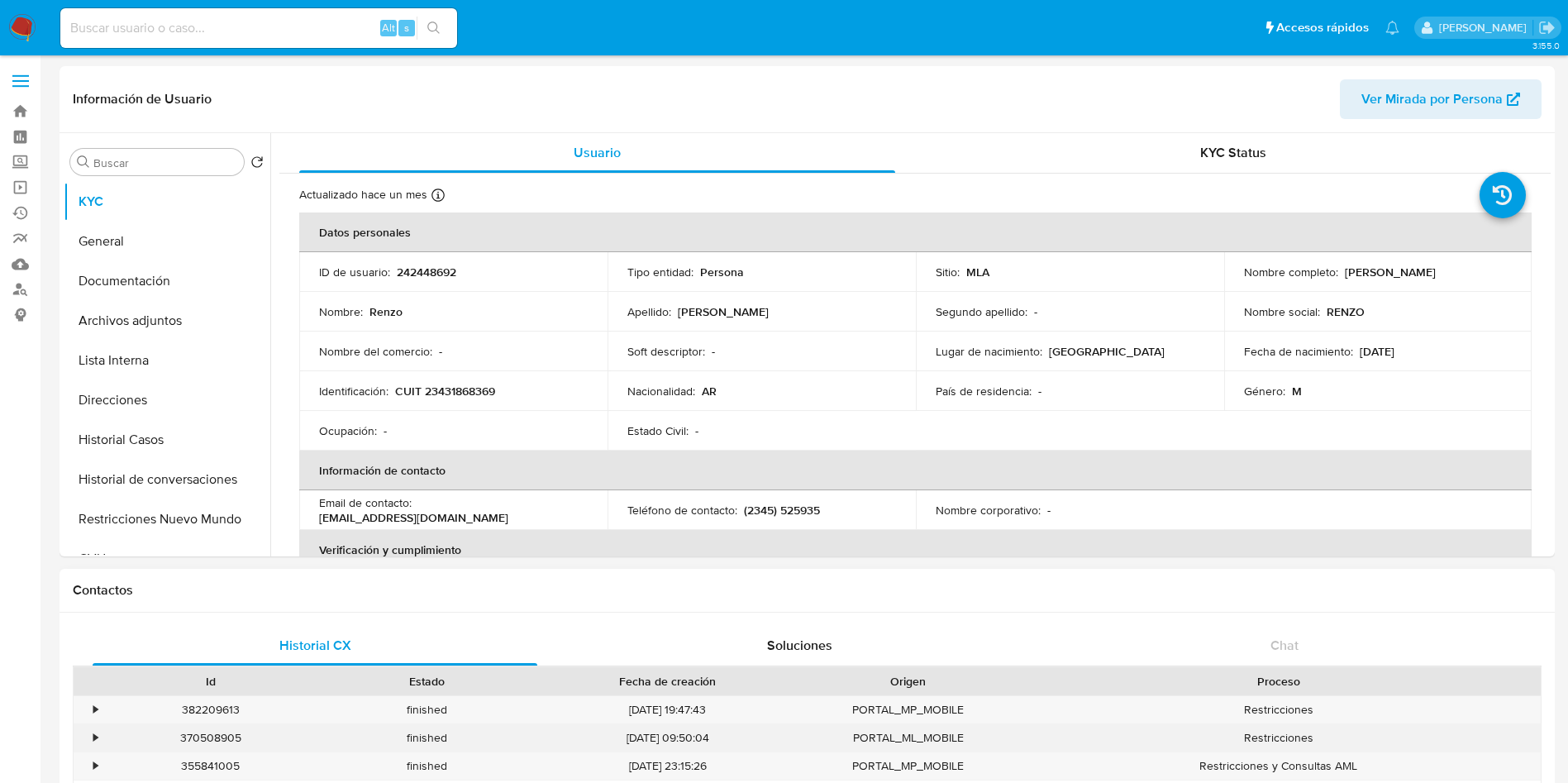
copy p "[PERSON_NAME]"
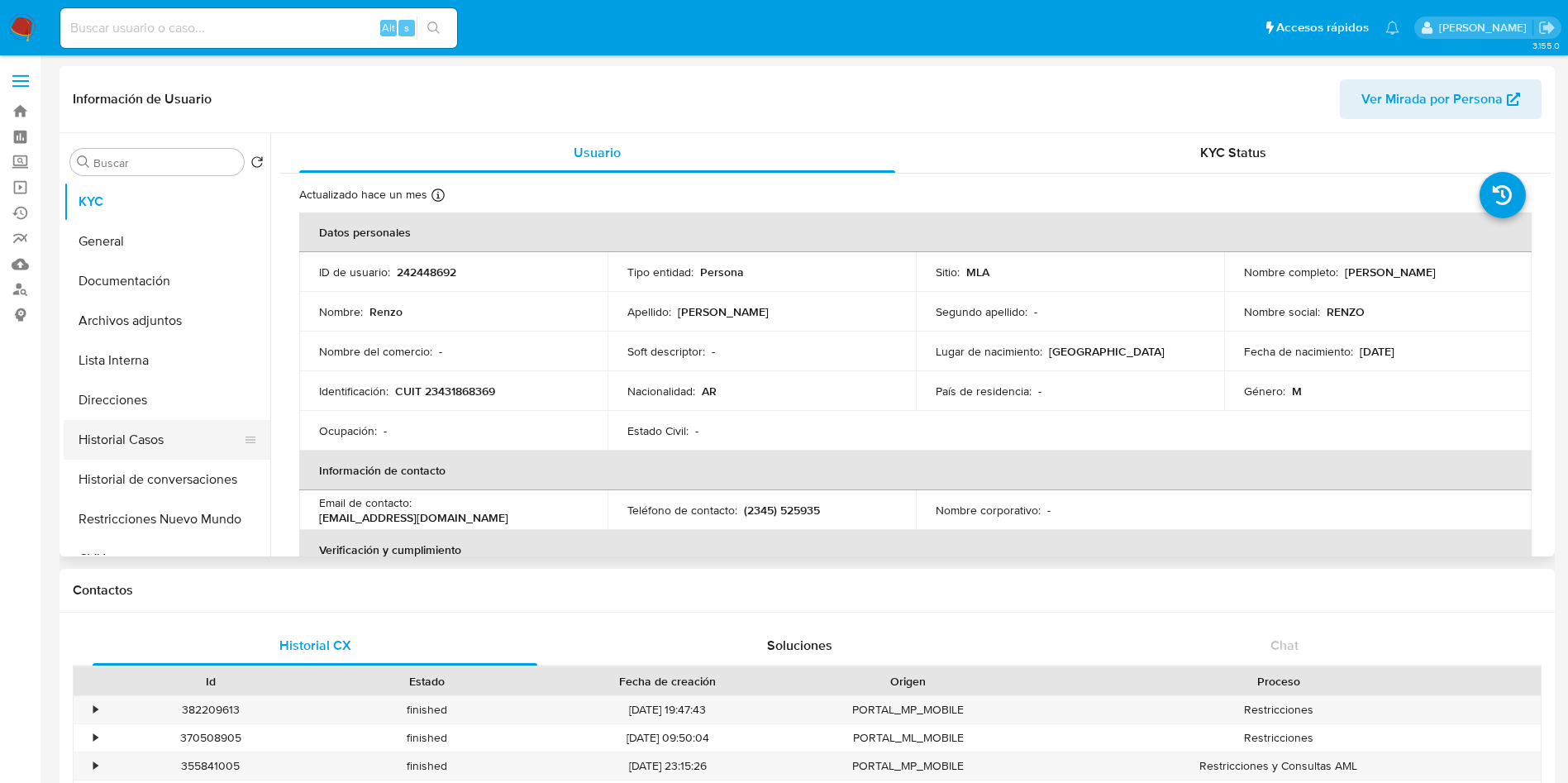
click at [244, 424] on div at bounding box center [250, 440] width 13 height 37
click at [214, 410] on button "Direcciones" at bounding box center [160, 400] width 193 height 39
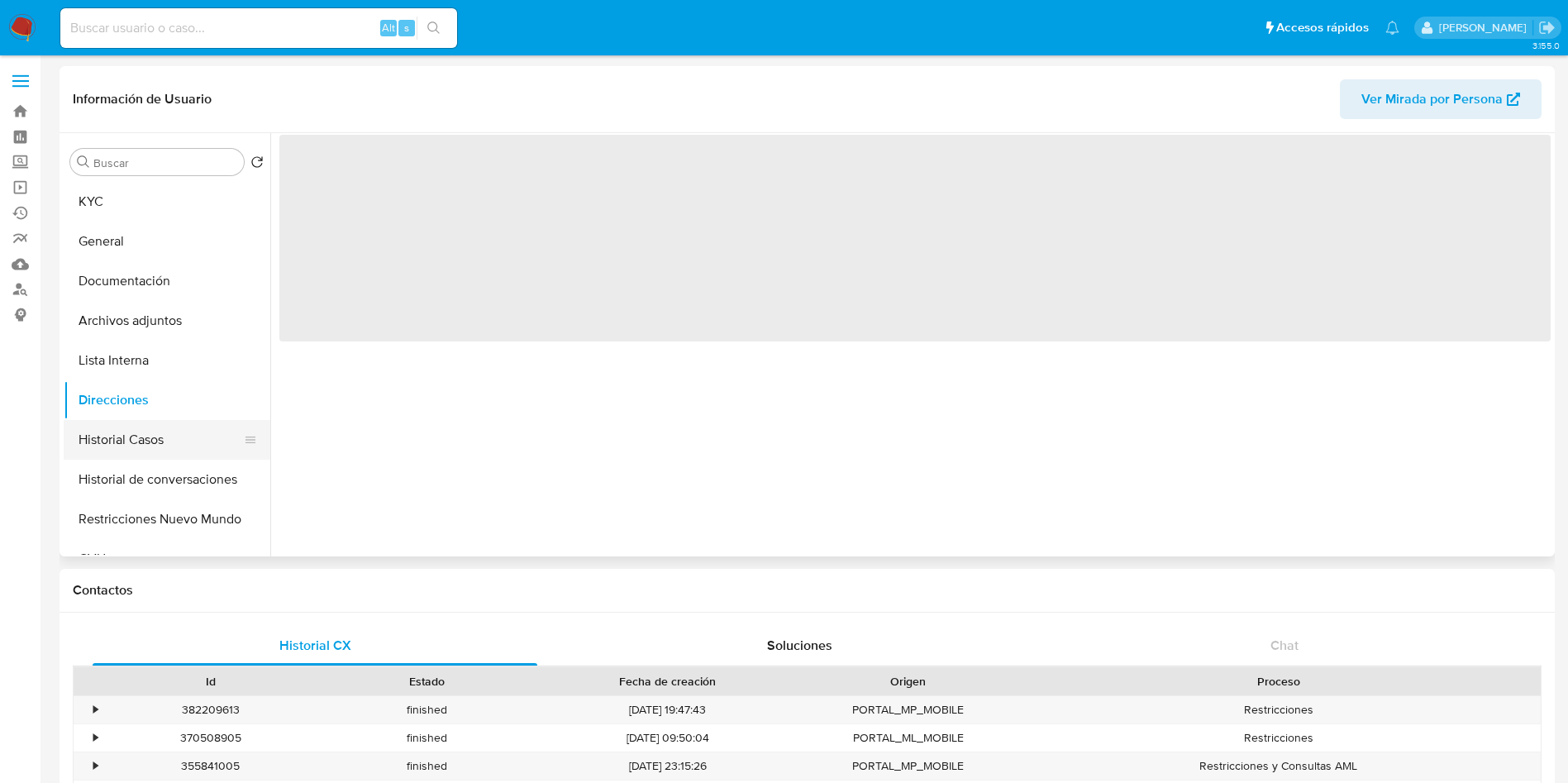
click at [211, 435] on button "Historial Casos" at bounding box center [160, 440] width 193 height 39
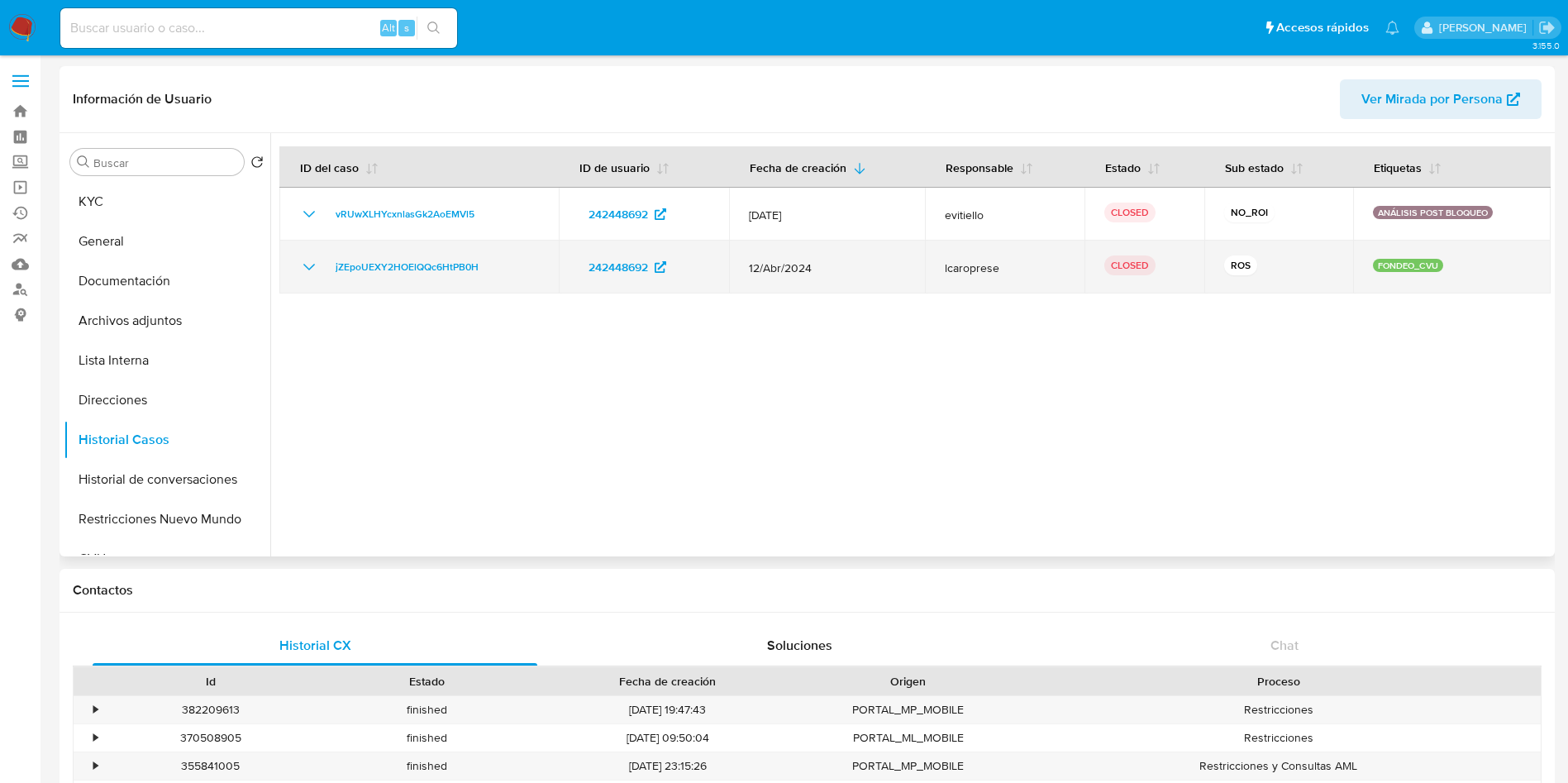
click at [305, 269] on icon "Mostrar/Ocultar" at bounding box center [308, 266] width 20 height 20
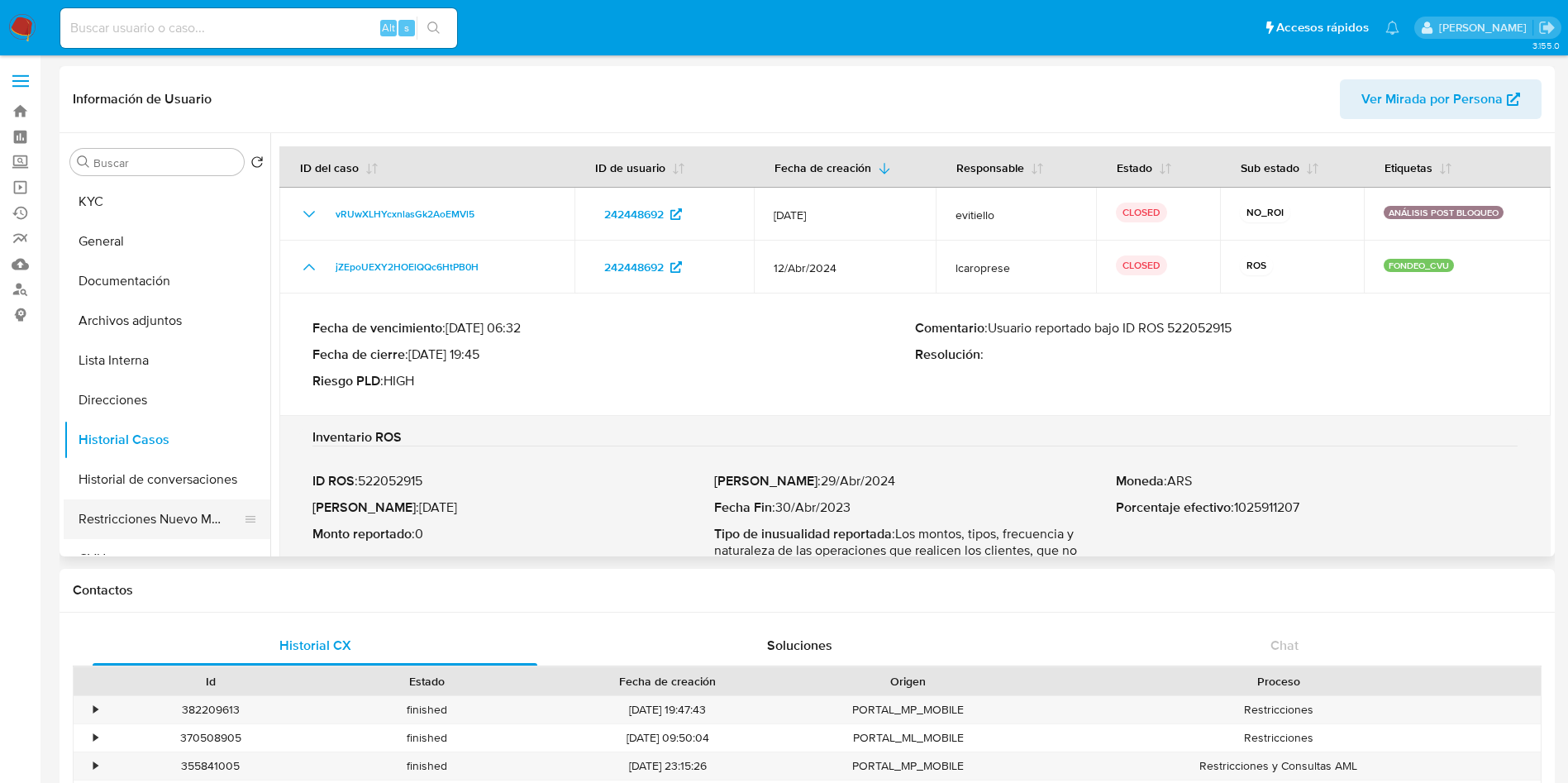
click at [157, 504] on button "Restricciones Nuevo Mundo" at bounding box center [160, 519] width 193 height 39
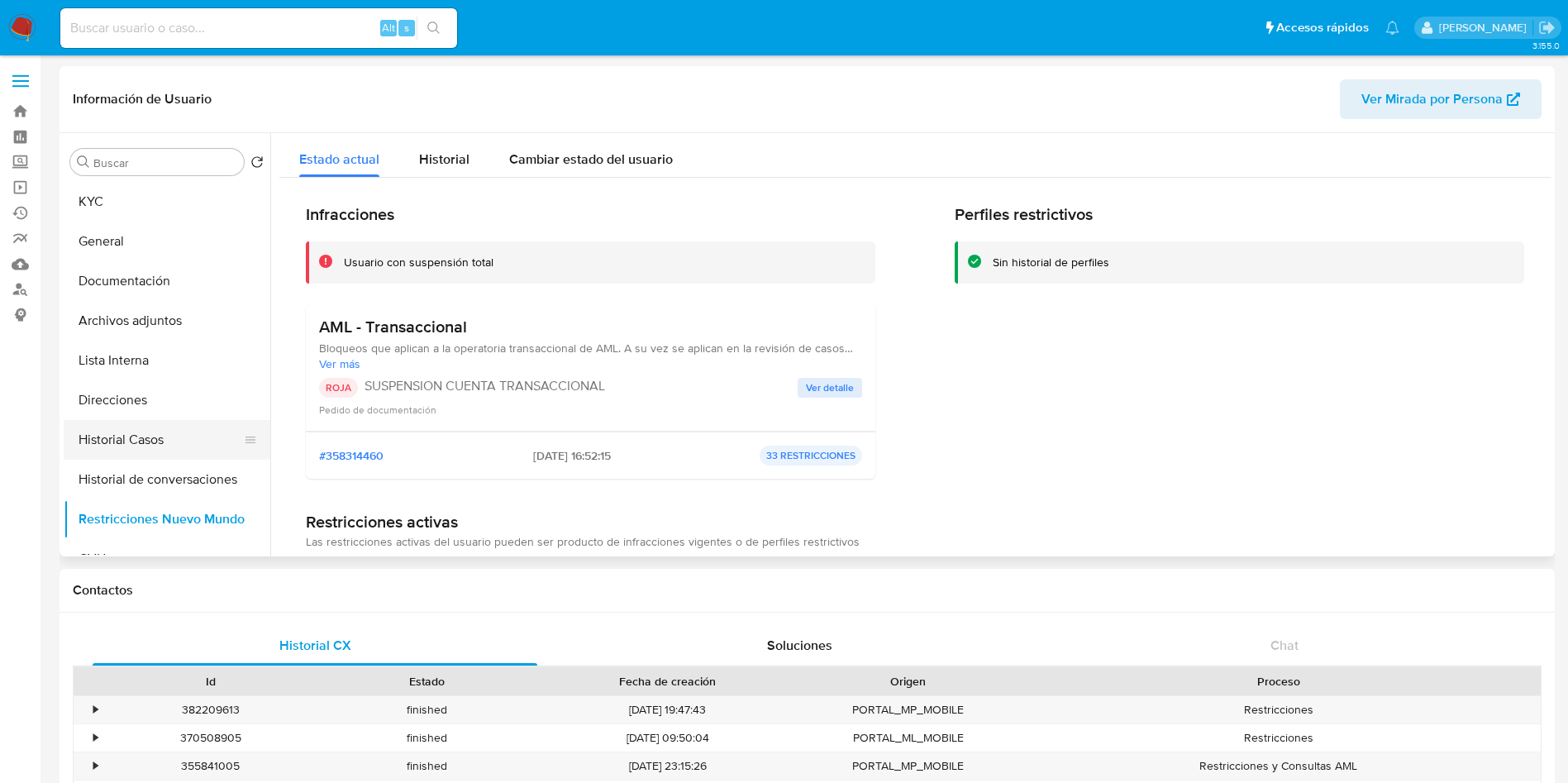
click at [192, 429] on button "Historial Casos" at bounding box center [160, 440] width 193 height 39
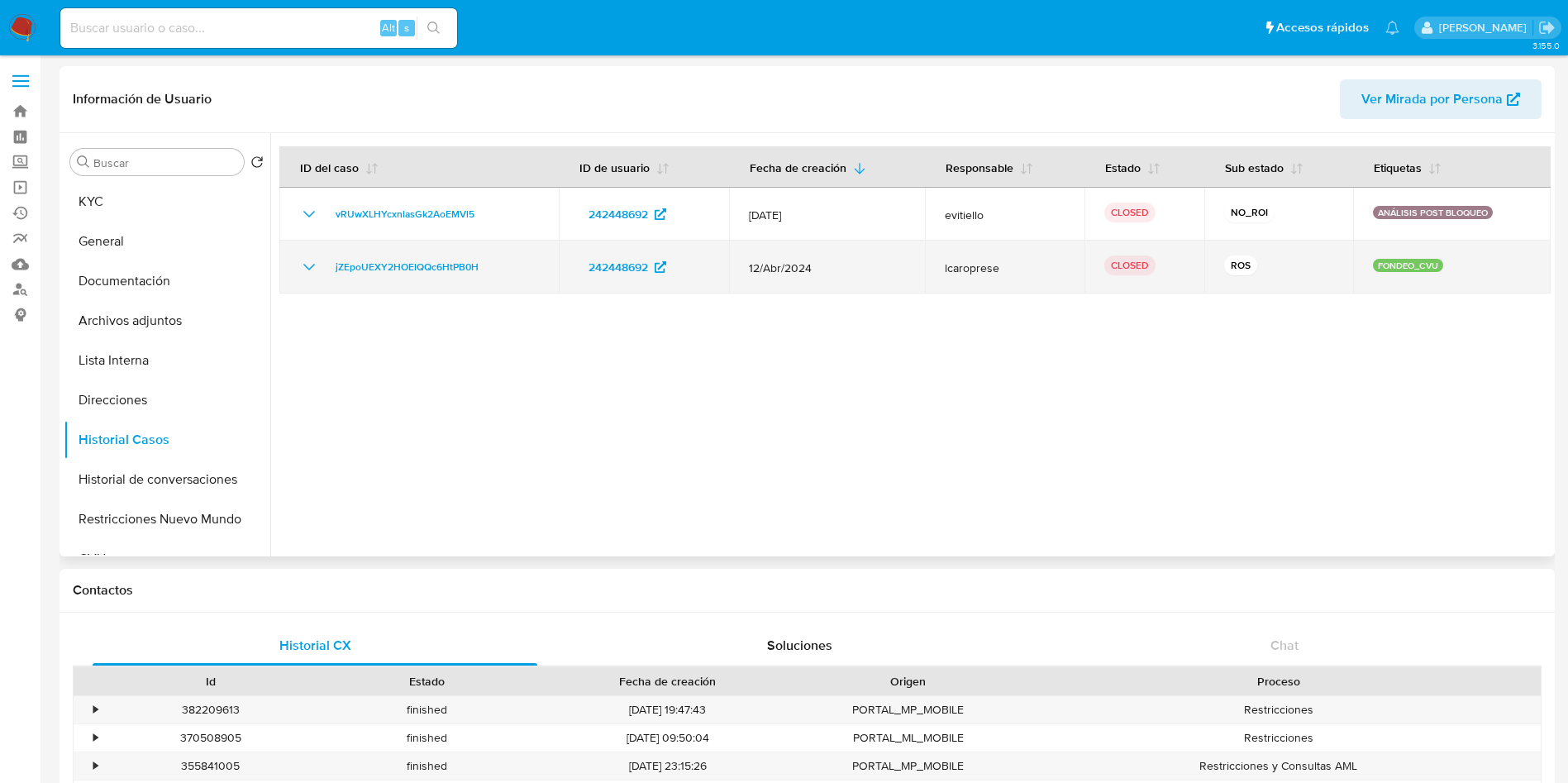
click at [313, 273] on icon "Mostrar/Ocultar" at bounding box center [308, 266] width 20 height 20
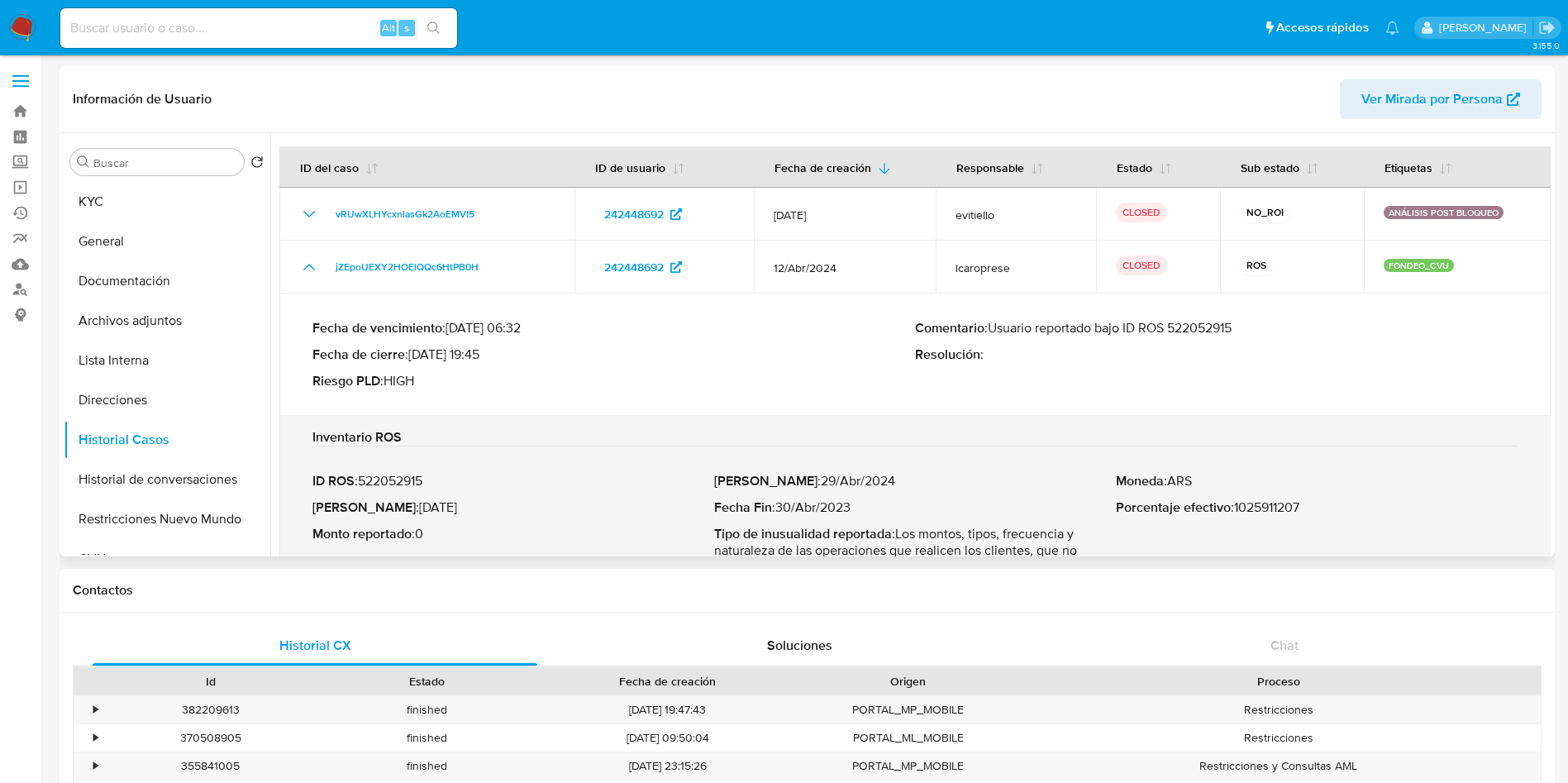
drag, startPoint x: 1040, startPoint y: 325, endPoint x: 1276, endPoint y: 324, distance: 236.0
click at [1276, 324] on p "Comentario : Usuario reportado bajo ID ROS 522052915" at bounding box center [1216, 328] width 603 height 17
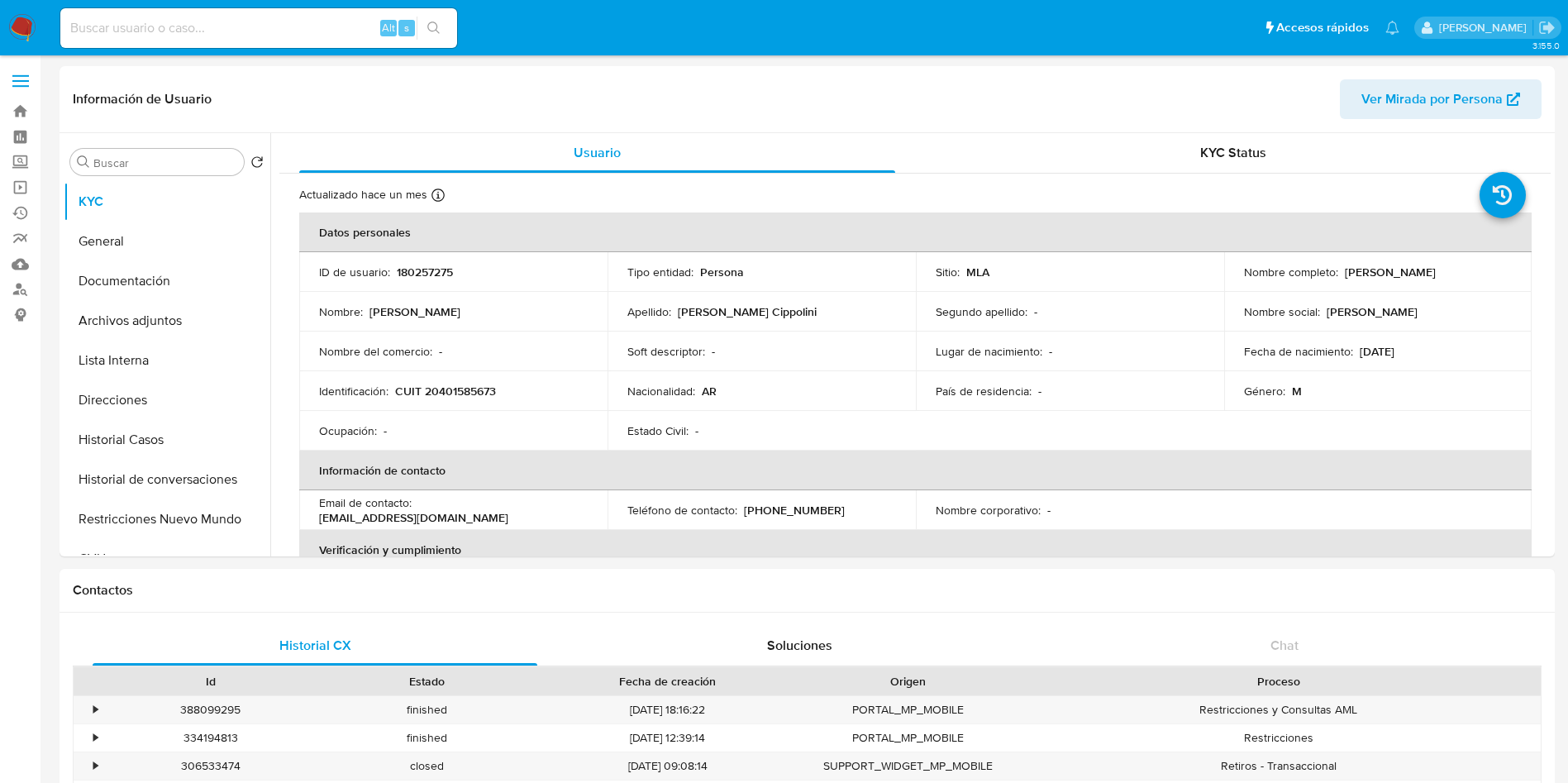
select select "10"
drag, startPoint x: 1238, startPoint y: 282, endPoint x: 1416, endPoint y: 279, distance: 178.0
click at [1416, 279] on td "Nombre completo : Alejo Nicolas Amestoy Cippolini" at bounding box center [1378, 272] width 308 height 39
copy p "Alejo Nicolas Amestoy Cippolini"
click at [158, 452] on button "Historial Casos" at bounding box center [160, 440] width 193 height 39
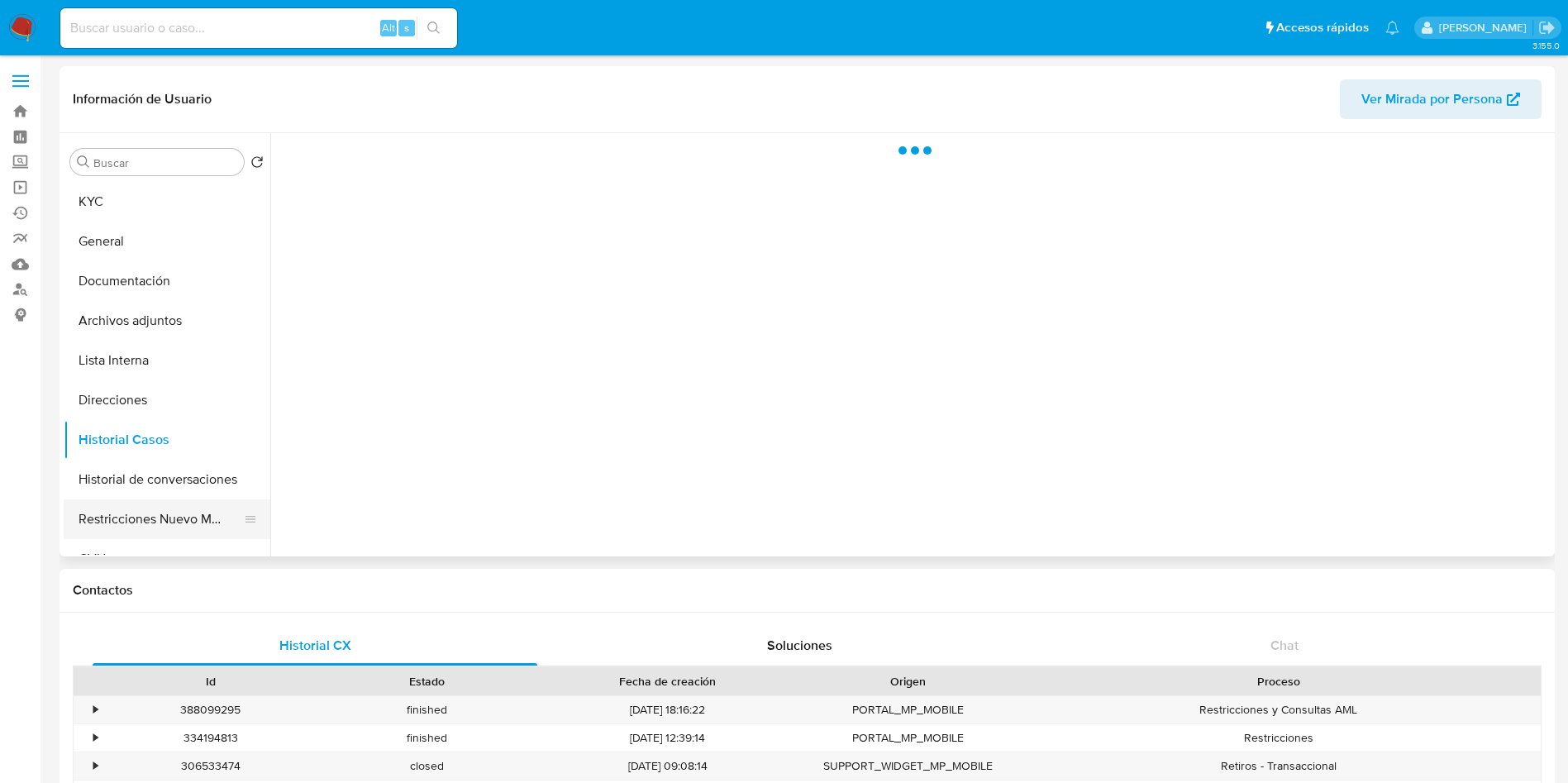
click at [160, 519] on button "Restricciones Nuevo Mundo" at bounding box center [160, 519] width 193 height 39
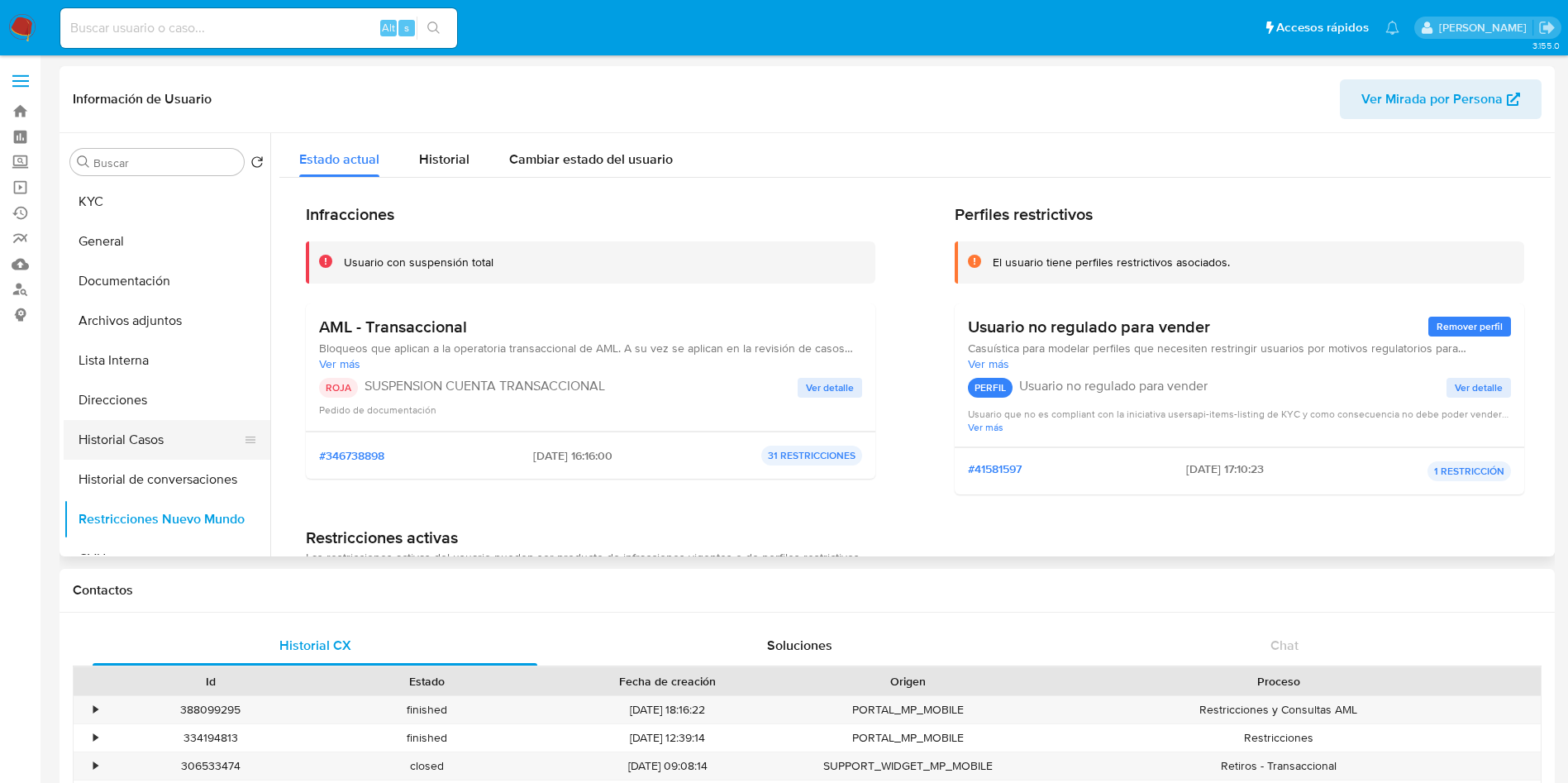
click at [162, 443] on button "Historial Casos" at bounding box center [160, 440] width 193 height 39
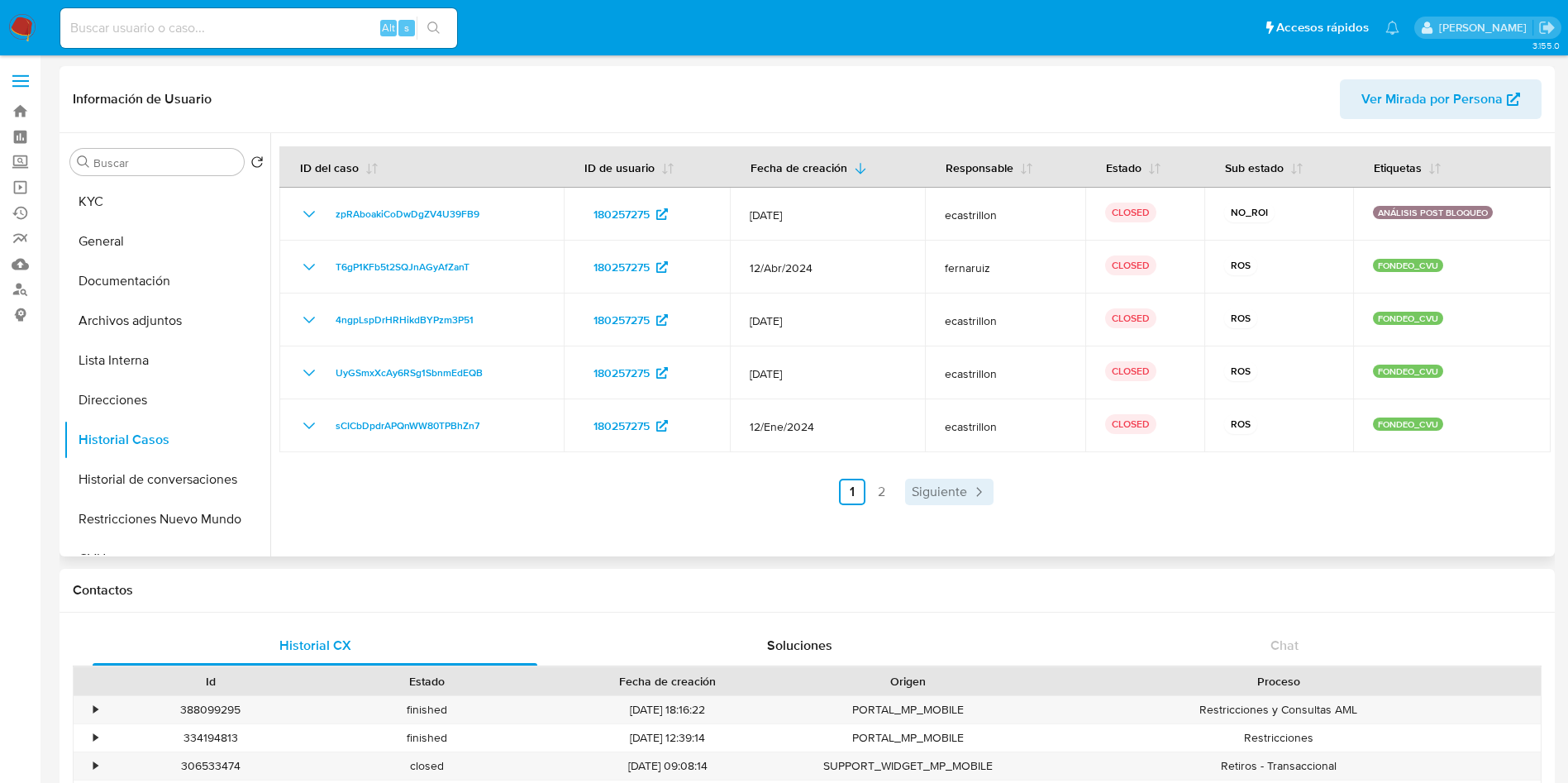
click at [924, 486] on span "Siguiente" at bounding box center [939, 492] width 55 height 13
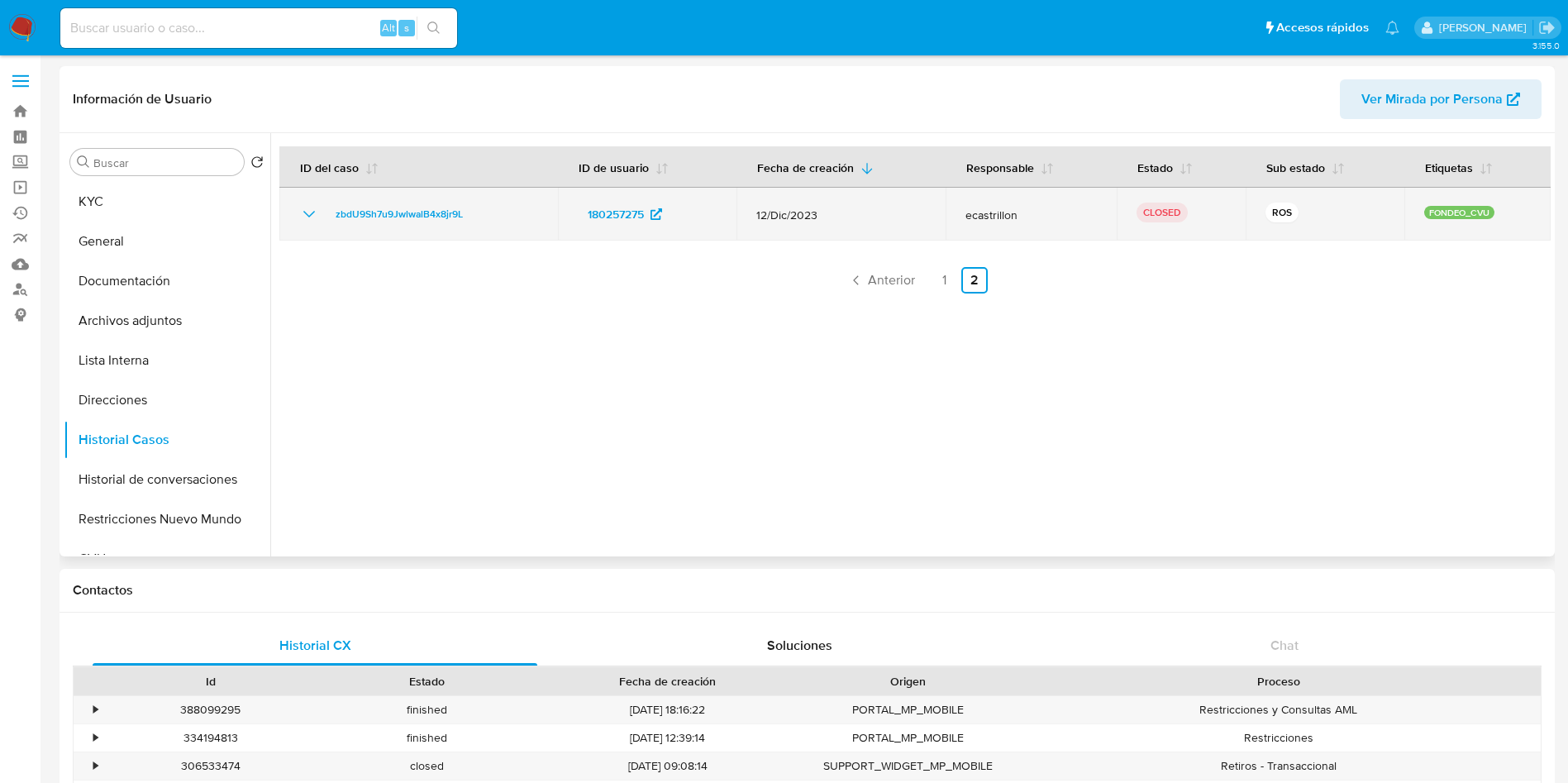
click at [306, 214] on icon "Mostrar/Ocultar" at bounding box center [309, 214] width 11 height 7
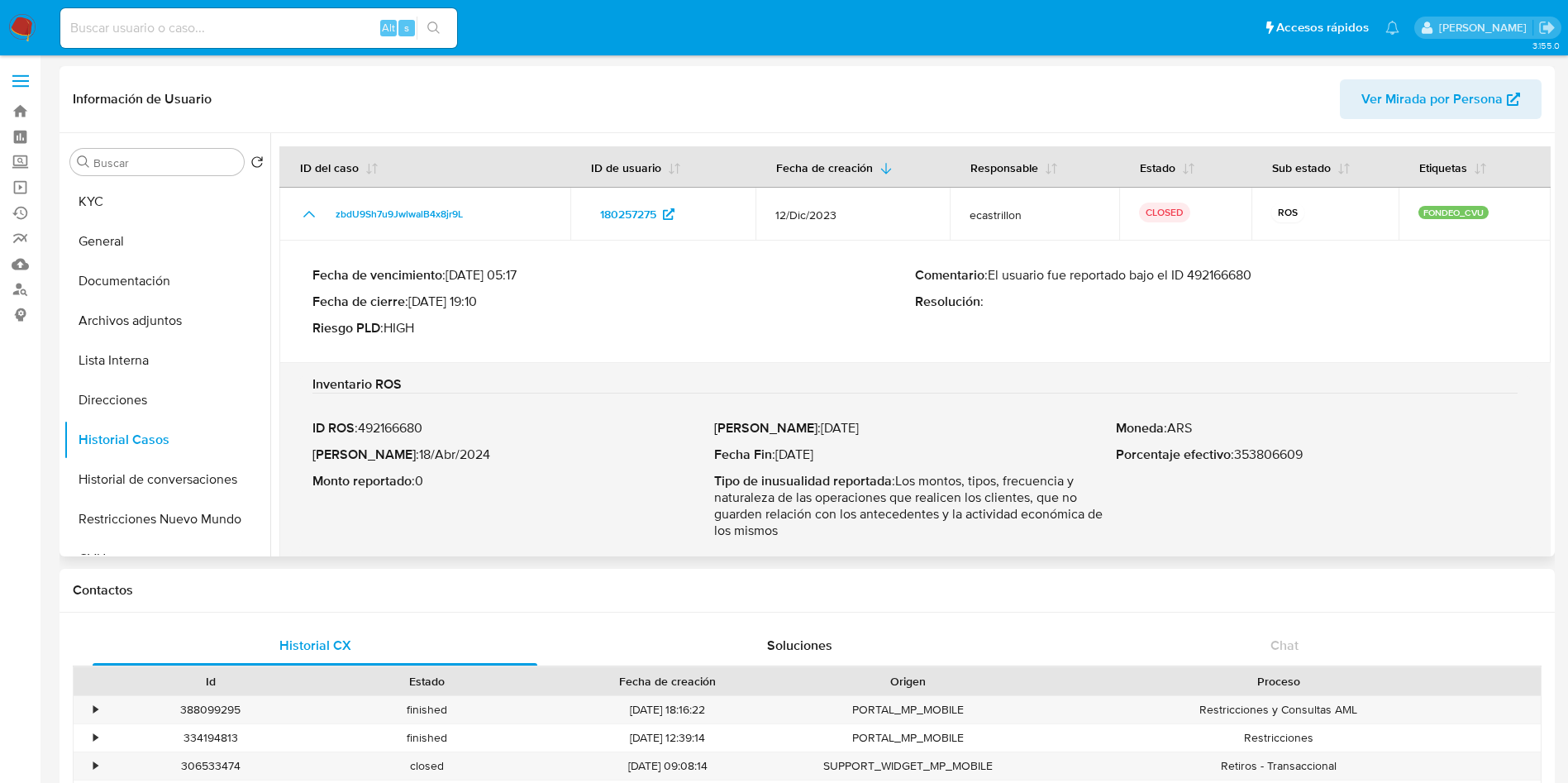
drag, startPoint x: 1075, startPoint y: 278, endPoint x: 1277, endPoint y: 277, distance: 202.0
click at [1277, 277] on p "Comentario : El usuario fue reportado bajo el ID 492166680" at bounding box center [1216, 276] width 603 height 17
click at [605, 468] on div "ID ROS : 492166680 Fecha ROS : 18/Abr/2024 Monto reportado : 0" at bounding box center [513, 479] width 402 height 119
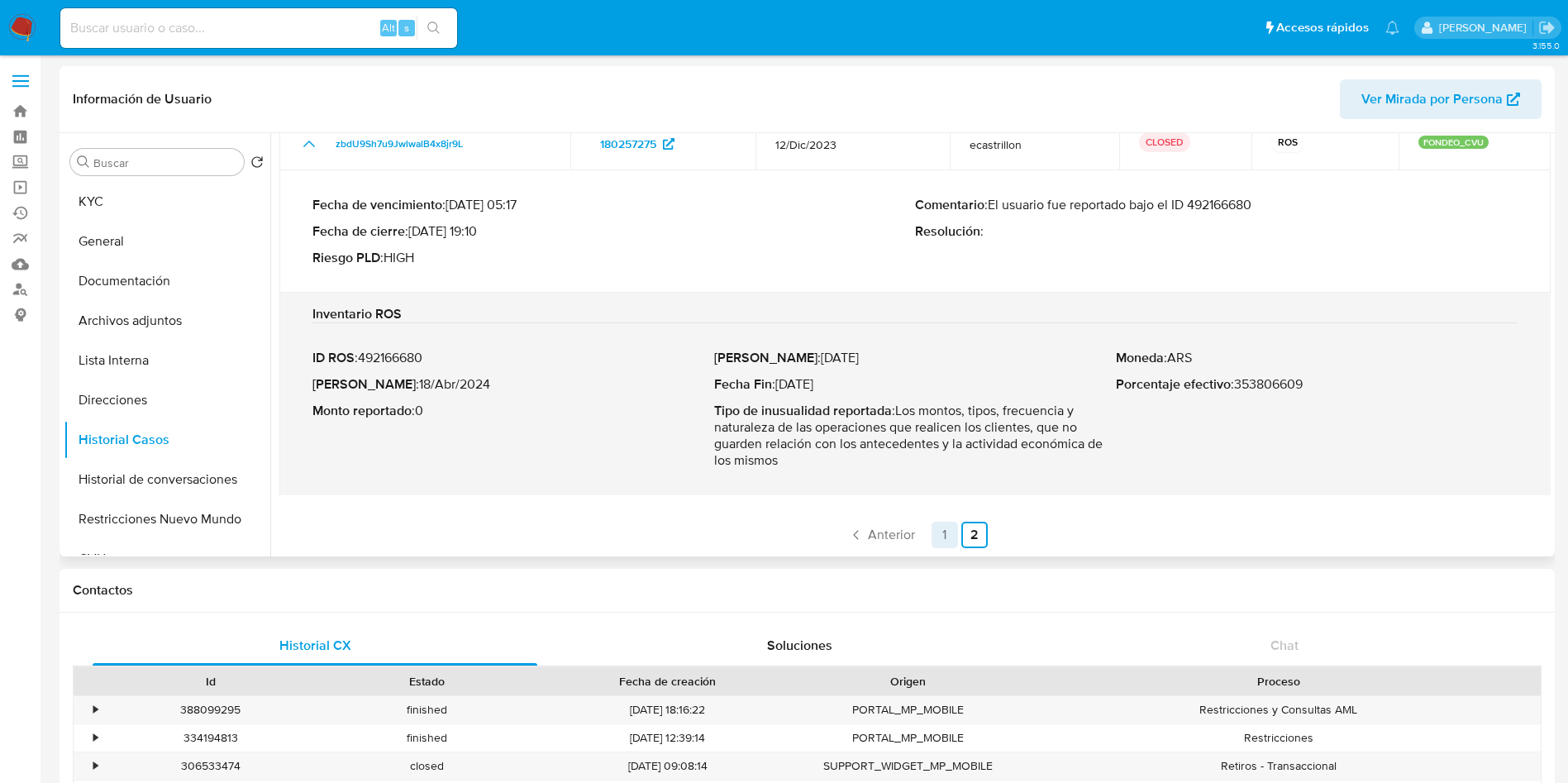
click at [942, 536] on link "1" at bounding box center [945, 535] width 26 height 26
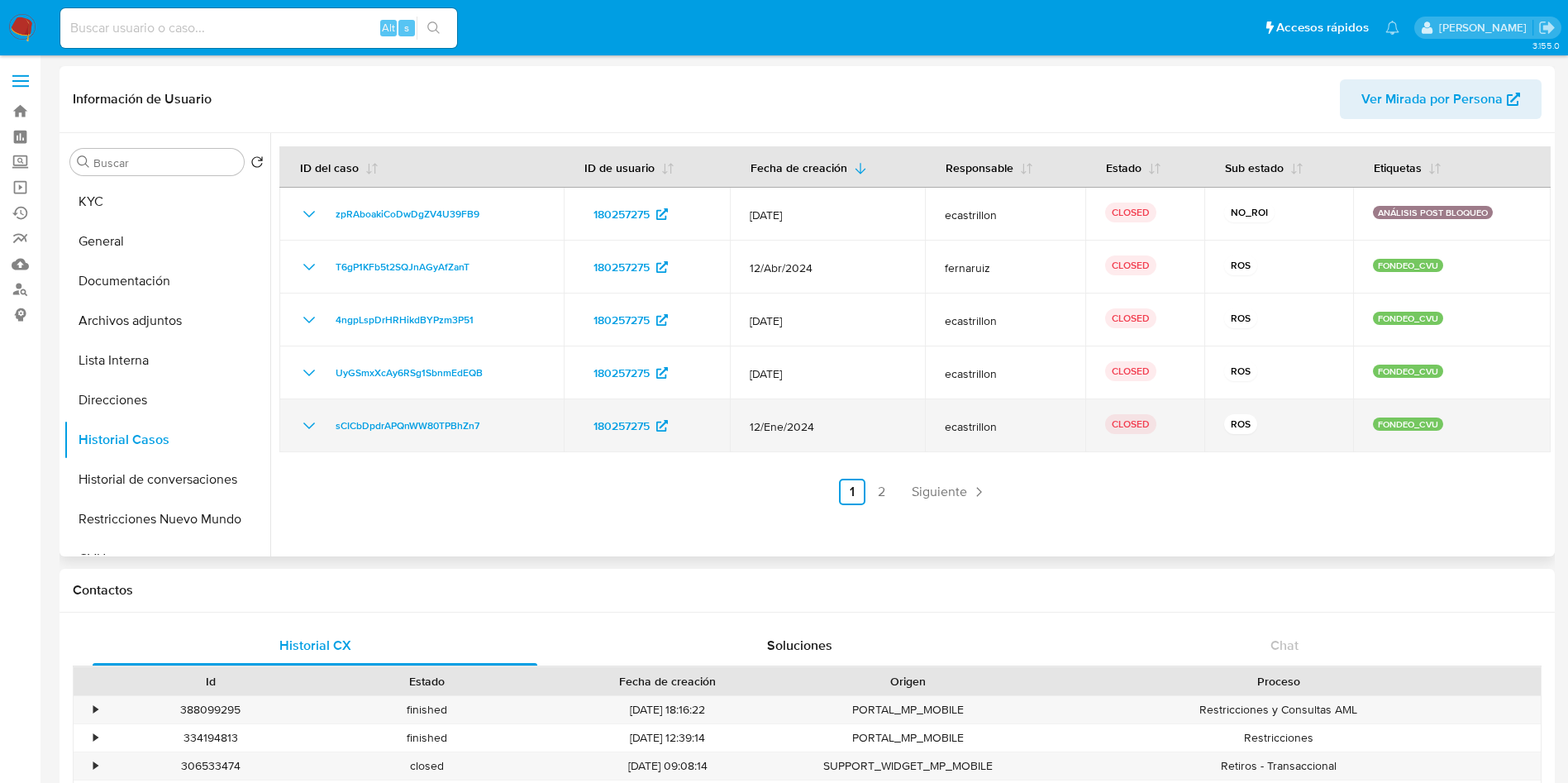
click at [307, 423] on icon "Mostrar/Ocultar" at bounding box center [308, 426] width 20 height 20
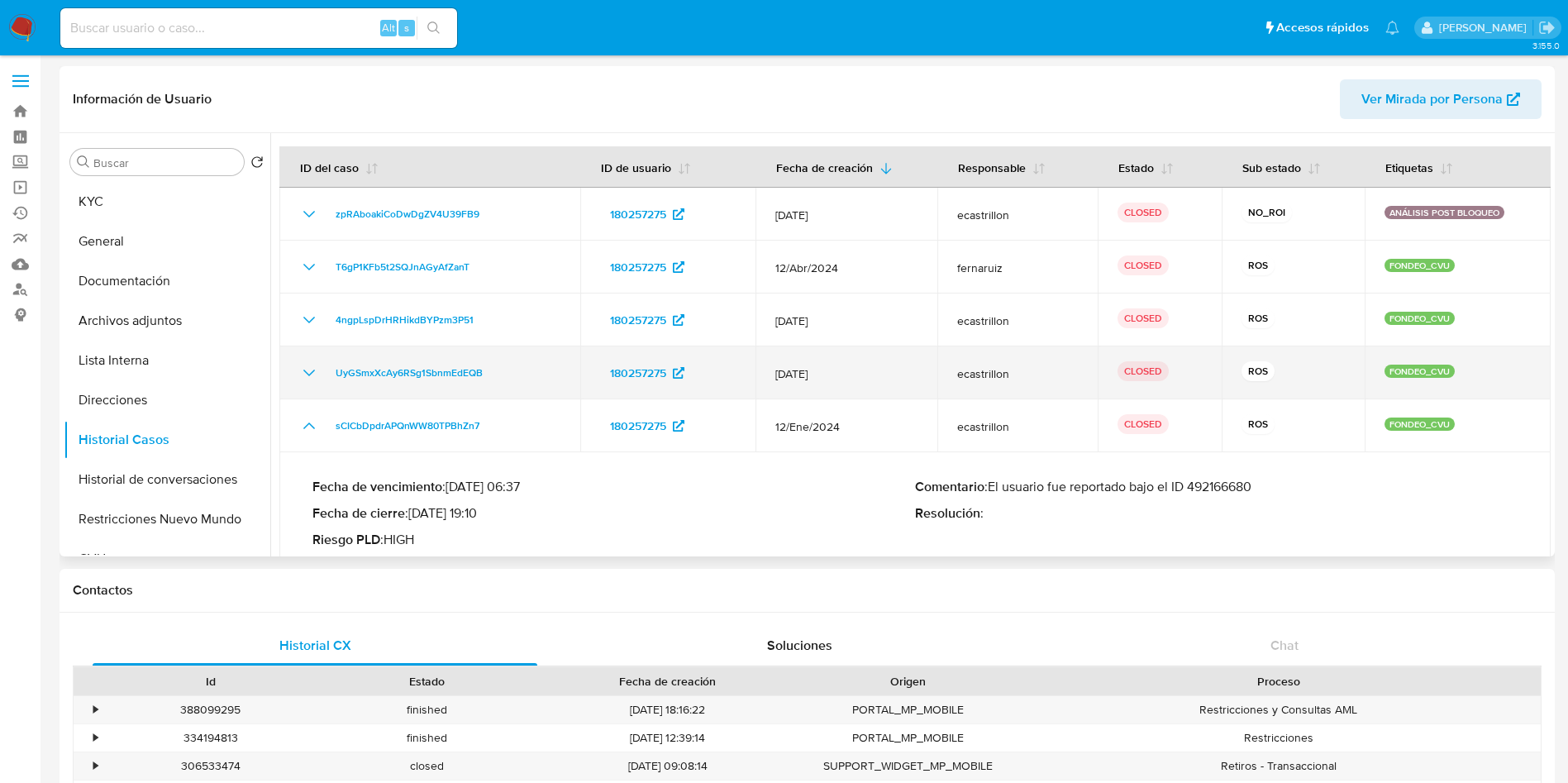
click at [316, 366] on icon "Mostrar/Ocultar" at bounding box center [308, 372] width 20 height 20
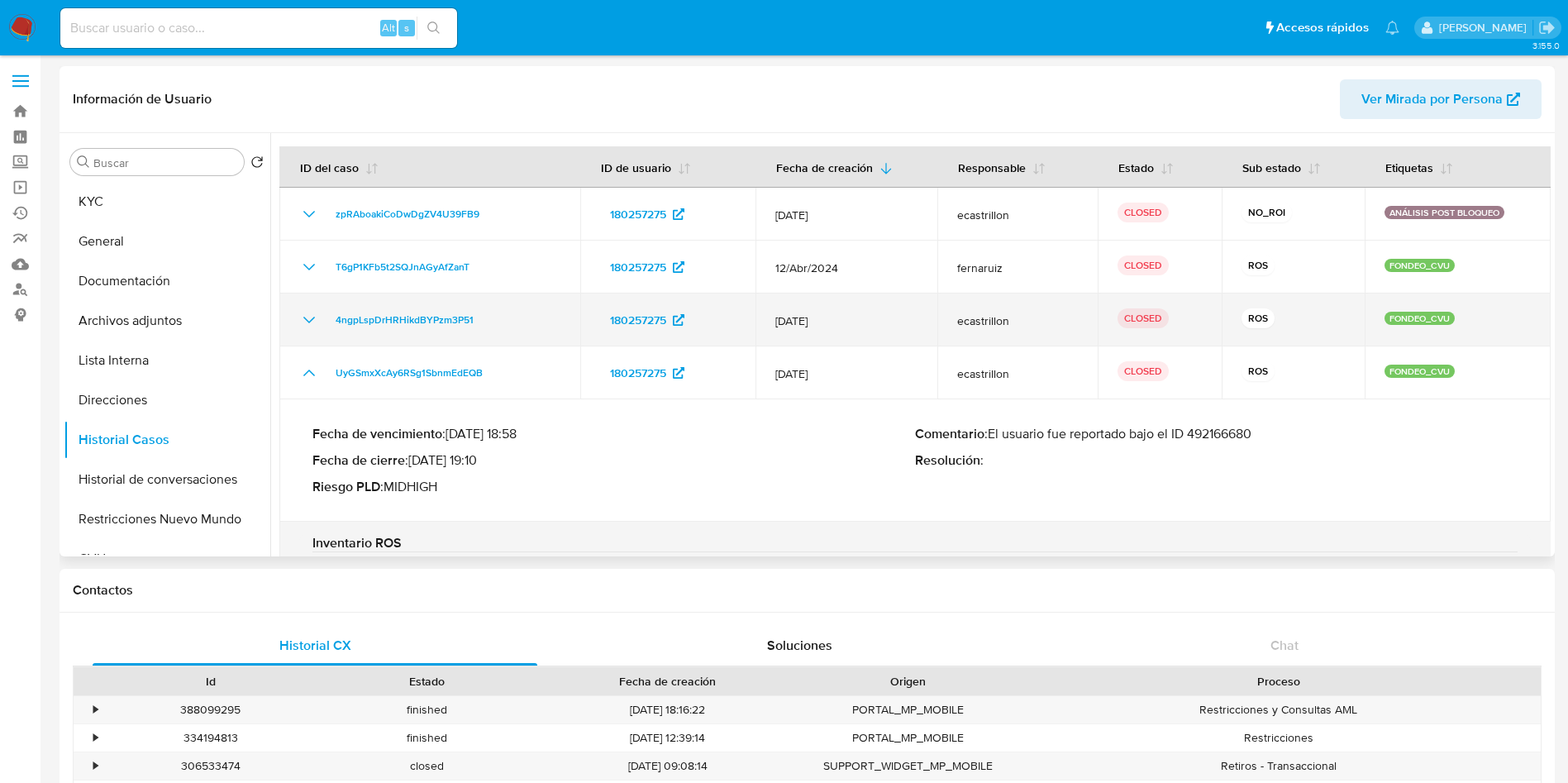
click at [304, 316] on icon "Mostrar/Ocultar" at bounding box center [308, 320] width 20 height 20
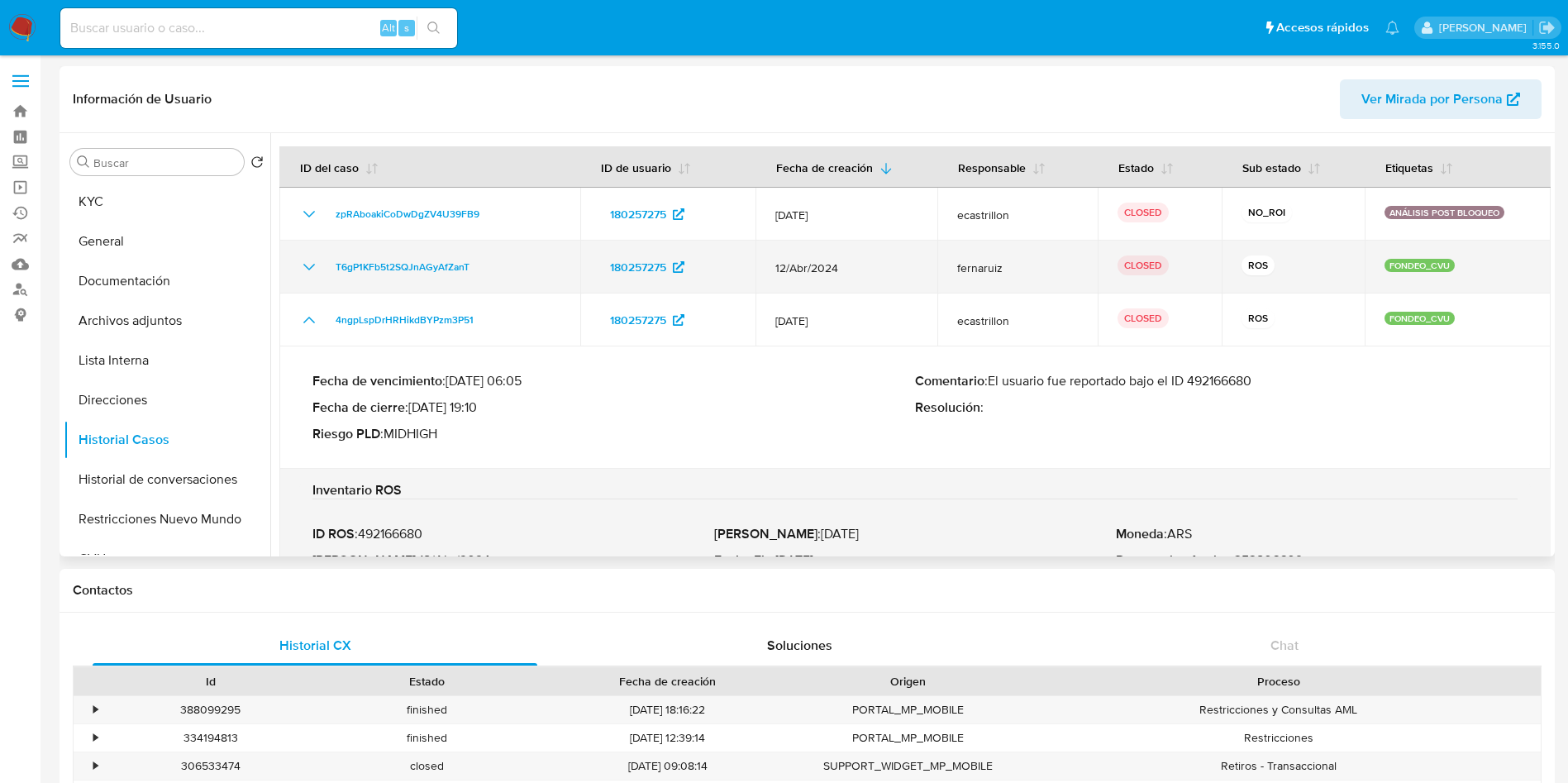
click at [302, 260] on icon "Mostrar/Ocultar" at bounding box center [308, 266] width 20 height 20
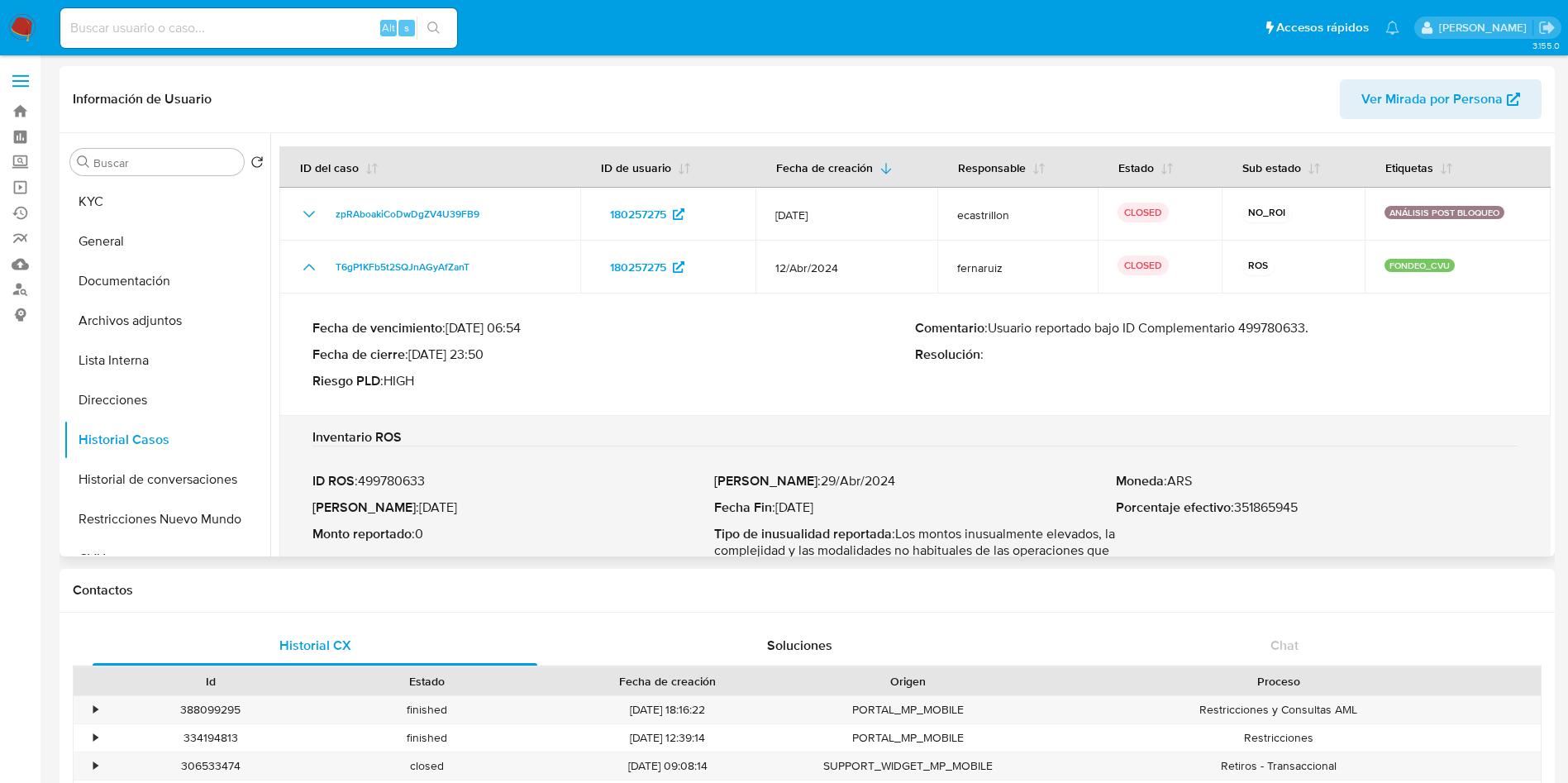
click at [1284, 333] on p "Comentario : Usuario reportado bajo ID Complementario 499780633." at bounding box center [1216, 328] width 603 height 17
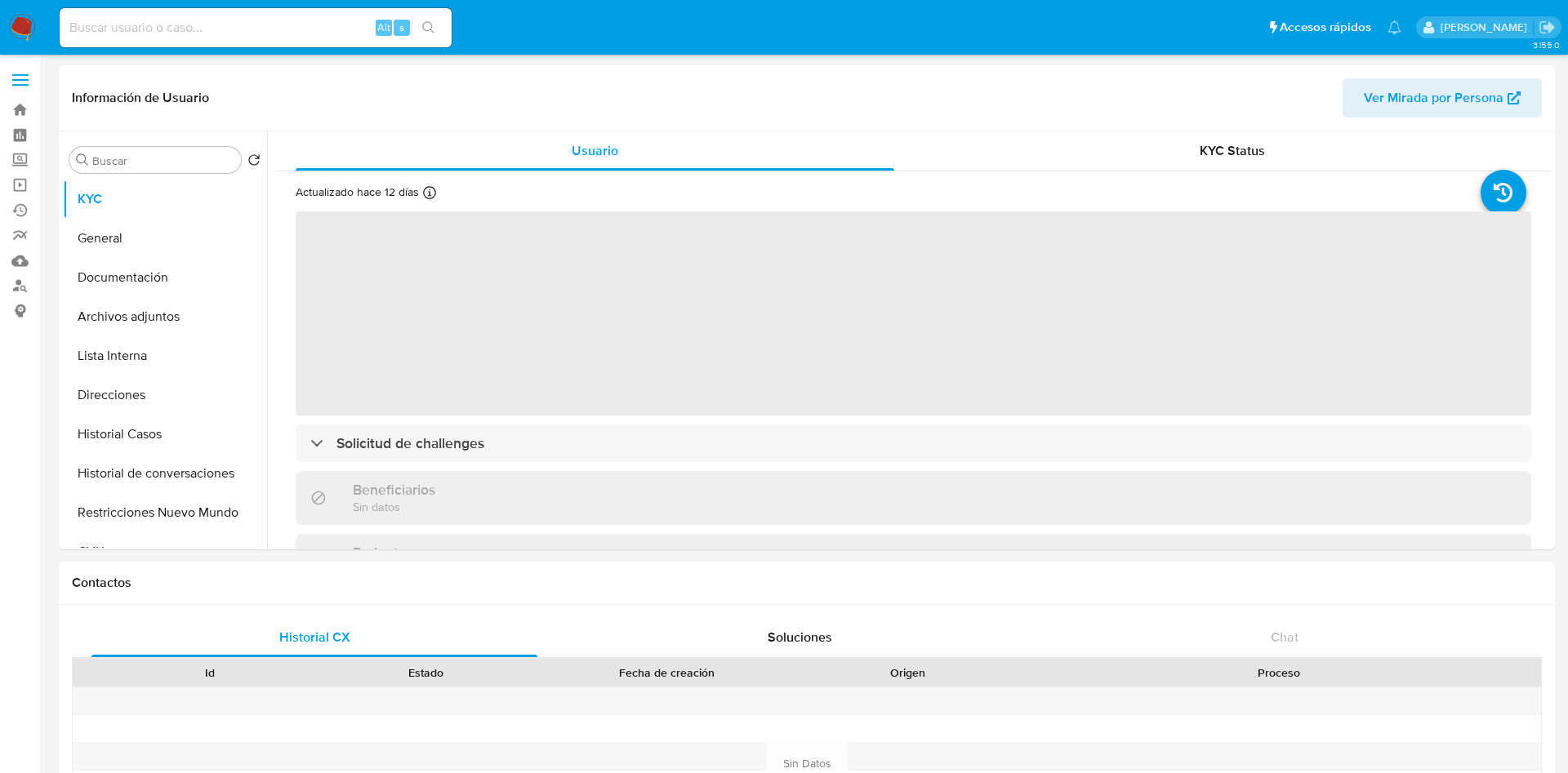
select select "10"
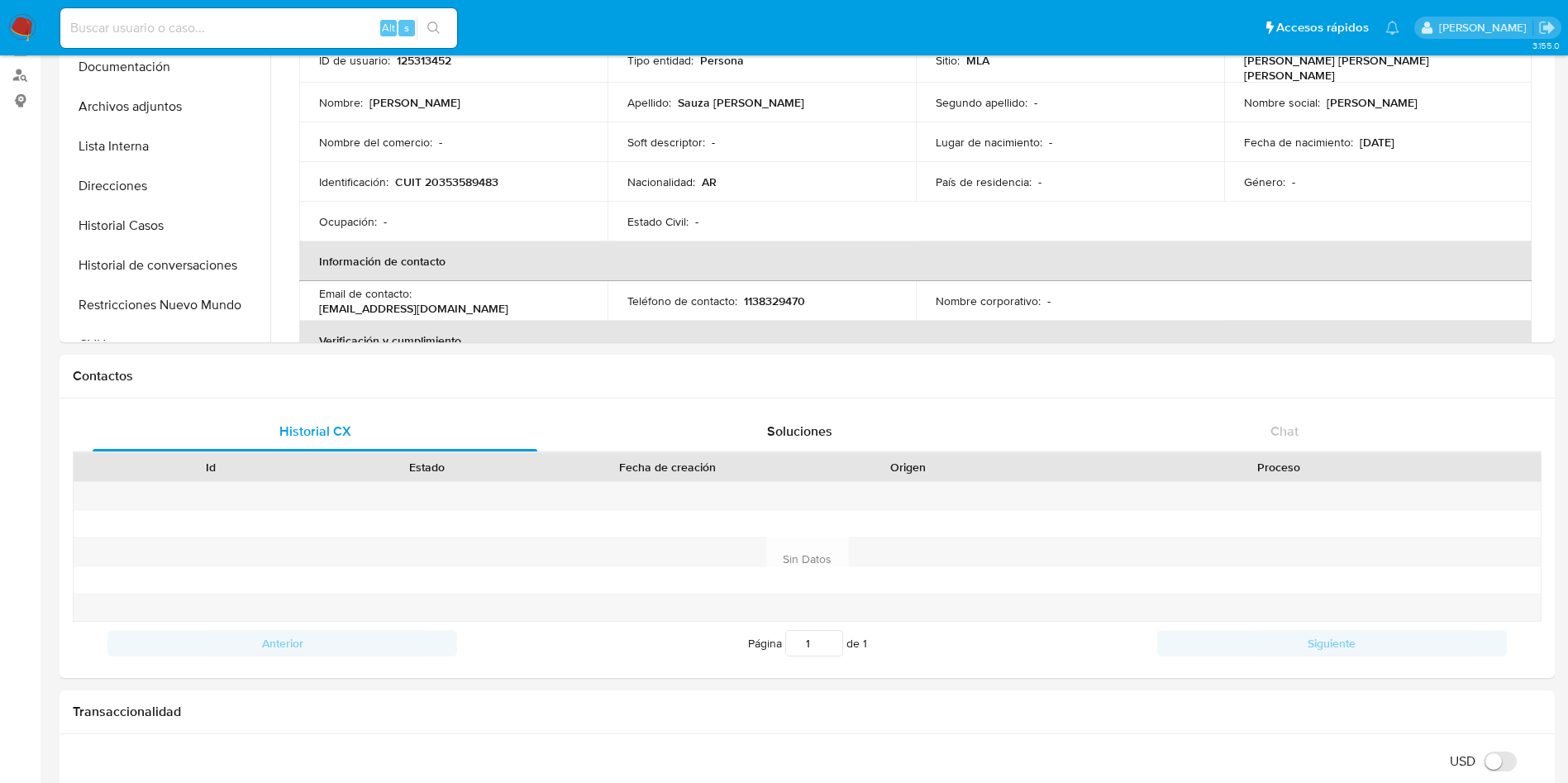
scroll to position [41, 0]
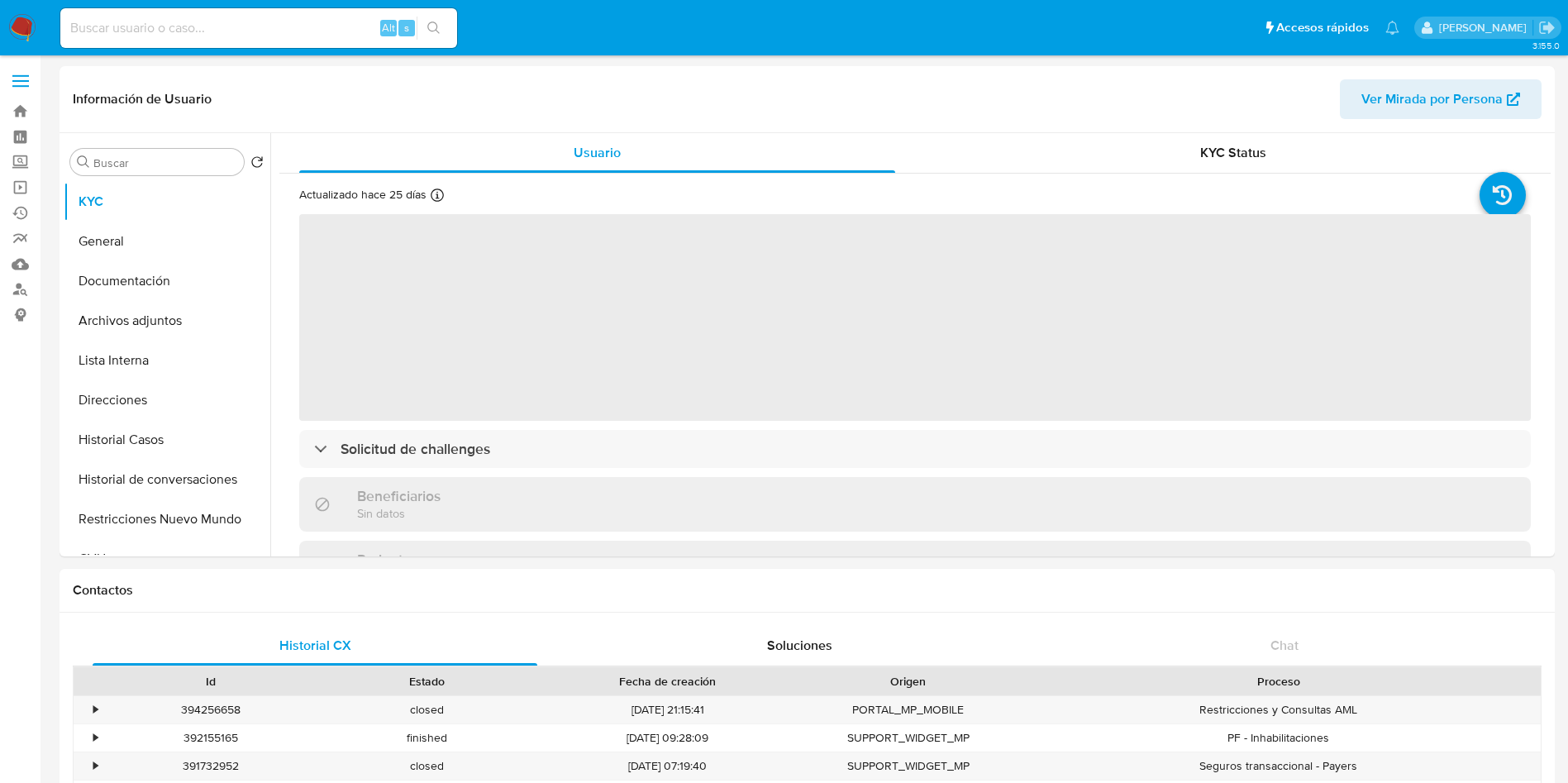
select select "10"
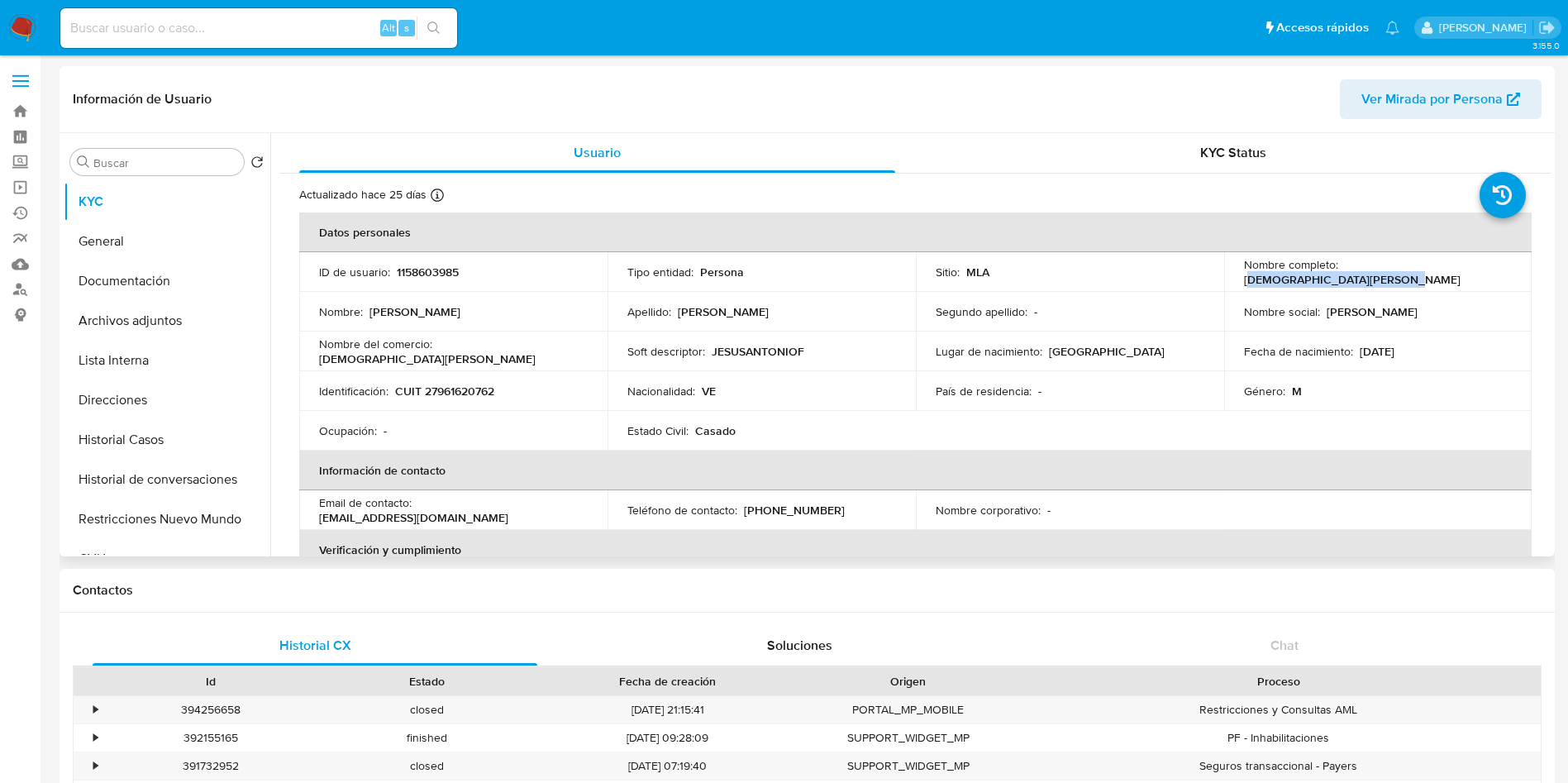
drag, startPoint x: 1343, startPoint y: 268, endPoint x: 1475, endPoint y: 275, distance: 132.2
click at [1460, 275] on p "Jesus Antonio Freites Mejias" at bounding box center [1351, 279] width 217 height 15
click at [1386, 282] on td "Nombre completo : Jesus Antonio Freites Mejias" at bounding box center [1378, 272] width 308 height 39
drag, startPoint x: 1341, startPoint y: 267, endPoint x: 1521, endPoint y: 271, distance: 180.0
click at [1523, 269] on td "Nombre completo : Jesus Antonio Freites Mejias" at bounding box center [1378, 272] width 308 height 39
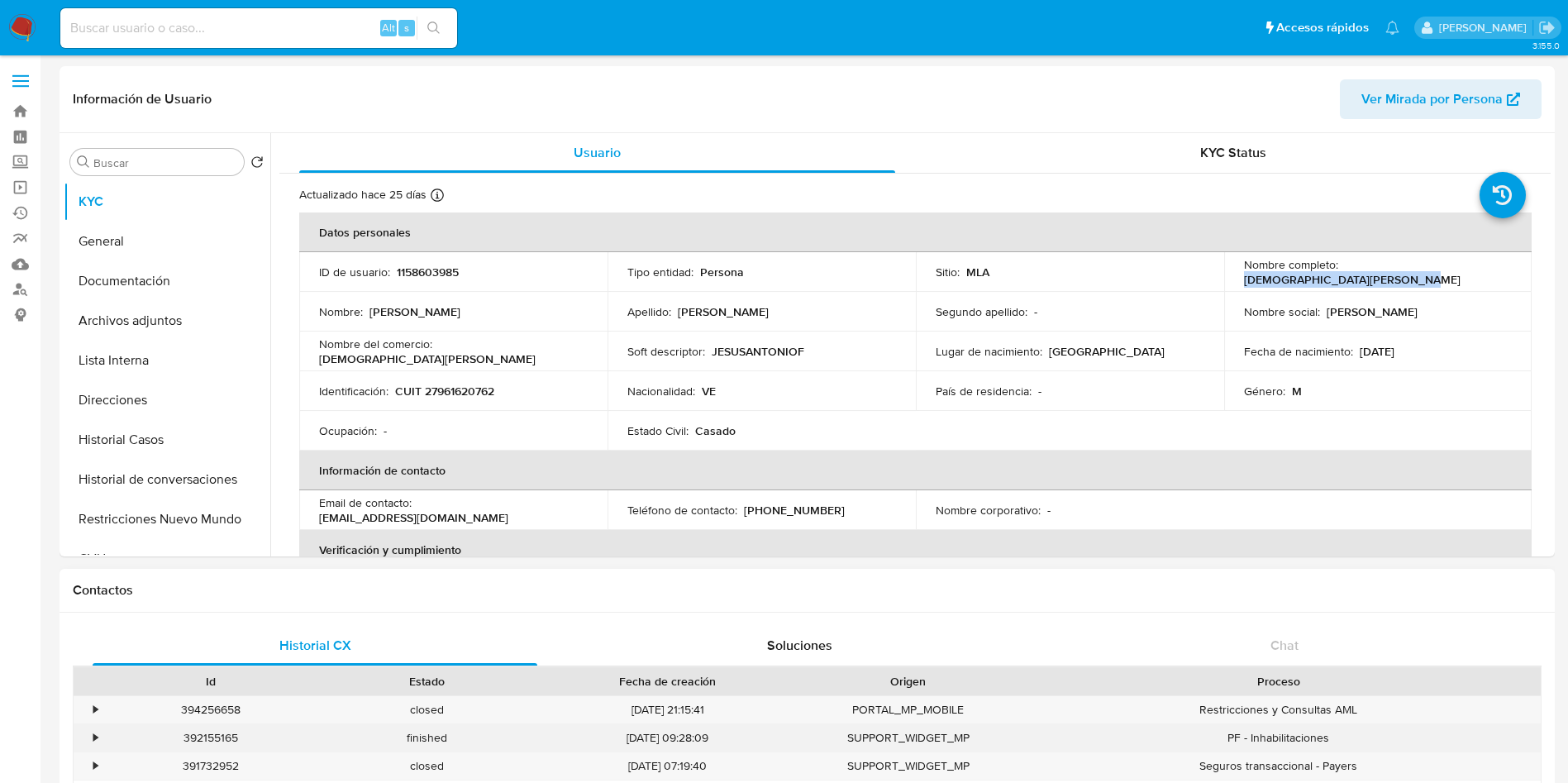
copy p "Jesus Antonio Freites Mejias"
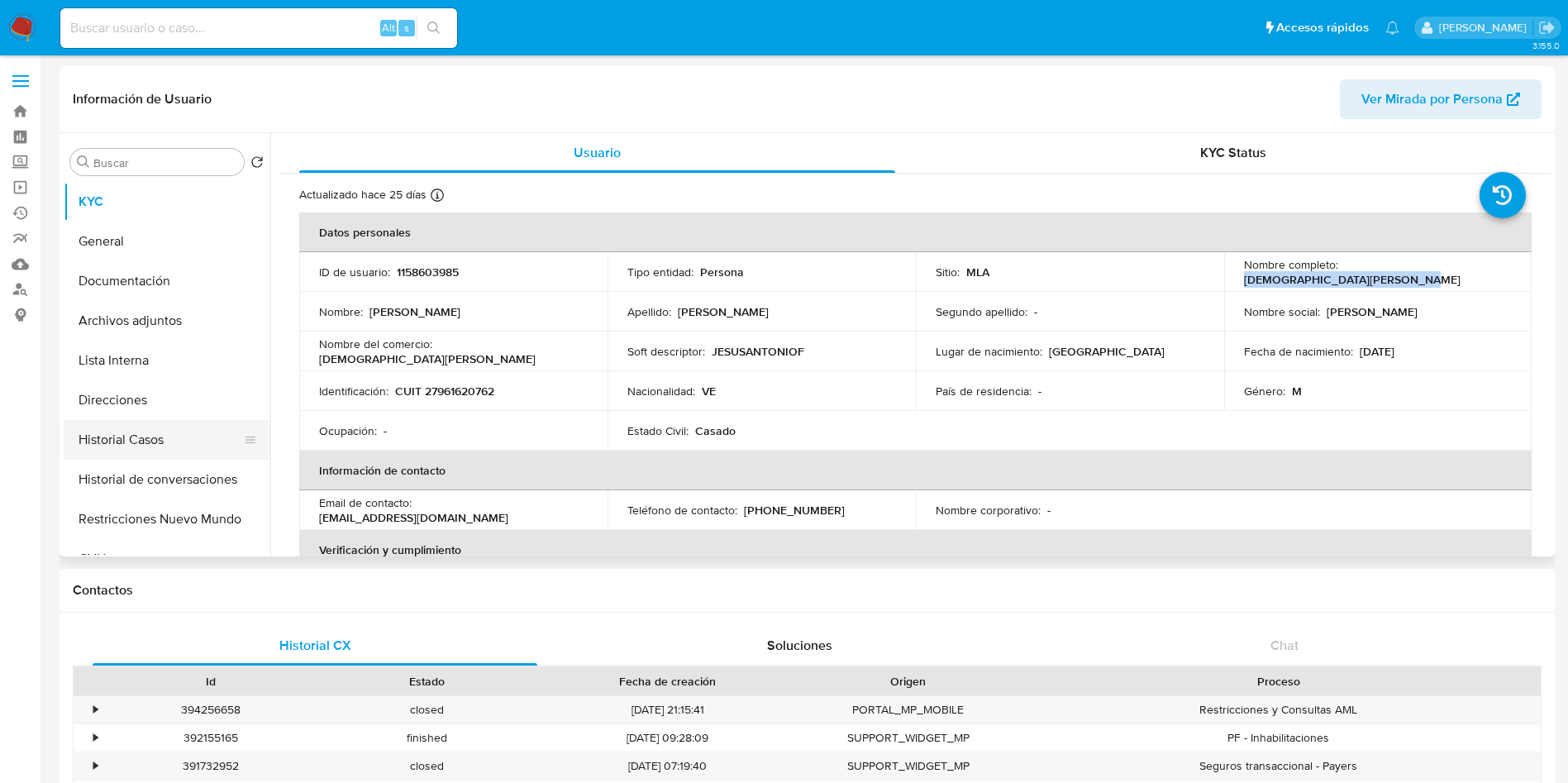
click at [178, 449] on button "Historial Casos" at bounding box center [160, 440] width 193 height 39
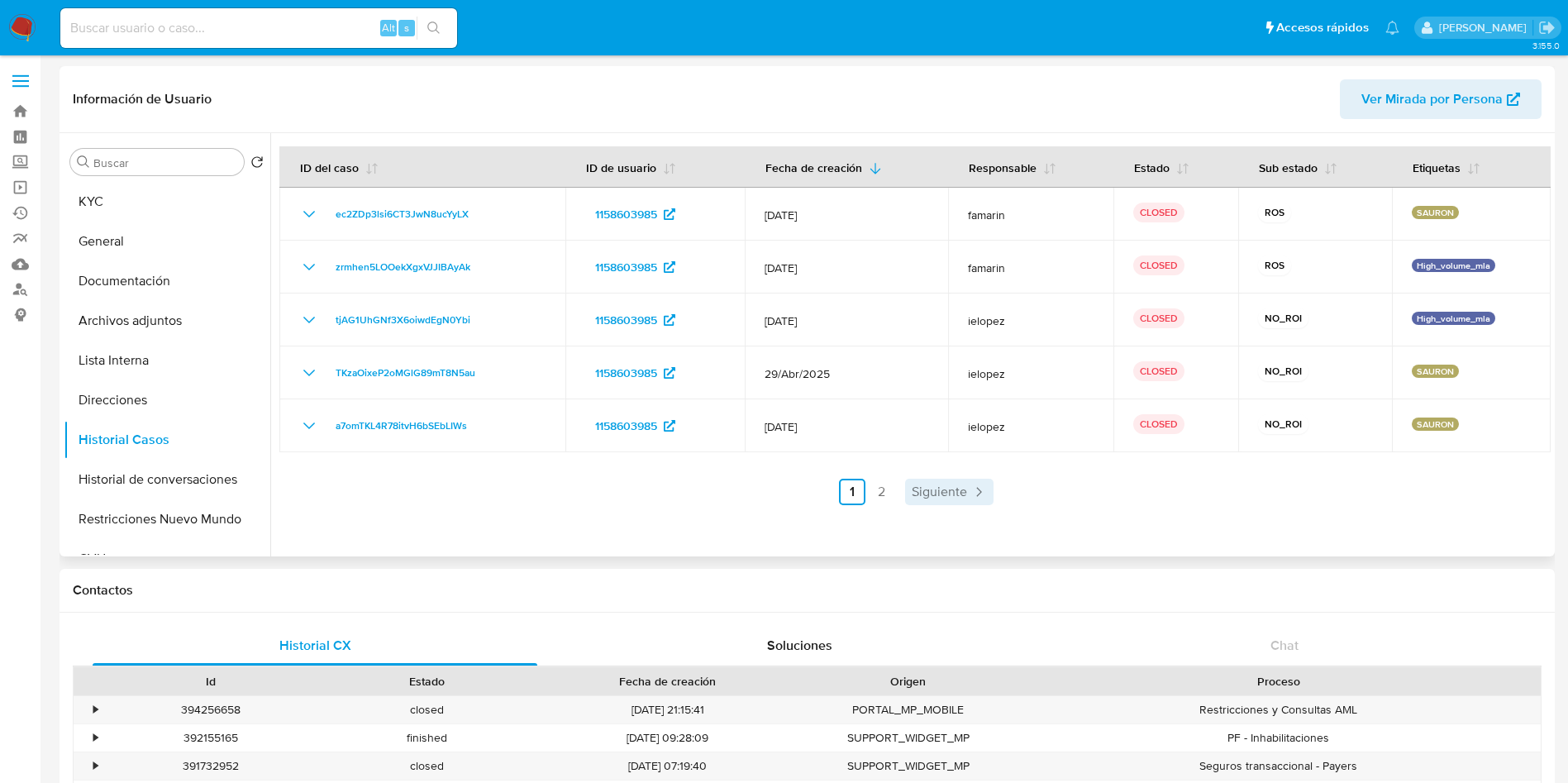
click at [938, 494] on span "Siguiente" at bounding box center [939, 492] width 55 height 13
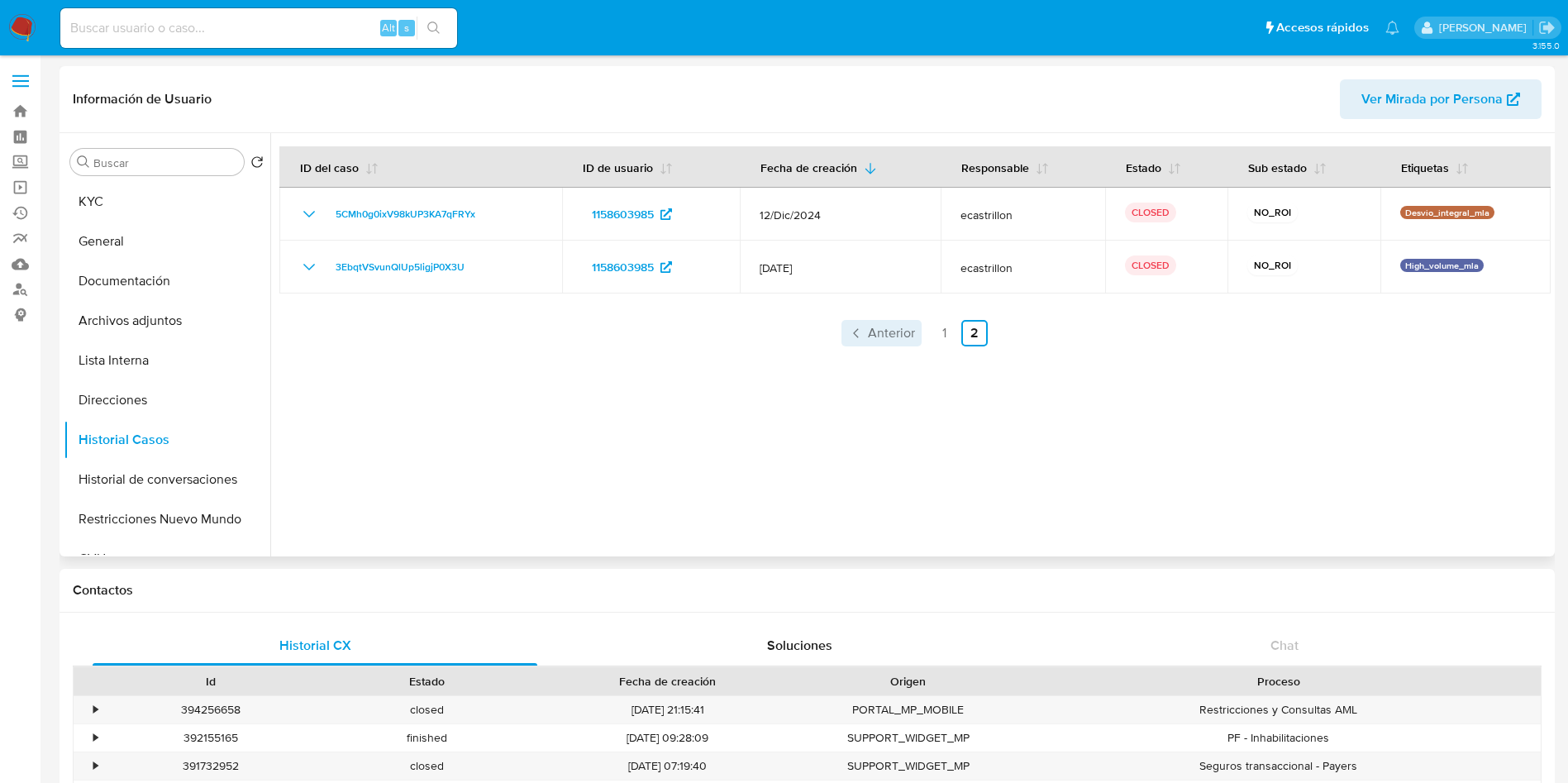
click at [874, 332] on span "Anterior" at bounding box center [891, 333] width 47 height 13
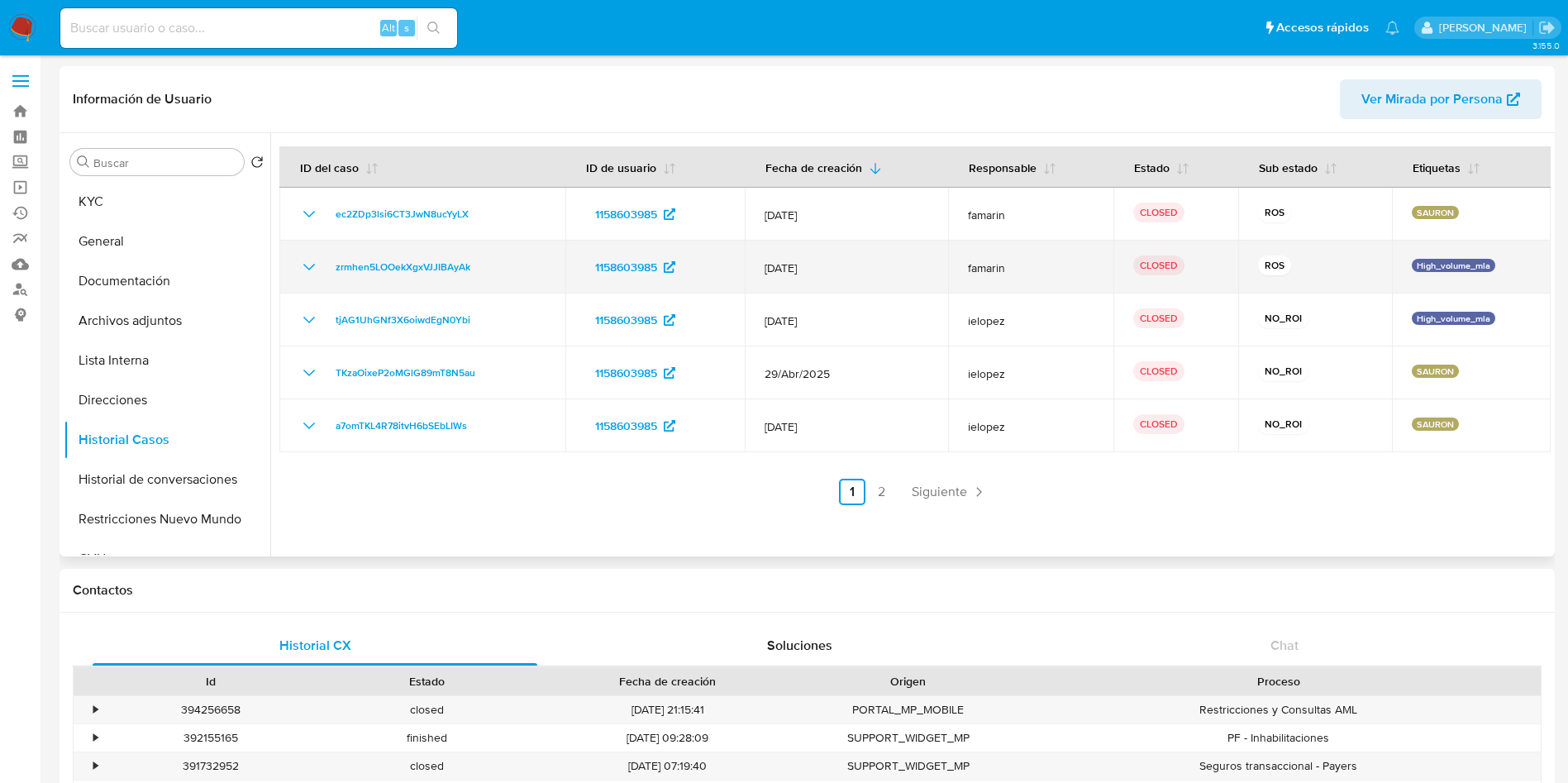
click at [313, 264] on icon "Mostrar/Ocultar" at bounding box center [309, 266] width 11 height 7
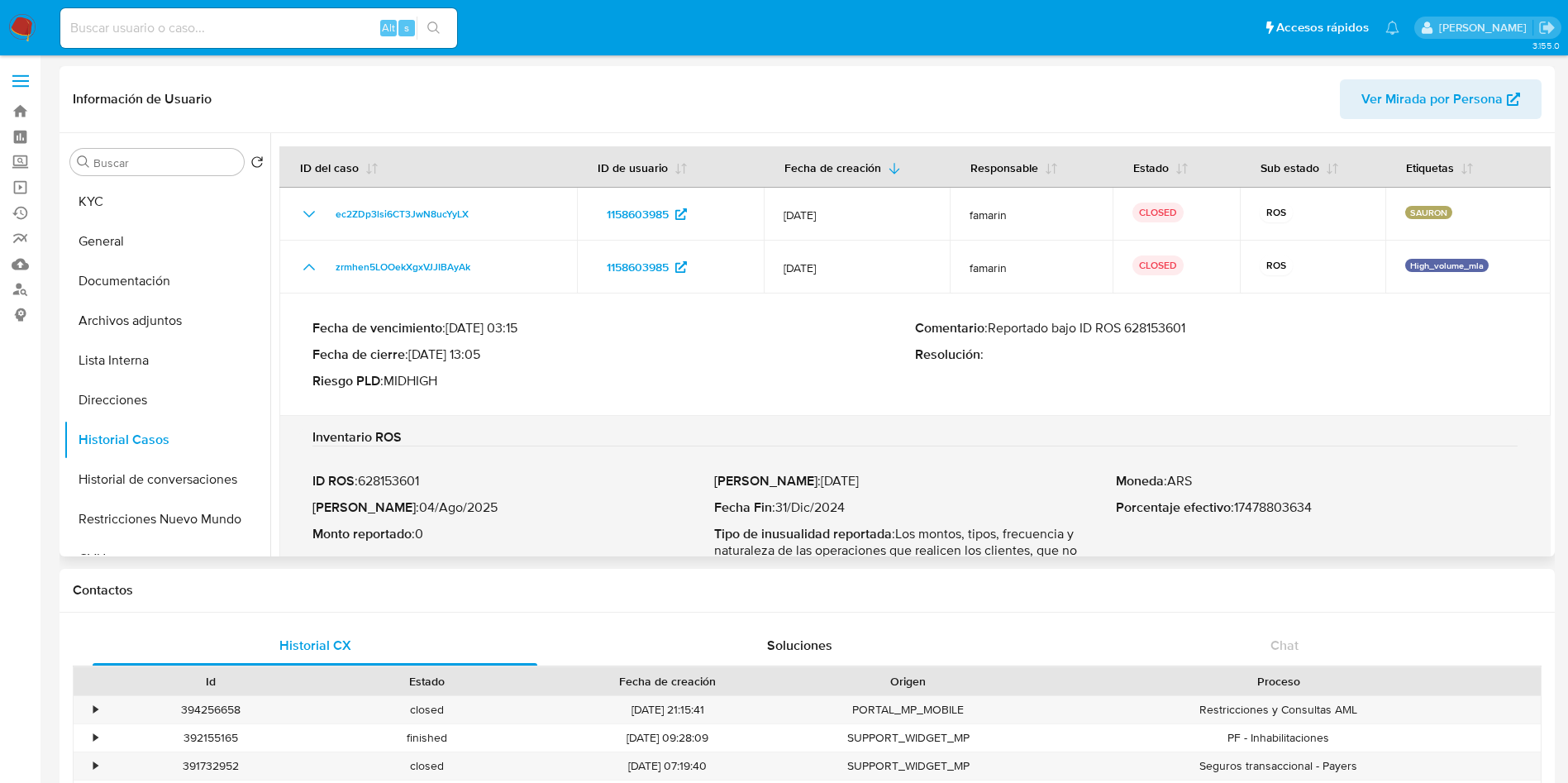
drag, startPoint x: 993, startPoint y: 324, endPoint x: 1217, endPoint y: 329, distance: 224.1
click at [1217, 329] on p "Comentario : Reportado bajo ID ROS 628153601" at bounding box center [1216, 328] width 603 height 17
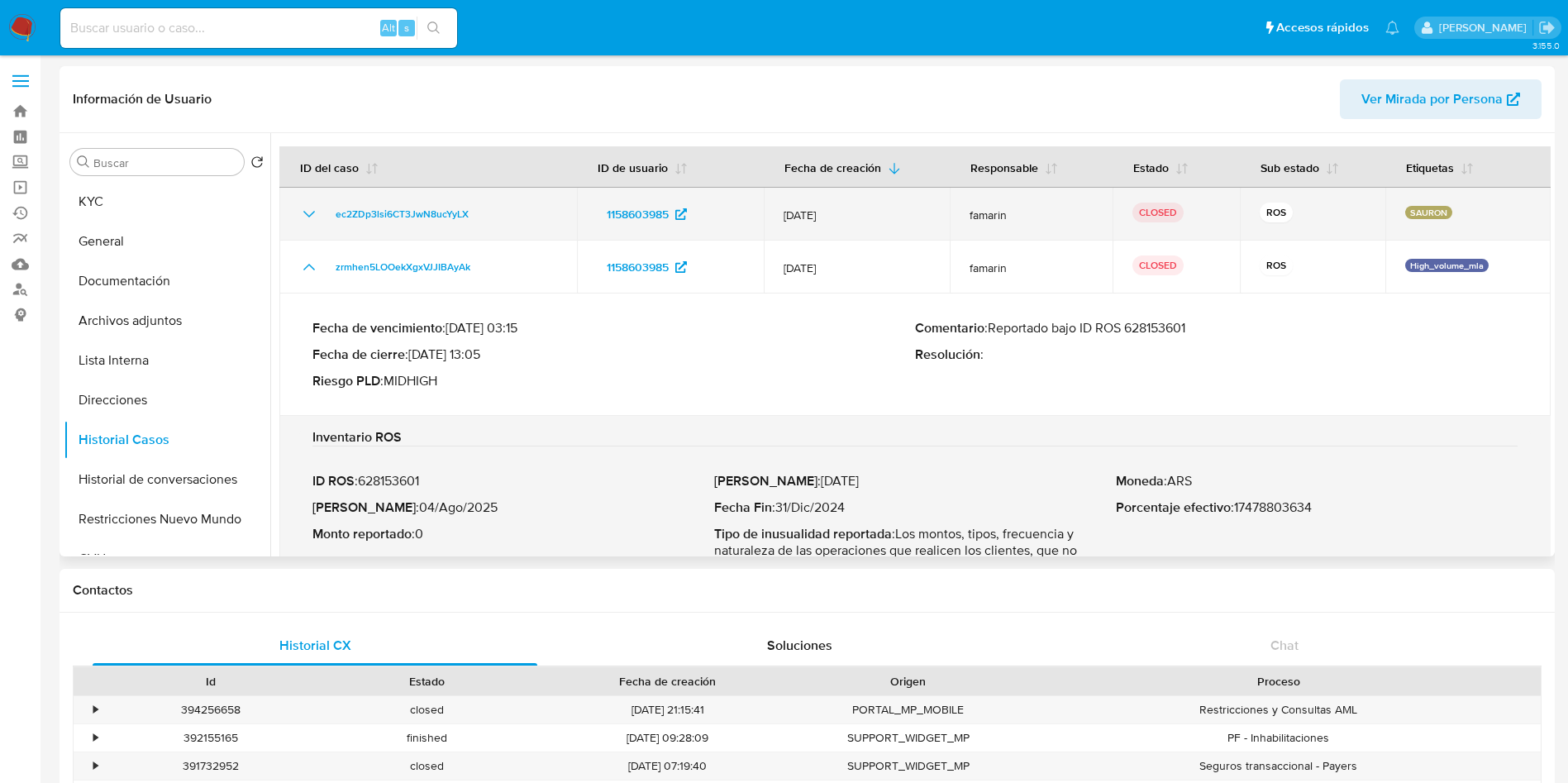
click at [305, 208] on icon "Mostrar/Ocultar" at bounding box center [308, 214] width 20 height 20
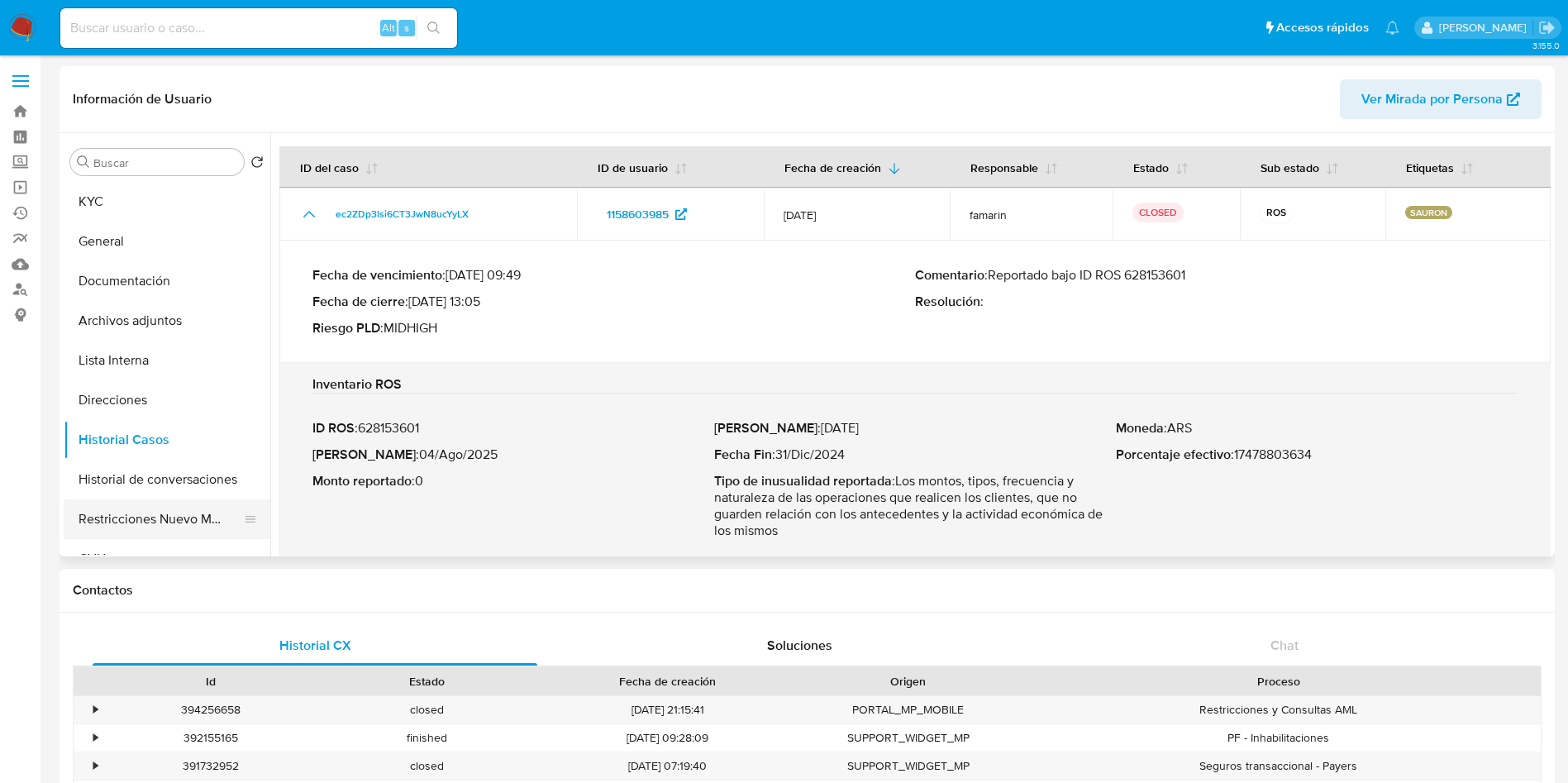
click at [163, 510] on button "Restricciones Nuevo Mundo" at bounding box center [160, 519] width 193 height 39
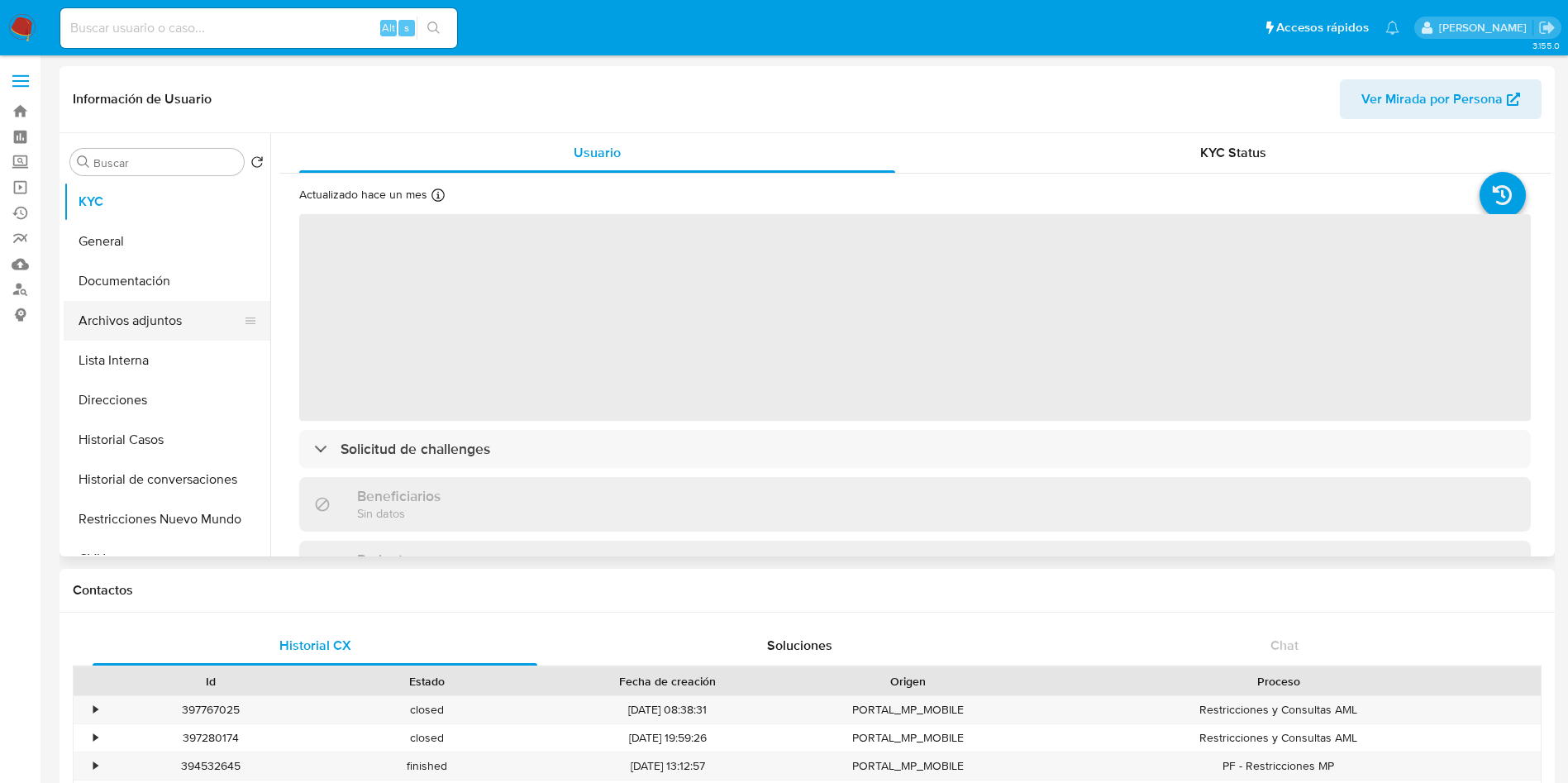
click at [186, 327] on button "Archivos adjuntos" at bounding box center [160, 321] width 193 height 39
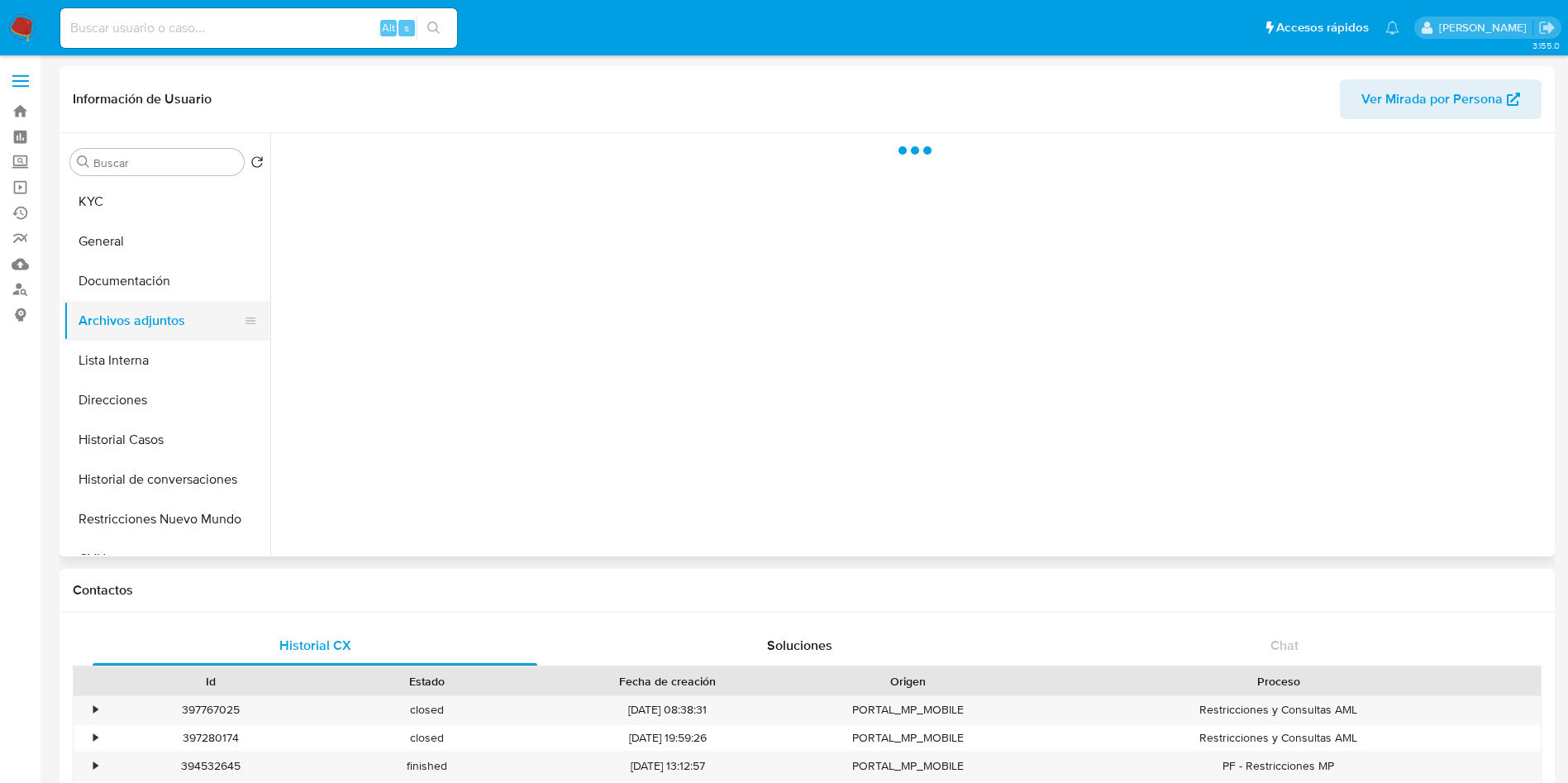
select select "10"
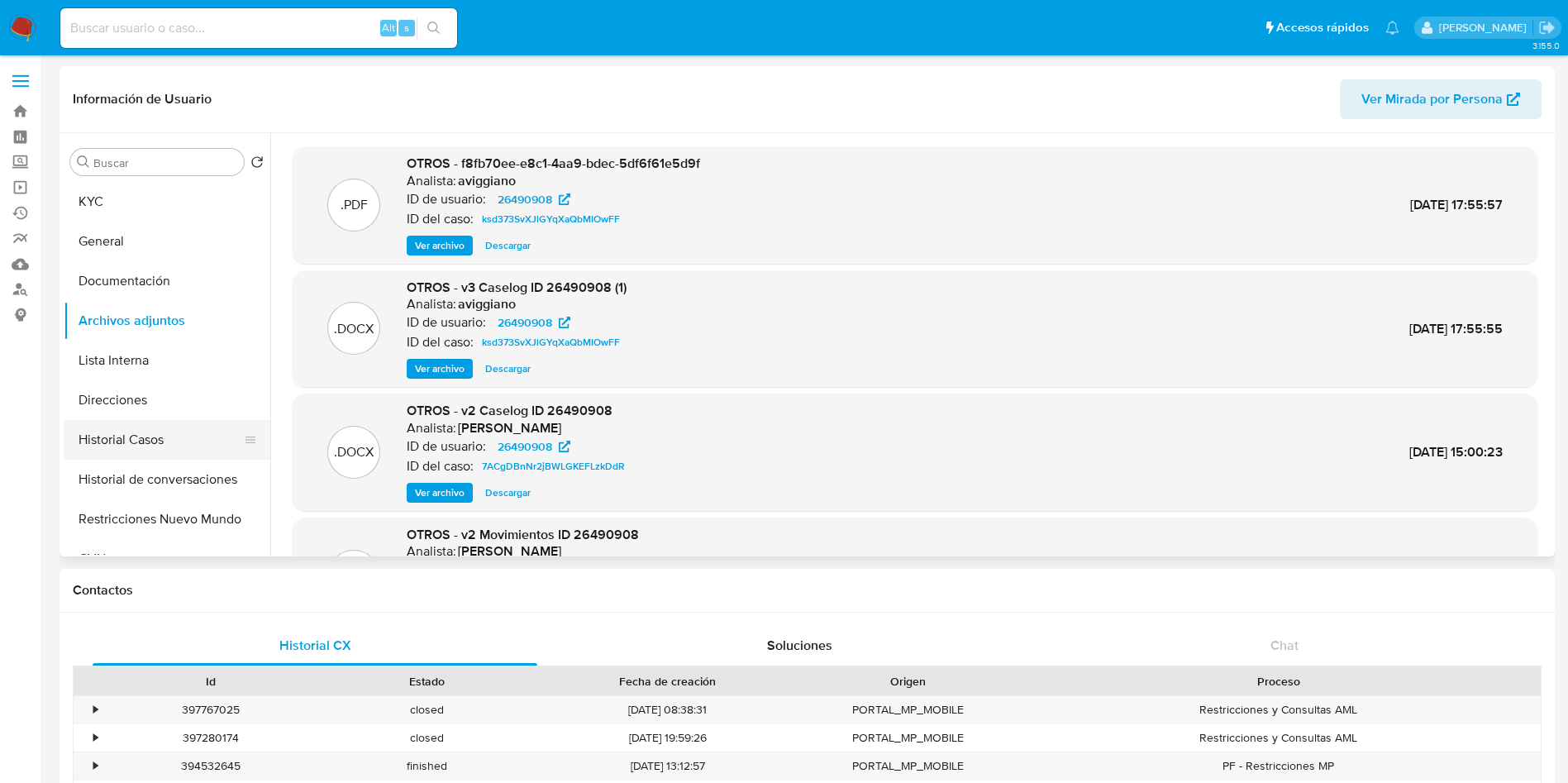
click at [143, 438] on button "Historial Casos" at bounding box center [160, 440] width 193 height 39
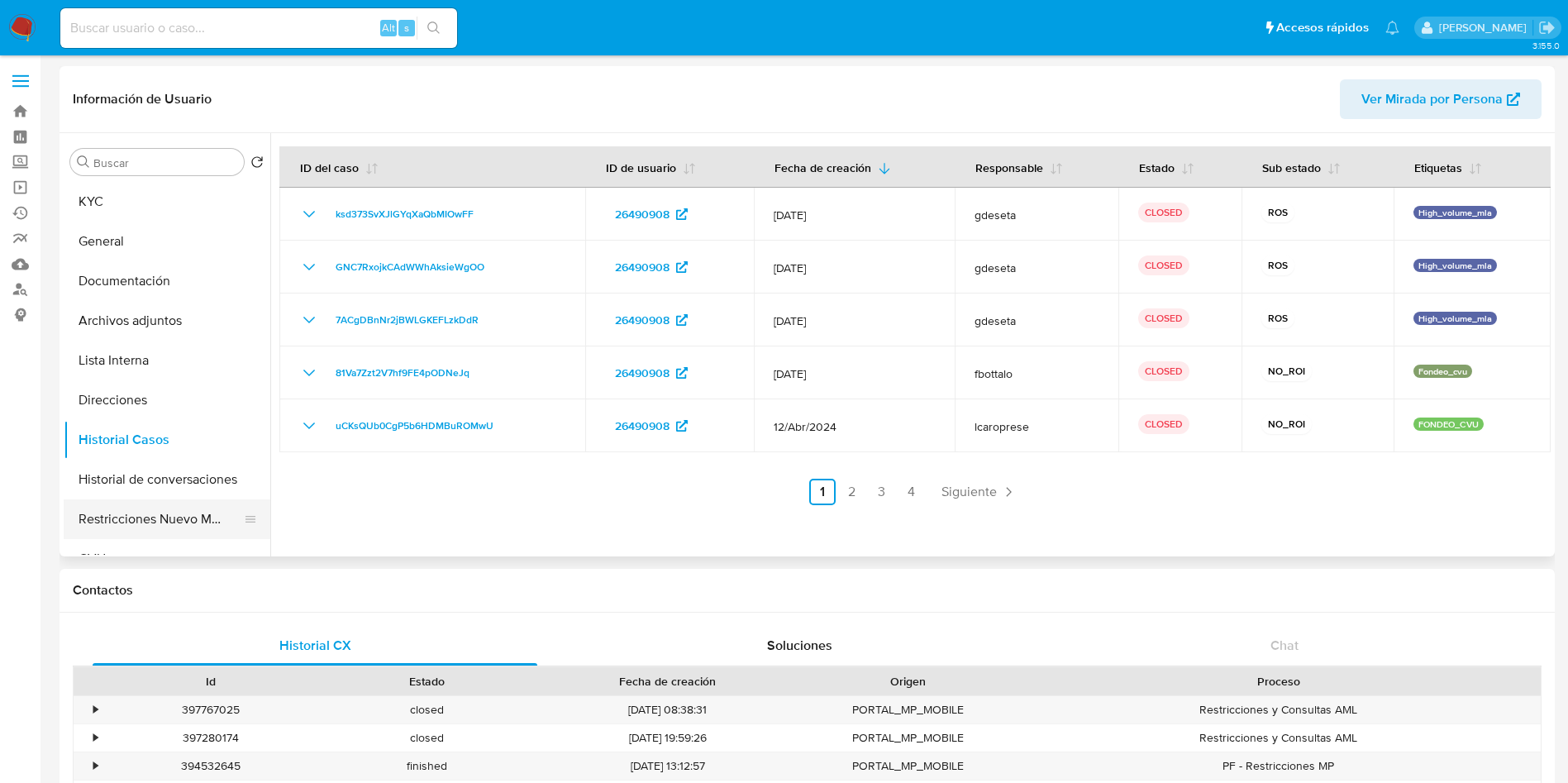
click at [179, 510] on button "Restricciones Nuevo Mundo" at bounding box center [160, 519] width 193 height 39
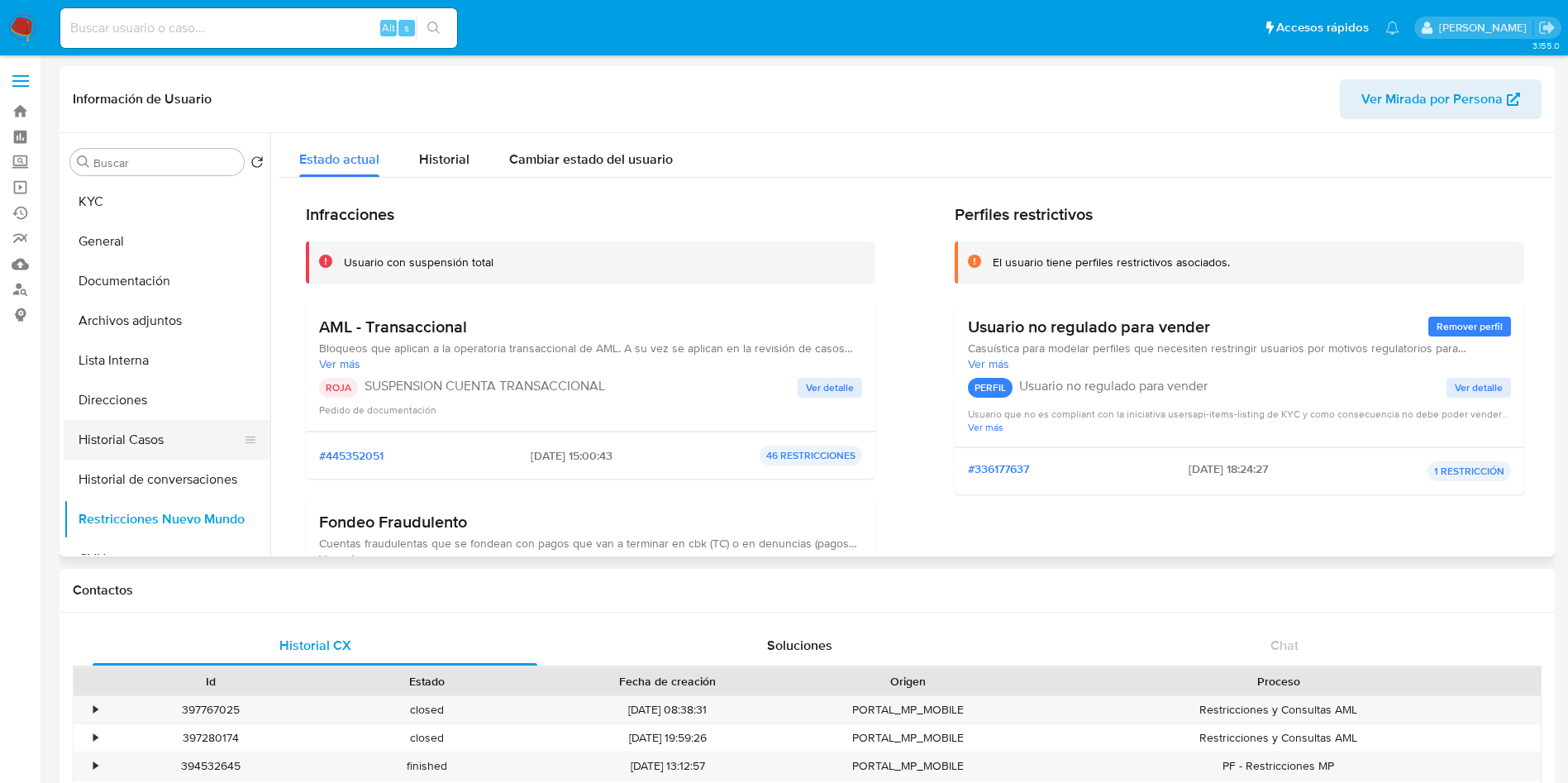
click at [157, 443] on button "Historial Casos" at bounding box center [160, 440] width 193 height 39
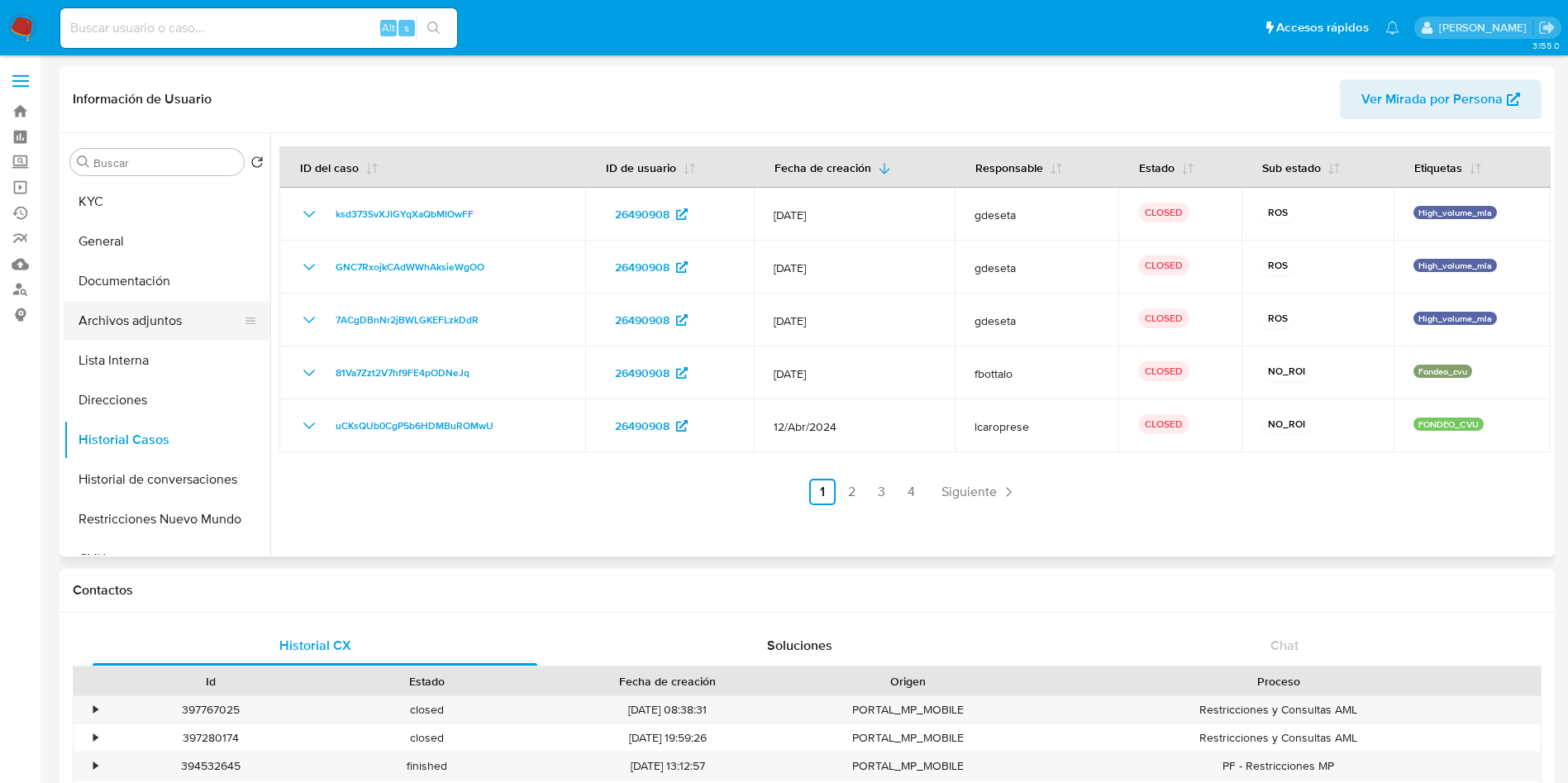
click at [203, 332] on button "Archivos adjuntos" at bounding box center [160, 321] width 193 height 39
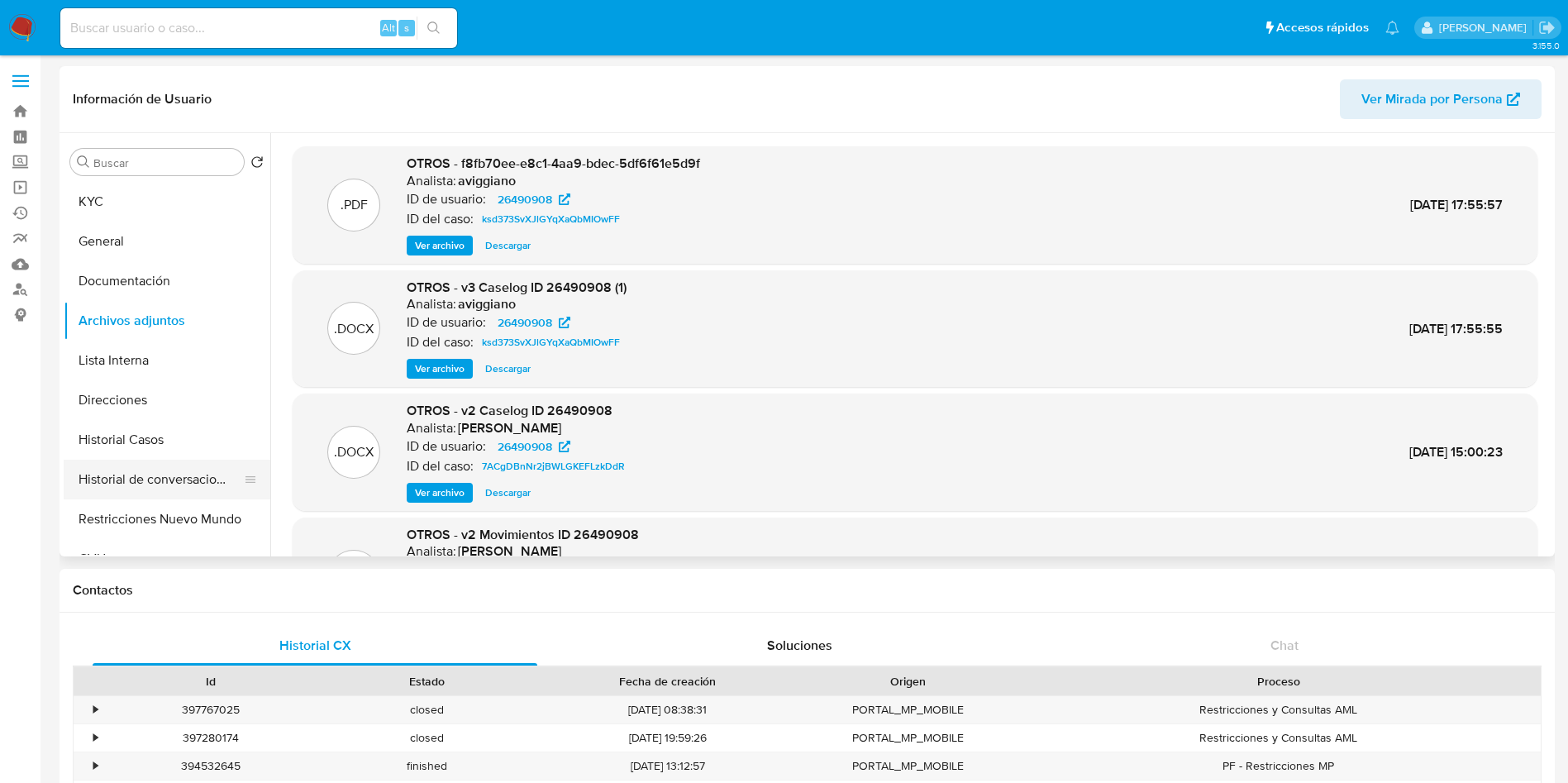
click at [174, 466] on button "Historial de conversaciones" at bounding box center [160, 479] width 193 height 39
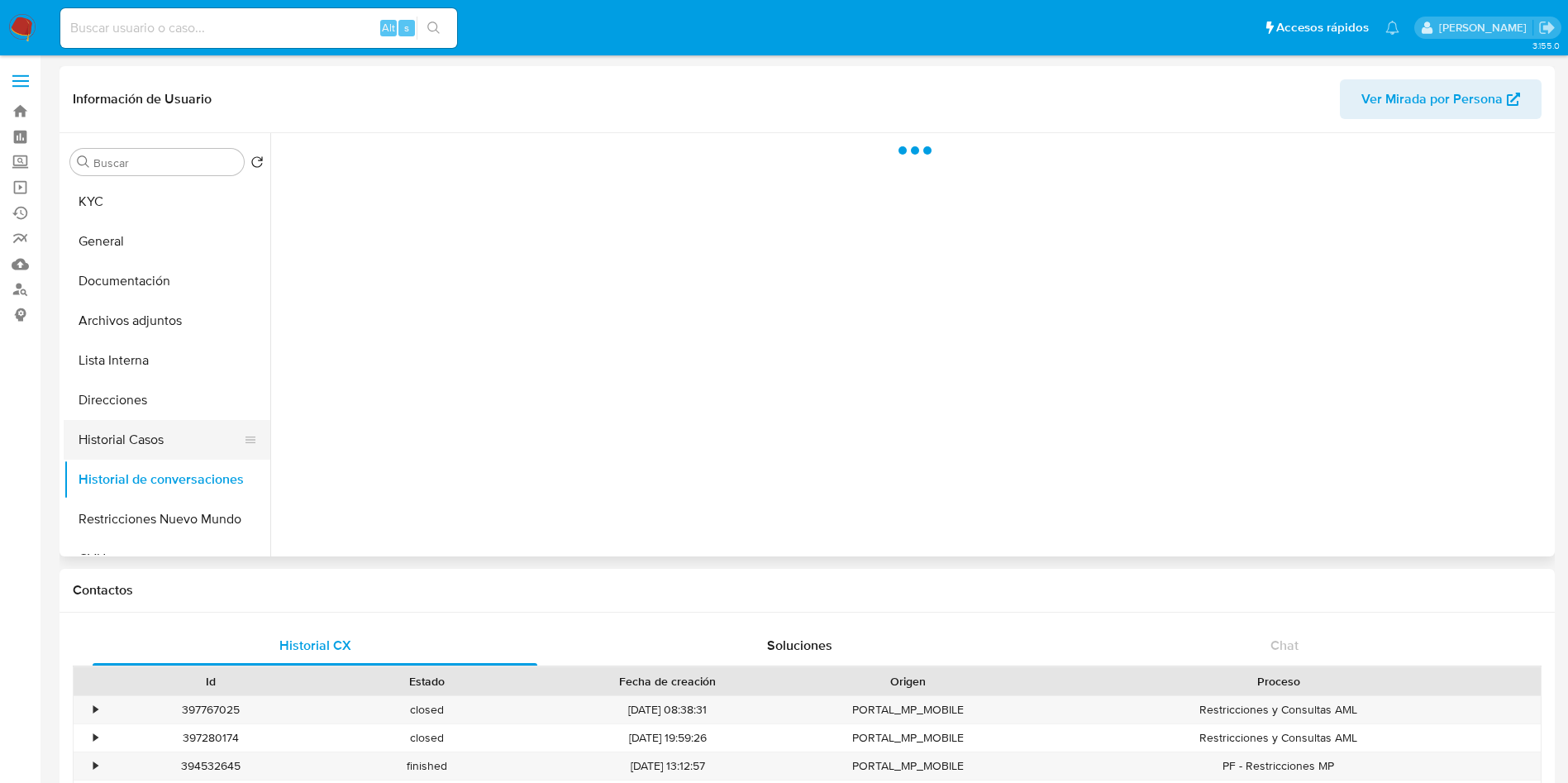
click at [186, 450] on button "Historial Casos" at bounding box center [160, 440] width 193 height 39
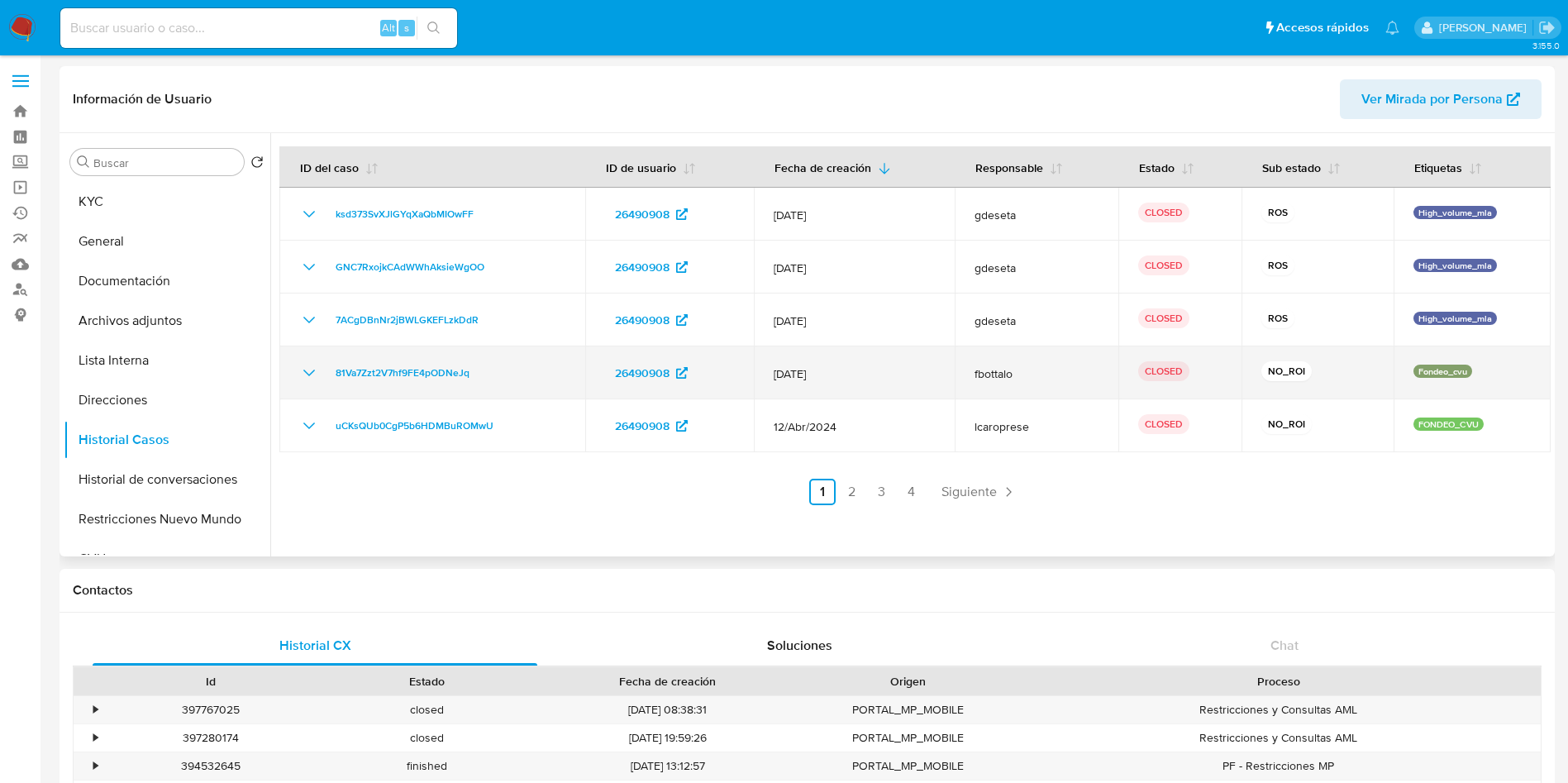
click at [299, 371] on icon "Mostrar/Ocultar" at bounding box center [308, 372] width 20 height 20
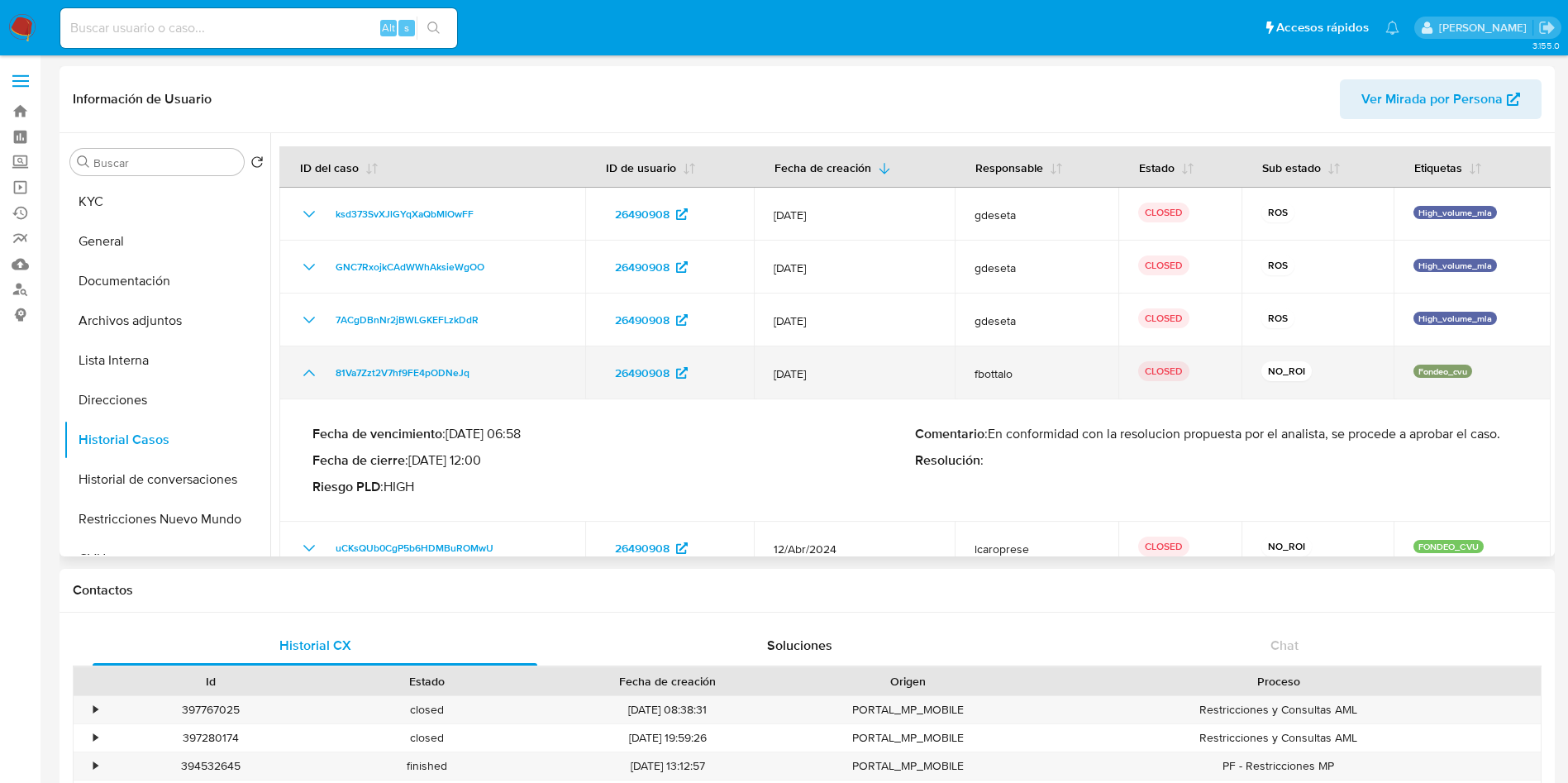
click at [298, 369] on td "81Va7Zzt2V7hf9FE4pODNeJq" at bounding box center [432, 373] width 306 height 53
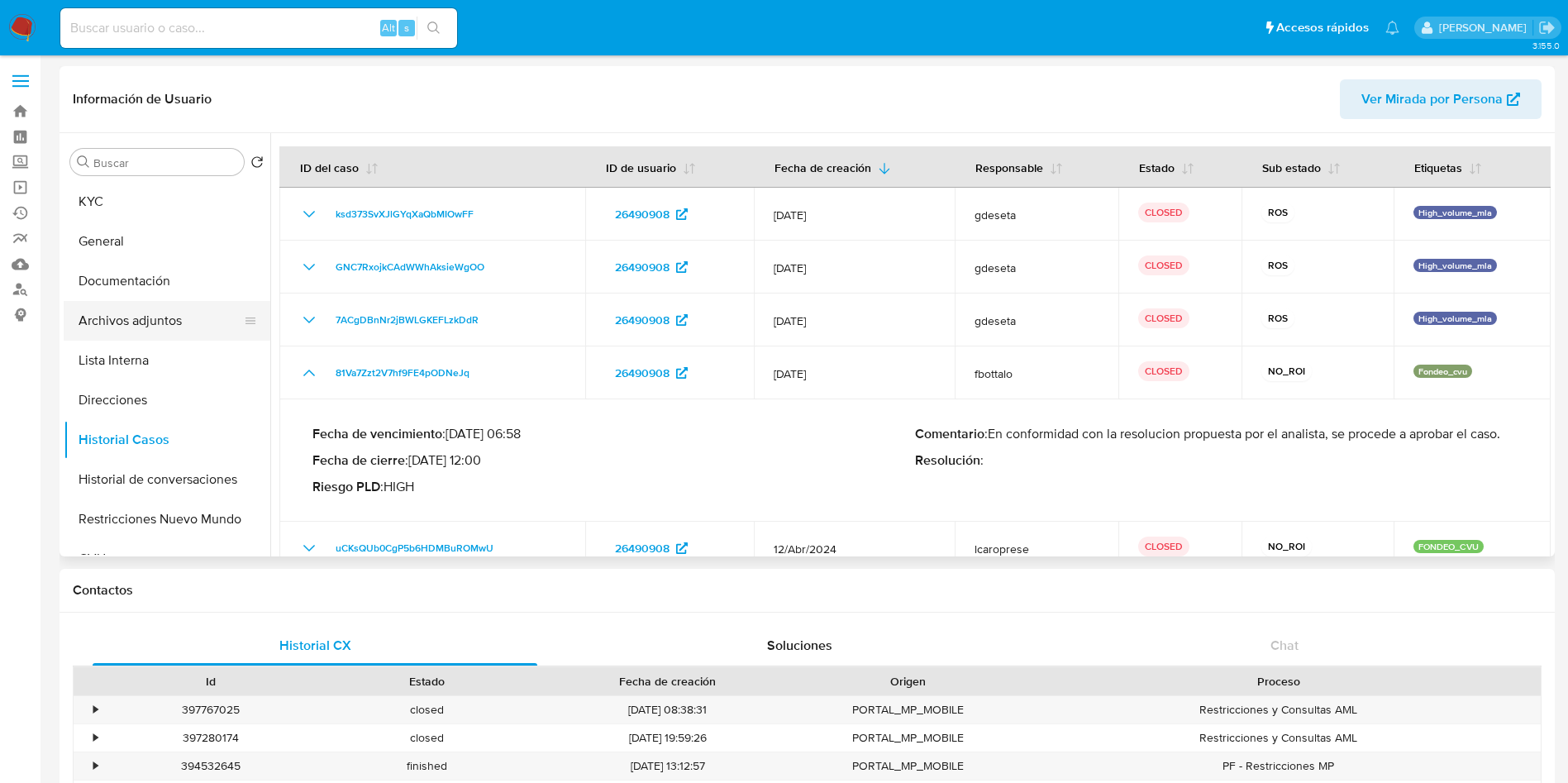
click at [221, 334] on button "Archivos adjuntos" at bounding box center [160, 321] width 193 height 39
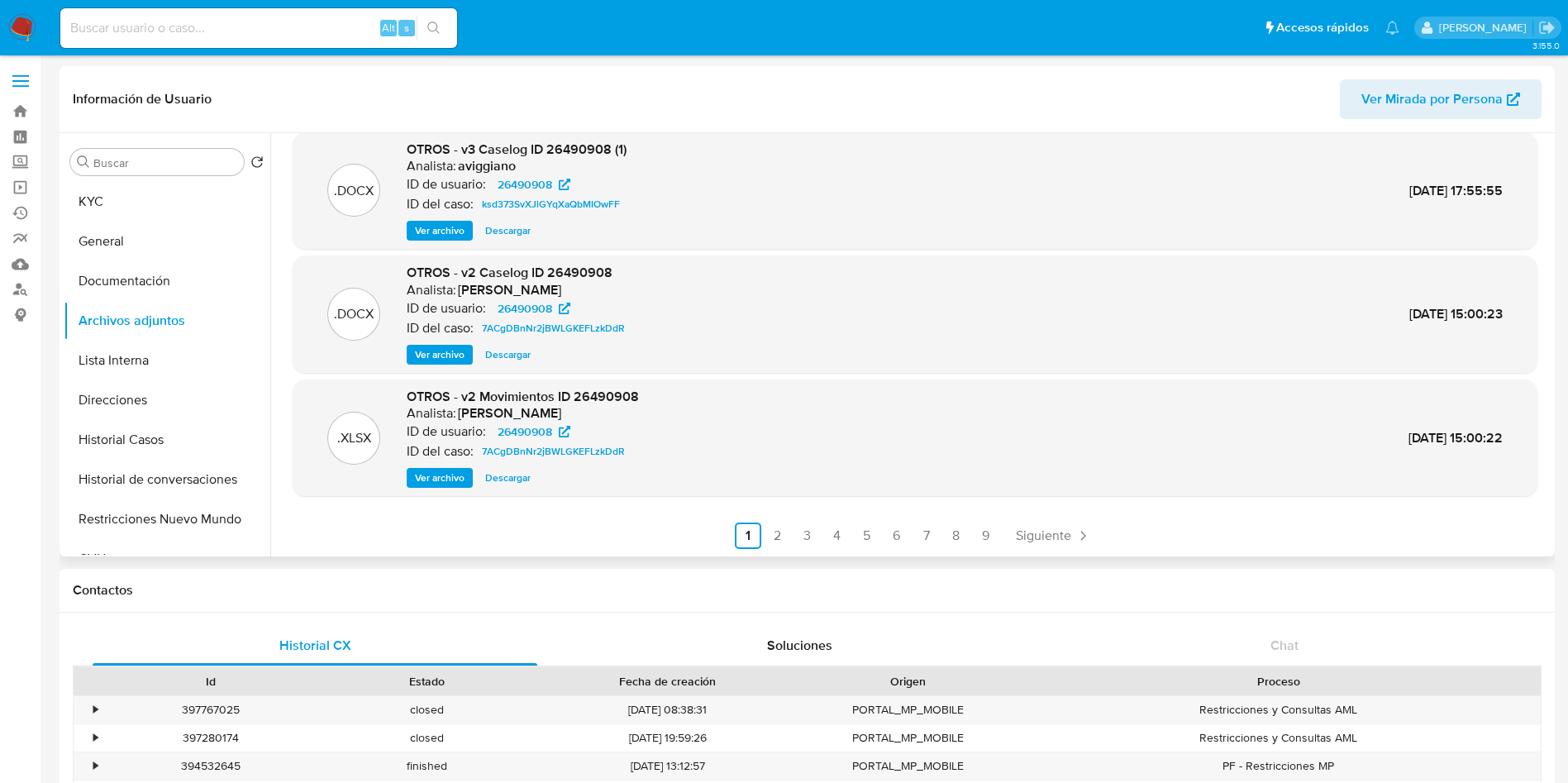
scroll to position [139, 0]
click at [199, 434] on button "Historial Casos" at bounding box center [160, 440] width 193 height 39
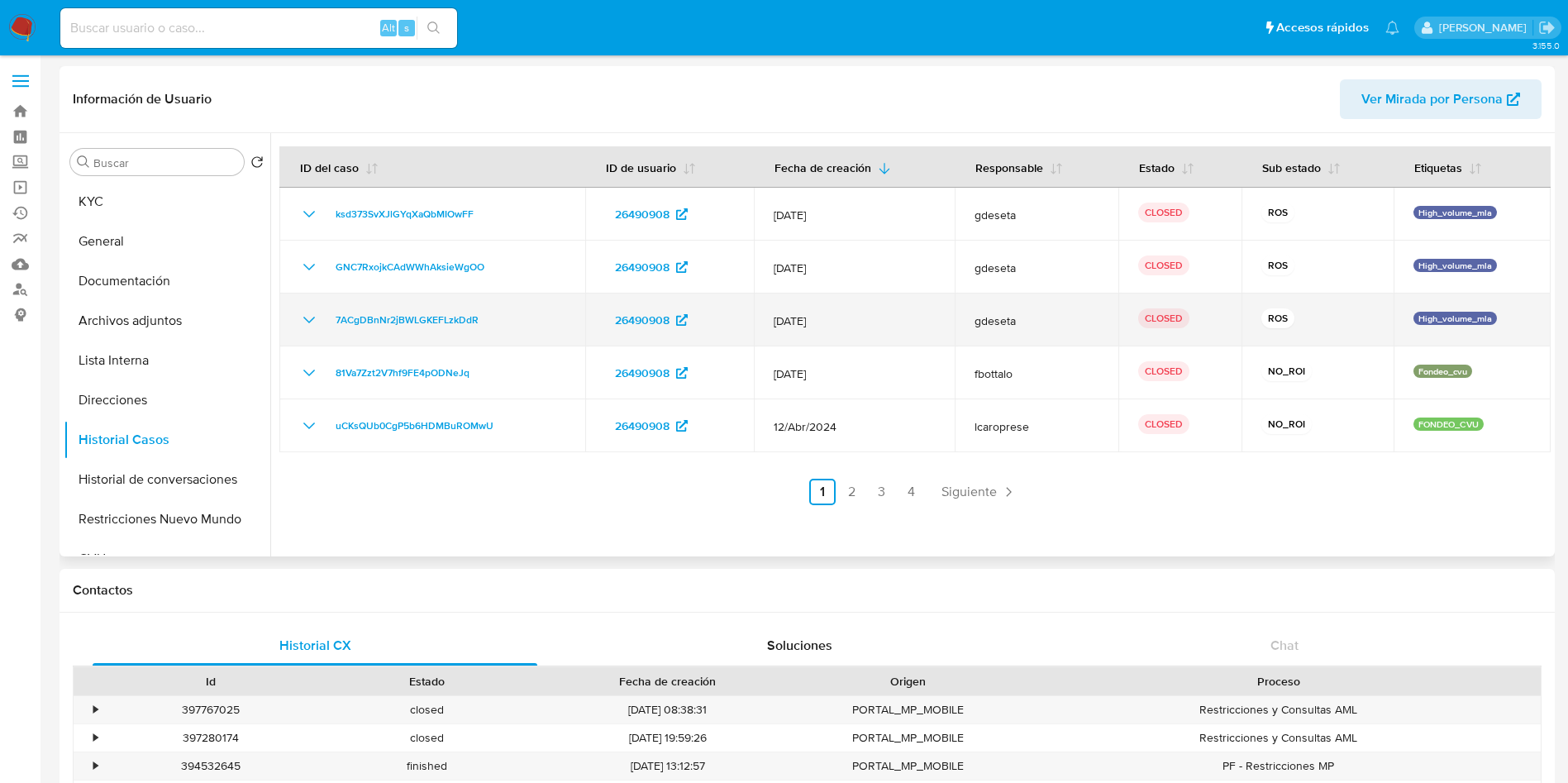
click at [314, 321] on icon "Mostrar/Ocultar" at bounding box center [308, 320] width 20 height 20
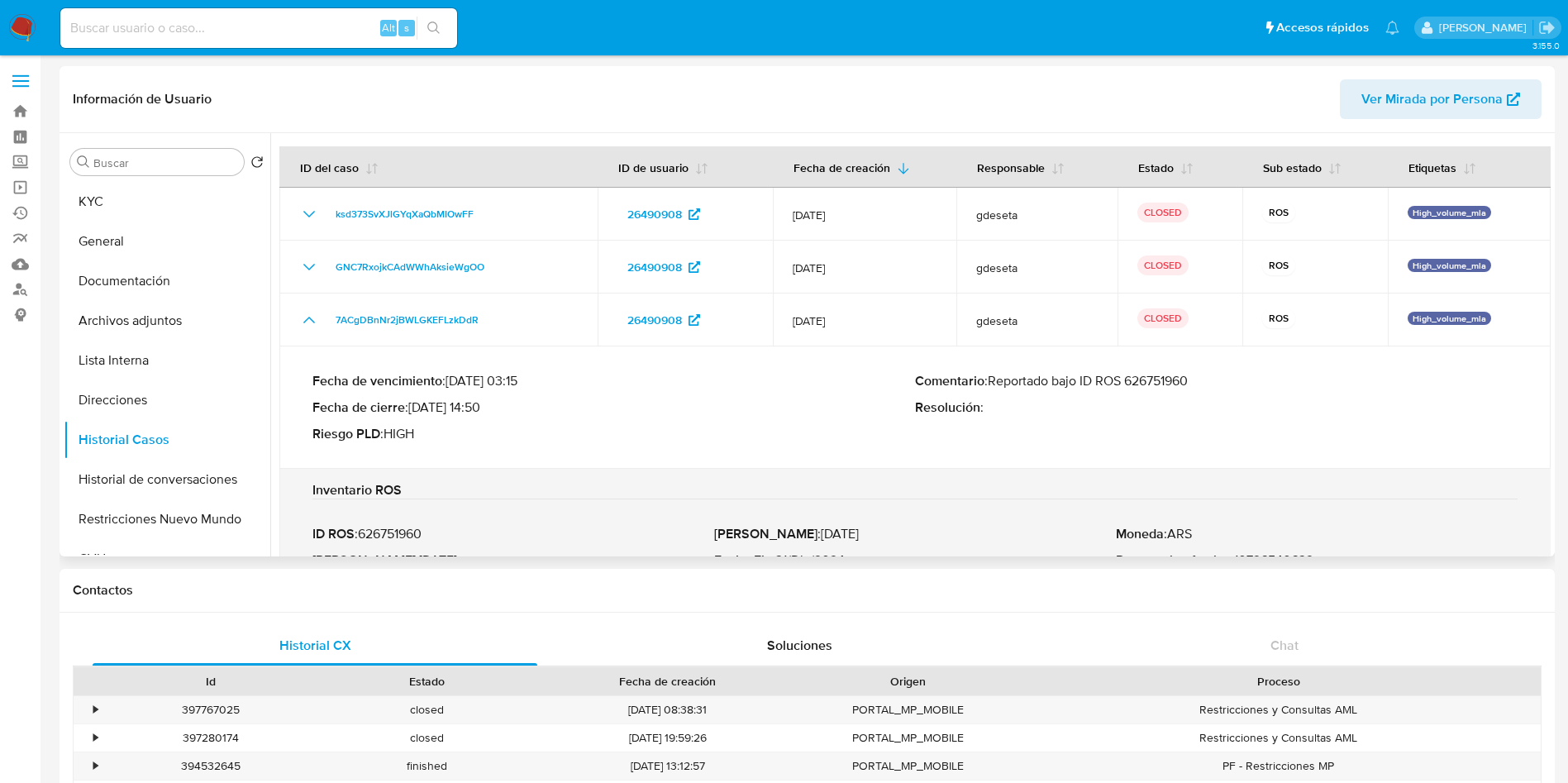
drag, startPoint x: 1012, startPoint y: 380, endPoint x: 1246, endPoint y: 393, distance: 234.4
click at [1246, 393] on div "Comentario : Reportado bajo ID ROS 626751960 Resolución :" at bounding box center [1216, 408] width 603 height 69
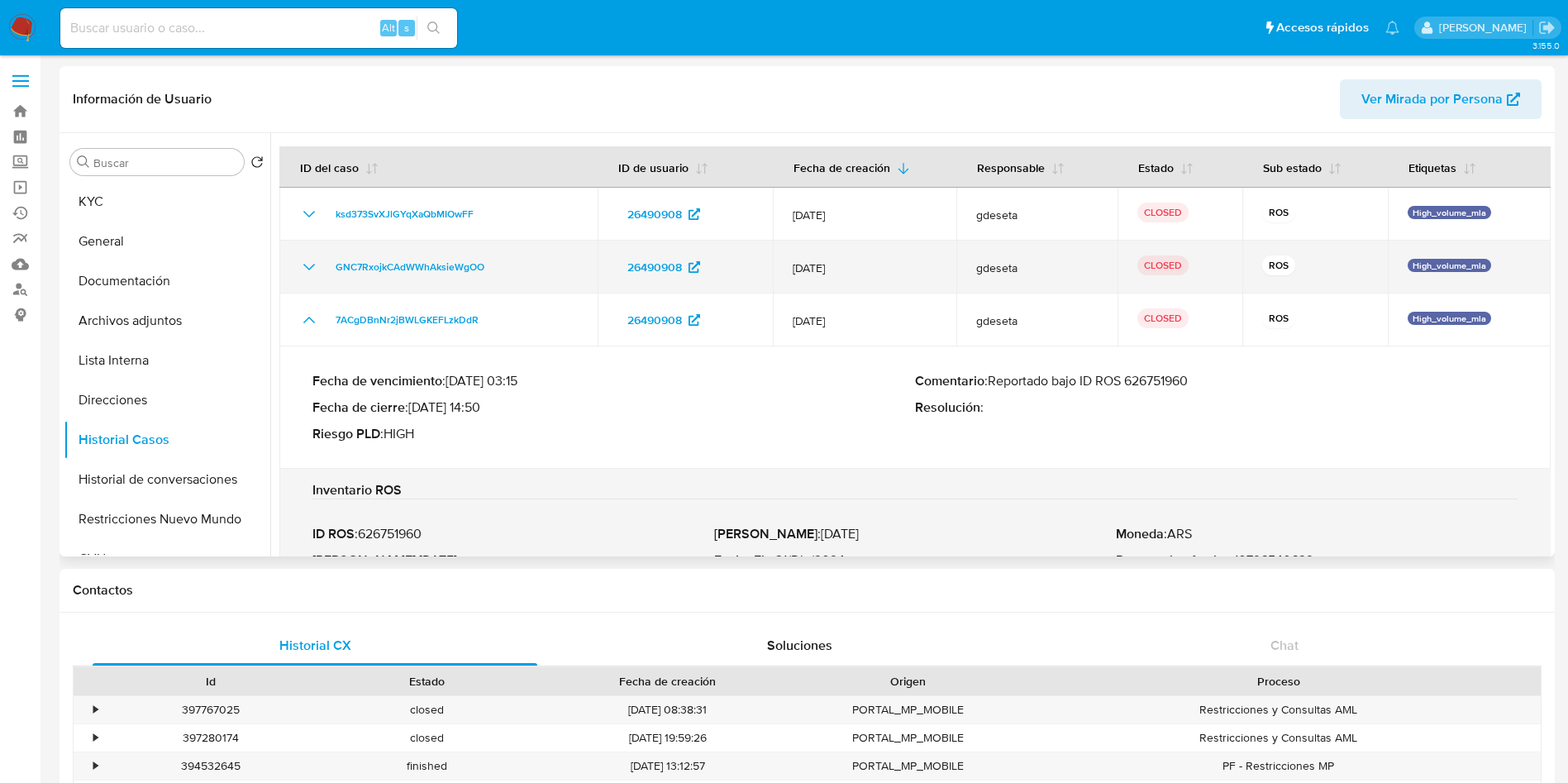
click at [314, 270] on icon "Mostrar/Ocultar" at bounding box center [308, 266] width 20 height 20
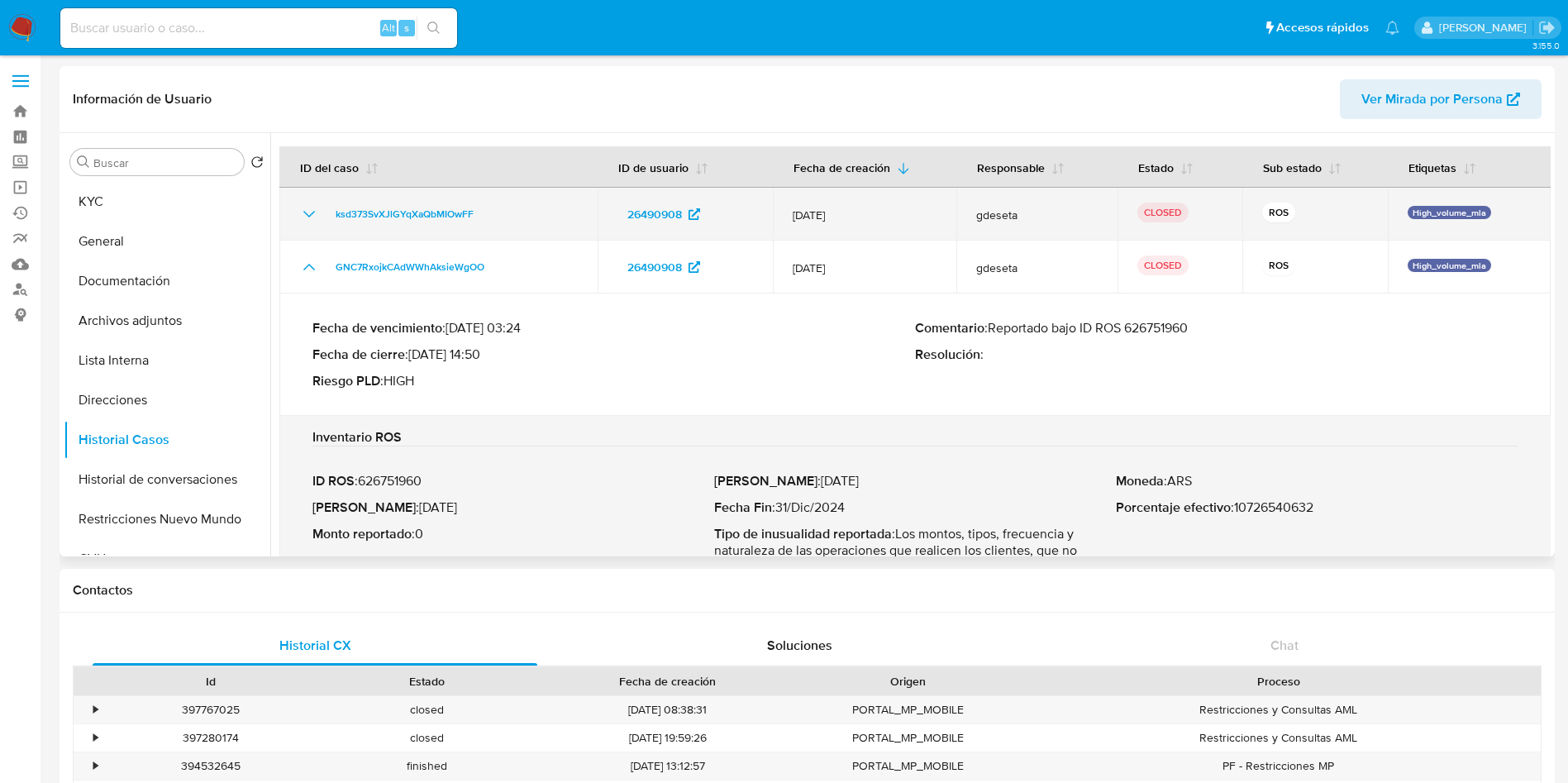
click at [306, 207] on icon "Mostrar/Ocultar" at bounding box center [308, 214] width 20 height 20
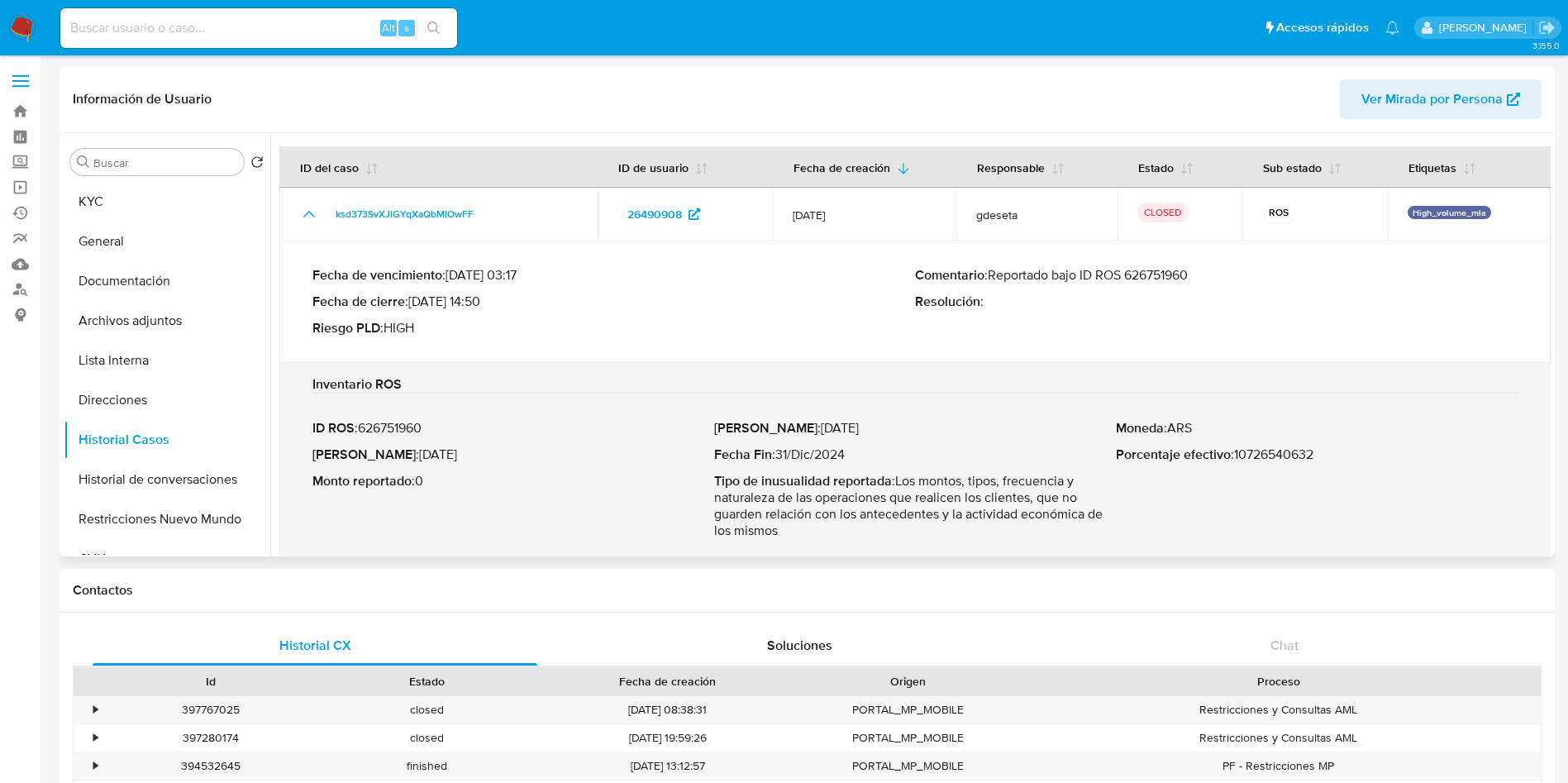
click at [1015, 446] on p "Fecha Fin : 31/Dic/2024" at bounding box center [915, 455] width 402 height 17
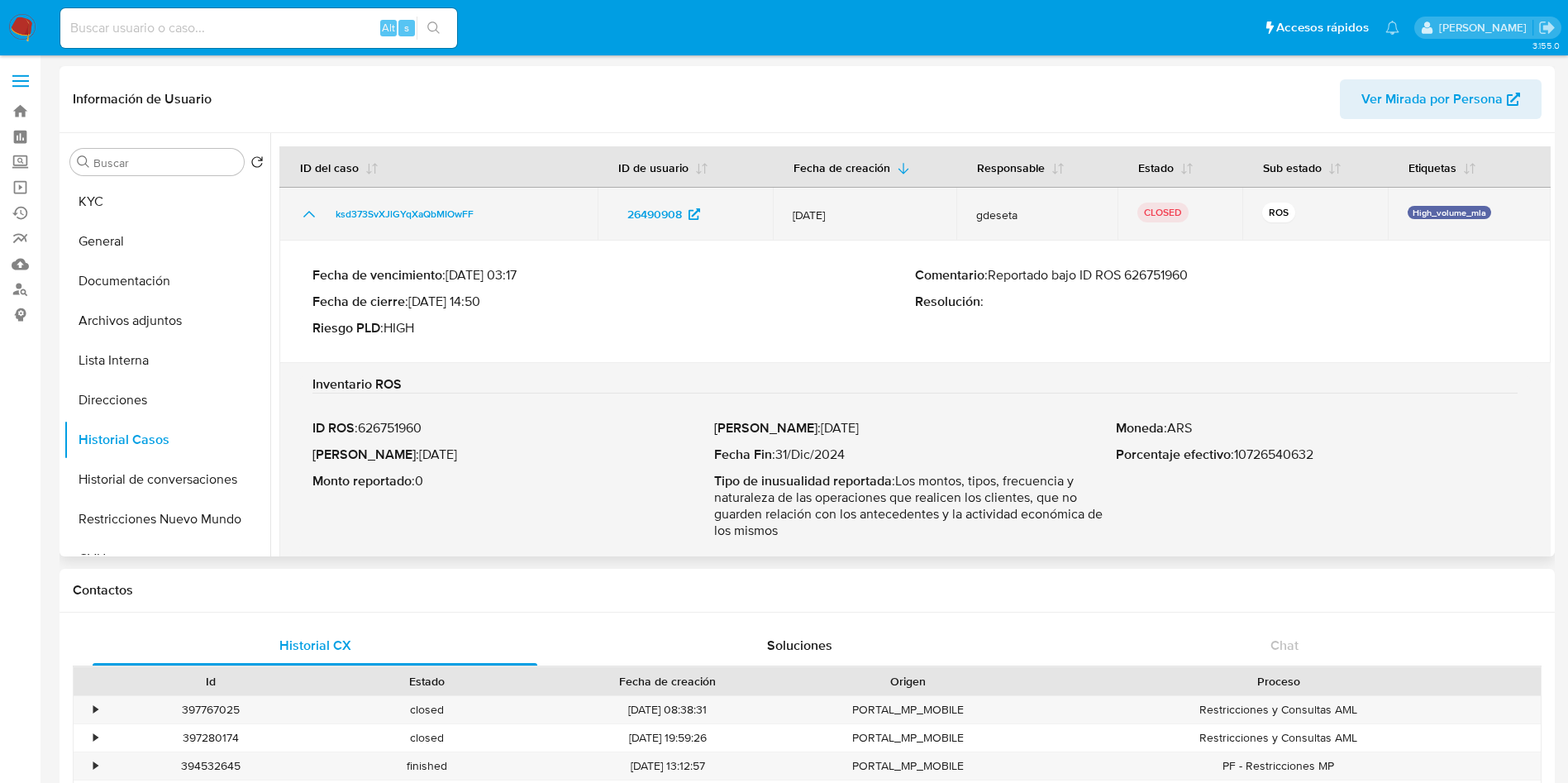
click at [306, 206] on icon "Mostrar/Ocultar" at bounding box center [308, 214] width 20 height 20
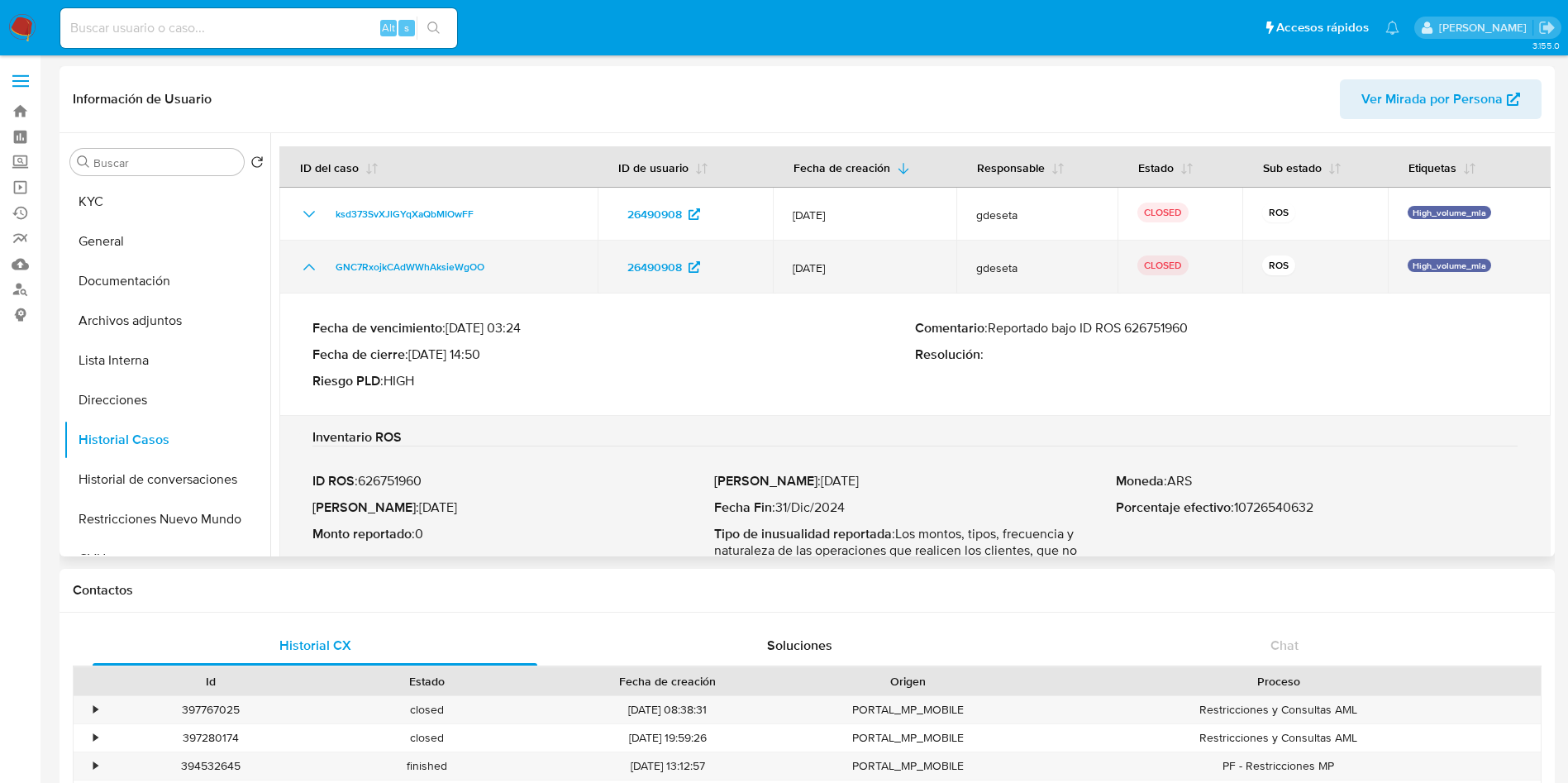
click at [306, 269] on icon "Mostrar/Ocultar" at bounding box center [308, 266] width 20 height 20
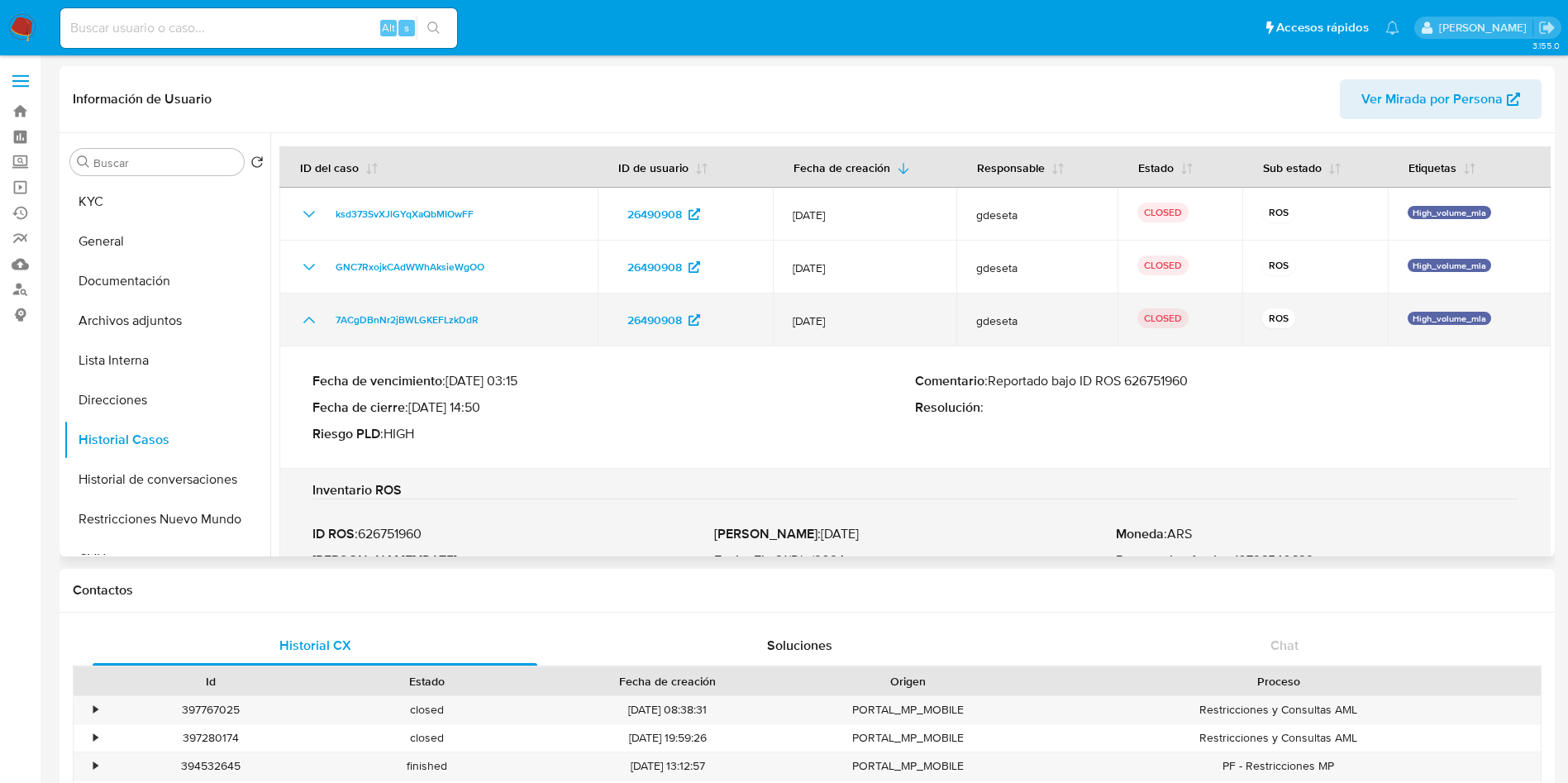
click at [306, 310] on icon "Mostrar/Ocultar" at bounding box center [308, 320] width 20 height 20
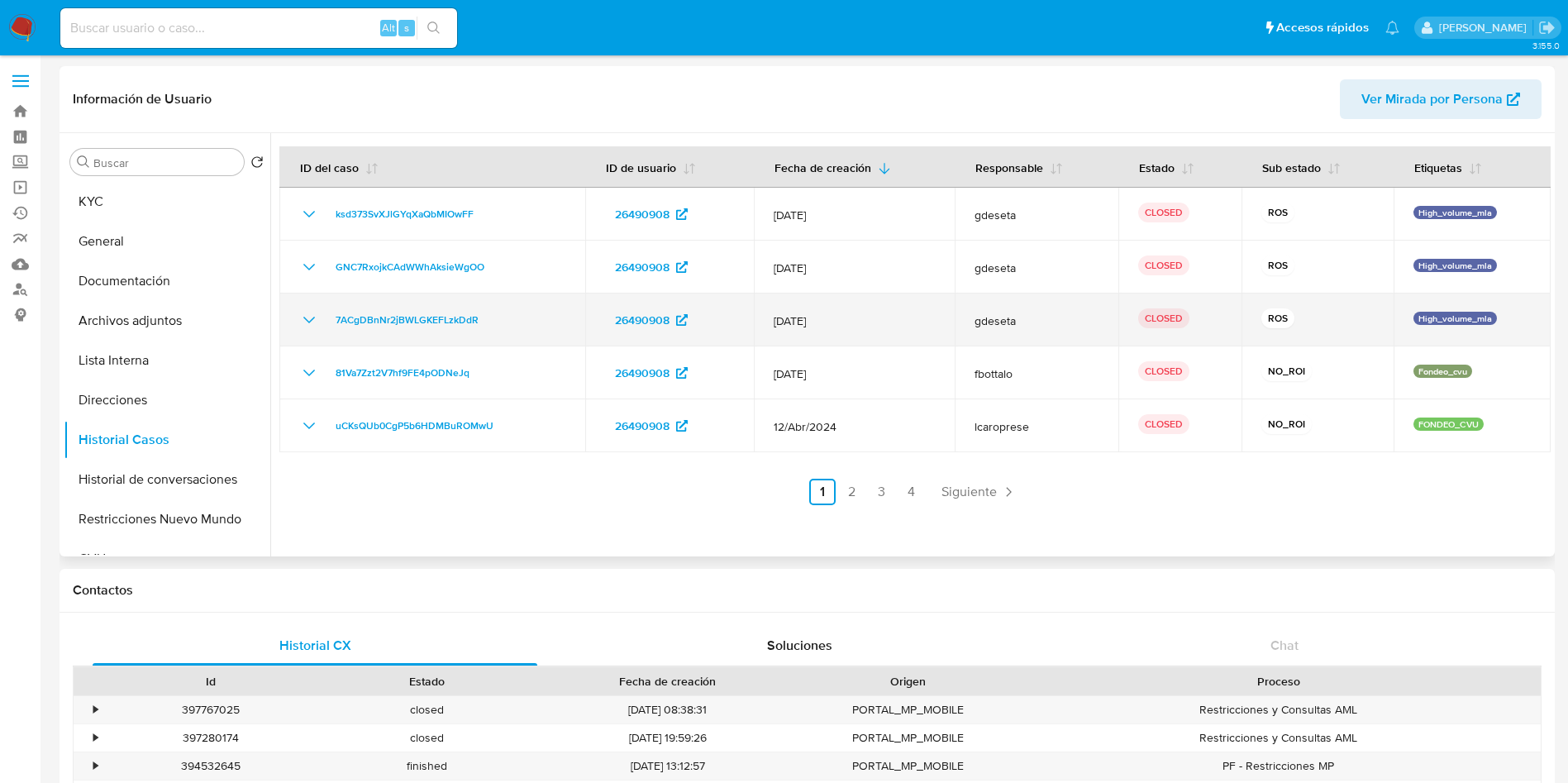
click at [307, 310] on icon "Mostrar/Ocultar" at bounding box center [308, 320] width 20 height 20
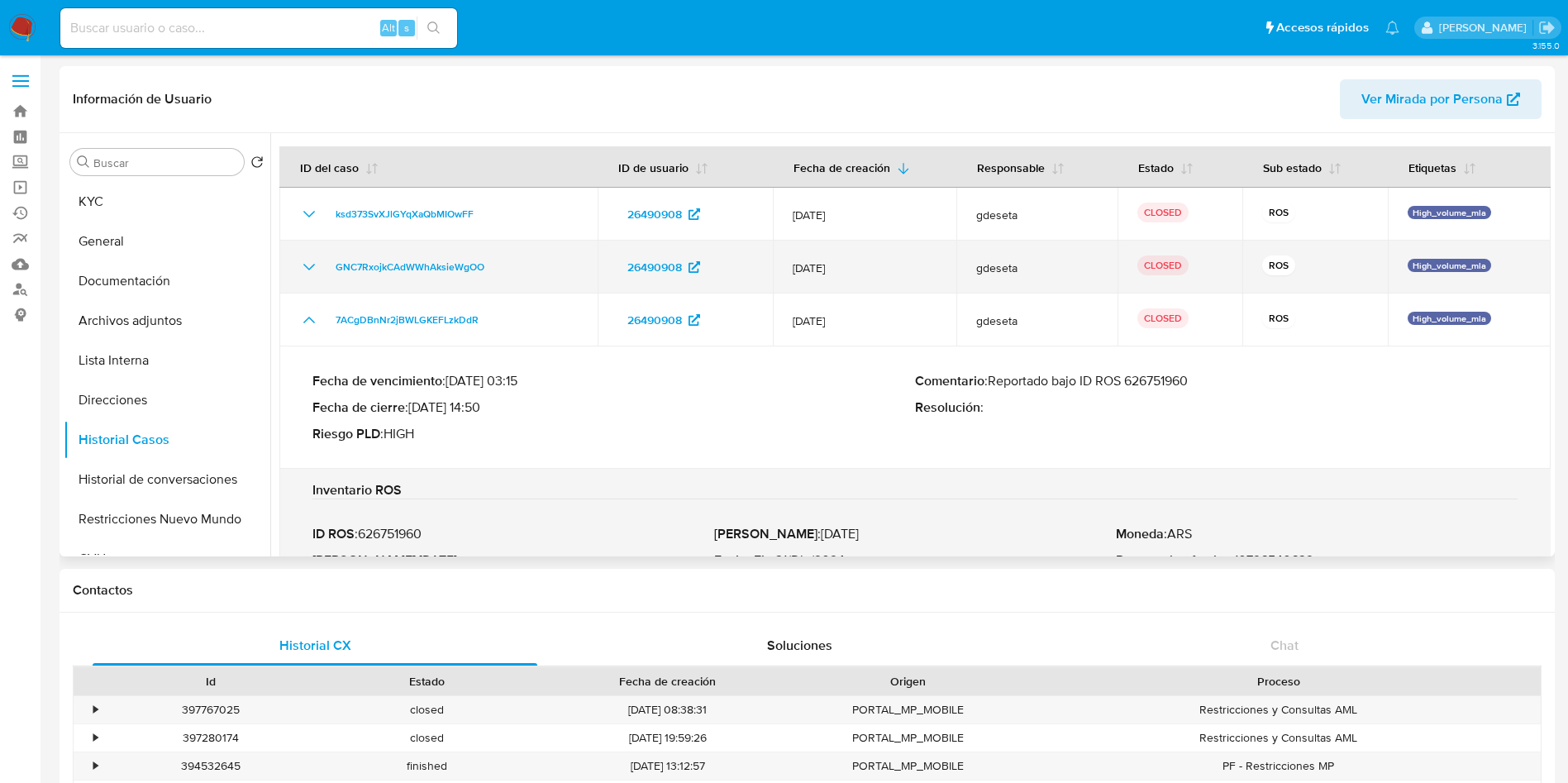
click at [306, 264] on icon "Mostrar/Ocultar" at bounding box center [308, 266] width 20 height 20
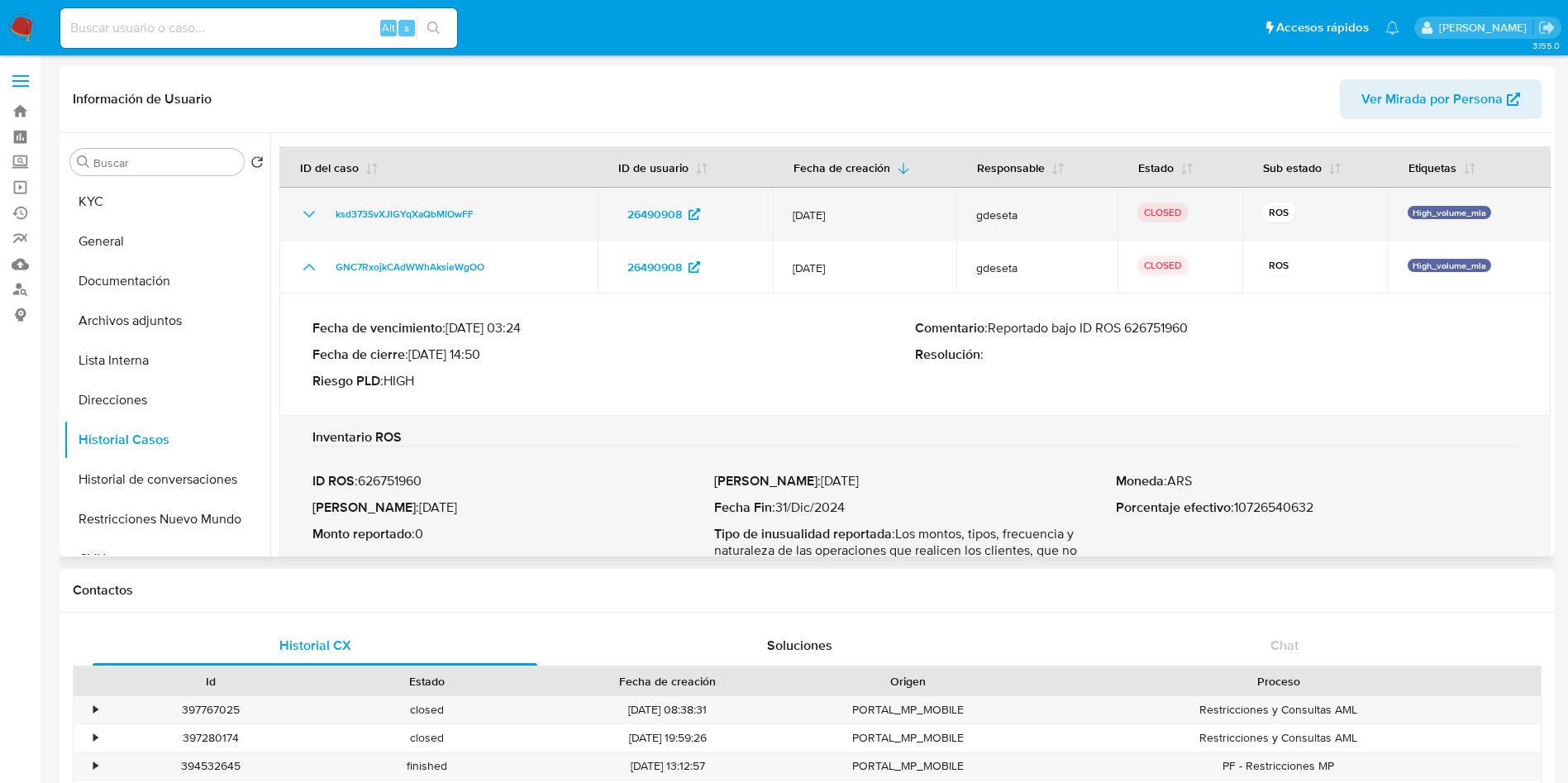
click at [300, 193] on td "ksd373SvXJlGYqXaQbMIOwFF" at bounding box center [439, 214] width 319 height 53
click at [299, 192] on td "ksd373SvXJlGYqXaQbMIOwFF" at bounding box center [439, 214] width 319 height 53
click at [297, 203] on td "ksd373SvXJlGYqXaQbMIOwFF" at bounding box center [439, 214] width 319 height 53
click at [305, 206] on icon "Mostrar/Ocultar" at bounding box center [308, 214] width 20 height 20
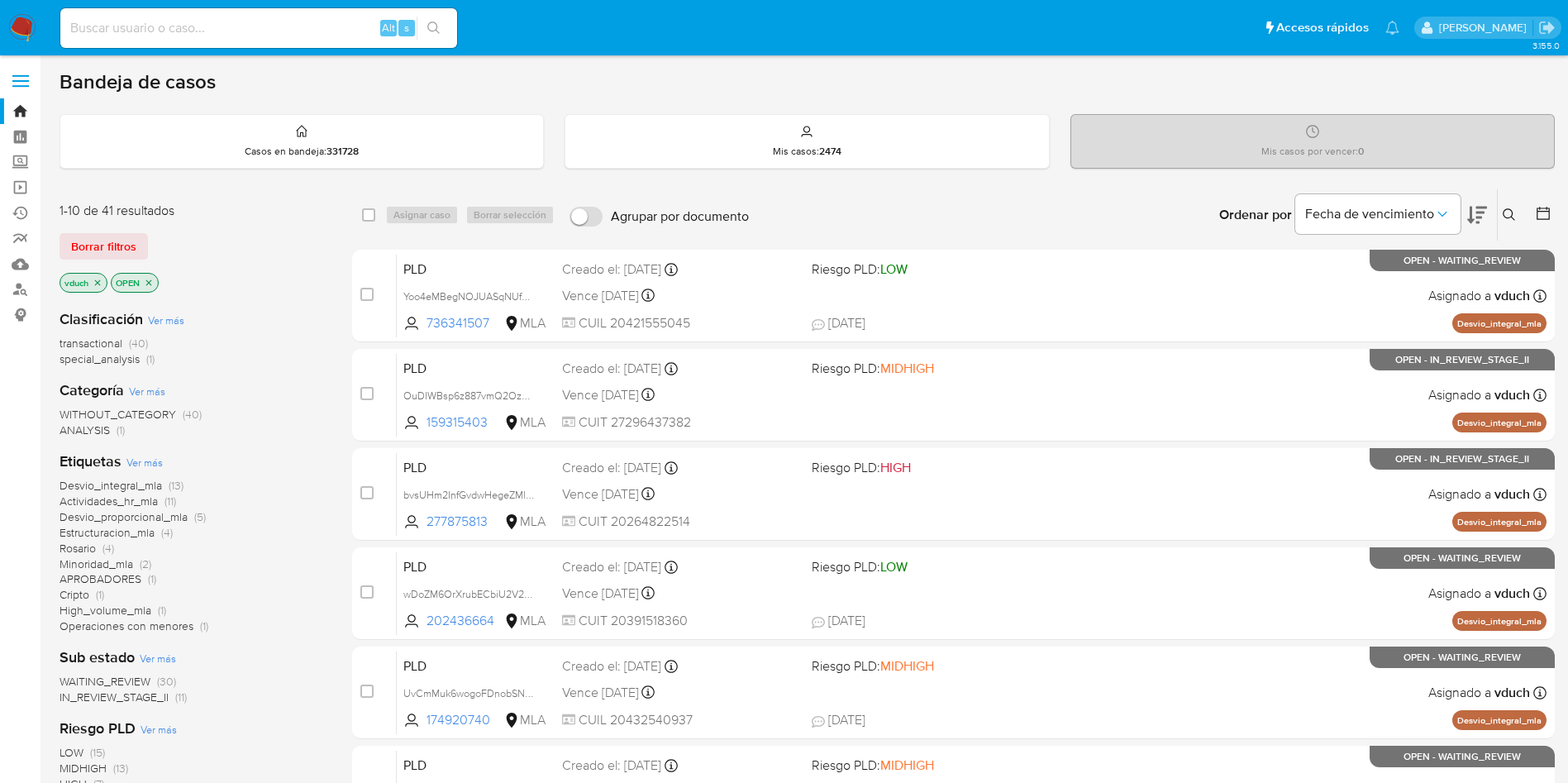
click at [1495, 204] on div "Ordenar por Fecha de vencimiento" at bounding box center [1351, 215] width 291 height 52
click at [1499, 206] on button at bounding box center [1511, 215] width 27 height 20
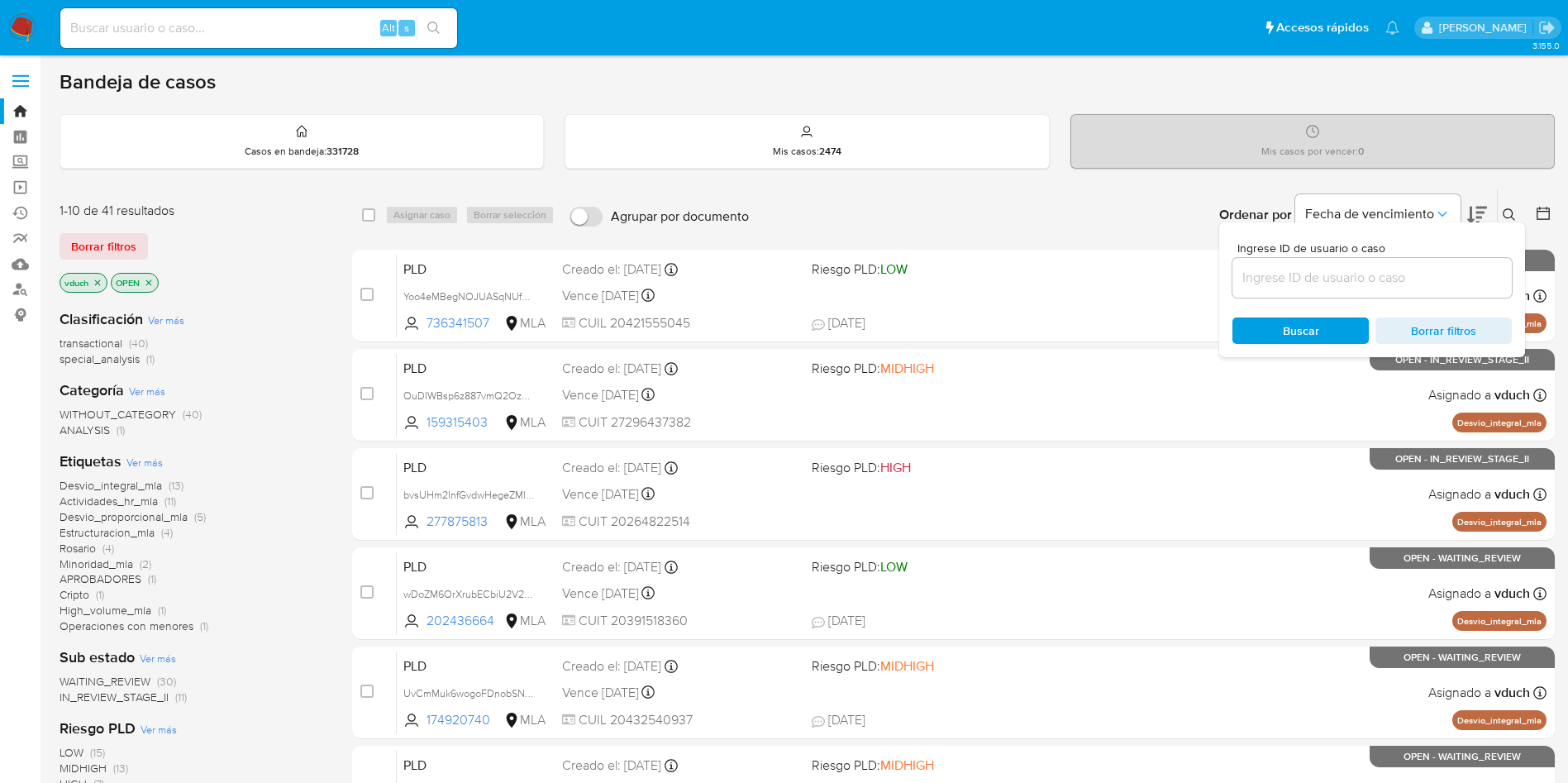
click at [1371, 265] on div at bounding box center [1372, 278] width 279 height 39
click at [1363, 281] on input at bounding box center [1372, 278] width 279 height 22
paste input "SF4yHJqZl9DarGZwgp2WZdax"
type input "SF4yHJqZl9DarGZwgp2WZdax"
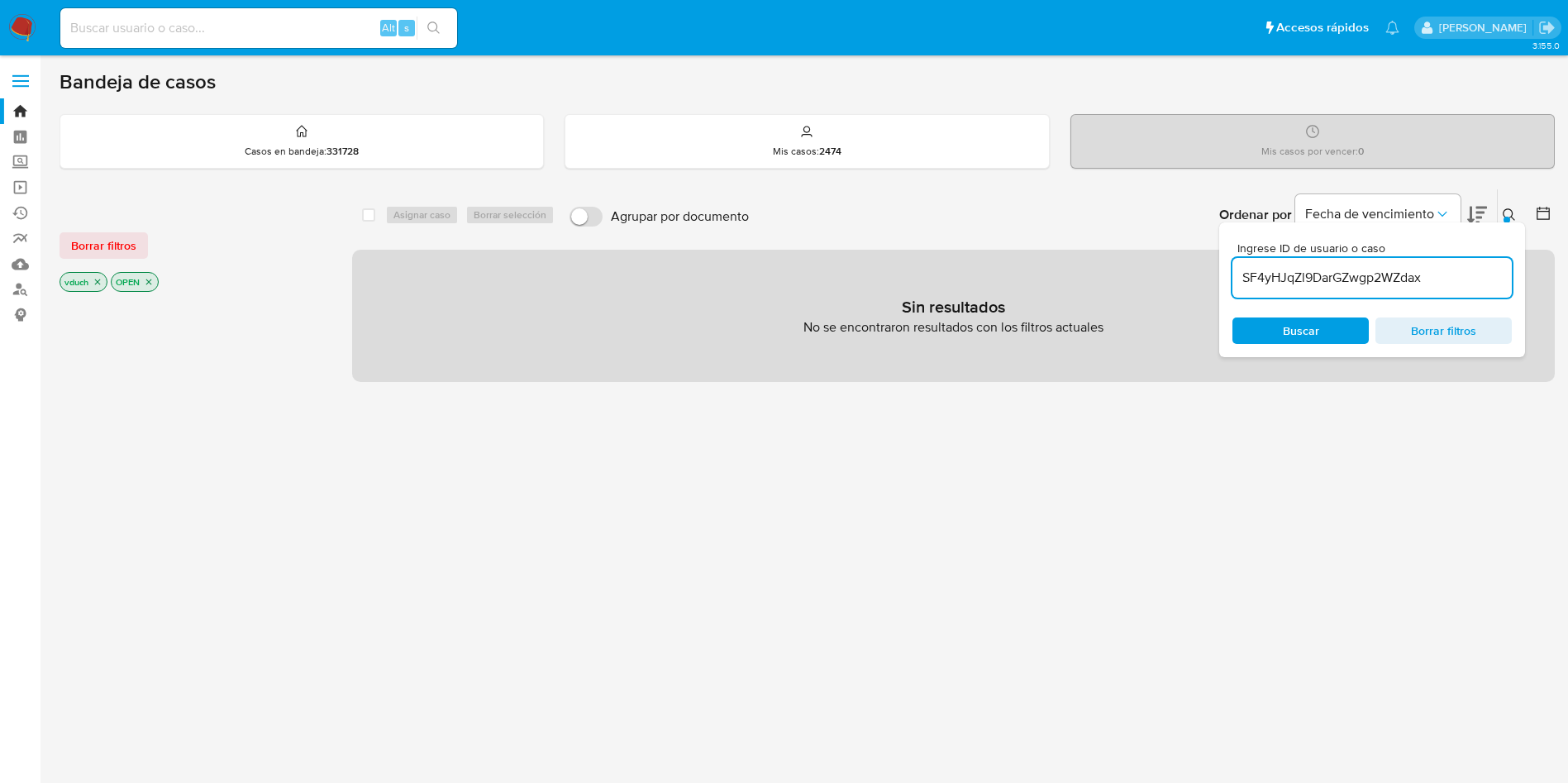
click at [149, 281] on icon "close-filter" at bounding box center [148, 281] width 10 height 10
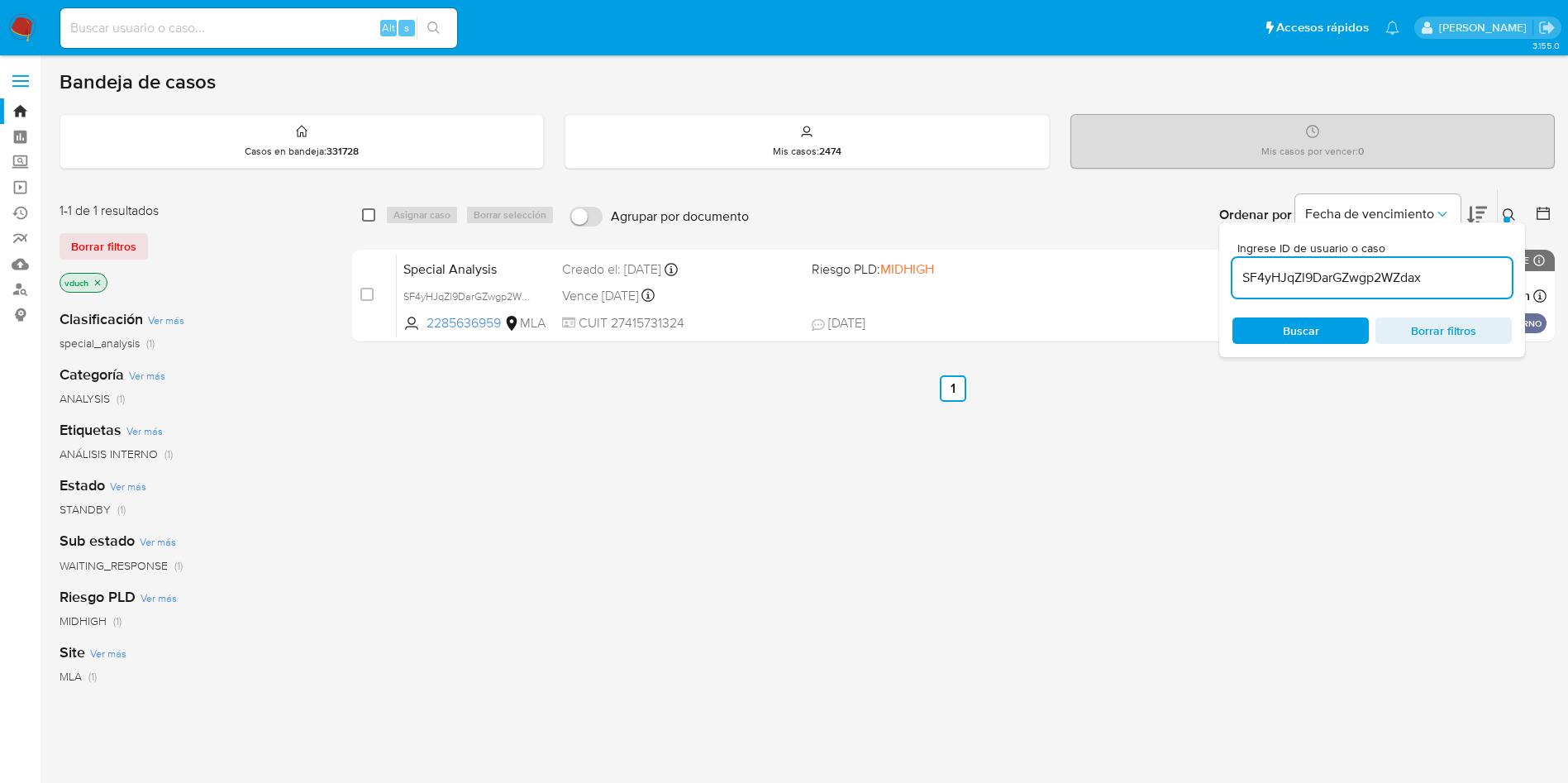
click at [364, 211] on input "checkbox" at bounding box center [368, 215] width 13 height 13
checkbox input "true"
click at [401, 218] on span "Asignar caso" at bounding box center [422, 215] width 57 height 17
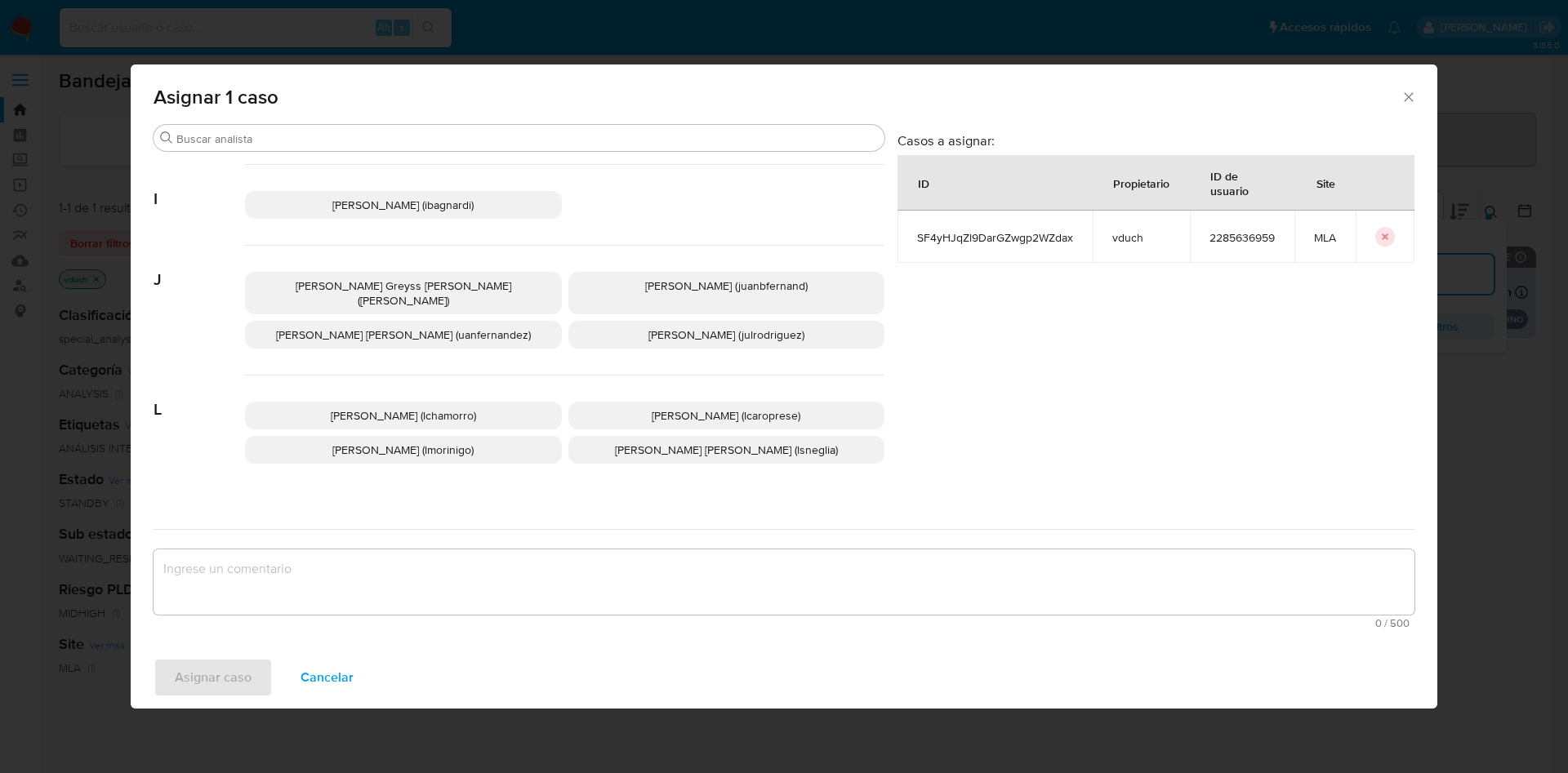
scroll to position [1527, 0]
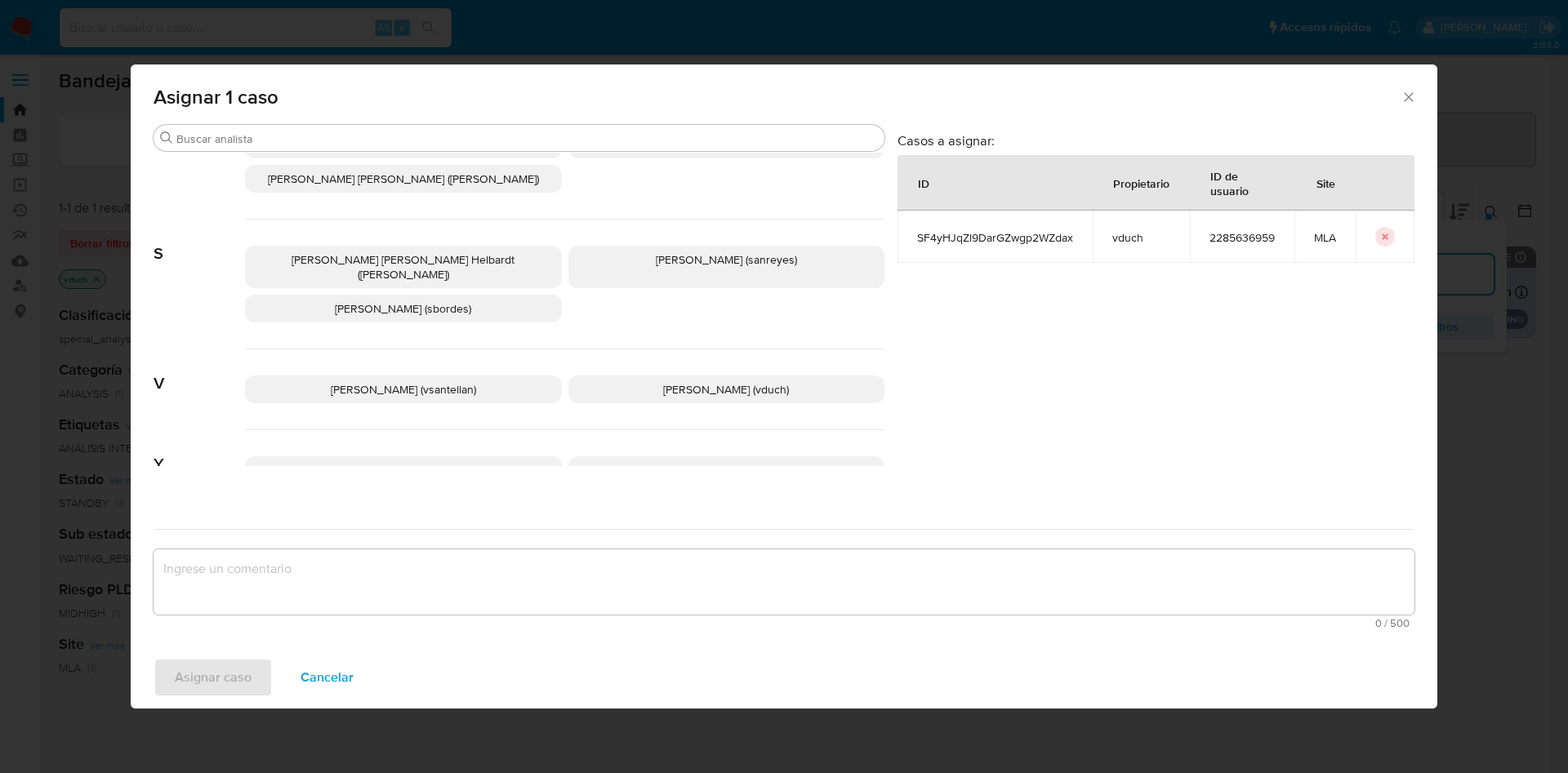
click at [686, 430] on div "[PERSON_NAME] (ylofffonseca) [PERSON_NAME] (yfacco)" at bounding box center [565, 470] width 640 height 80
click at [722, 381] on span "[PERSON_NAME] (vduch)" at bounding box center [726, 390] width 126 height 17
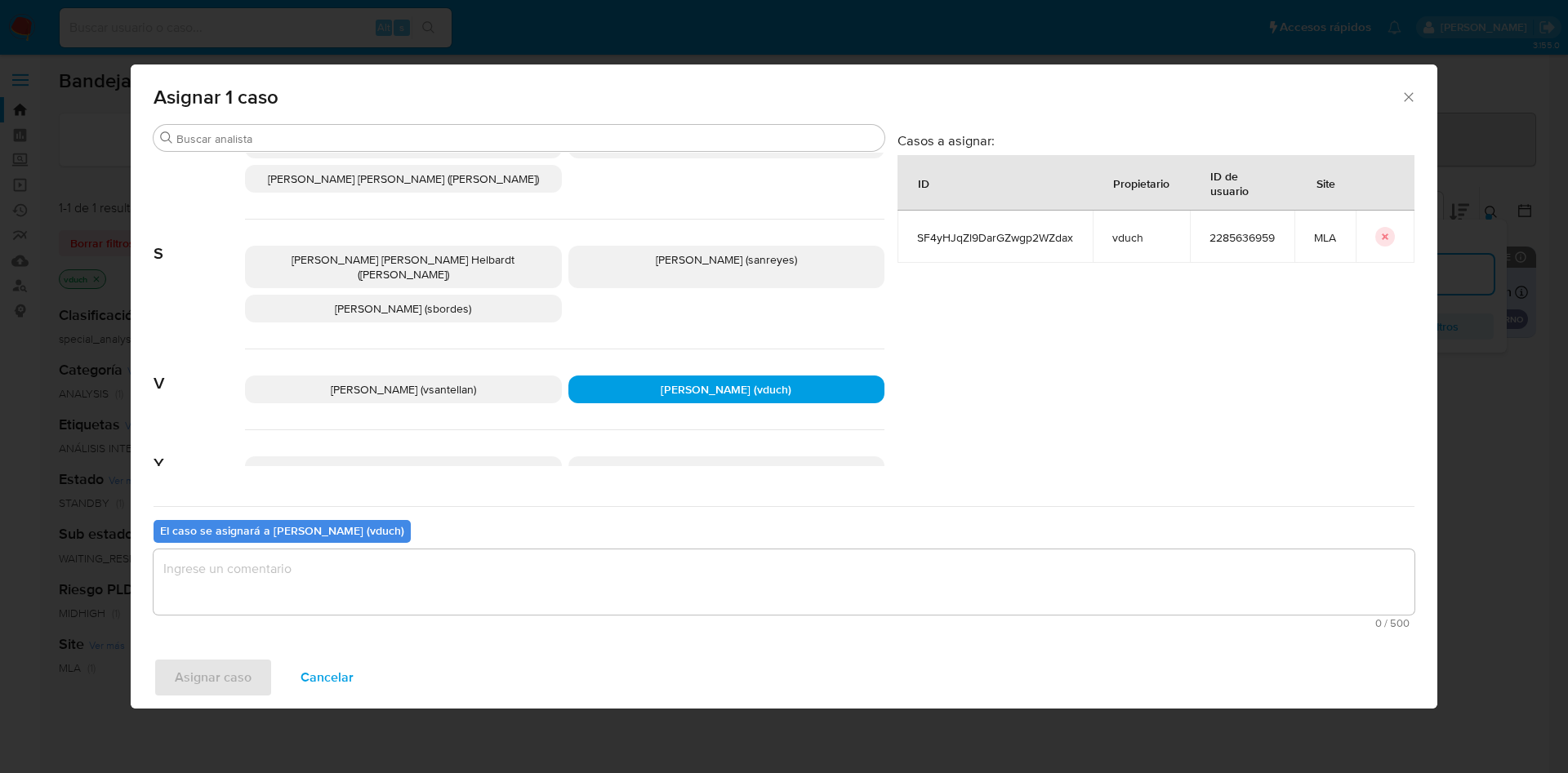
click at [697, 610] on textarea "assign-modal" at bounding box center [784, 582] width 1261 height 66
click at [238, 676] on span "Asignar caso" at bounding box center [213, 678] width 77 height 36
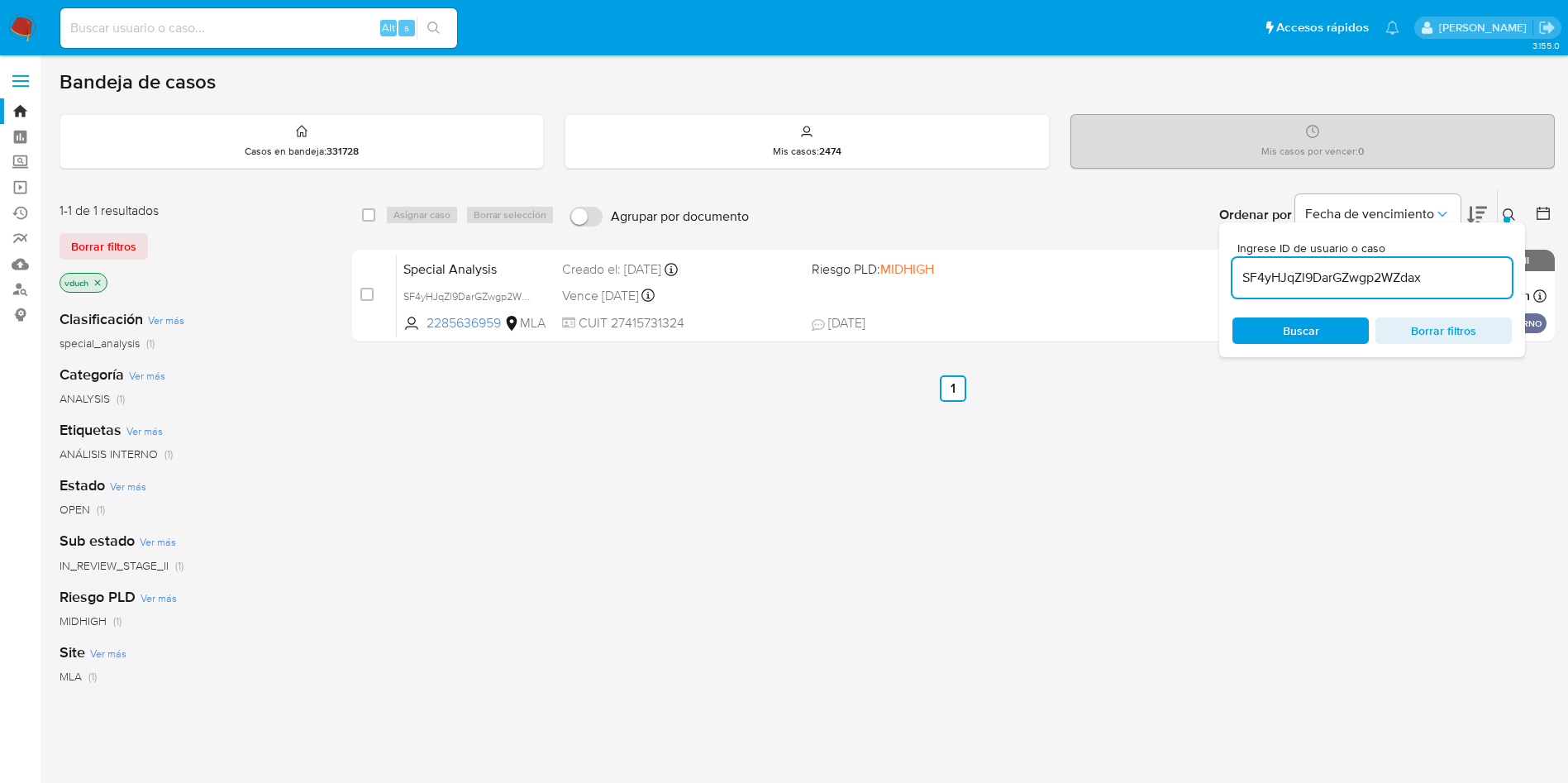
click at [1376, 279] on input "SF4yHJqZl9DarGZwgp2WZdax" at bounding box center [1372, 278] width 279 height 22
click at [372, 208] on input "checkbox" at bounding box center [368, 215] width 13 height 13
checkbox input "true"
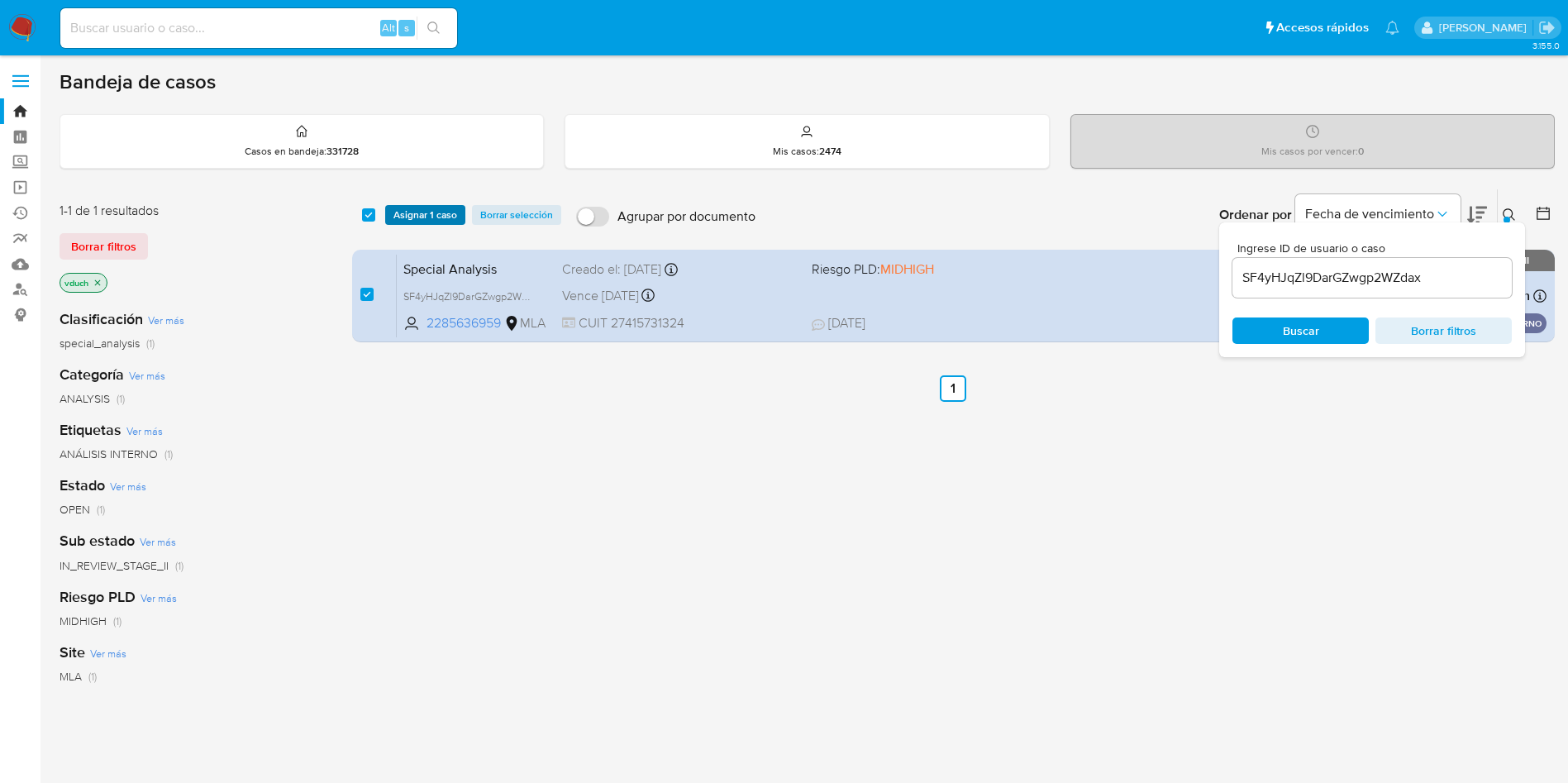
click at [411, 216] on span "Asignar 1 caso" at bounding box center [426, 215] width 64 height 17
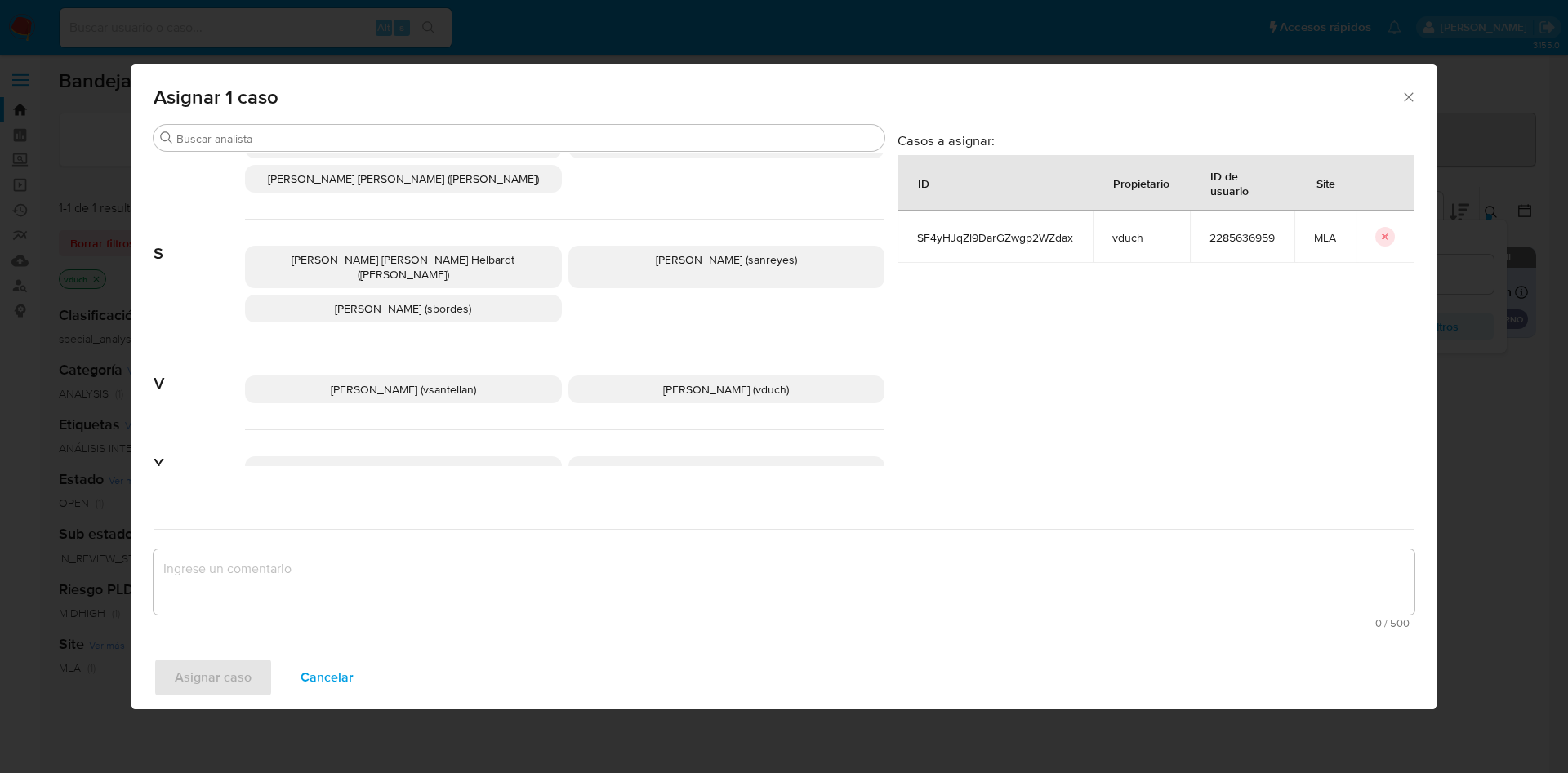
click at [700, 381] on span "Valeria Duch (vduch)" at bounding box center [726, 390] width 126 height 17
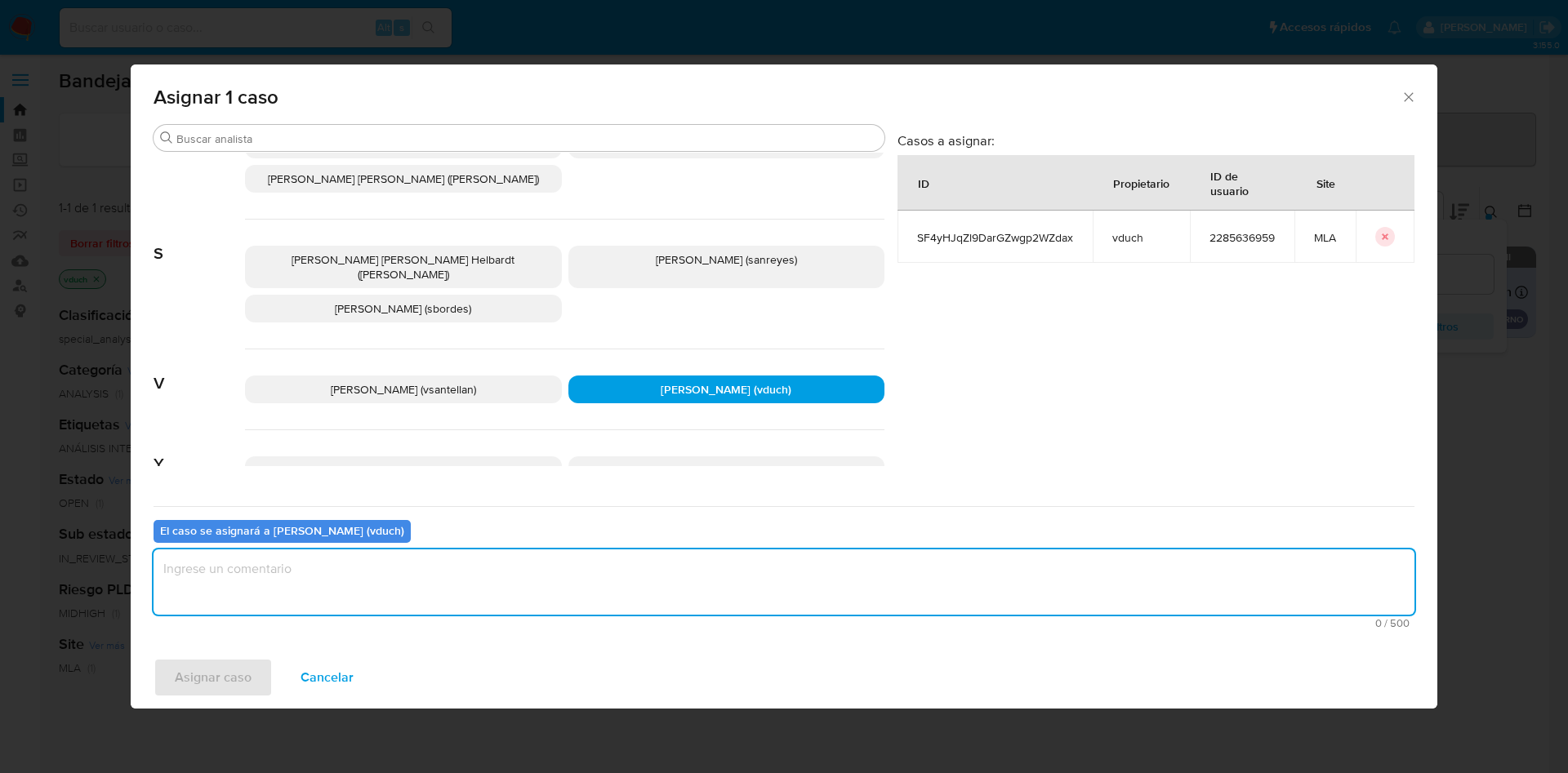
click at [754, 565] on textarea "assign-modal" at bounding box center [784, 582] width 1261 height 66
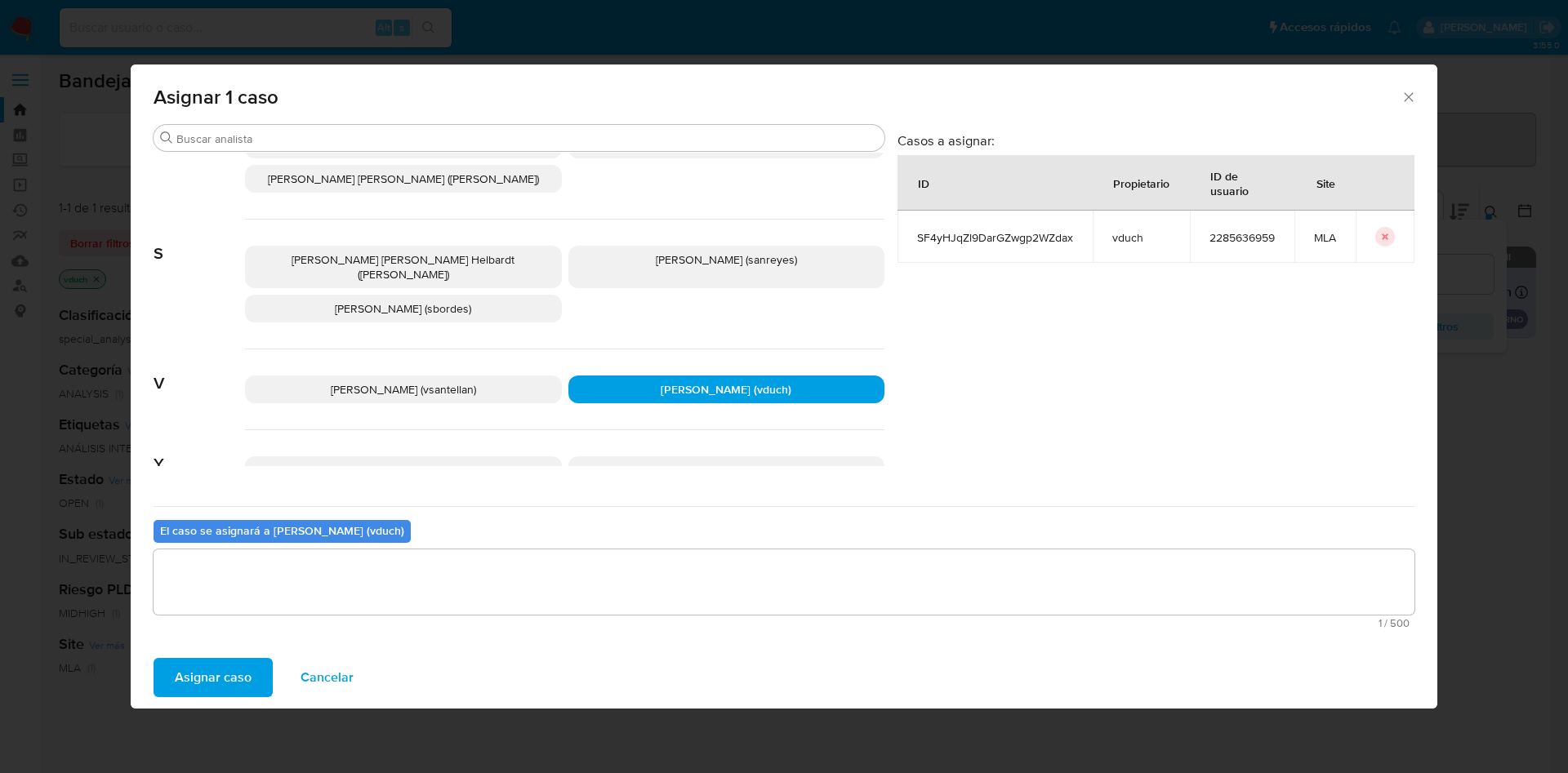
click at [247, 663] on span "Asignar caso" at bounding box center [213, 678] width 77 height 36
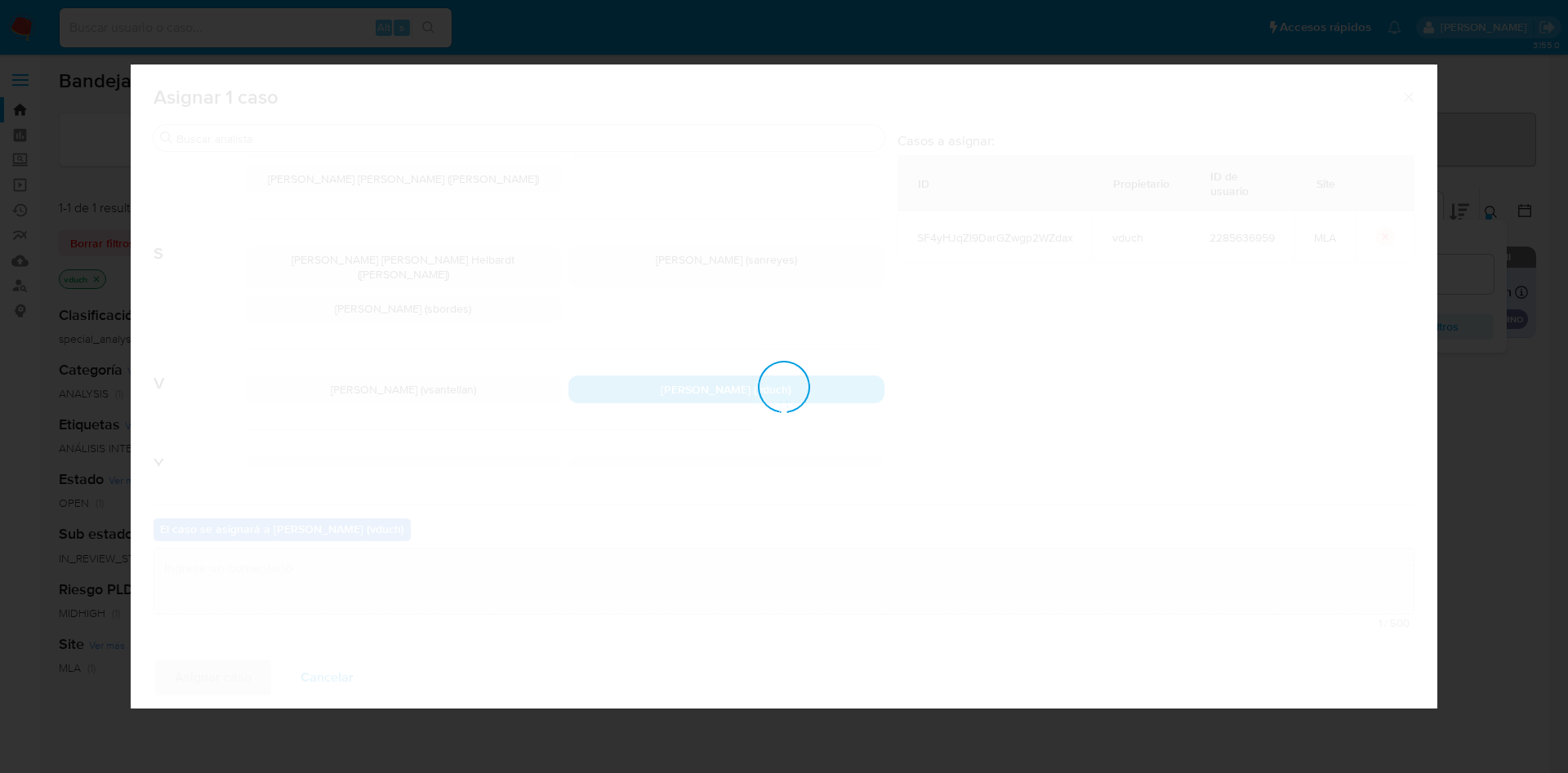
checkbox input "false"
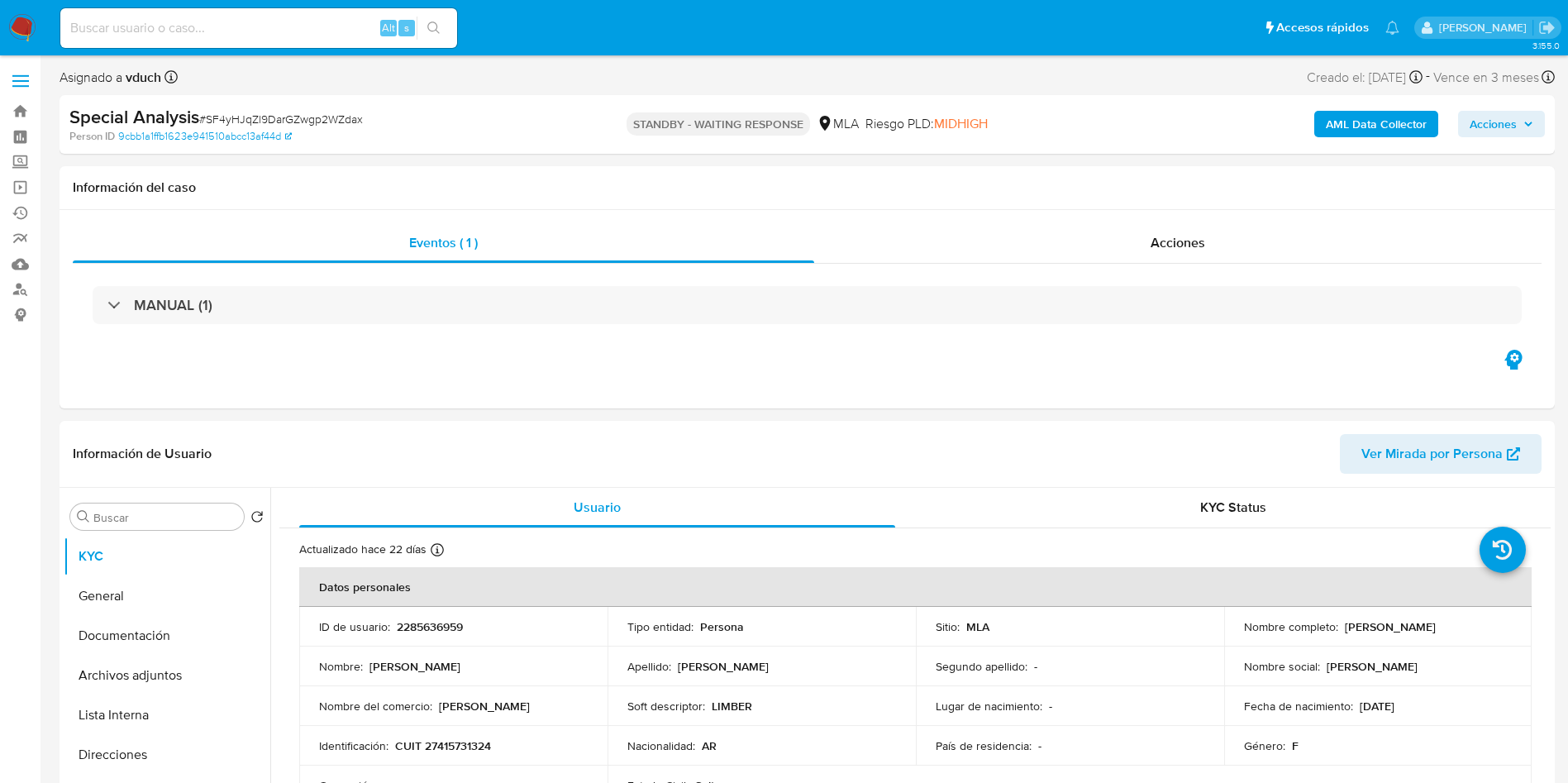
select select "10"
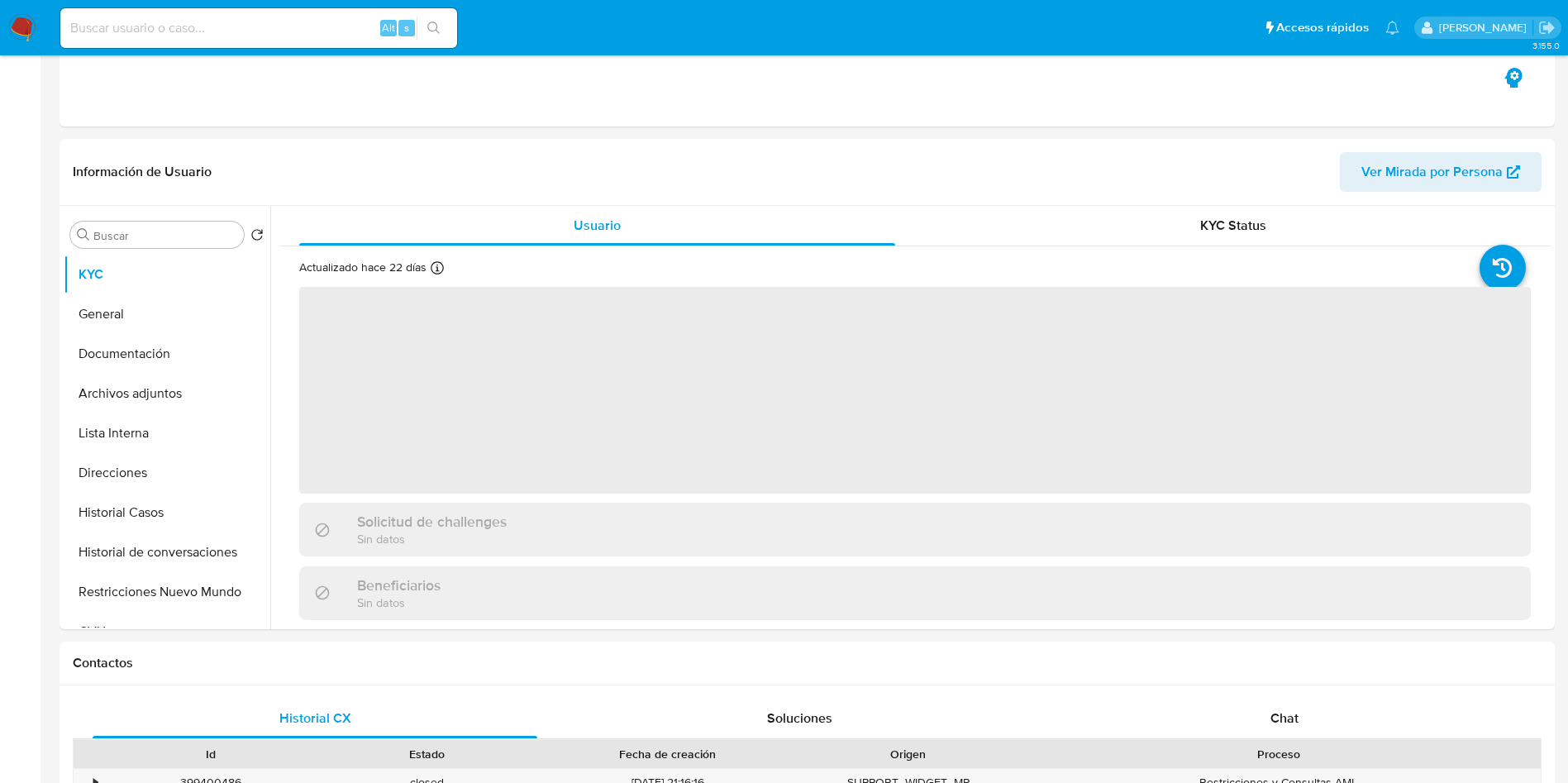
scroll to position [496, 0]
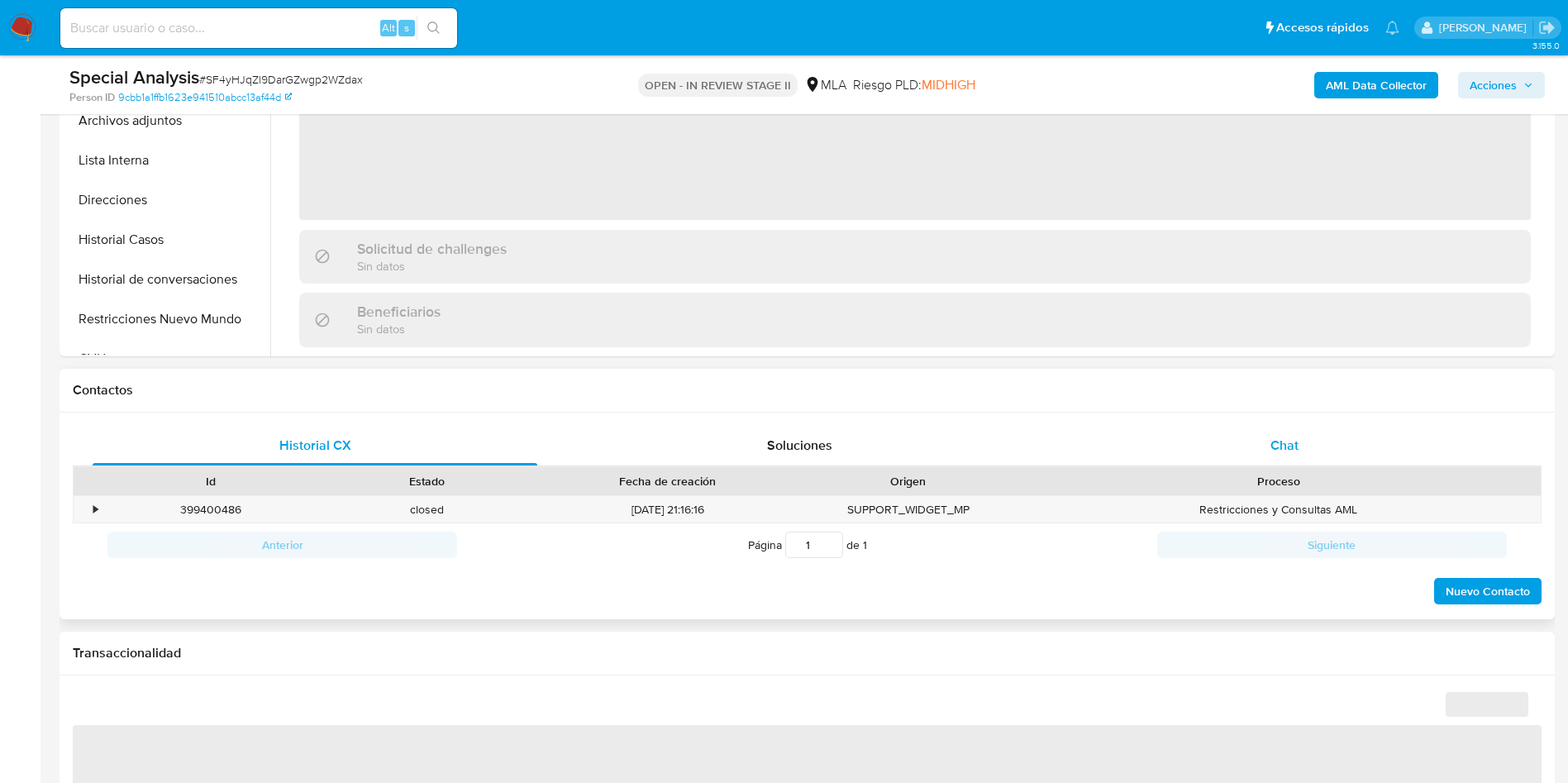
click at [1357, 454] on div "Chat" at bounding box center [1284, 445] width 444 height 39
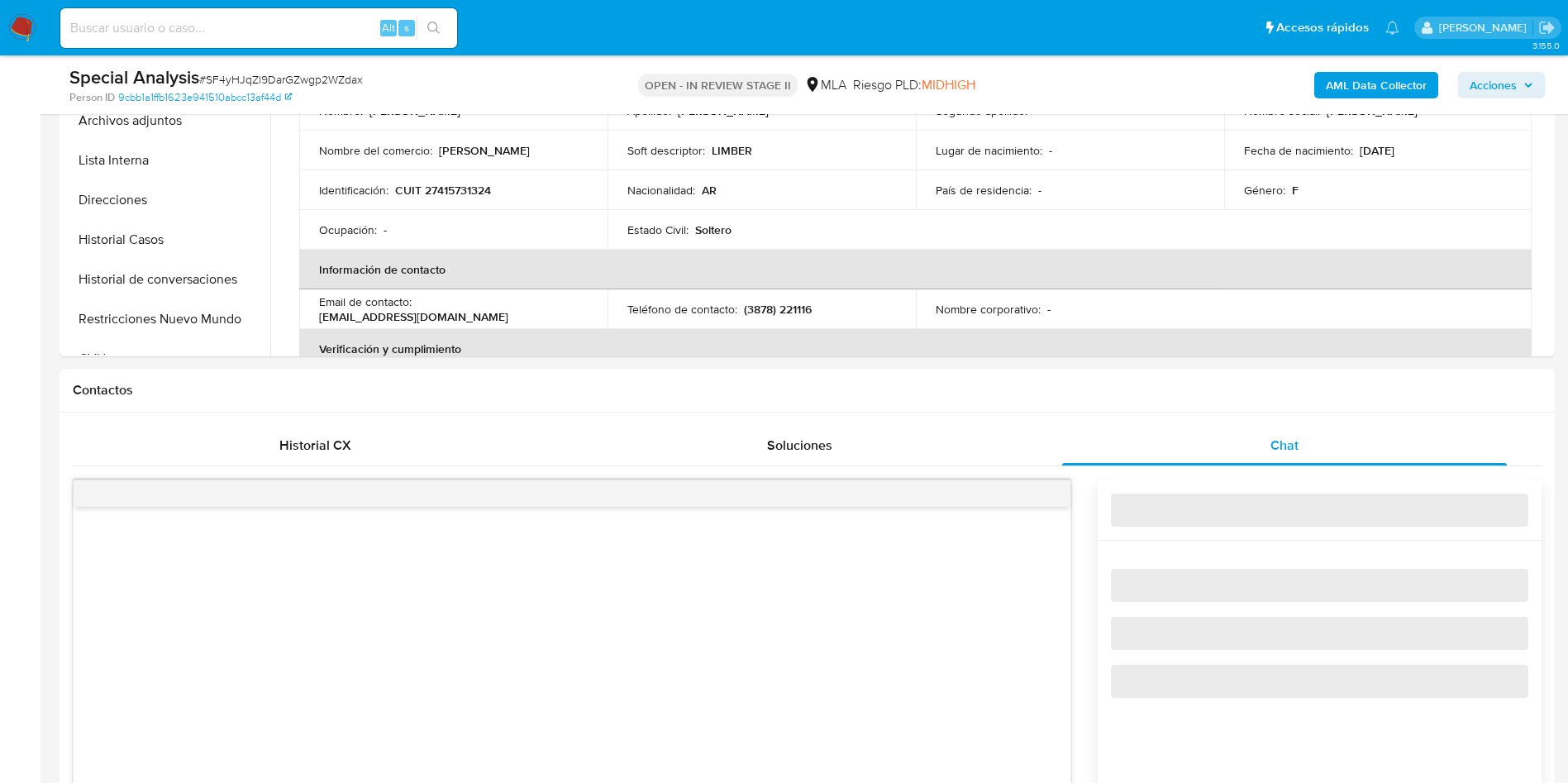
select select "10"
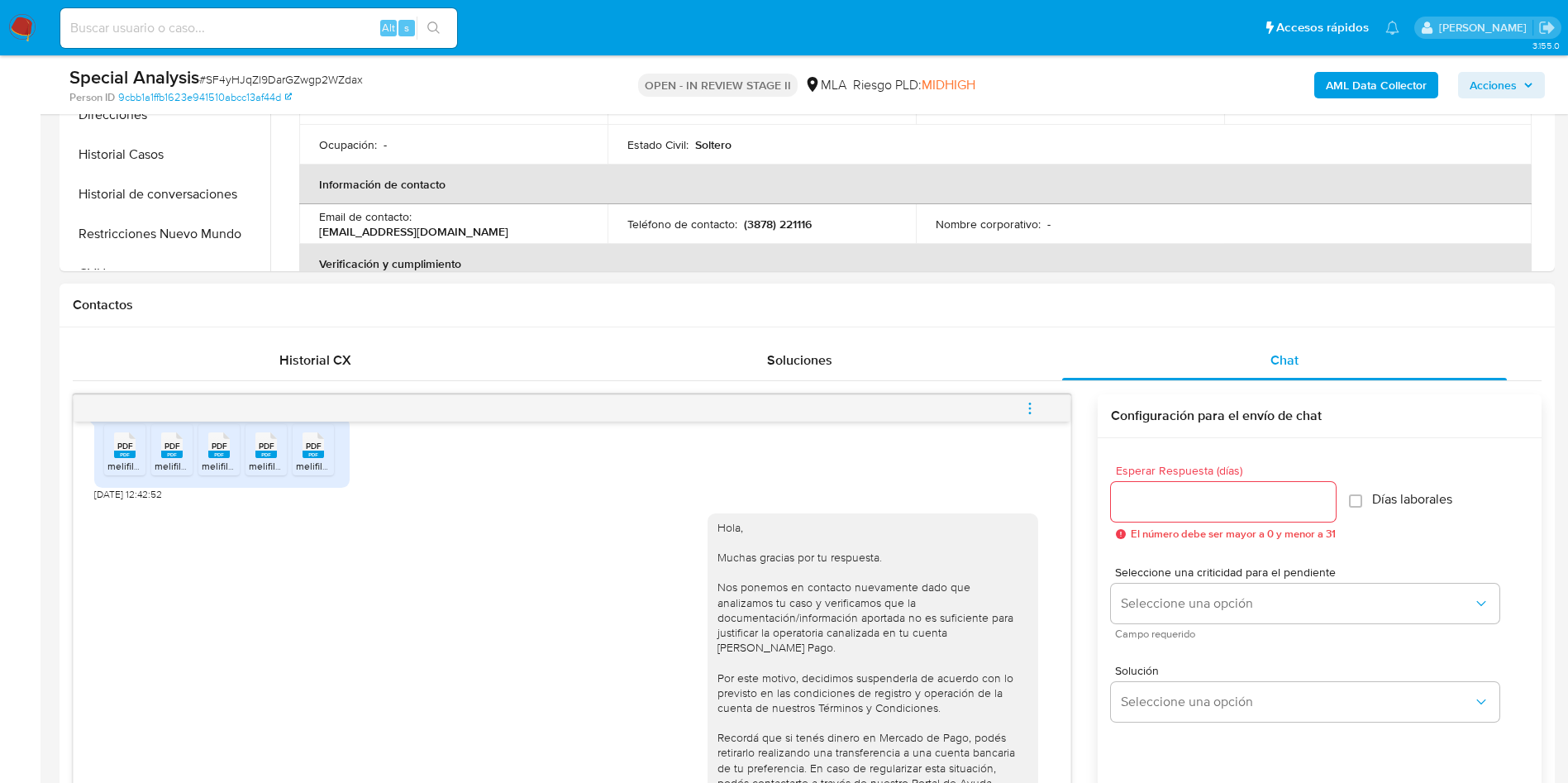
scroll to position [620, 0]
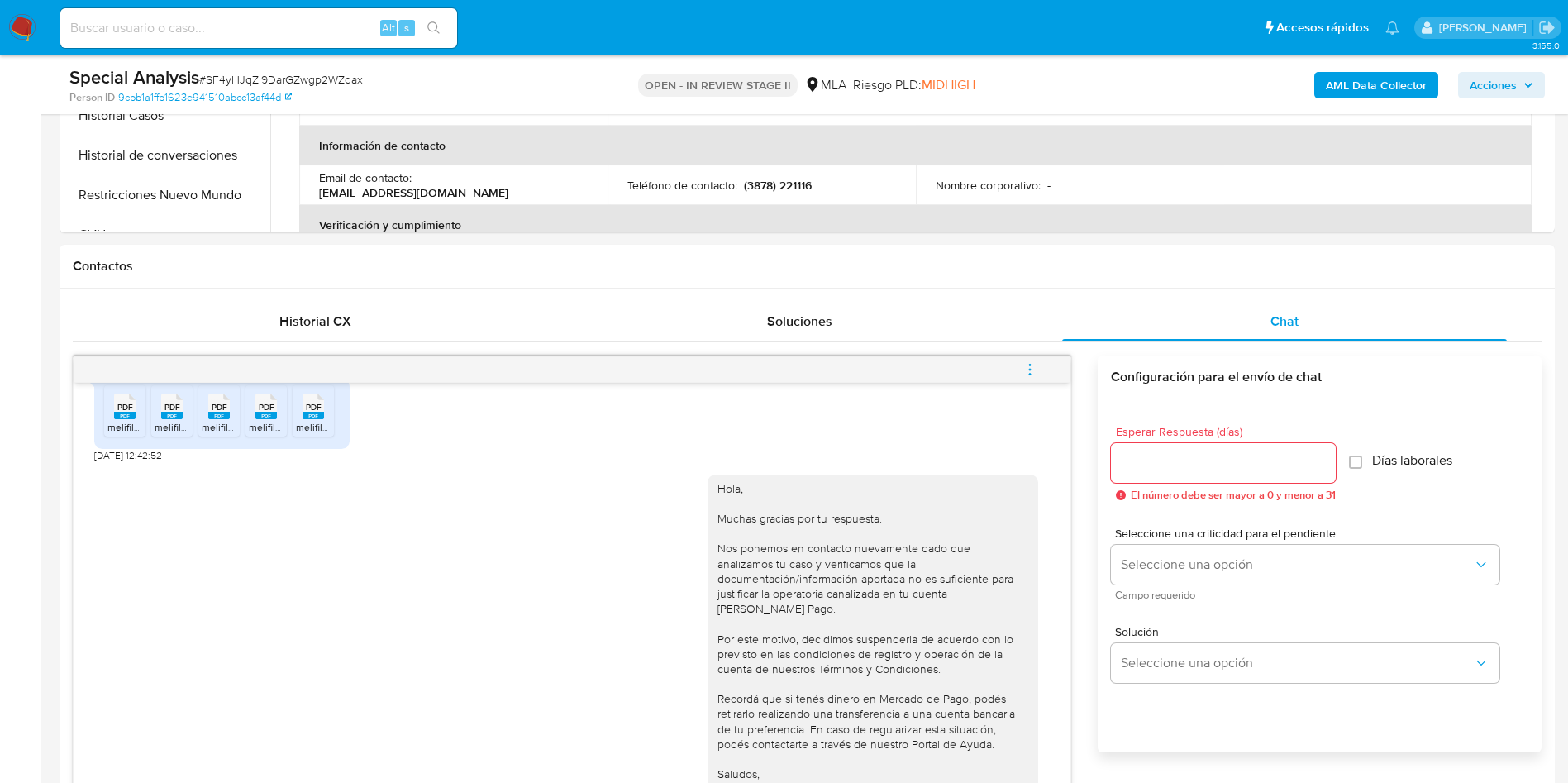
click at [1027, 359] on span "menu-action" at bounding box center [1030, 369] width 15 height 39
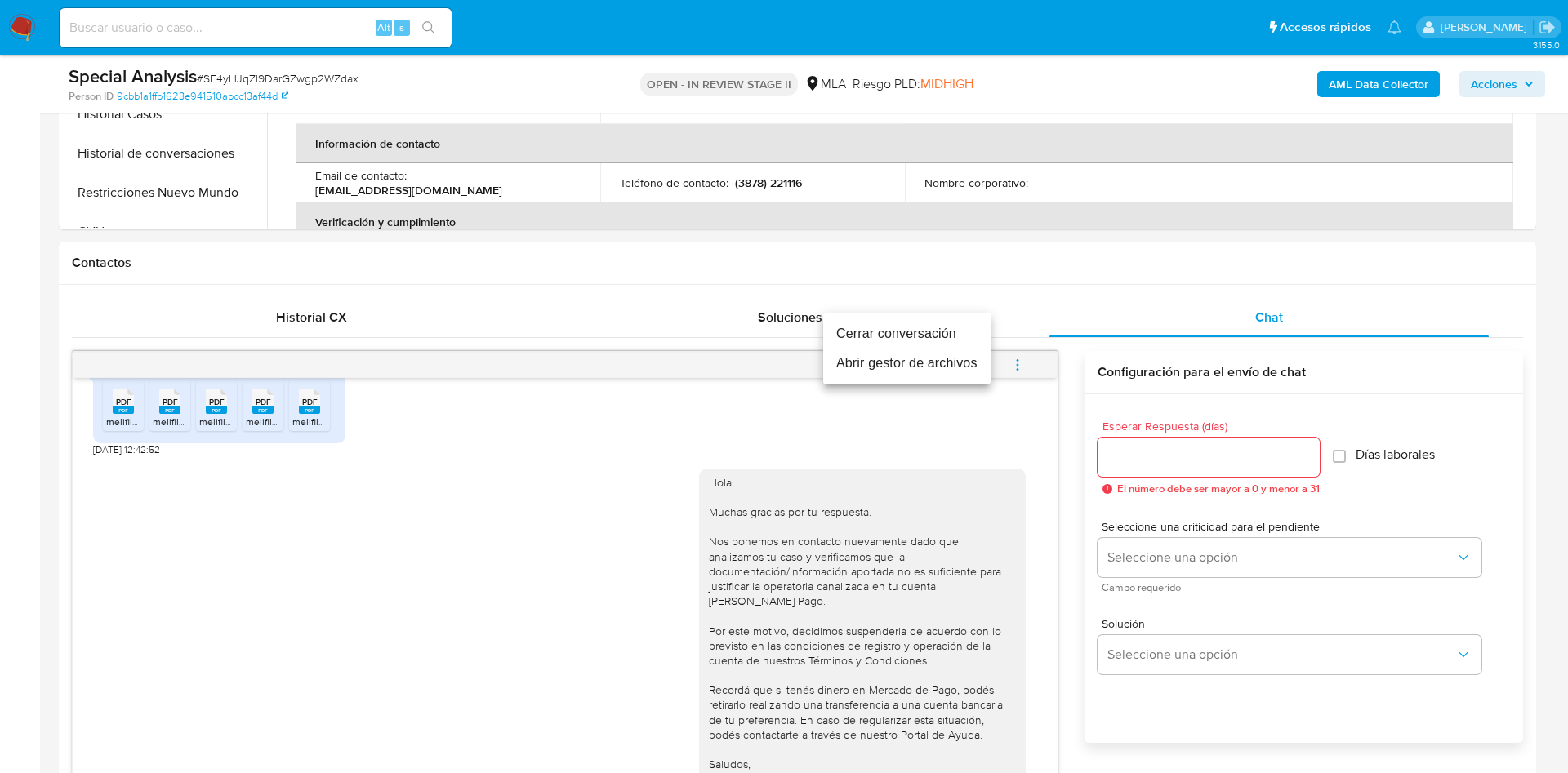
click at [885, 329] on li "Cerrar conversación" at bounding box center [907, 334] width 168 height 30
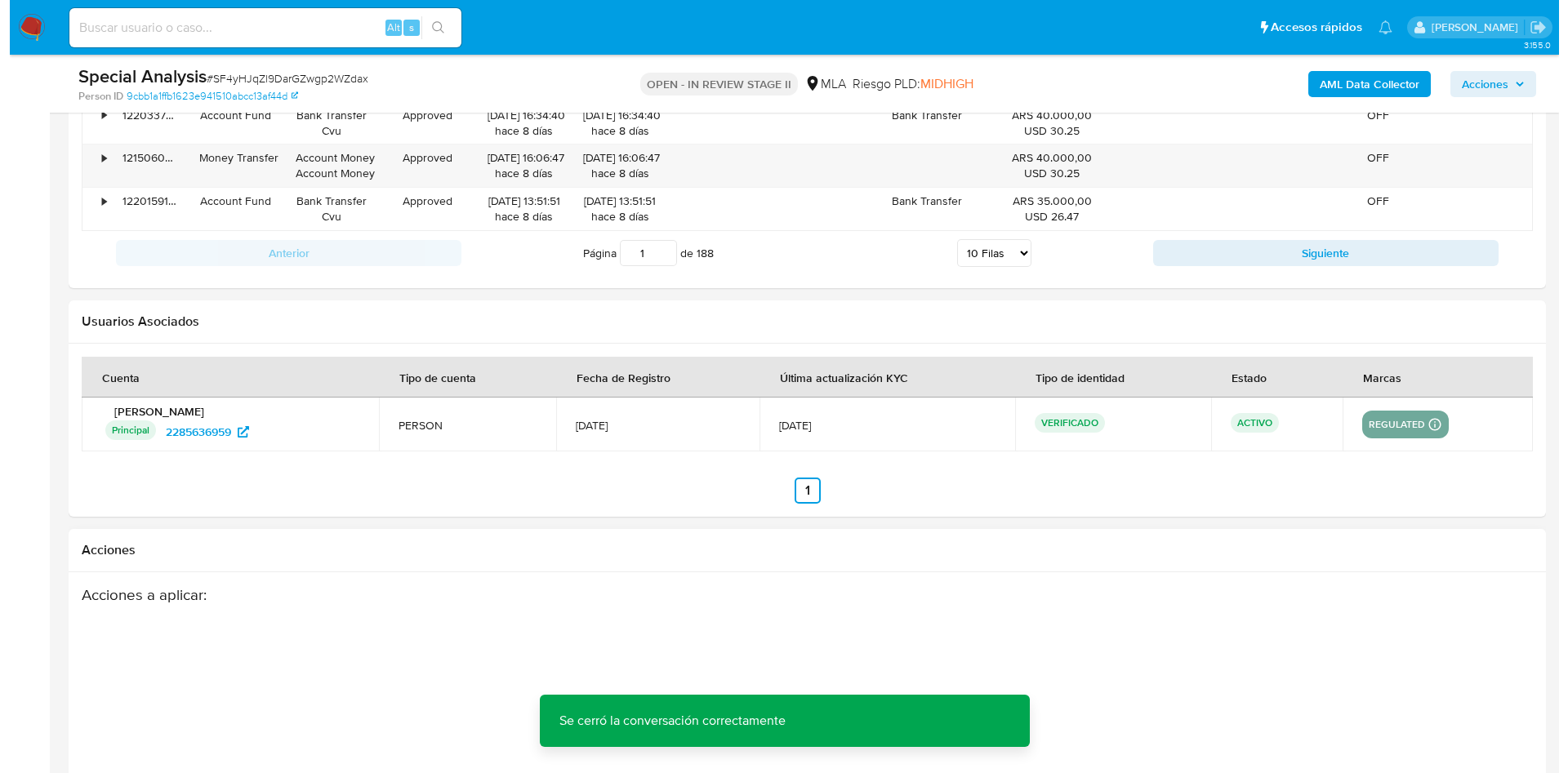
scroll to position [2872, 0]
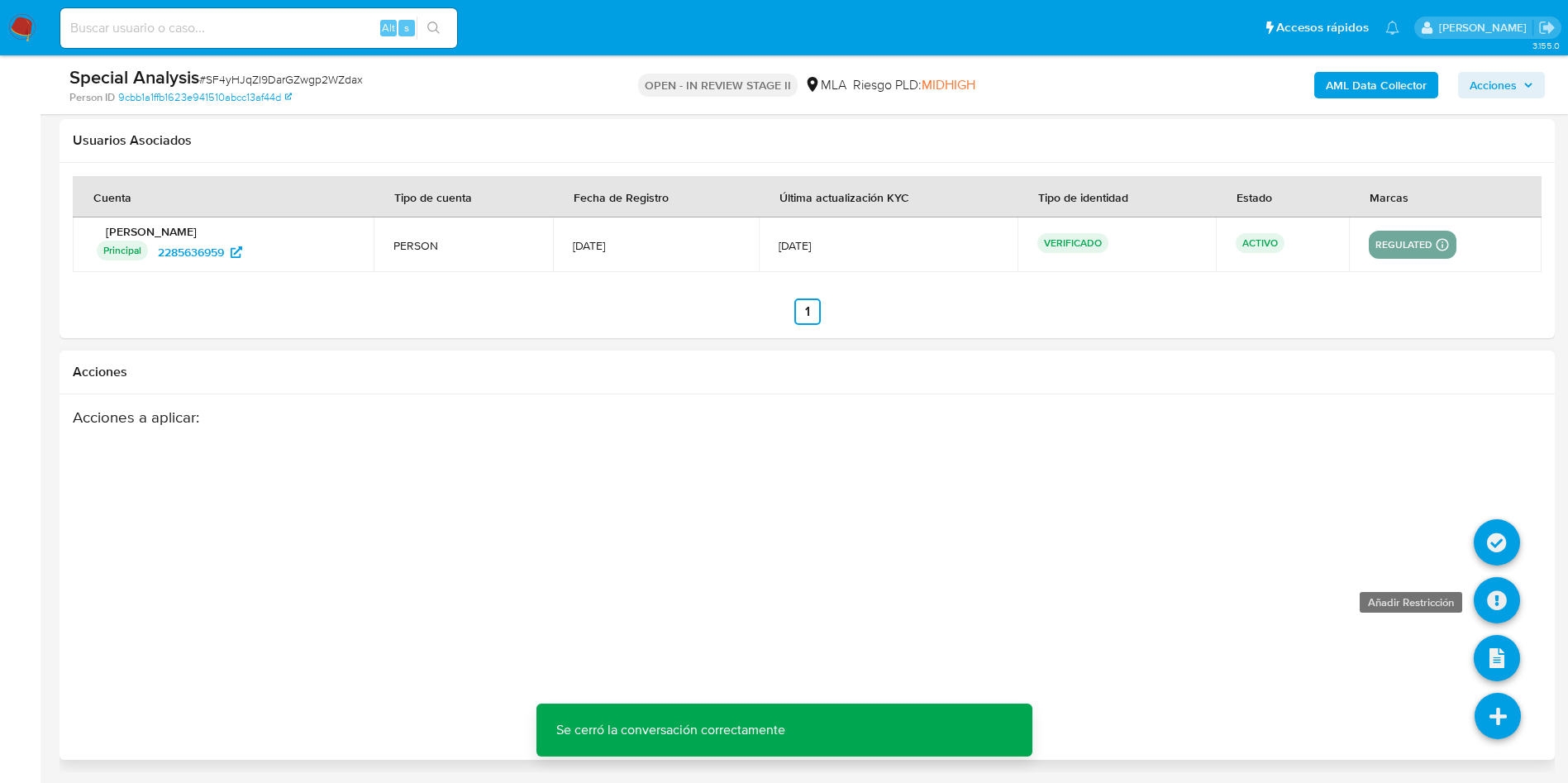
click at [1506, 601] on icon at bounding box center [1497, 600] width 46 height 46
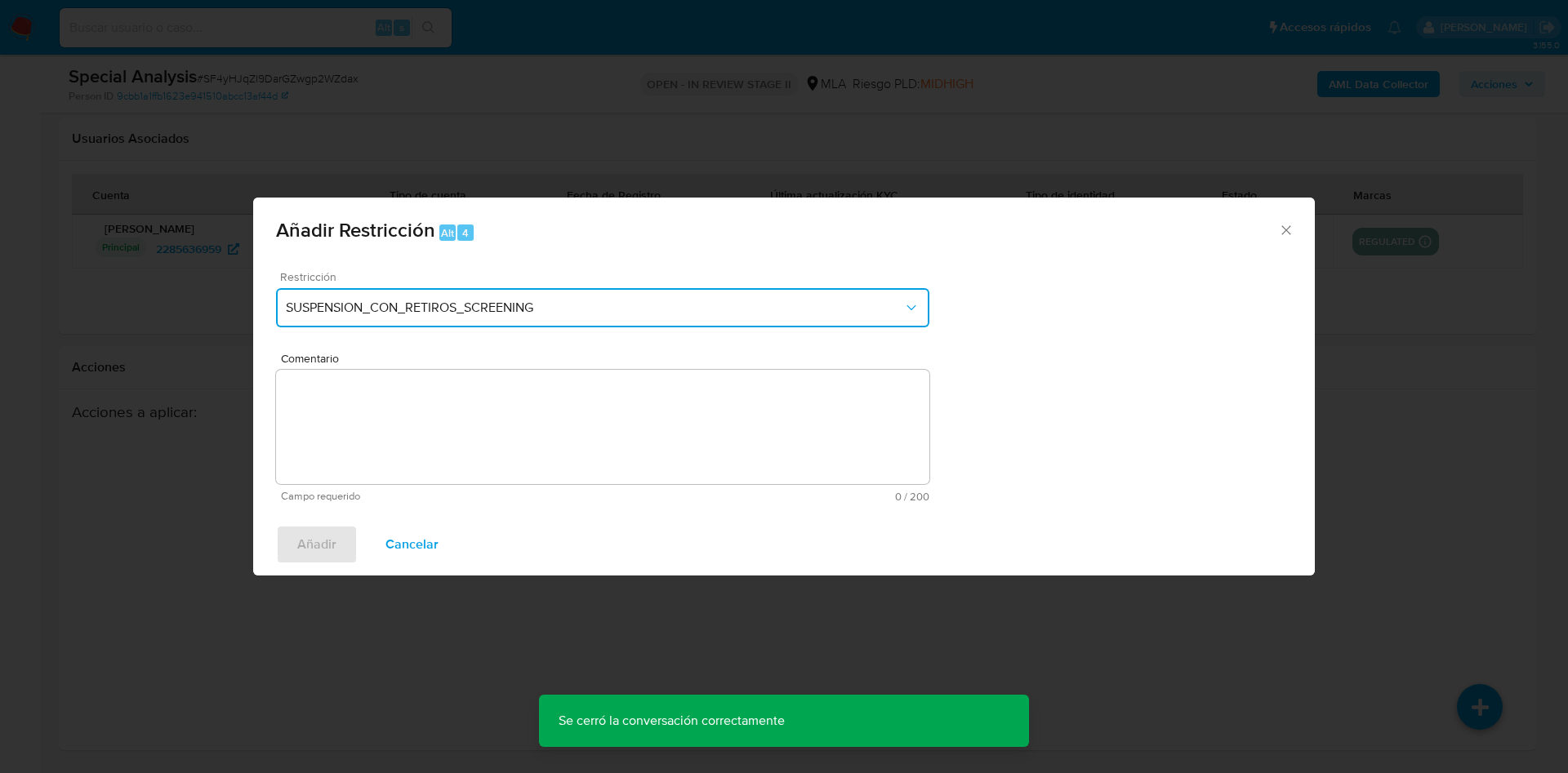
click at [660, 305] on span "SUSPENSION_CON_RETIROS_SCREENING" at bounding box center [595, 308] width 618 height 17
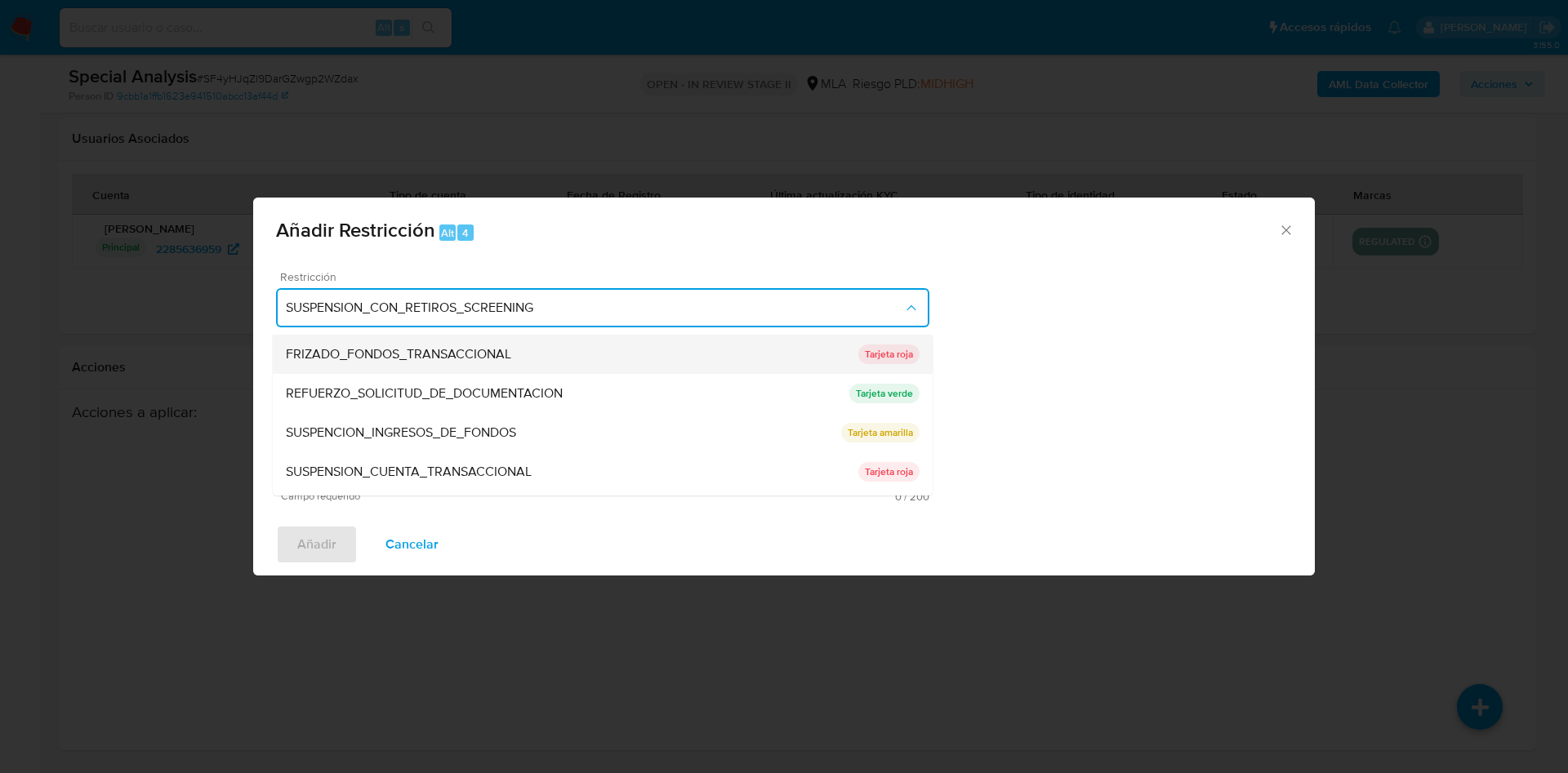
scroll to position [346, 0]
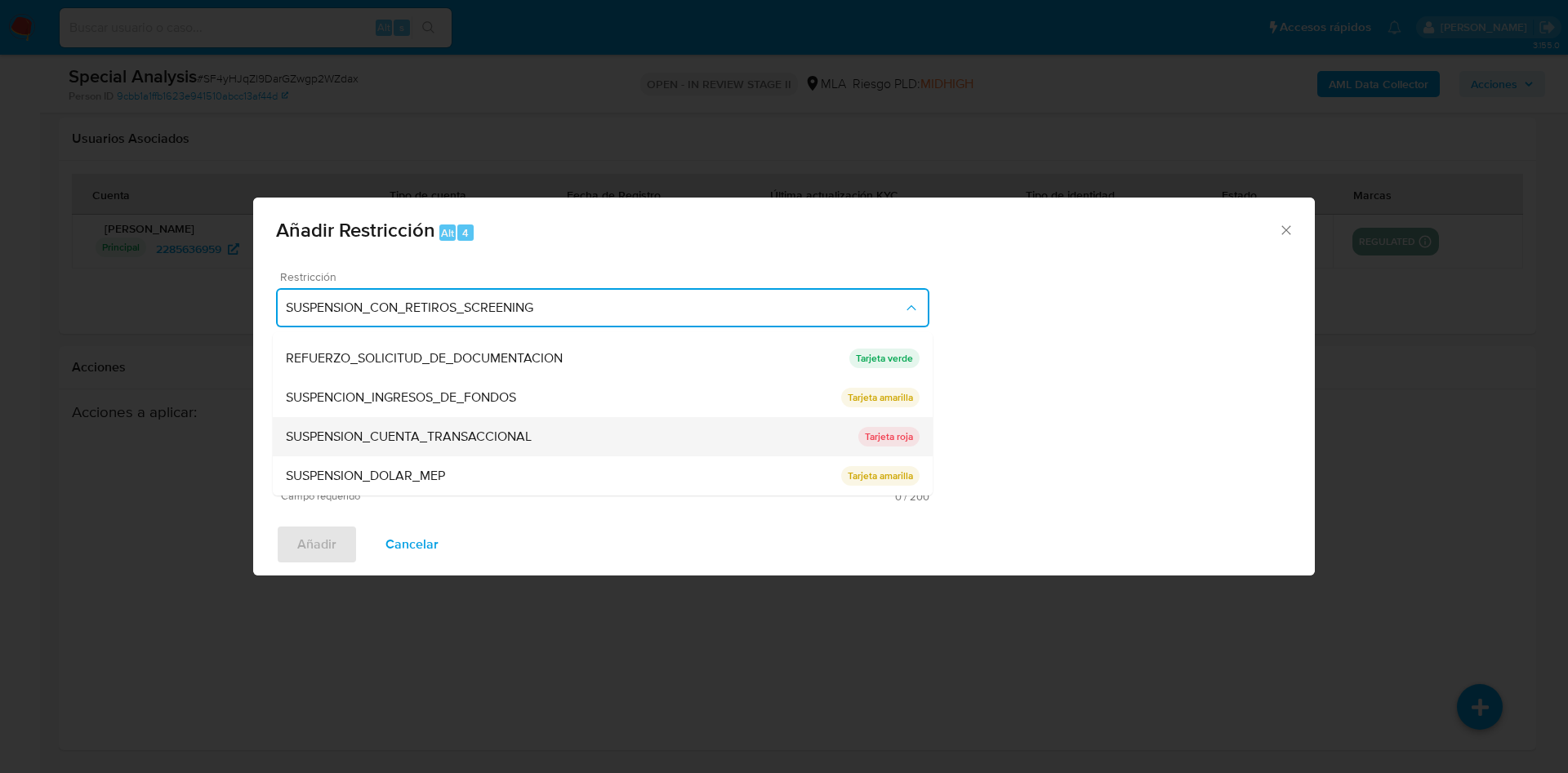
click at [516, 443] on span "SUSPENSION_CUENTA_TRANSACCIONAL" at bounding box center [408, 437] width 245 height 17
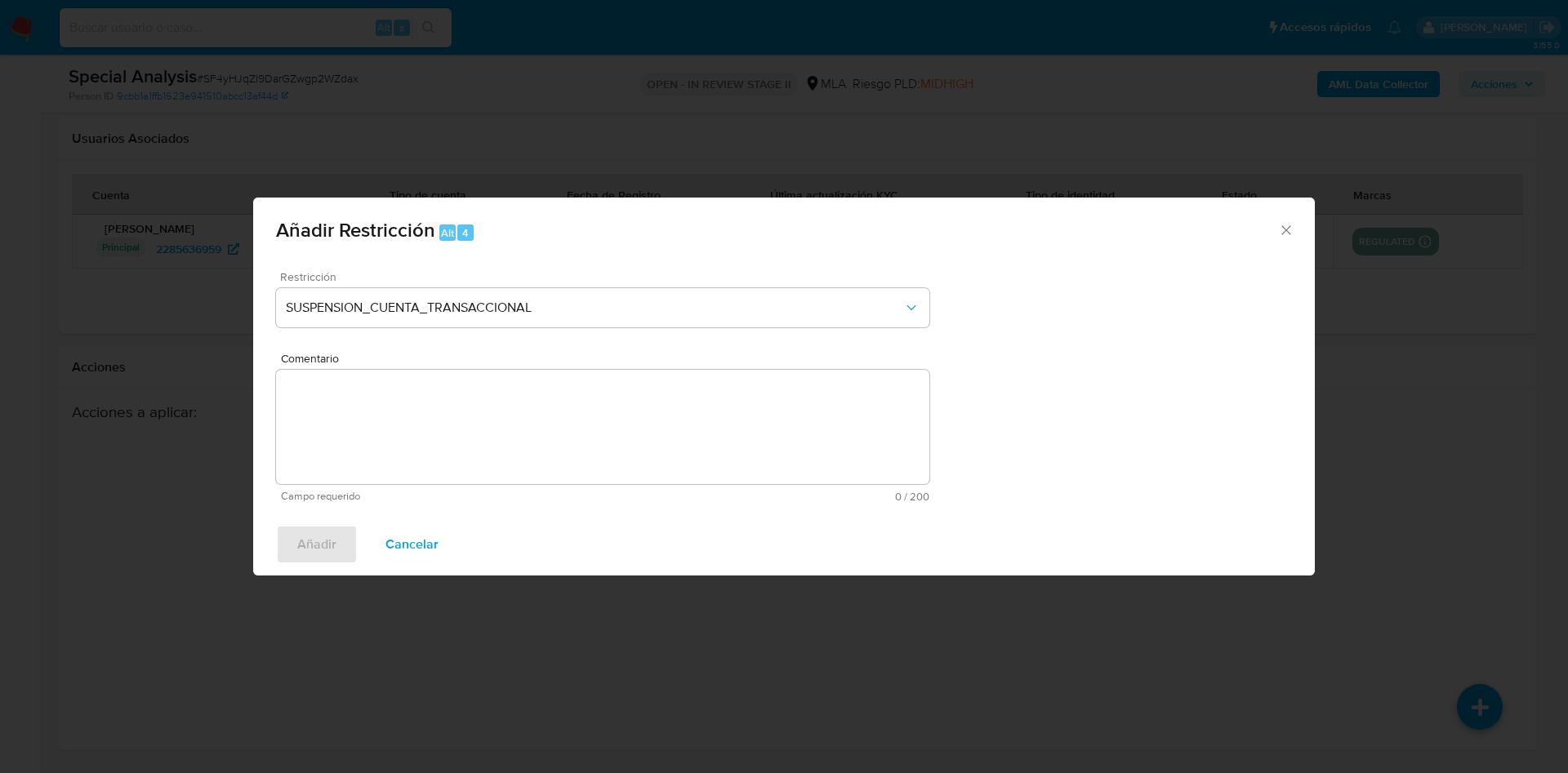
click at [606, 443] on textarea "Comentario" at bounding box center [603, 427] width 654 height 114
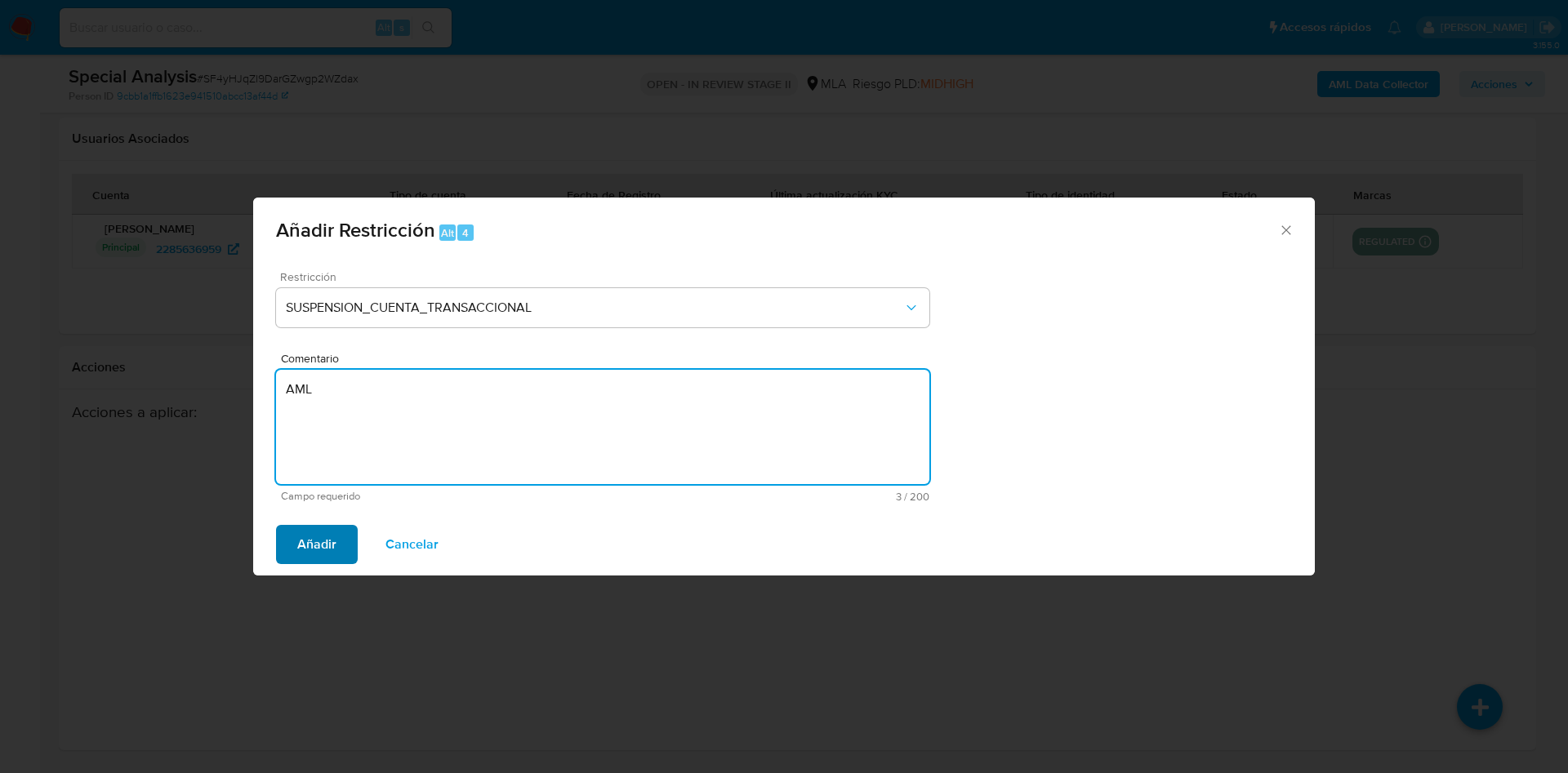
type textarea "AML"
click at [329, 539] on span "Añadir" at bounding box center [317, 544] width 39 height 36
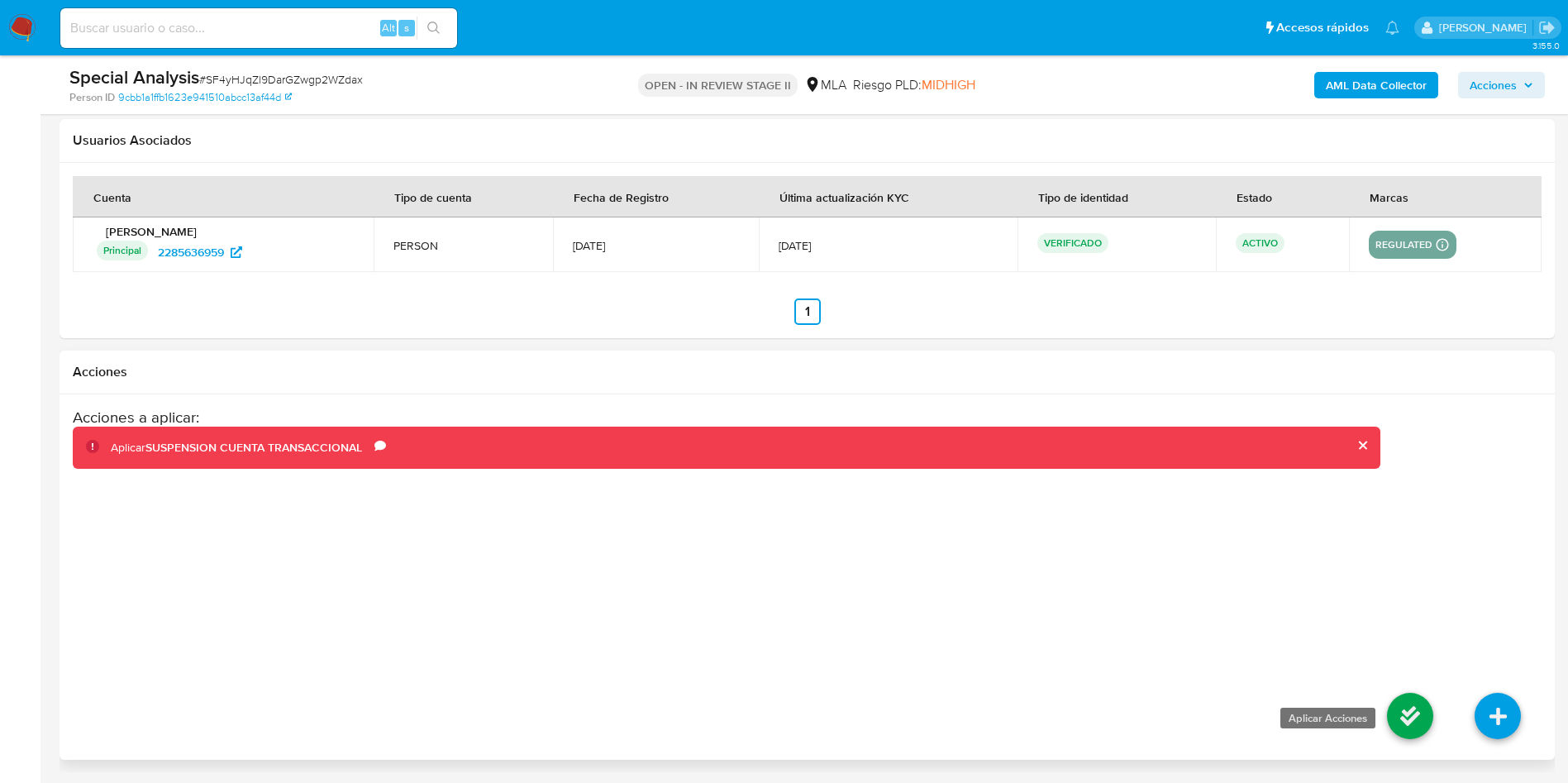
click at [1401, 711] on icon at bounding box center [1410, 715] width 46 height 46
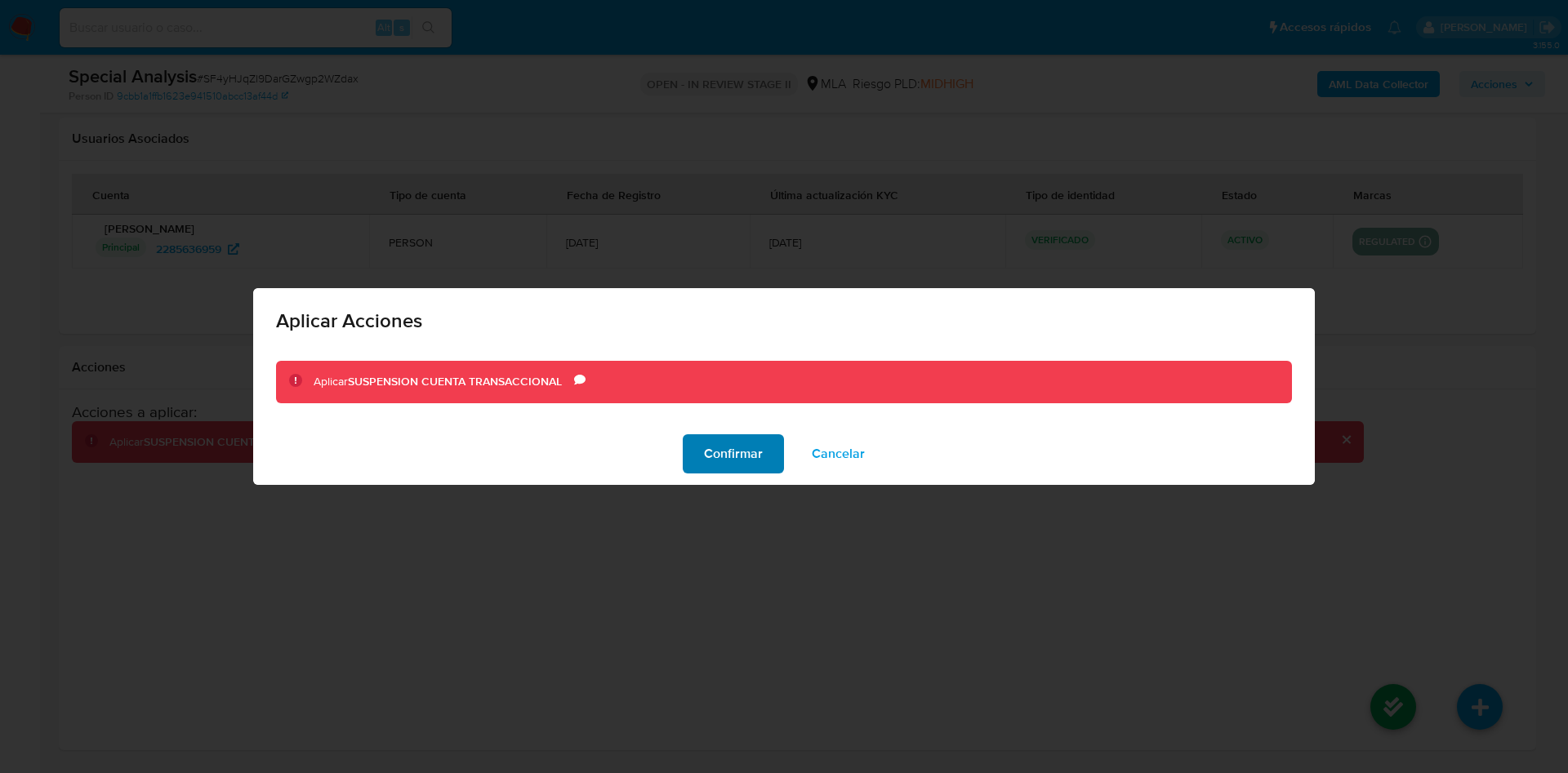
click at [721, 463] on span "Confirmar" at bounding box center [734, 454] width 59 height 36
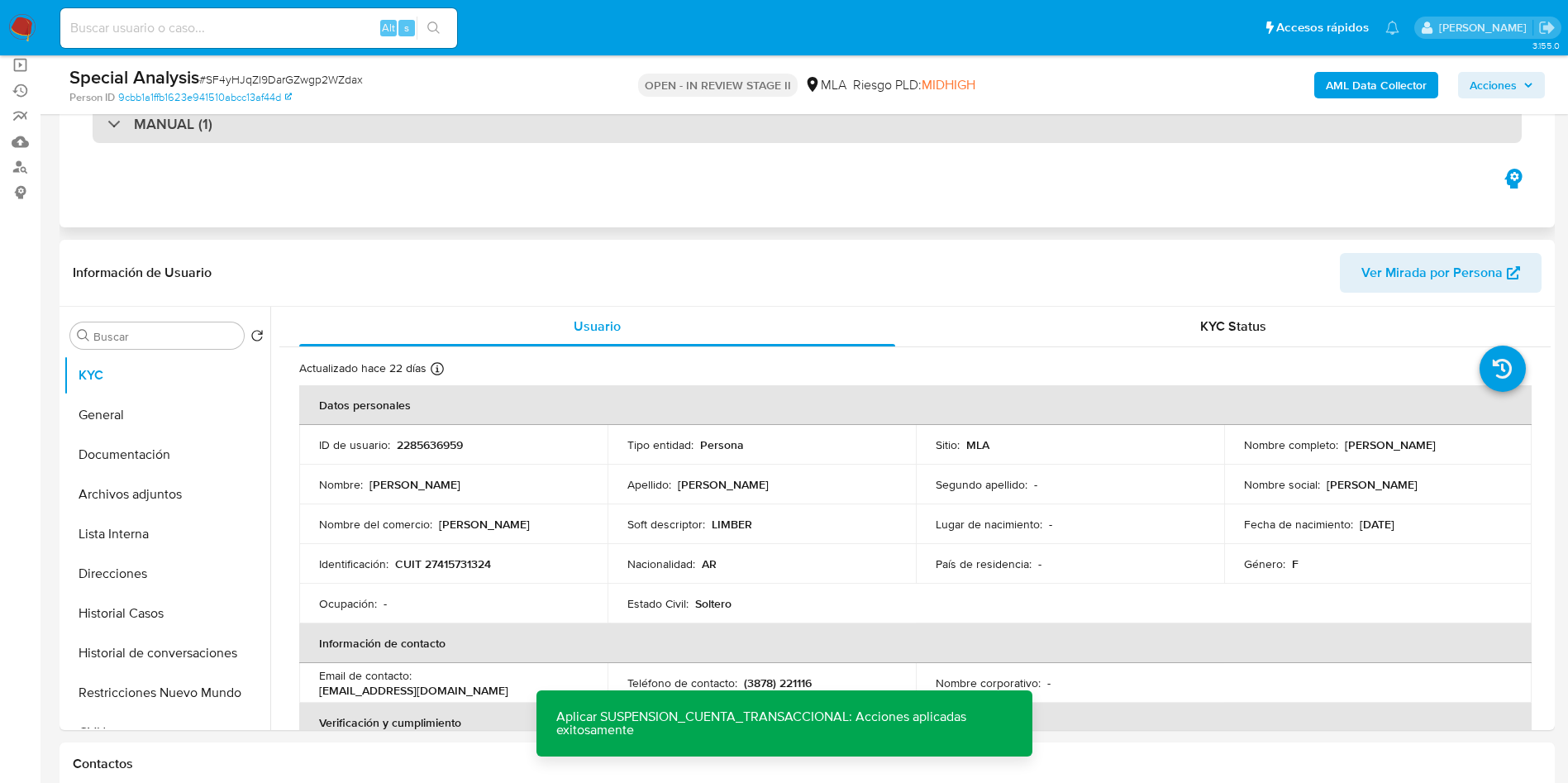
scroll to position [0, 0]
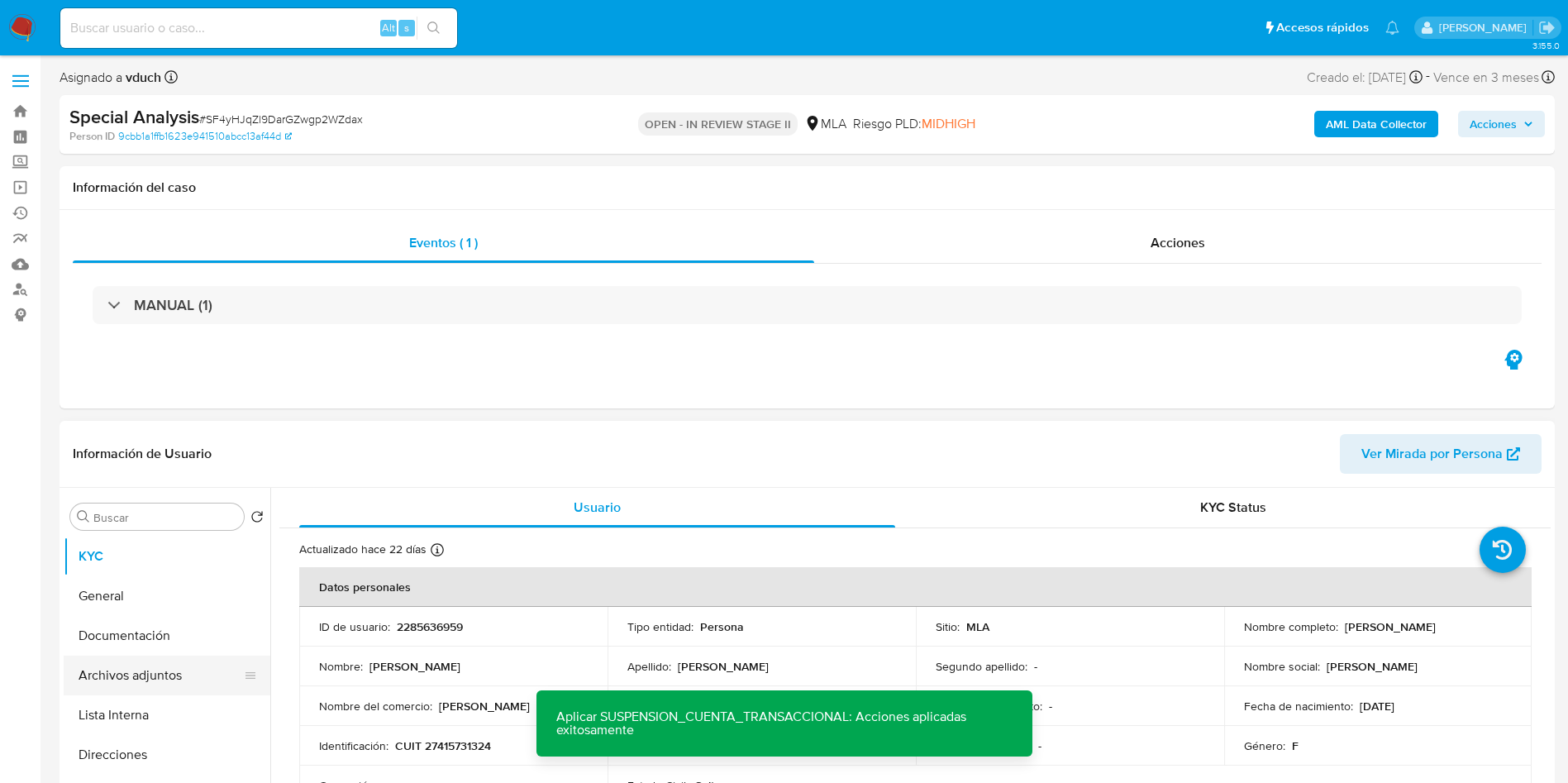
click at [131, 669] on button "Archivos adjuntos" at bounding box center [160, 675] width 193 height 39
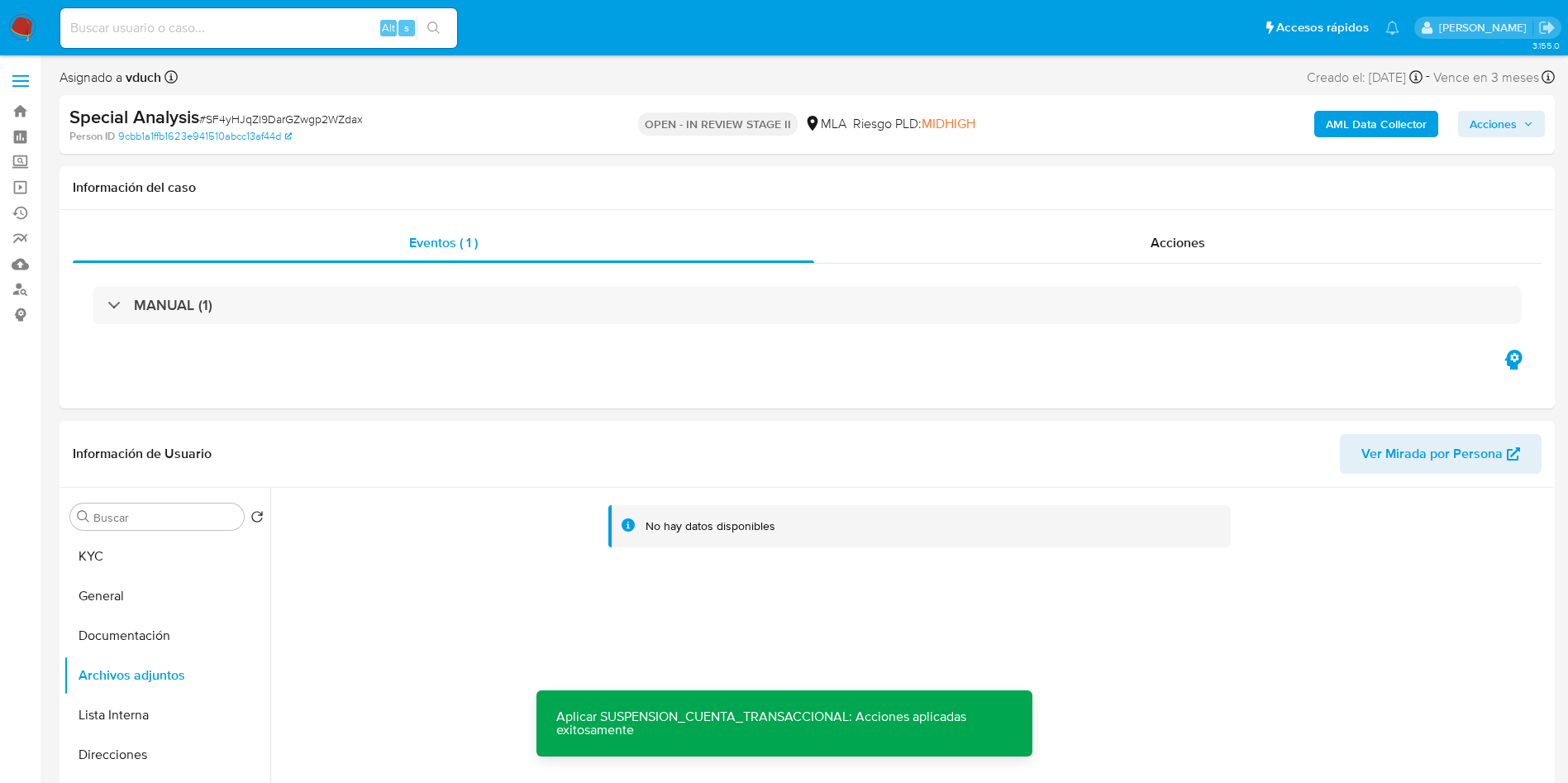
click at [1372, 115] on b "AML Data Collector" at bounding box center [1377, 124] width 101 height 26
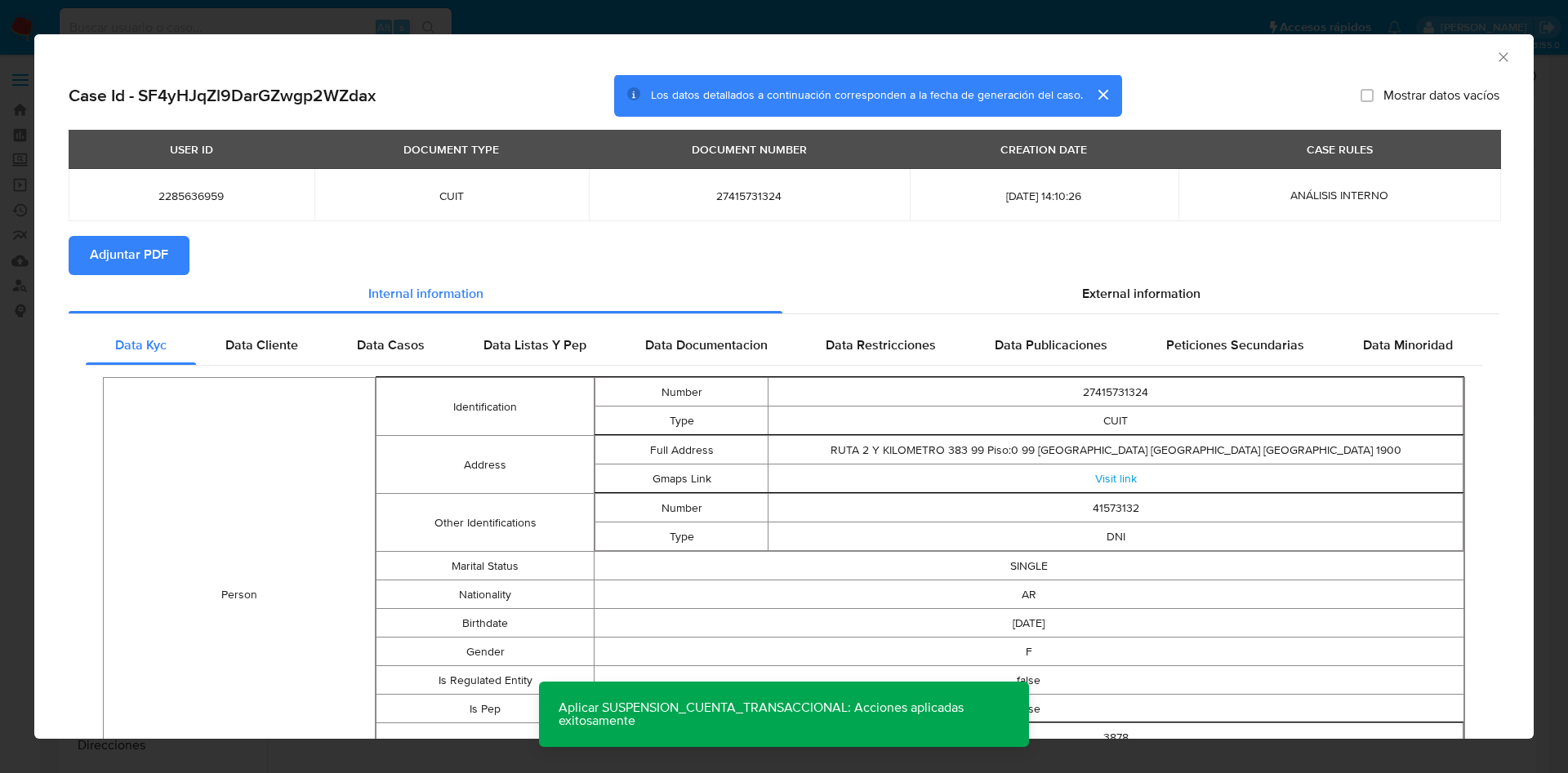
click at [130, 264] on span "Adjuntar PDF" at bounding box center [129, 256] width 79 height 36
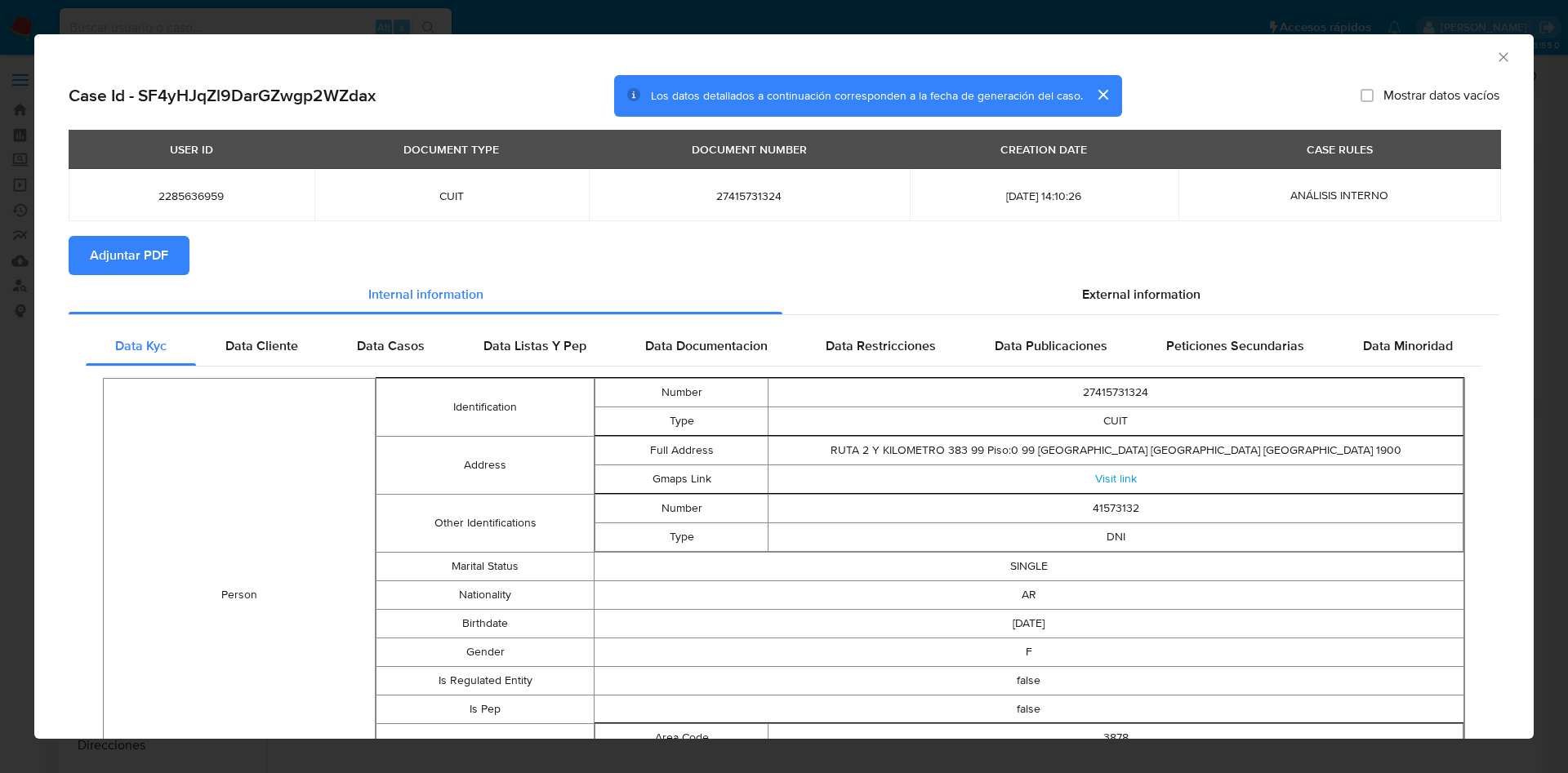
click at [1496, 52] on div "AML Data Collector" at bounding box center [784, 55] width 1499 height 41
click at [1496, 56] on icon "Cerrar ventana" at bounding box center [1504, 57] width 17 height 17
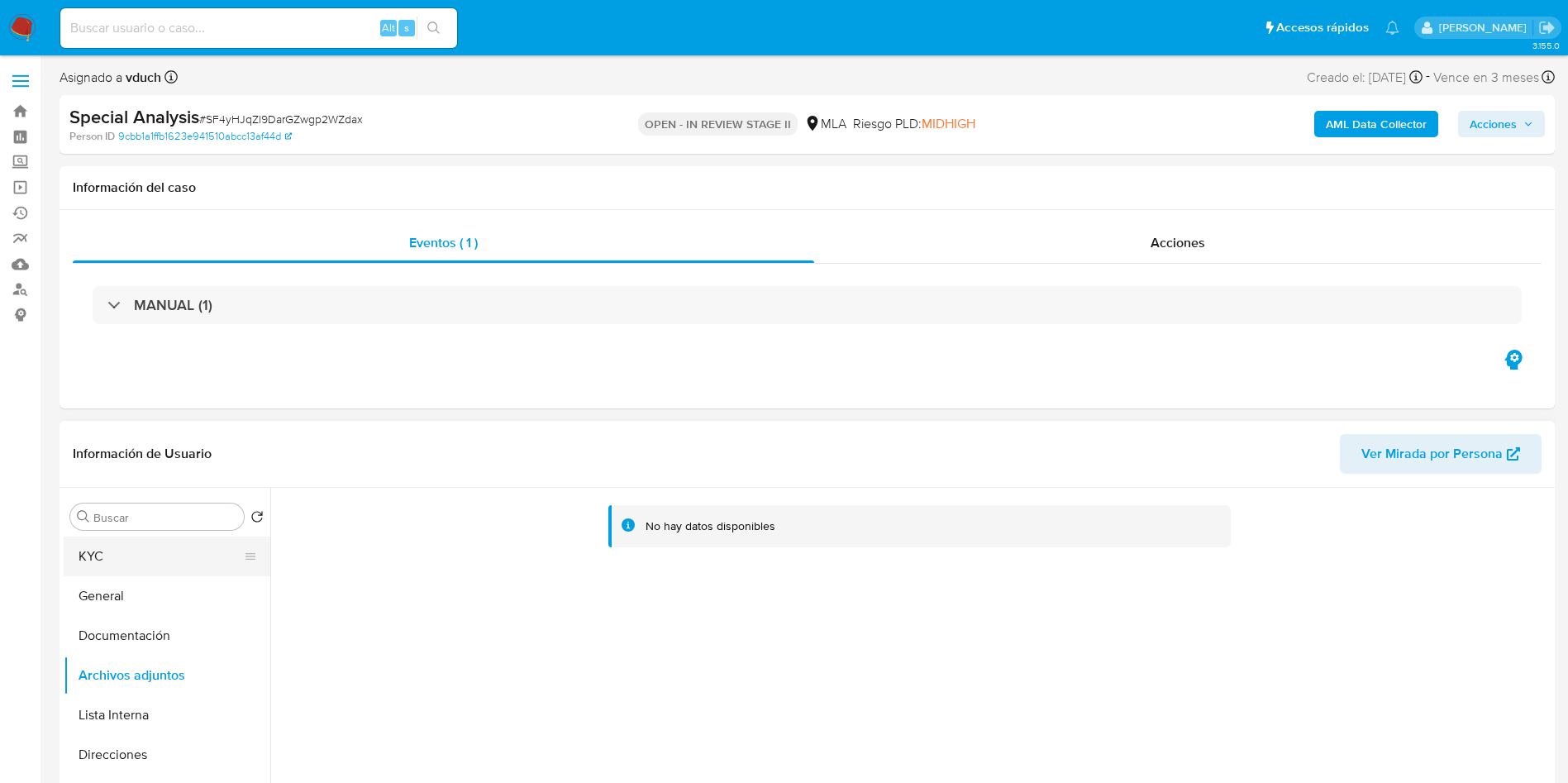
click at [129, 544] on button "KYC" at bounding box center [160, 556] width 193 height 39
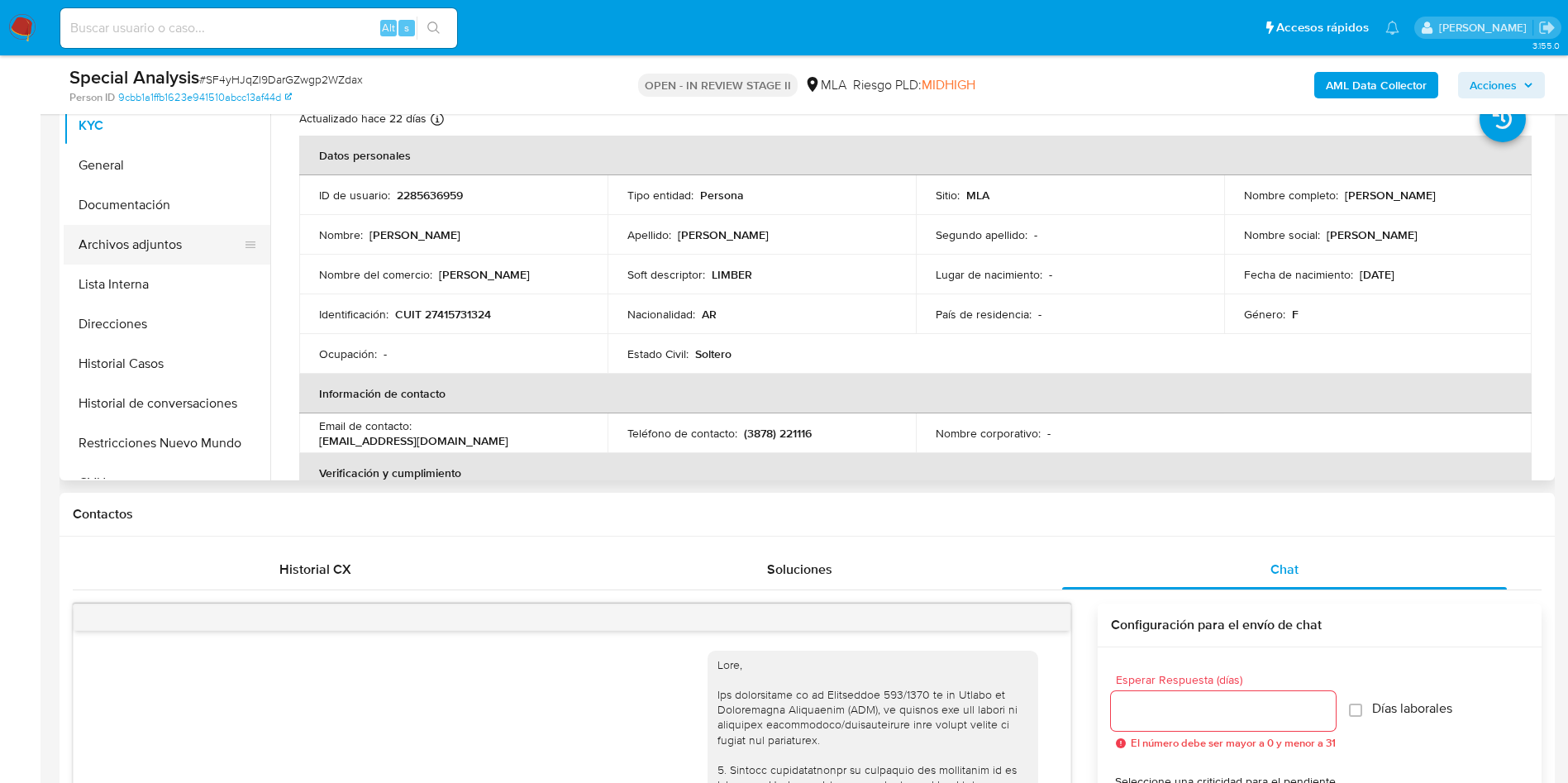
click at [142, 238] on button "Archivos adjuntos" at bounding box center [160, 245] width 193 height 39
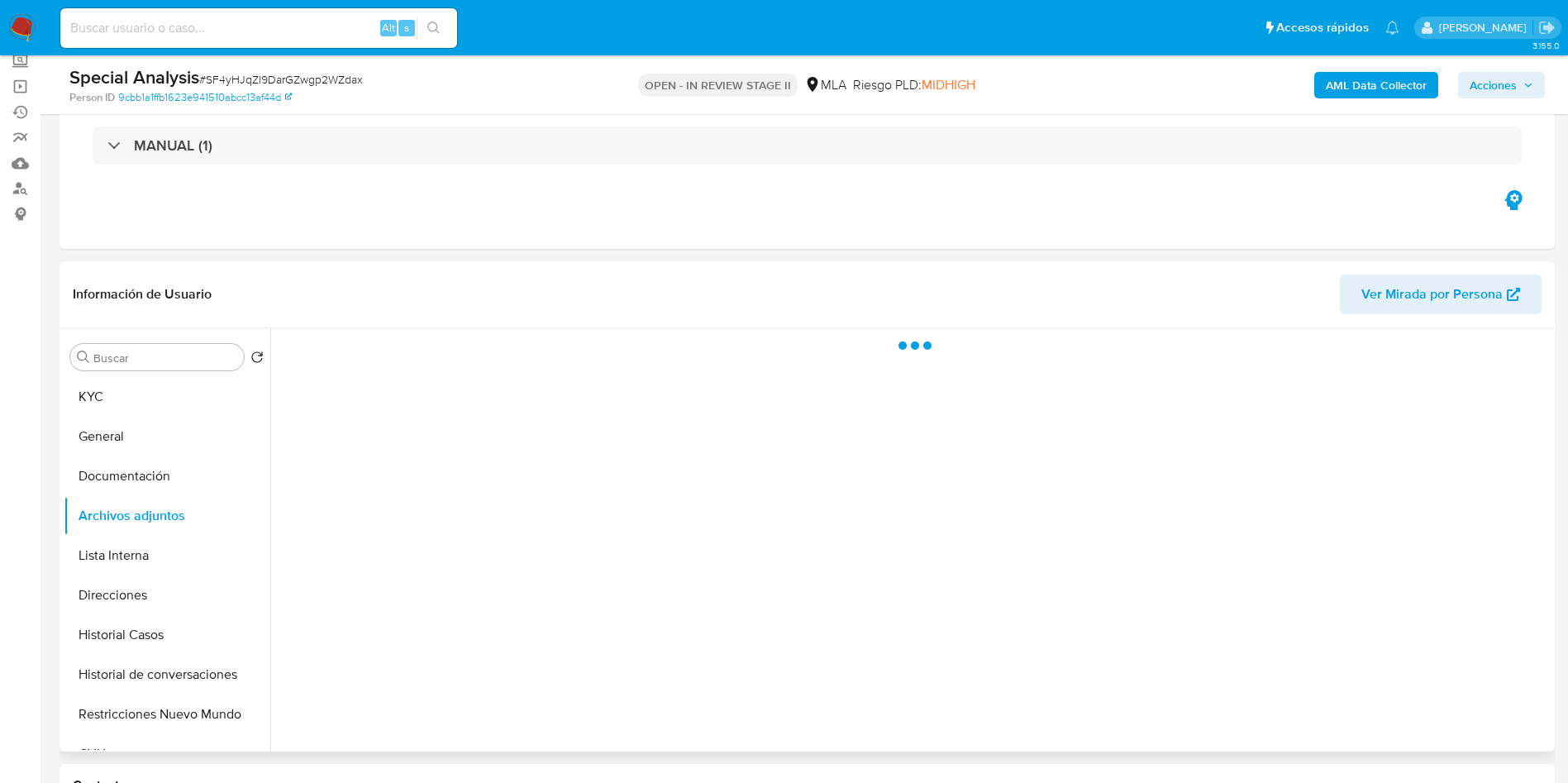
scroll to position [124, 0]
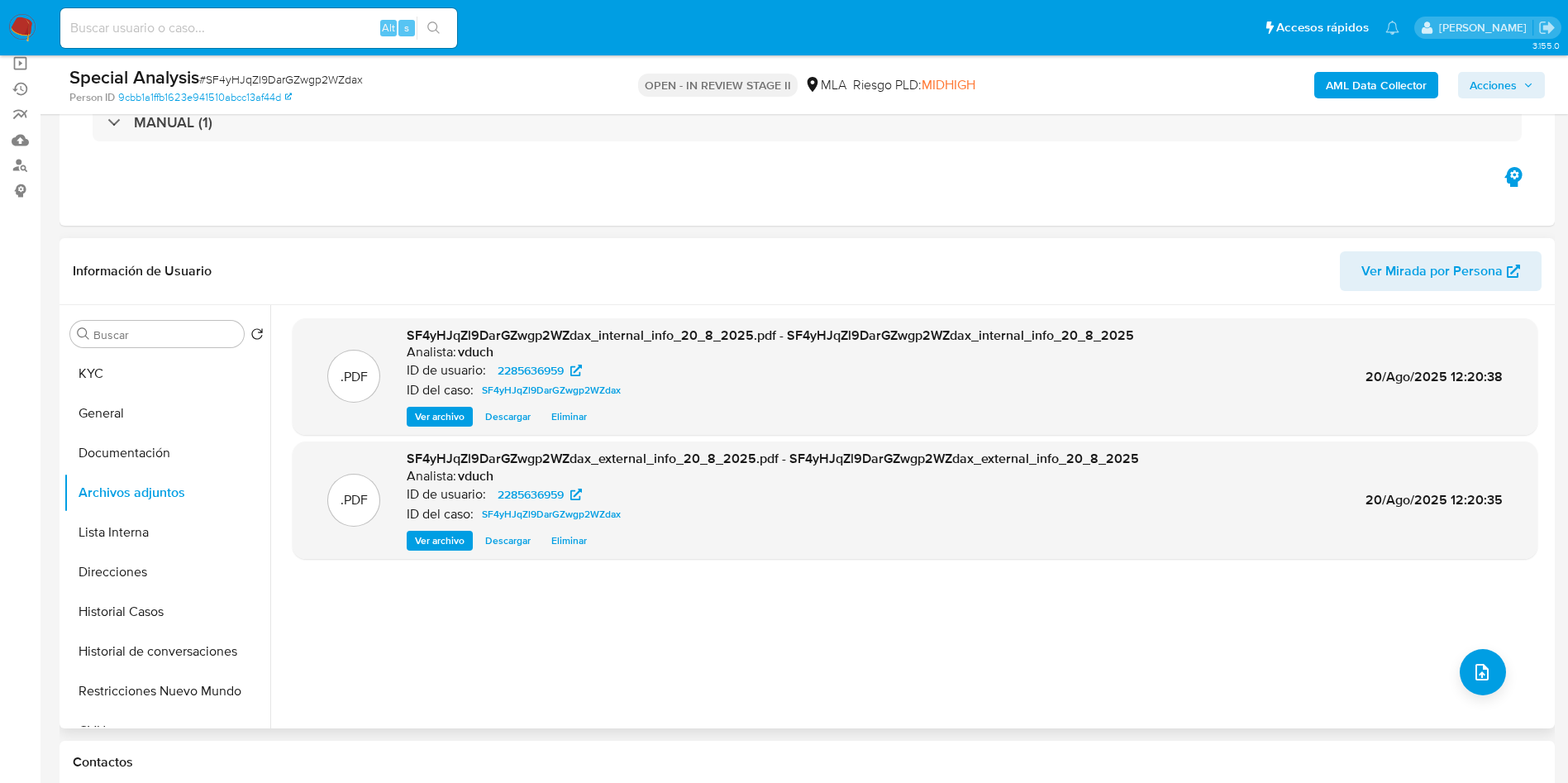
click at [1041, 655] on div ".PDF SF4yHJqZl9DarGZwgp2WZdax_internal_info_20_8_2025.pdf - SF4yHJqZl9DarGZwgp2…" at bounding box center [915, 517] width 1245 height 397
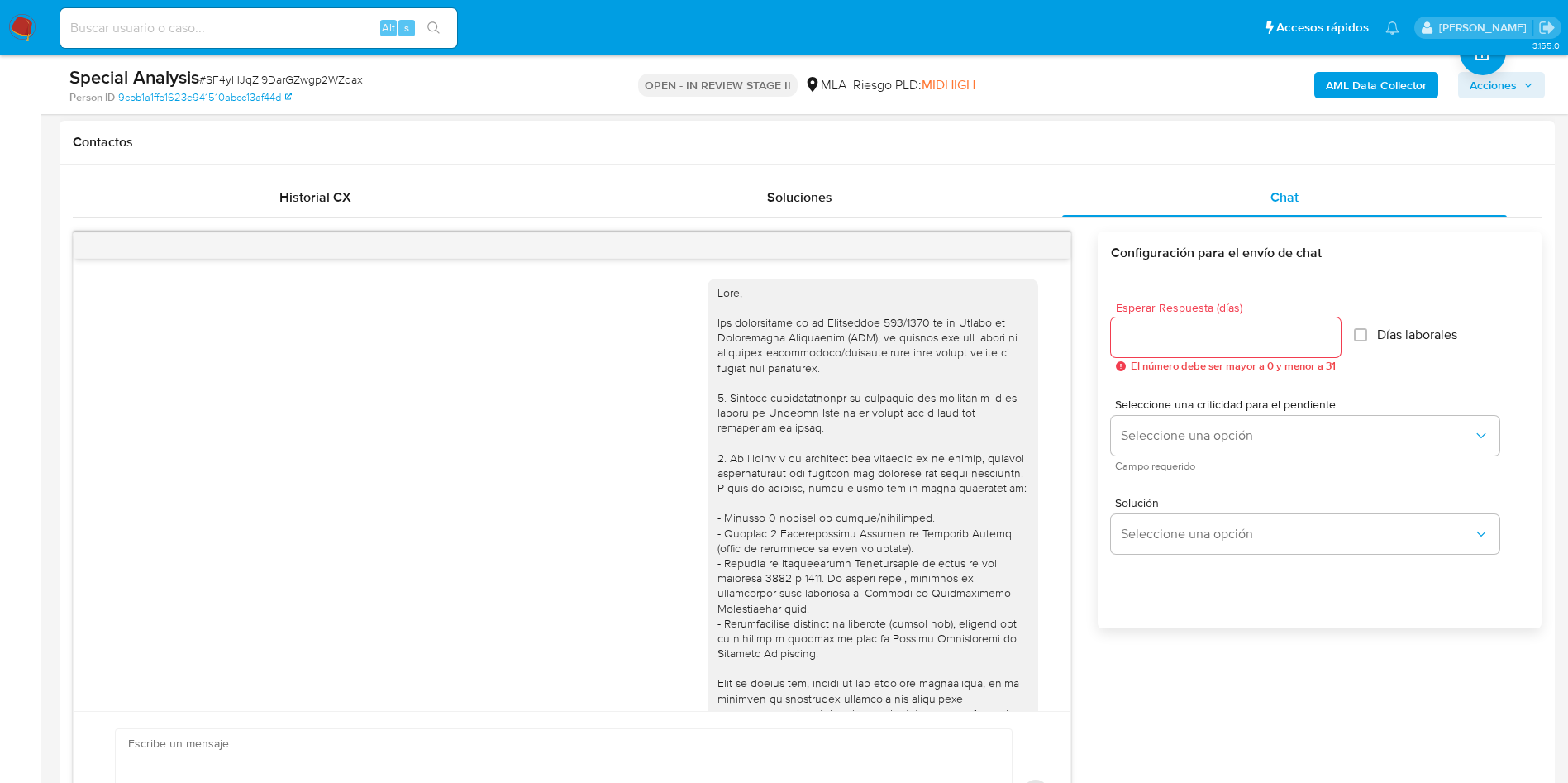
scroll to position [745, 0]
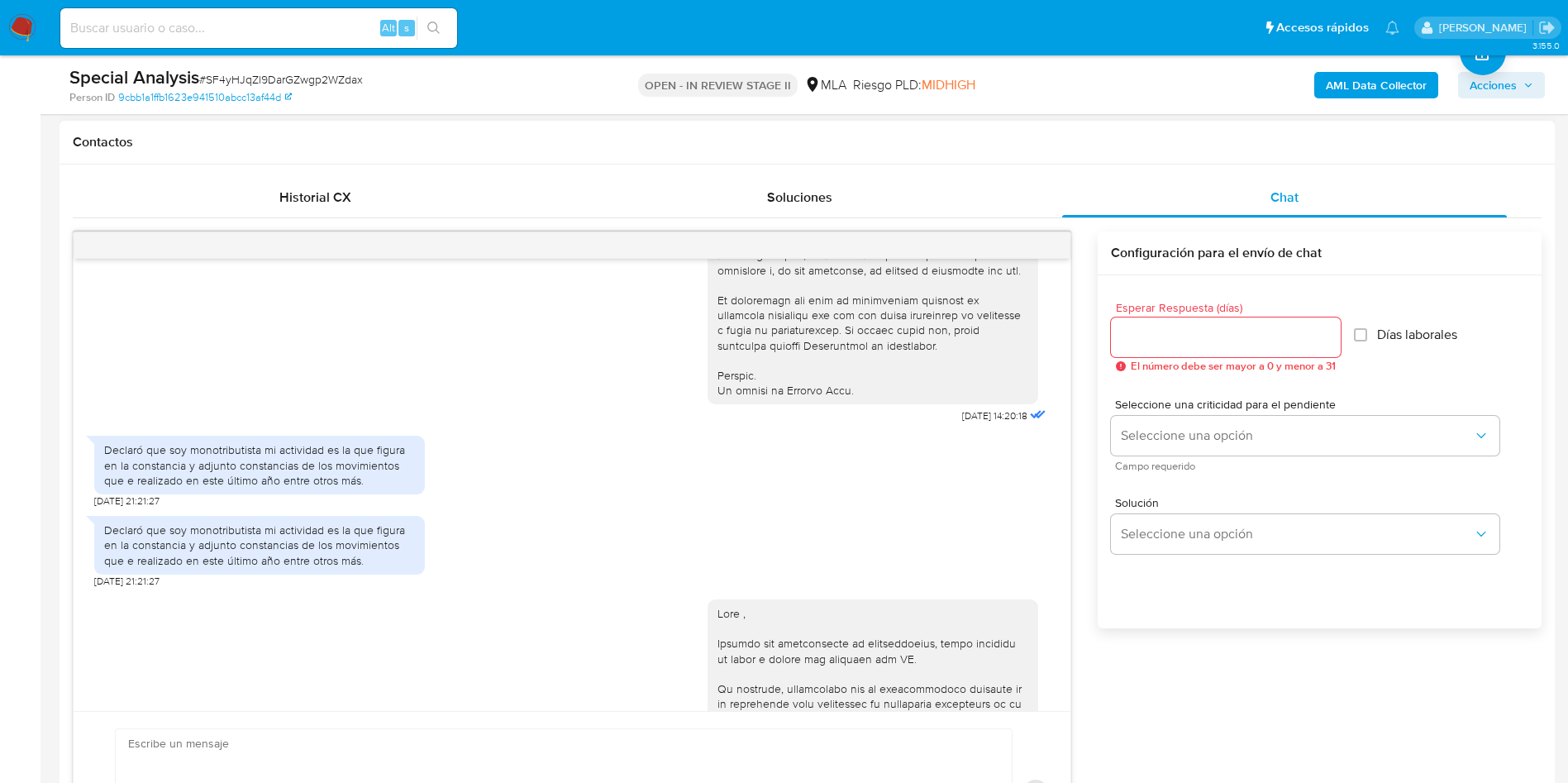
click at [1267, 701] on div "07/08/2025 14:20:18 Declaró que soy monotributista mi actividad es la que figur…" at bounding box center [807, 553] width 1469 height 643
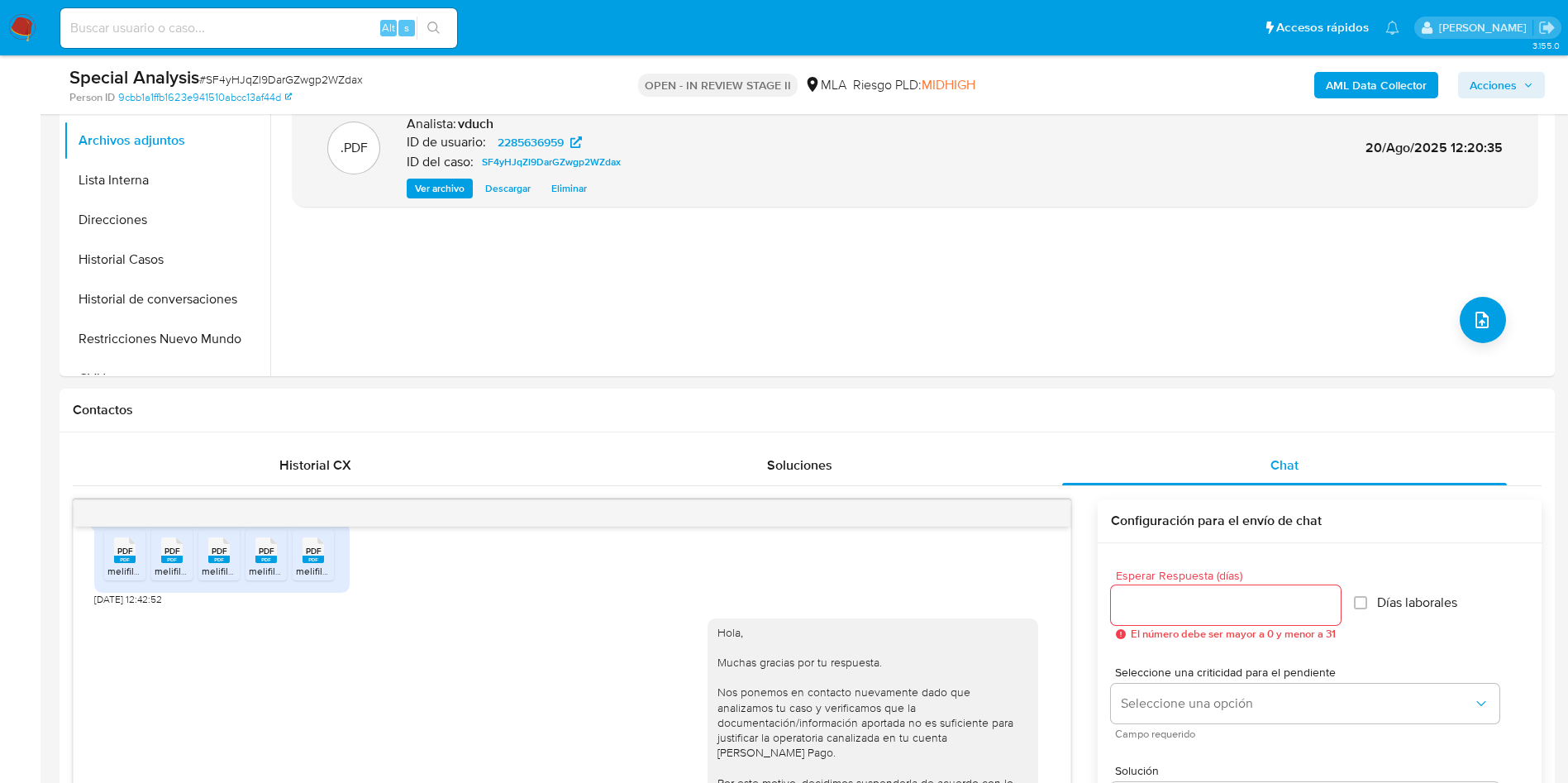
scroll to position [248, 0]
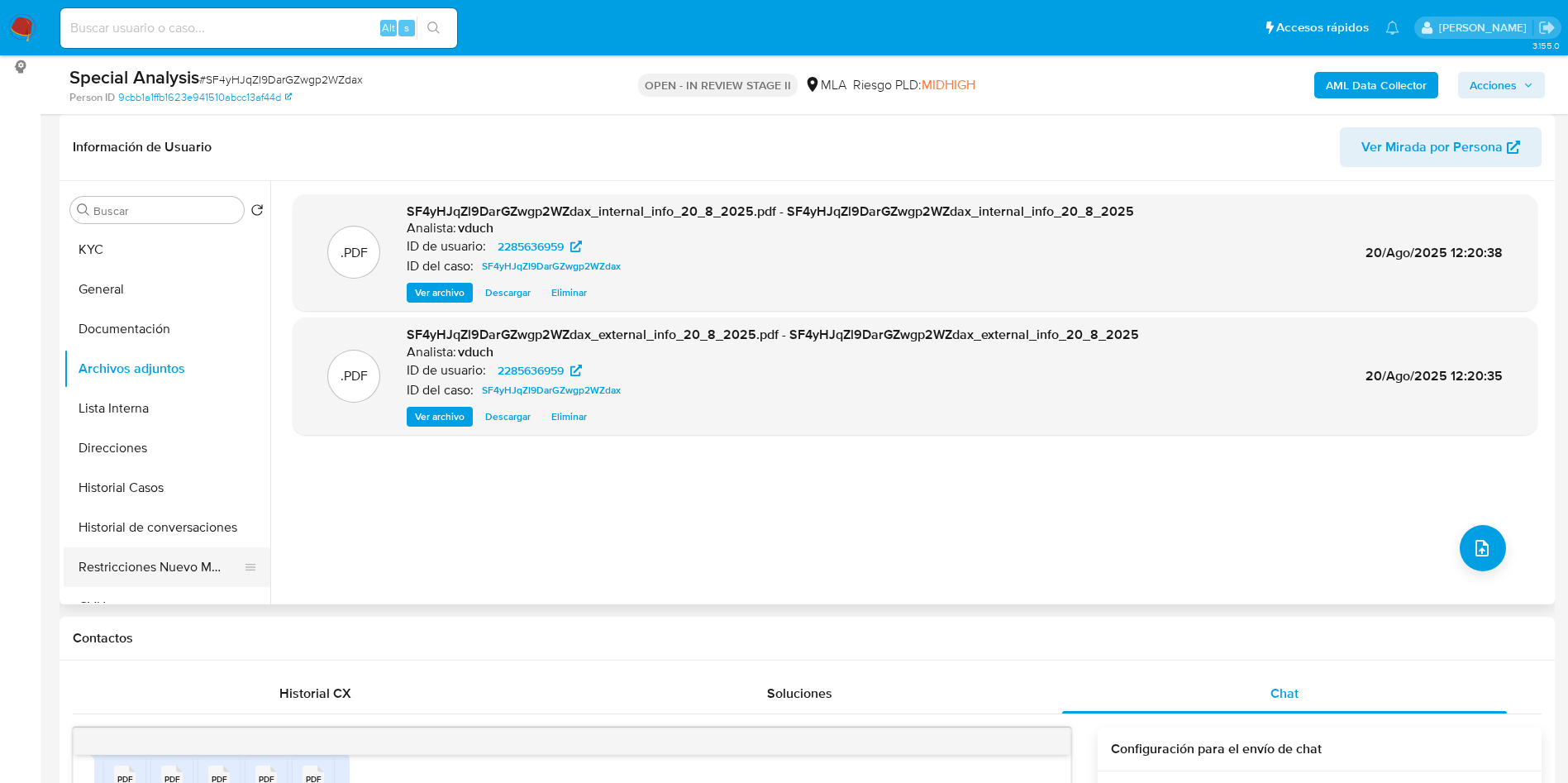
click at [146, 551] on button "Restricciones Nuevo Mundo" at bounding box center [160, 567] width 193 height 39
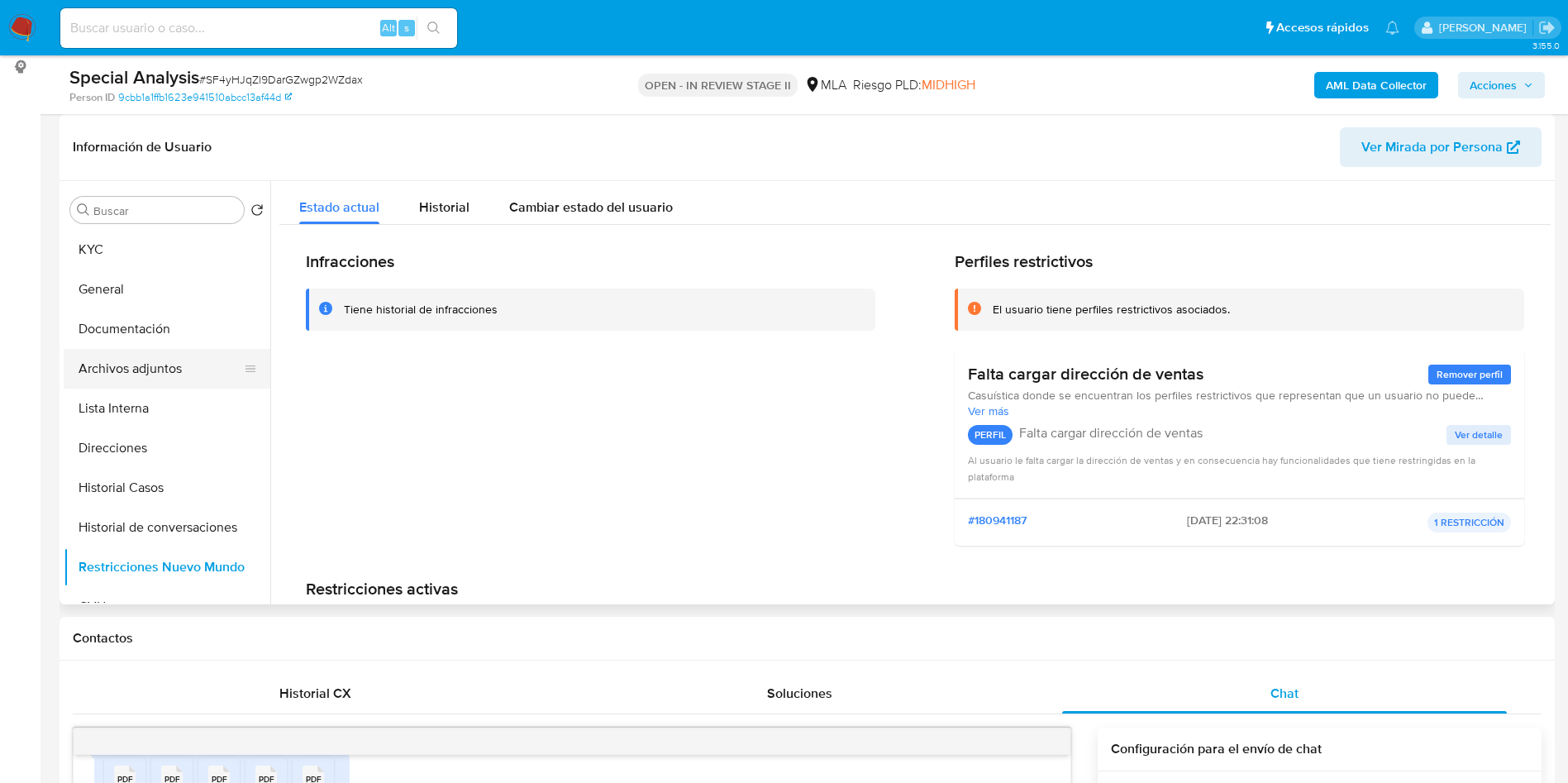
click at [167, 360] on button "Archivos adjuntos" at bounding box center [160, 369] width 193 height 39
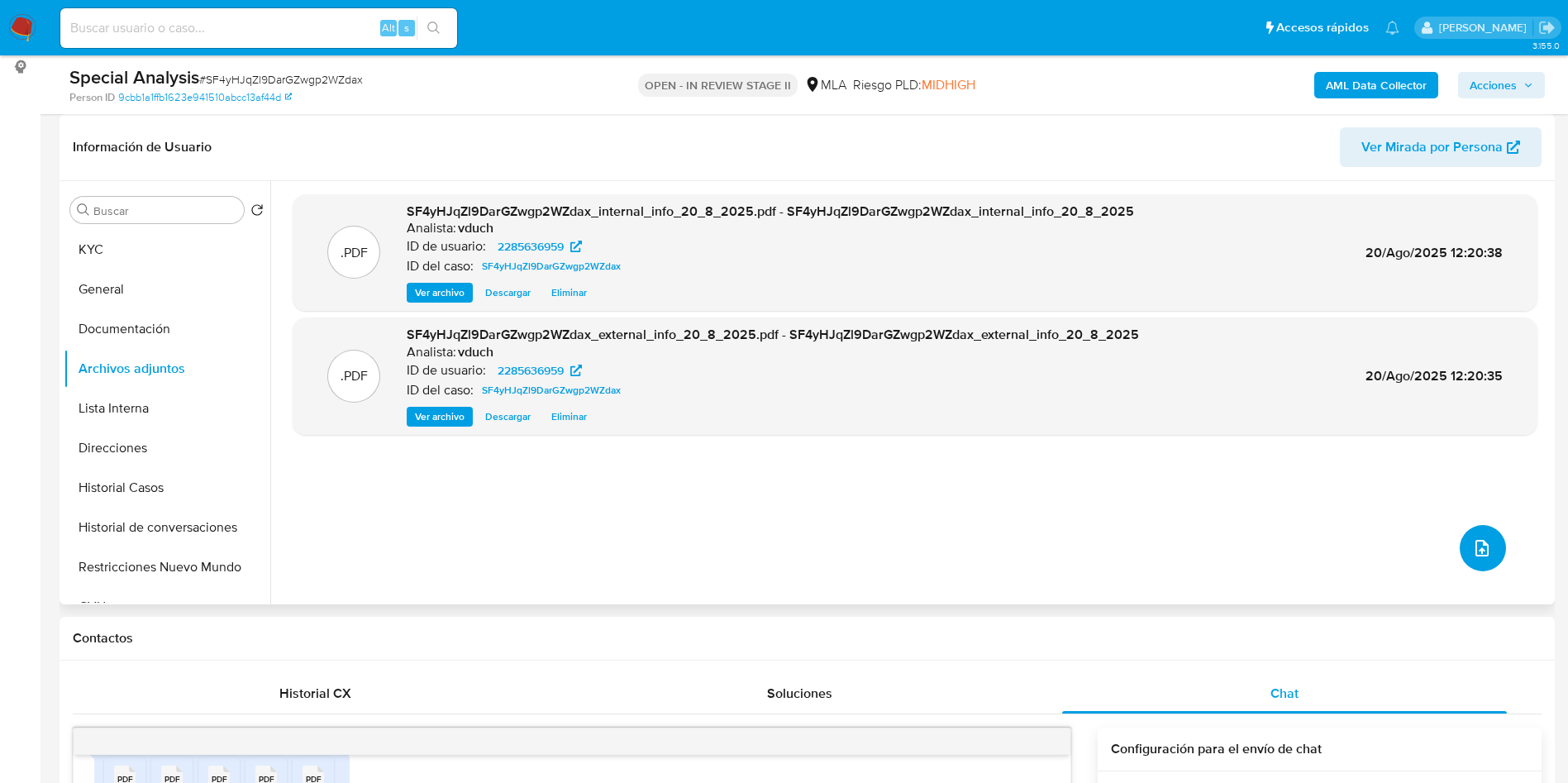
click at [1472, 544] on icon "upload-file" at bounding box center [1482, 548] width 20 height 20
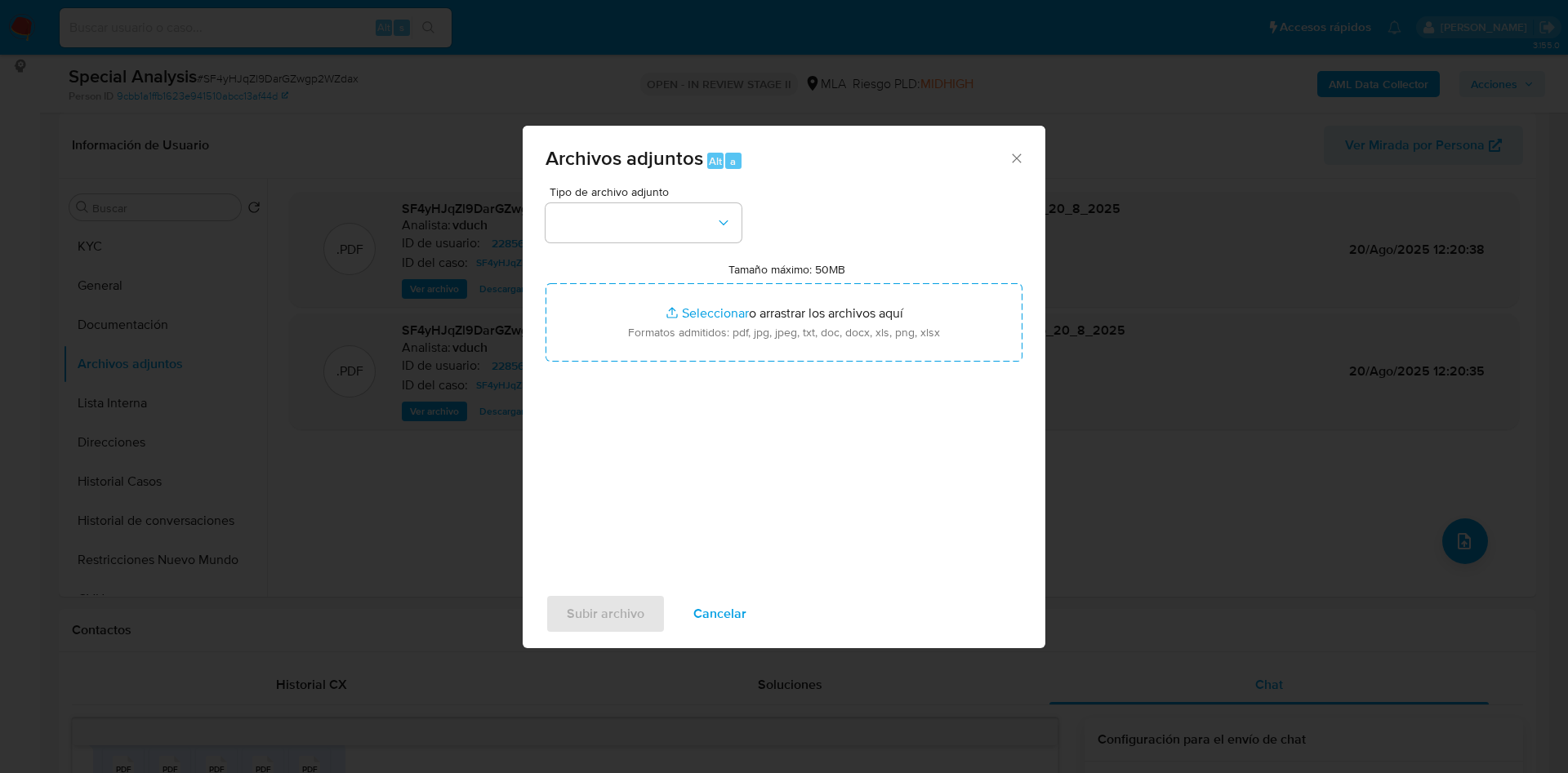
click at [696, 249] on div "Tipo de archivo adjunto Tamaño máximo: 50MB Seleccionar archivos Seleccionar o …" at bounding box center [784, 379] width 477 height 385
click at [683, 216] on button "button" at bounding box center [644, 223] width 196 height 39
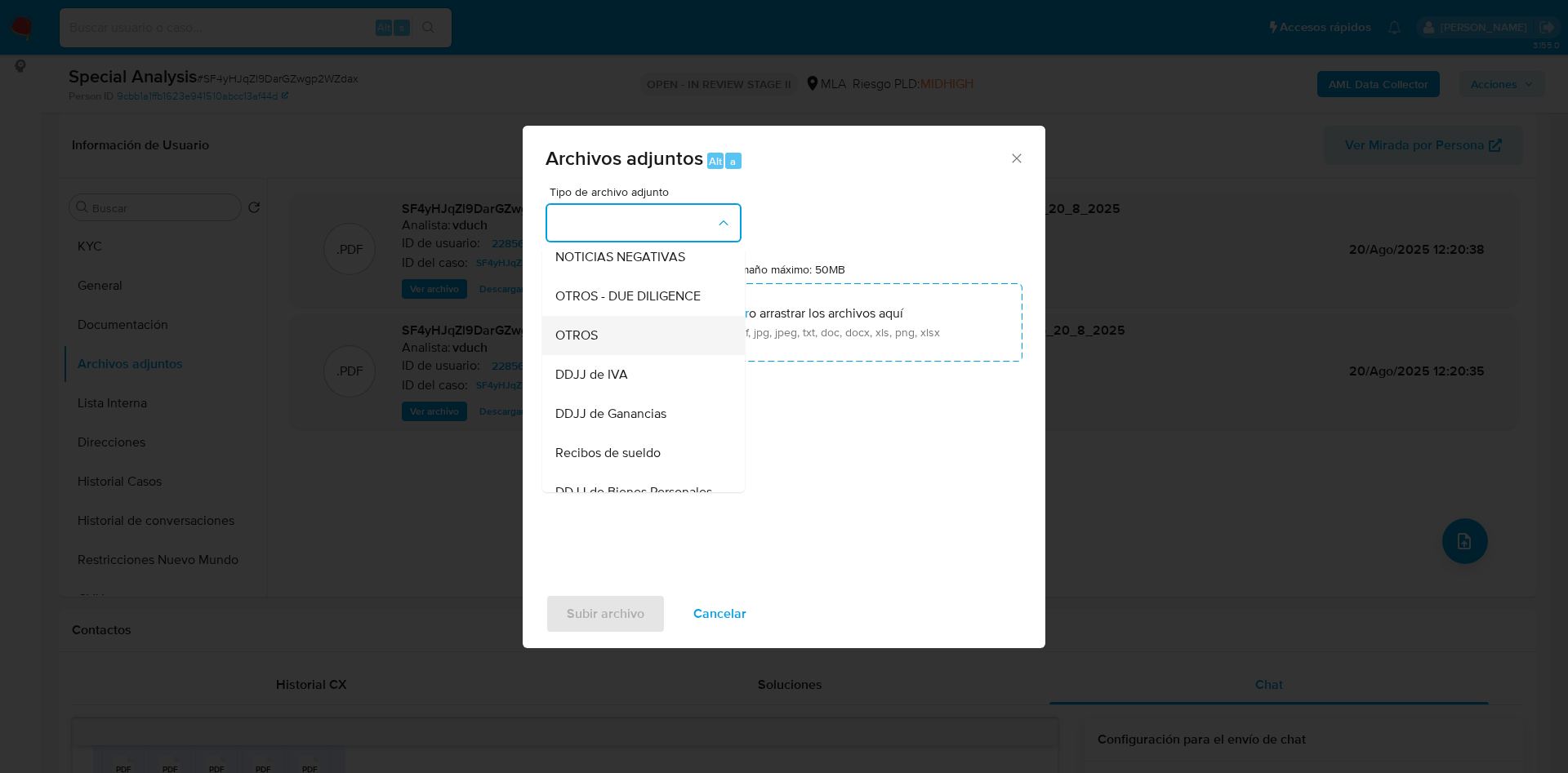
click at [582, 342] on span "OTROS" at bounding box center [577, 336] width 43 height 17
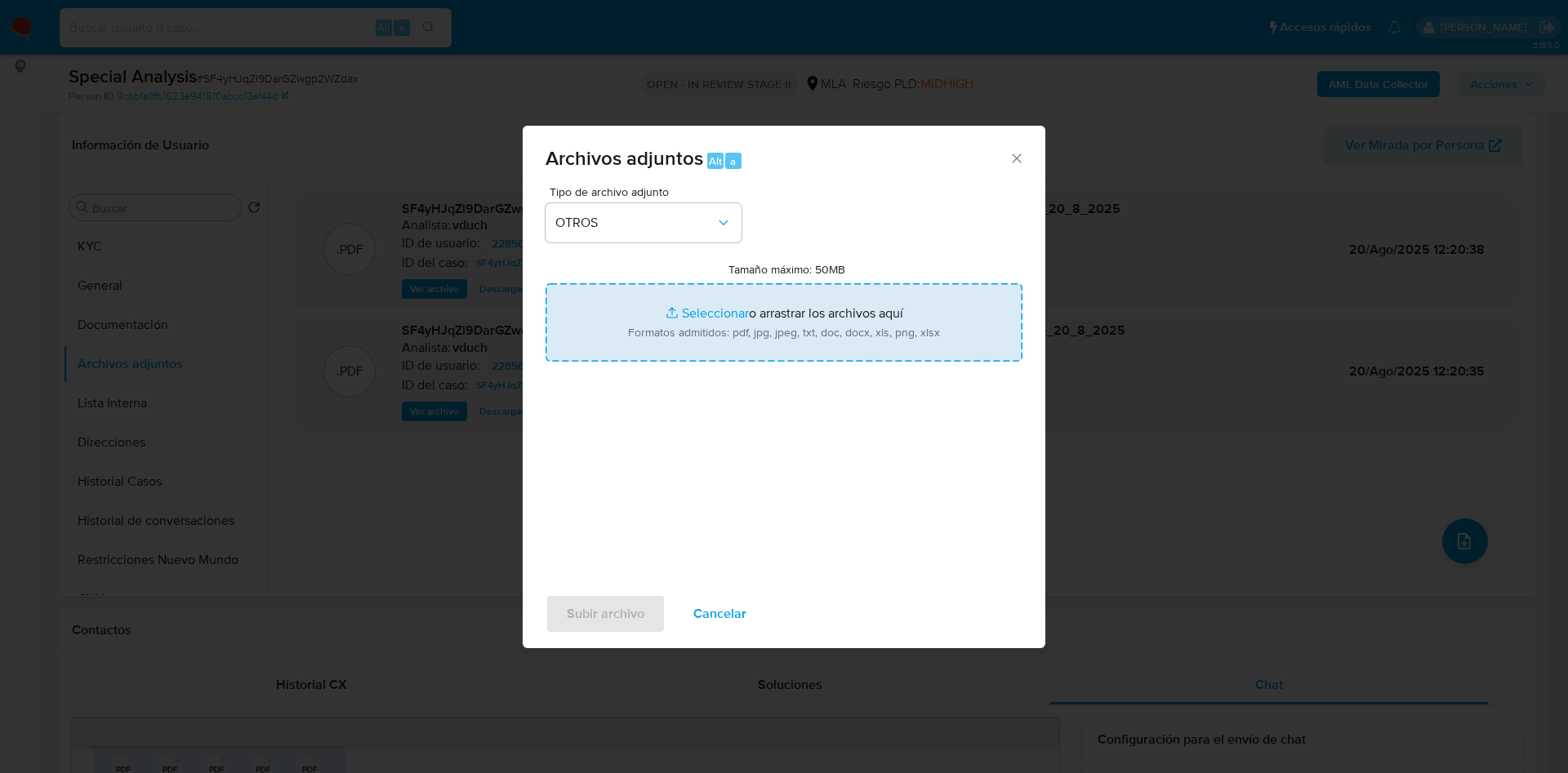
type input "C:\fakepath\Movimientos SF4yHJqZl9DarGZwgp2WZdax_2025_08_11_11_55_40.xlsx"
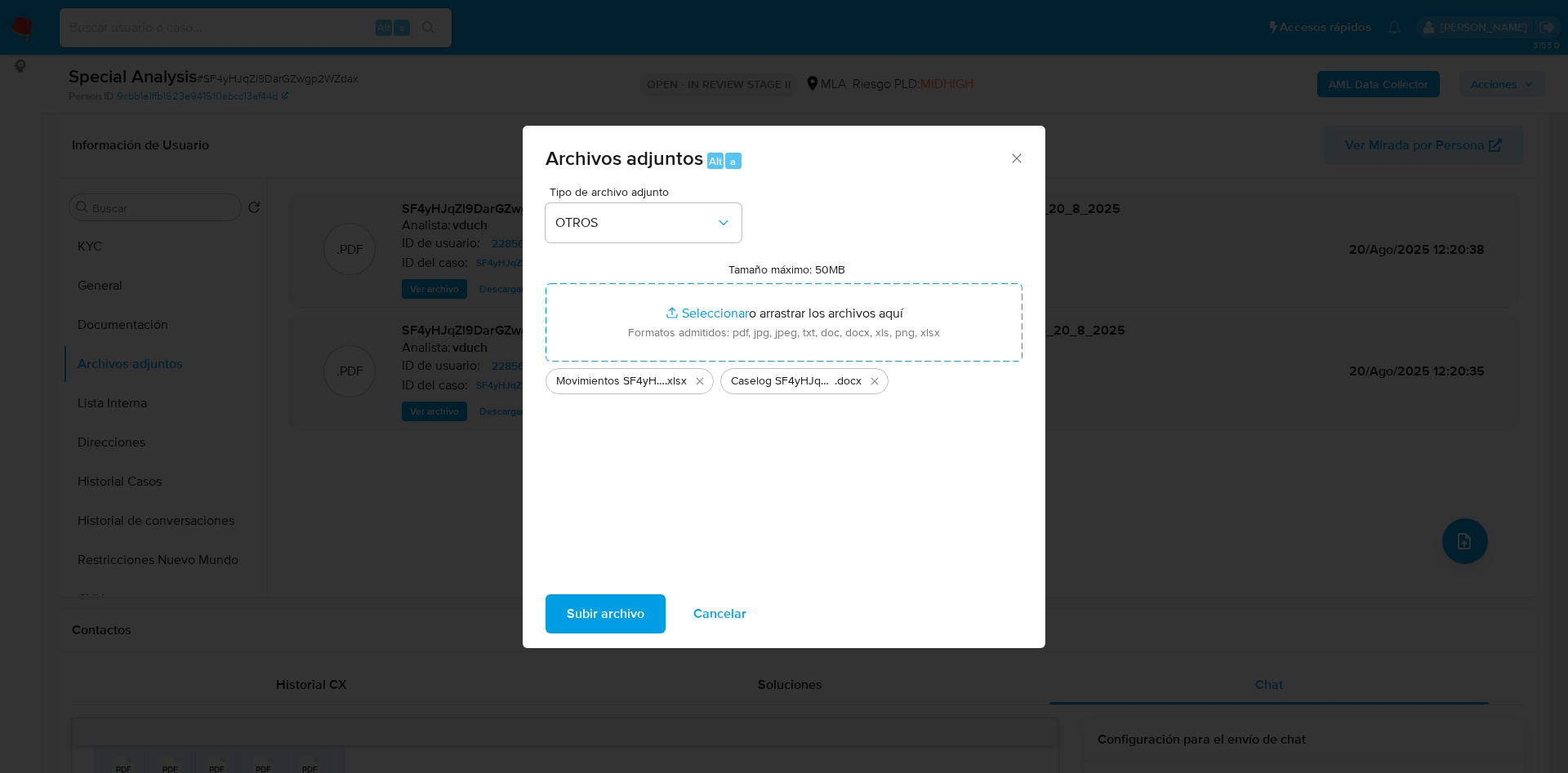
click at [608, 606] on span "Subir archivo" at bounding box center [606, 614] width 78 height 36
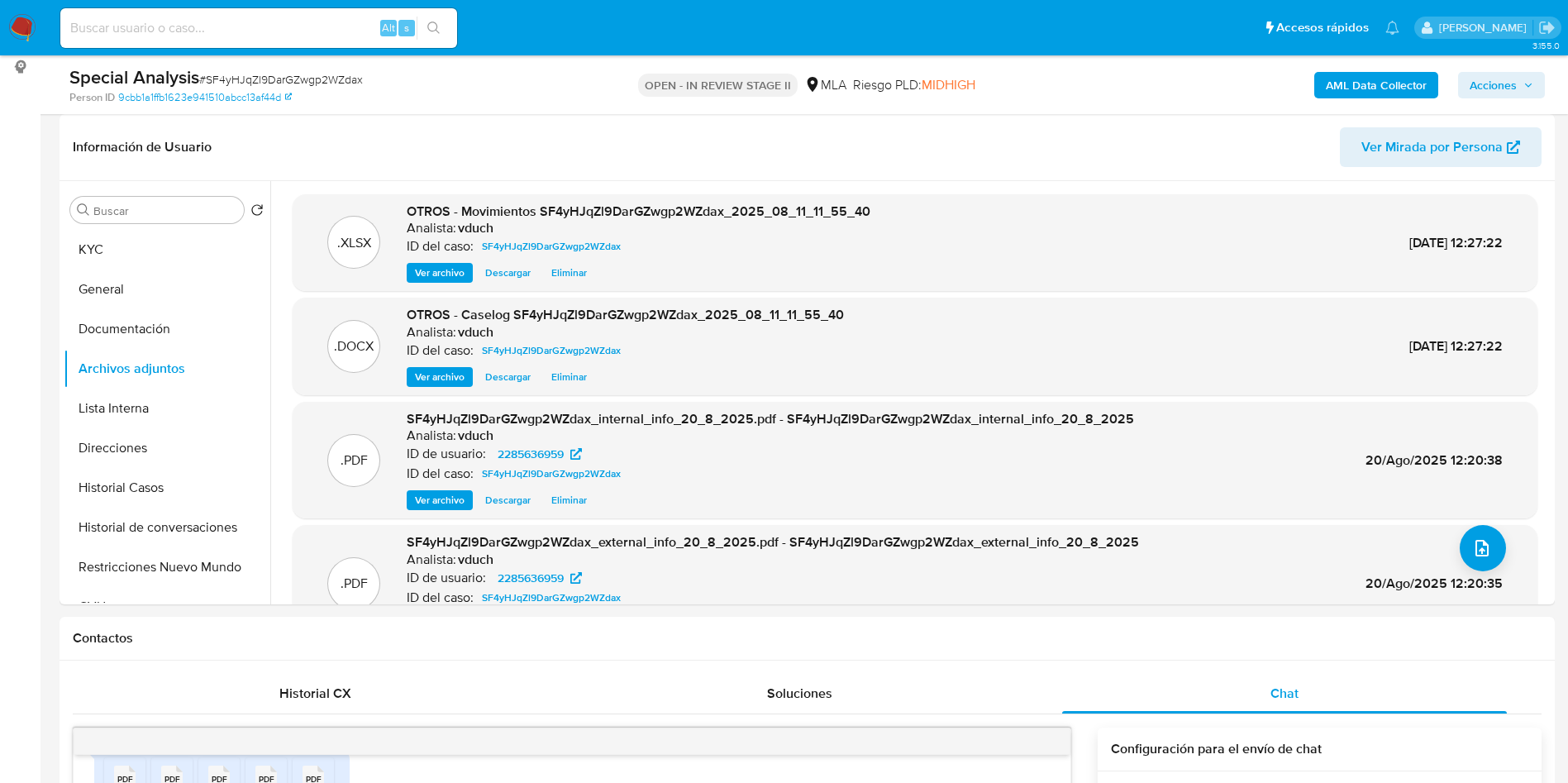
click at [1471, 87] on span "Acciones" at bounding box center [1493, 85] width 47 height 26
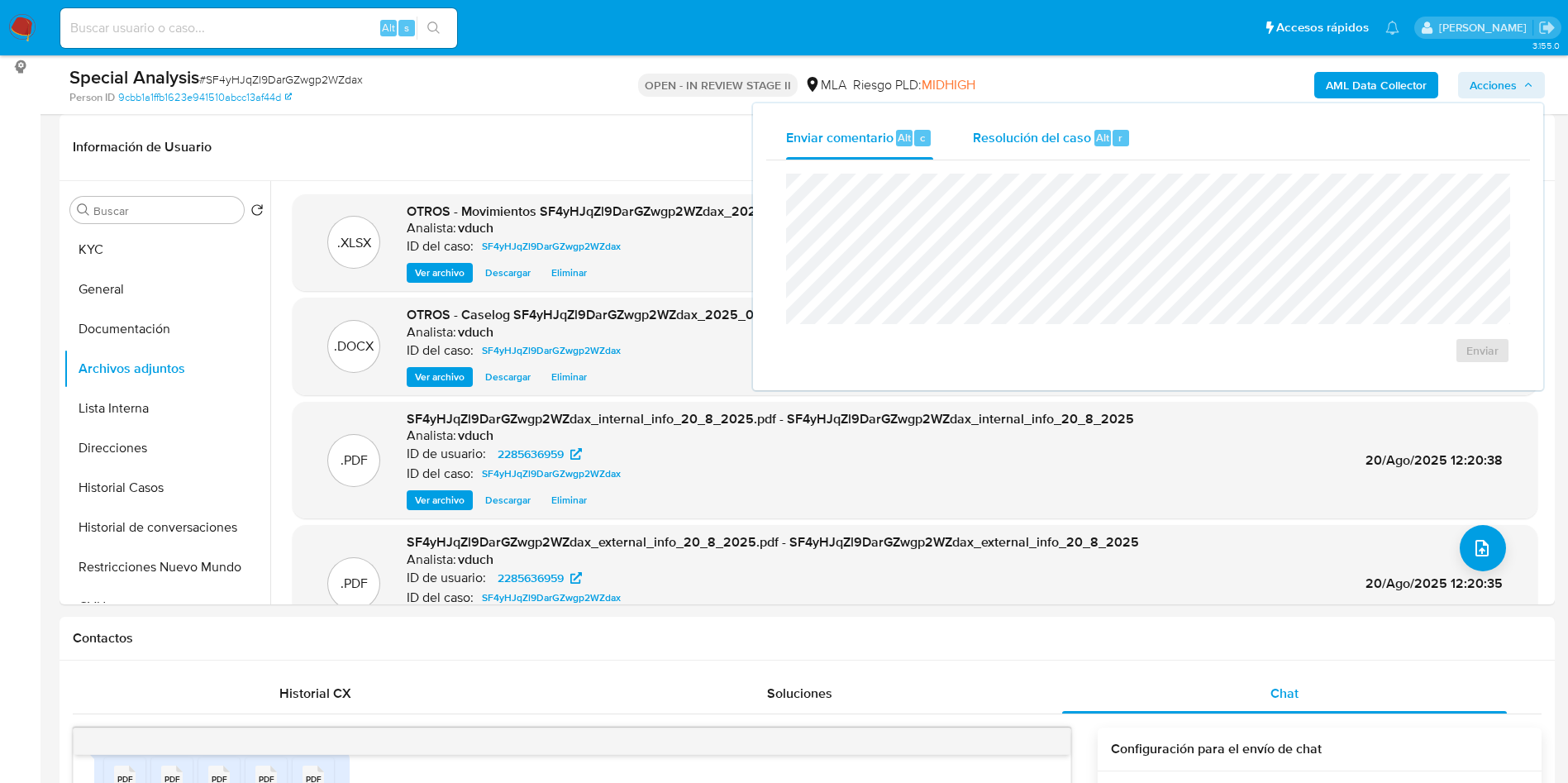
click at [1147, 132] on button "Resolución del caso Alt r" at bounding box center [1052, 138] width 198 height 43
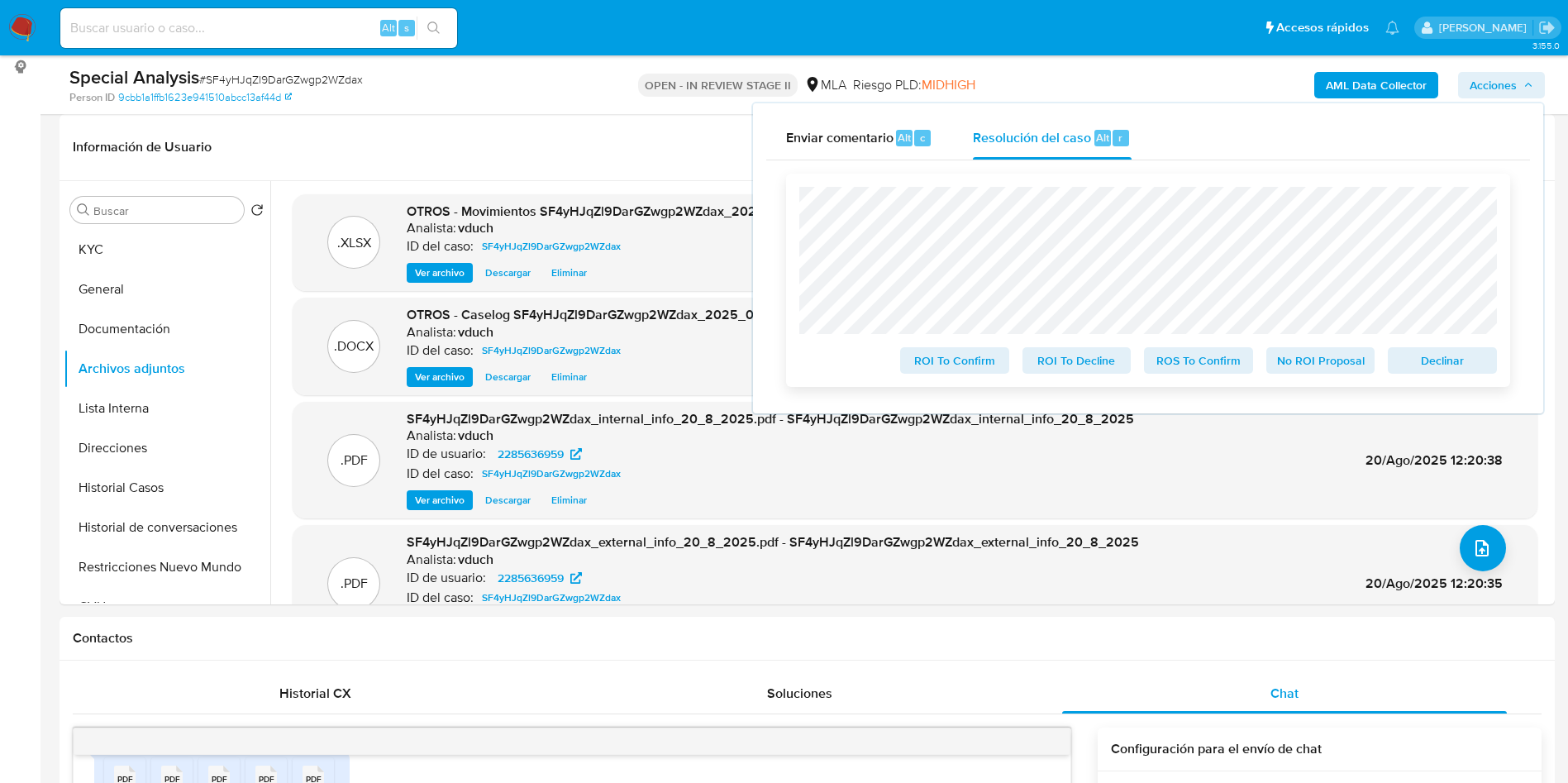
click at [1423, 354] on span "Declinar" at bounding box center [1442, 360] width 86 height 23
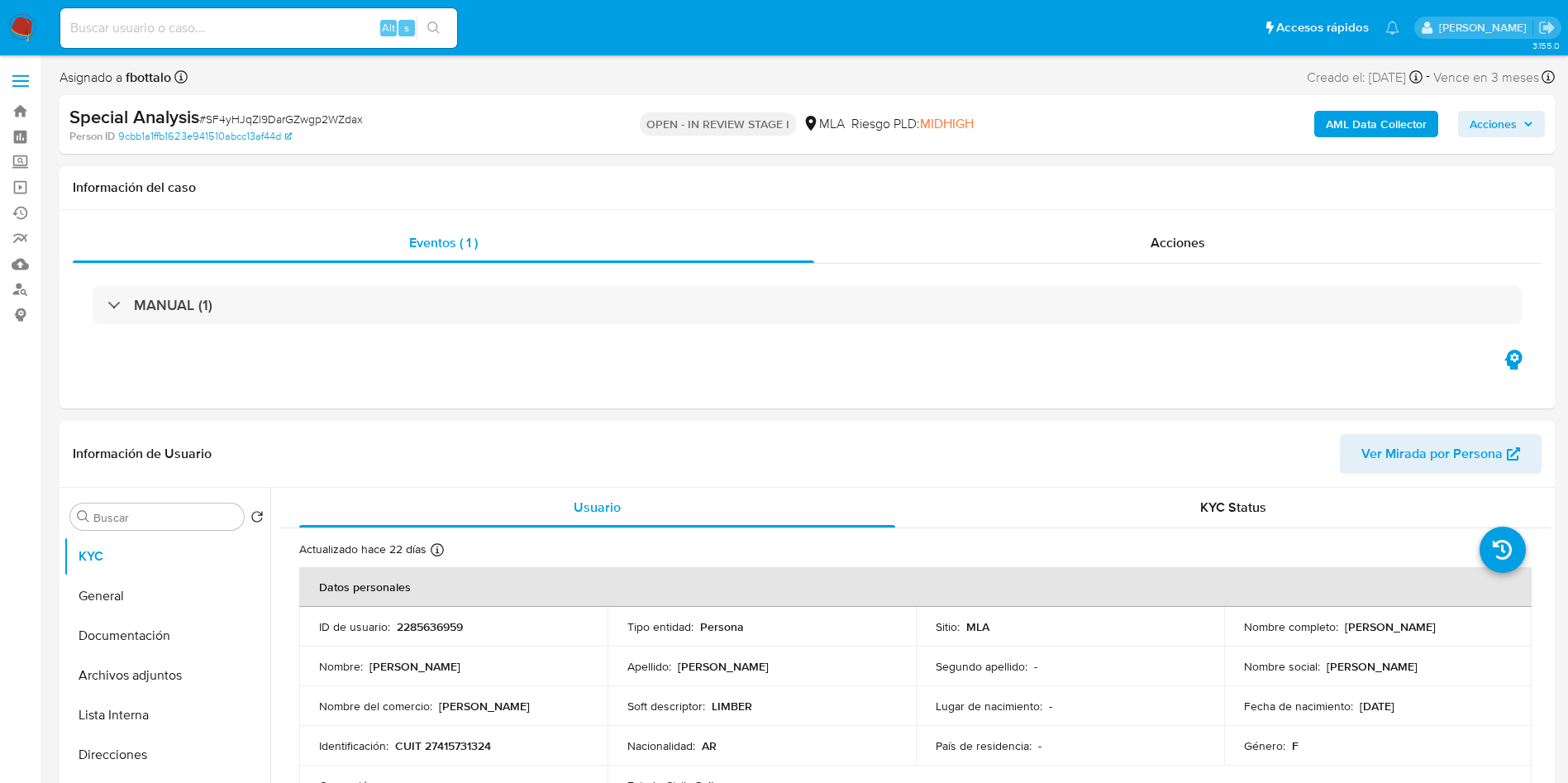
select select "10"
click at [1532, 128] on icon "button" at bounding box center [1528, 124] width 10 height 10
click at [1490, 119] on span "Acciones" at bounding box center [1493, 124] width 47 height 26
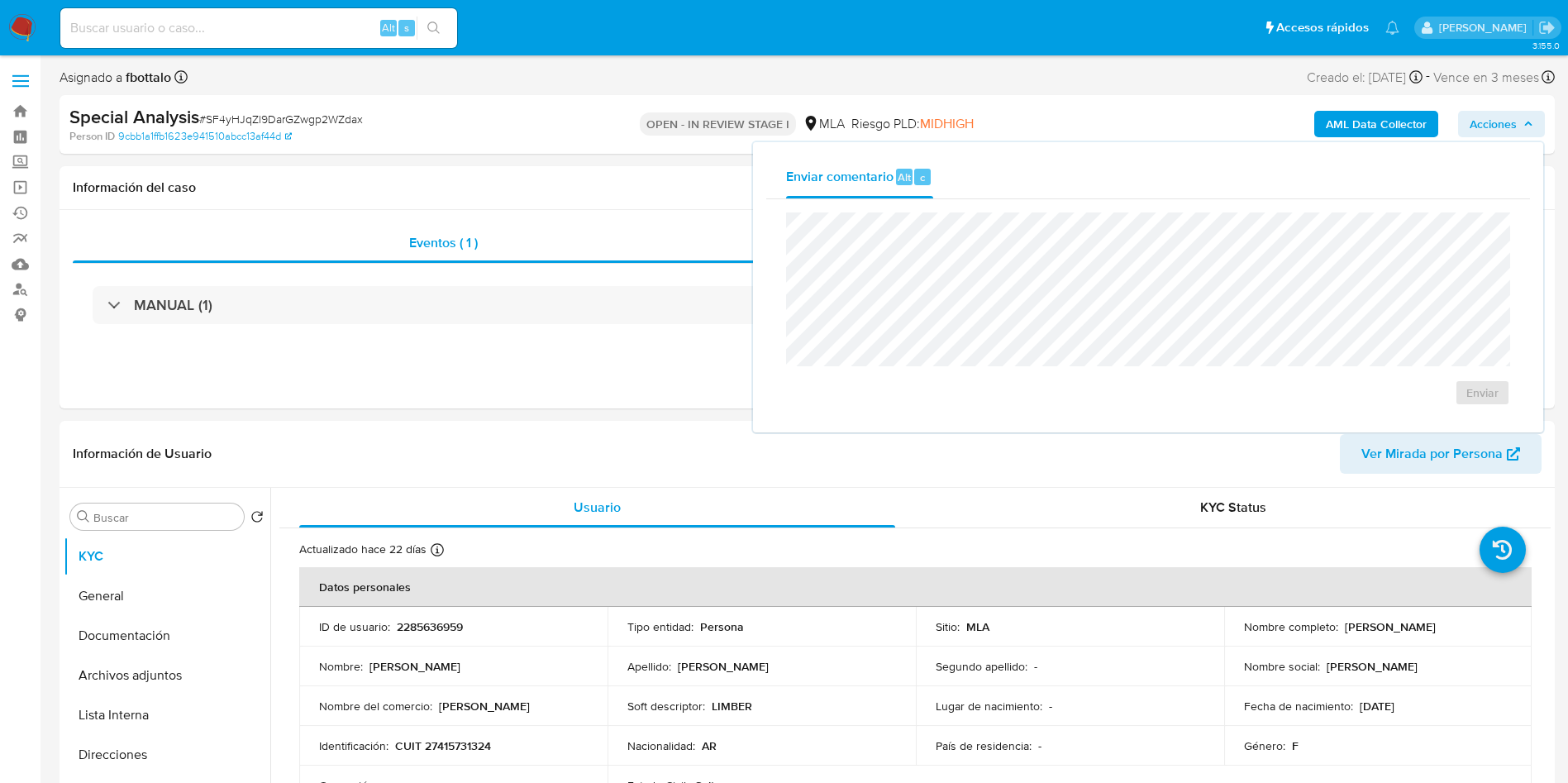
click at [293, 109] on div "Special Analysis # SF4yHJqZl9DarGZwgp2WZdax" at bounding box center [312, 117] width 486 height 24
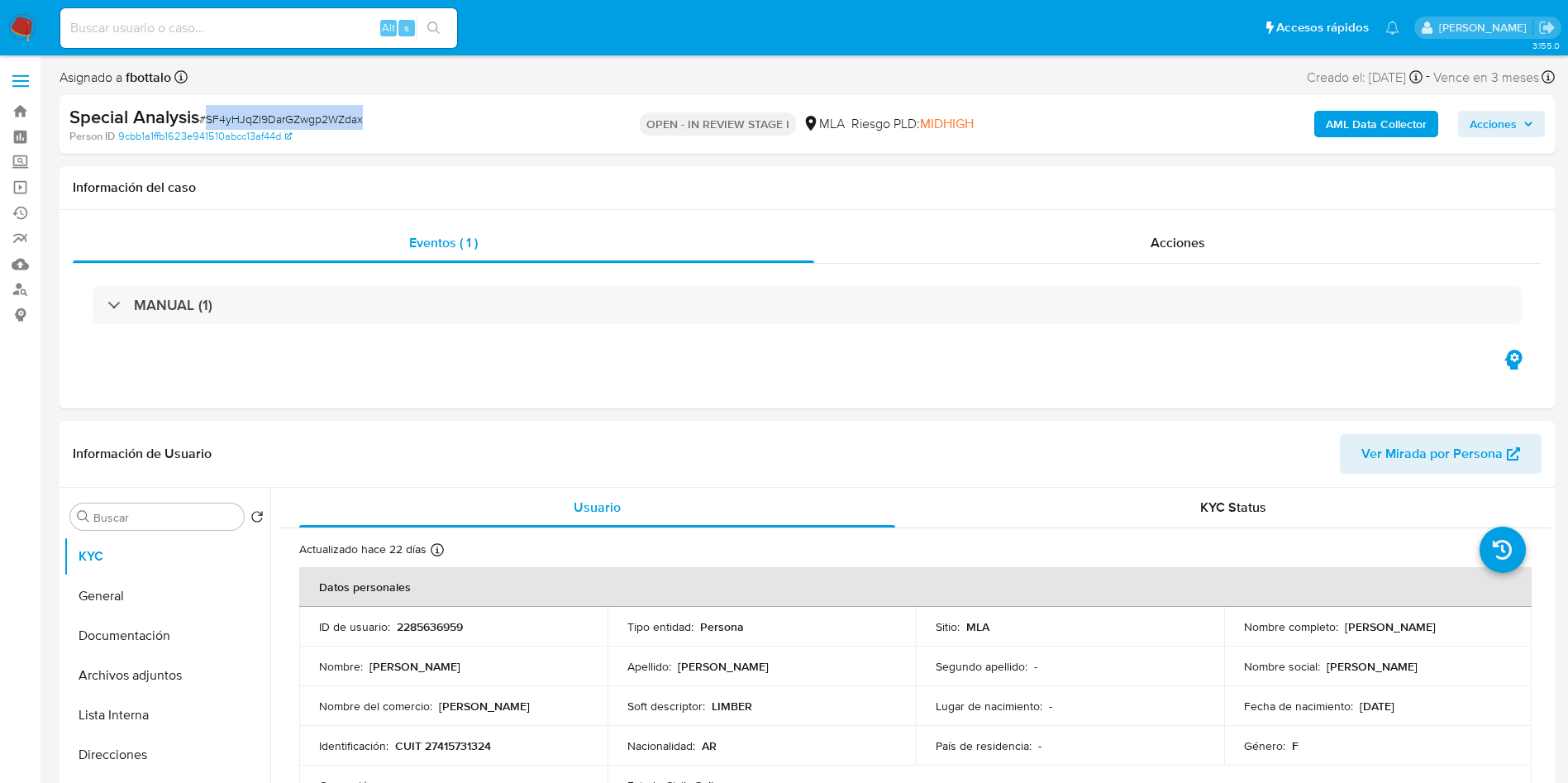
click at [293, 109] on div "Special Analysis # SF4yHJqZl9DarGZwgp2WZdax" at bounding box center [312, 117] width 486 height 24
copy span "SF4yHJqZl9DarGZwgp2WZdax"
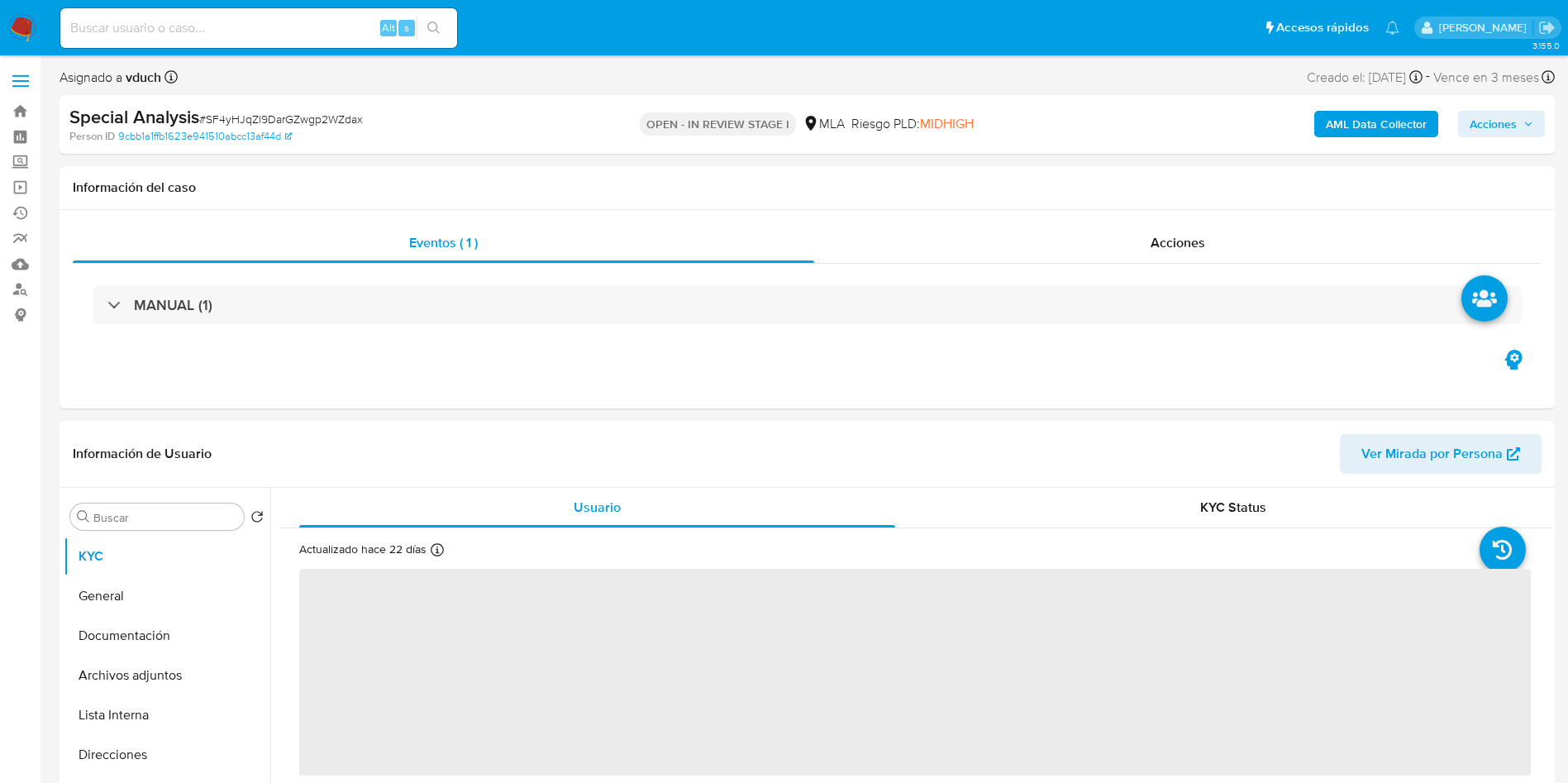
select select "10"
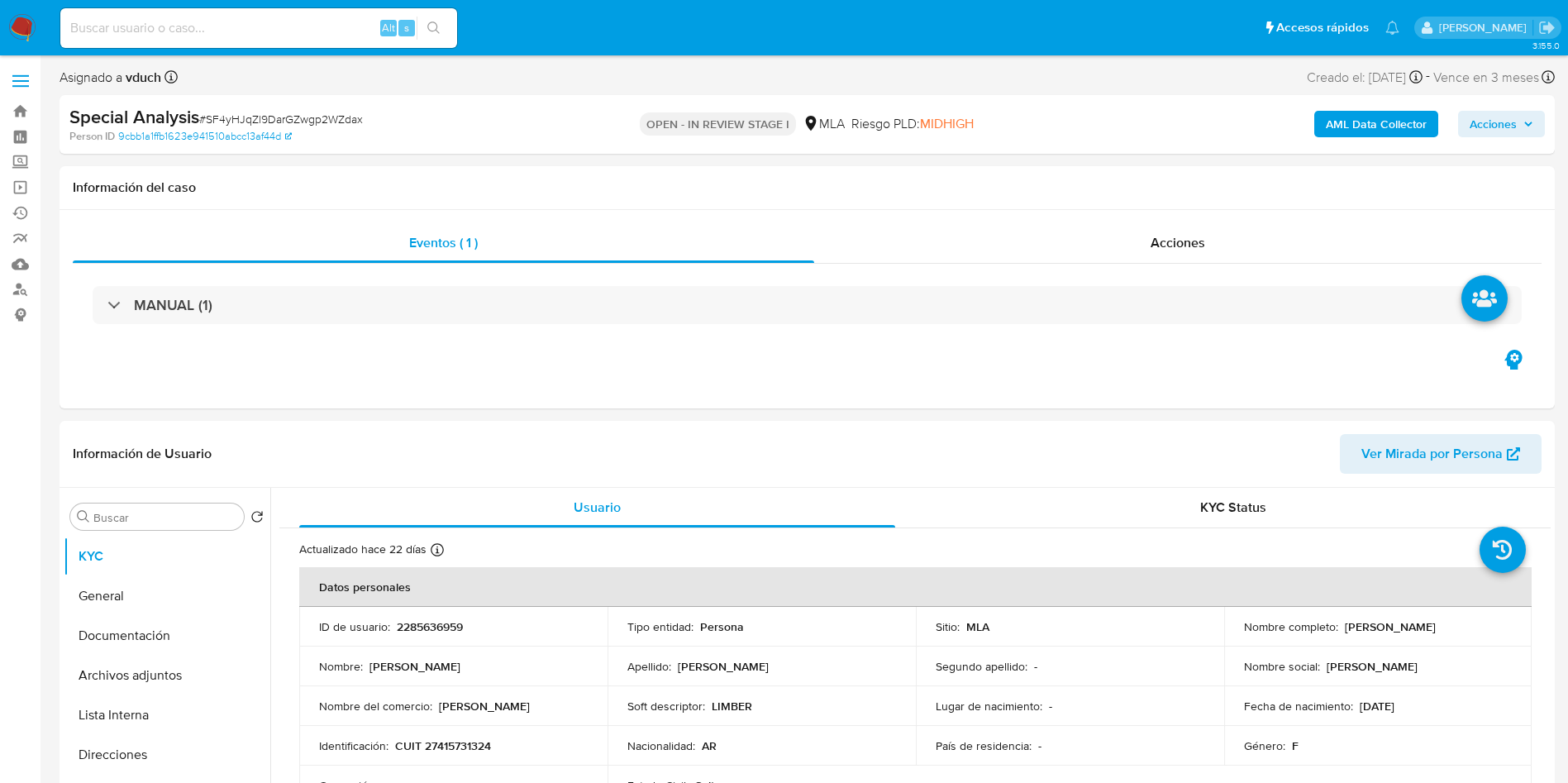
click at [1503, 105] on div "AML Data Collector Acciones" at bounding box center [1301, 124] width 487 height 38
click at [1501, 113] on span "Acciones" at bounding box center [1493, 124] width 47 height 26
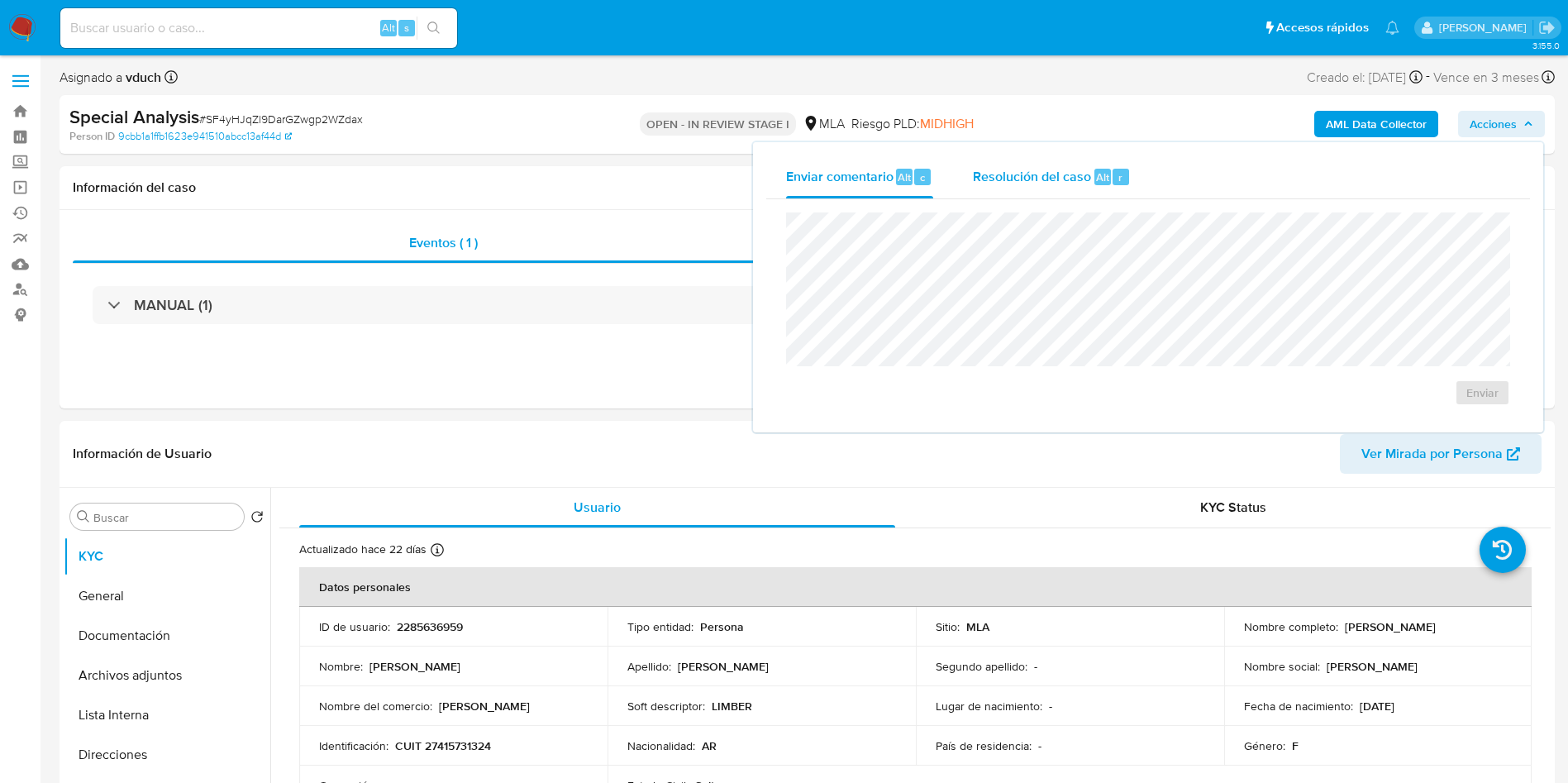
click at [1127, 165] on div "Resolución del caso Alt r" at bounding box center [1052, 177] width 157 height 43
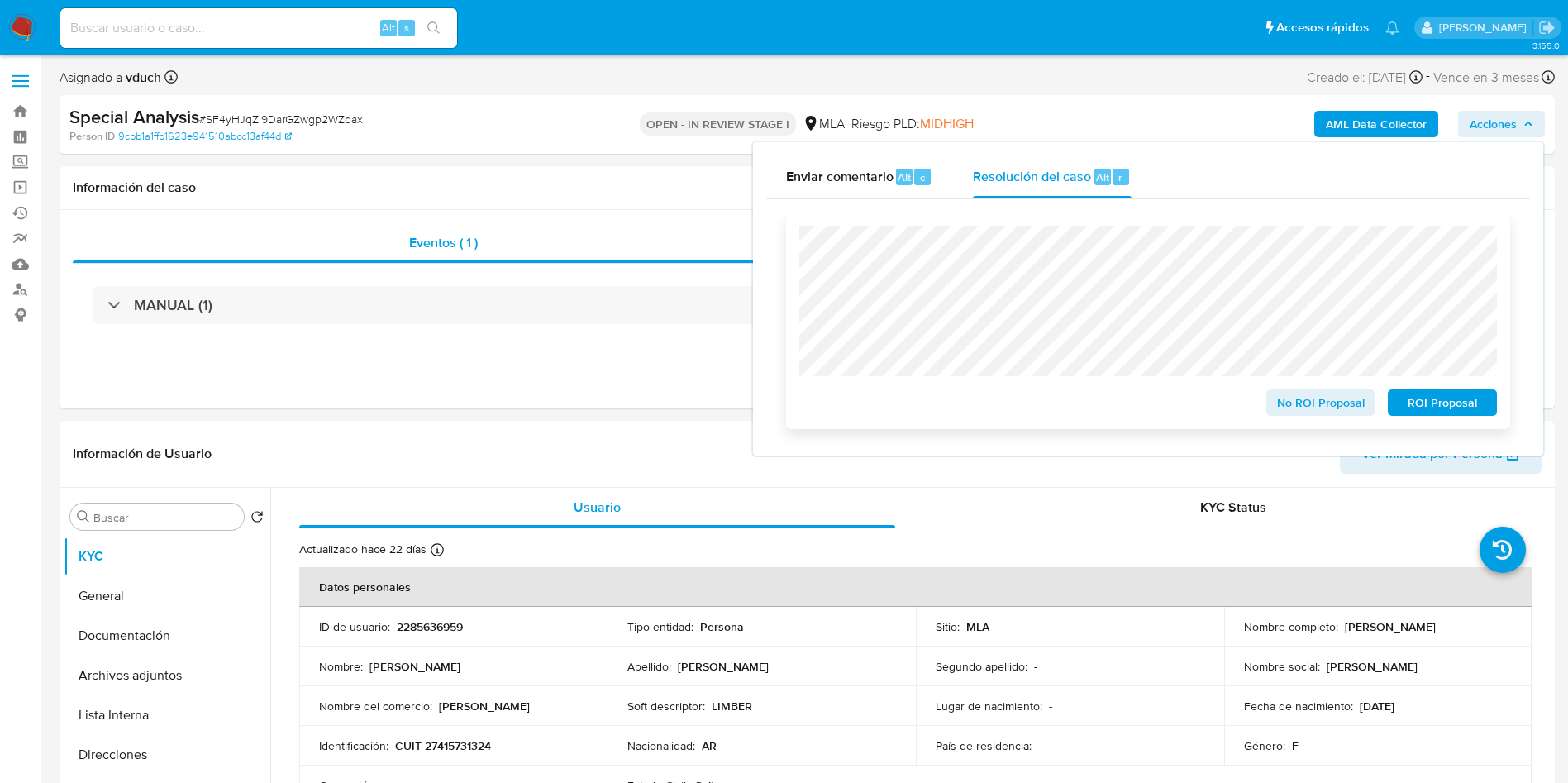
click at [1414, 414] on span "ROI Proposal" at bounding box center [1442, 402] width 86 height 23
click at [1421, 411] on div "ROI Proposal" at bounding box center [1439, 400] width 115 height 33
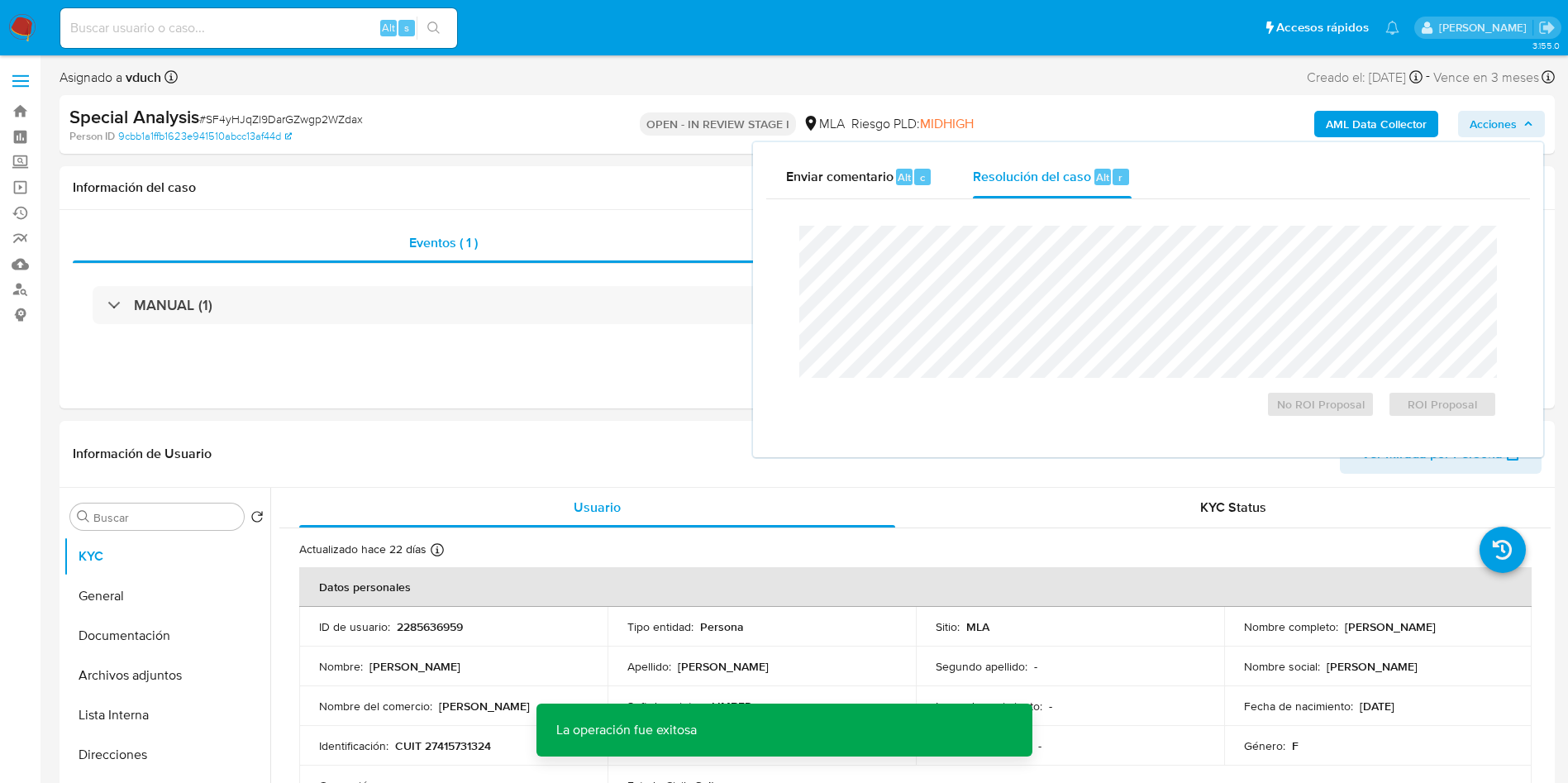
scroll to position [248, 0]
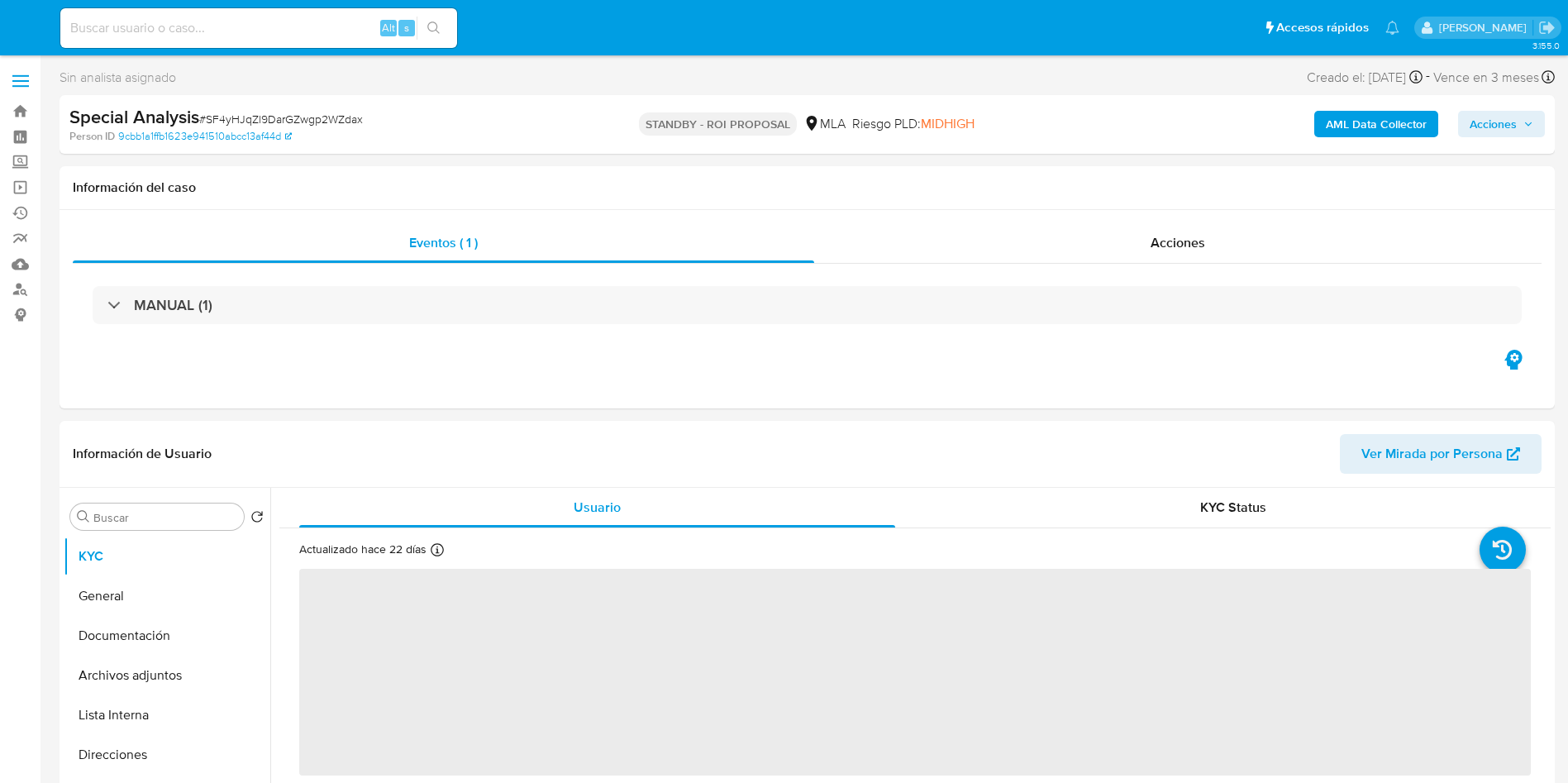
select select "10"
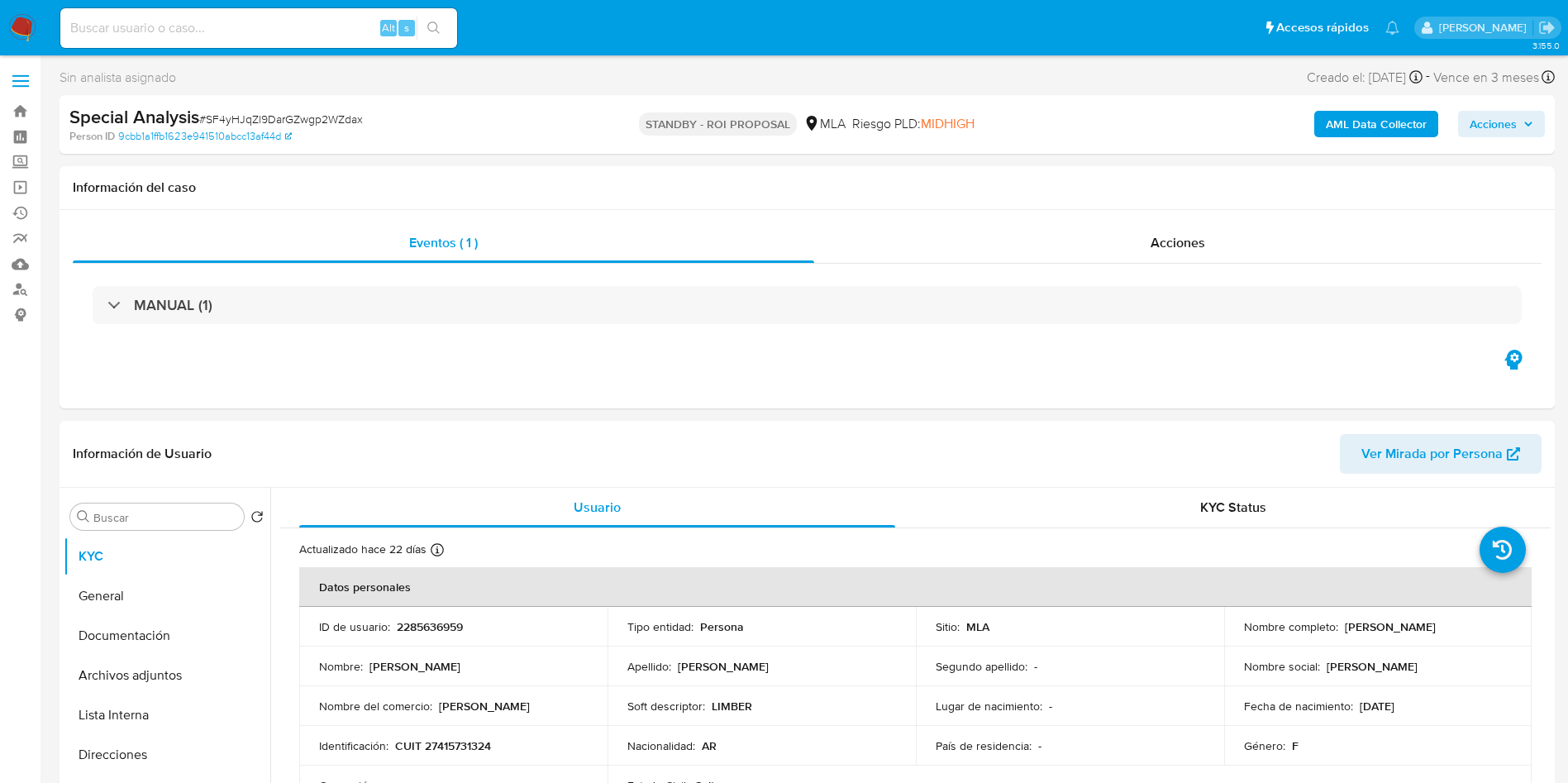
click at [343, 24] on input at bounding box center [258, 28] width 396 height 22
paste input "p5T807jVLAscGUt8qDQlje3f"
type input "p5T807jVLAscGUt8qDQlje3f"
click at [436, 28] on icon "search-icon" at bounding box center [434, 28] width 13 height 13
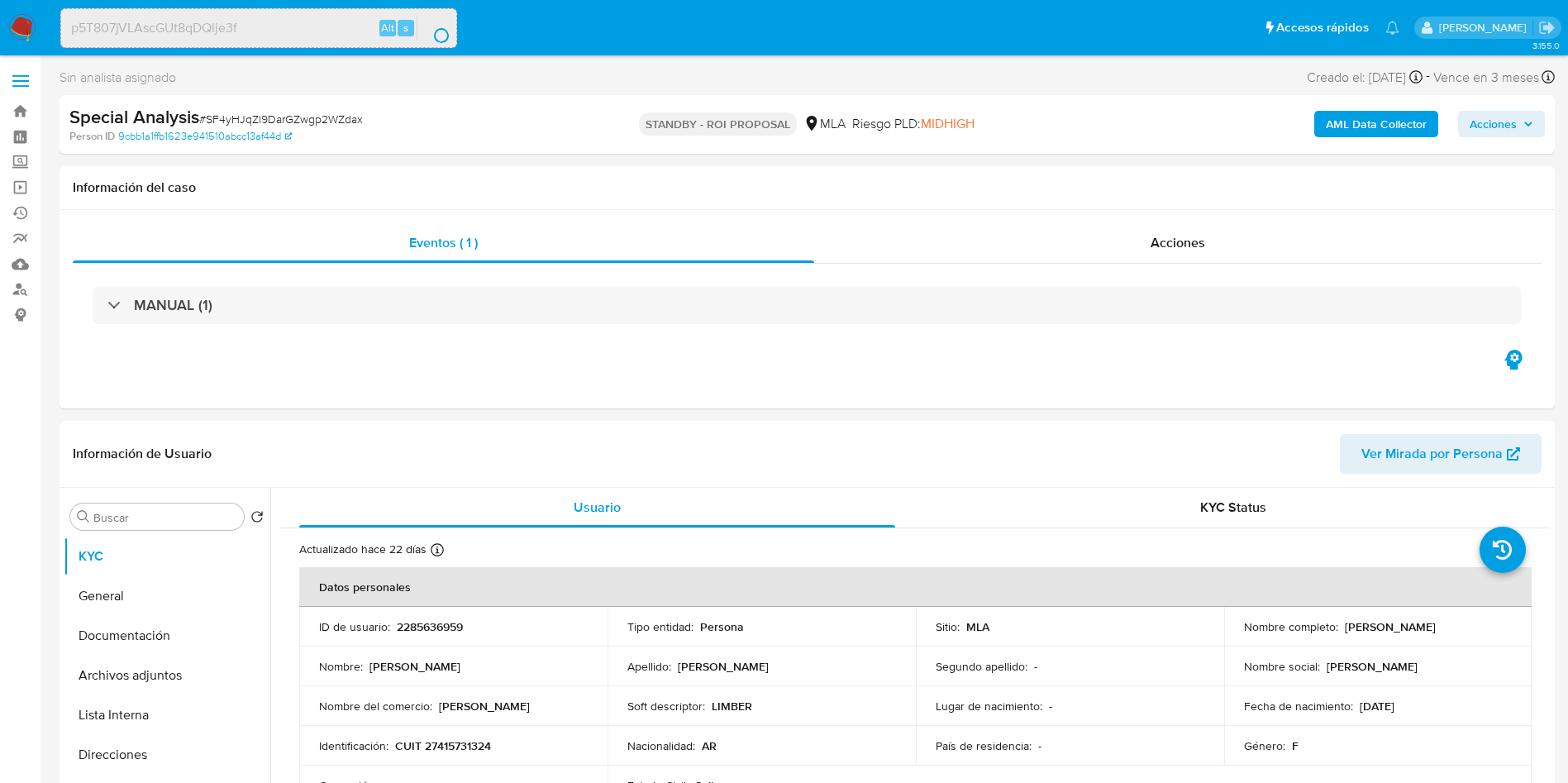
click at [440, 24] on button "search-icon" at bounding box center [434, 28] width 34 height 23
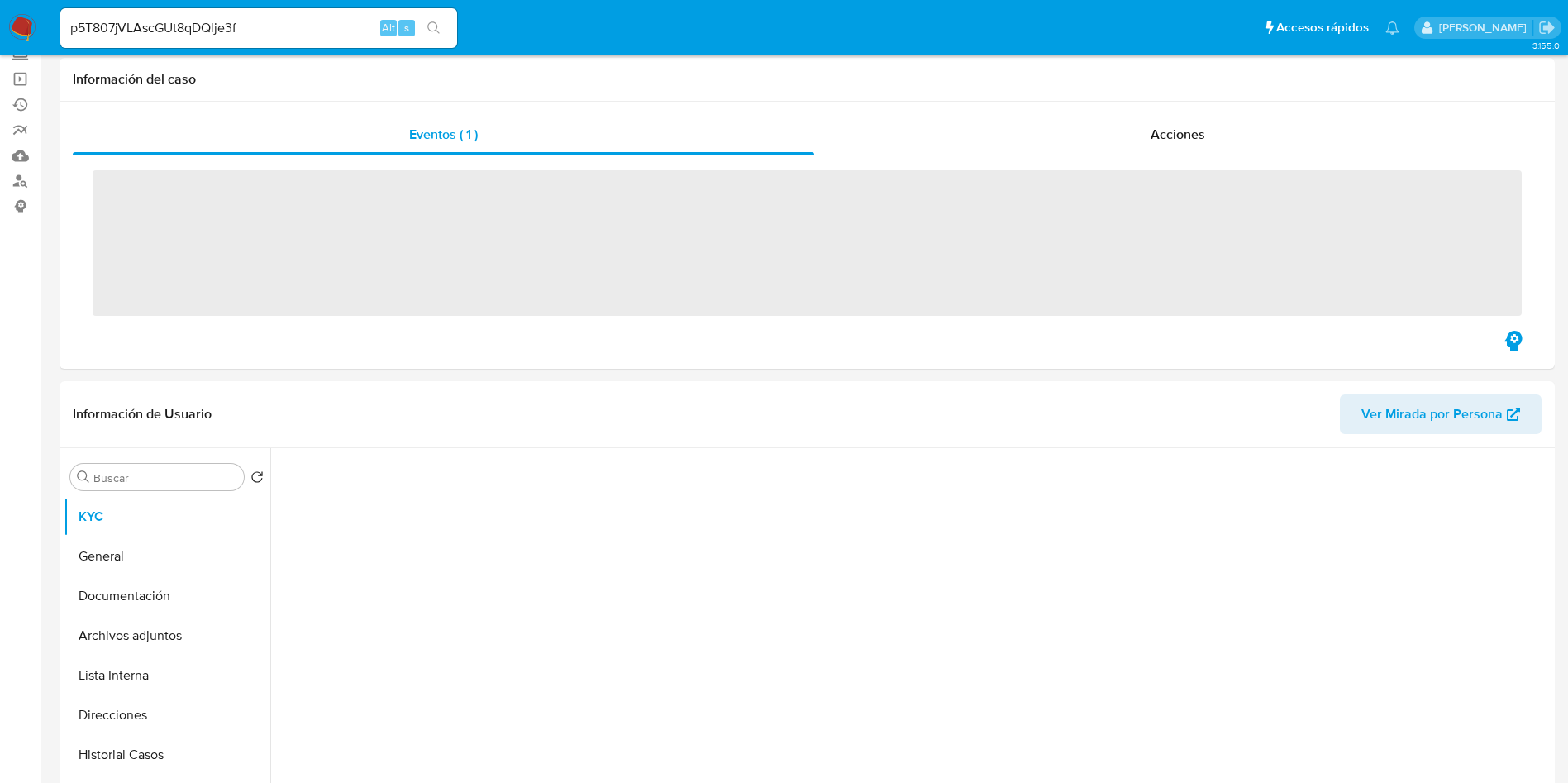
scroll to position [248, 0]
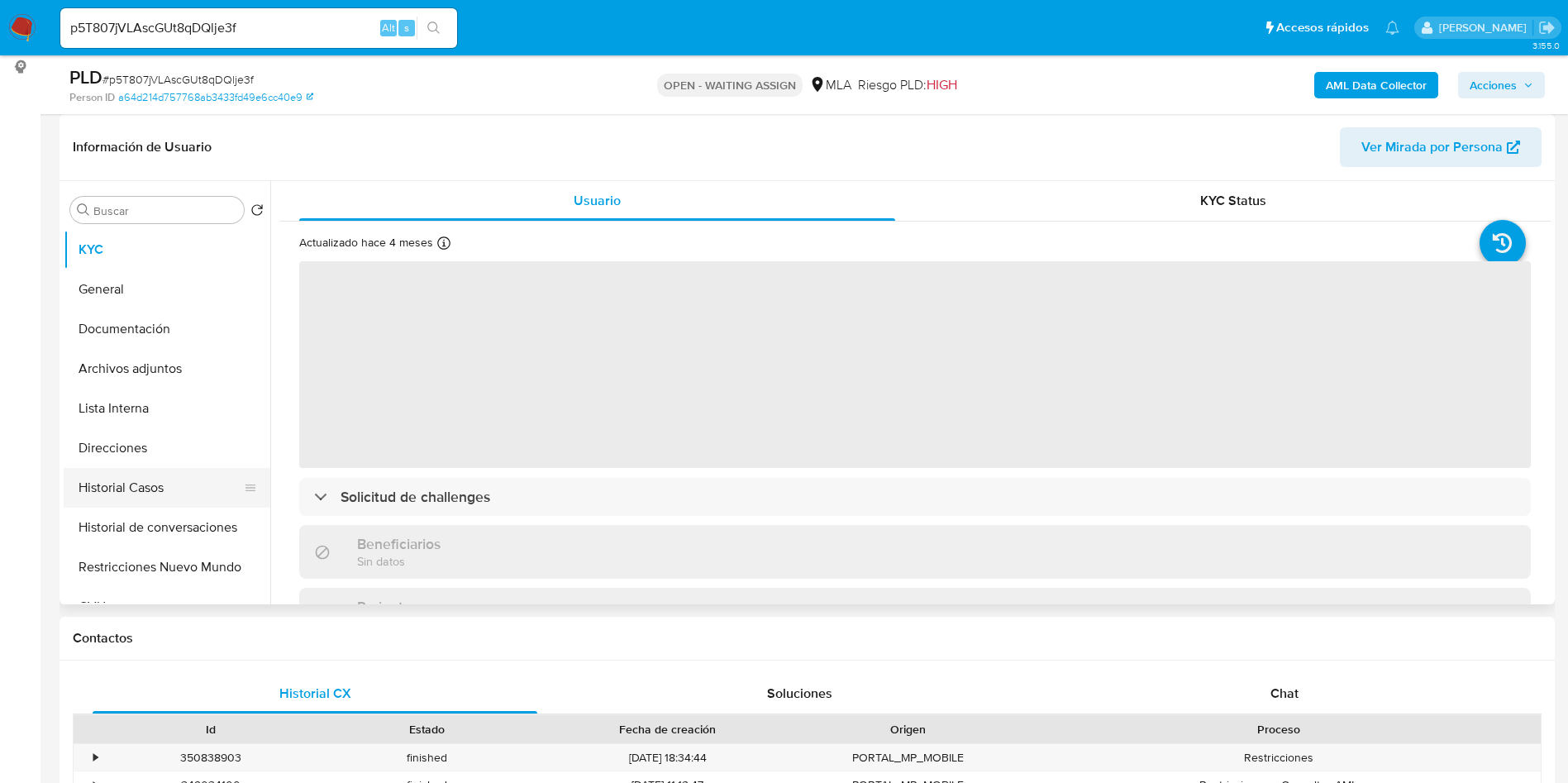
click at [119, 486] on button "Historial Casos" at bounding box center [160, 488] width 193 height 39
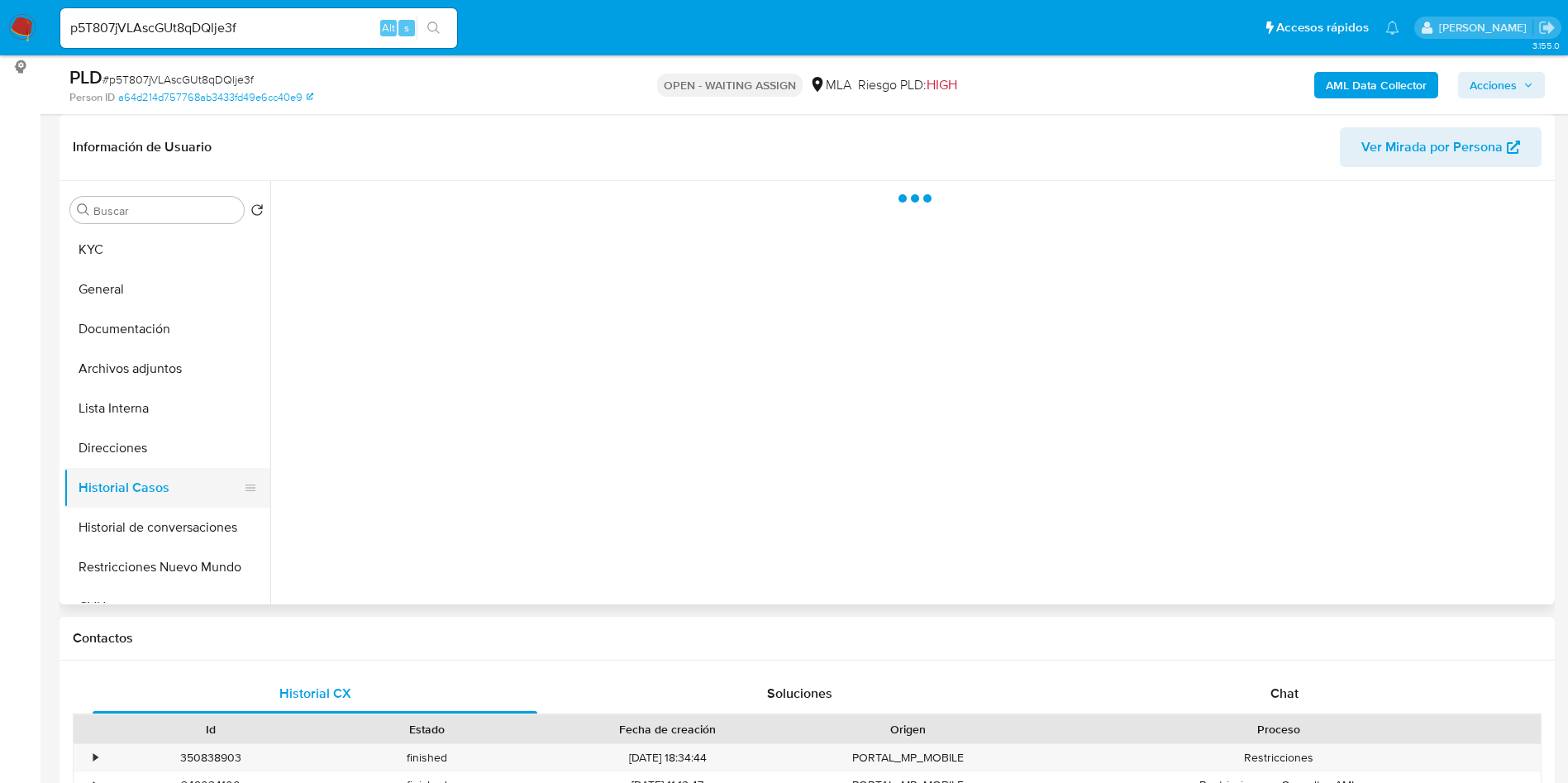
select select "10"
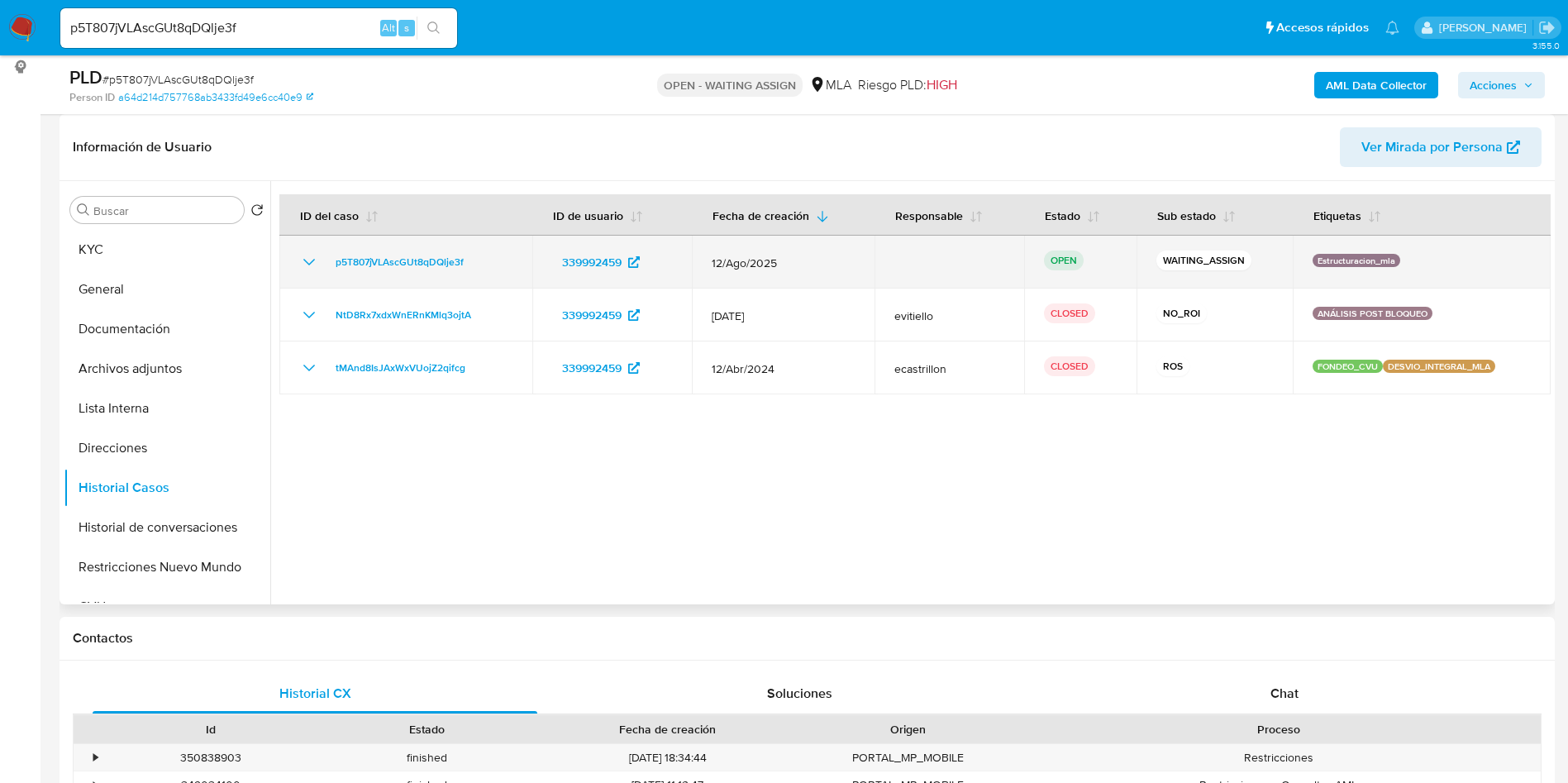
click at [306, 264] on icon "Mostrar/Ocultar" at bounding box center [308, 262] width 20 height 20
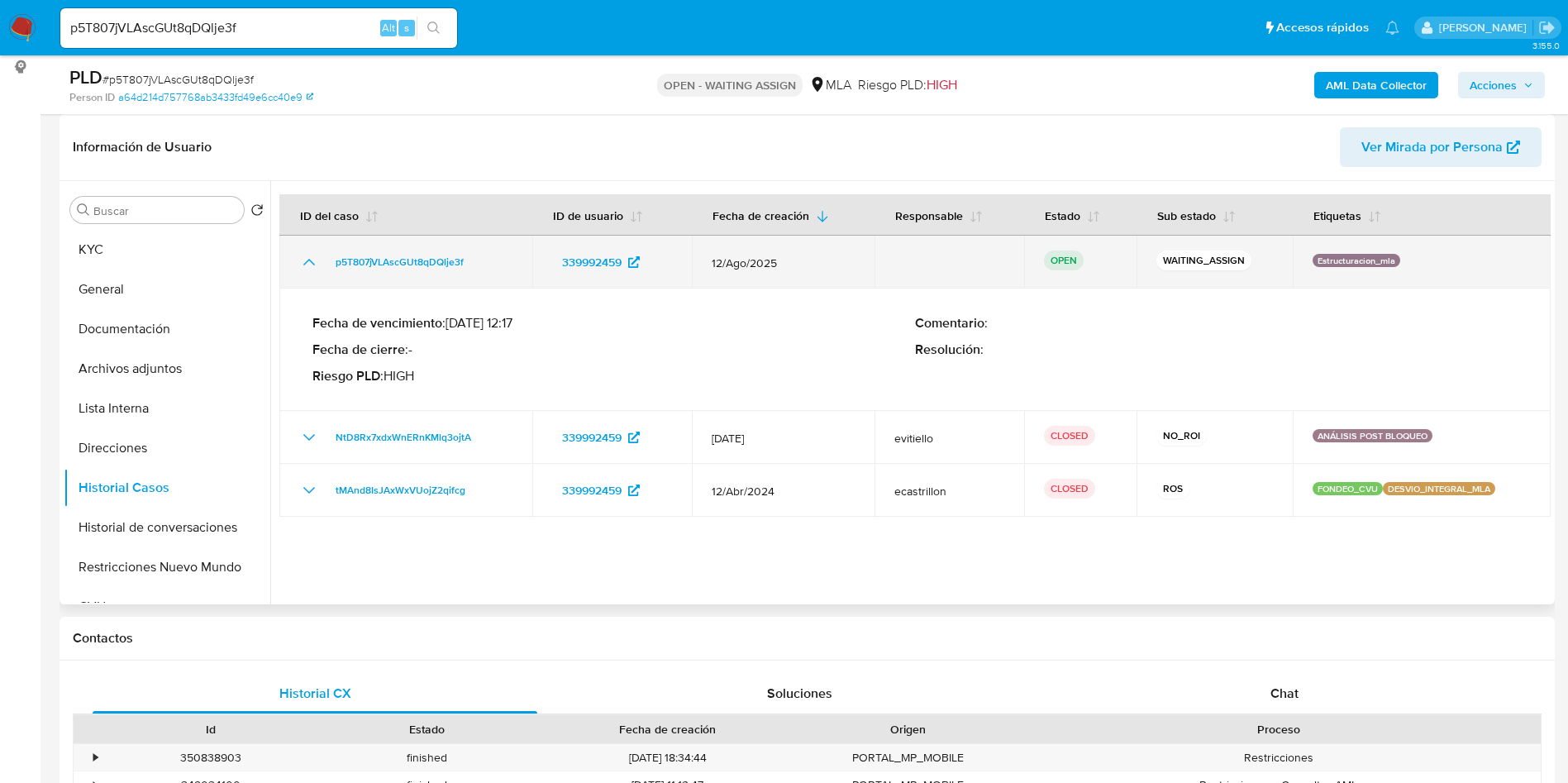
click at [306, 264] on icon "Mostrar/Ocultar" at bounding box center [308, 262] width 20 height 20
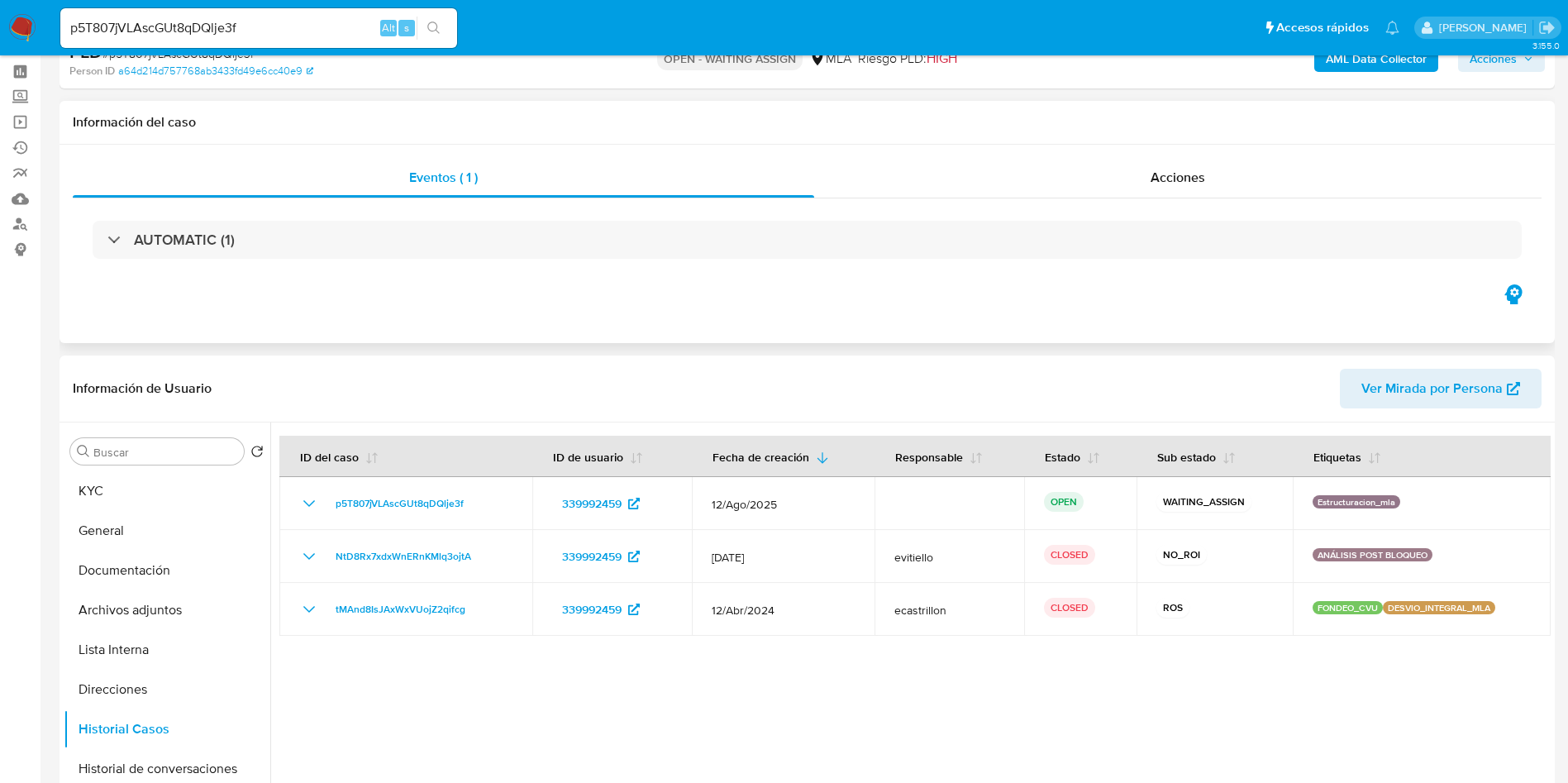
scroll to position [0, 0]
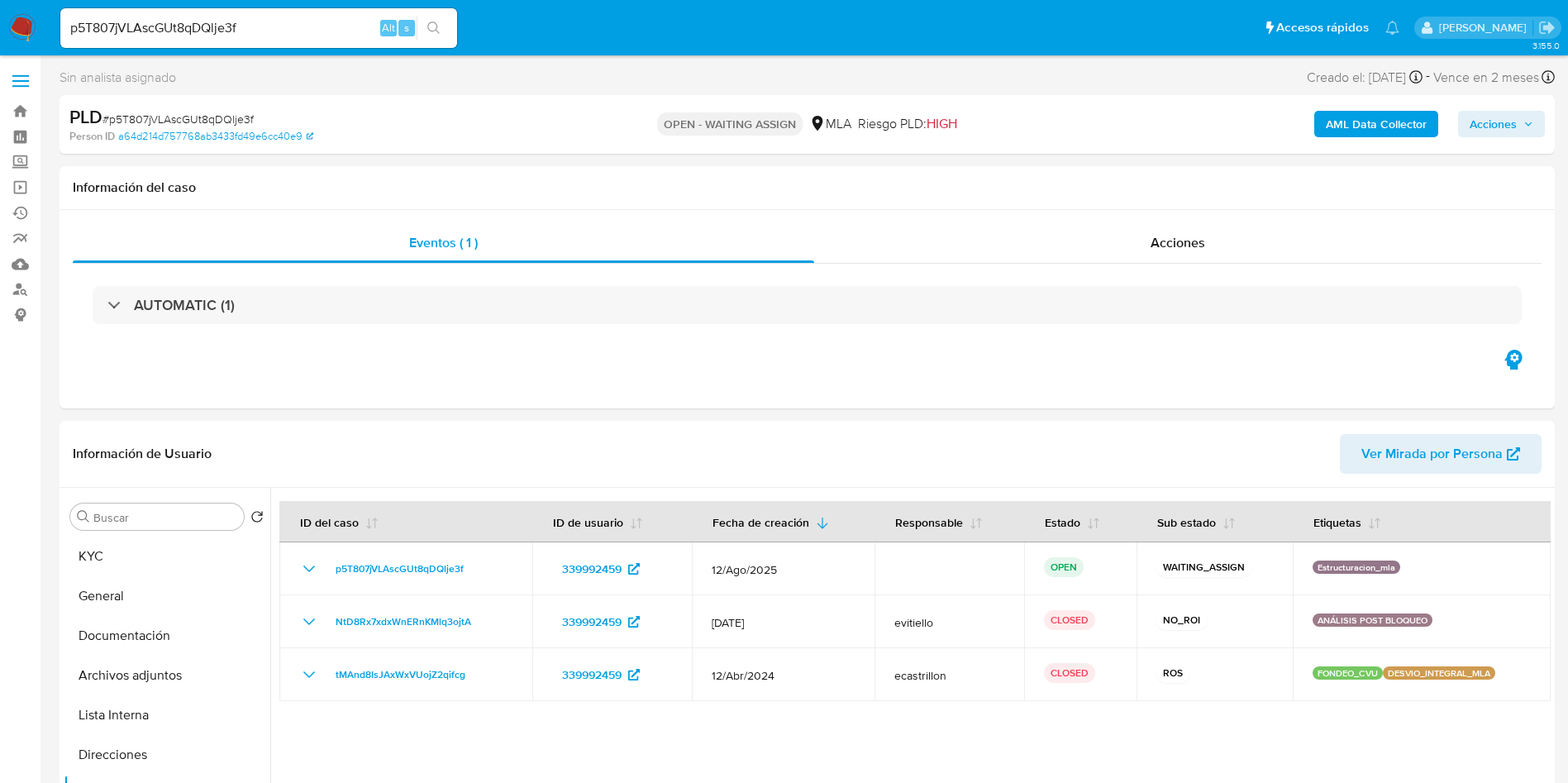
click at [358, 9] on div "p5T807jVLAscGUt8qDQlje3f Alt s" at bounding box center [258, 28] width 396 height 39
click at [353, 19] on input "p5T807jVLAscGUt8qDQlje3f" at bounding box center [258, 28] width 396 height 22
paste input "qiUFGXukw6E8TgzSen4Upd1u"
type input "qiUFGXukw6E8TgzSen4Upd1u"
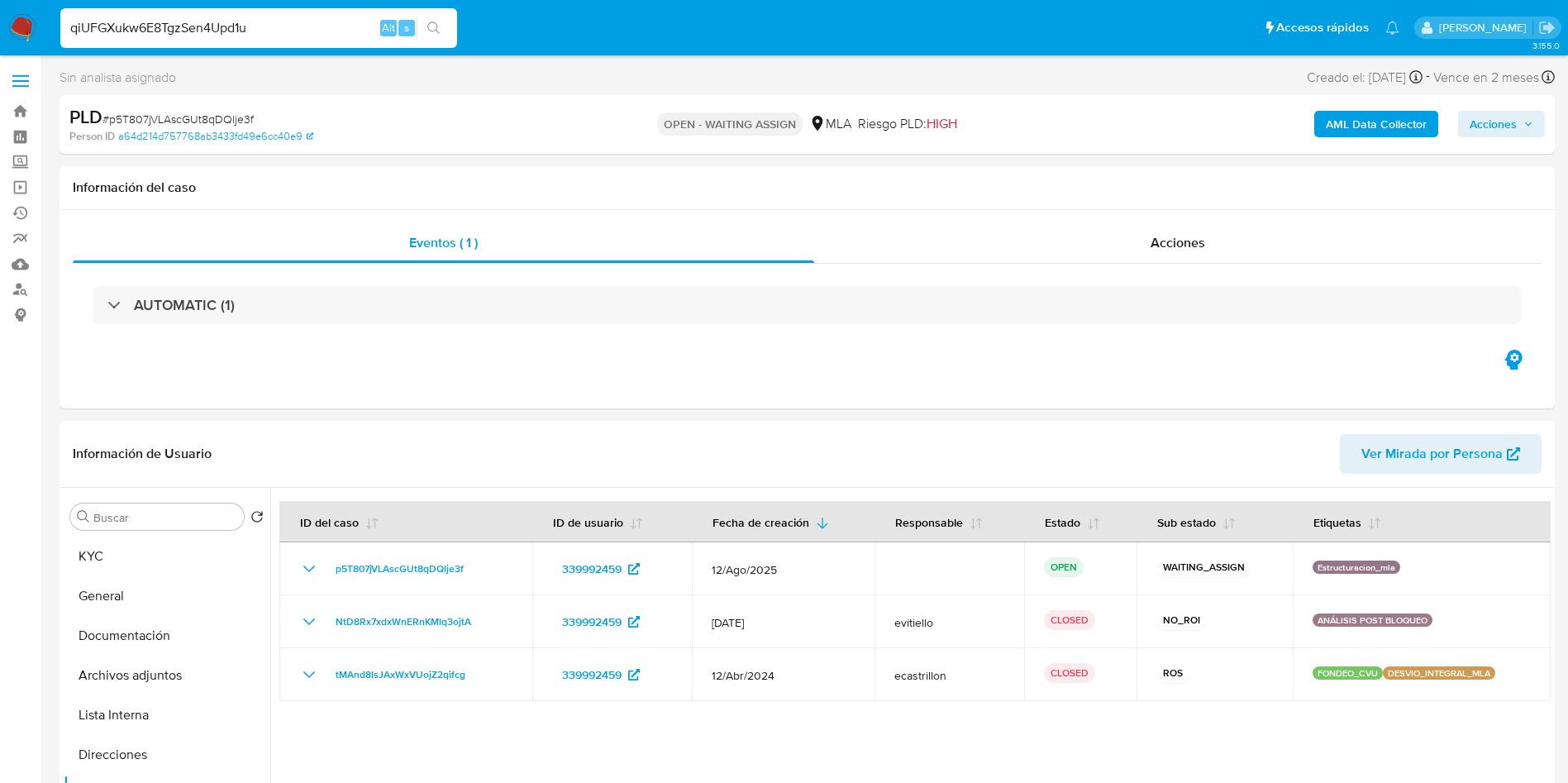
click at [424, 24] on button "search-icon" at bounding box center [434, 28] width 34 height 23
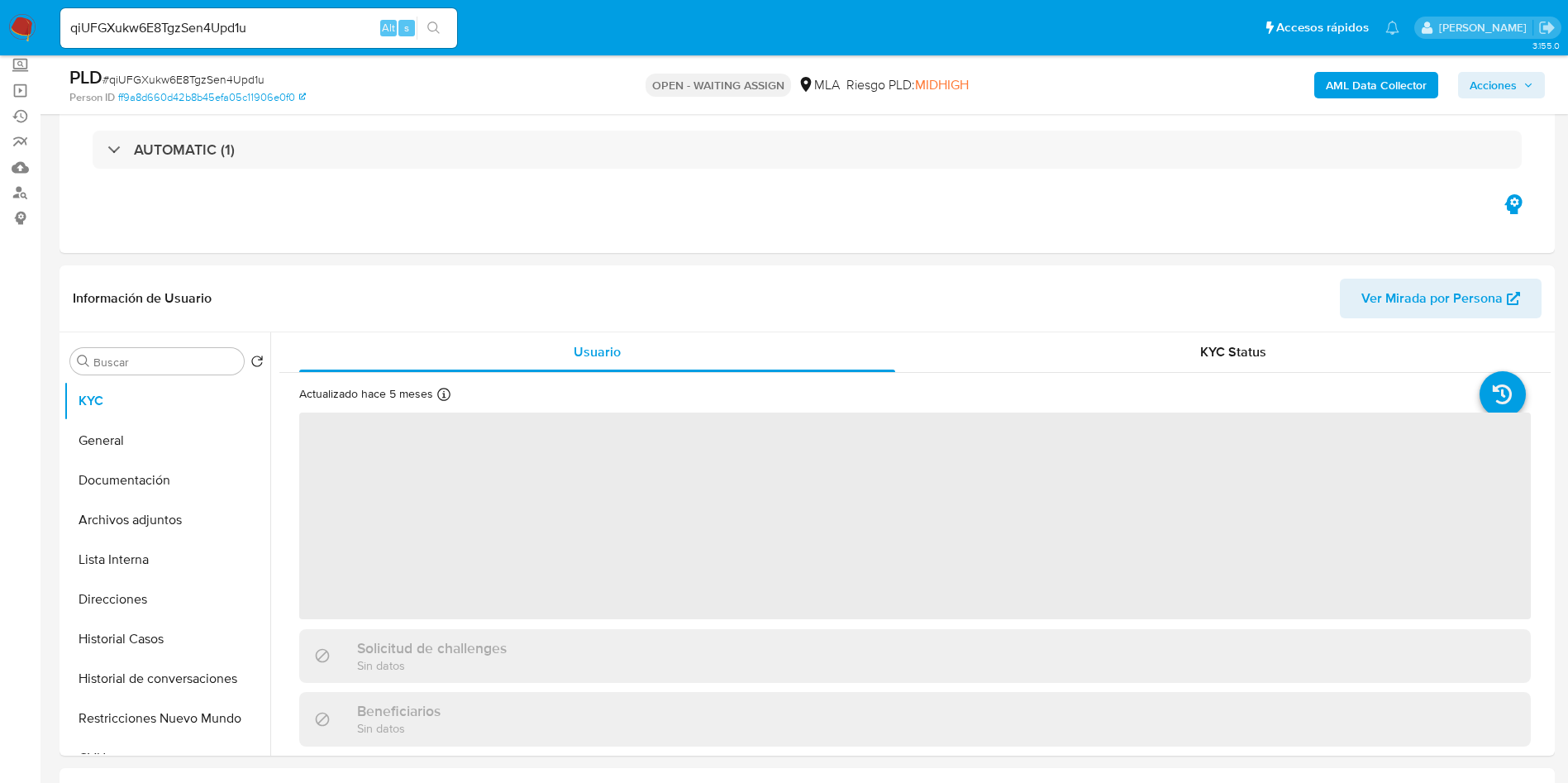
scroll to position [248, 0]
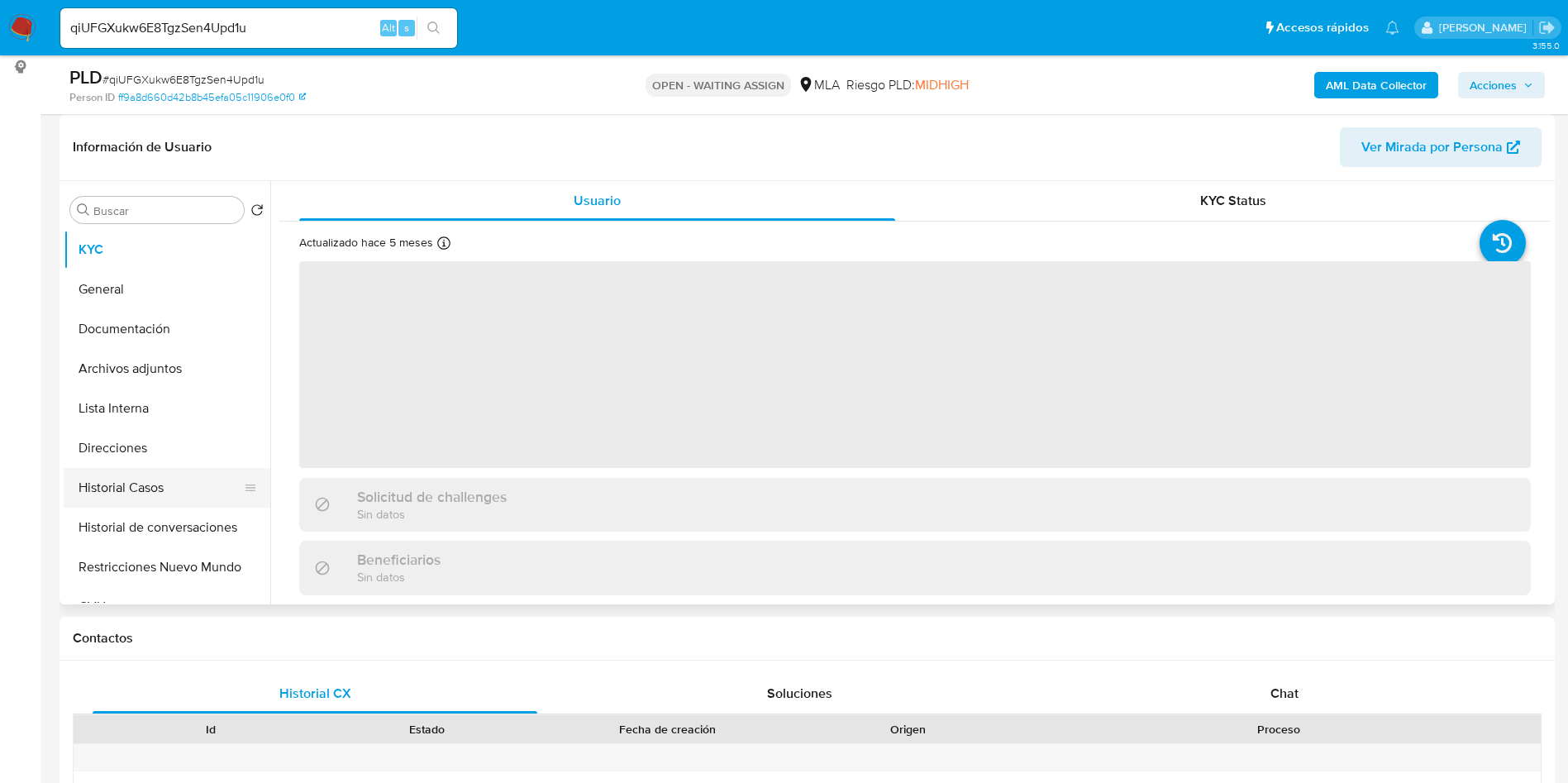
click at [161, 502] on button "Historial Casos" at bounding box center [160, 488] width 193 height 39
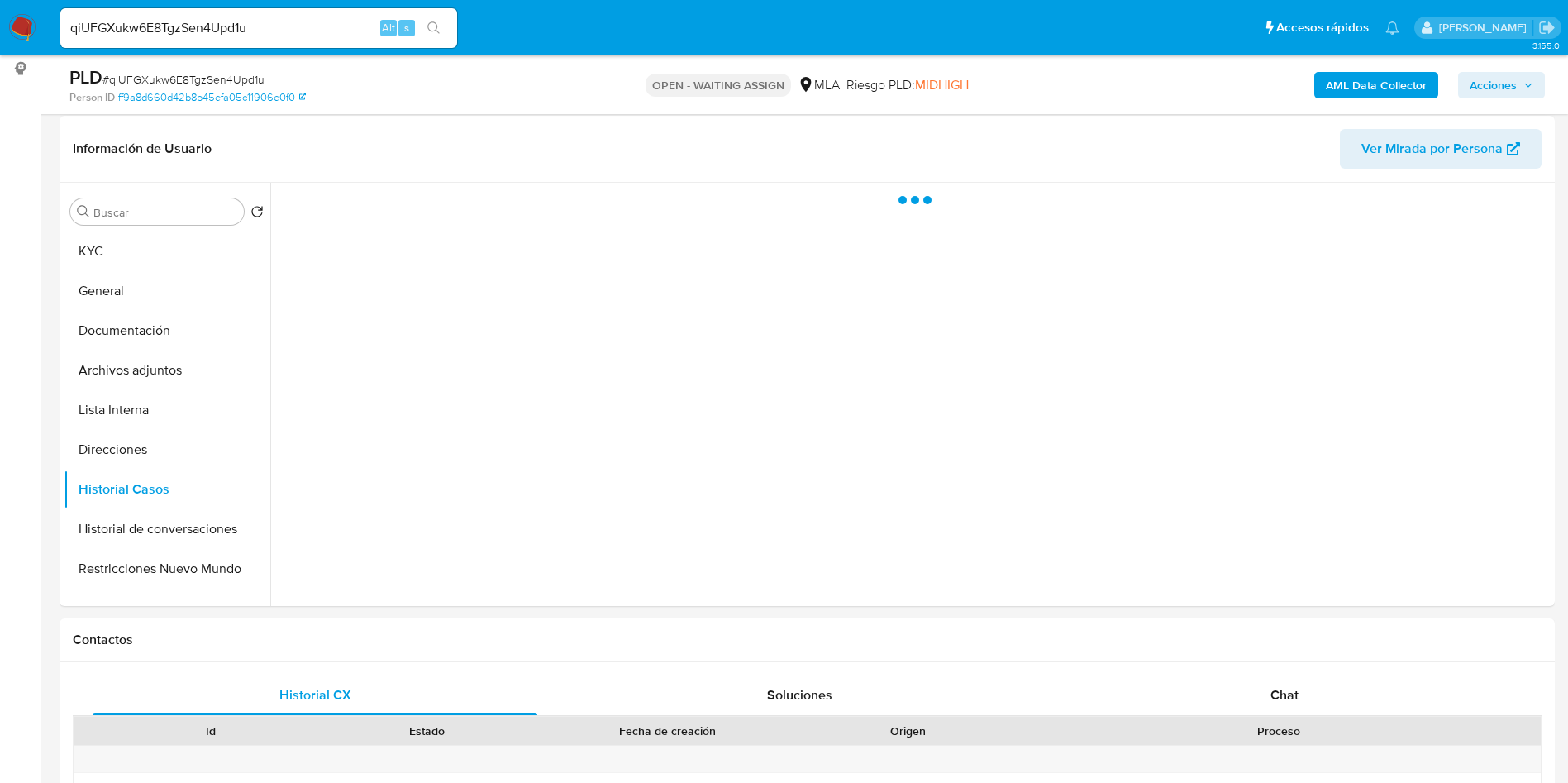
scroll to position [6, 0]
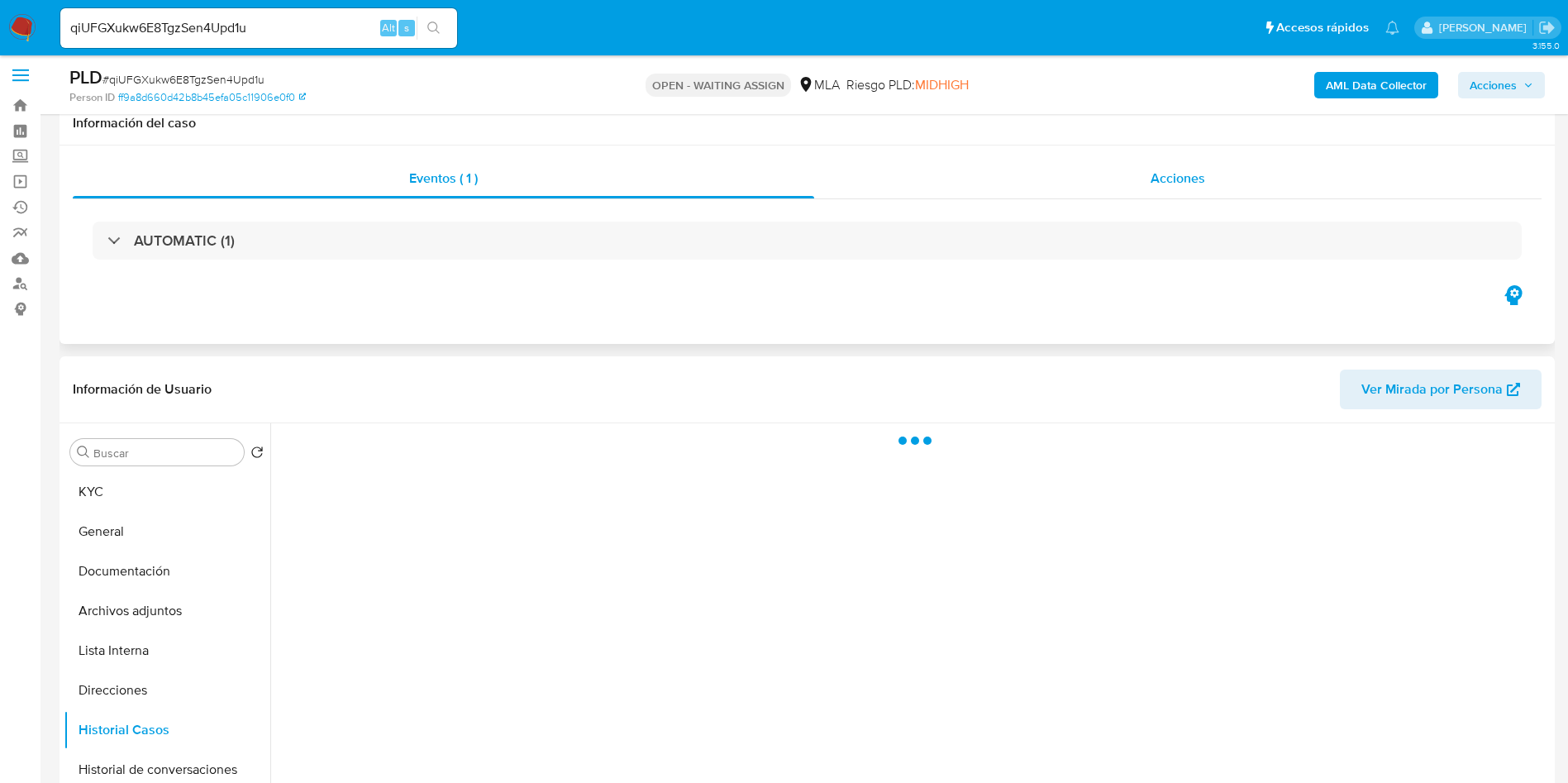
select select "10"
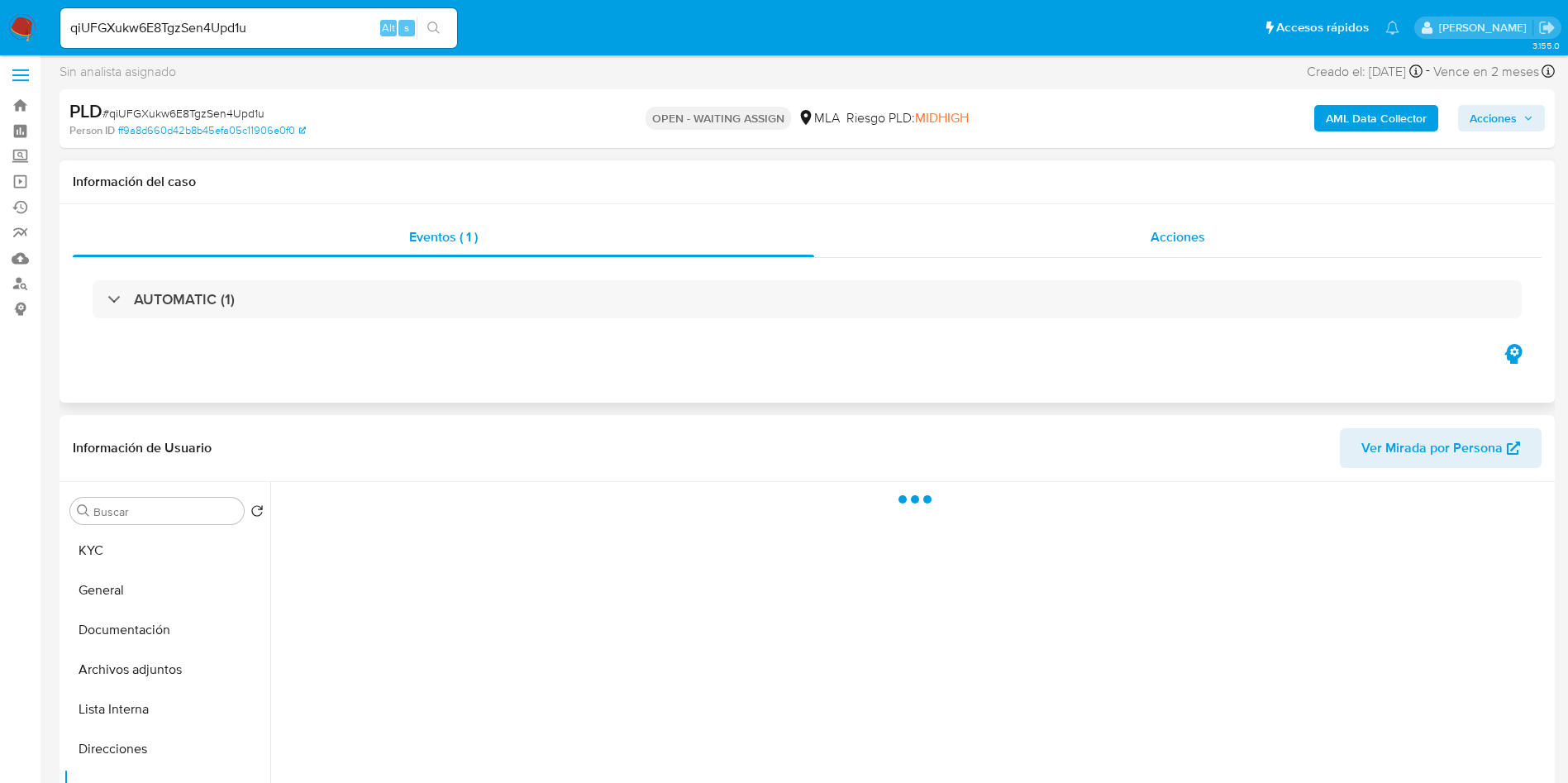
scroll to position [0, 0]
